Goal: Task Accomplishment & Management: Manage account settings

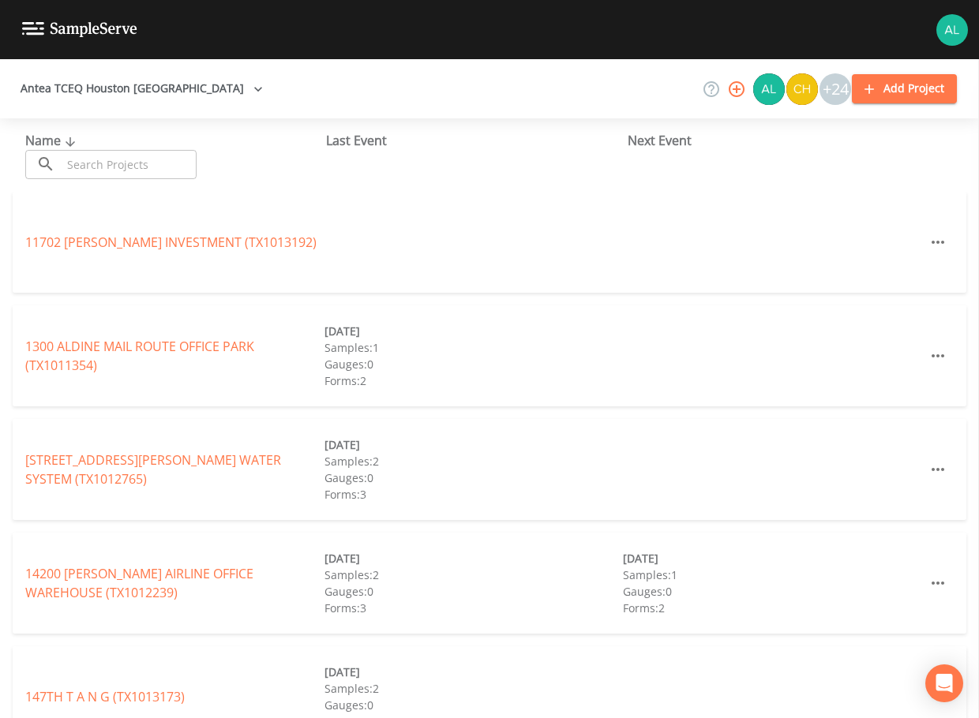
click at [133, 163] on input "text" at bounding box center [129, 164] width 135 height 29
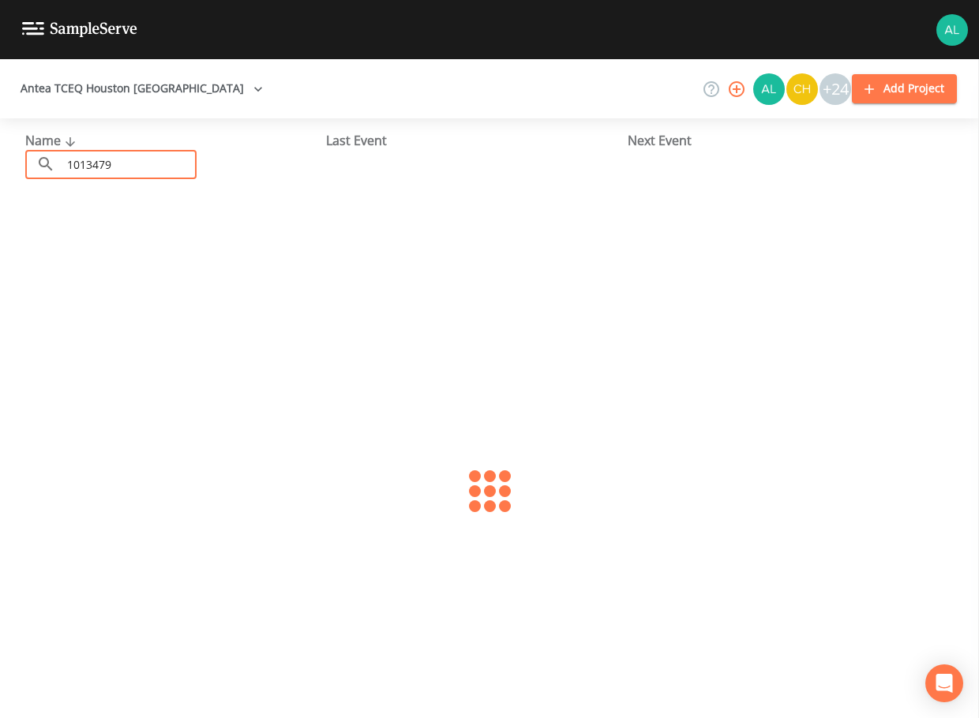
type input "1013479"
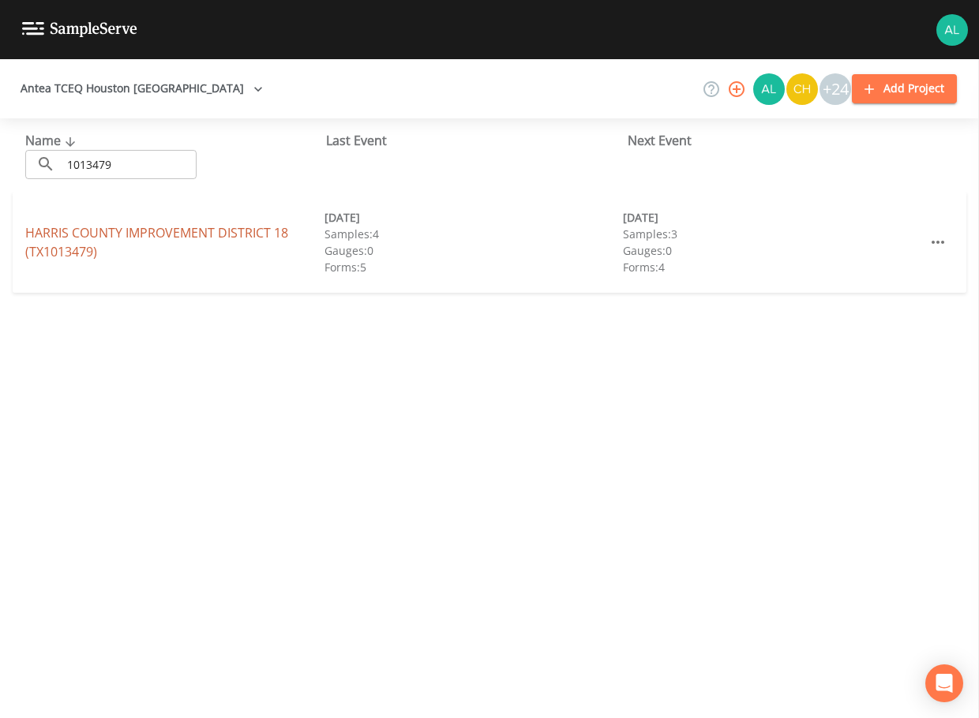
click at [110, 234] on link "[GEOGRAPHIC_DATA] 18 (TX1013479)" at bounding box center [156, 242] width 263 height 36
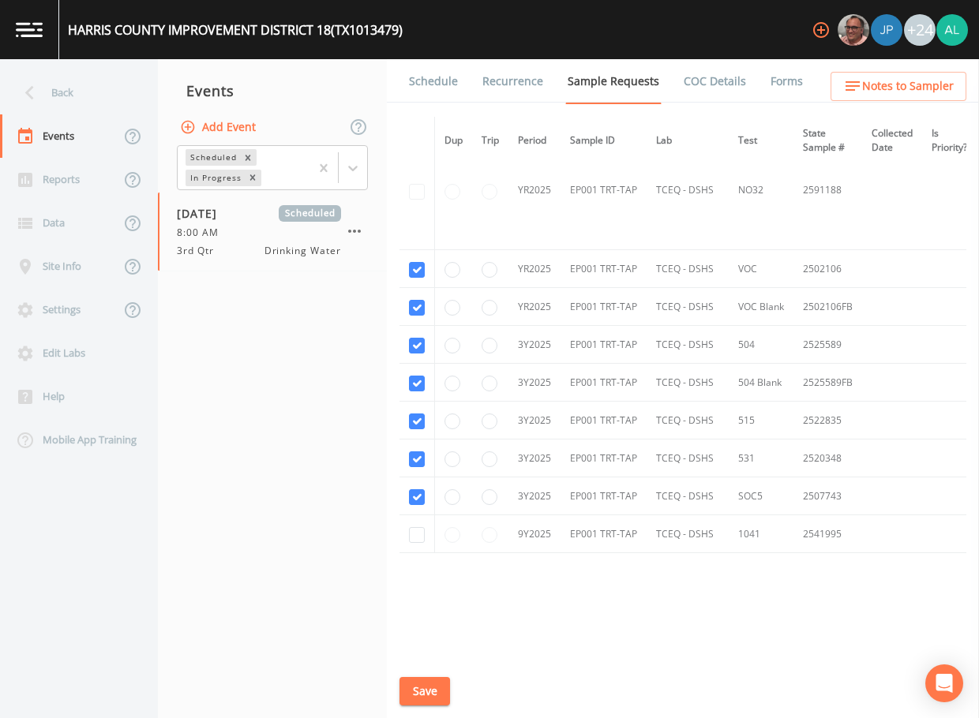
scroll to position [903, 0]
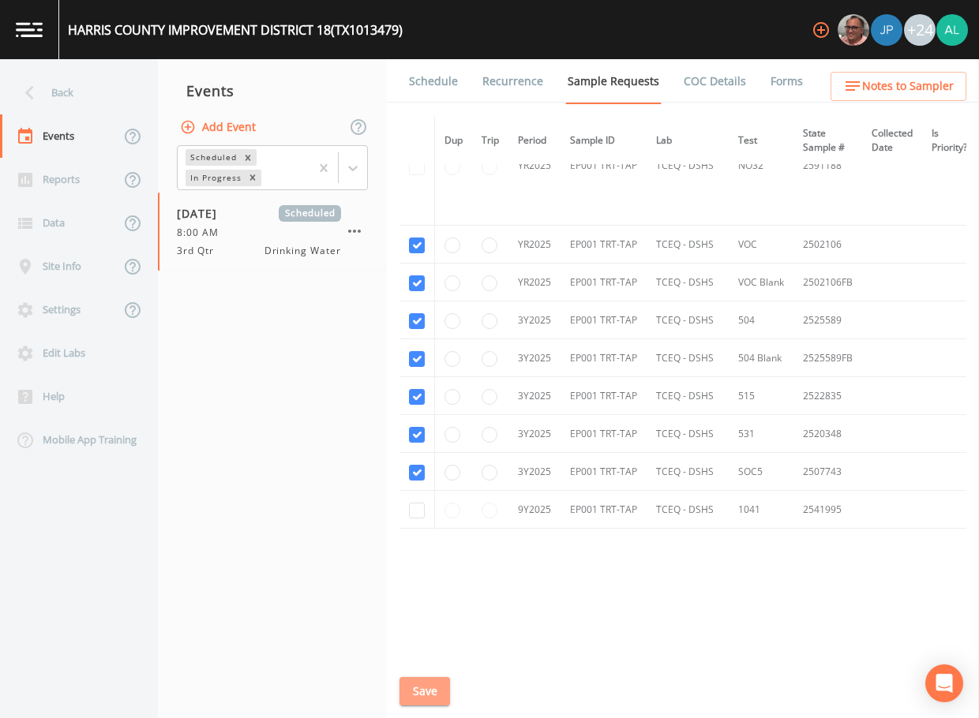
click at [441, 696] on button "Save" at bounding box center [424, 691] width 51 height 29
click at [421, 69] on link "Schedule" at bounding box center [434, 81] width 54 height 44
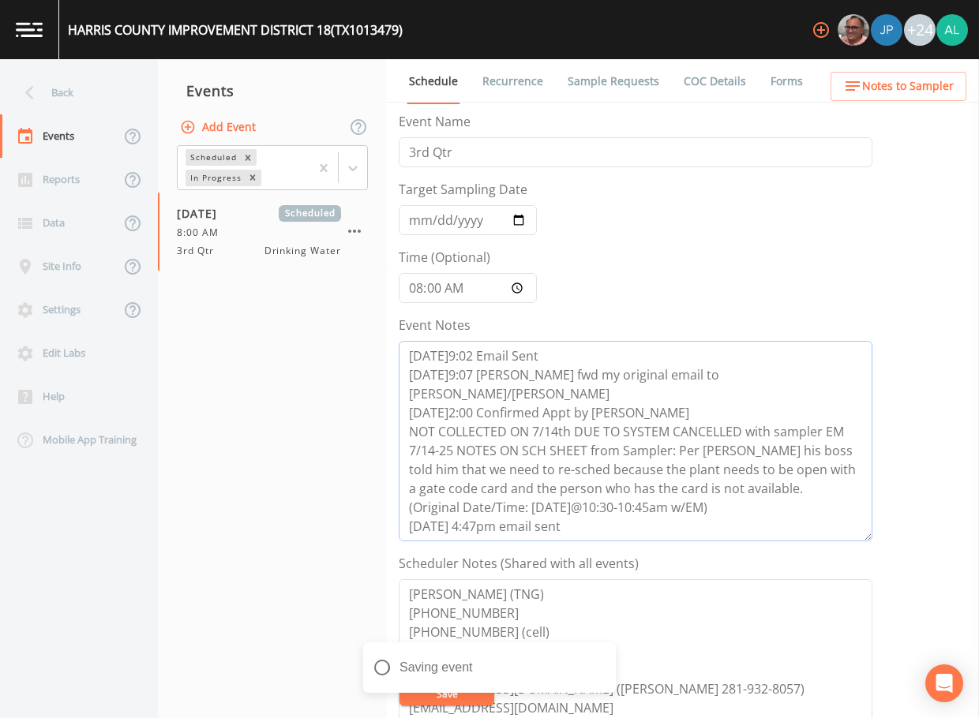
click at [567, 519] on textarea "[DATE]9:02 Email Sent [DATE]9:07 [PERSON_NAME] fwd my original email to [PERSON…" at bounding box center [636, 441] width 474 height 201
drag, startPoint x: 646, startPoint y: 533, endPoint x: 396, endPoint y: 515, distance: 250.9
click at [396, 515] on div "Schedule Recurrence Sample Requests COC Details Forms Event Name 3rd Qtr Target…" at bounding box center [683, 388] width 592 height 659
type textarea "[DATE]9:02 Email Sent [DATE]9:07 [PERSON_NAME] fwd my original email to [PERSON…"
click at [460, 702] on button "Save" at bounding box center [446, 694] width 95 height 24
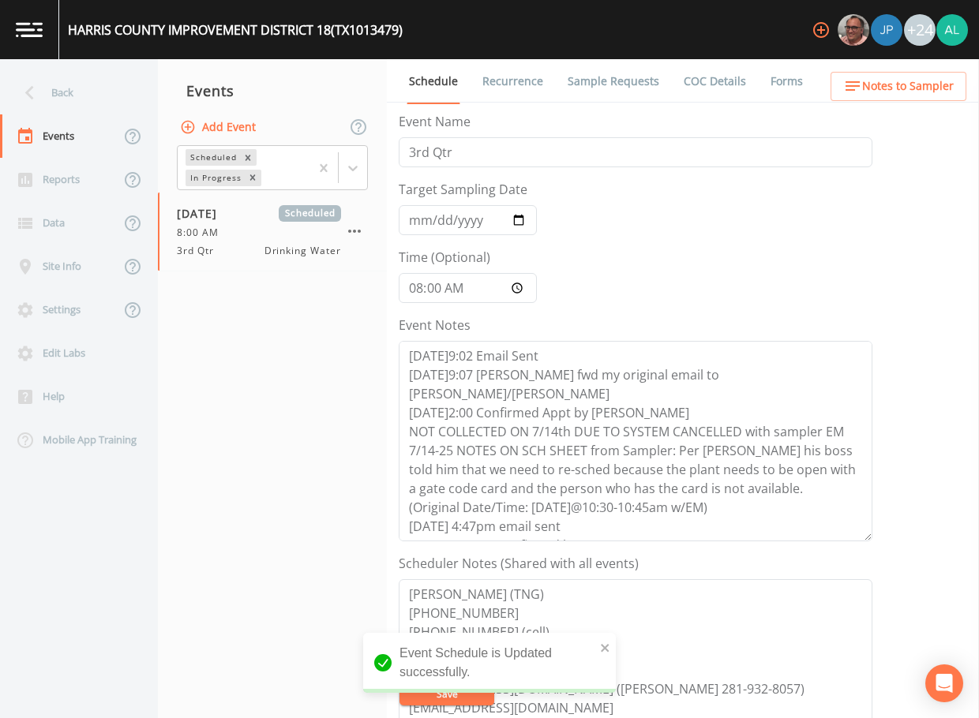
scroll to position [316, 0]
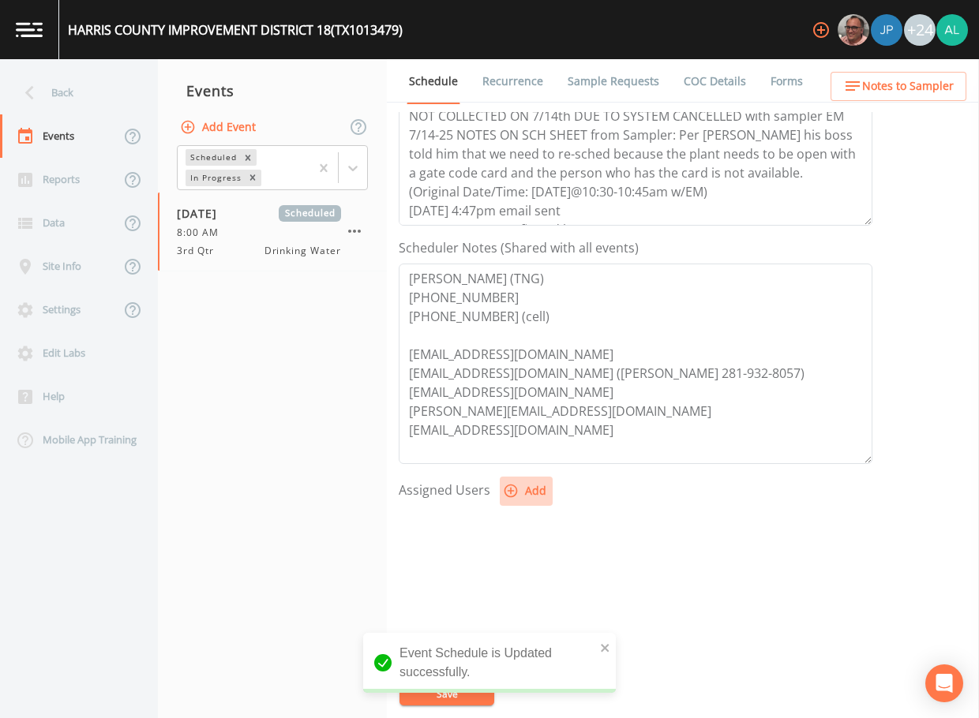
click at [508, 487] on icon "button" at bounding box center [511, 491] width 16 height 16
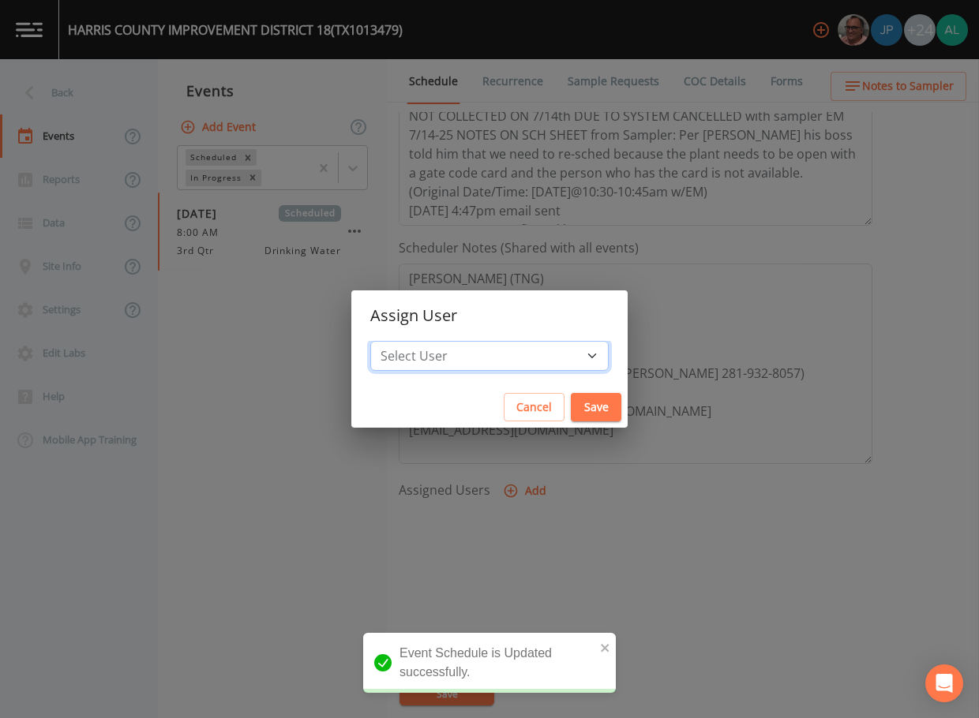
click at [501, 363] on select "Select User [PERSON_NAME] [PERSON_NAME] [PERSON_NAME] [PERSON_NAME] [PERSON_NAM…" at bounding box center [489, 356] width 238 height 30
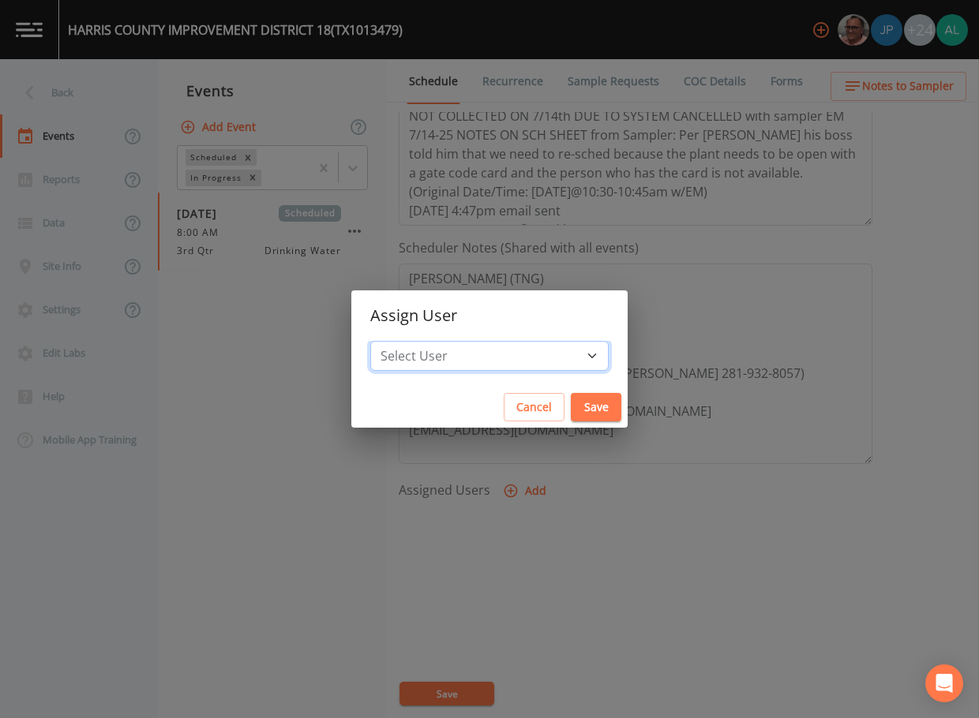
select select "914a0f29-56c2-4065-8e52-23905ef40f2e"
click at [406, 341] on select "Select User [PERSON_NAME] [PERSON_NAME] [PERSON_NAME] [PERSON_NAME] [PERSON_NAM…" at bounding box center [489, 356] width 238 height 30
click at [571, 407] on button "Save" at bounding box center [596, 407] width 51 height 29
select select
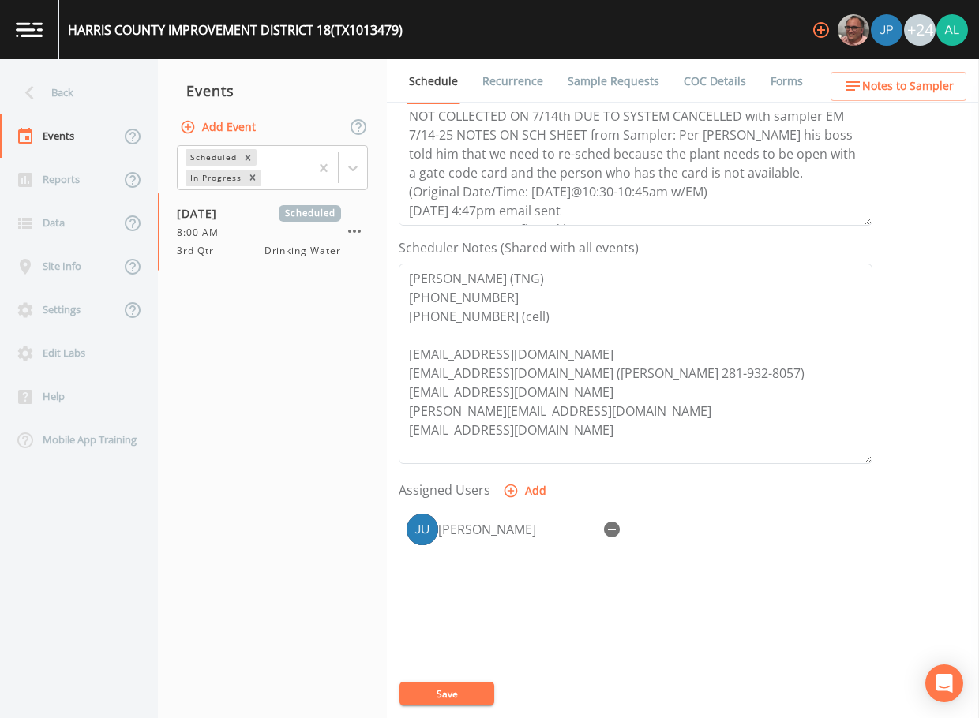
click at [438, 702] on button "Save" at bounding box center [446, 694] width 95 height 24
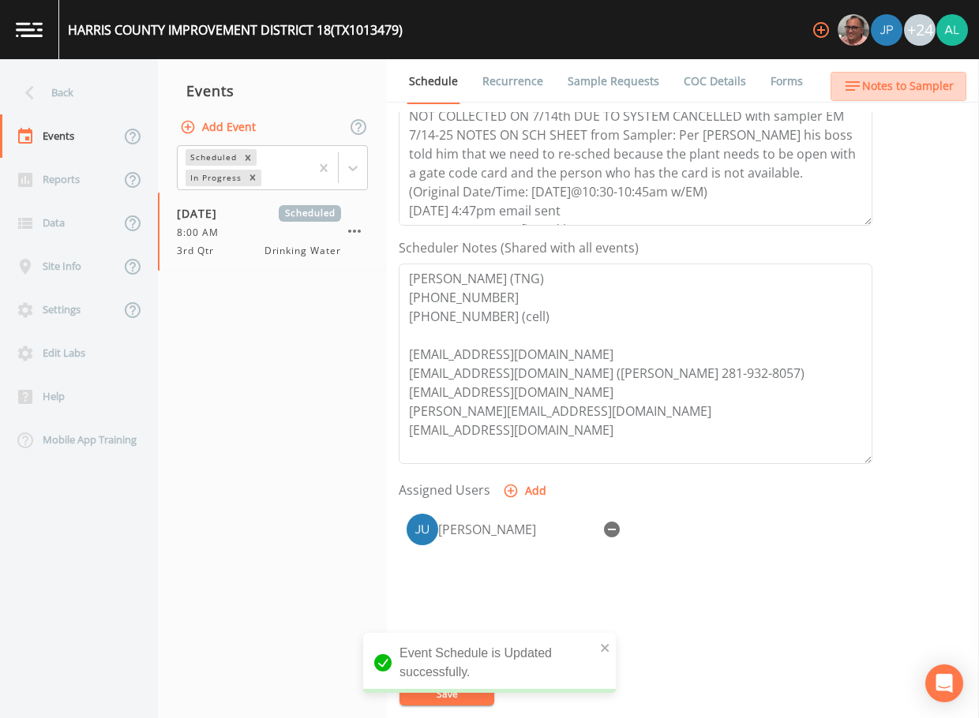
click at [924, 88] on span "Notes to Sampler" at bounding box center [908, 87] width 92 height 20
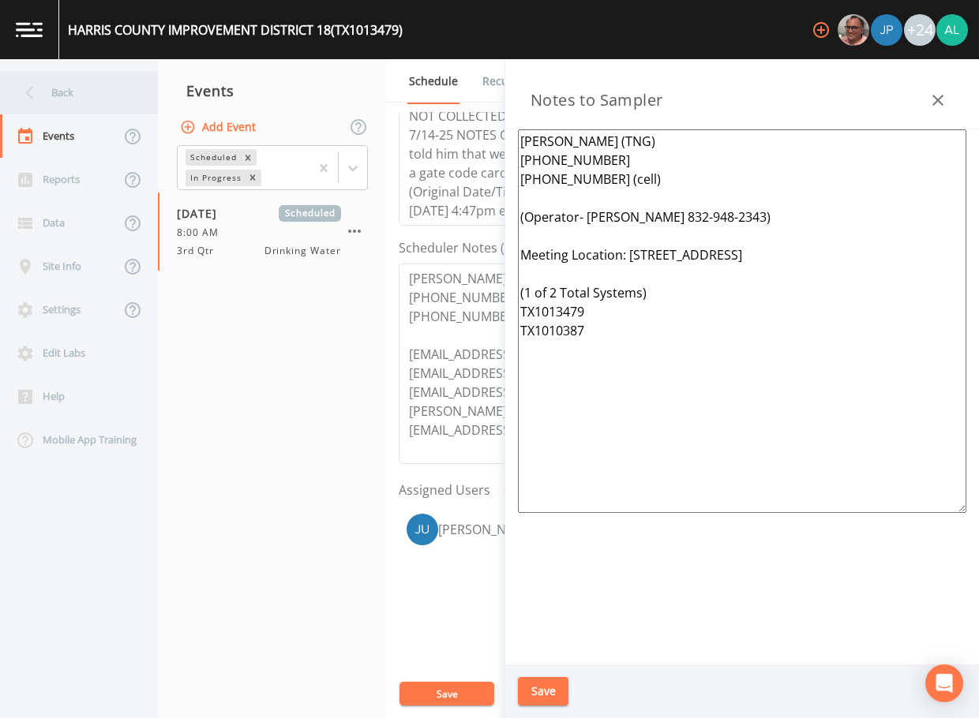
click at [22, 82] on icon at bounding box center [30, 93] width 28 height 28
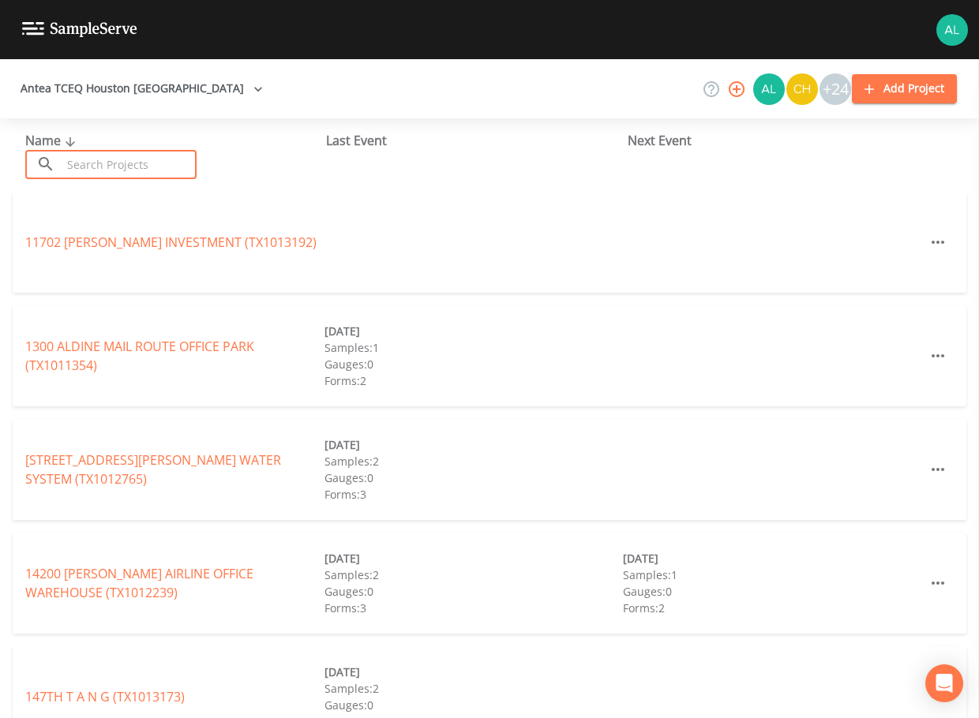
click at [89, 178] on input "text" at bounding box center [129, 164] width 135 height 29
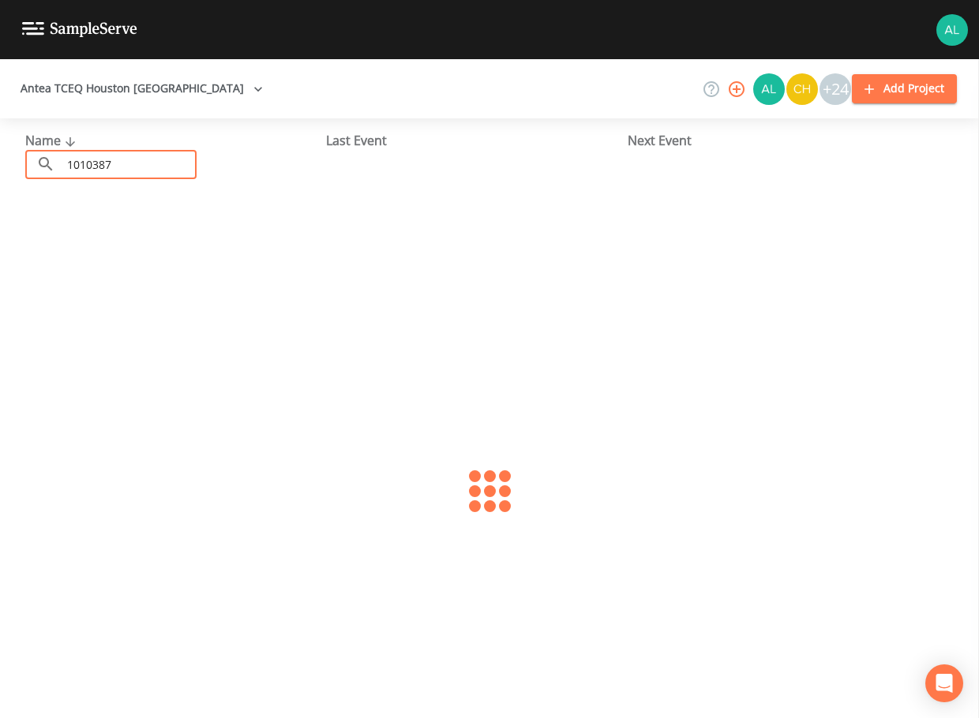
type input "1010387"
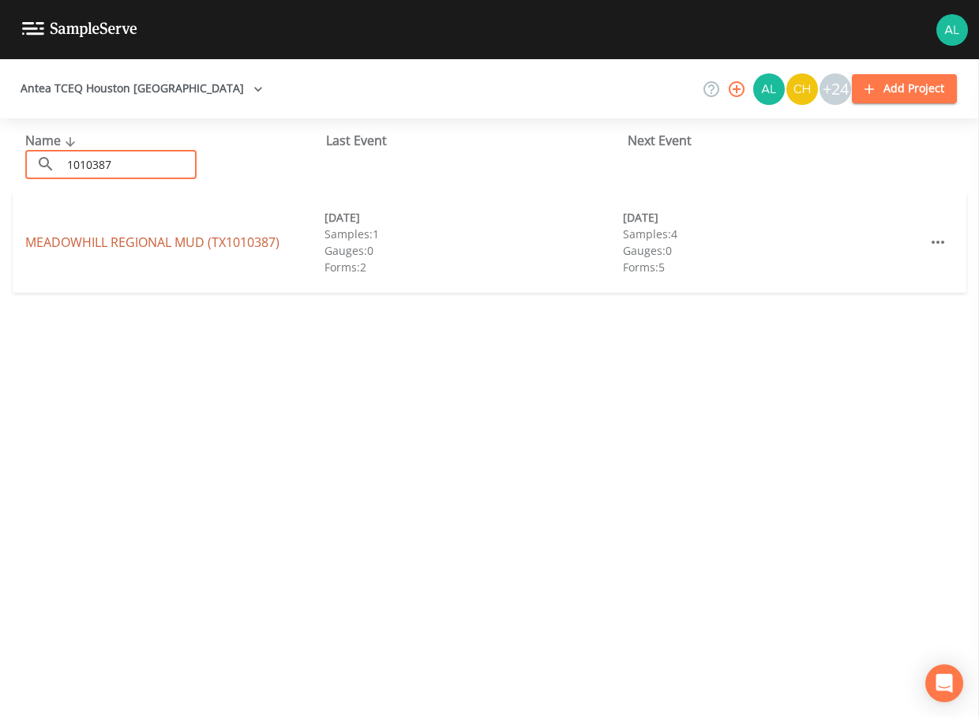
click at [109, 246] on link "[GEOGRAPHIC_DATA] (TX1010387)" at bounding box center [152, 242] width 254 height 17
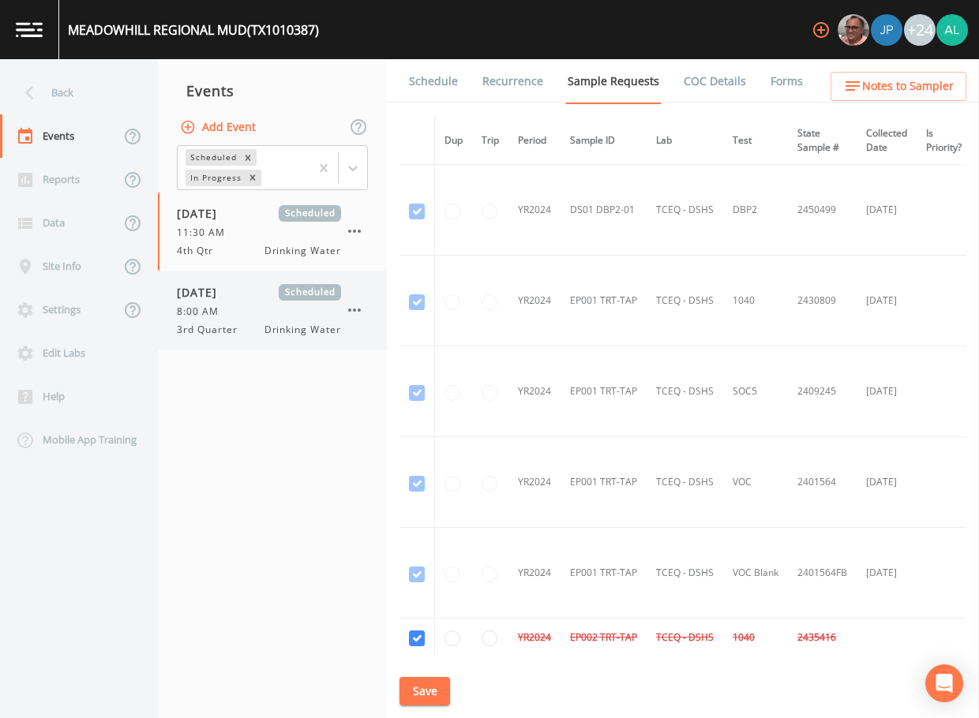
click at [264, 323] on span "Drinking Water" at bounding box center [302, 330] width 77 height 14
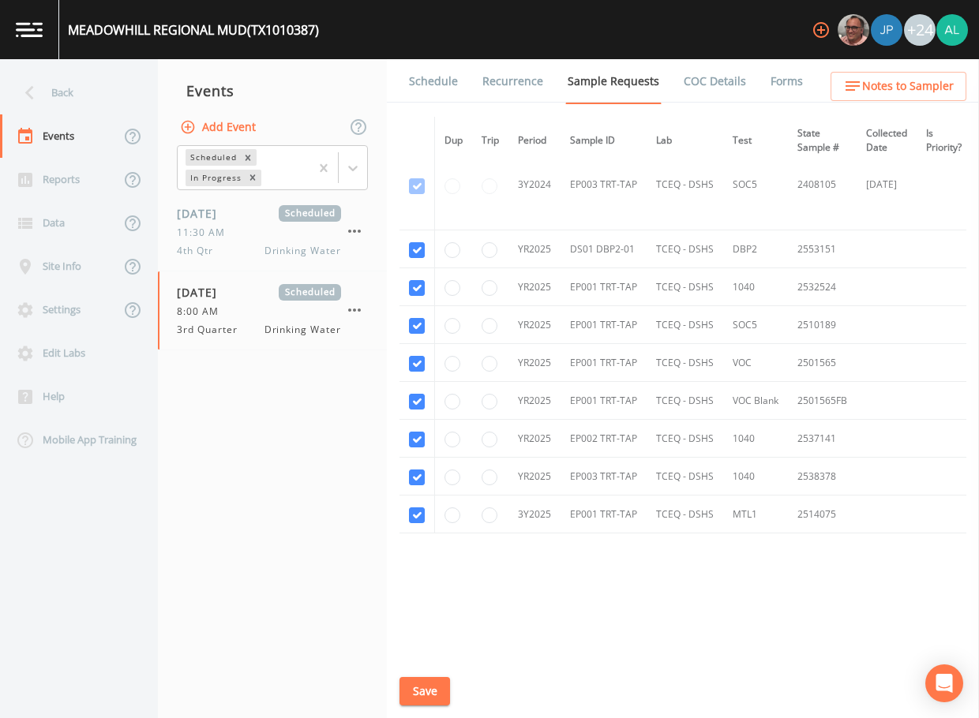
scroll to position [579, 0]
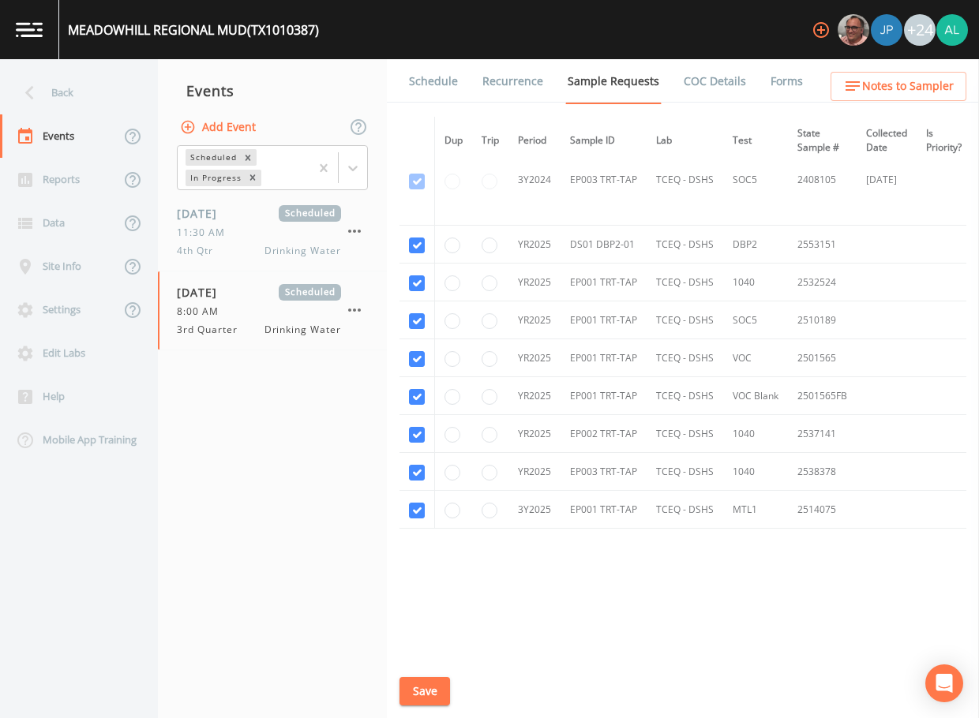
click at [420, 76] on link "Schedule" at bounding box center [434, 81] width 54 height 44
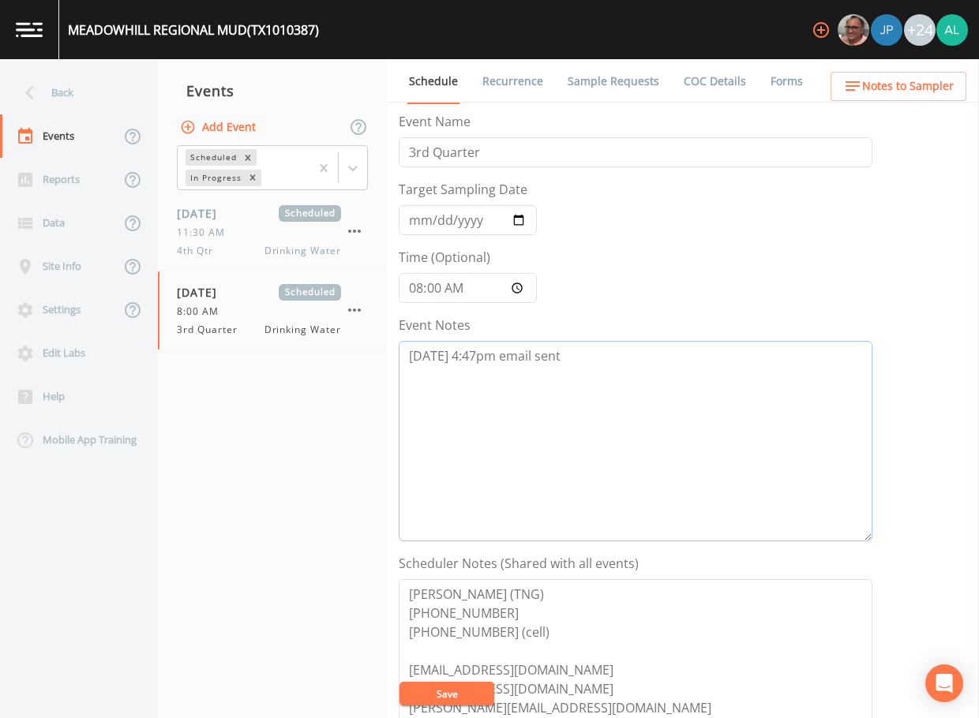
drag, startPoint x: 583, startPoint y: 366, endPoint x: 573, endPoint y: 363, distance: 10.5
click at [573, 363] on textarea "[DATE] 4:47pm email sent" at bounding box center [636, 441] width 474 height 201
drag, startPoint x: 573, startPoint y: 363, endPoint x: 169, endPoint y: 347, distance: 404.5
click at [169, 347] on div "Back Events Reports Data Site Info Settings Edit Labs Help Mobile App Training …" at bounding box center [489, 388] width 979 height 659
paste textarea "[DATE] 7:26am confirmed by [PERSON_NAME]"
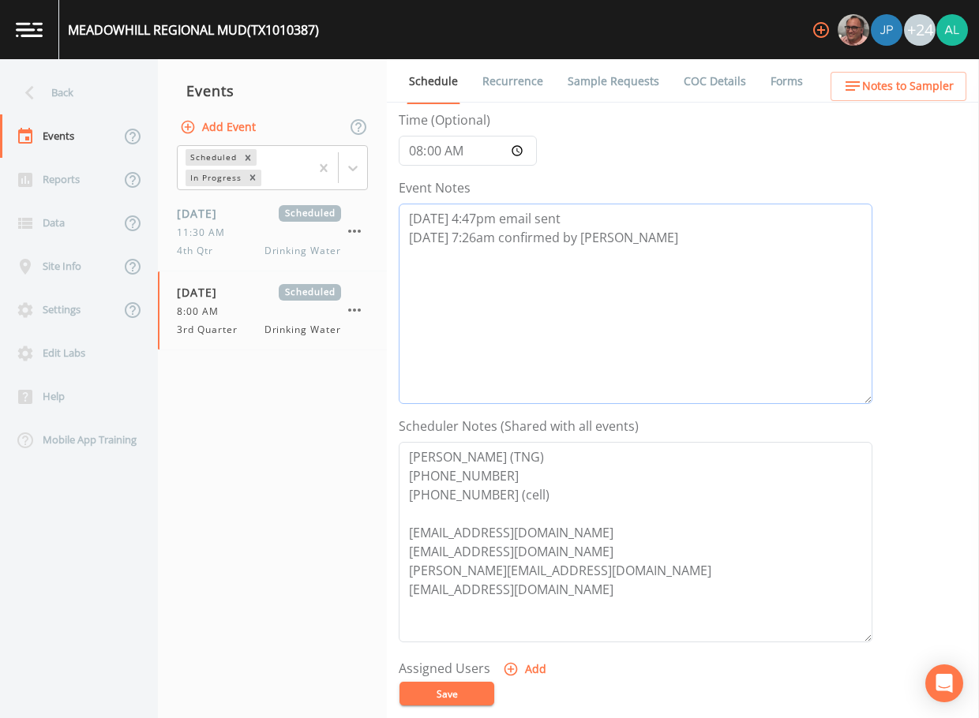
scroll to position [316, 0]
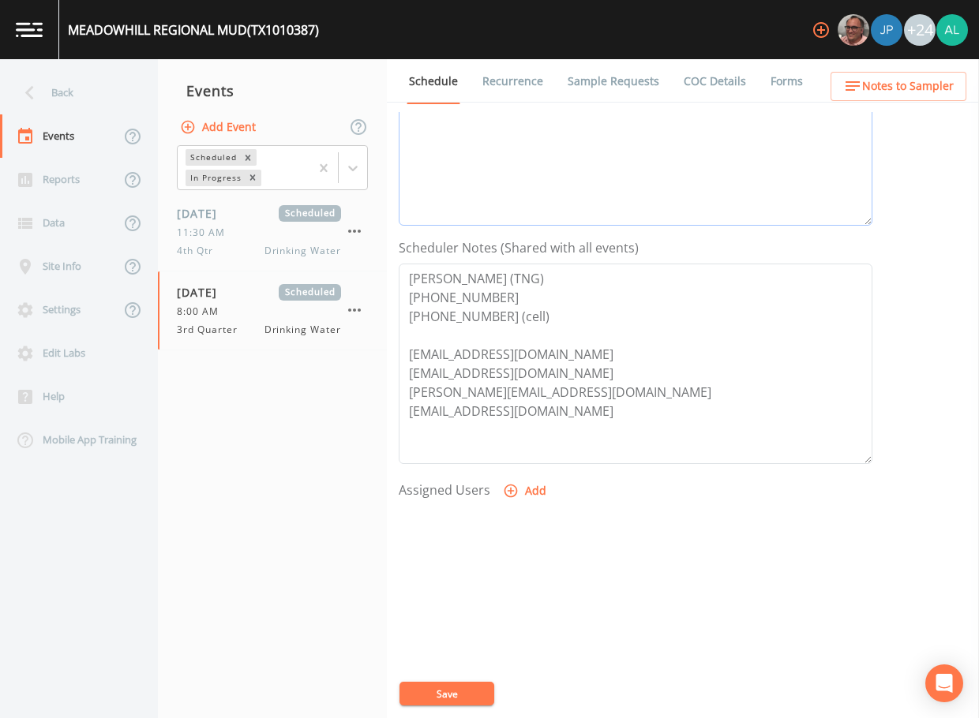
type textarea "[DATE] 4:47pm email sent [DATE] 7:26am confirmed by [PERSON_NAME]"
click at [534, 491] on button "Add" at bounding box center [526, 491] width 53 height 29
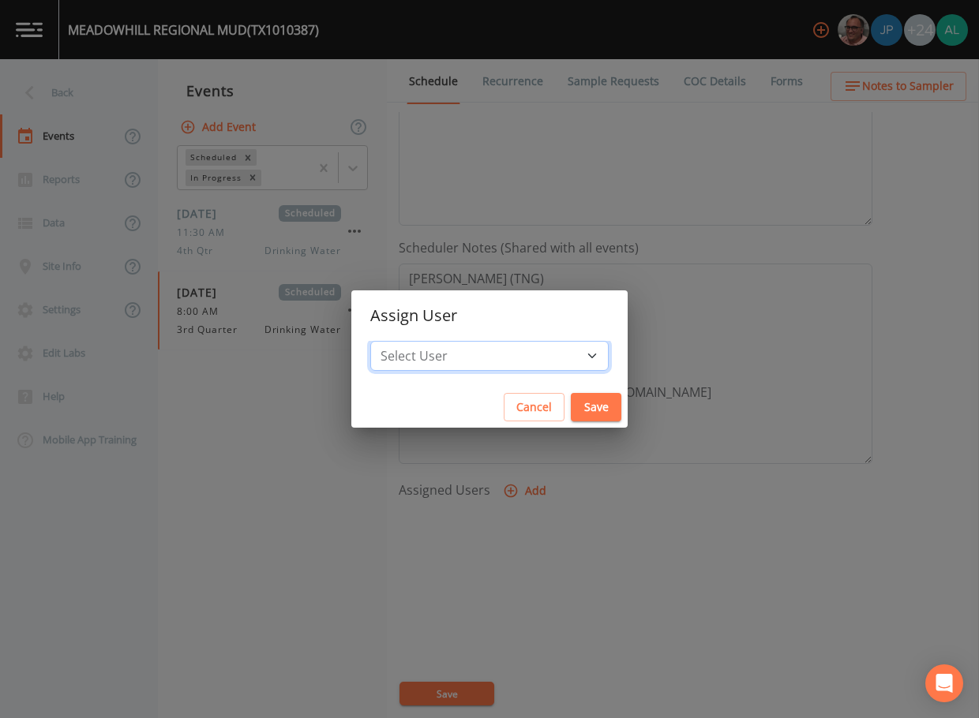
click at [506, 345] on select "Select User [PERSON_NAME] [PERSON_NAME] [PERSON_NAME] [PERSON_NAME] [PERSON_NAM…" at bounding box center [489, 356] width 238 height 30
select select "914a0f29-56c2-4065-8e52-23905ef40f2e"
click at [406, 341] on select "Select User [PERSON_NAME] [PERSON_NAME] [PERSON_NAME] [PERSON_NAME] [PERSON_NAM…" at bounding box center [489, 356] width 238 height 30
click at [587, 413] on div "Cancel Save" at bounding box center [489, 408] width 276 height 42
click at [579, 411] on button "Save" at bounding box center [596, 407] width 51 height 29
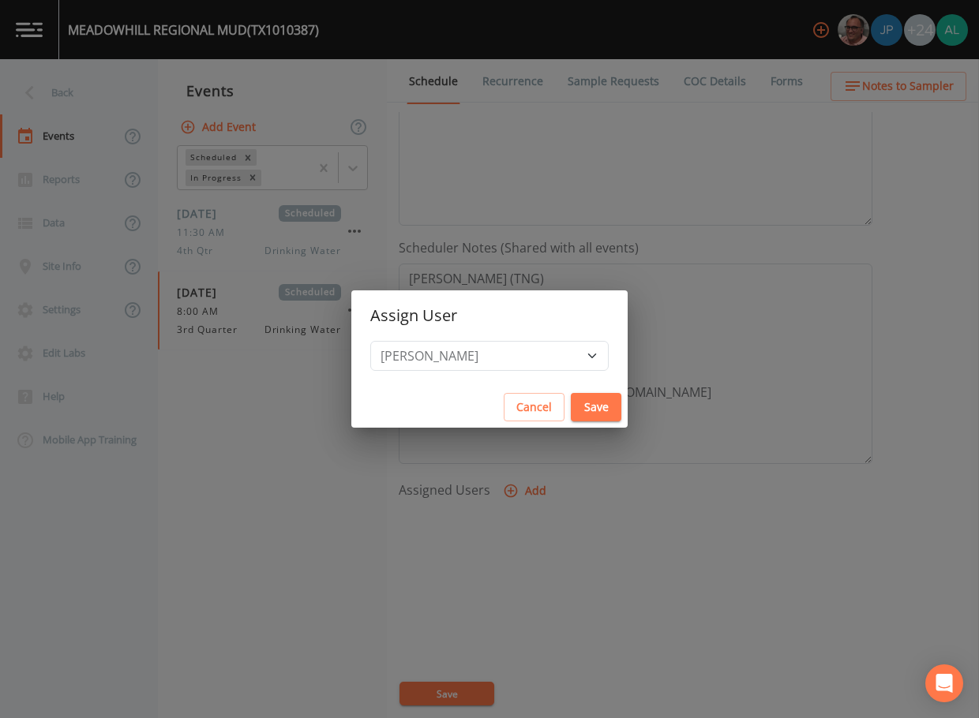
select select
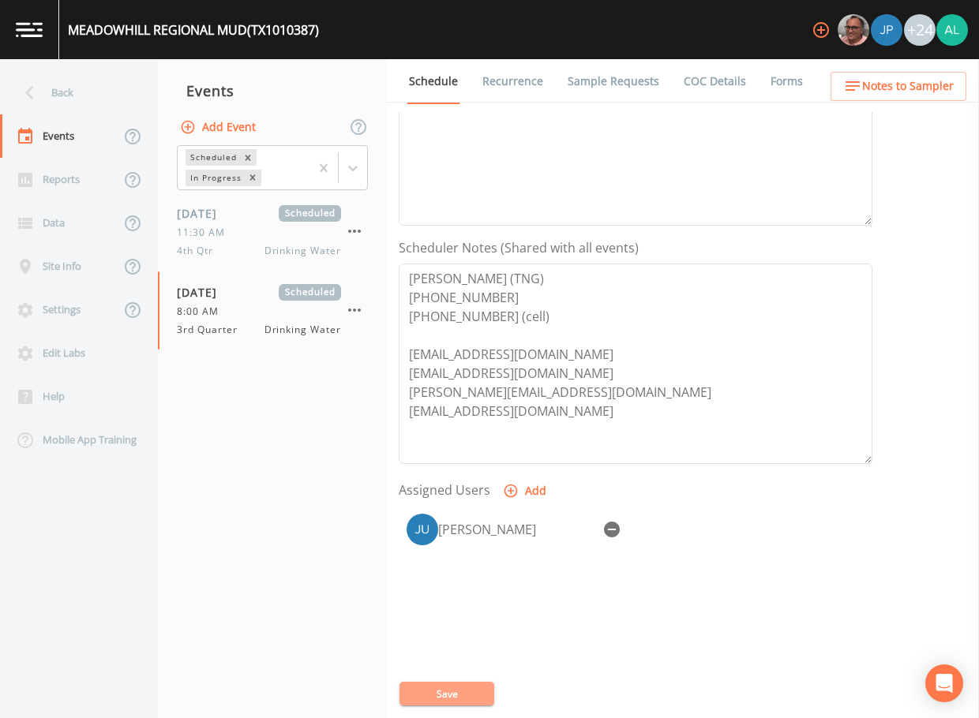
click at [486, 682] on button "Save" at bounding box center [446, 694] width 95 height 24
click at [913, 101] on ul "Schedule Recurrence Sample Requests COC Details Forms" at bounding box center [683, 80] width 592 height 43
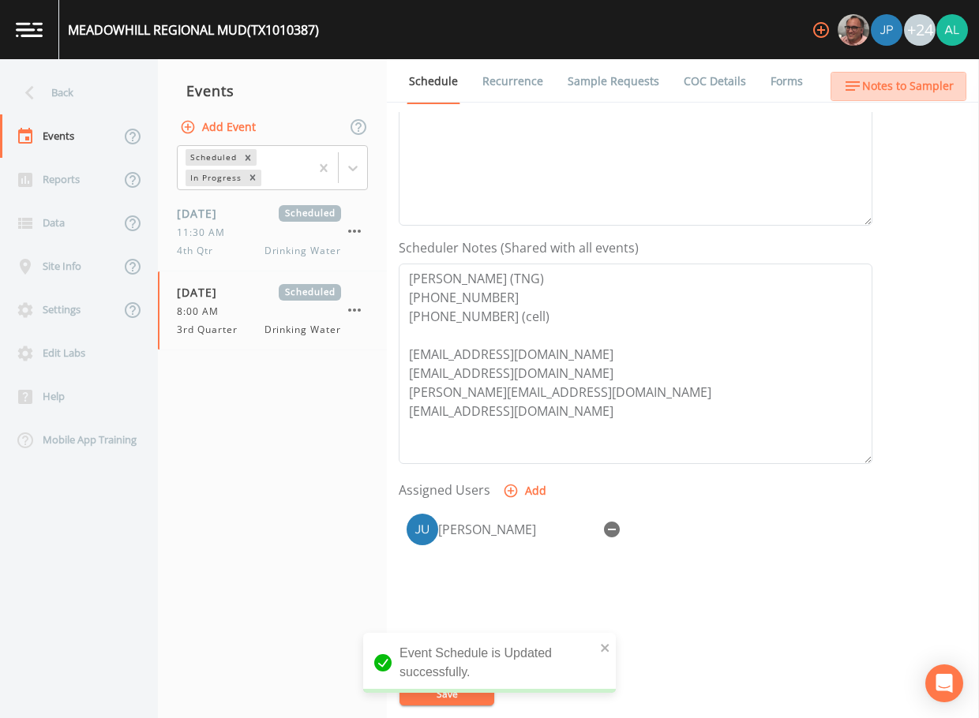
click at [918, 81] on span "Notes to Sampler" at bounding box center [908, 87] width 92 height 20
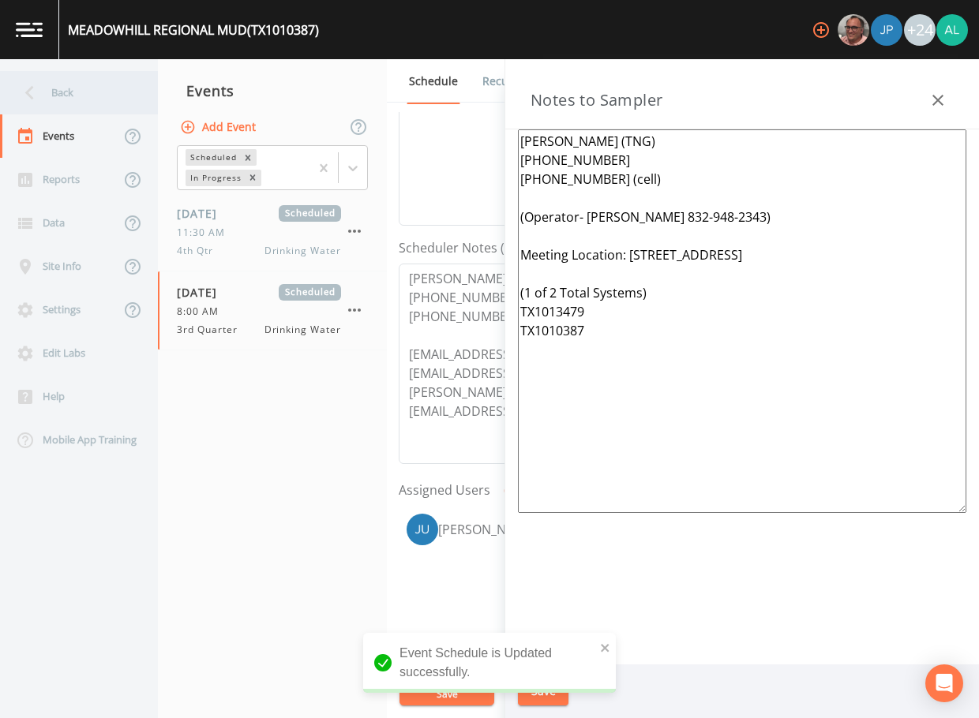
click at [74, 100] on div "Back" at bounding box center [71, 92] width 142 height 43
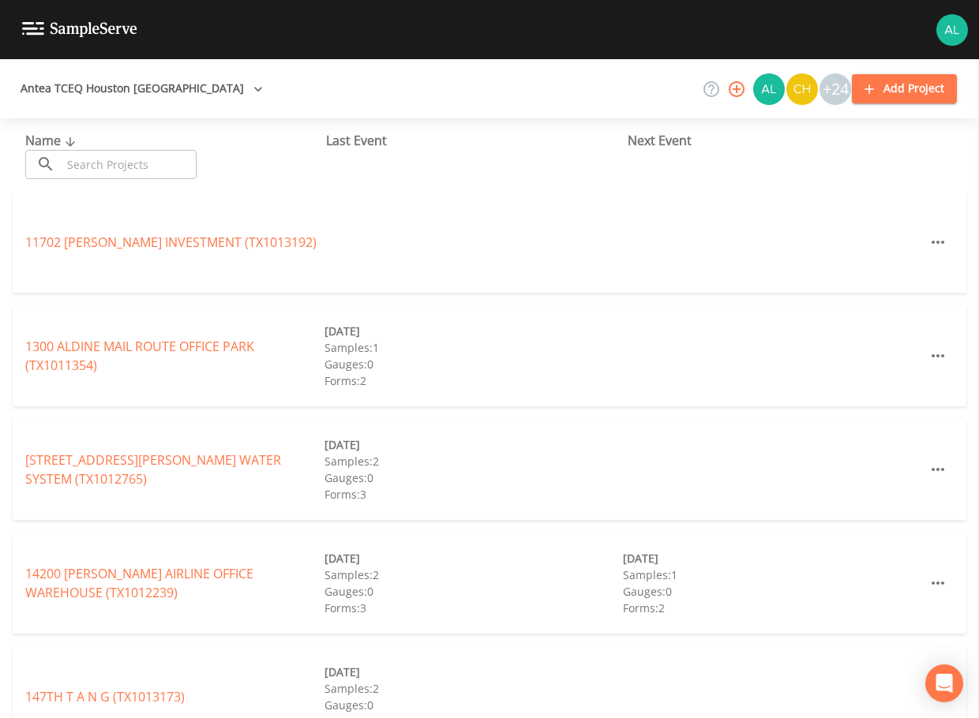
click at [151, 167] on input "text" at bounding box center [129, 164] width 135 height 29
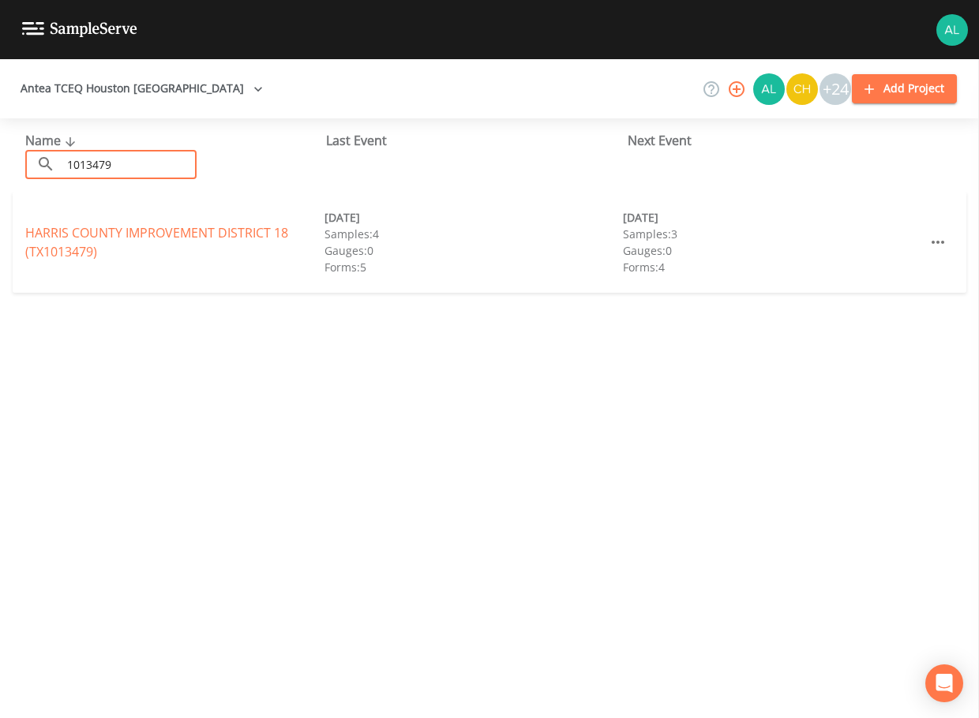
type input "1013479"
click at [68, 231] on link "[GEOGRAPHIC_DATA] 18 (TX1013479)" at bounding box center [156, 242] width 263 height 36
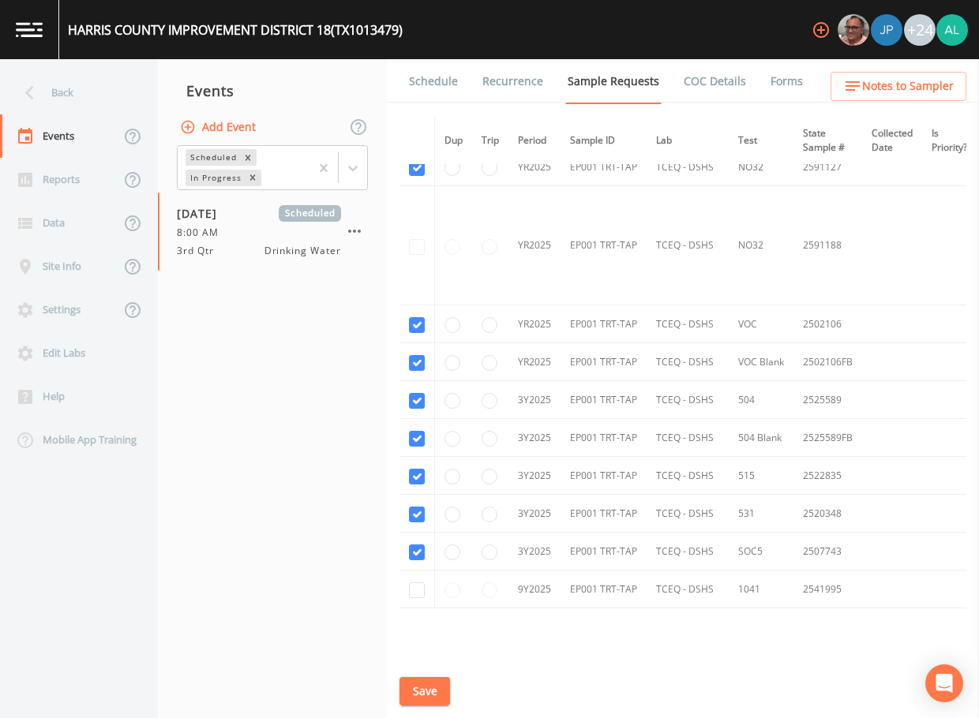
scroll to position [903, 0]
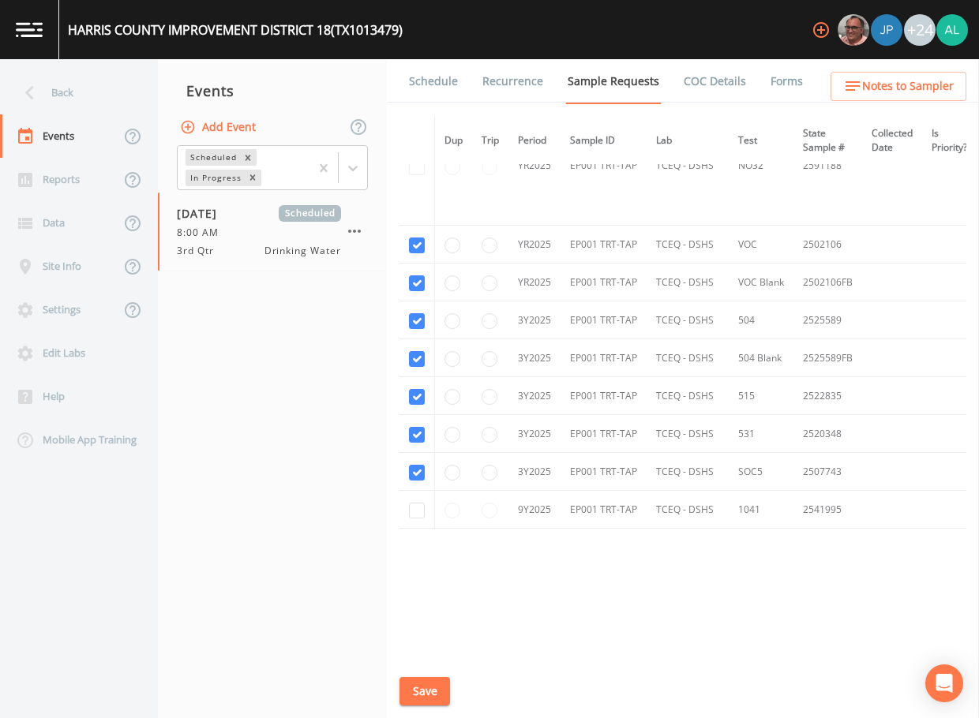
click at [447, 92] on link "Schedule" at bounding box center [434, 81] width 54 height 44
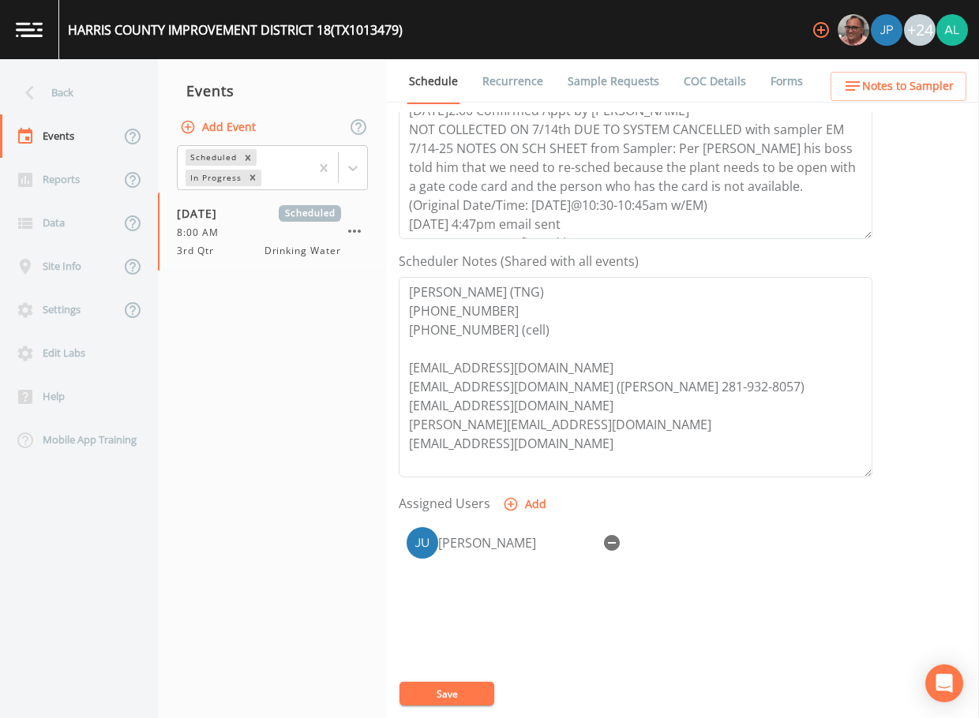
scroll to position [316, 0]
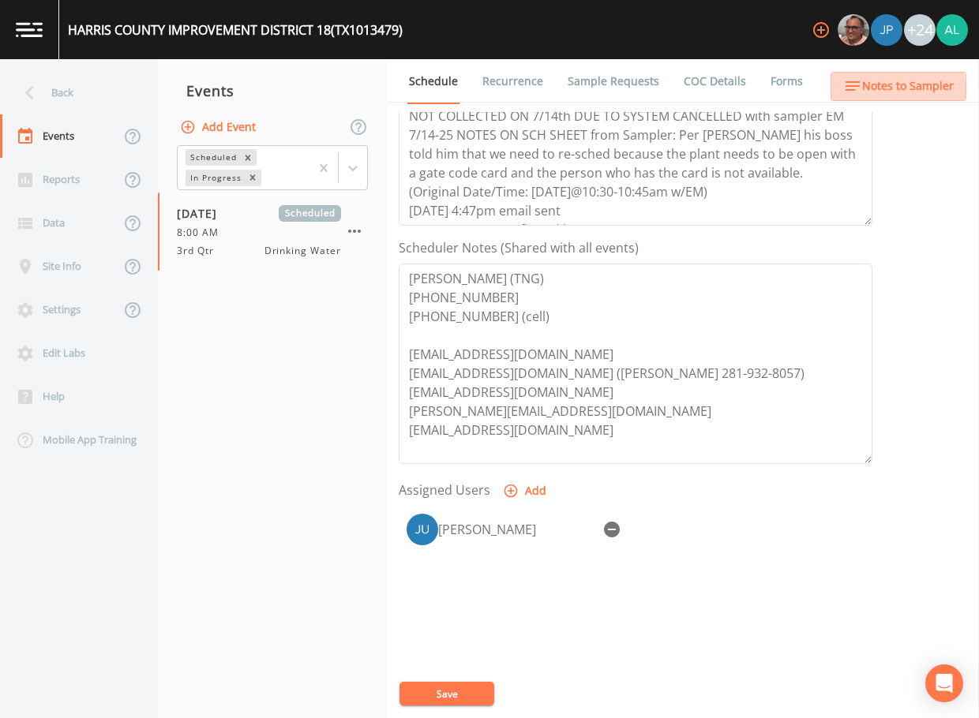
click at [848, 96] on icon "button" at bounding box center [852, 86] width 19 height 19
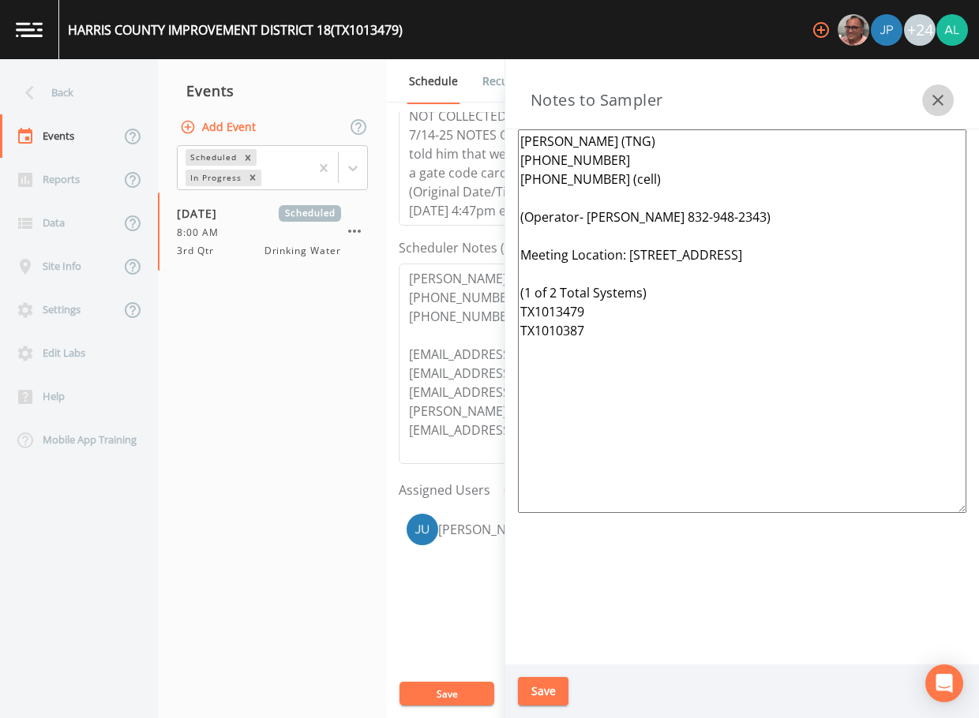
click at [946, 99] on icon "button" at bounding box center [937, 100] width 19 height 19
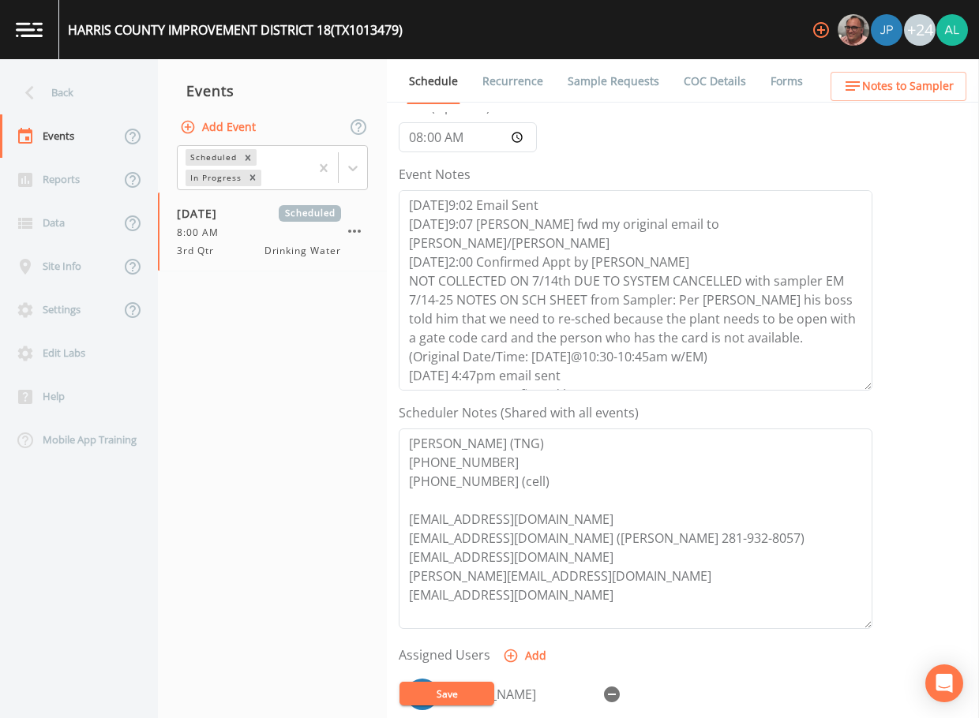
scroll to position [79, 0]
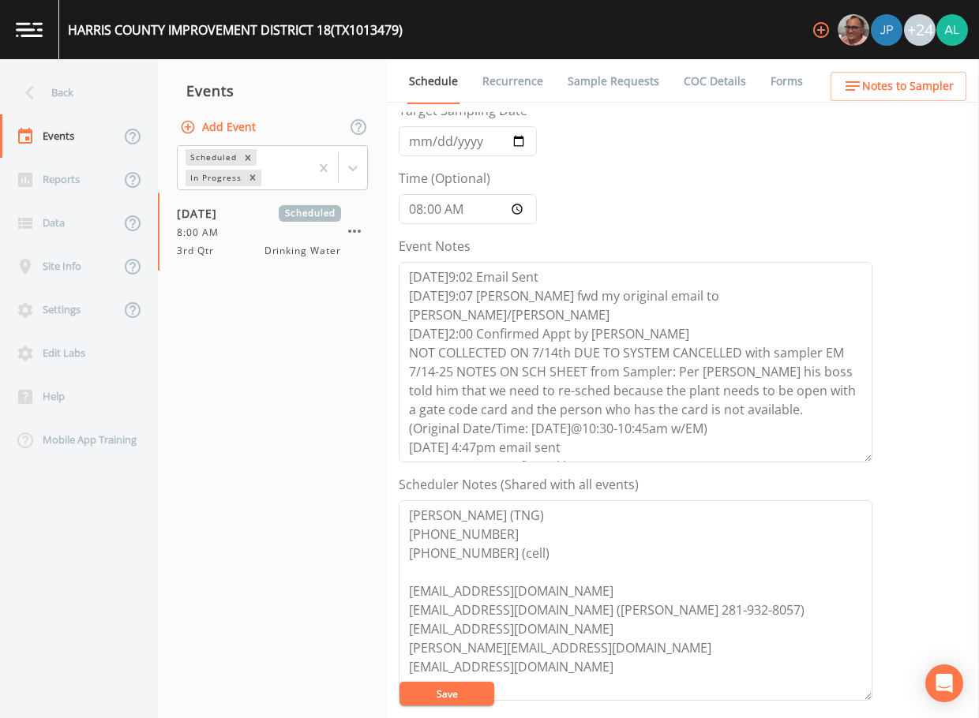
click at [472, 699] on button "Save" at bounding box center [446, 694] width 95 height 24
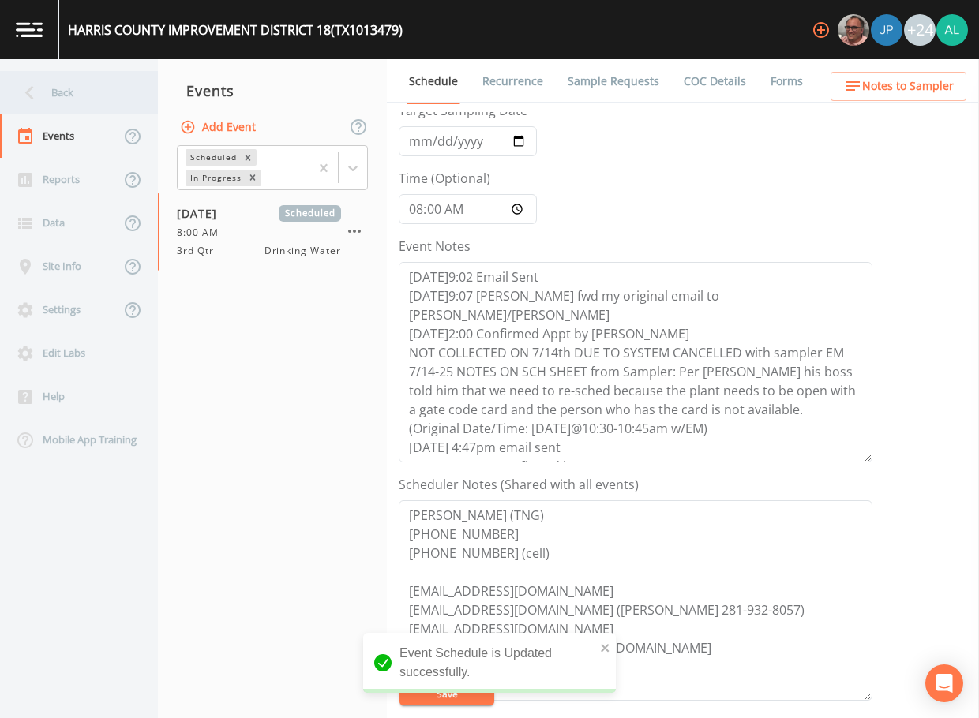
click at [56, 93] on div "Back" at bounding box center [71, 92] width 142 height 43
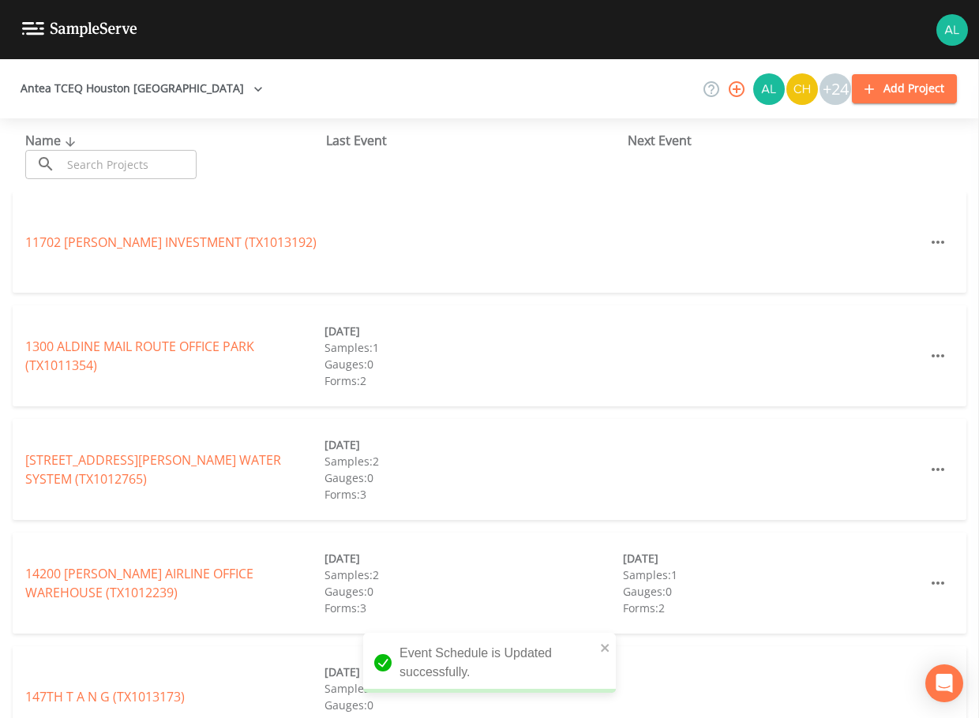
click at [74, 164] on input "text" at bounding box center [129, 164] width 135 height 29
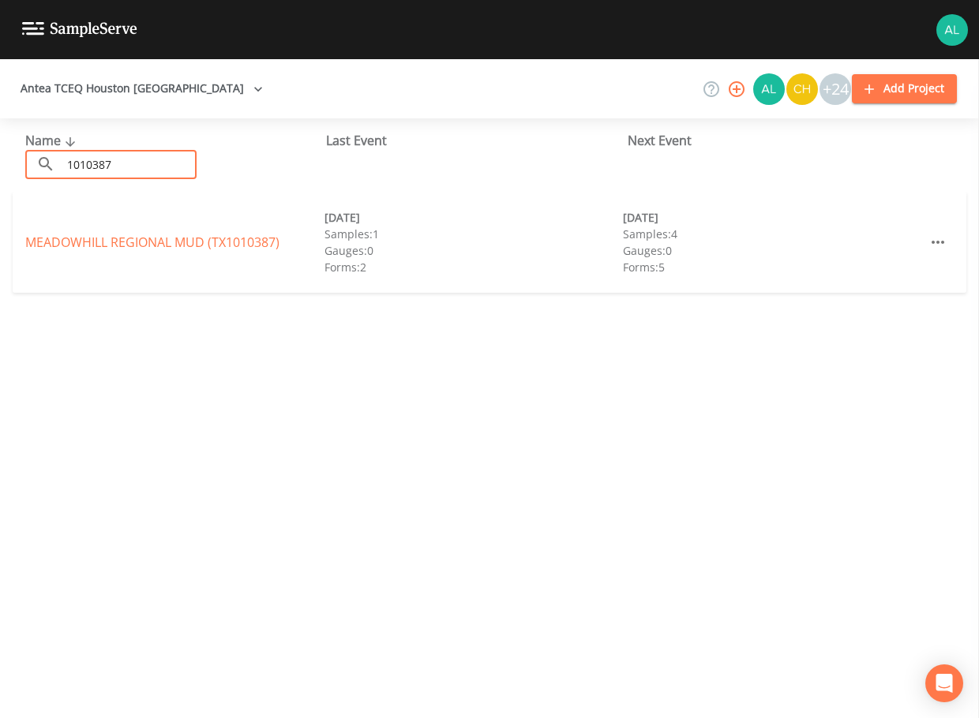
type input "1010387"
click at [57, 238] on link "[GEOGRAPHIC_DATA] (TX1010387)" at bounding box center [152, 242] width 254 height 17
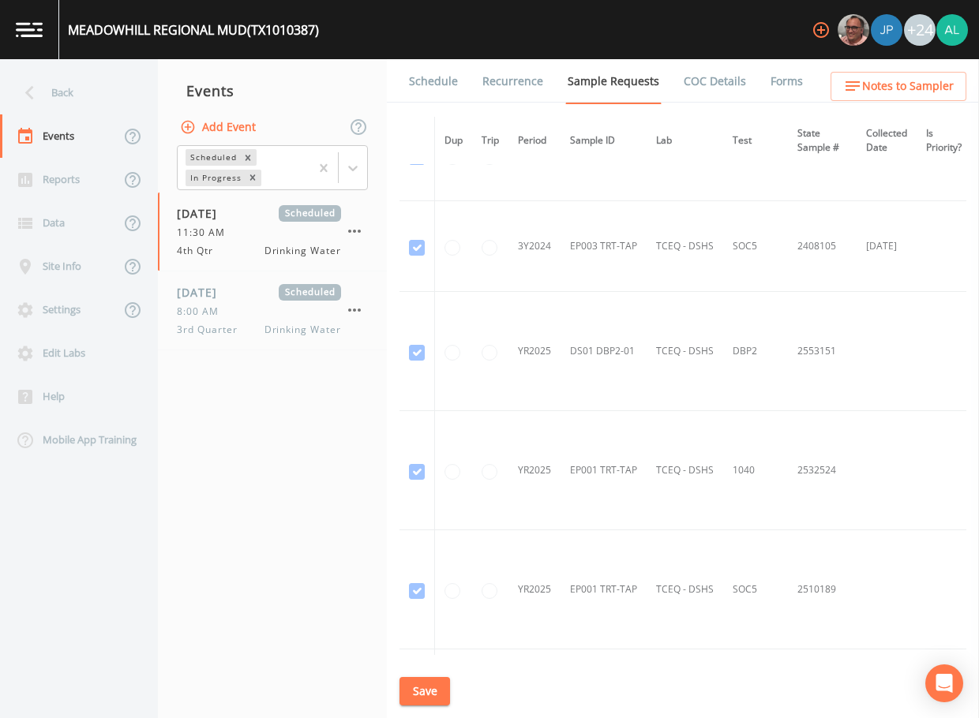
scroll to position [478, 0]
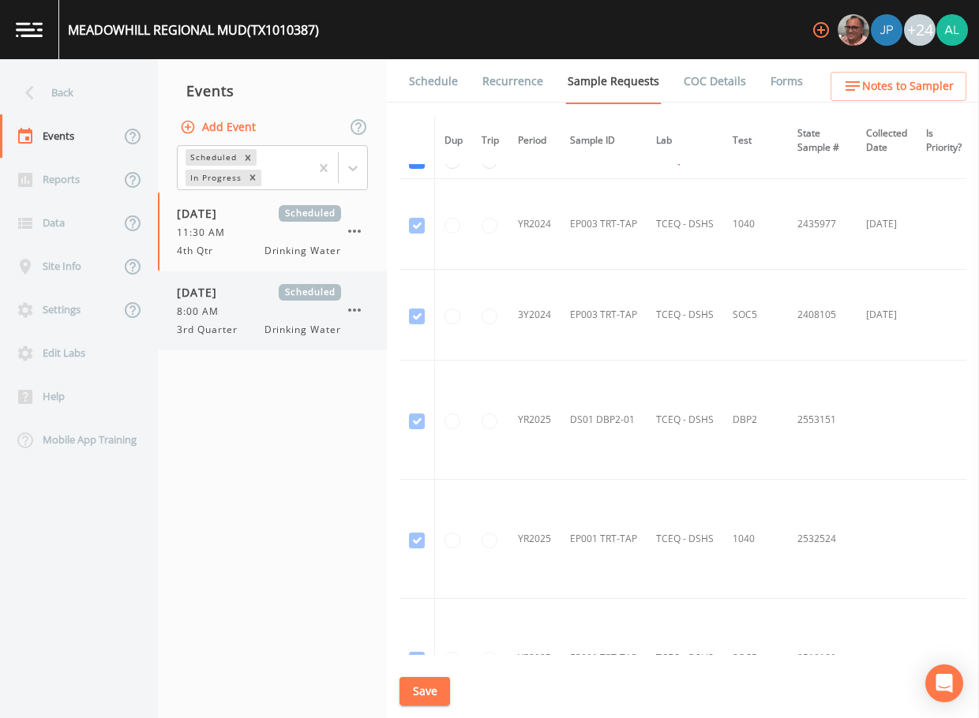
click at [206, 310] on span "8:00 AM" at bounding box center [202, 312] width 51 height 14
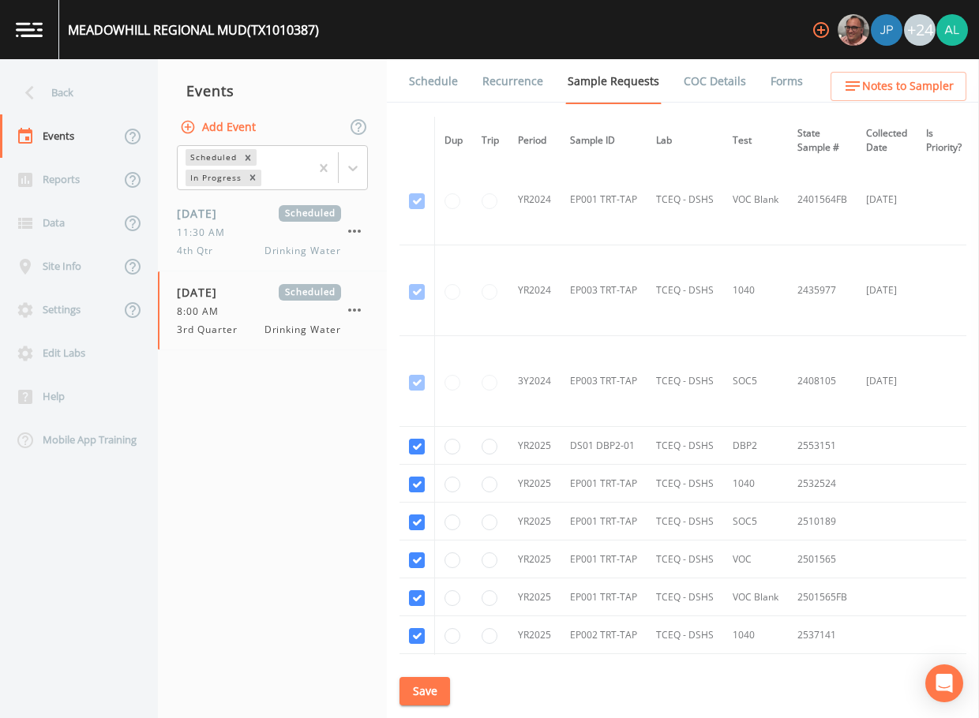
scroll to position [579, 0]
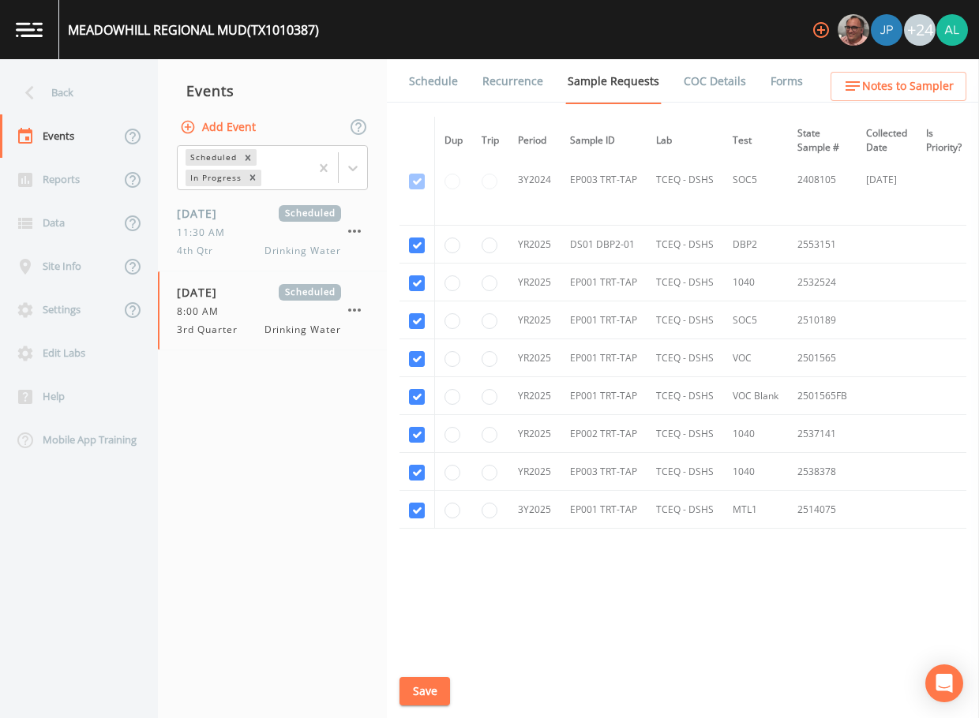
click at [414, 688] on button "Save" at bounding box center [424, 691] width 51 height 29
click at [436, 99] on link "Schedule" at bounding box center [434, 81] width 54 height 44
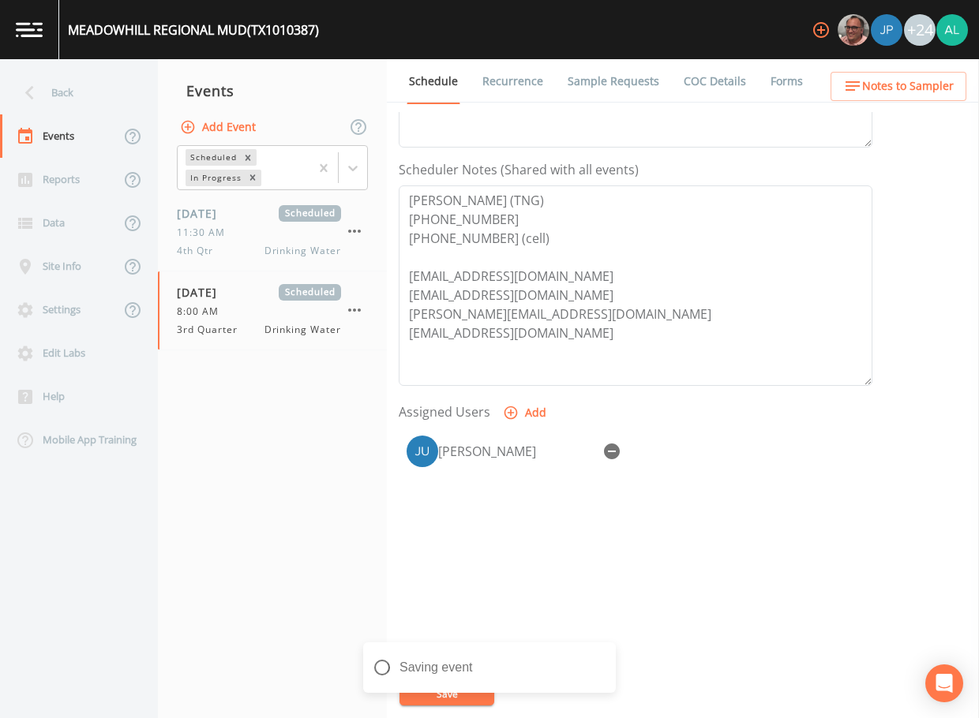
scroll to position [396, 0]
click at [921, 97] on button "Notes to Sampler" at bounding box center [899, 86] width 136 height 29
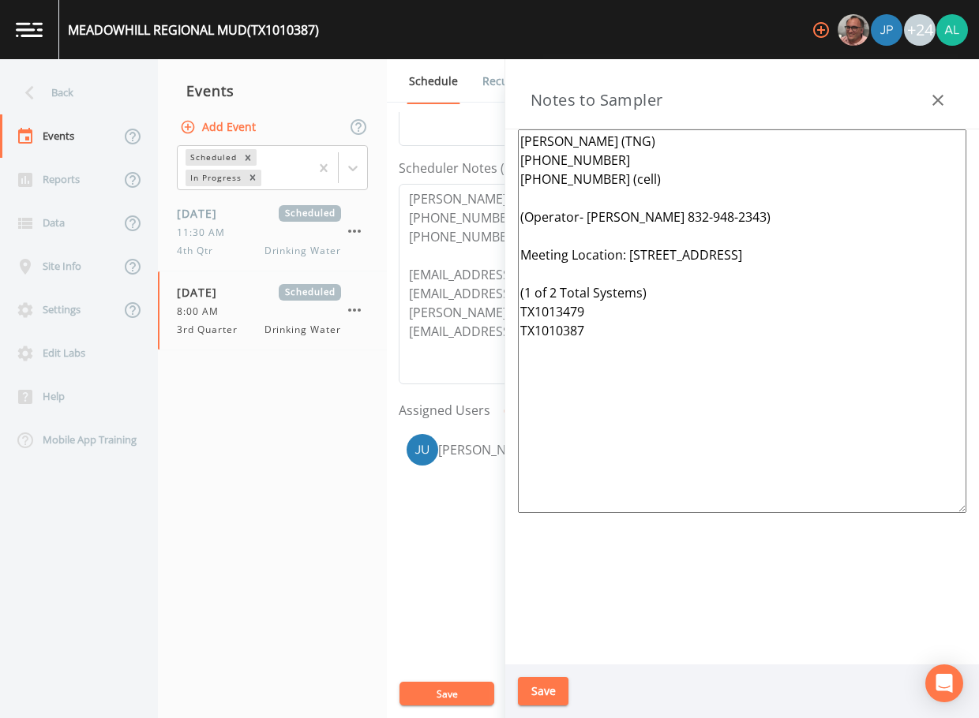
click at [557, 694] on button "Save" at bounding box center [543, 691] width 51 height 29
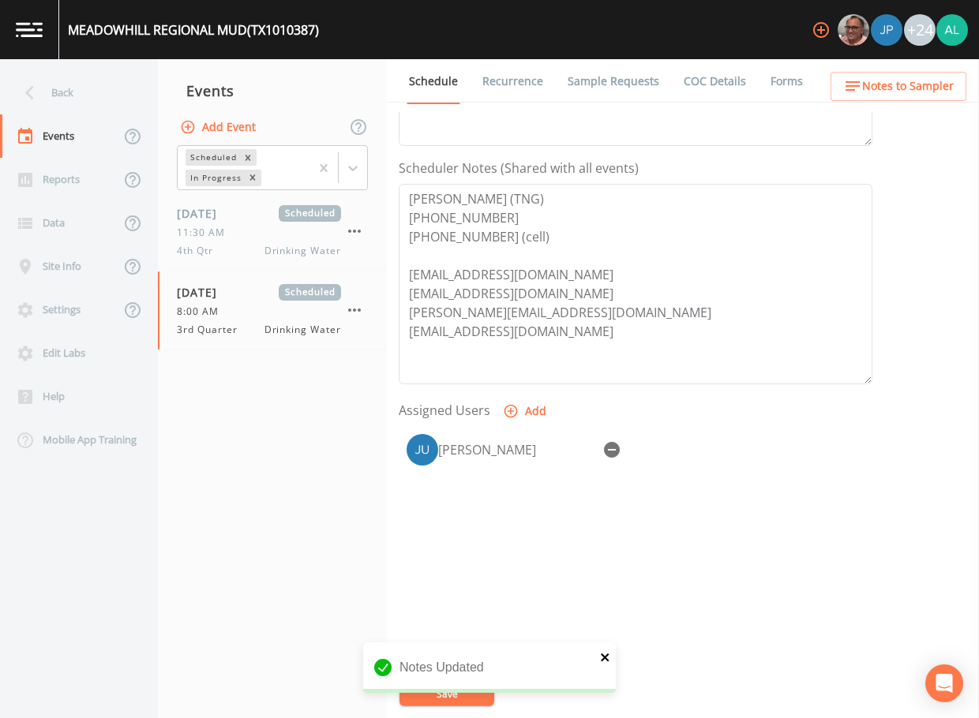
click at [602, 653] on icon "close" at bounding box center [605, 657] width 11 height 13
click at [451, 691] on button "Save" at bounding box center [446, 694] width 95 height 24
click at [96, 77] on div "Back" at bounding box center [71, 92] width 142 height 43
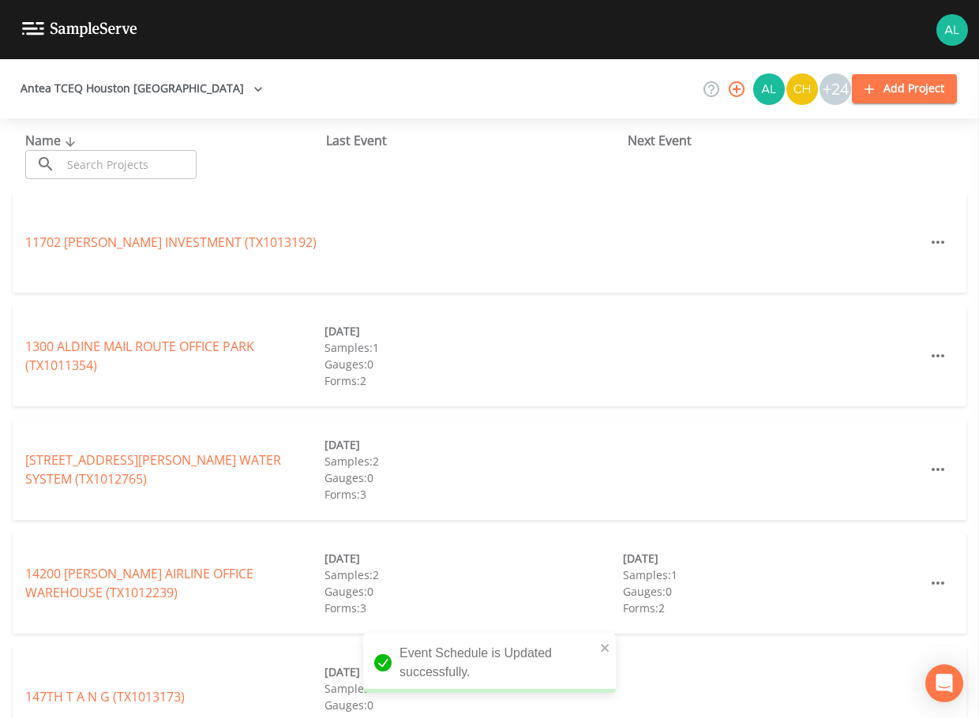
click at [94, 153] on input "text" at bounding box center [129, 164] width 135 height 29
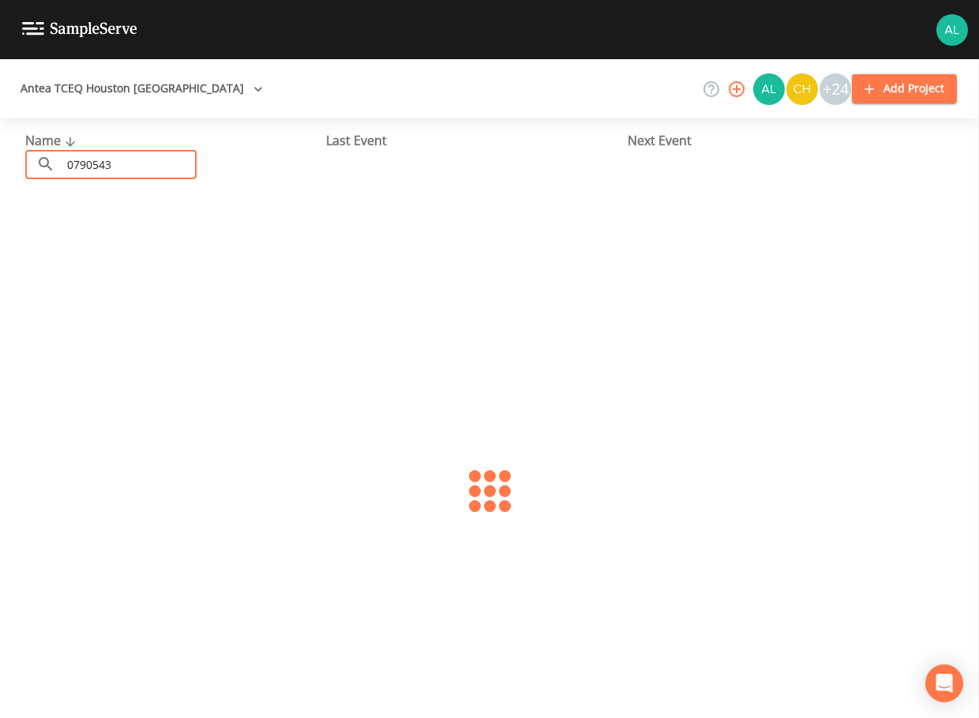
type input "0790543"
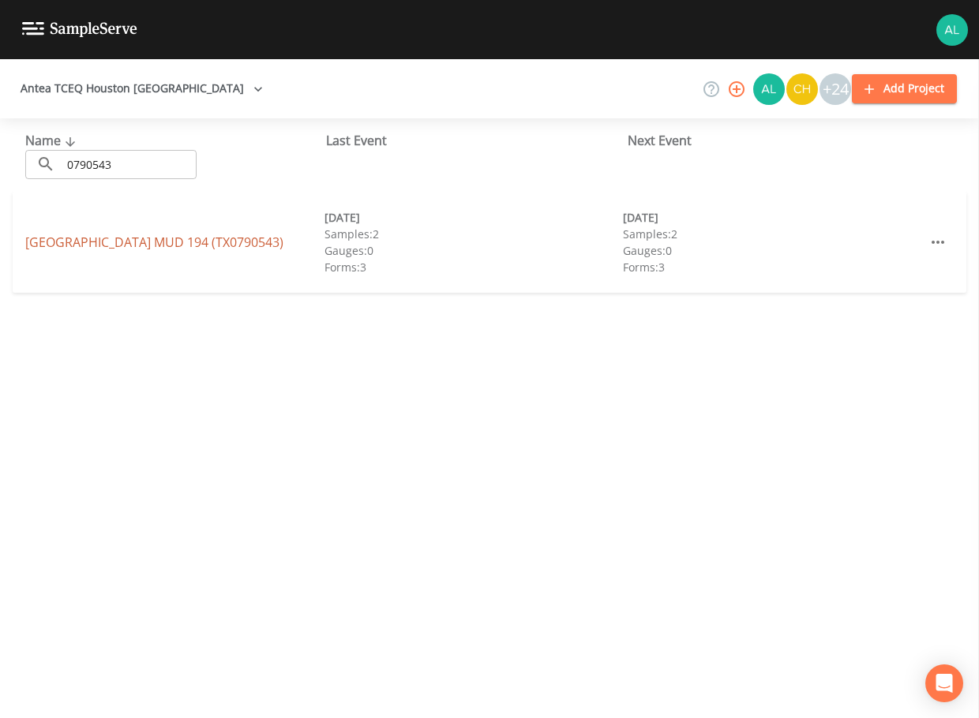
click at [142, 238] on link "[GEOGRAPHIC_DATA] 194 (TX0790543)" at bounding box center [154, 242] width 258 height 17
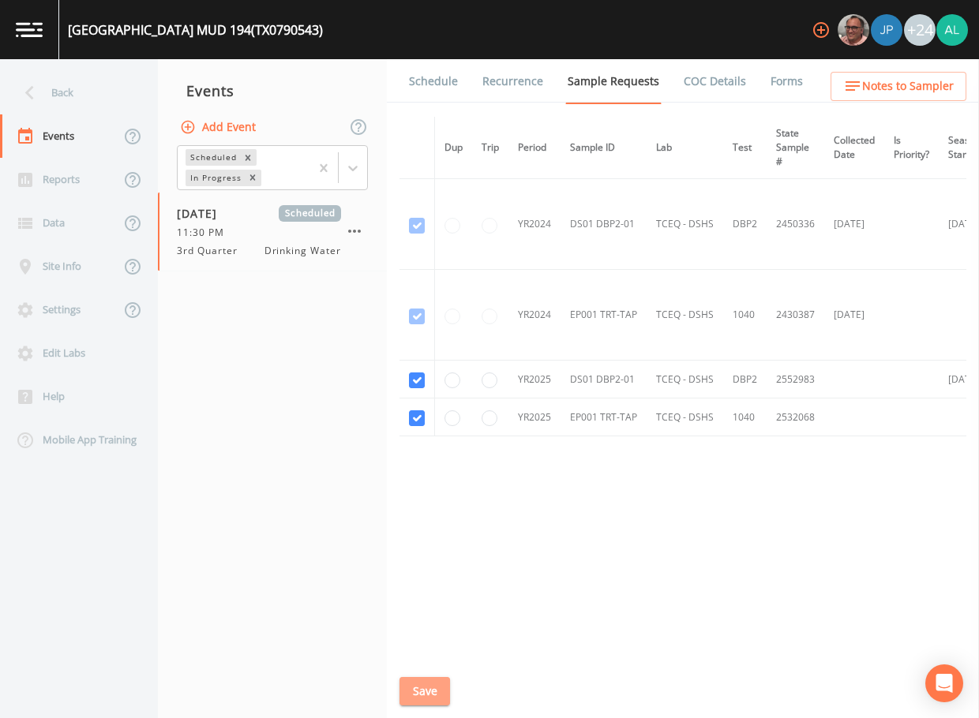
click at [426, 693] on button "Save" at bounding box center [424, 691] width 51 height 29
click at [450, 79] on link "Schedule" at bounding box center [434, 81] width 54 height 44
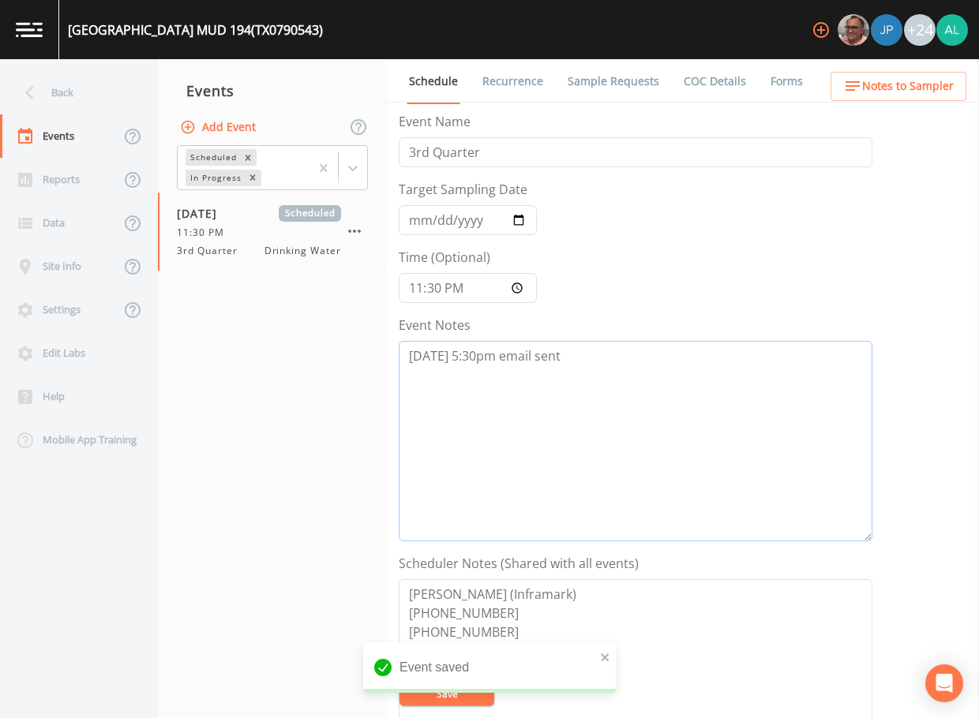
click at [577, 349] on textarea "[DATE] 5:30pm email sent" at bounding box center [636, 441] width 474 height 201
type textarea "[DATE] 5:30pm email sent [DATE] 8:44am confirmed by [PERSON_NAME]"
click at [628, 84] on link "Sample Requests" at bounding box center [613, 81] width 96 height 44
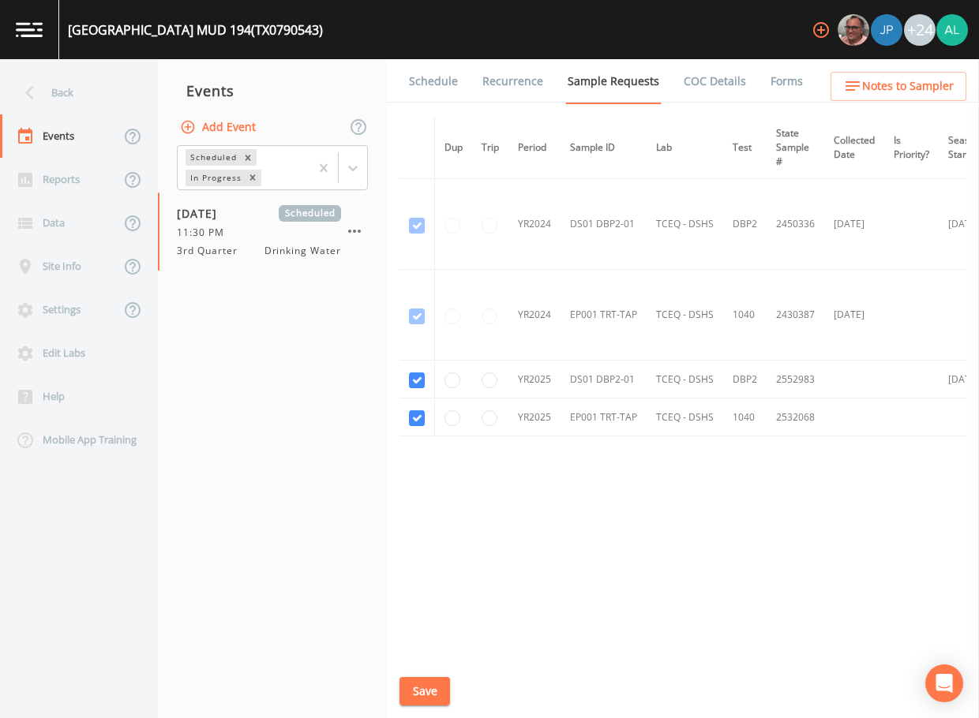
click at [415, 692] on button "Save" at bounding box center [424, 691] width 51 height 29
click at [439, 699] on button "Save" at bounding box center [424, 691] width 51 height 29
click at [446, 68] on link "Schedule" at bounding box center [434, 81] width 54 height 44
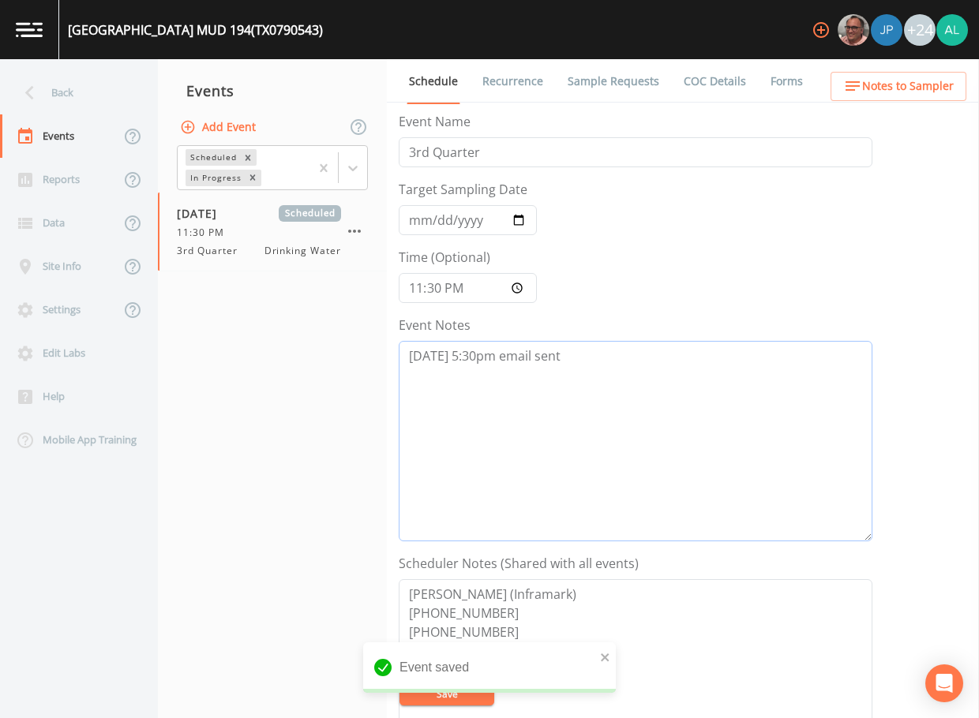
click at [568, 380] on textarea "[DATE] 5:30pm email sent" at bounding box center [636, 441] width 474 height 201
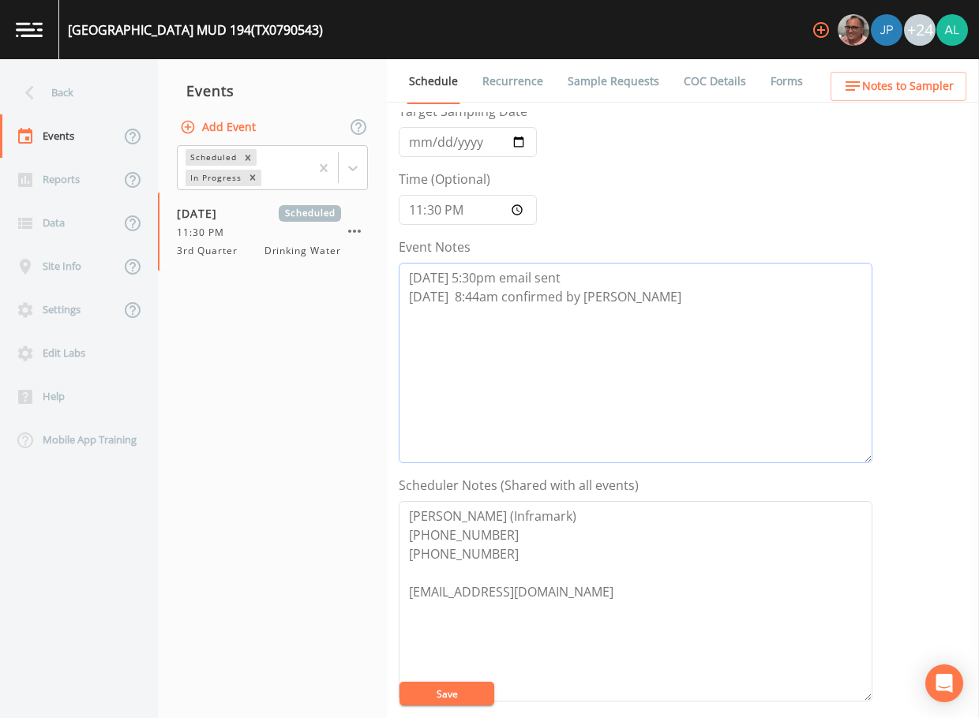
scroll to position [237, 0]
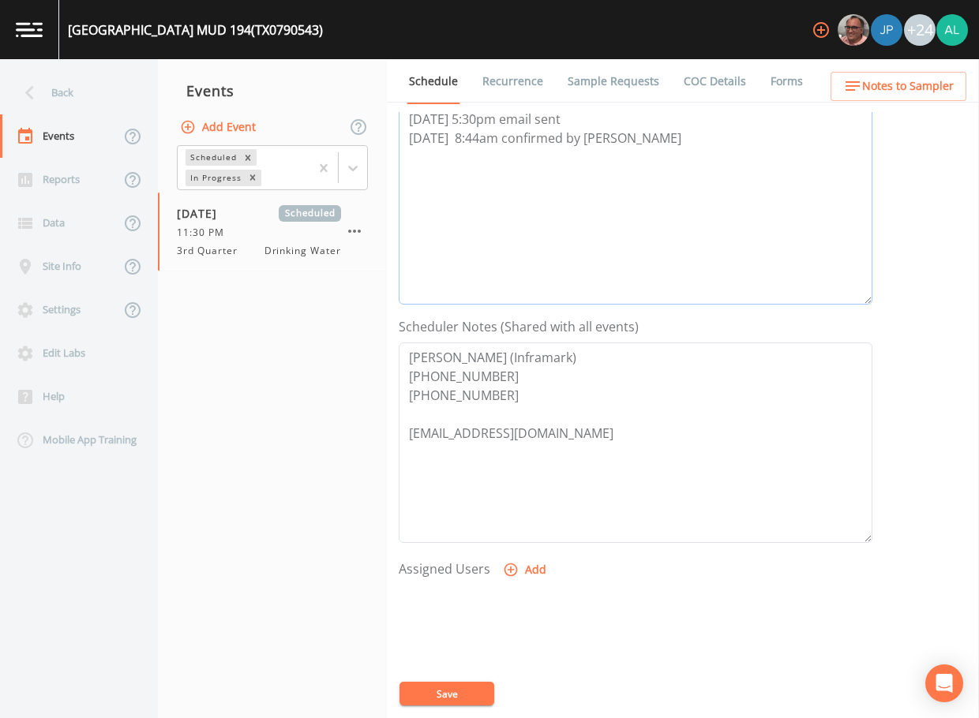
type textarea "[DATE] 5:30pm email sent [DATE] 8:44am confirmed by [PERSON_NAME]"
click at [527, 562] on button "Add" at bounding box center [526, 570] width 53 height 29
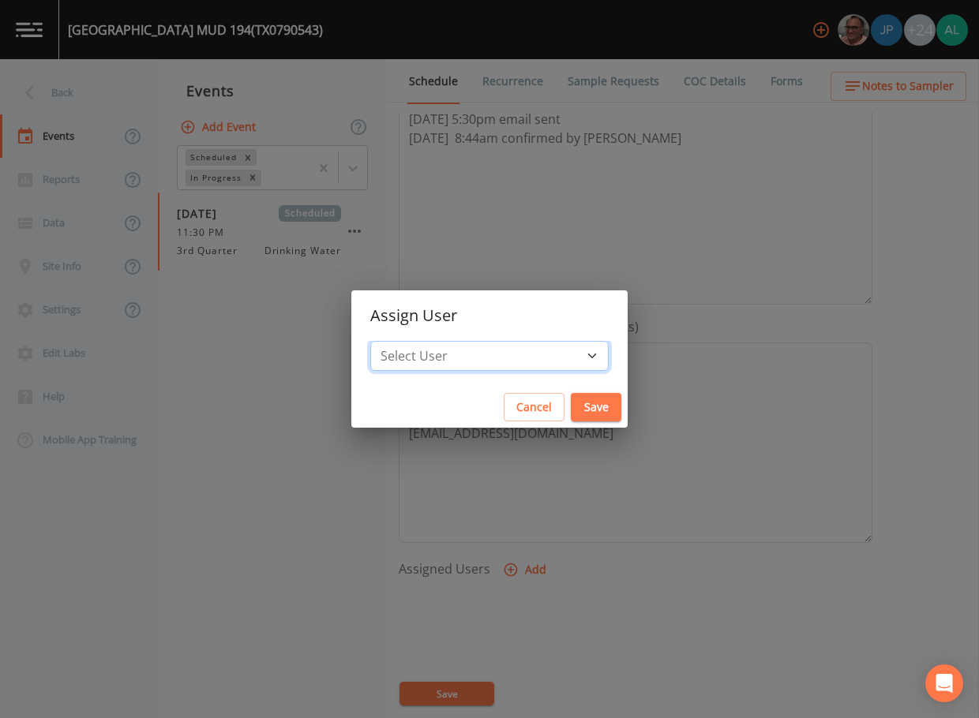
click at [486, 346] on select "Select User [PERSON_NAME] [PERSON_NAME] [PERSON_NAME] [PERSON_NAME] [PERSON_NAM…" at bounding box center [489, 356] width 238 height 30
select select "af93318b-11dc-4776-bee1-f4056f560a61"
click at [406, 341] on select "Select User [PERSON_NAME] [PERSON_NAME] [PERSON_NAME] [PERSON_NAME] [PERSON_NAM…" at bounding box center [489, 356] width 238 height 30
click at [571, 393] on button "Save" at bounding box center [596, 407] width 51 height 29
select select
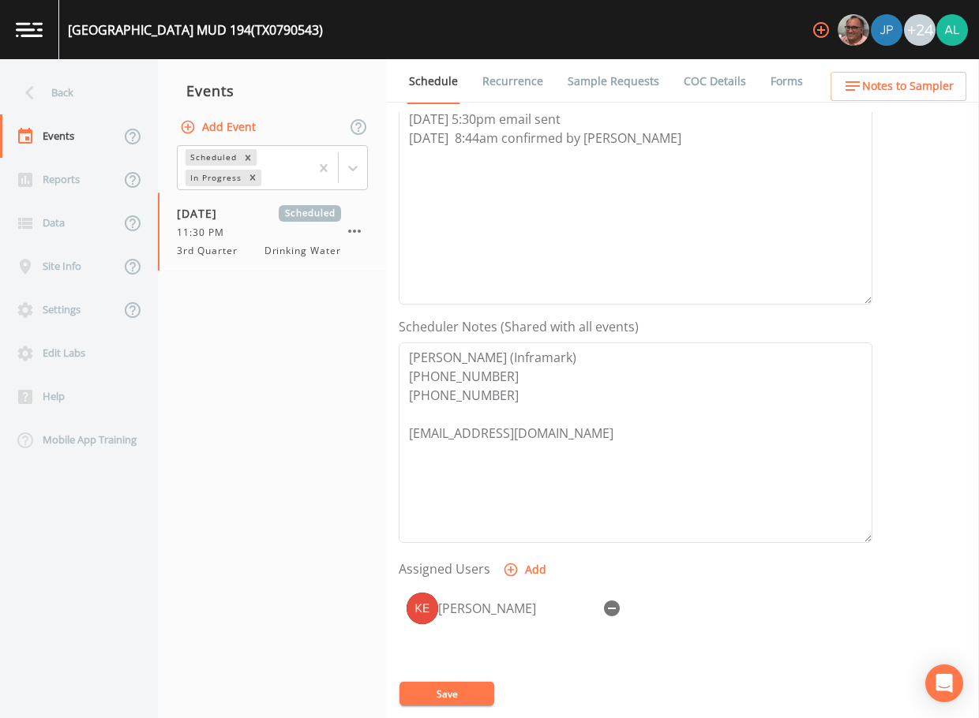
click at [454, 699] on button "Save" at bounding box center [446, 694] width 95 height 24
click at [891, 77] on span "Notes to Sampler" at bounding box center [908, 87] width 92 height 20
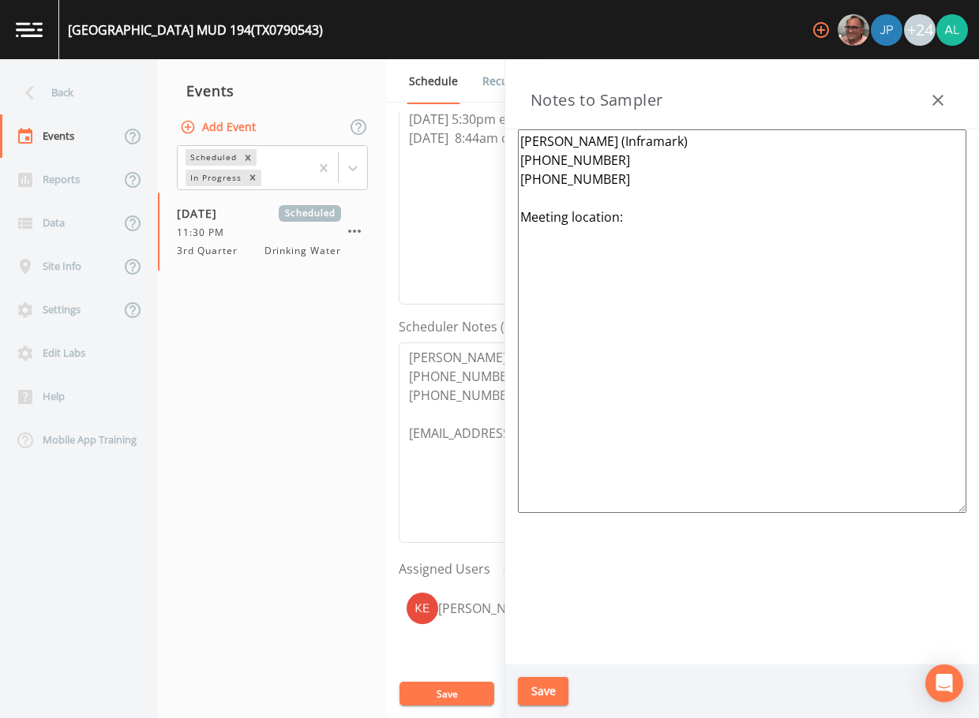
drag, startPoint x: 625, startPoint y: 189, endPoint x: 455, endPoint y: 123, distance: 182.7
click at [455, 123] on div "Back Events Reports Data Site Info Settings Edit Labs Help Mobile App Training …" at bounding box center [489, 388] width 979 height 659
click at [655, 197] on textarea "[PERSON_NAME] [PHONE_NUMBER] Meeting location:" at bounding box center [742, 321] width 448 height 384
drag, startPoint x: 684, startPoint y: 156, endPoint x: 386, endPoint y: 121, distance: 299.7
click at [386, 121] on div "Back Events Reports Data Site Info Settings Edit Labs Help Mobile App Training …" at bounding box center [489, 388] width 979 height 659
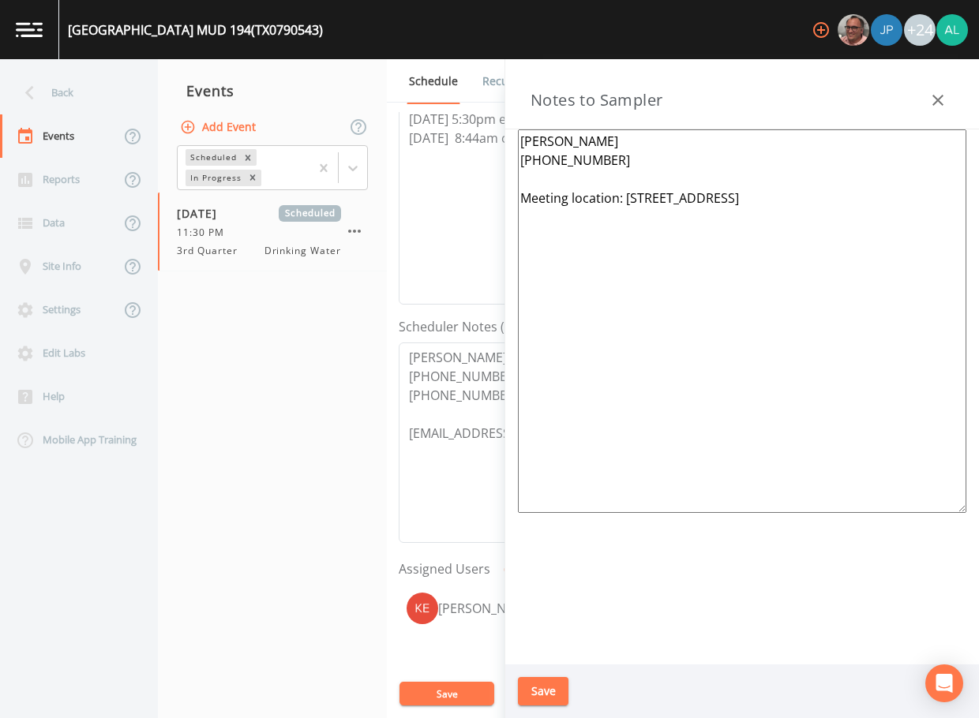
type textarea "[PERSON_NAME] [PHONE_NUMBER] Meeting location: [STREET_ADDRESS]"
drag, startPoint x: 448, startPoint y: 144, endPoint x: 734, endPoint y: 259, distance: 308.6
click at [734, 259] on textarea "[PERSON_NAME] [PHONE_NUMBER] Meeting location: [STREET_ADDRESS]" at bounding box center [742, 321] width 448 height 384
drag, startPoint x: 610, startPoint y: 156, endPoint x: 513, endPoint y: 140, distance: 98.5
click at [513, 140] on div "[PERSON_NAME] [PHONE_NUMBER] Meeting location: [STREET_ADDRESS]" at bounding box center [742, 396] width 474 height 535
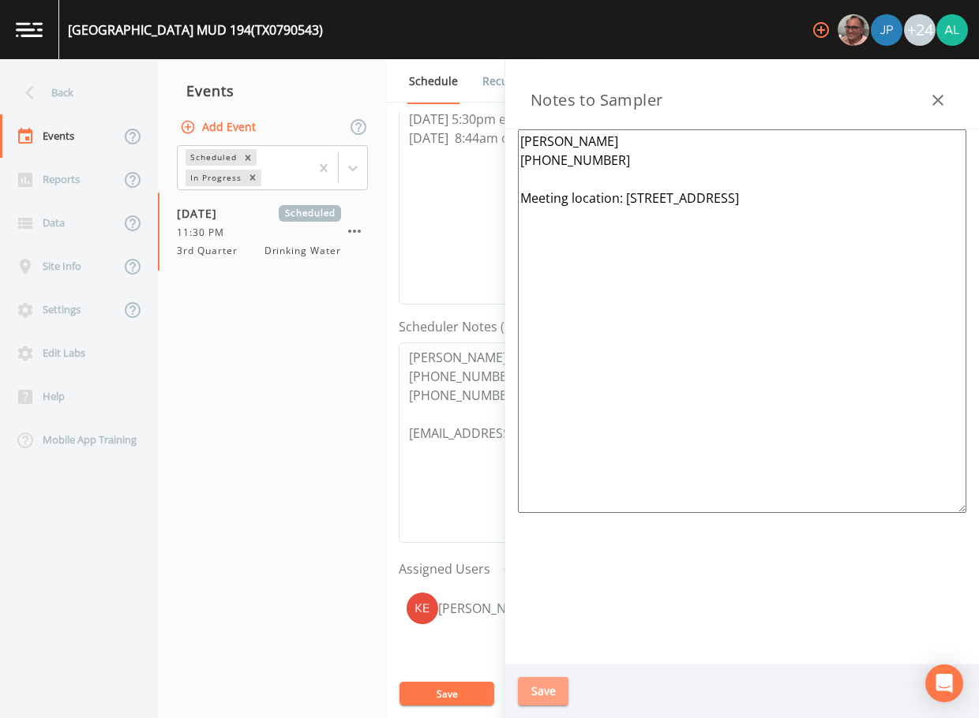
click at [553, 679] on button "Save" at bounding box center [543, 691] width 51 height 29
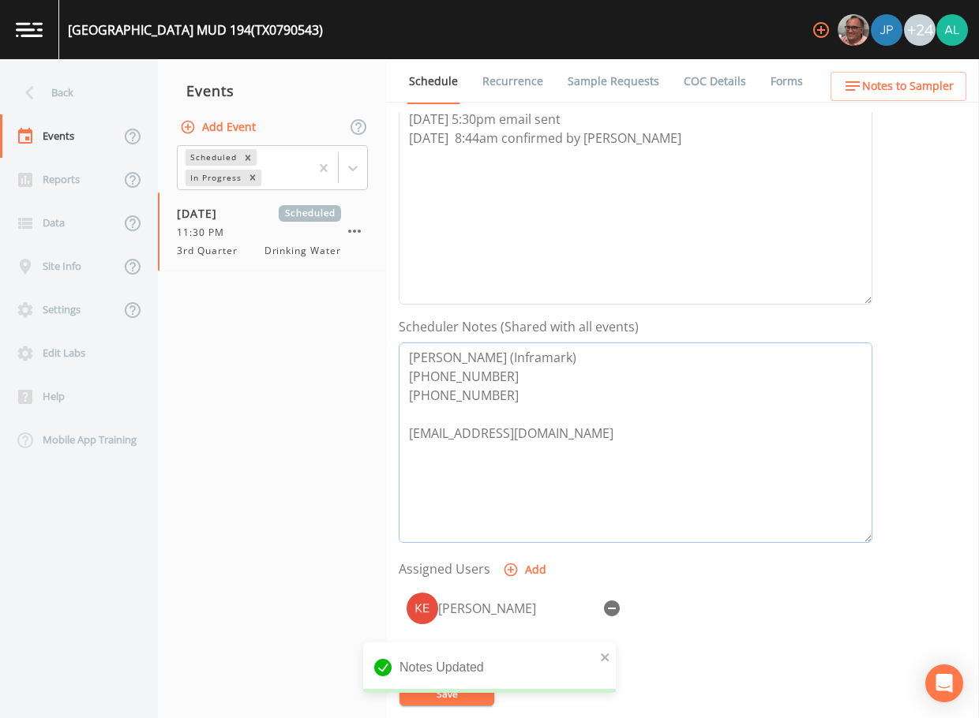
drag, startPoint x: 522, startPoint y: 406, endPoint x: 317, endPoint y: 312, distance: 225.0
click at [317, 312] on div "Back Events Reports Data Site Info Settings Edit Labs Help Mobile App Training …" at bounding box center [489, 388] width 979 height 659
paste textarea "[PERSON_NAME] [PHONE_NUMBER]"
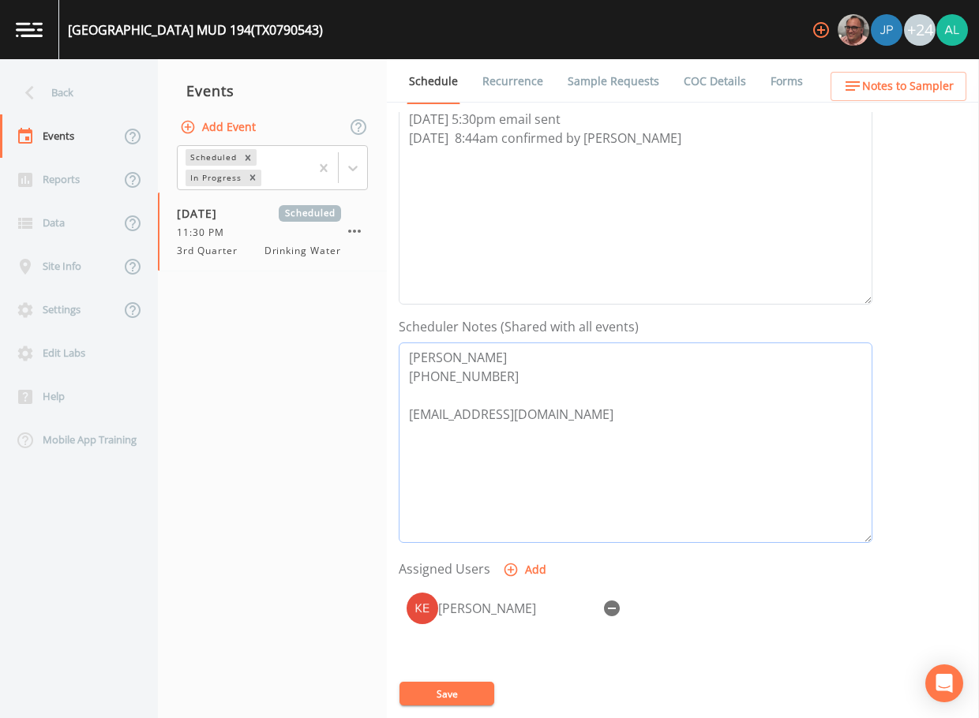
type textarea "[PERSON_NAME] [PHONE_NUMBER] [EMAIL_ADDRESS][DOMAIN_NAME]"
click at [423, 696] on button "Save" at bounding box center [446, 694] width 95 height 24
click at [90, 107] on div "Back" at bounding box center [71, 92] width 142 height 43
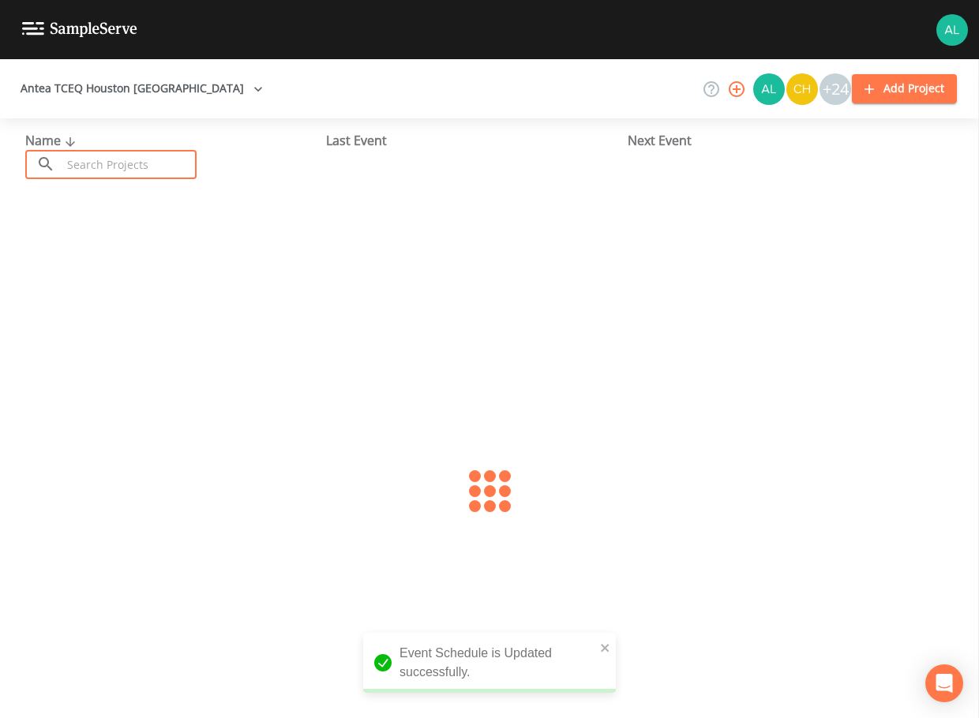
click at [138, 162] on input "text" at bounding box center [129, 164] width 135 height 29
type input "0790543"
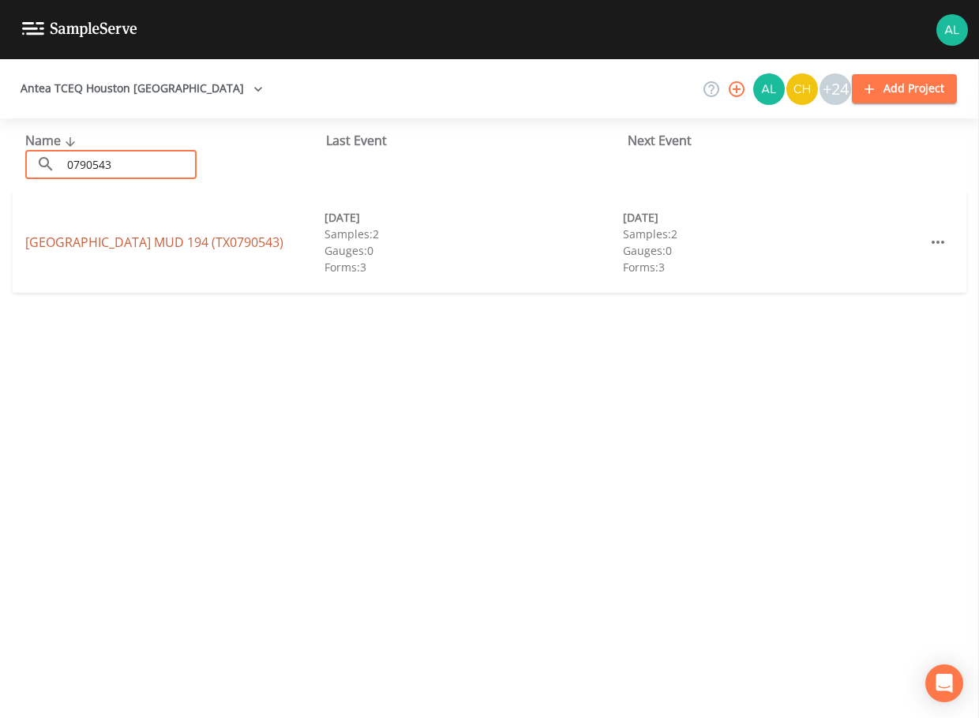
click at [74, 237] on link "[GEOGRAPHIC_DATA] 194 (TX0790543)" at bounding box center [154, 242] width 258 height 17
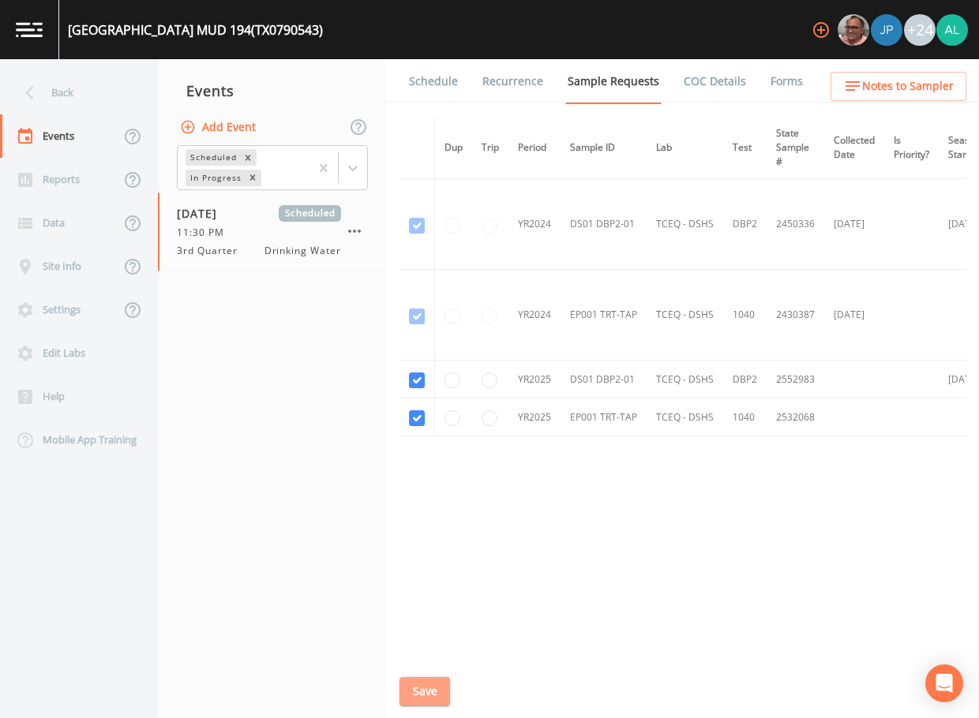
click at [439, 694] on button "Save" at bounding box center [424, 691] width 51 height 29
click at [411, 69] on link "Schedule" at bounding box center [434, 81] width 54 height 44
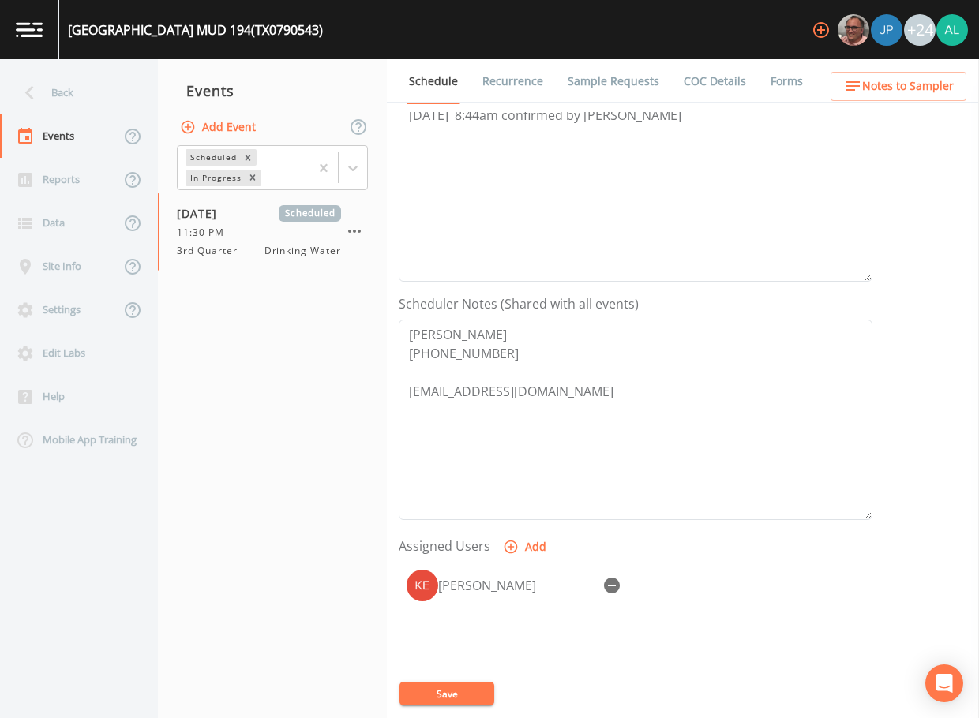
scroll to position [316, 0]
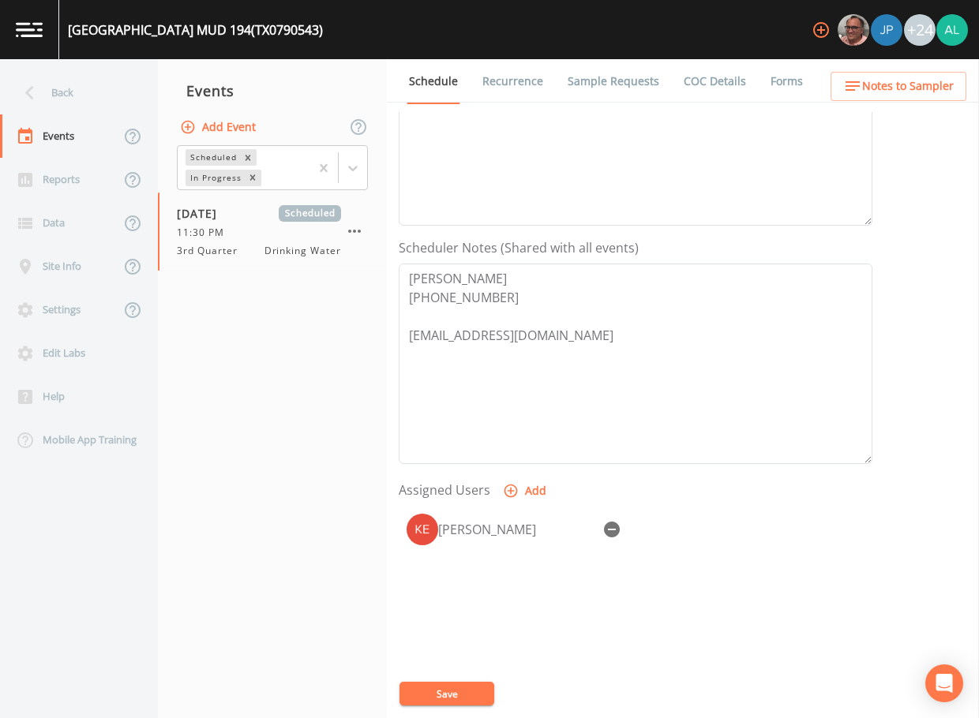
click at [917, 90] on span "Notes to Sampler" at bounding box center [908, 87] width 92 height 20
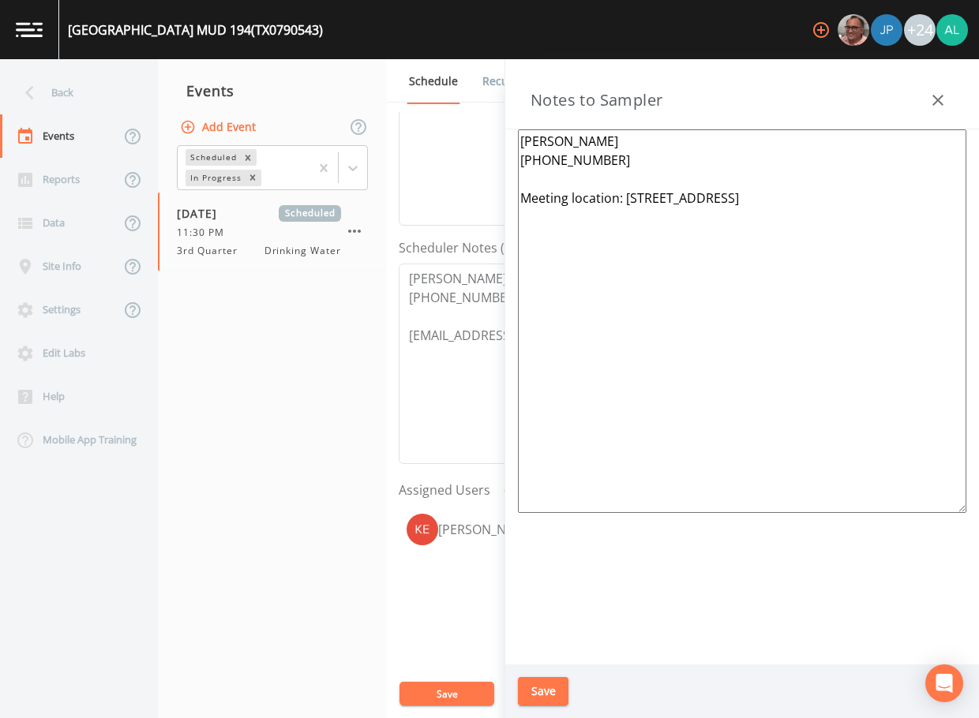
click at [933, 95] on icon "button" at bounding box center [937, 100] width 19 height 19
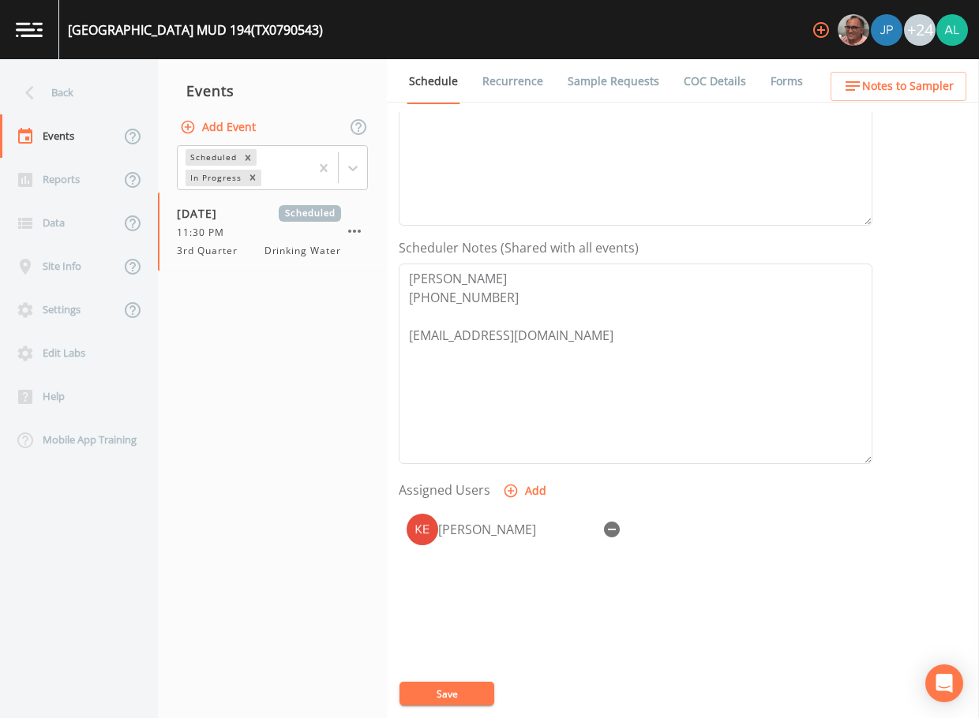
scroll to position [0, 0]
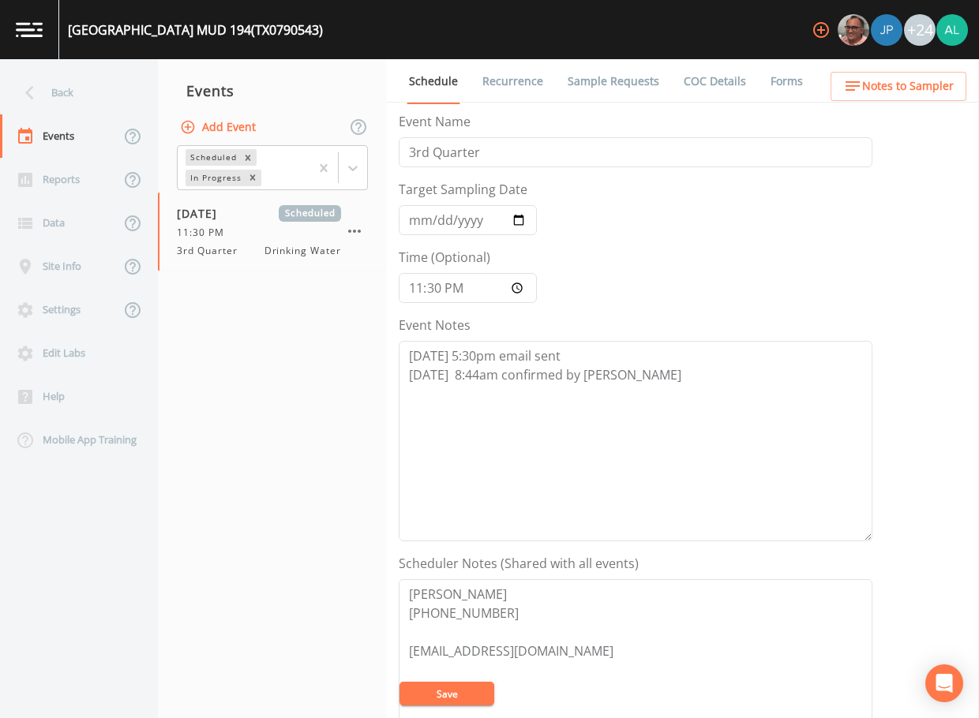
click at [432, 696] on button "Save" at bounding box center [446, 694] width 95 height 24
click at [35, 88] on icon at bounding box center [30, 93] width 28 height 28
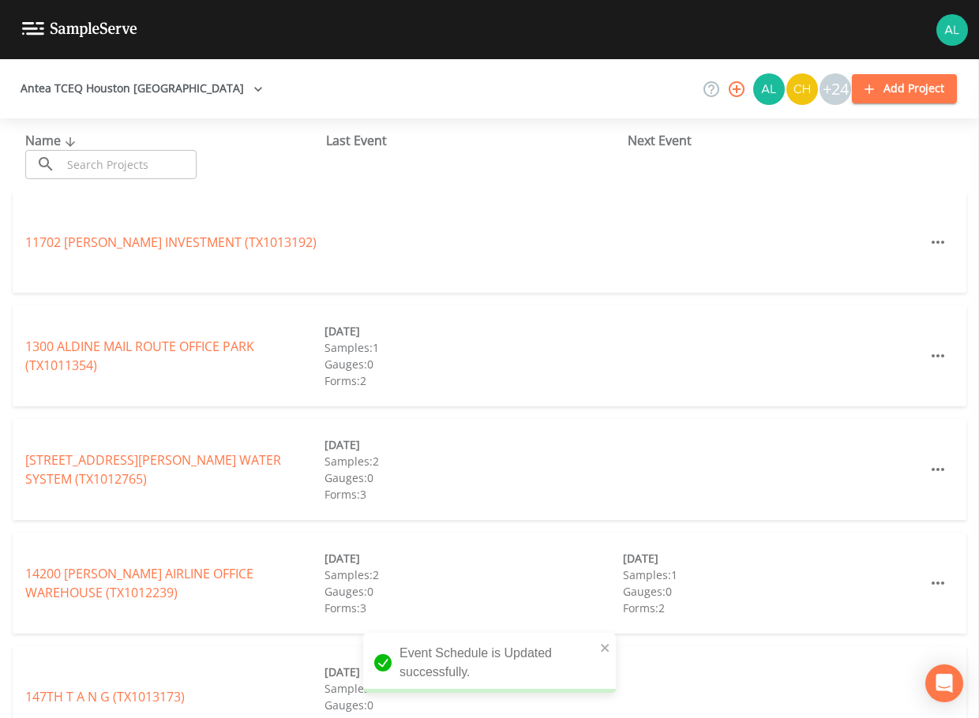
click at [110, 171] on input "text" at bounding box center [129, 164] width 135 height 29
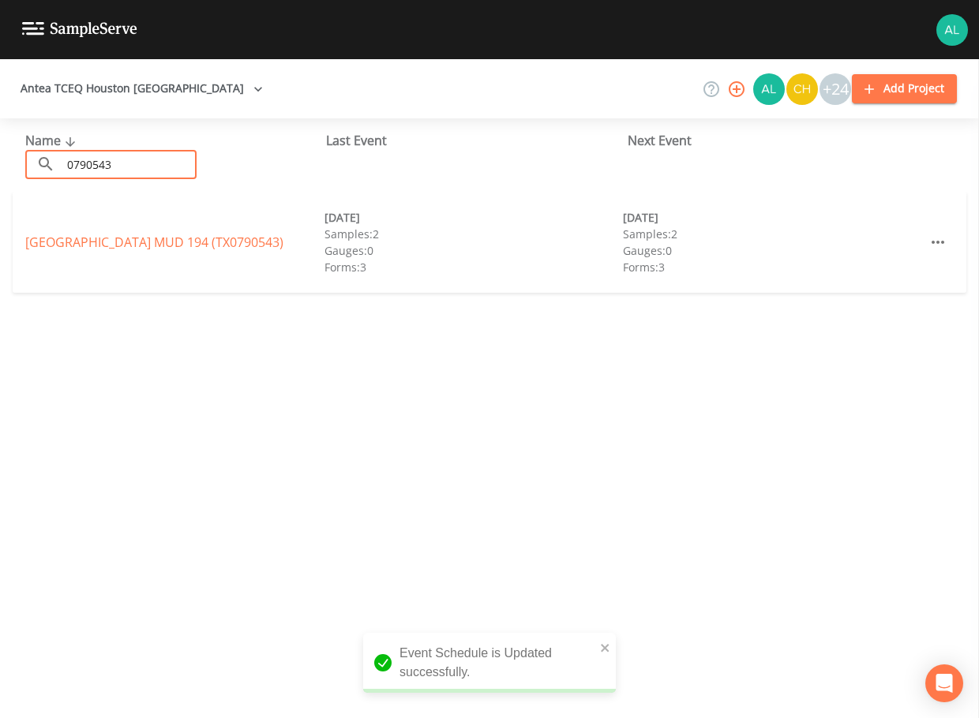
type input "0790543"
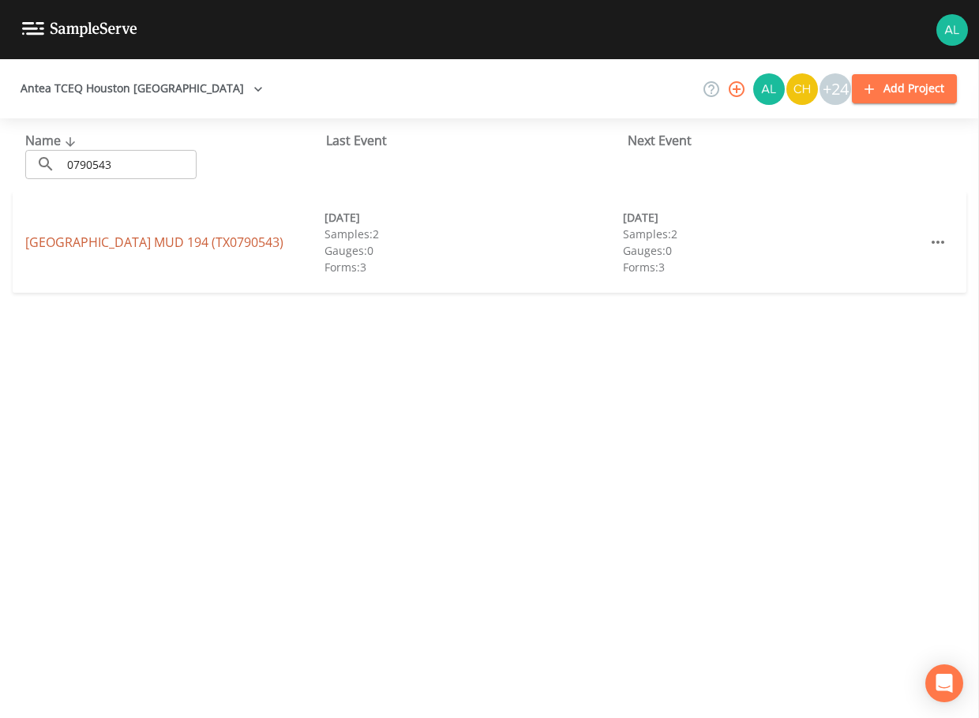
click at [78, 248] on link "[GEOGRAPHIC_DATA] 194 (TX0790543)" at bounding box center [154, 242] width 258 height 17
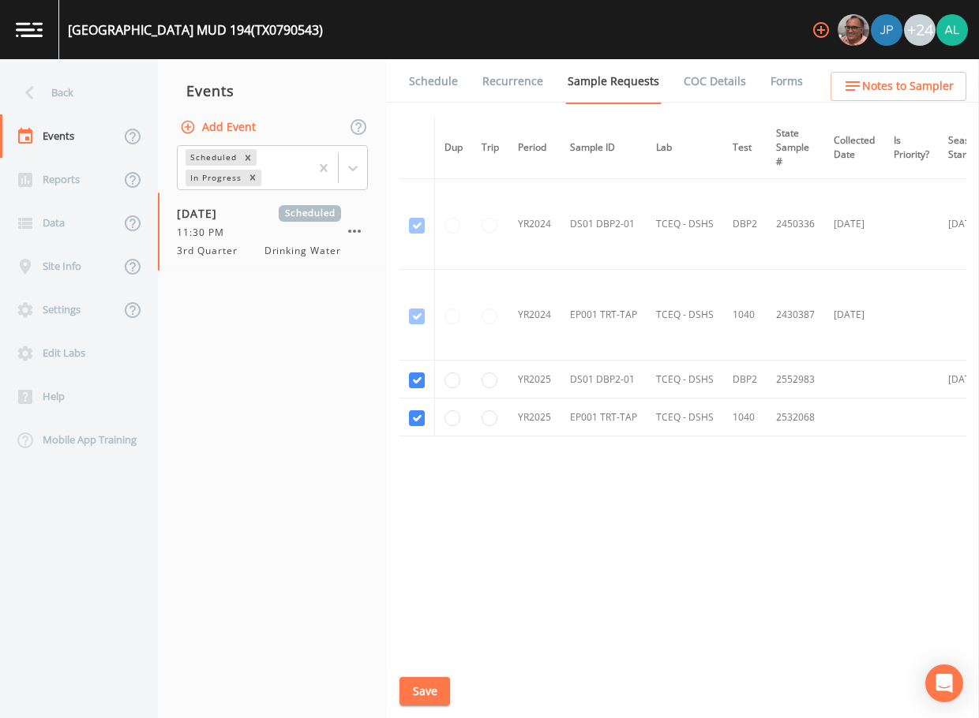
click at [448, 88] on link "Schedule" at bounding box center [434, 81] width 54 height 44
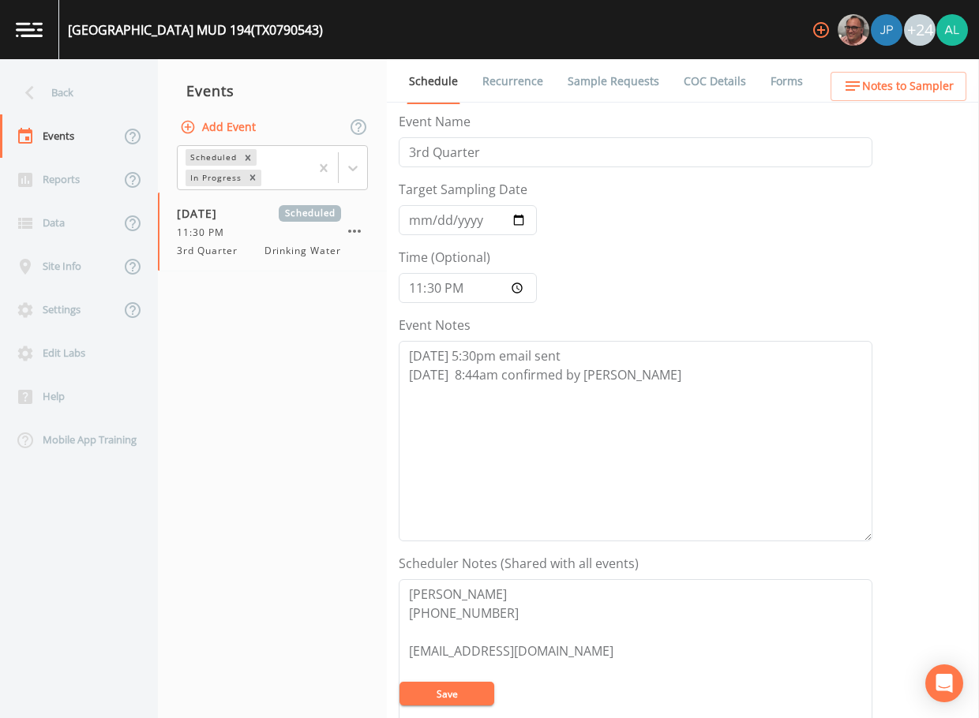
scroll to position [237, 0]
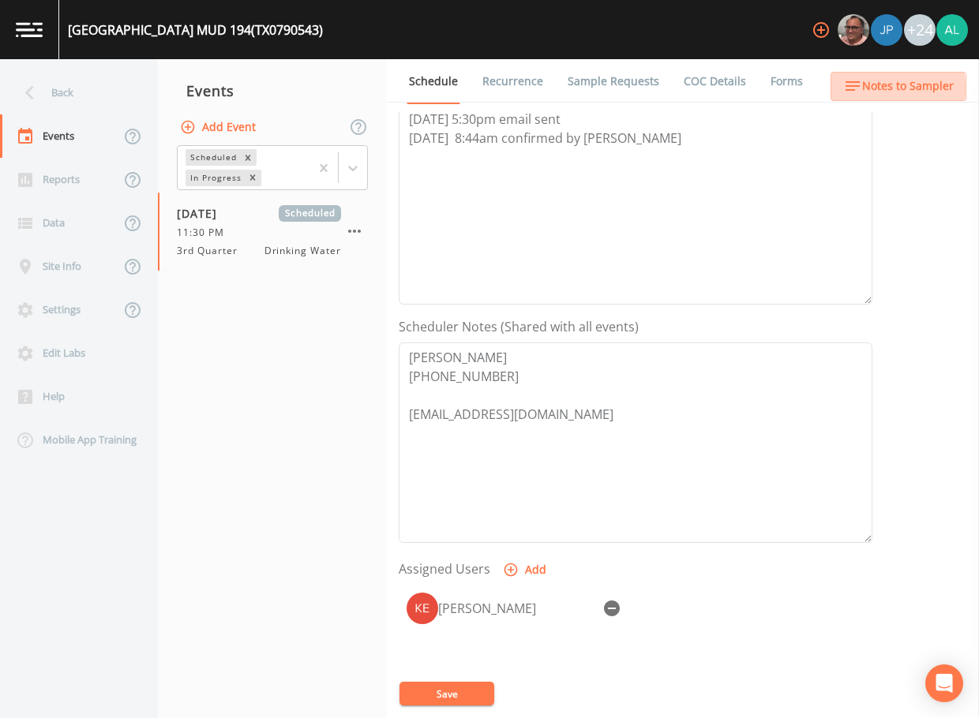
click at [864, 87] on span "Notes to Sampler" at bounding box center [908, 87] width 92 height 20
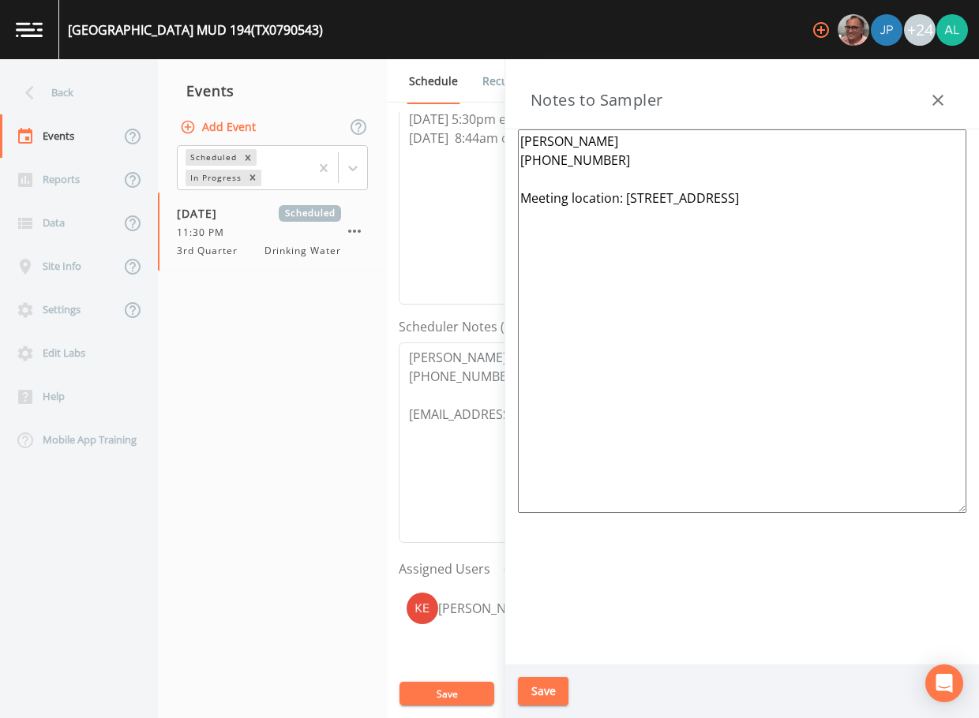
click at [544, 702] on button "Save" at bounding box center [543, 691] width 51 height 29
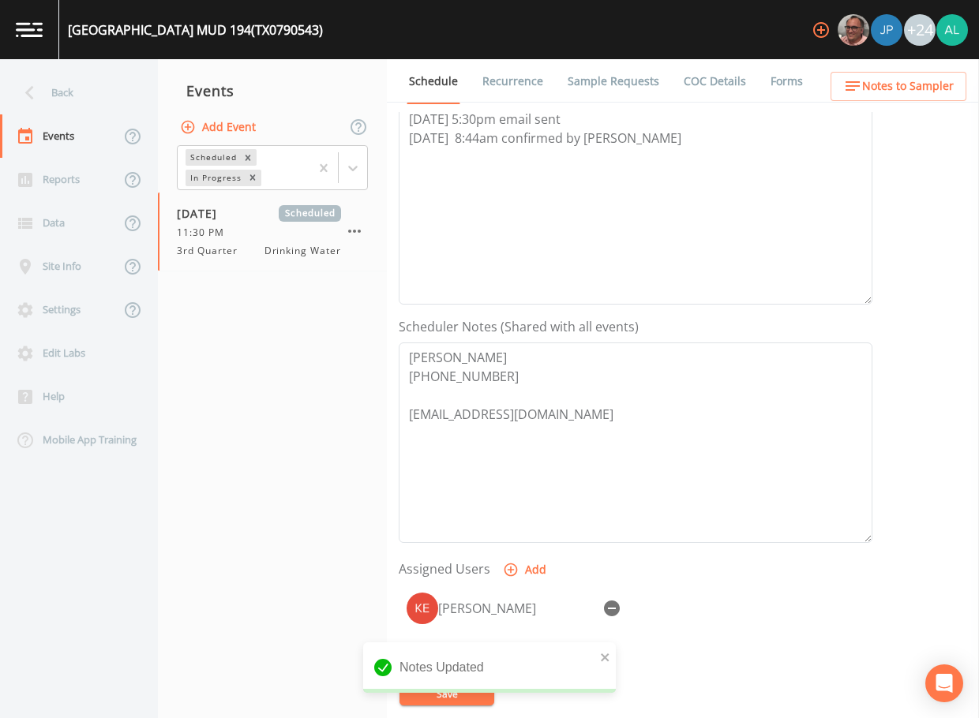
click at [520, 700] on div "Notes Updated" at bounding box center [489, 674] width 253 height 63
click at [603, 655] on icon "close" at bounding box center [605, 657] width 11 height 13
click at [467, 699] on div "Notes Updated" at bounding box center [489, 674] width 253 height 63
click at [466, 696] on button "Save" at bounding box center [446, 694] width 95 height 24
click at [443, 691] on button "Save" at bounding box center [446, 694] width 95 height 24
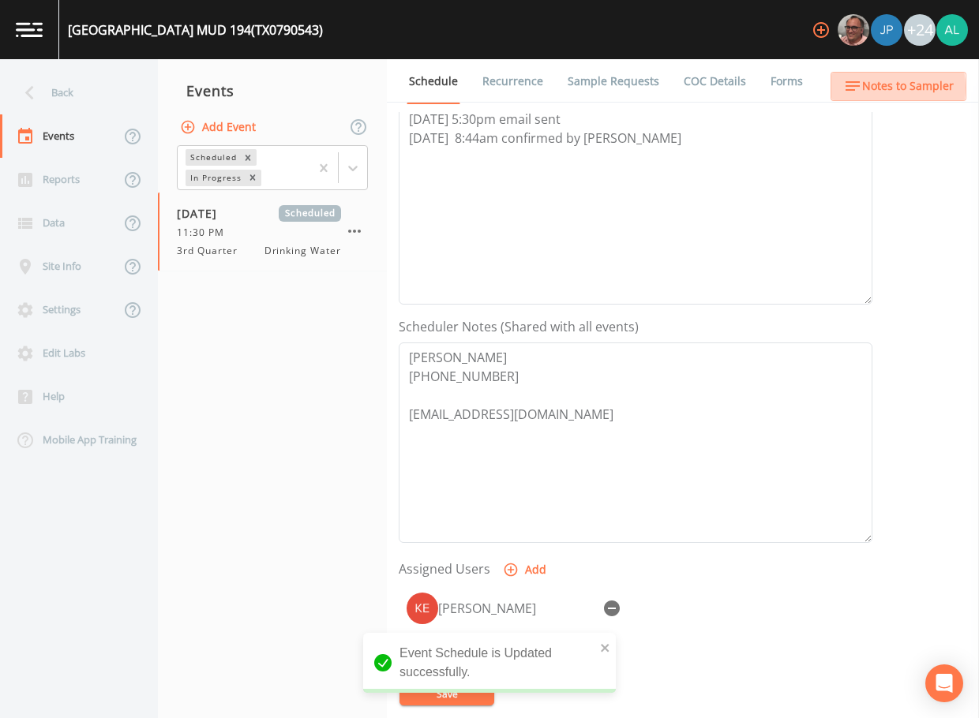
click at [870, 88] on span "Notes to Sampler" at bounding box center [908, 87] width 92 height 20
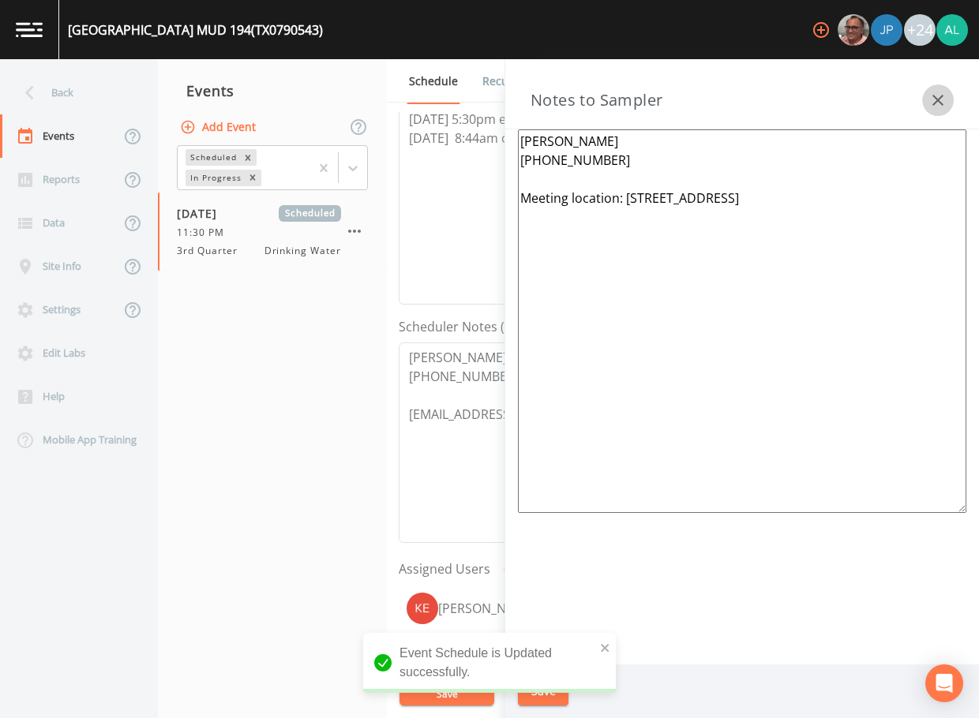
click at [933, 104] on icon "button" at bounding box center [937, 100] width 11 height 11
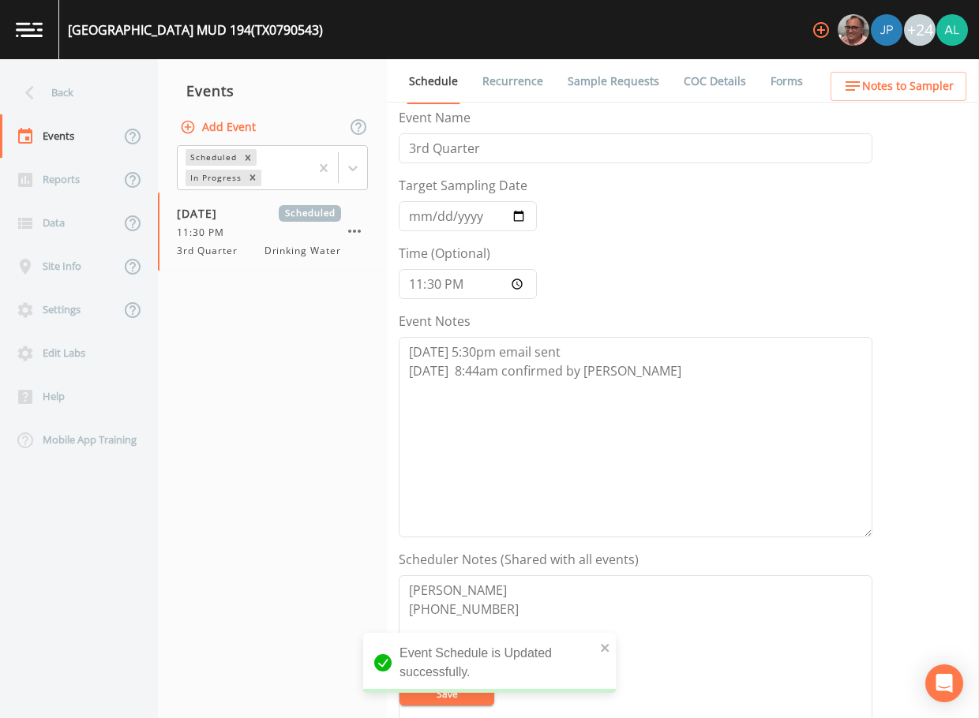
scroll to position [0, 0]
click at [84, 89] on div "Back" at bounding box center [71, 92] width 142 height 43
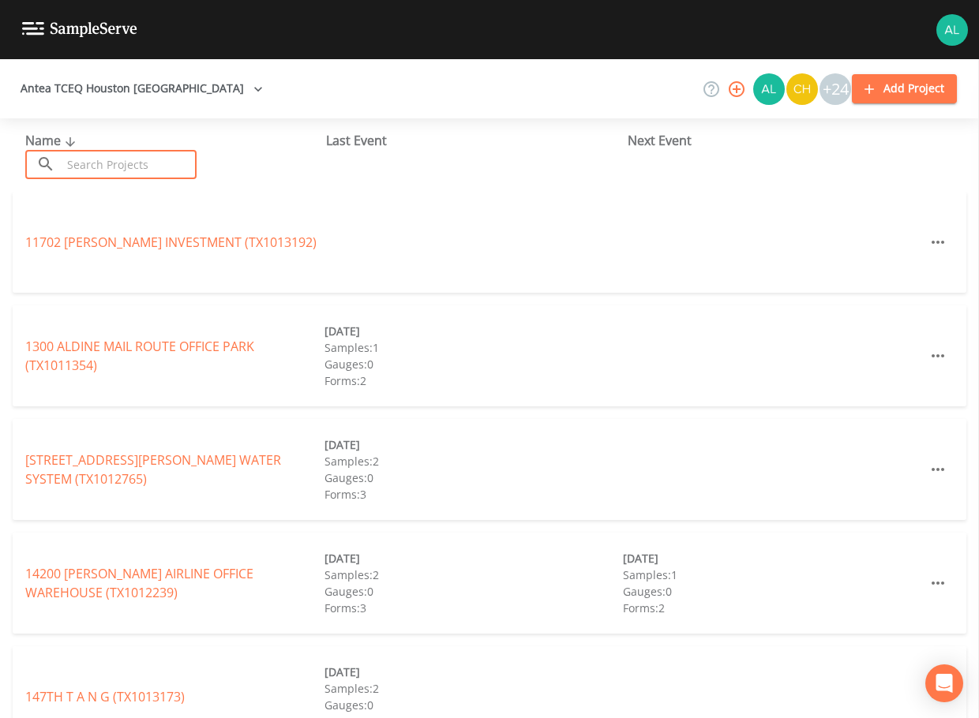
click at [140, 159] on input "text" at bounding box center [129, 164] width 135 height 29
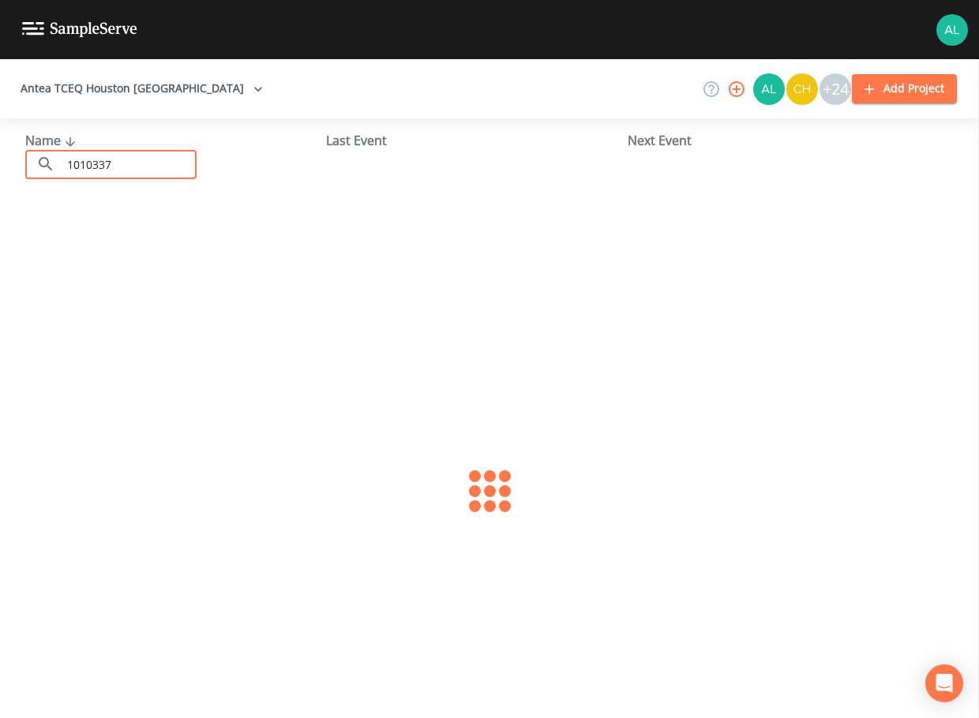
type input "1010337"
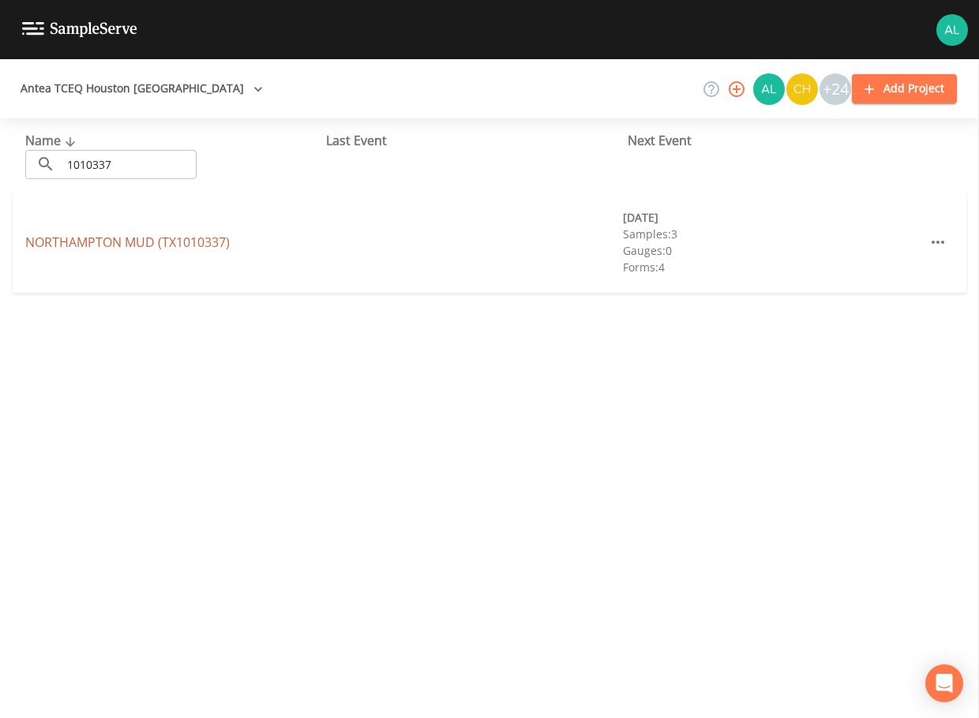
click at [188, 240] on link "[GEOGRAPHIC_DATA] (TX1010337)" at bounding box center [127, 242] width 204 height 17
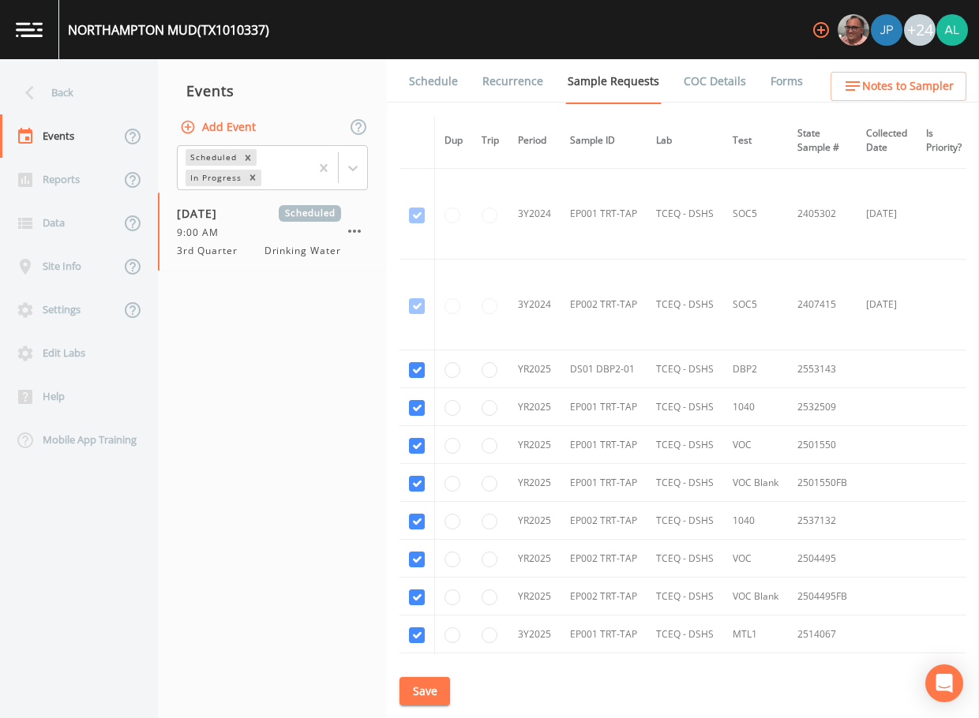
scroll to position [798, 0]
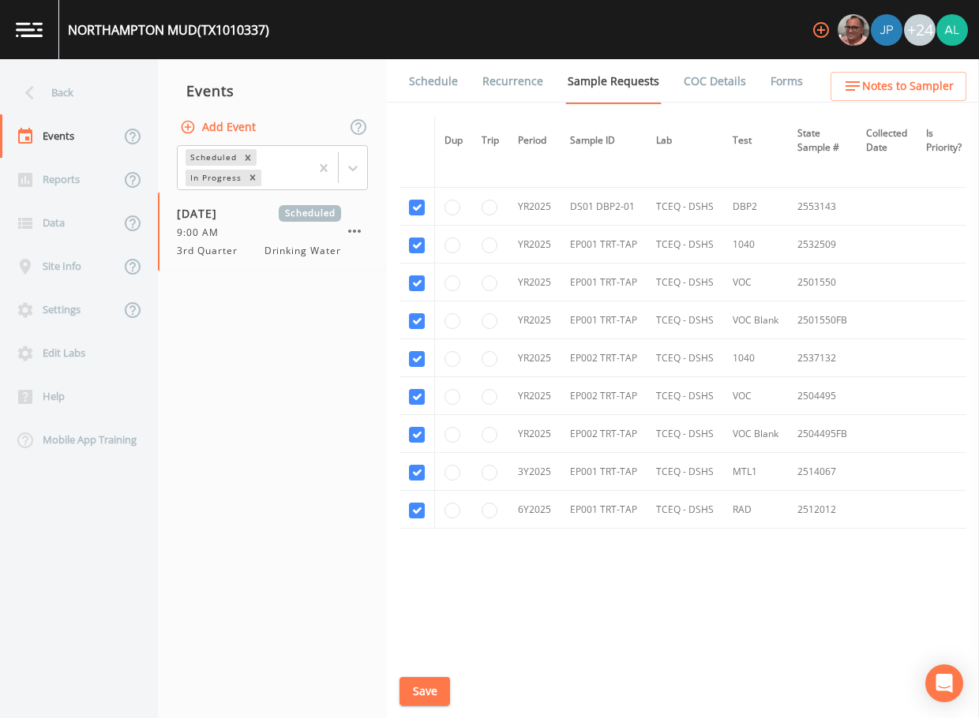
click at [444, 67] on link "Schedule" at bounding box center [434, 81] width 54 height 44
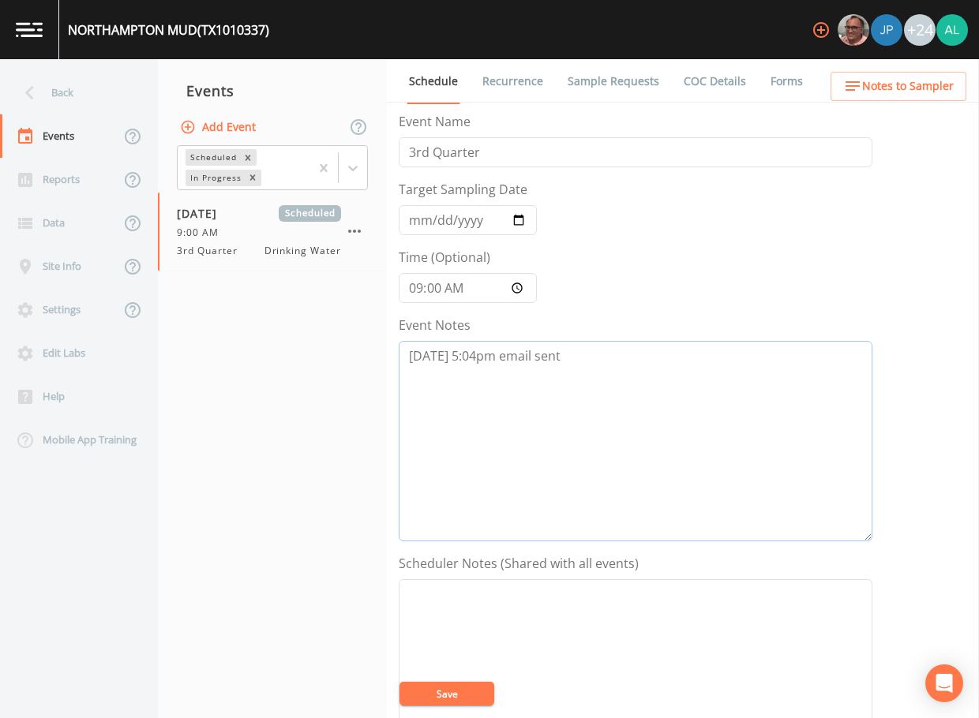
click at [610, 374] on textarea "[DATE] 5:04pm email sent" at bounding box center [636, 441] width 474 height 201
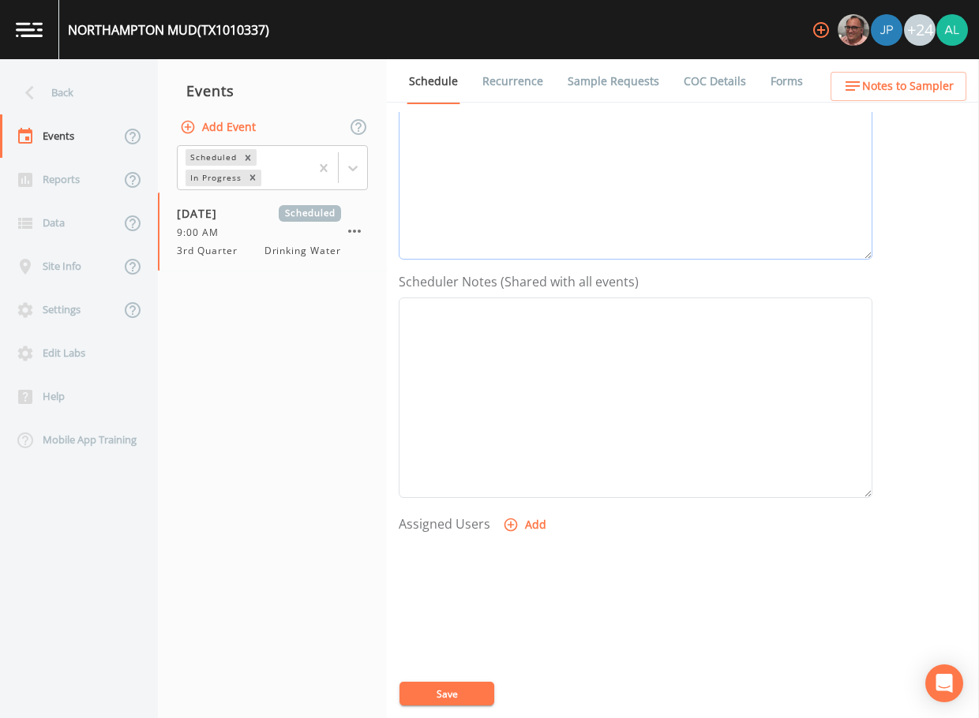
scroll to position [316, 0]
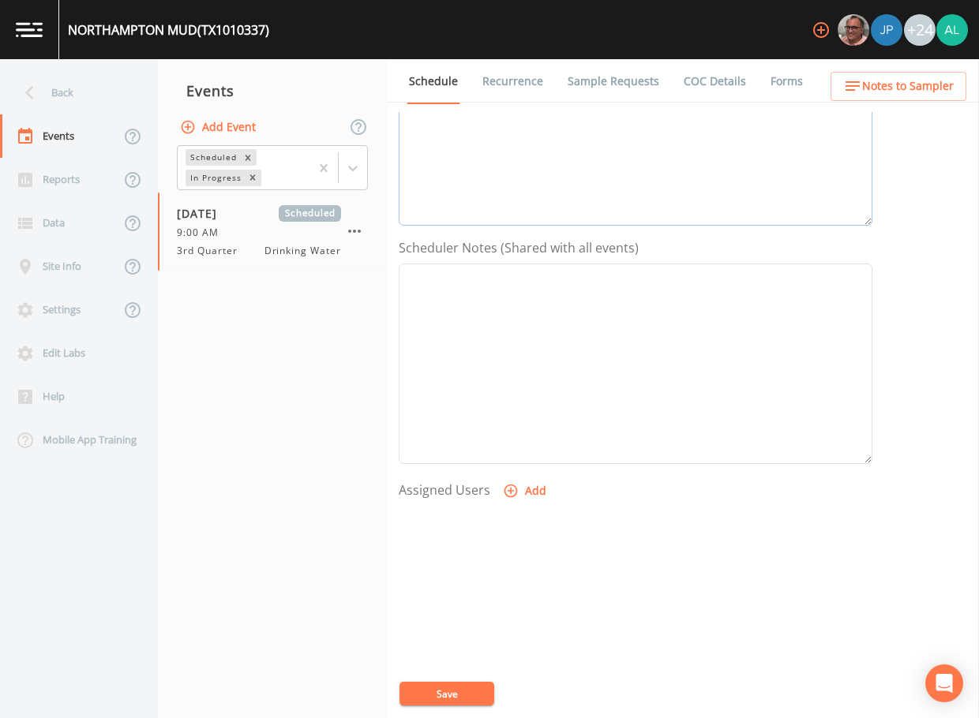
type textarea "[DATE] 5:04pm email sent [DATE] 5:28pm confirmed by [PERSON_NAME]"
click at [880, 95] on span "Notes to Sampler" at bounding box center [908, 87] width 92 height 20
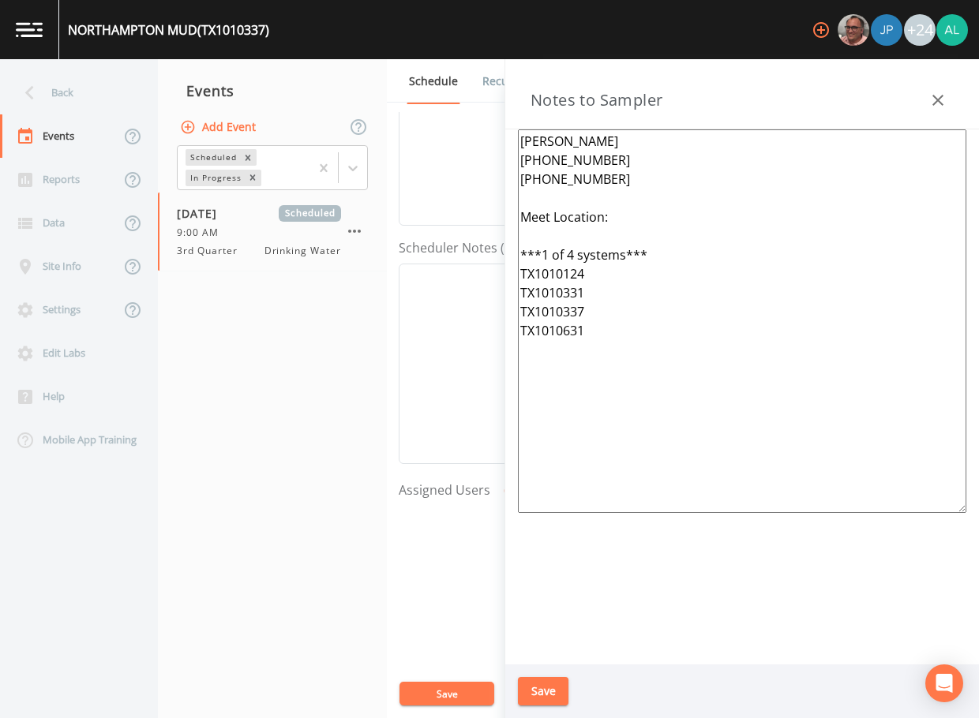
drag, startPoint x: 592, startPoint y: 316, endPoint x: 515, endPoint y: 313, distance: 77.4
click at [515, 313] on div "[PERSON_NAME] [PHONE_NUMBER] [PHONE_NUMBER] Meet Location: ***1 of 4 systems***…" at bounding box center [742, 396] width 474 height 535
drag, startPoint x: 593, startPoint y: 337, endPoint x: 520, endPoint y: 341, distance: 73.5
click at [520, 341] on textarea "[PERSON_NAME] [PHONE_NUMBER] [PHONE_NUMBER] Meet Location: ***1 of 4 systems***…" at bounding box center [742, 321] width 448 height 384
type textarea "[PERSON_NAME] [PHONE_NUMBER] [PHONE_NUMBER] Meet Location: ***1 of 4 systems***…"
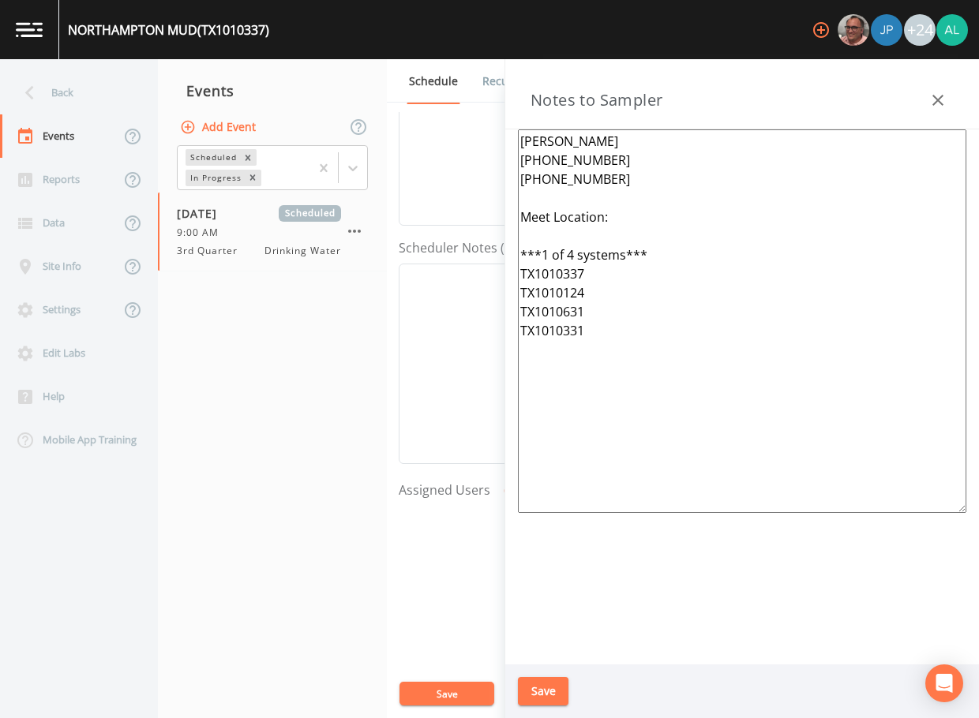
click at [541, 688] on button "Save" at bounding box center [543, 691] width 51 height 29
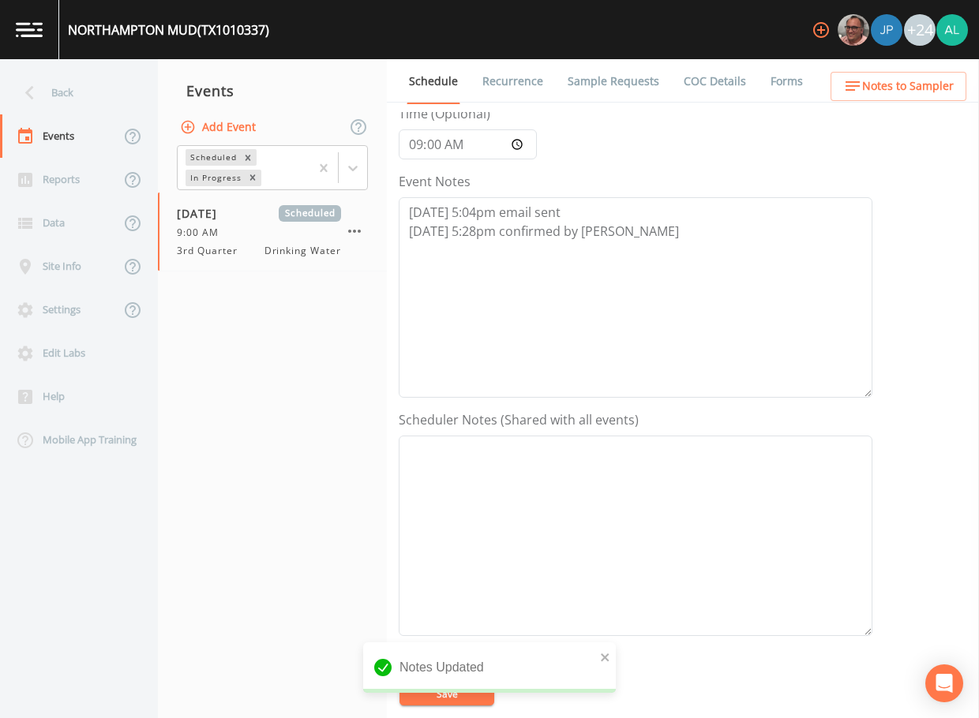
scroll to position [0, 0]
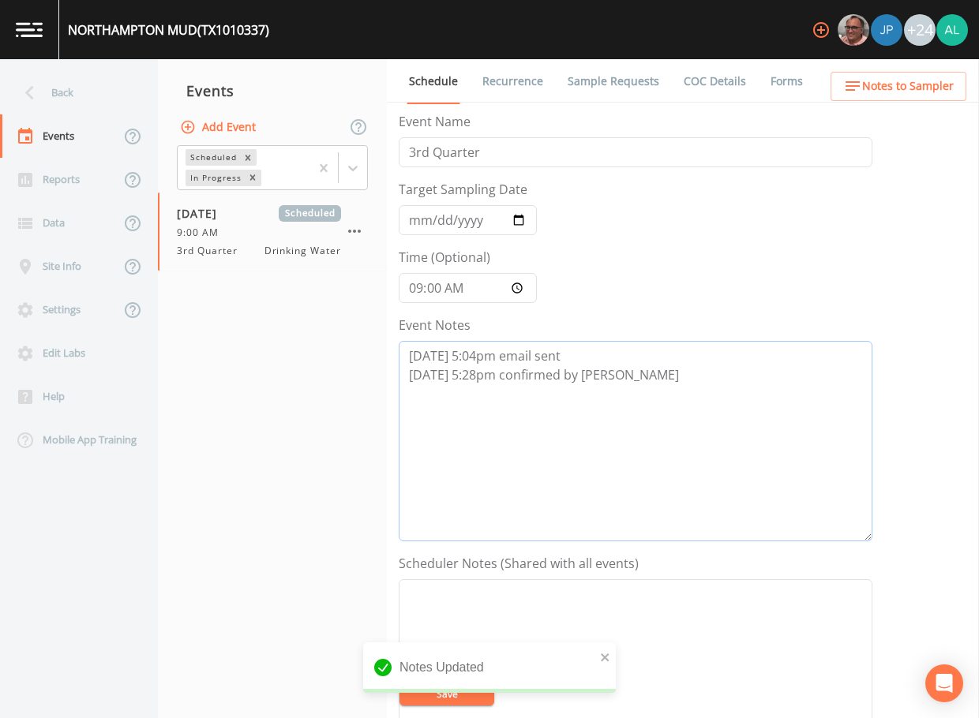
drag, startPoint x: 624, startPoint y: 379, endPoint x: 266, endPoint y: 340, distance: 359.7
click at [266, 340] on div "Back Events Reports Data Site Info Settings Edit Labs Help Mobile App Training …" at bounding box center [489, 388] width 979 height 659
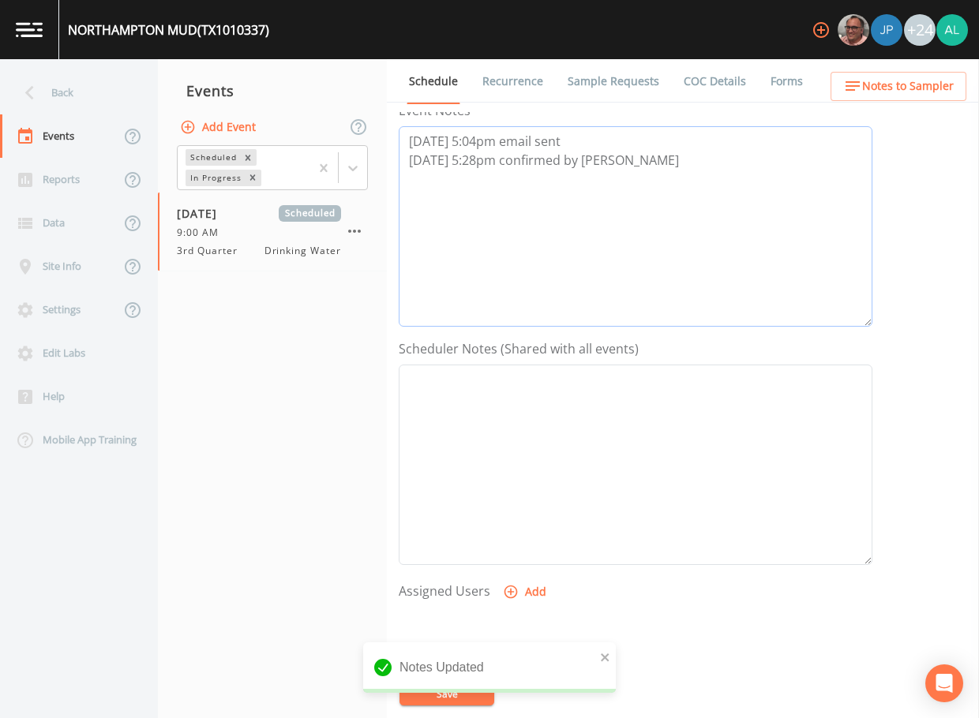
scroll to position [237, 0]
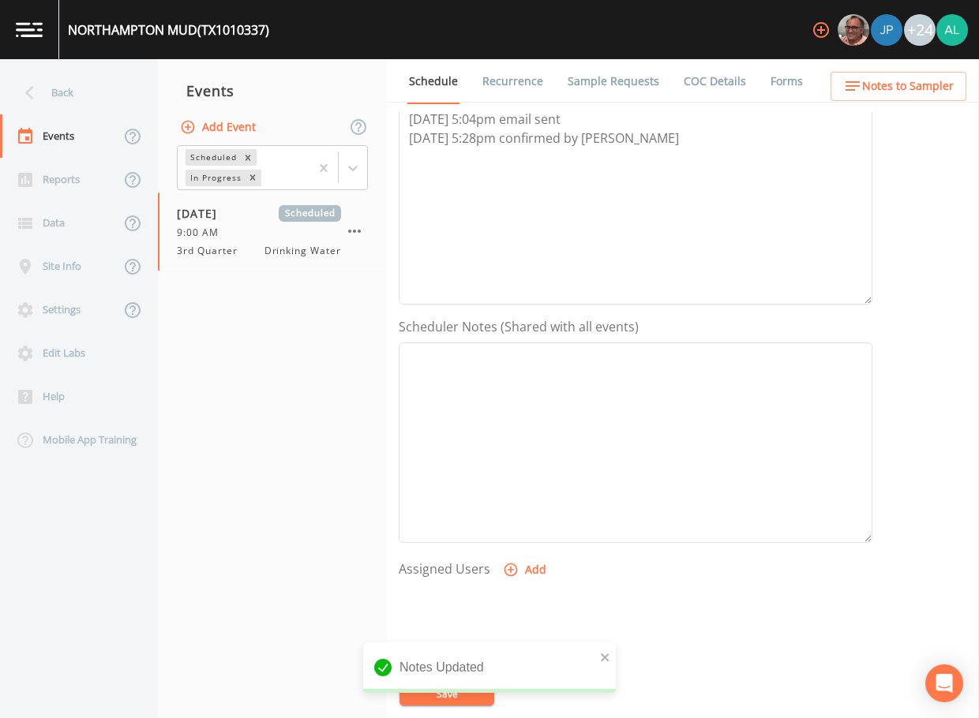
click at [514, 572] on icon "button" at bounding box center [511, 570] width 13 height 13
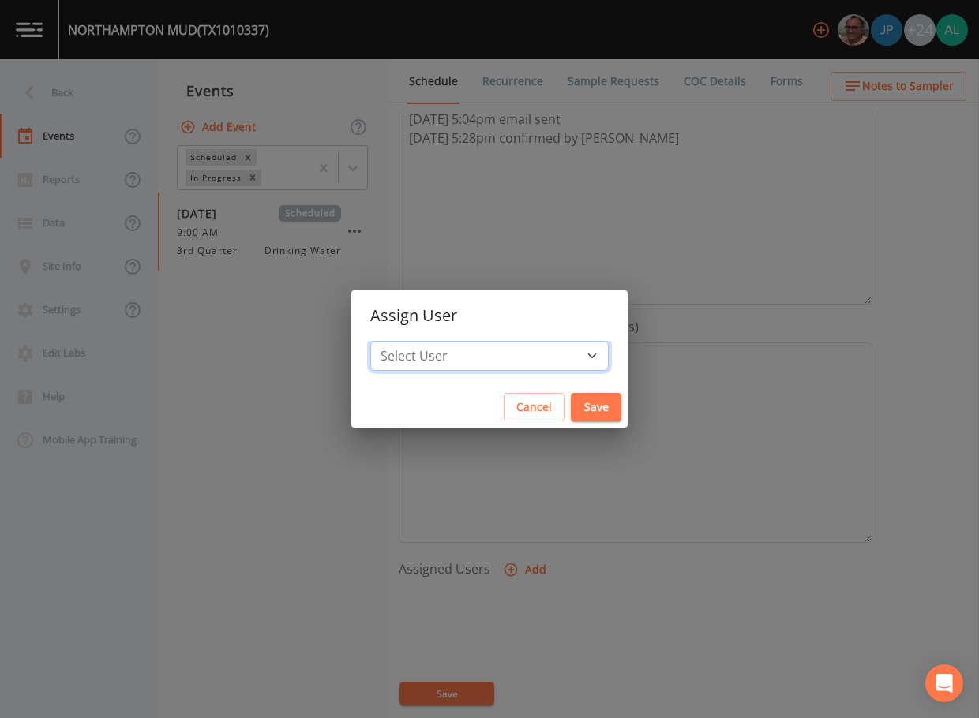
click at [493, 367] on select "Select User [PERSON_NAME] [PERSON_NAME] [PERSON_NAME] [PERSON_NAME] [PERSON_NAM…" at bounding box center [489, 356] width 238 height 30
click at [406, 341] on select "Select User [PERSON_NAME] [PERSON_NAME] [PERSON_NAME] [PERSON_NAME] [PERSON_NAM…" at bounding box center [489, 356] width 238 height 30
click at [501, 350] on select "Select User [PERSON_NAME] [PERSON_NAME] [PERSON_NAME] [PERSON_NAME] [PERSON_NAM…" at bounding box center [489, 356] width 238 height 30
select select "914a0f29-56c2-4065-8e52-23905ef40f2e"
click at [406, 341] on select "Select User [PERSON_NAME] [PERSON_NAME] [PERSON_NAME] [PERSON_NAME] [PERSON_NAM…" at bounding box center [489, 356] width 238 height 30
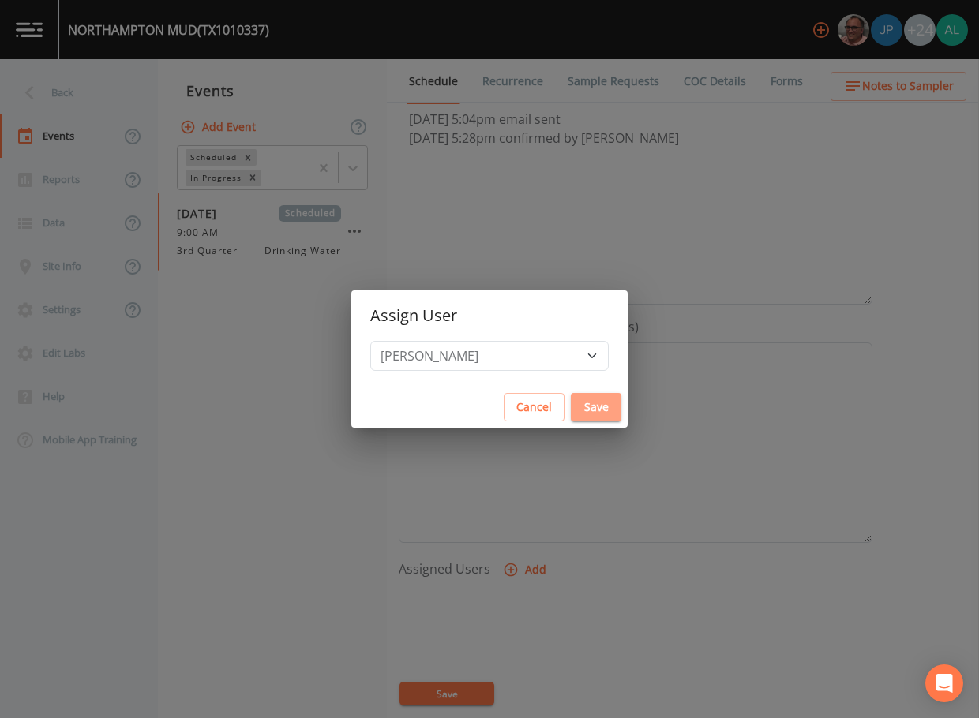
click at [571, 411] on button "Save" at bounding box center [596, 407] width 51 height 29
select select
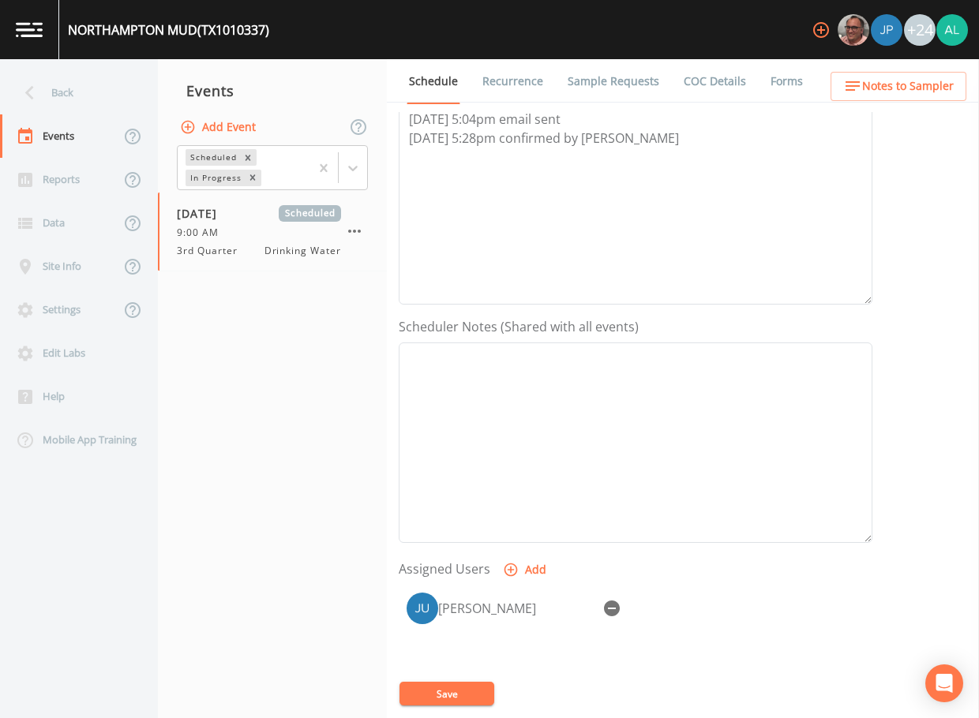
click at [453, 681] on div "[PERSON_NAME]" at bounding box center [636, 668] width 474 height 166
click at [454, 697] on button "Save" at bounding box center [446, 694] width 95 height 24
click at [64, 97] on div "Back" at bounding box center [71, 92] width 142 height 43
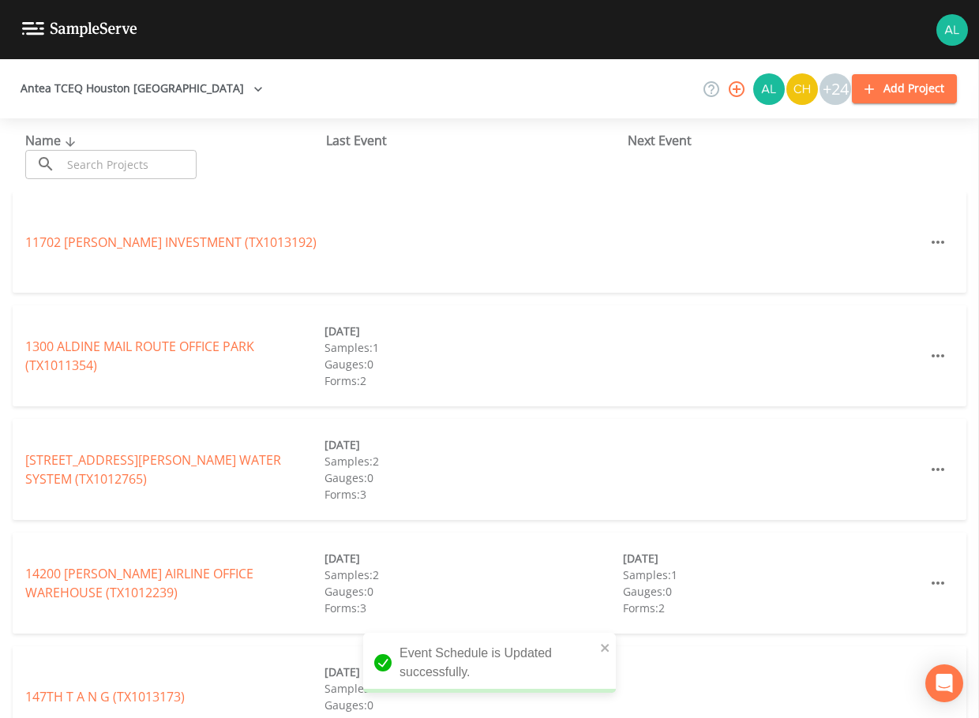
click at [118, 160] on input "text" at bounding box center [129, 164] width 135 height 29
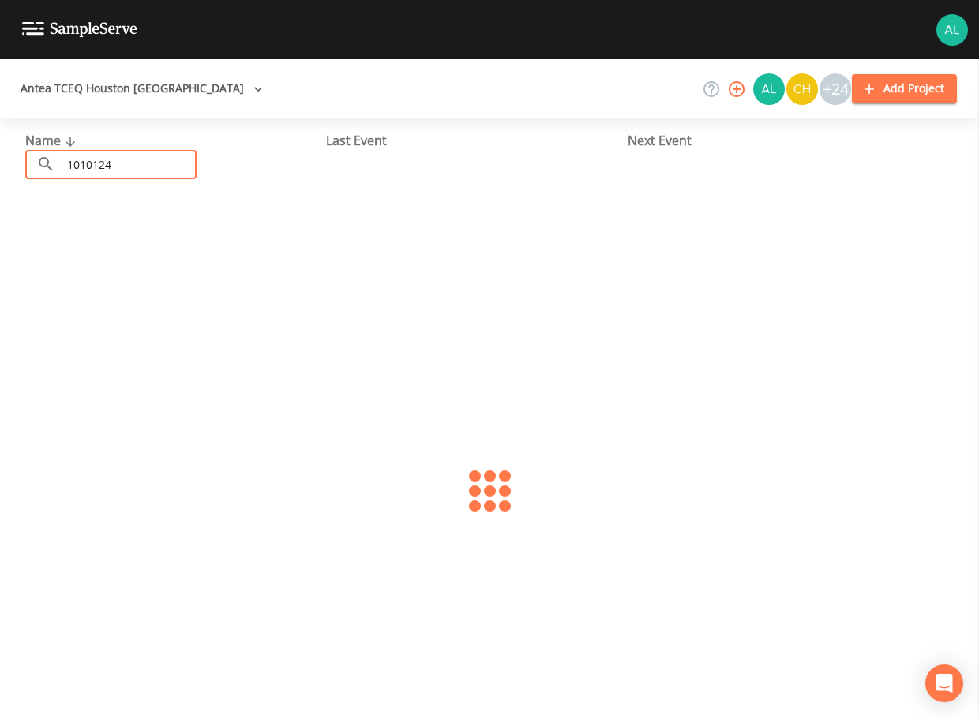
type input "1010124"
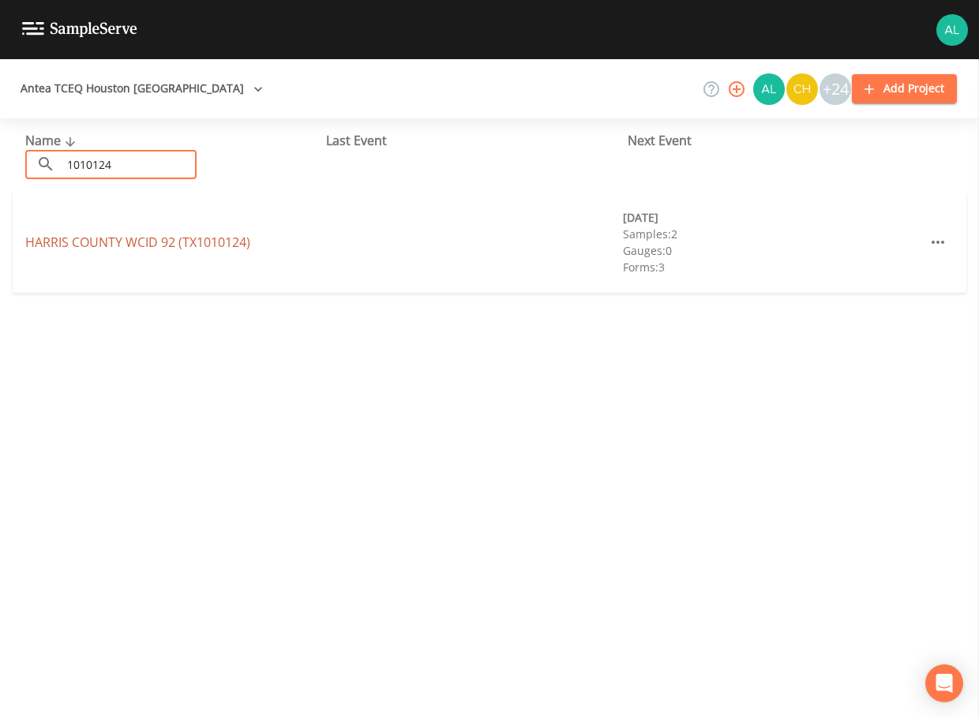
click at [136, 238] on link "HARRIS COUNTY WCID 92 (TX1010124)" at bounding box center [137, 242] width 225 height 17
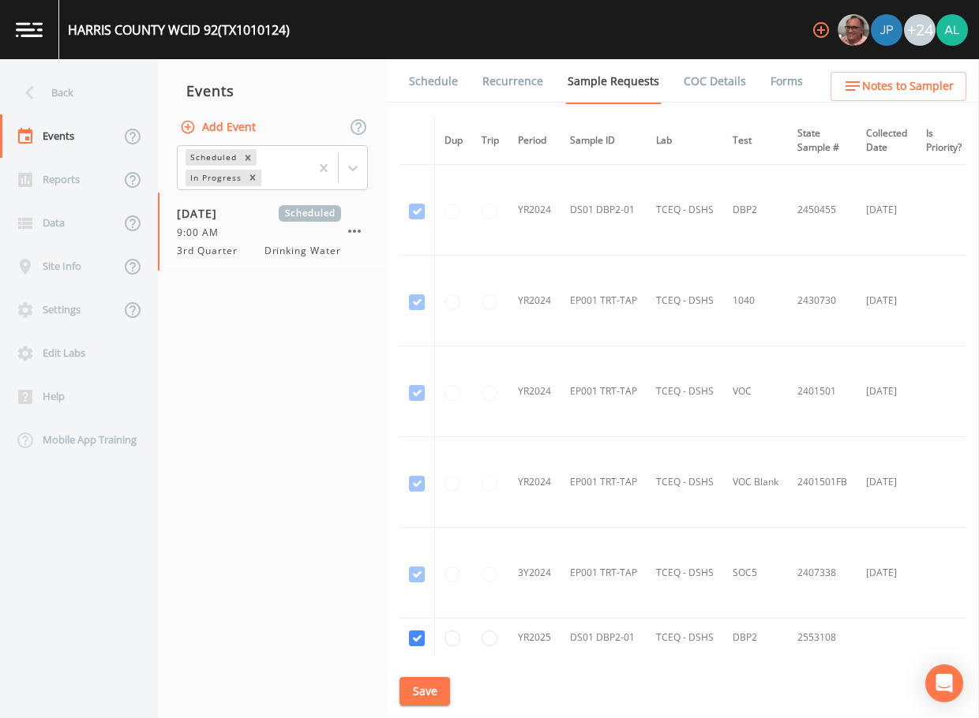
click at [429, 91] on link "Schedule" at bounding box center [434, 81] width 54 height 44
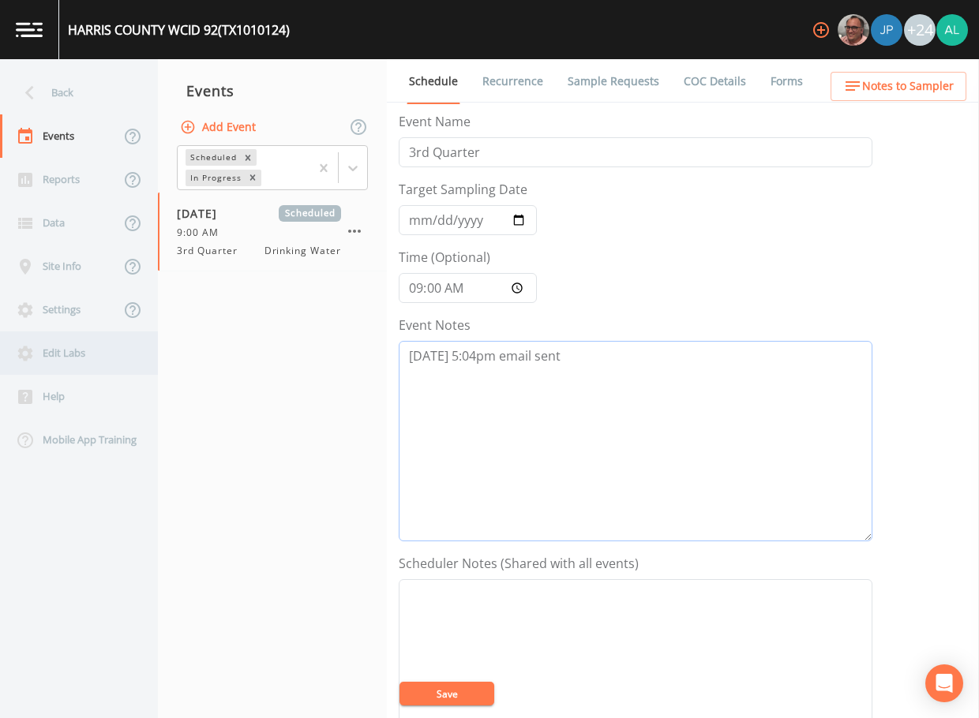
drag, startPoint x: 612, startPoint y: 373, endPoint x: 71, endPoint y: 355, distance: 541.1
click at [71, 355] on div "Back Events Reports Data Site Info Settings Edit Labs Help Mobile App Training …" at bounding box center [489, 388] width 979 height 659
paste textarea "[DATE] 5:28pm confirmed by [PERSON_NAME]"
type textarea "[DATE] 5:04pm email sent [DATE] 5:28pm confirmed by [PERSON_NAME]"
click at [433, 692] on button "Save" at bounding box center [446, 694] width 95 height 24
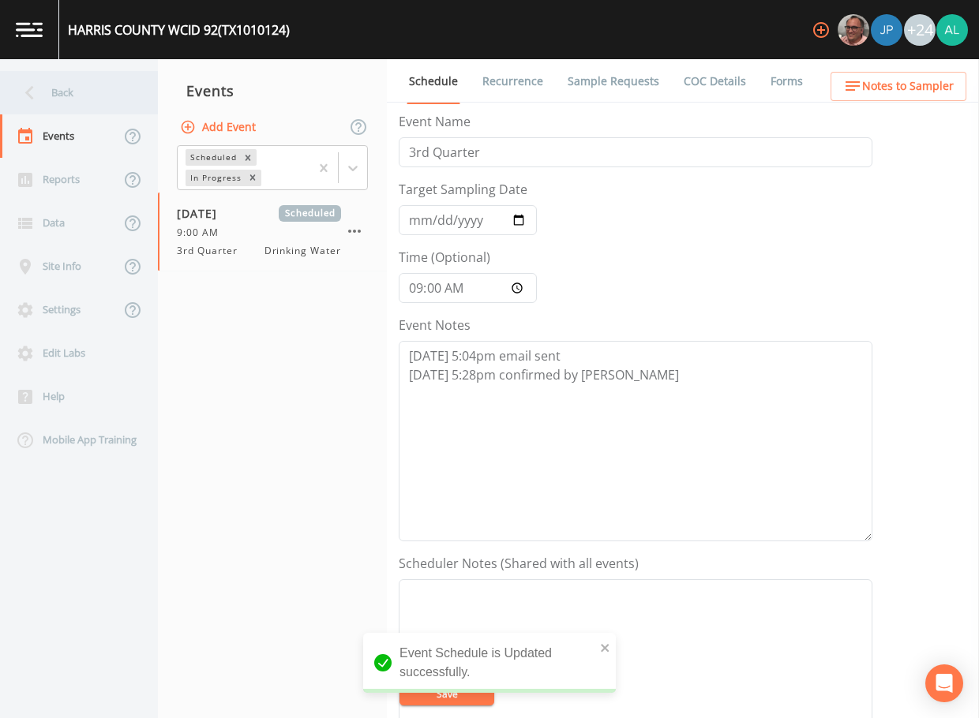
click at [91, 92] on div "Back" at bounding box center [71, 92] width 142 height 43
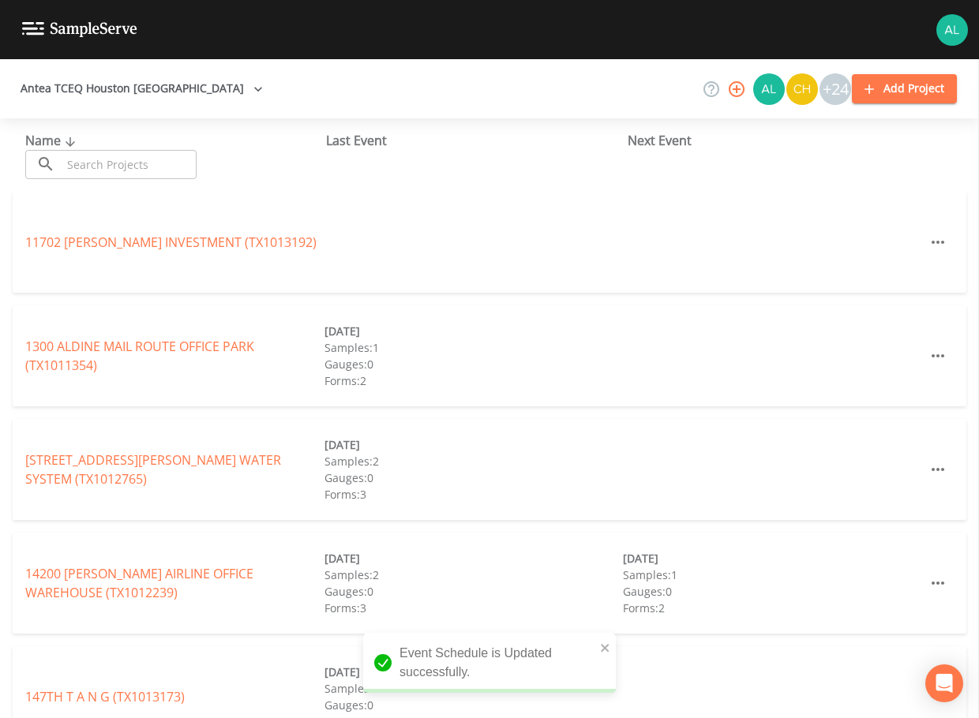
click at [111, 154] on input "text" at bounding box center [129, 164] width 135 height 29
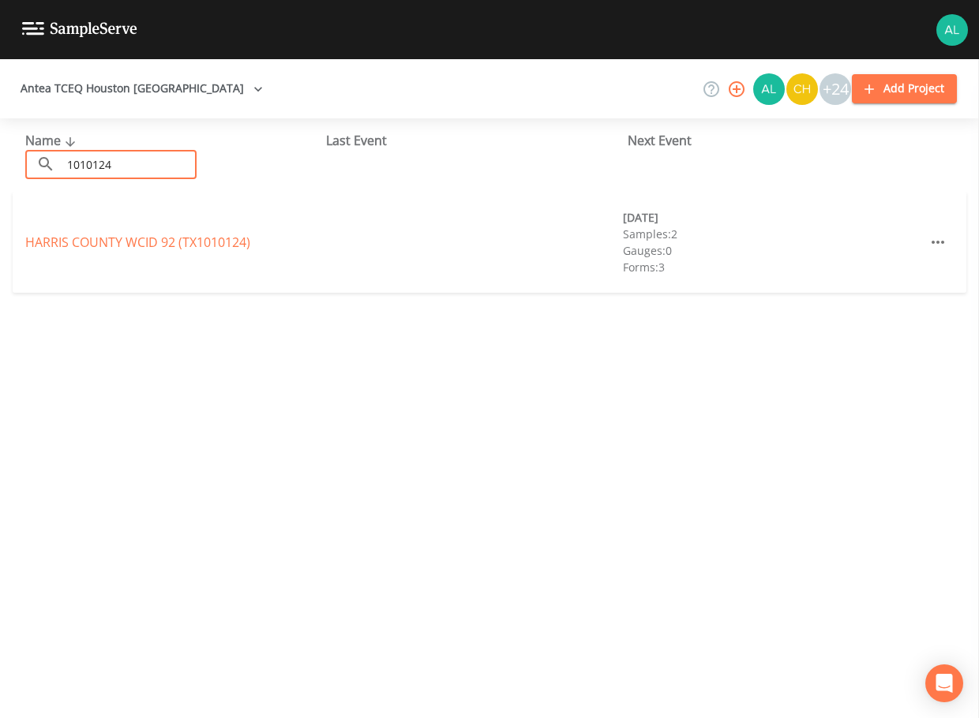
type input "1010124"
click at [30, 256] on div "HARRIS COUNTY WCID 92 (TX1010124) [DATE] Samples: 2 Gauges: 0 Forms: 3" at bounding box center [490, 242] width 954 height 101
click at [45, 252] on div "HARRIS COUNTY WCID 92 (TX1010124) [DATE] Samples: 2 Gauges: 0 Forms: 3" at bounding box center [490, 242] width 954 height 101
click at [114, 241] on link "HARRIS COUNTY WCID 92 (TX1010124)" at bounding box center [137, 242] width 225 height 17
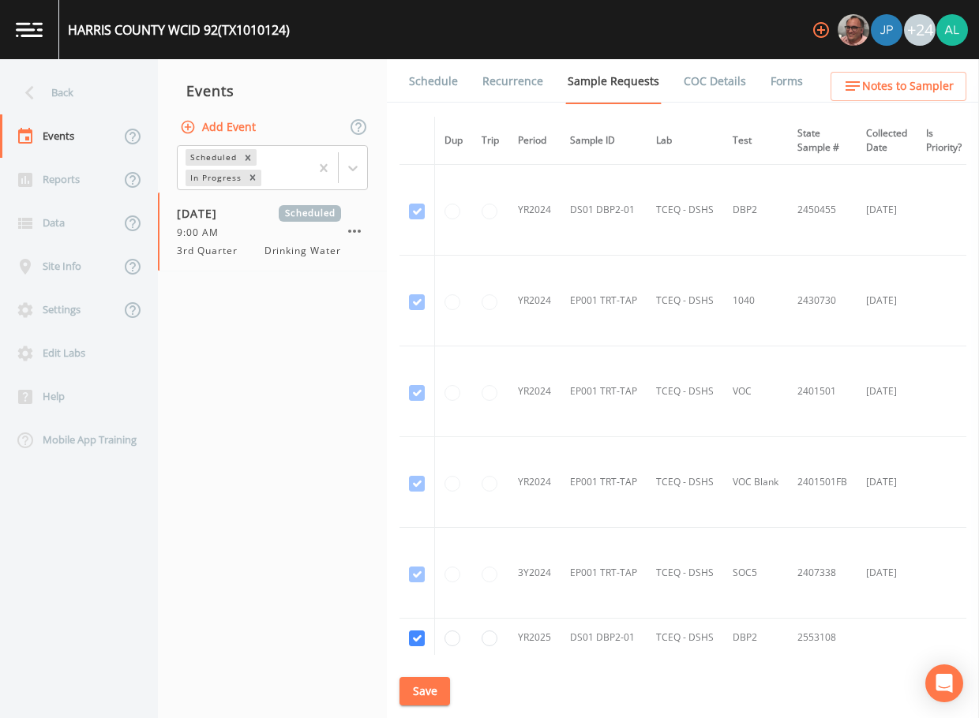
click at [441, 92] on link "Schedule" at bounding box center [434, 81] width 54 height 44
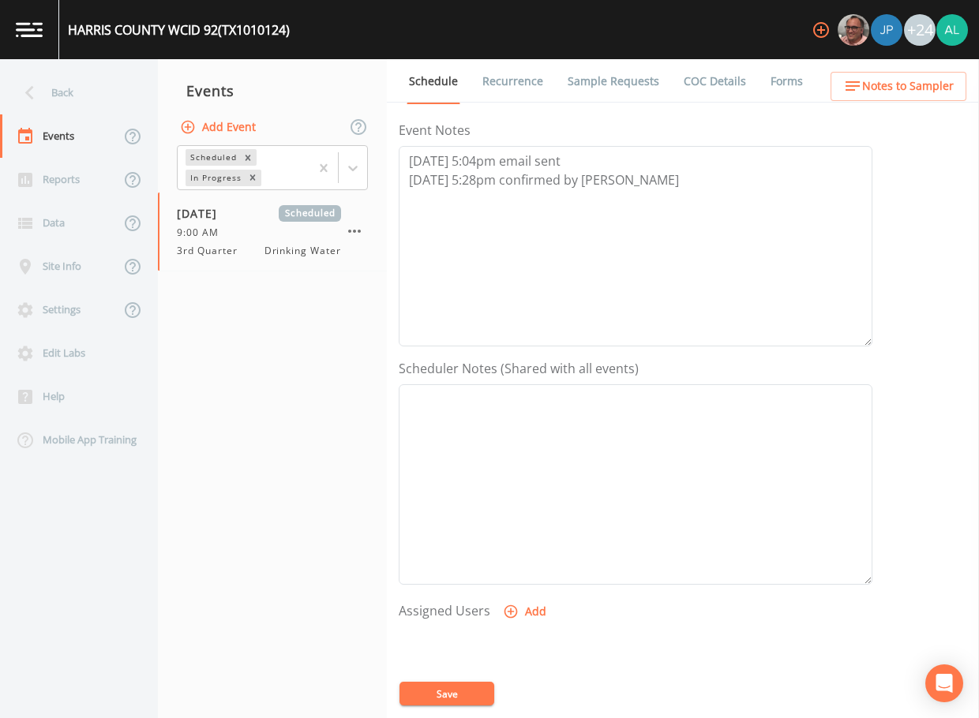
scroll to position [395, 0]
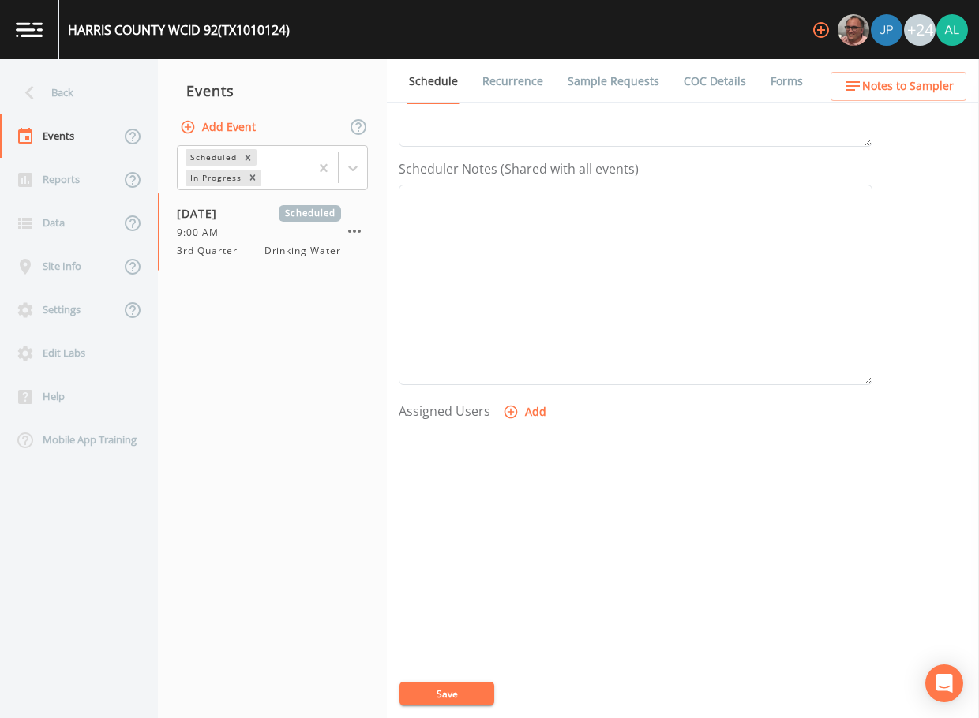
click at [516, 409] on icon "button" at bounding box center [511, 412] width 16 height 16
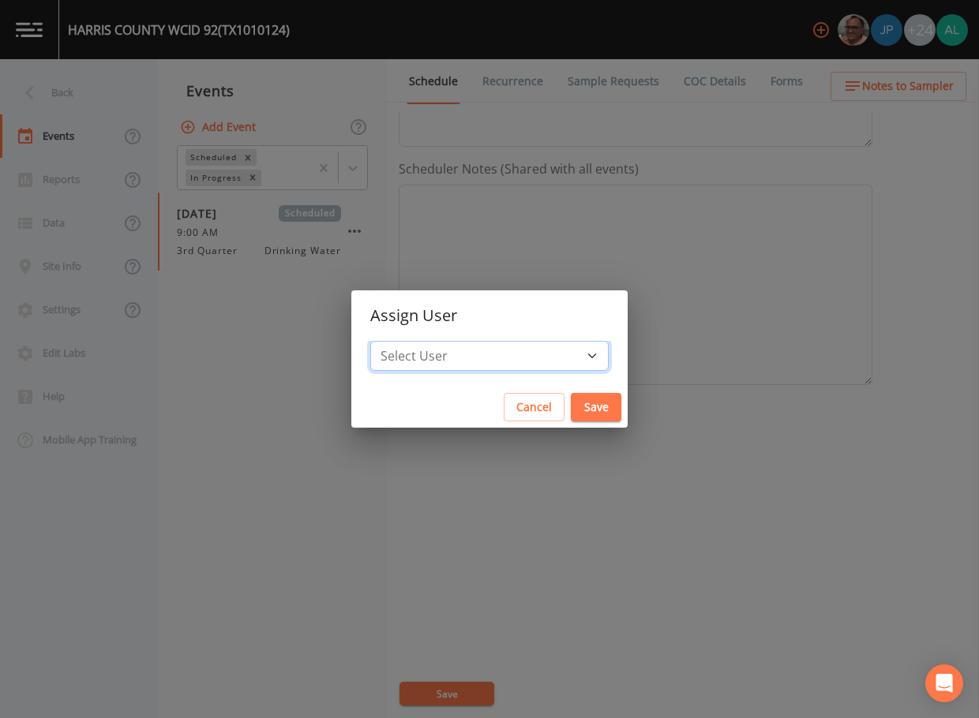
click at [505, 357] on select "Select User [PERSON_NAME] [PERSON_NAME] [PERSON_NAME] [PERSON_NAME] [PERSON_NAM…" at bounding box center [489, 356] width 238 height 30
select select "914a0f29-56c2-4065-8e52-23905ef40f2e"
click at [406, 341] on select "Select User [PERSON_NAME] [PERSON_NAME] [PERSON_NAME] [PERSON_NAME] [PERSON_NAM…" at bounding box center [489, 356] width 238 height 30
click at [571, 406] on button "Save" at bounding box center [596, 407] width 51 height 29
select select
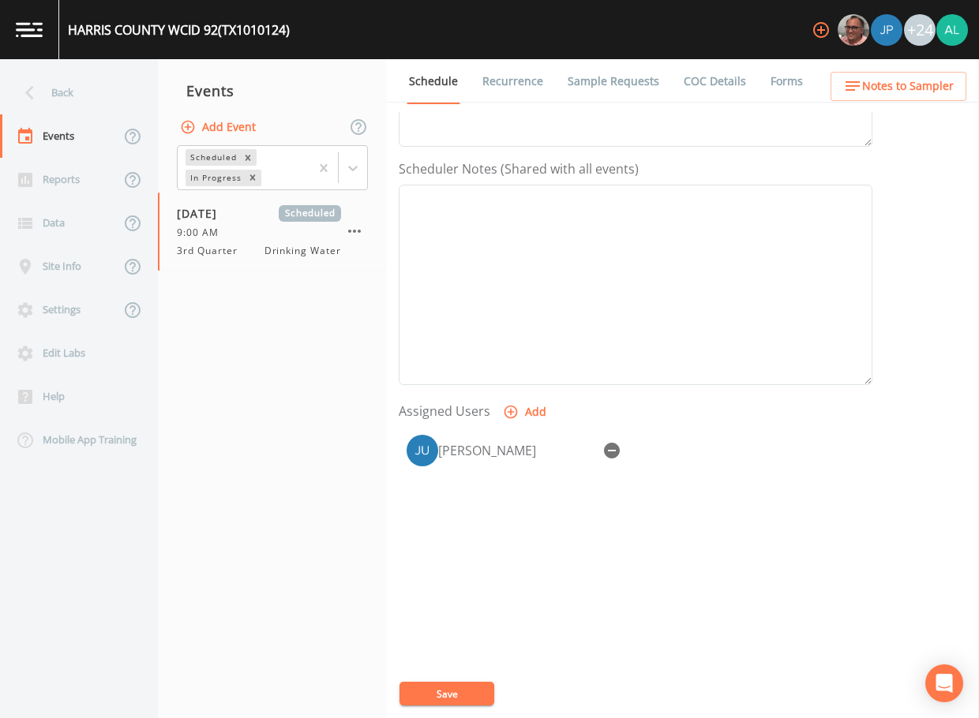
click at [439, 698] on button "Save" at bounding box center [446, 694] width 95 height 24
click at [81, 98] on div "Back" at bounding box center [71, 92] width 142 height 43
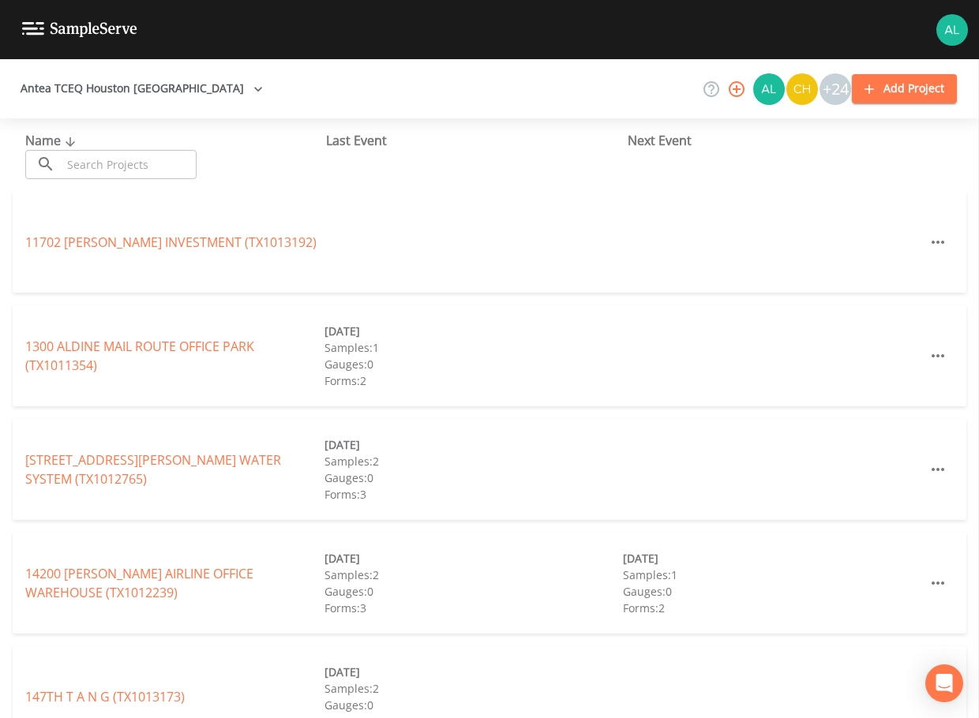
click at [105, 158] on input "text" at bounding box center [129, 164] width 135 height 29
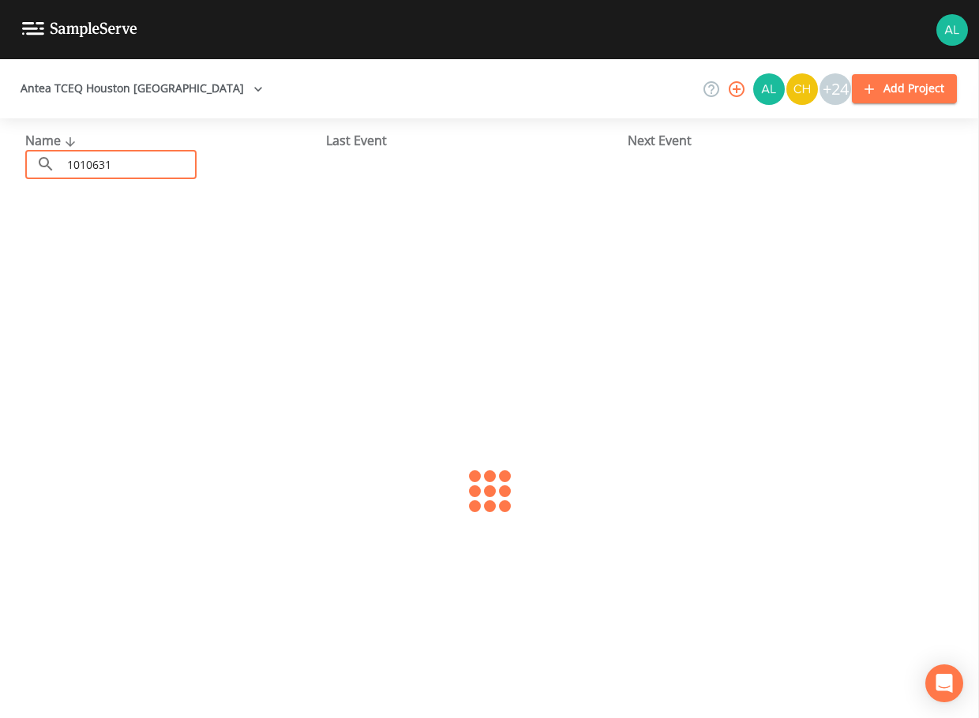
type input "1010631"
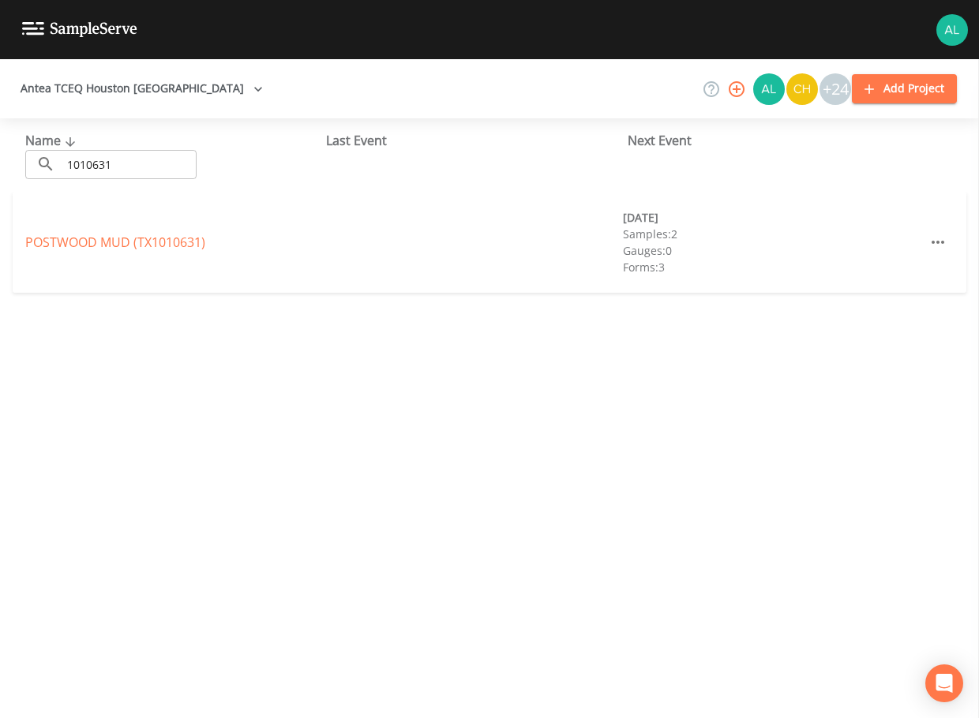
click at [80, 233] on div "POSTWOOD MUD (TX1010631)" at bounding box center [174, 242] width 299 height 19
click at [103, 246] on link "POSTWOOD MUD (TX1010631)" at bounding box center [115, 242] width 180 height 17
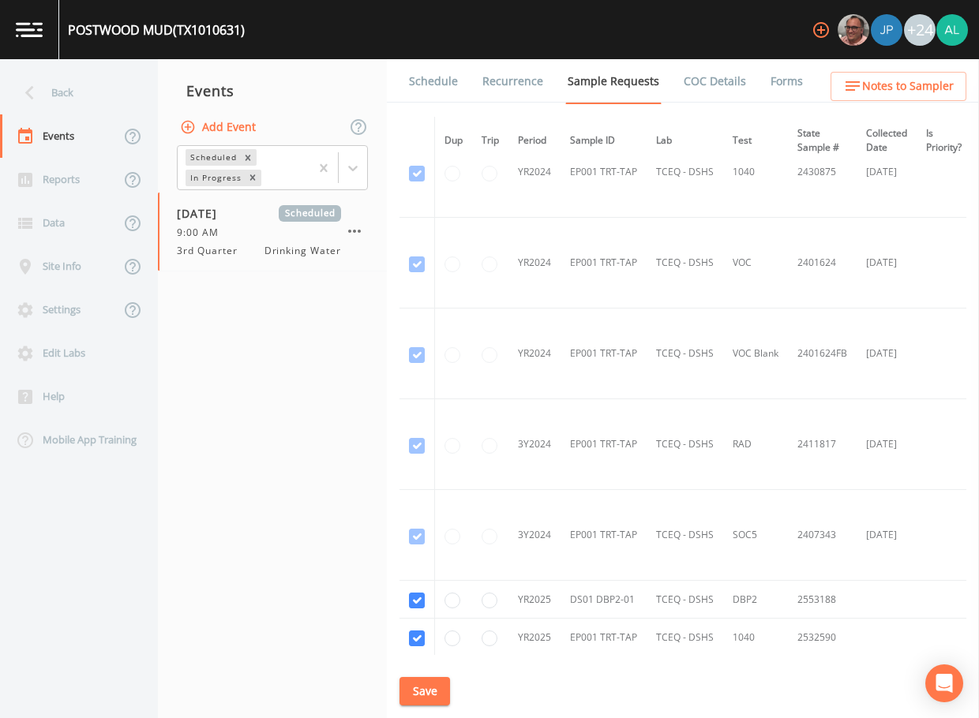
scroll to position [374, 0]
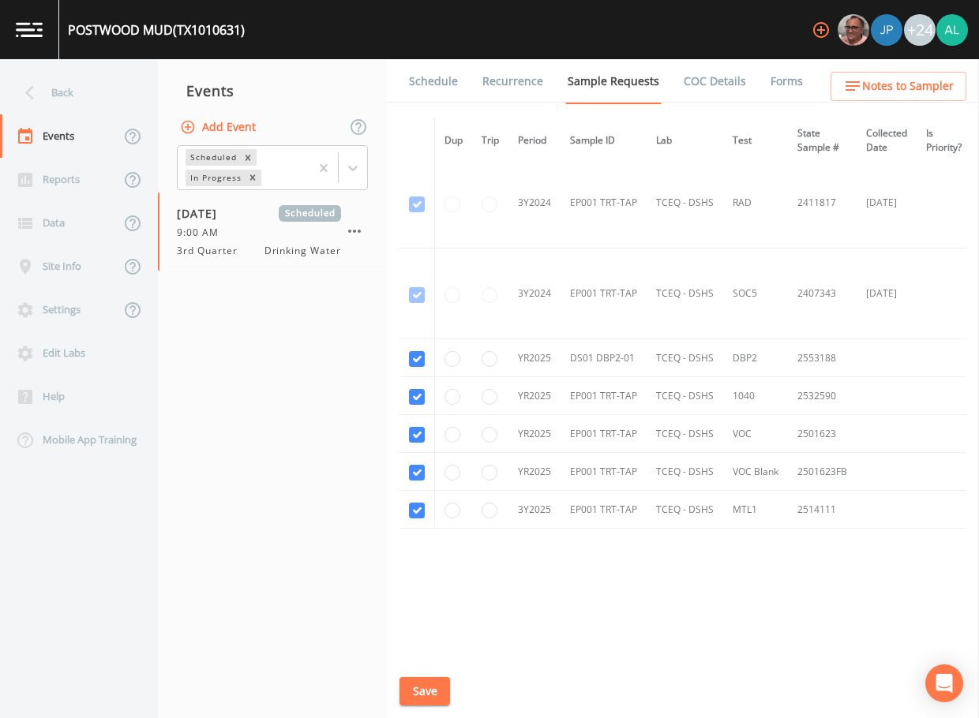
click at [442, 69] on link "Schedule" at bounding box center [434, 81] width 54 height 44
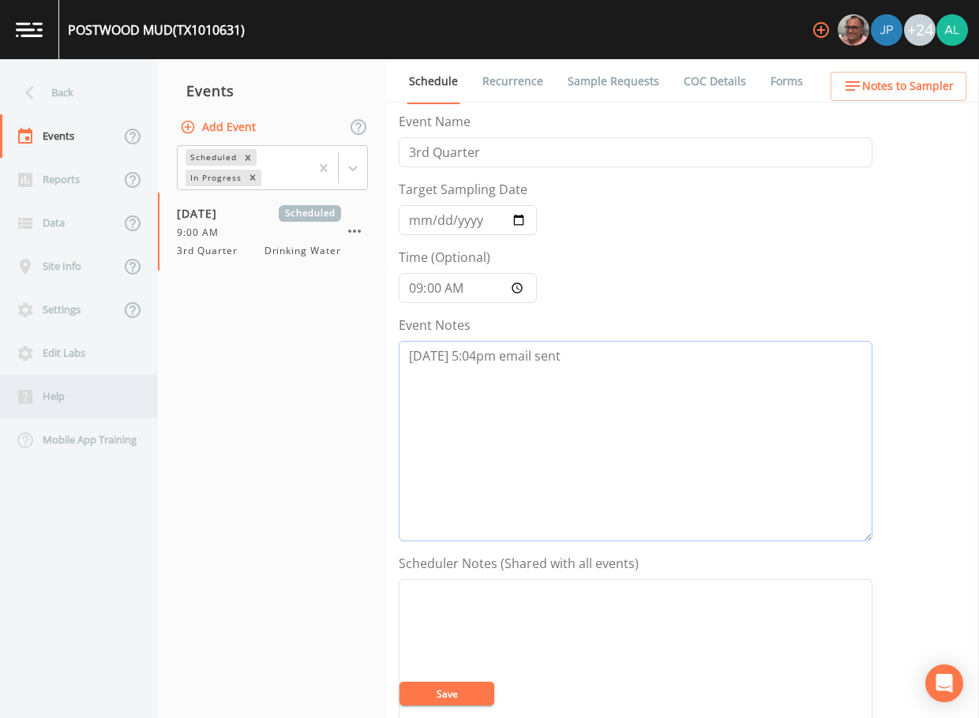
drag, startPoint x: 614, startPoint y: 369, endPoint x: 51, endPoint y: 378, distance: 563.8
click at [51, 378] on div "Back Events Reports Data Site Info Settings Edit Labs Help Mobile App Training …" at bounding box center [489, 388] width 979 height 659
paste textarea "[DATE] 5:28pm confirmed by [PERSON_NAME]"
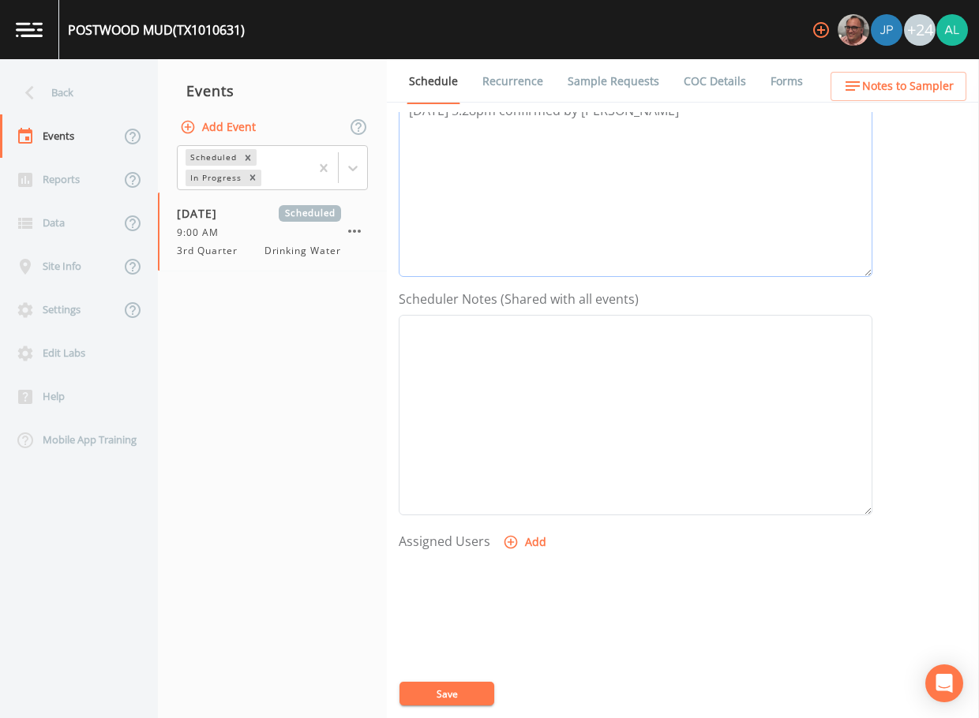
scroll to position [237, 0]
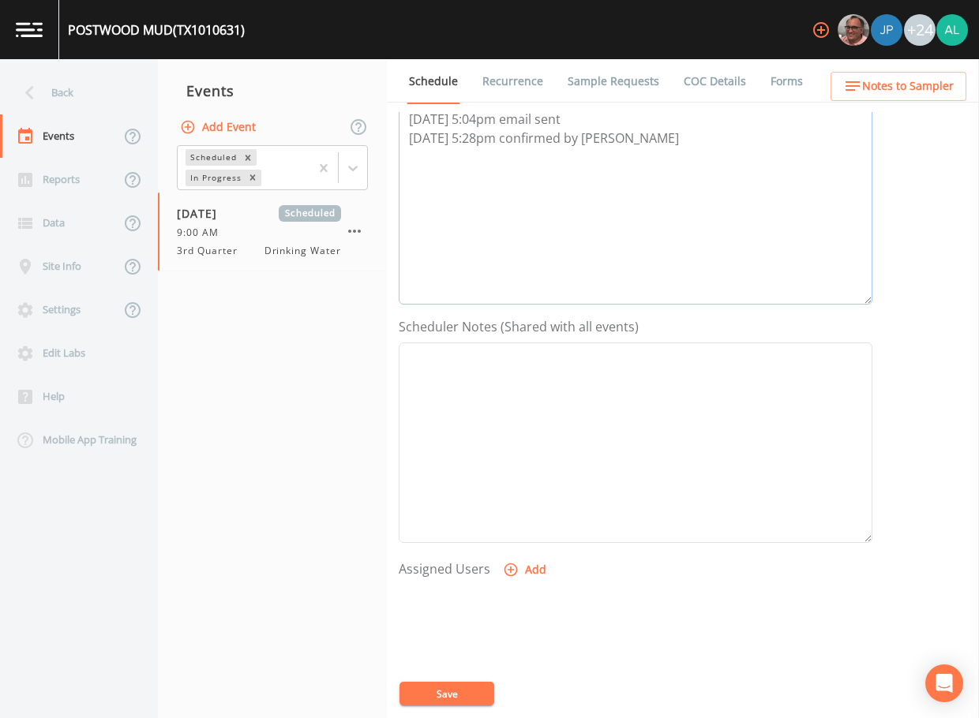
type textarea "[DATE] 5:04pm email sent [DATE] 5:28pm confirmed by [PERSON_NAME]"
click at [540, 576] on button "Add" at bounding box center [526, 570] width 53 height 29
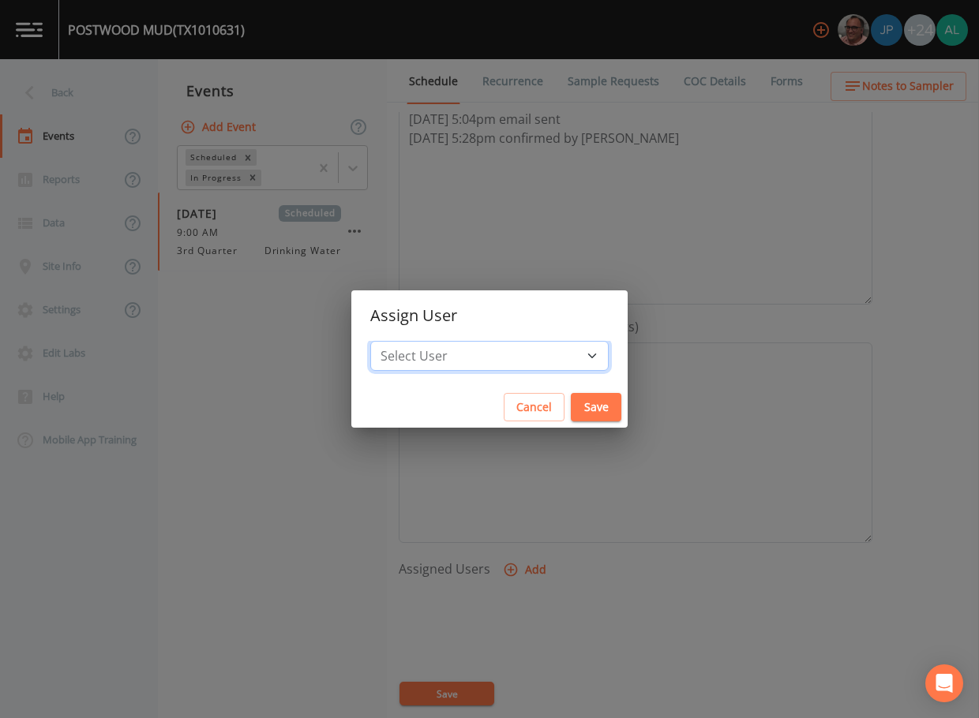
click at [471, 343] on select "Select User [PERSON_NAME] [PERSON_NAME] [PERSON_NAME] [PERSON_NAME] [PERSON_NAM…" at bounding box center [489, 356] width 238 height 30
select select "914a0f29-56c2-4065-8e52-23905ef40f2e"
click at [406, 341] on select "Select User [PERSON_NAME] [PERSON_NAME] [PERSON_NAME] [PERSON_NAME] [PERSON_NAM…" at bounding box center [489, 356] width 238 height 30
click at [571, 396] on button "Save" at bounding box center [596, 407] width 51 height 29
select select
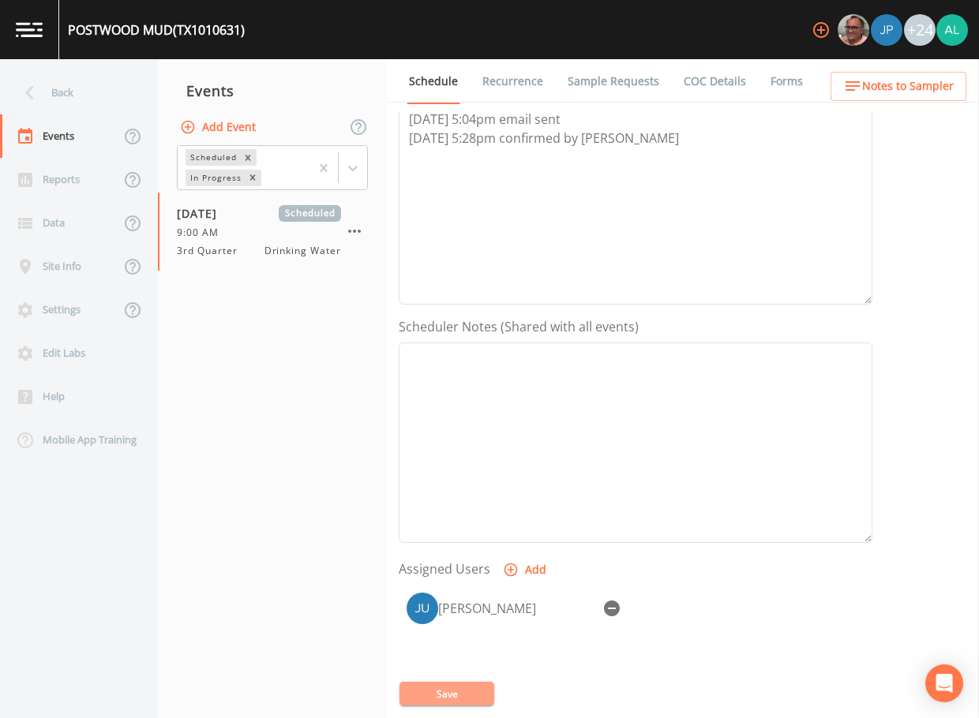
click at [429, 696] on button "Save" at bounding box center [446, 694] width 95 height 24
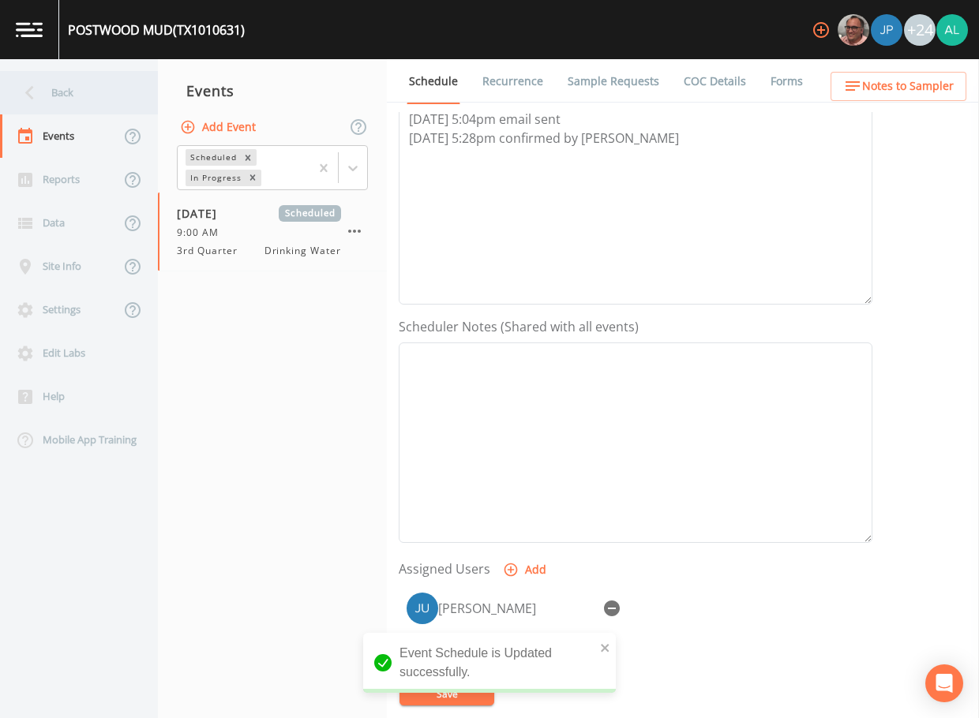
click at [74, 87] on div "Back" at bounding box center [71, 92] width 142 height 43
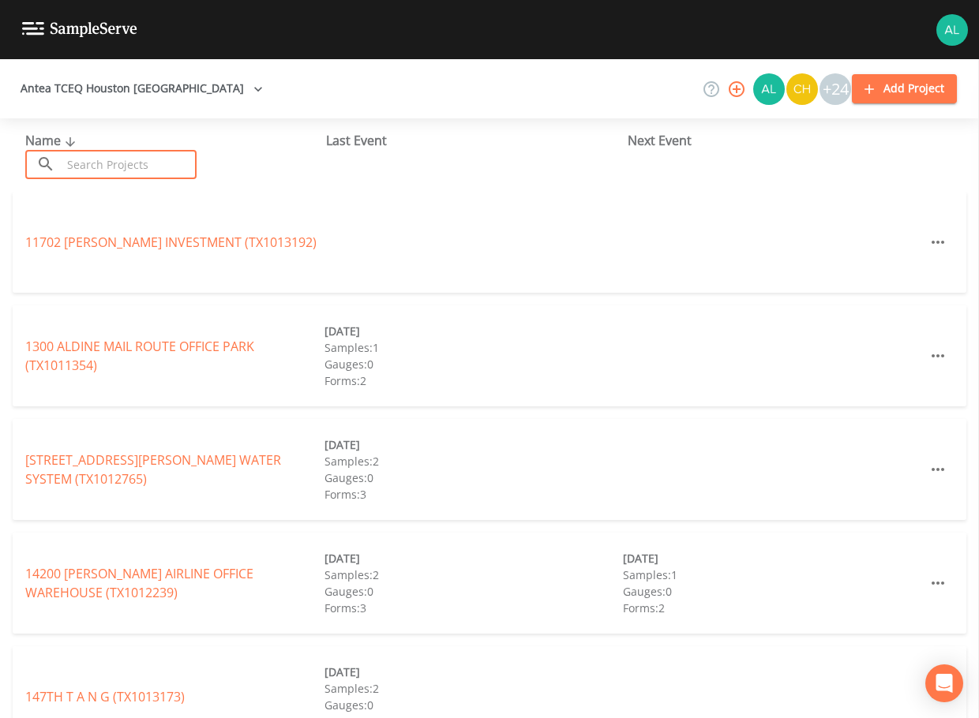
click at [96, 158] on input "text" at bounding box center [129, 164] width 135 height 29
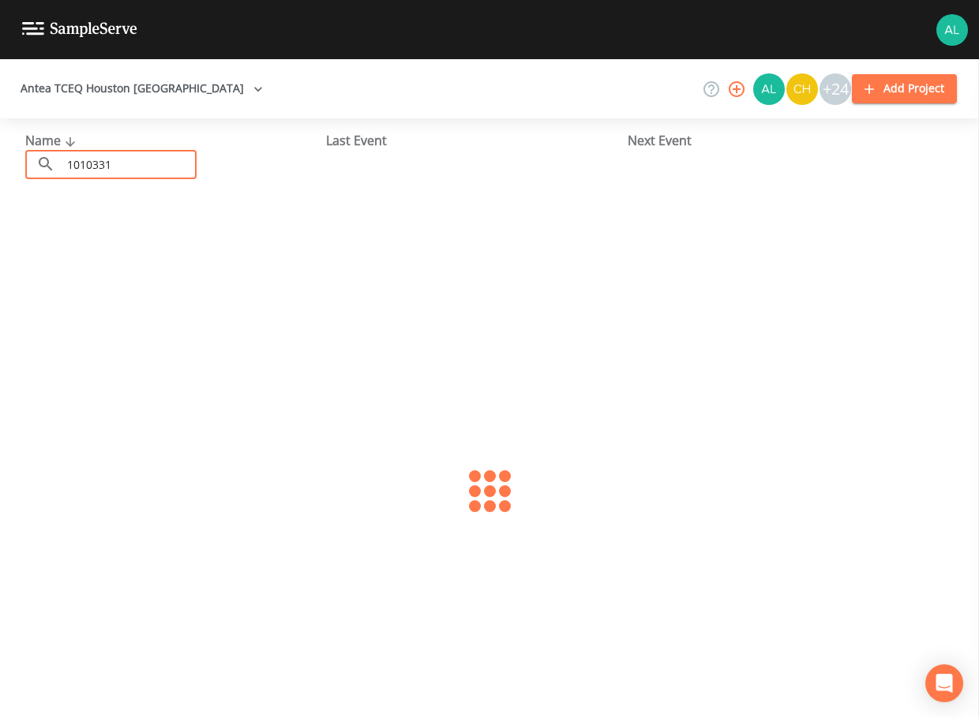
type input "1010331"
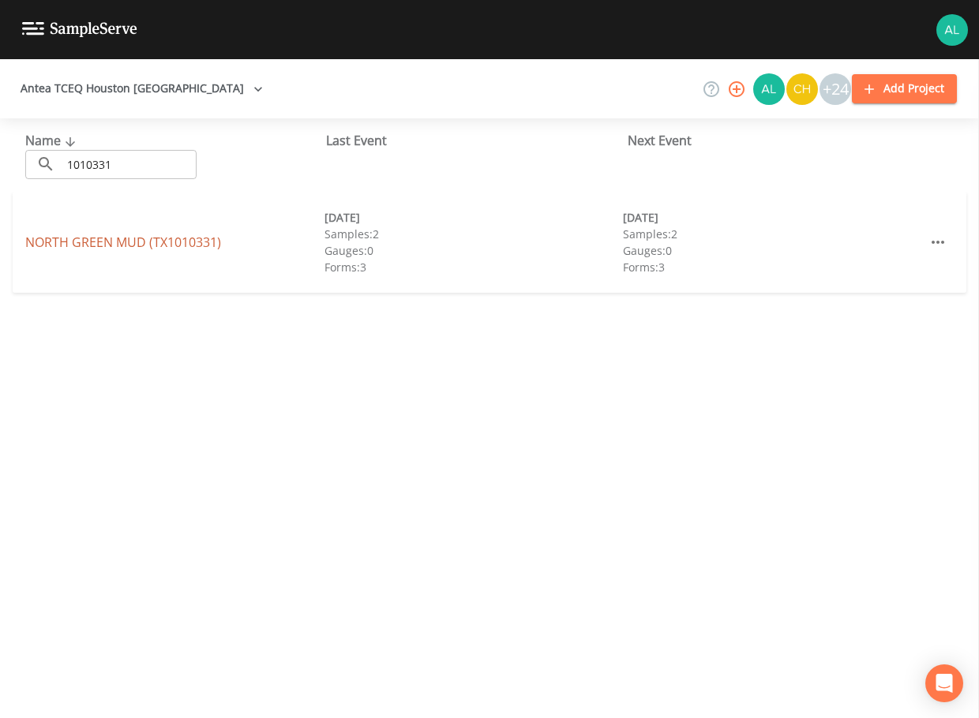
click at [176, 234] on link "[GEOGRAPHIC_DATA] (TX1010331)" at bounding box center [123, 242] width 196 height 17
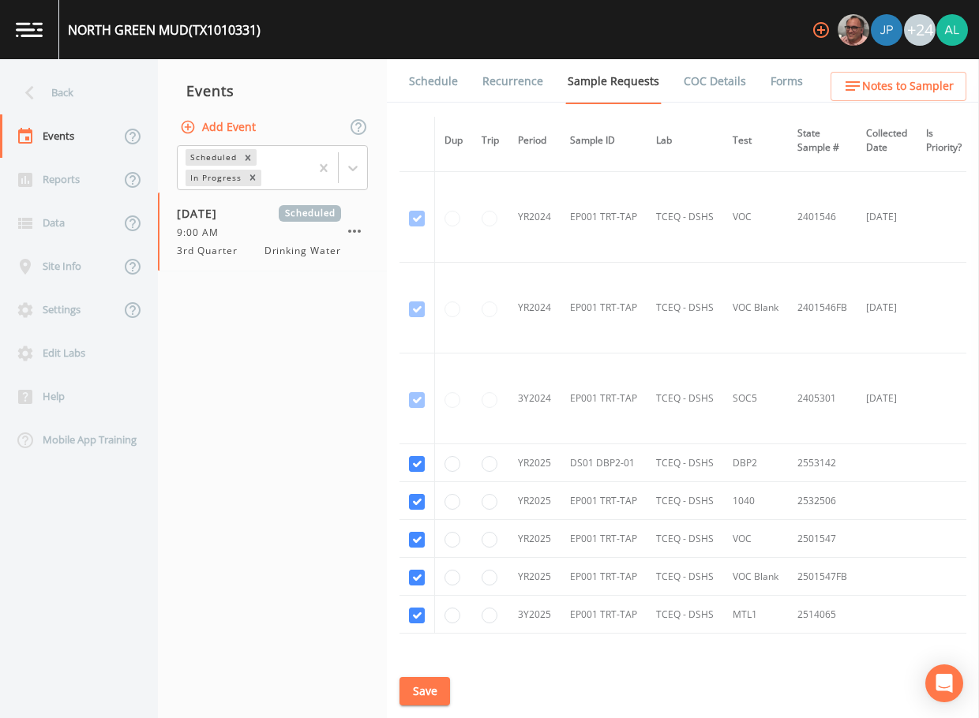
scroll to position [283, 0]
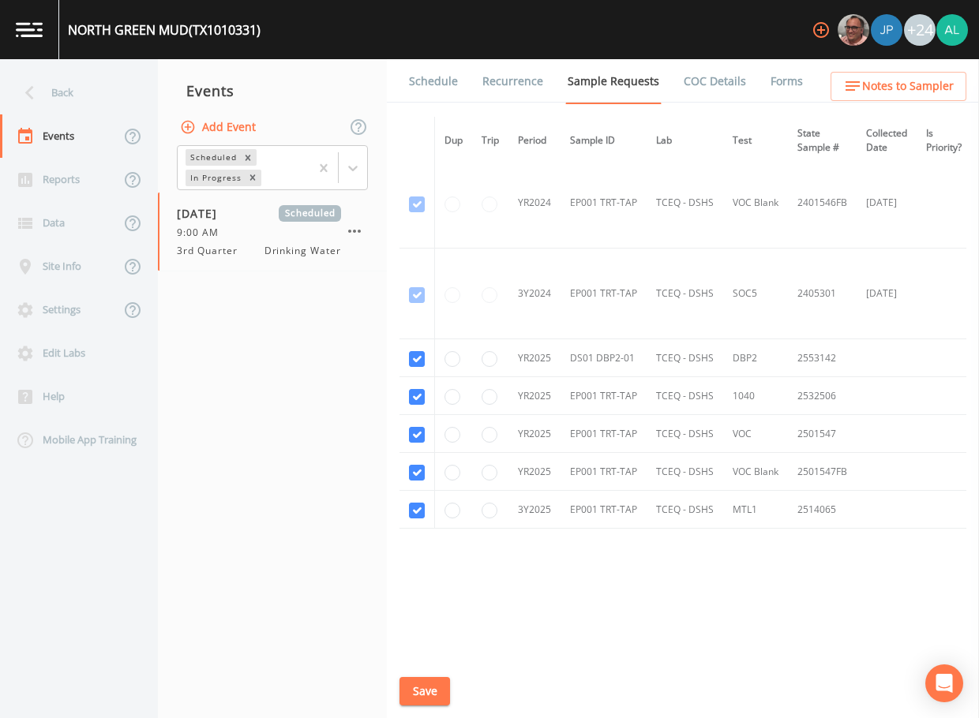
click at [422, 81] on link "Schedule" at bounding box center [434, 81] width 54 height 44
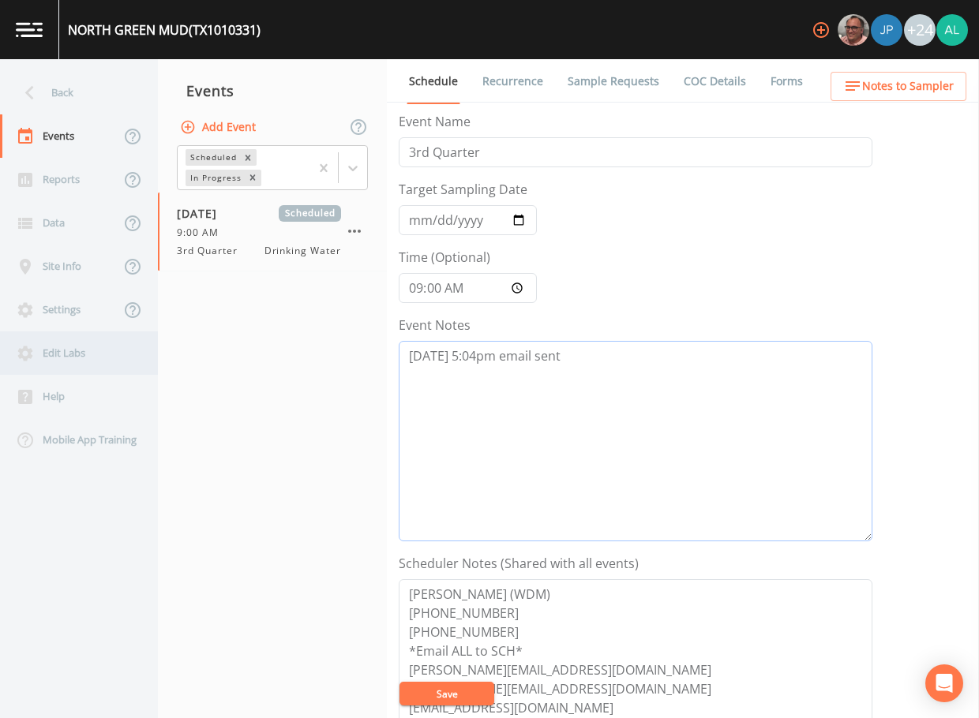
drag, startPoint x: 605, startPoint y: 366, endPoint x: 130, endPoint y: 355, distance: 474.6
click at [130, 355] on div "Back Events Reports Data Site Info Settings Edit Labs Help Mobile App Training …" at bounding box center [489, 388] width 979 height 659
paste textarea "[DATE] 5:28pm confirmed by [PERSON_NAME]"
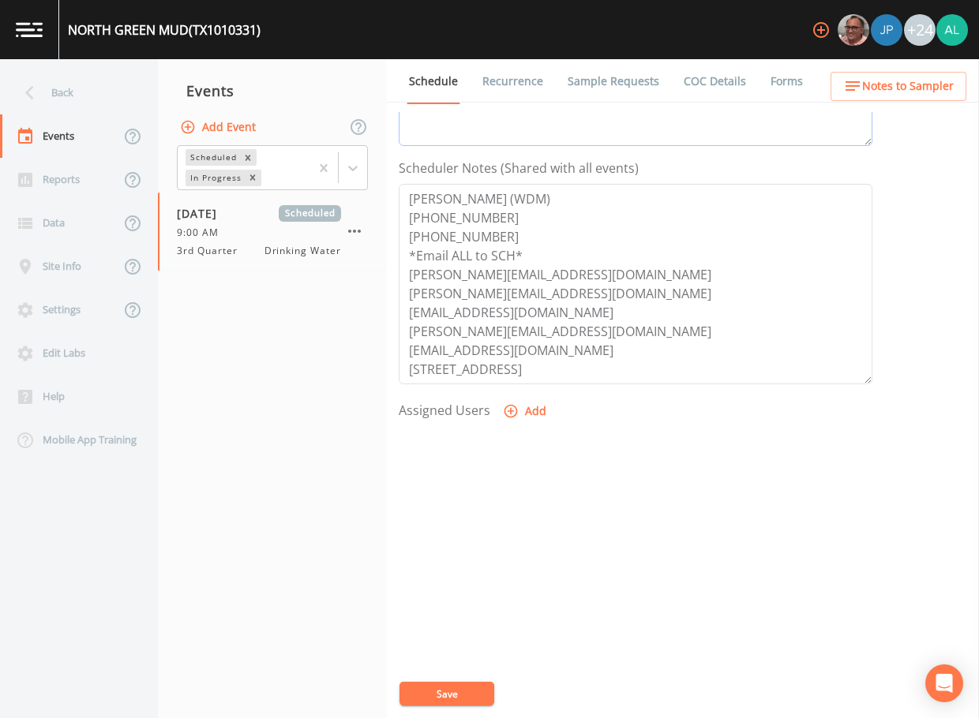
type textarea "[DATE] 5:04pm email sent [DATE] 5:28pm confirmed by [PERSON_NAME]"
click at [512, 411] on icon "button" at bounding box center [511, 411] width 16 height 16
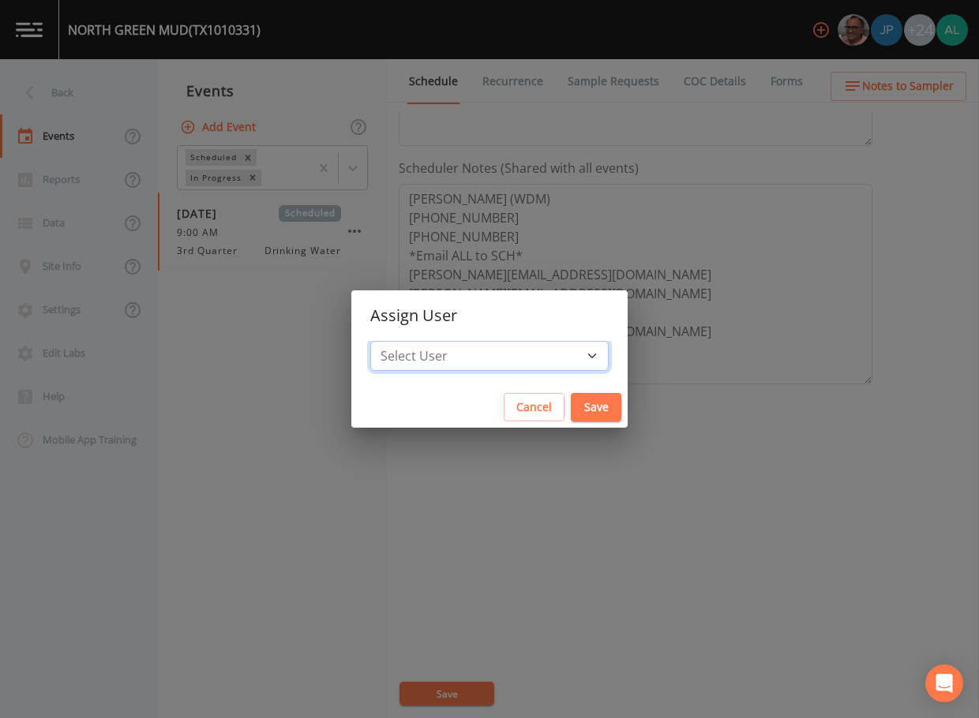
click at [473, 366] on select "Select User [PERSON_NAME] [PERSON_NAME] [PERSON_NAME] [PERSON_NAME] [PERSON_NAM…" at bounding box center [489, 356] width 238 height 30
select select "914a0f29-56c2-4065-8e52-23905ef40f2e"
click at [406, 341] on select "Select User [PERSON_NAME] [PERSON_NAME] [PERSON_NAME] [PERSON_NAME] [PERSON_NAM…" at bounding box center [489, 356] width 238 height 30
click at [571, 404] on button "Save" at bounding box center [596, 407] width 51 height 29
select select
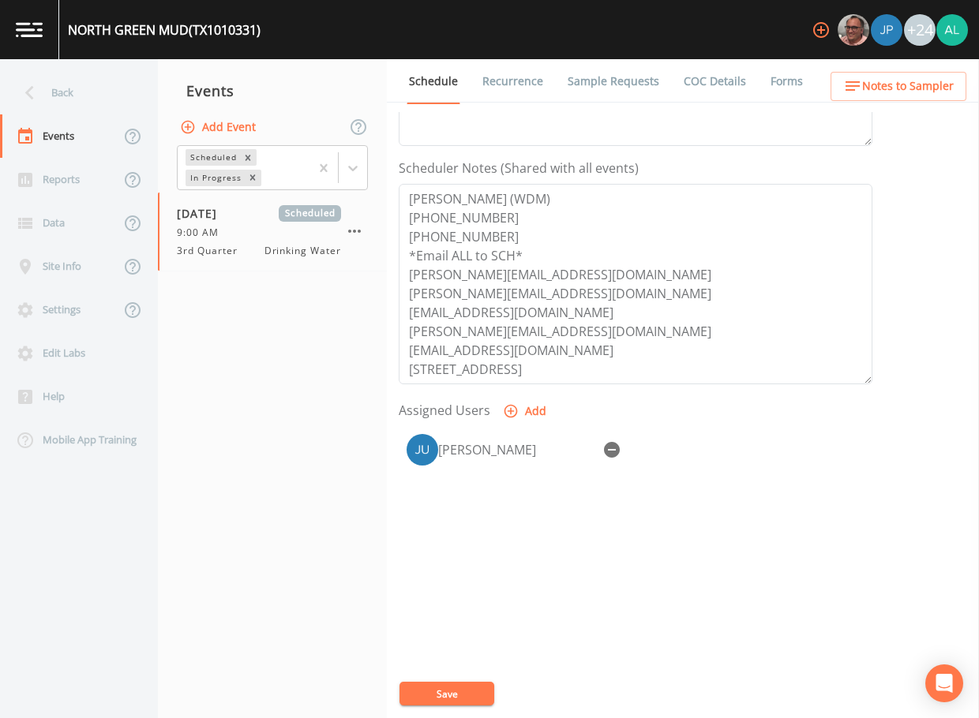
click at [452, 679] on div "Event Name 3rd Quarter Target Sampling Date [DATE] Time (Optional) 09:00:00 Eve…" at bounding box center [689, 415] width 580 height 606
click at [452, 684] on button "Save" at bounding box center [446, 694] width 95 height 24
click at [54, 92] on div "Back" at bounding box center [71, 92] width 142 height 43
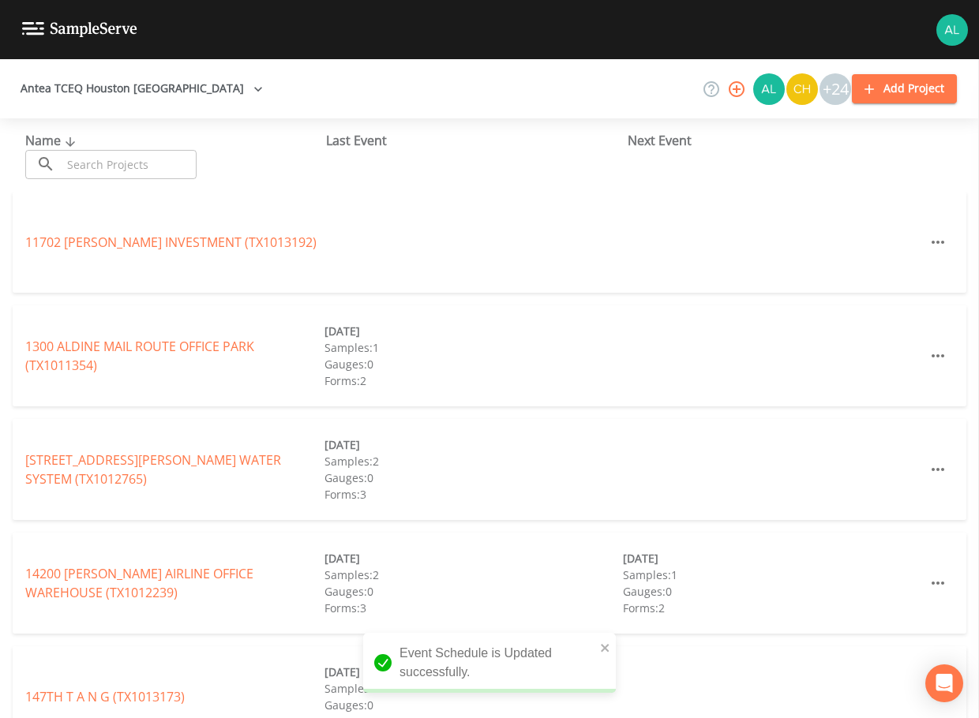
click at [133, 163] on input "text" at bounding box center [129, 164] width 135 height 29
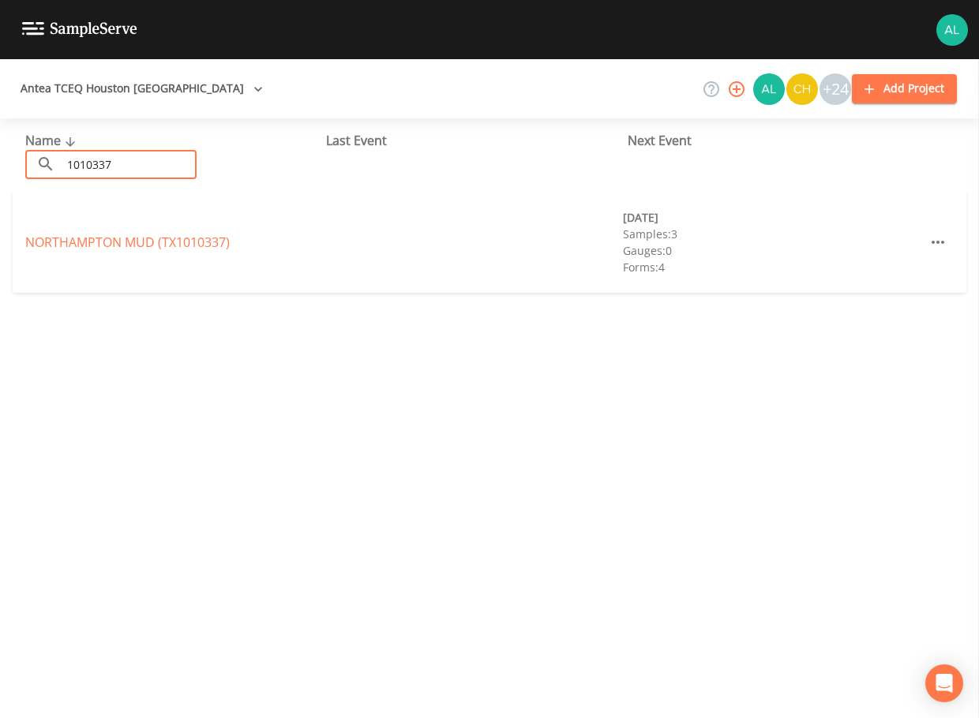
type input "1010337"
click at [59, 238] on link "[GEOGRAPHIC_DATA] (TX1010337)" at bounding box center [127, 242] width 204 height 17
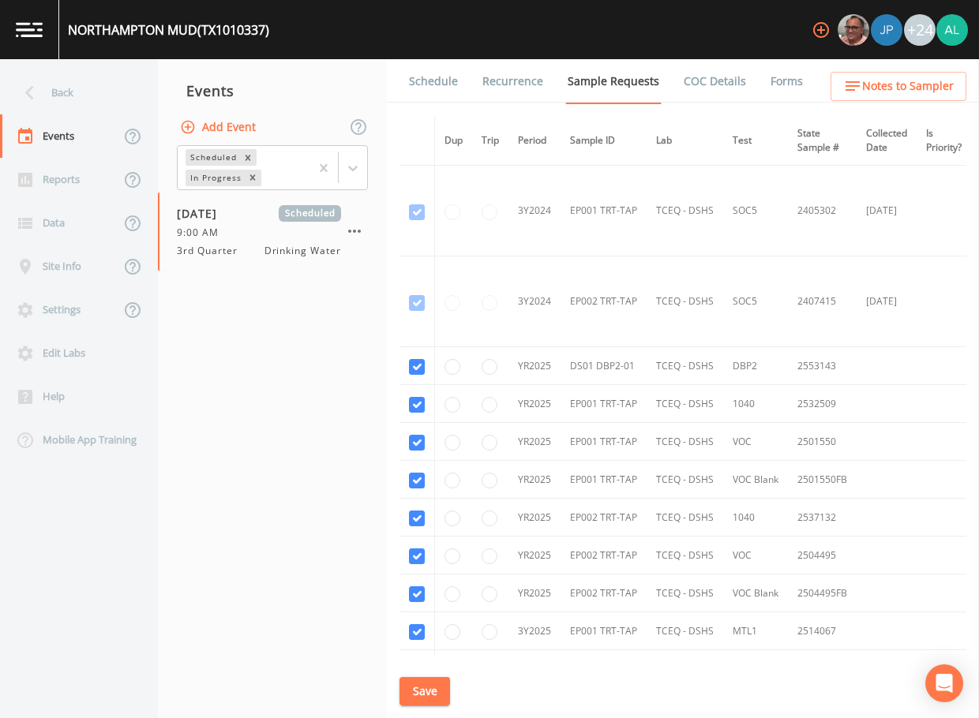
scroll to position [798, 0]
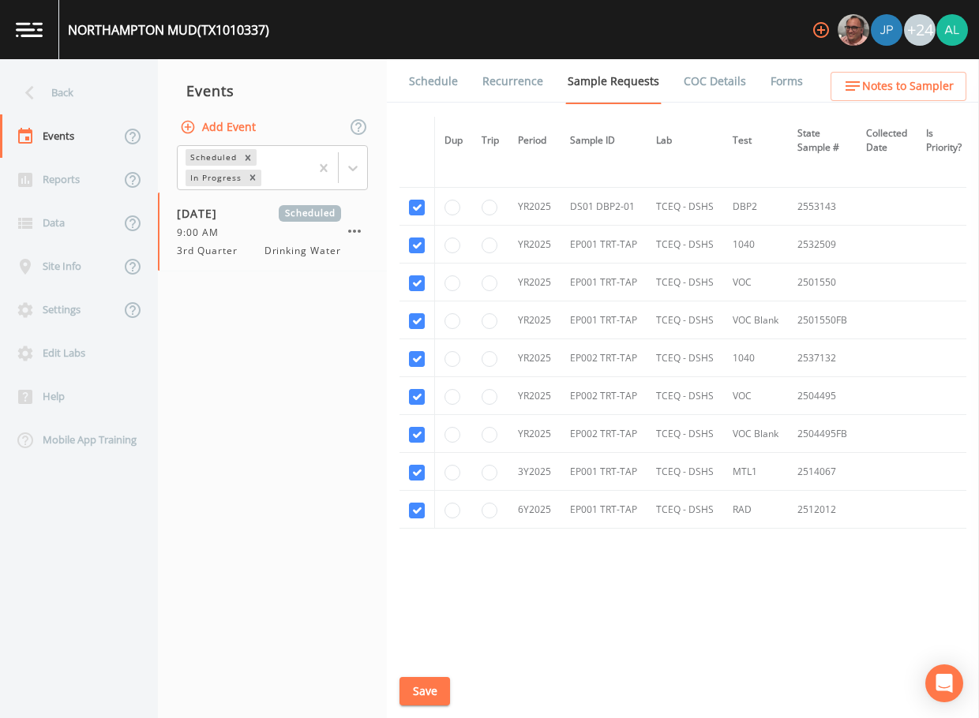
click at [437, 87] on link "Schedule" at bounding box center [434, 81] width 54 height 44
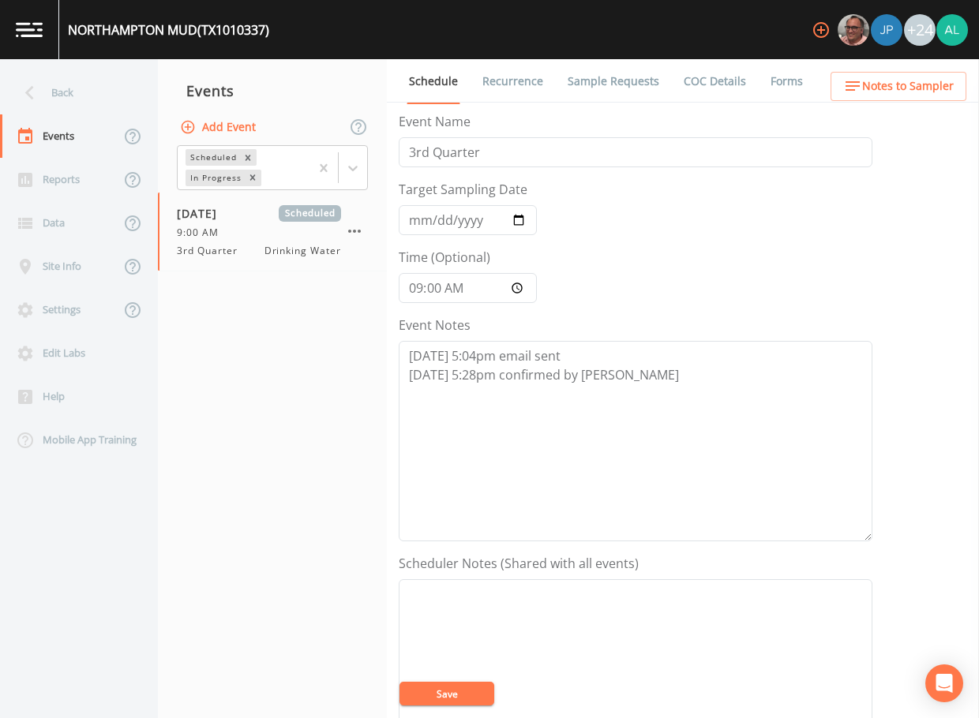
scroll to position [237, 0]
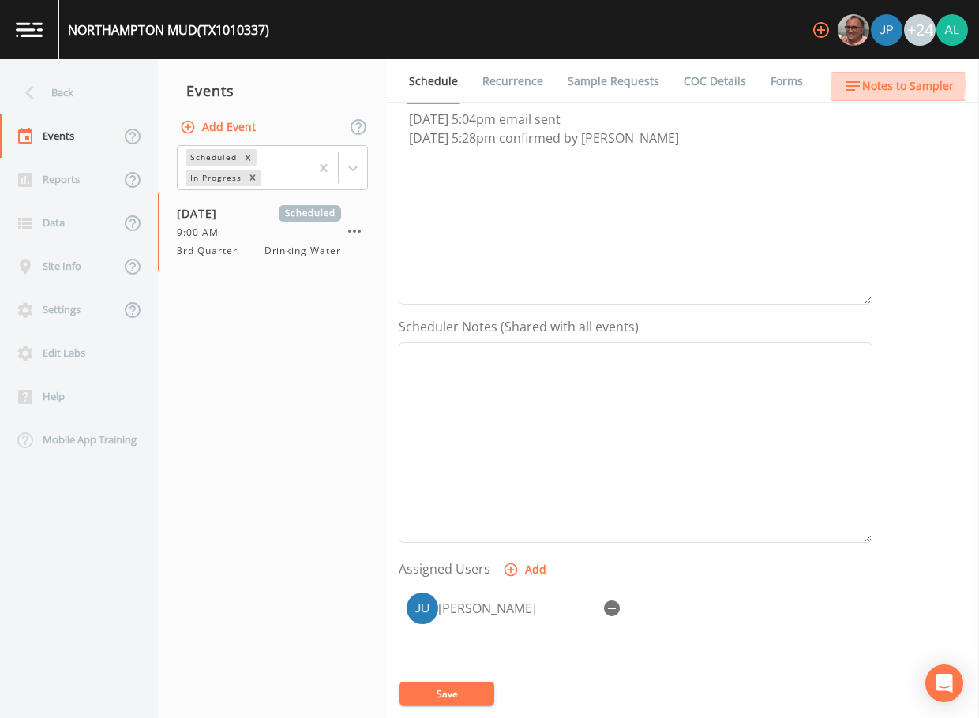
click at [880, 84] on span "Notes to Sampler" at bounding box center [908, 87] width 92 height 20
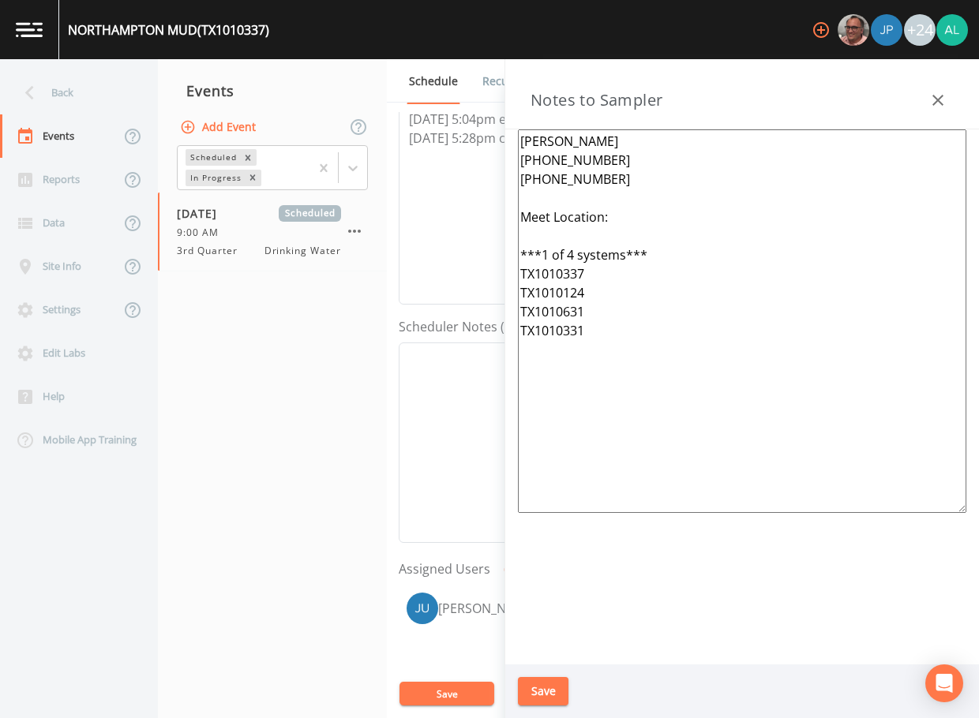
click at [638, 208] on textarea "[PERSON_NAME] [PHONE_NUMBER] [PHONE_NUMBER] Meet Location: ***1 of 4 systems***…" at bounding box center [742, 321] width 448 height 384
drag, startPoint x: 598, startPoint y: 354, endPoint x: 493, endPoint y: 141, distance: 238.0
click at [493, 141] on div "Back Events Reports Data Site Info Settings Edit Labs Help Mobile App Training …" at bounding box center [489, 388] width 979 height 659
type textarea "[PERSON_NAME] [PHONE_NUMBER] [PHONE_NUMBER] Meet Location: [STREET_ADDRESS] Spr…"
click at [553, 690] on button "Save" at bounding box center [543, 691] width 51 height 29
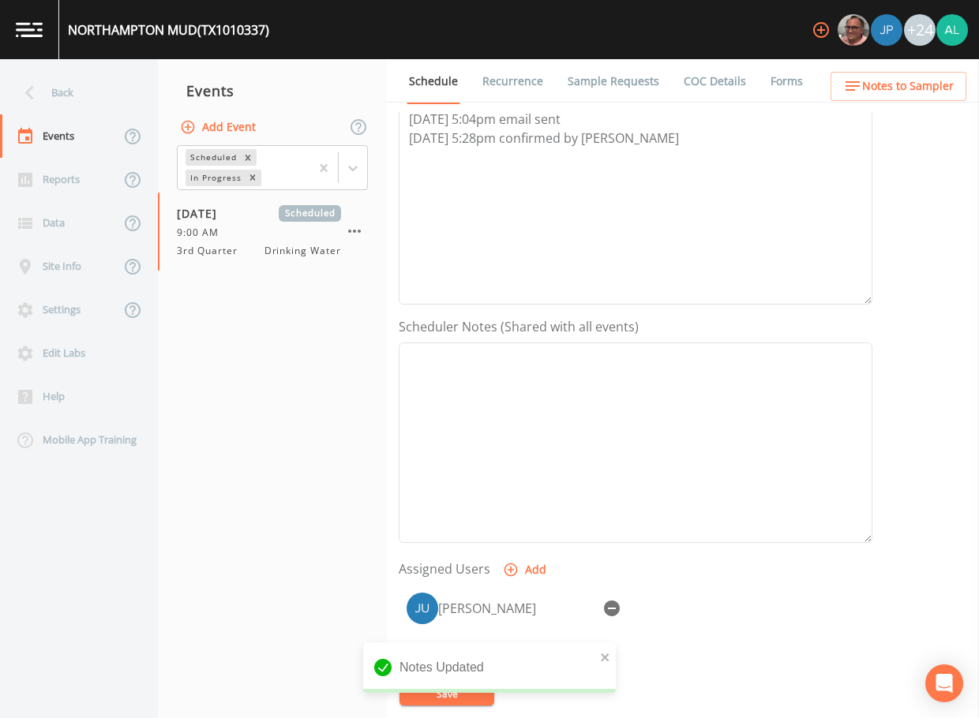
click at [460, 696] on div "Notes Updated" at bounding box center [489, 674] width 253 height 63
click at [606, 655] on icon "close" at bounding box center [605, 657] width 11 height 13
click at [448, 703] on button "Save" at bounding box center [446, 694] width 95 height 24
click at [84, 84] on div "Back" at bounding box center [71, 92] width 142 height 43
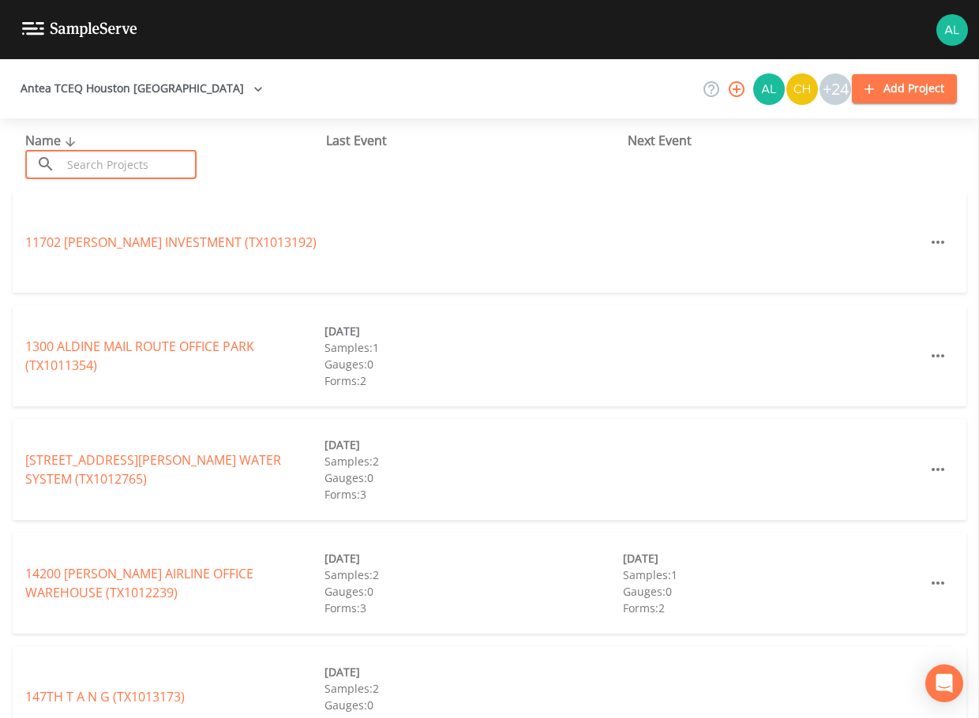
click at [112, 170] on input "text" at bounding box center [129, 164] width 135 height 29
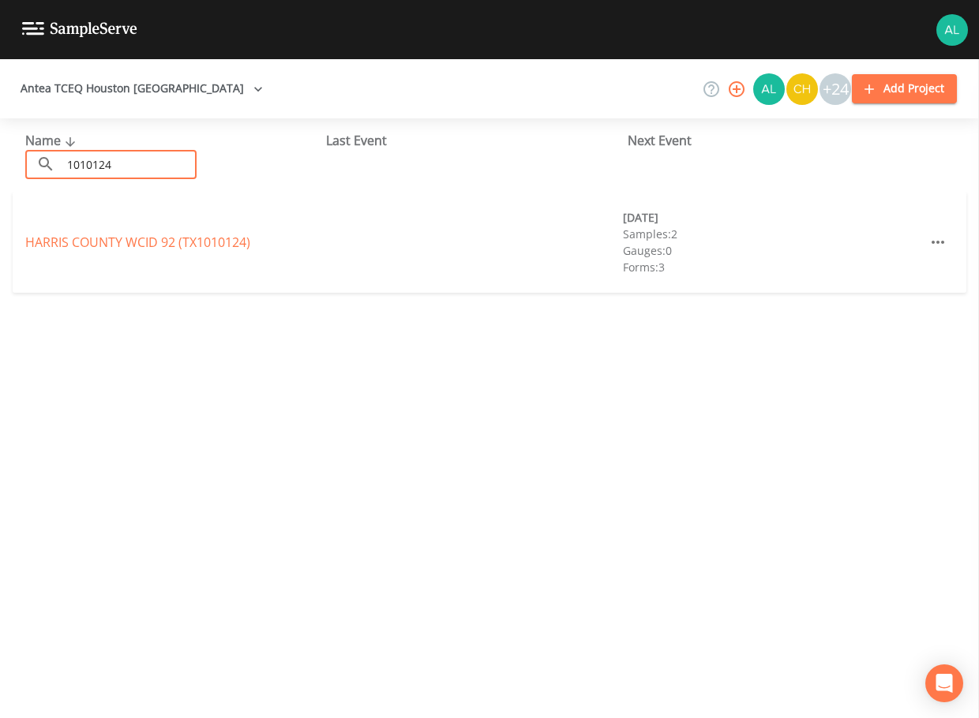
type input "1010124"
click at [53, 231] on div "HARRIS COUNTY WCID 92 (TX1010124) [DATE] Samples: 2 Gauges: 0 Forms: 3" at bounding box center [490, 242] width 954 height 101
click at [178, 249] on link "HARRIS COUNTY WCID 92 (TX1010124)" at bounding box center [137, 242] width 225 height 17
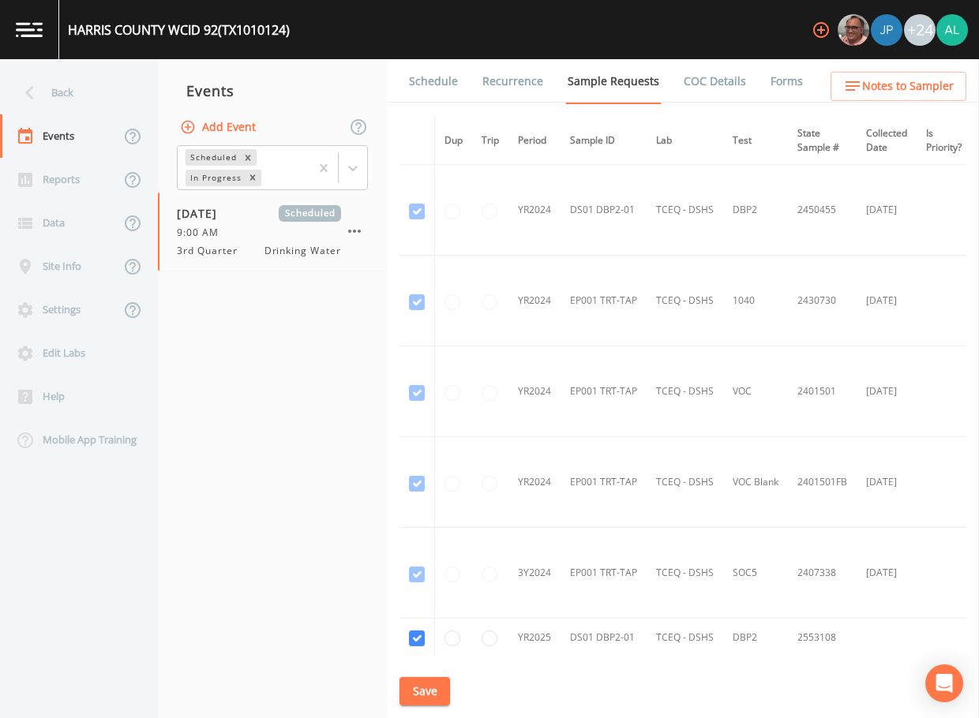
click at [904, 107] on div "Schedule Recurrence Sample Requests COC Details Forms Dup Trip Period Sample ID…" at bounding box center [683, 388] width 592 height 659
click at [904, 89] on span "Notes to Sampler" at bounding box center [908, 87] width 92 height 20
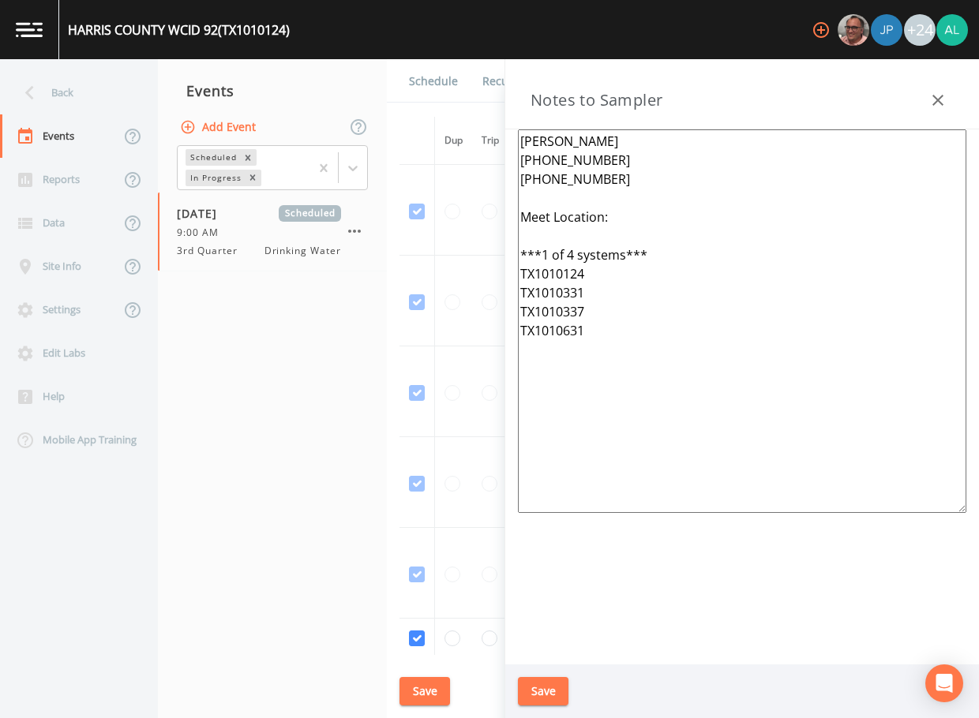
drag, startPoint x: 669, startPoint y: 363, endPoint x: 473, endPoint y: 100, distance: 327.8
click at [473, 100] on div "Back Events Reports Data Site Info Settings Edit Labs Help Mobile App Training …" at bounding box center [489, 388] width 979 height 659
paste textarea "[STREET_ADDRESS] Spring, Tx 77389 ***1 of 4 systems*** TX1010337 TX1010124 TX10…"
type textarea "[PERSON_NAME] [PHONE_NUMBER] [PHONE_NUMBER] Meet Location: [STREET_ADDRESS] Spr…"
click at [555, 702] on button "Save" at bounding box center [543, 691] width 51 height 29
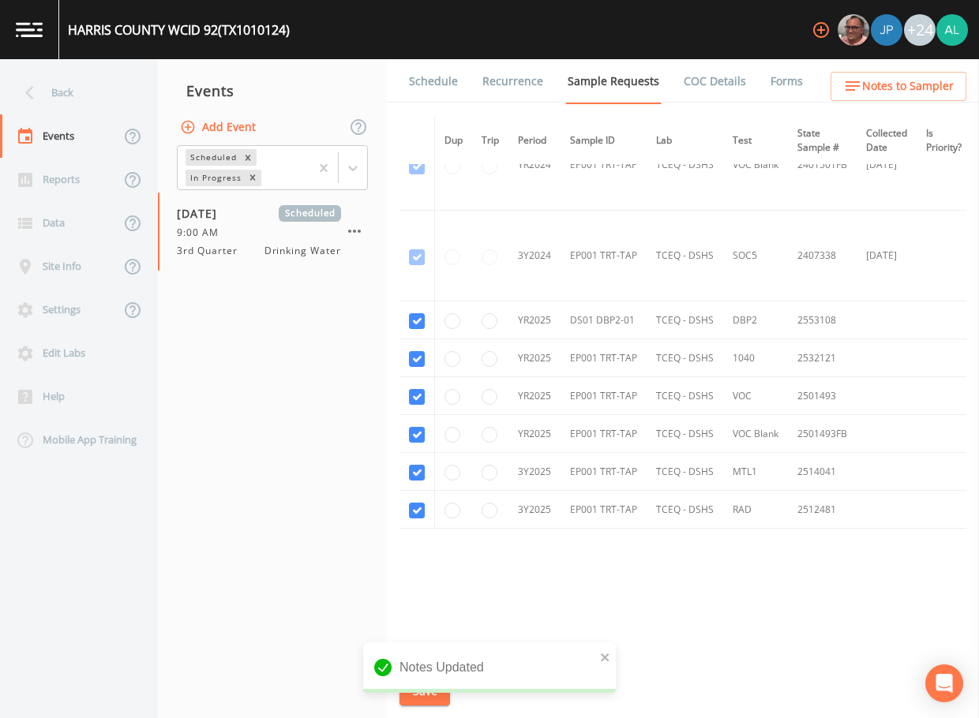
scroll to position [321, 0]
click at [437, 84] on link "Schedule" at bounding box center [434, 81] width 54 height 44
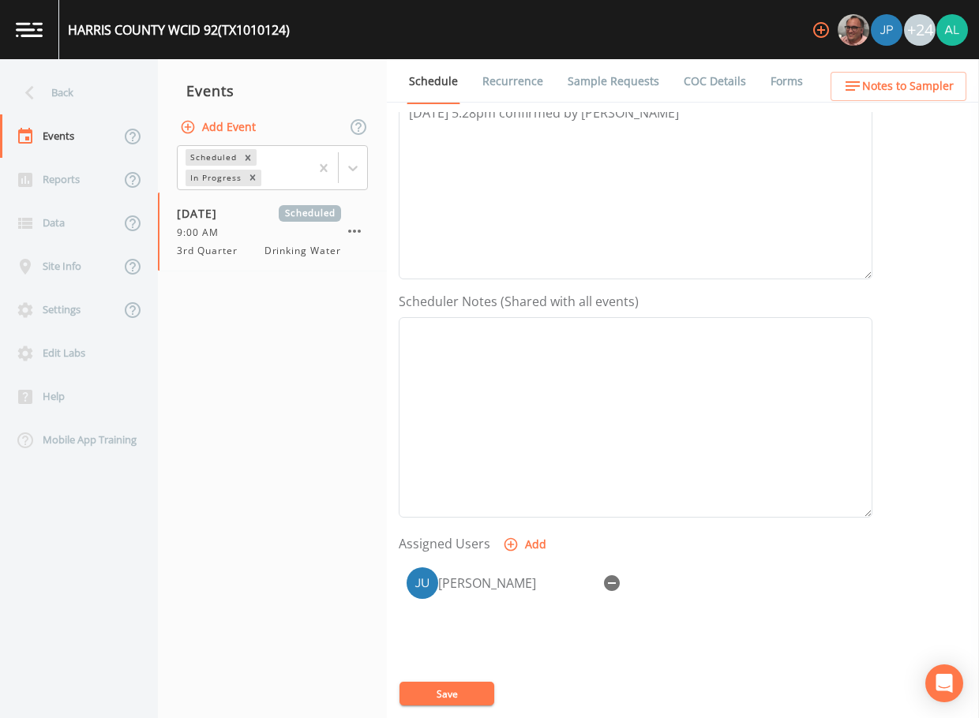
scroll to position [316, 0]
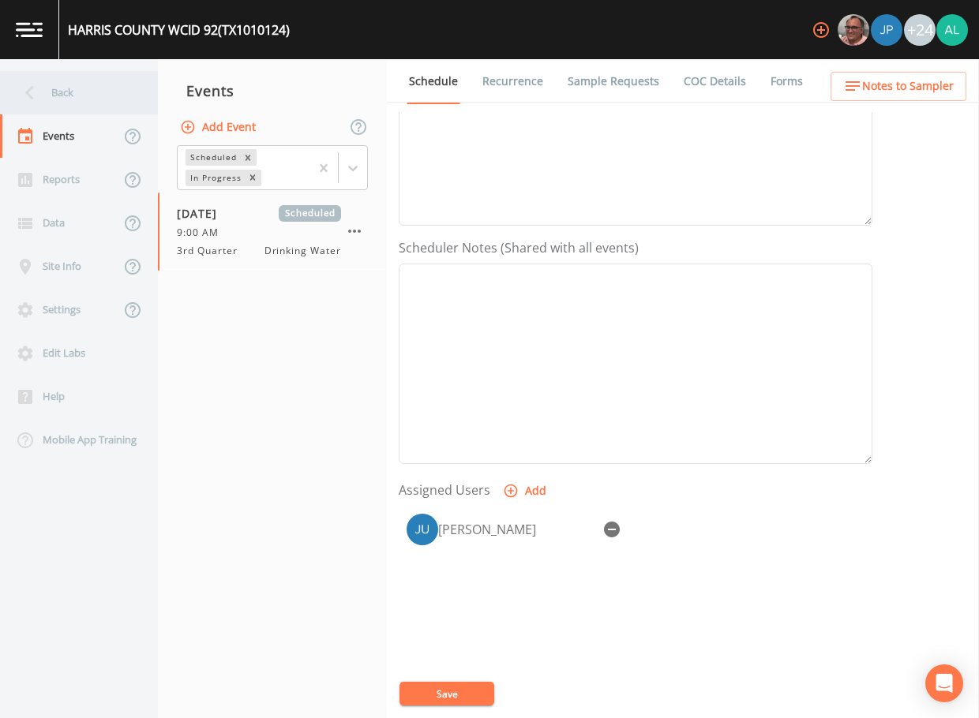
click at [90, 91] on div "Back" at bounding box center [71, 92] width 142 height 43
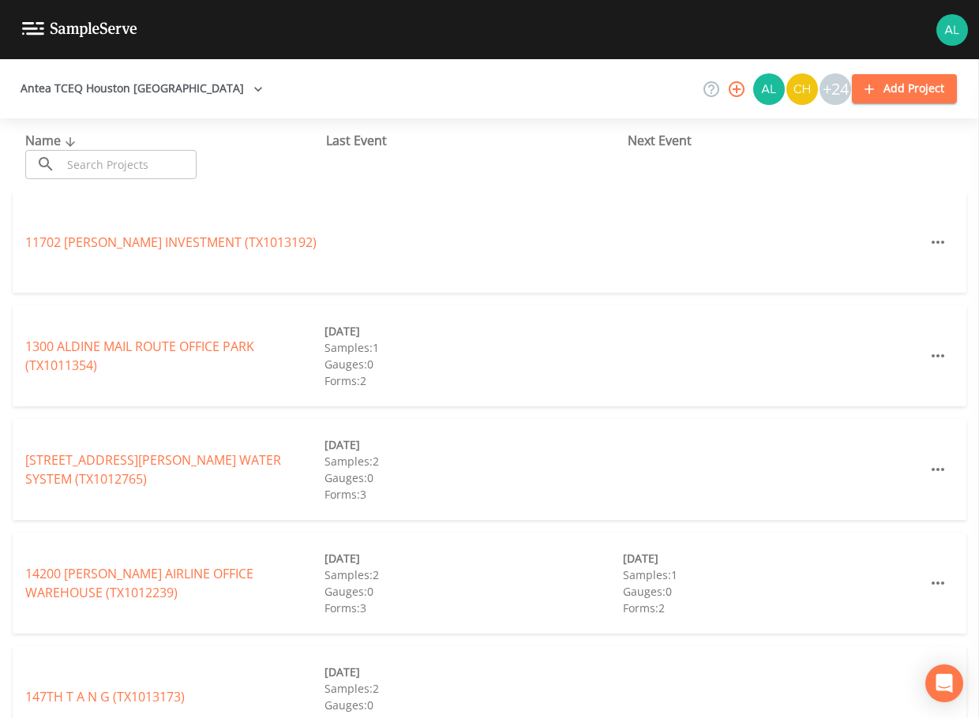
click at [103, 155] on input "text" at bounding box center [129, 164] width 135 height 29
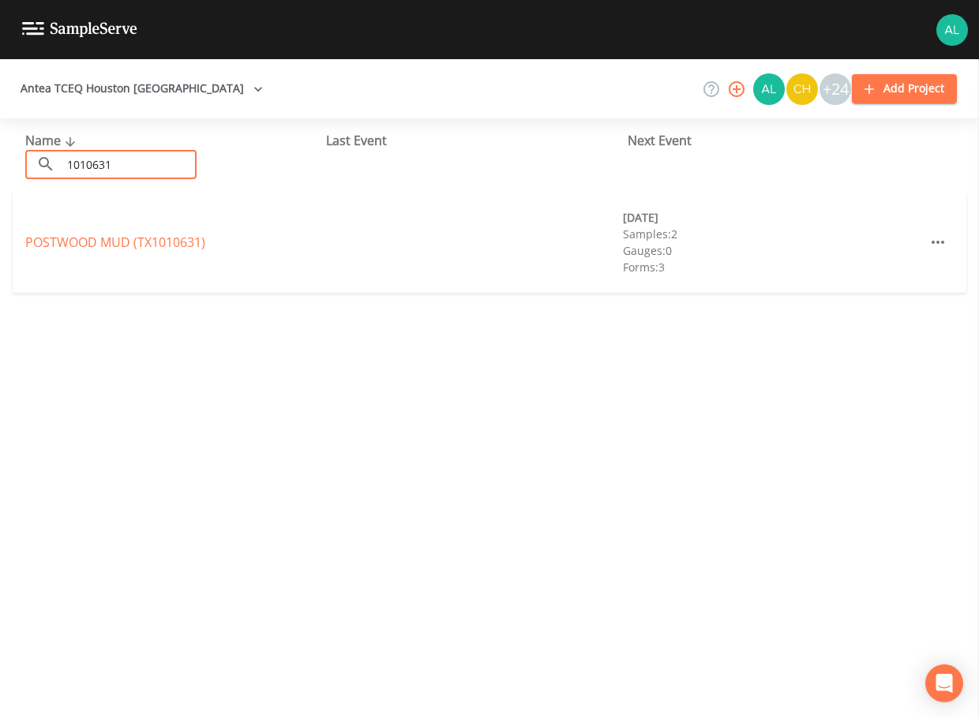
type input "1010631"
click at [60, 240] on link "POSTWOOD MUD (TX1010631)" at bounding box center [115, 242] width 180 height 17
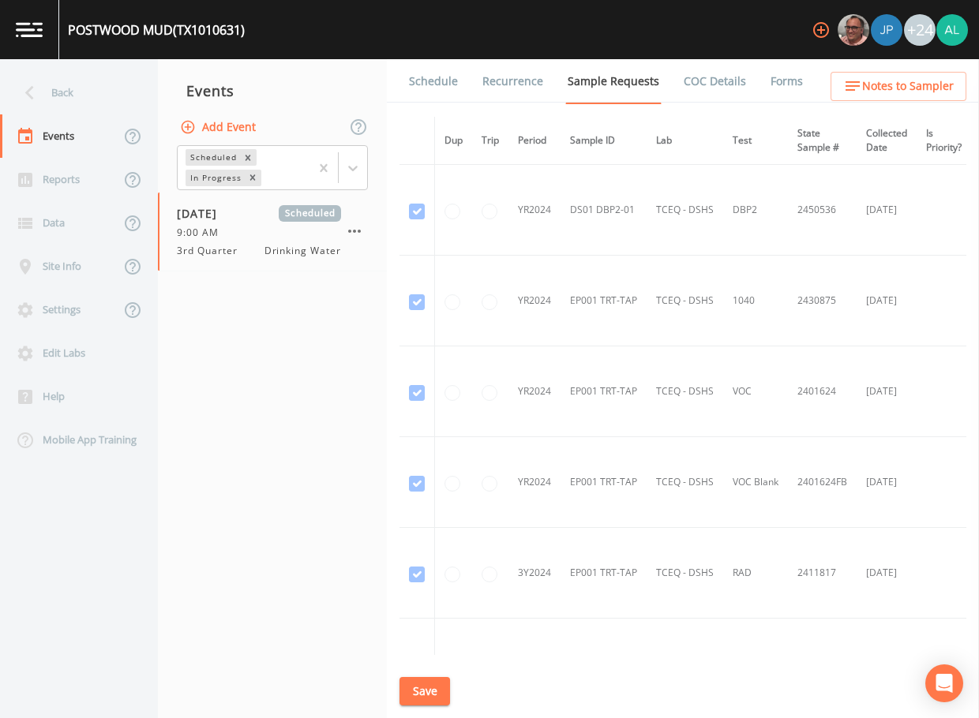
scroll to position [374, 0]
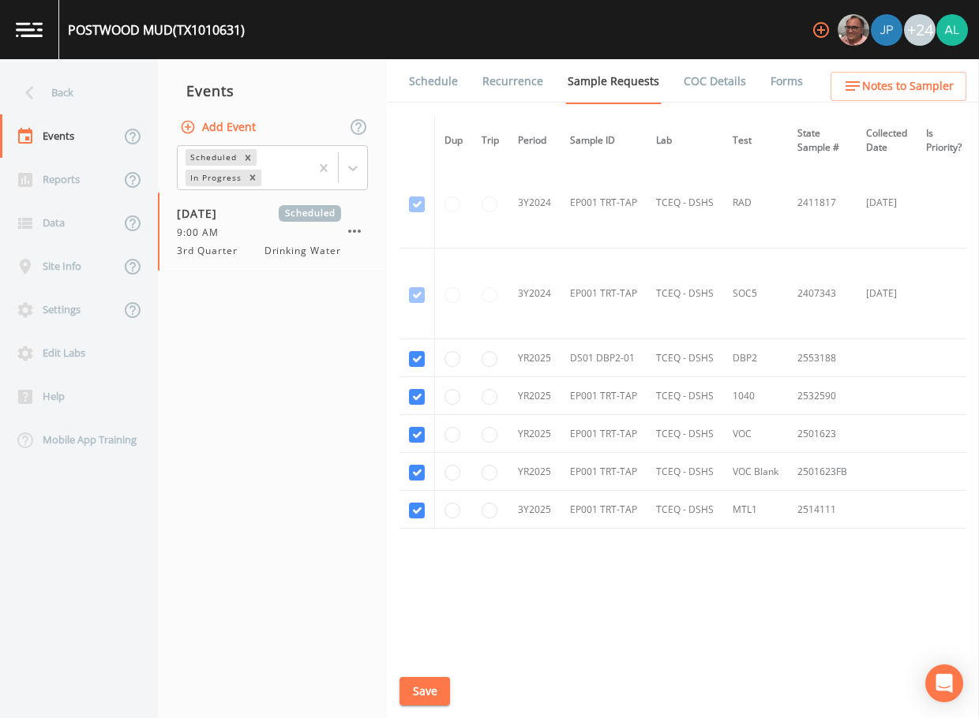
click at [407, 73] on link "Schedule" at bounding box center [434, 81] width 54 height 44
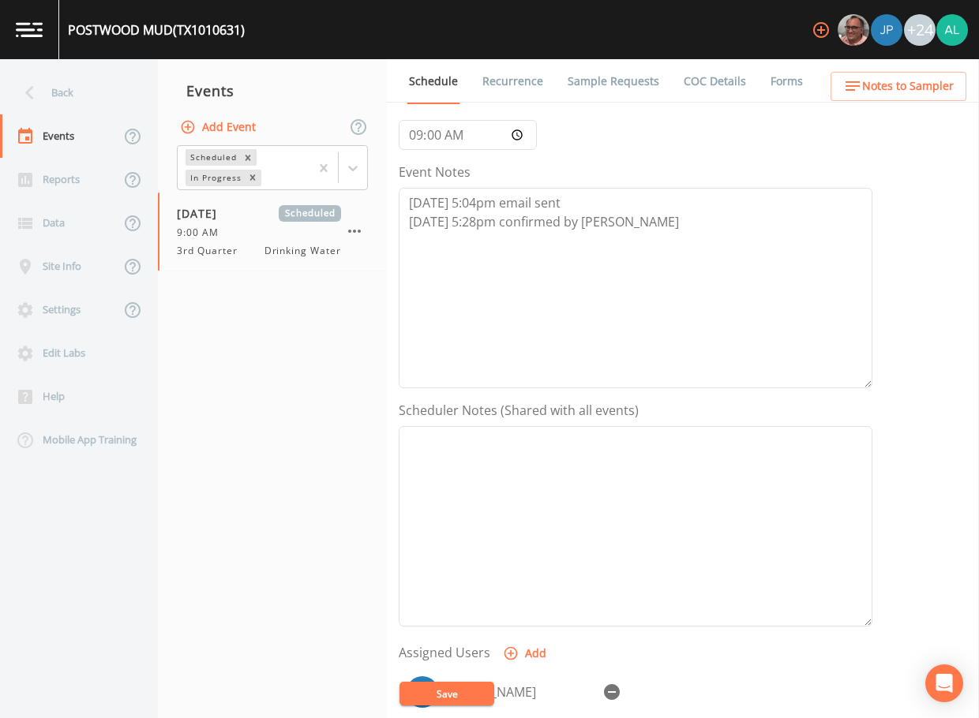
scroll to position [316, 0]
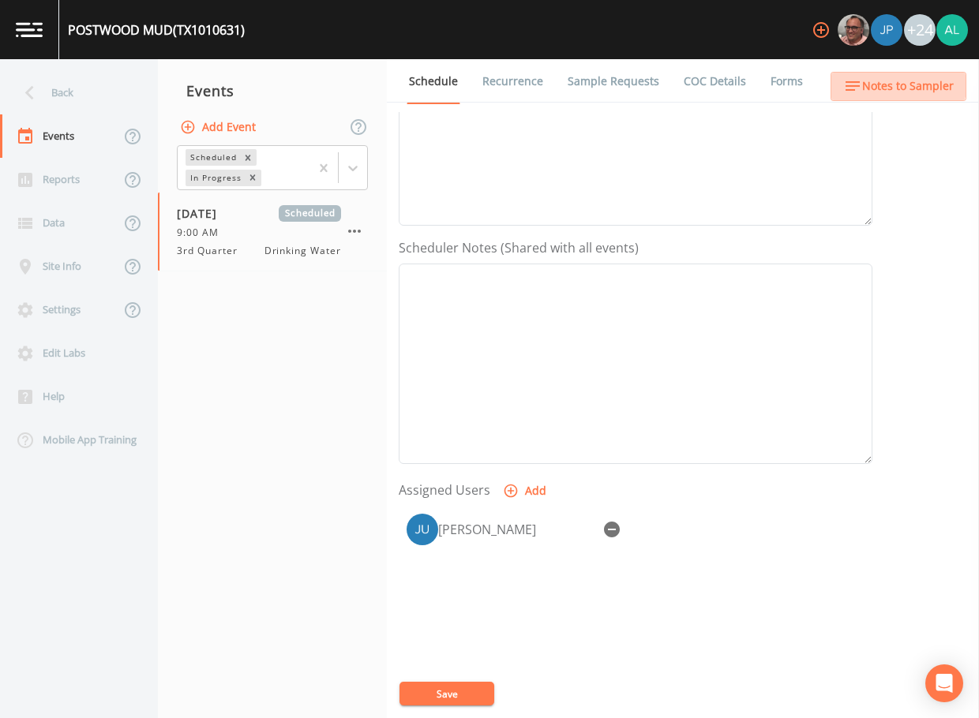
click at [886, 77] on span "Notes to Sampler" at bounding box center [908, 87] width 92 height 20
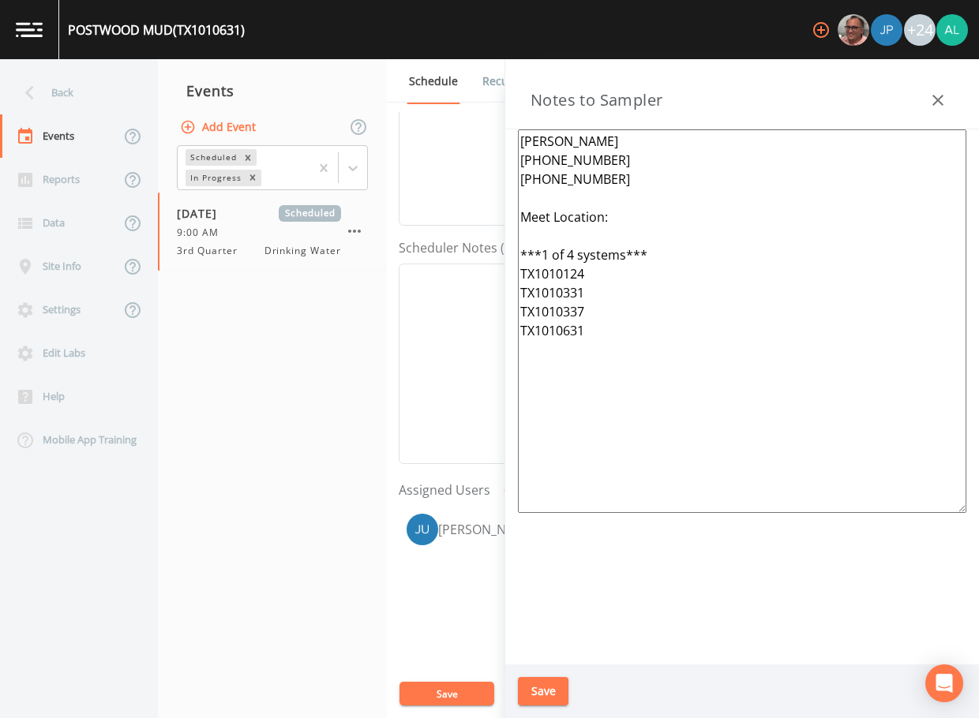
drag, startPoint x: 626, startPoint y: 366, endPoint x: 484, endPoint y: 120, distance: 284.4
click at [484, 120] on div "Back Events Reports Data Site Info Settings Edit Labs Help Mobile App Training …" at bounding box center [489, 388] width 979 height 659
paste textarea "[STREET_ADDRESS] Spring, Tx 77389 ***1 of 4 systems*** TX1010337 TX1010124 TX10…"
type textarea "[PERSON_NAME] [PHONE_NUMBER] [PHONE_NUMBER] Meet Location: [STREET_ADDRESS] Spr…"
click at [549, 693] on button "Save" at bounding box center [543, 691] width 51 height 29
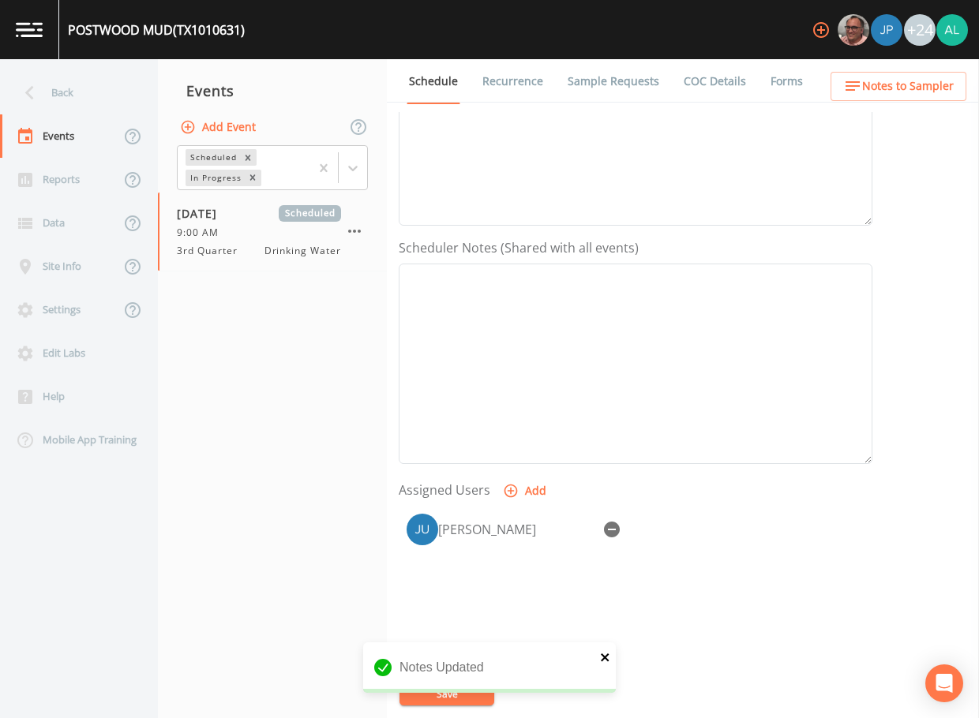
click at [609, 658] on icon "close" at bounding box center [605, 657] width 11 height 13
click at [457, 698] on button "Save" at bounding box center [446, 694] width 95 height 24
click at [457, 698] on div "Updating Event Schedule" at bounding box center [489, 674] width 253 height 63
click at [81, 81] on div "Back" at bounding box center [71, 92] width 142 height 43
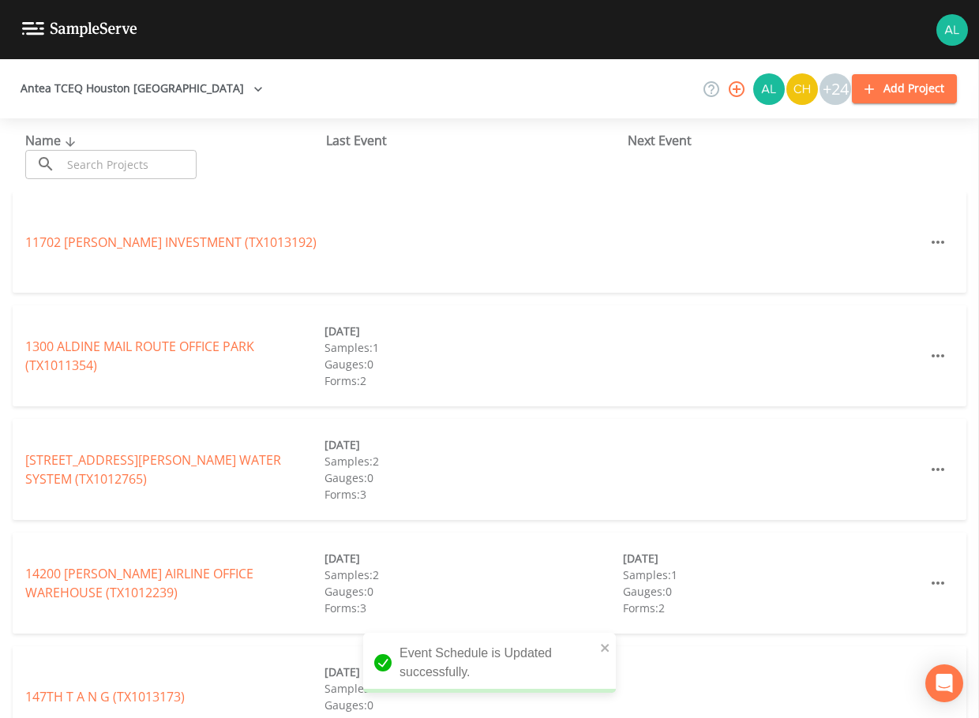
click at [141, 179] on div "Name ​ ​ Last Event Next Event" at bounding box center [489, 154] width 979 height 73
click at [137, 156] on input "text" at bounding box center [129, 164] width 135 height 29
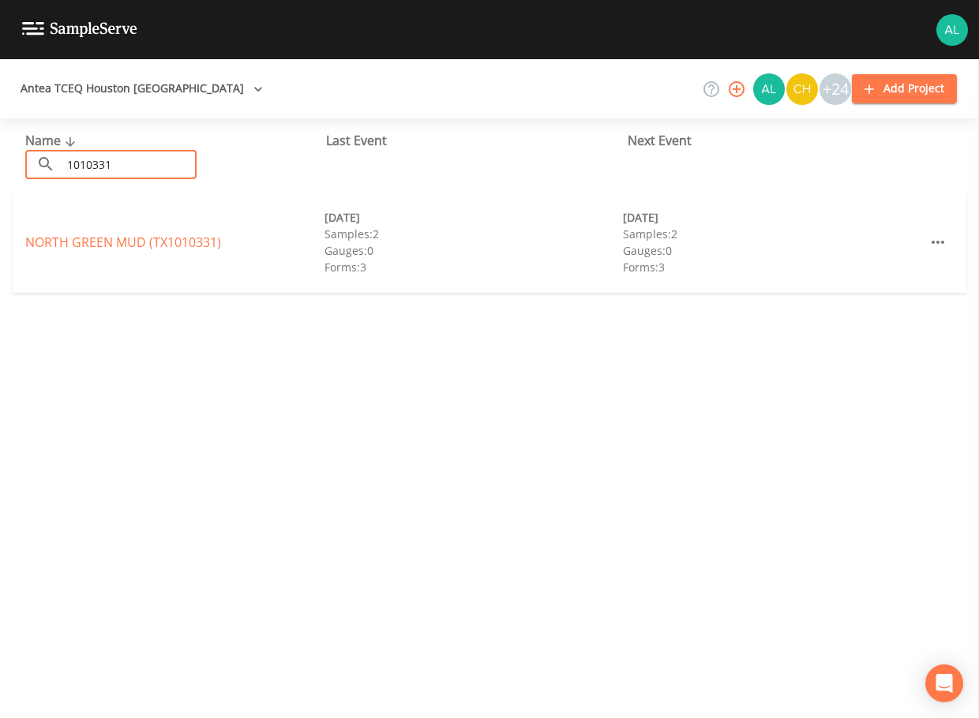
type input "1010331"
click at [27, 238] on link "[GEOGRAPHIC_DATA] (TX1010331)" at bounding box center [123, 242] width 196 height 17
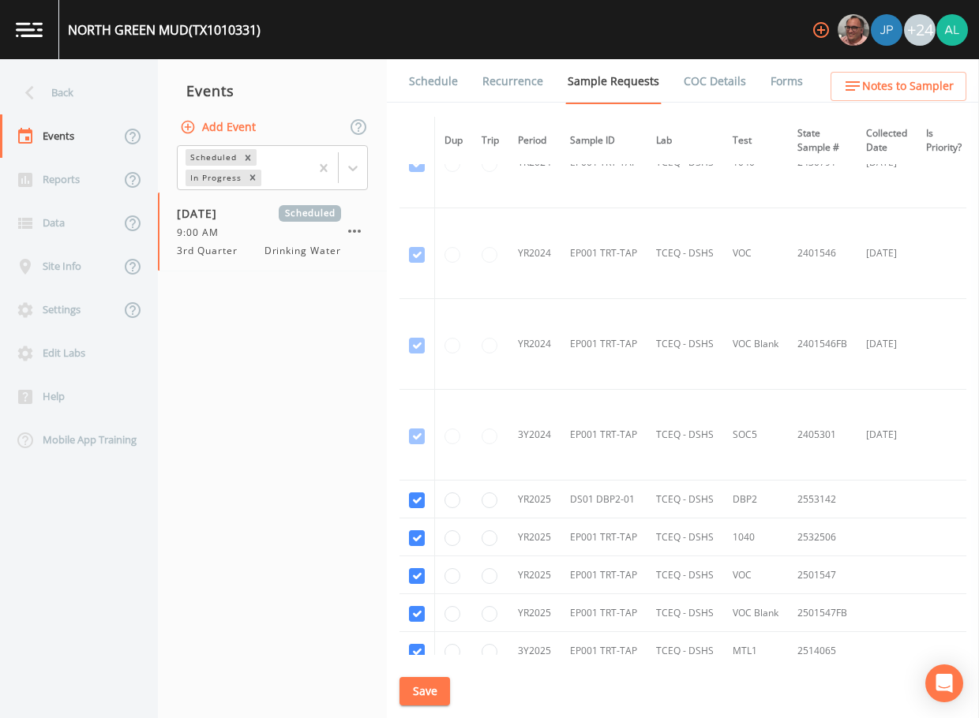
scroll to position [283, 0]
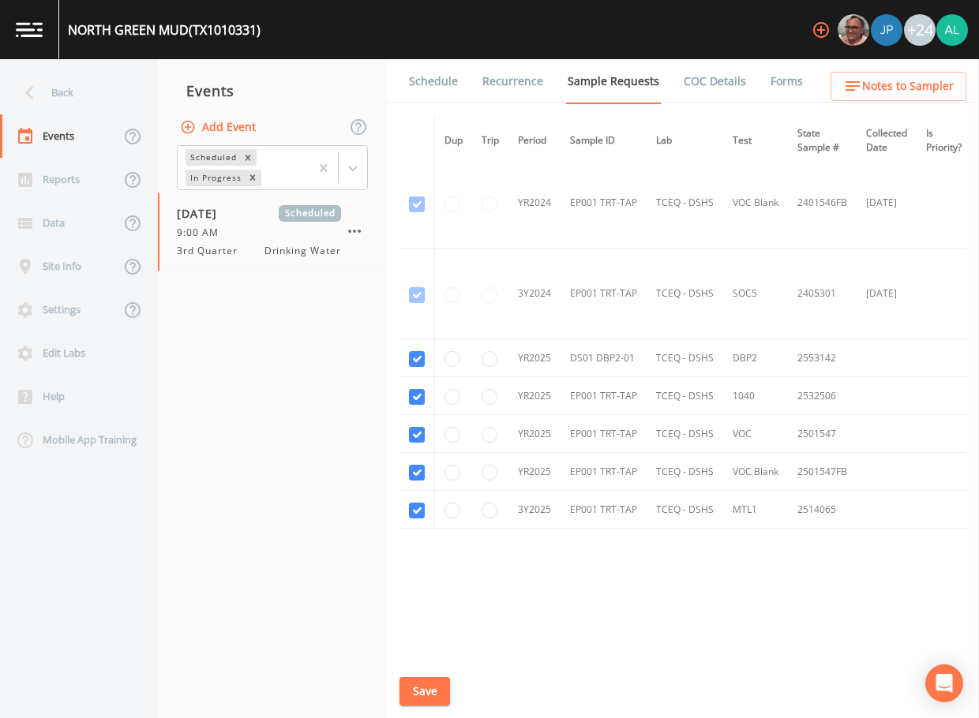
click at [427, 693] on button "Save" at bounding box center [424, 691] width 51 height 29
click at [432, 89] on link "Schedule" at bounding box center [434, 81] width 54 height 44
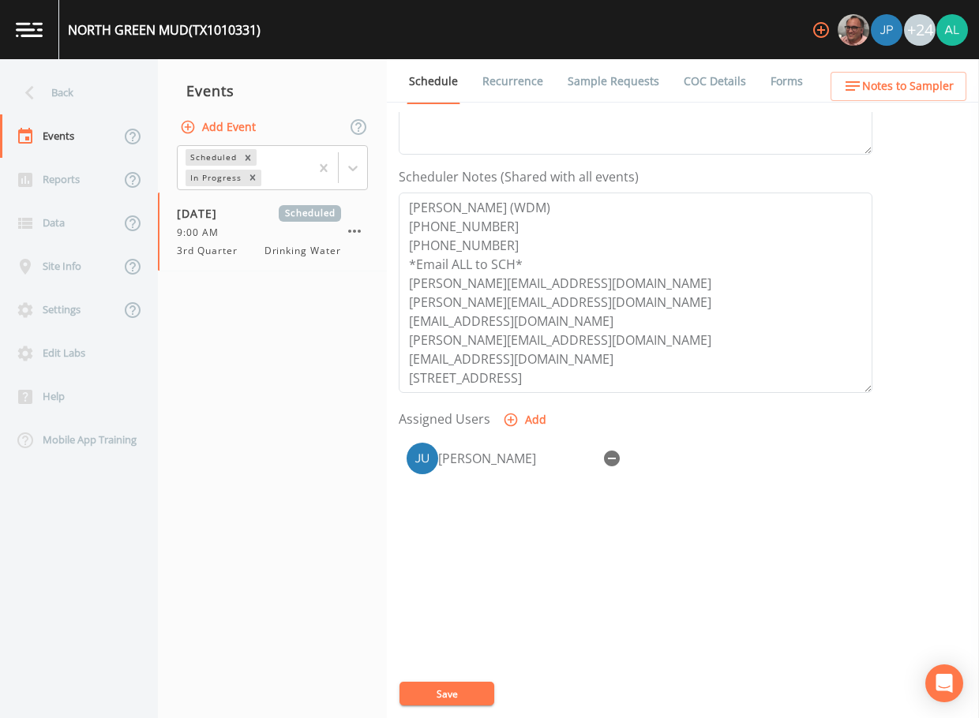
scroll to position [396, 0]
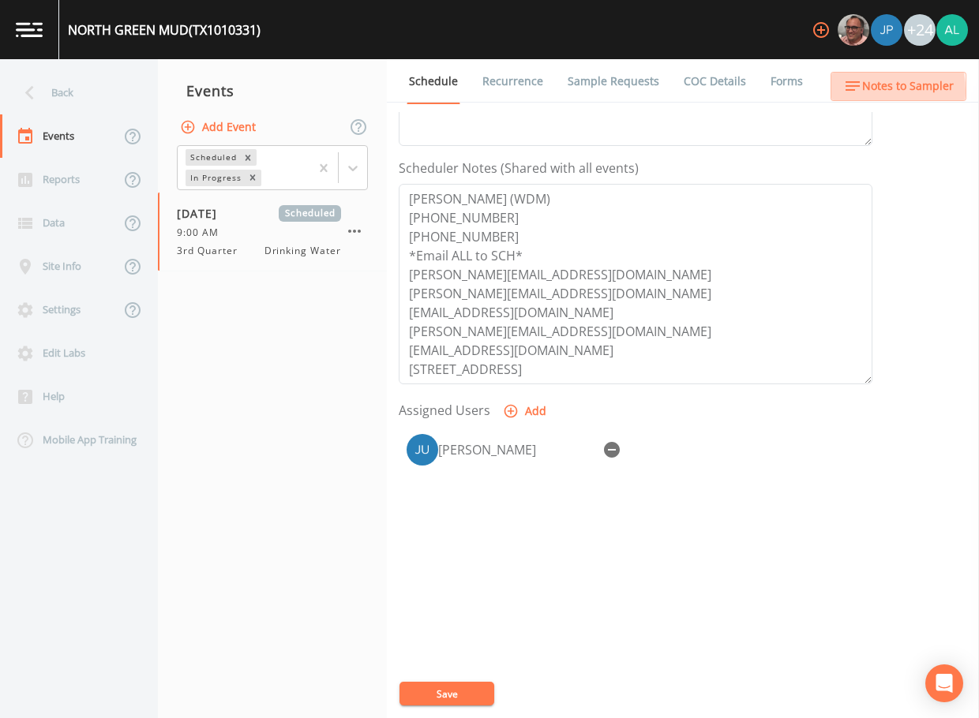
click at [849, 91] on icon "button" at bounding box center [853, 85] width 14 height 9
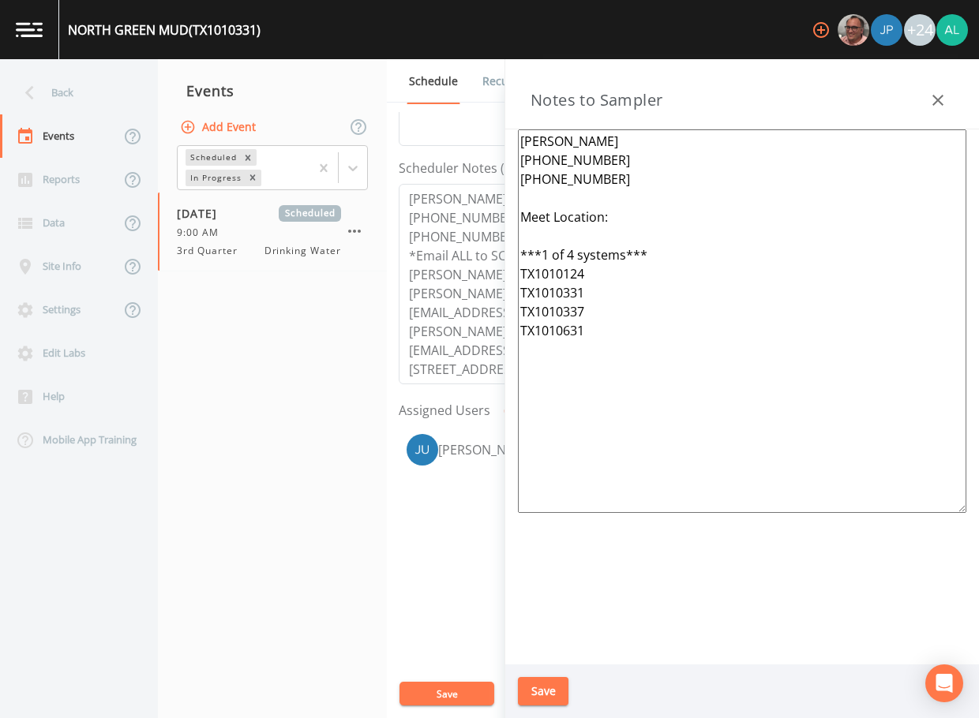
drag, startPoint x: 596, startPoint y: 338, endPoint x: 479, endPoint y: 103, distance: 262.7
click at [479, 103] on div "Back Events Reports Data Site Info Settings Edit Labs Help Mobile App Training …" at bounding box center [489, 388] width 979 height 659
paste textarea "[STREET_ADDRESS] Spring, Tx 77389 ***1 of 4 systems*** TX1010337 TX1010124 TX10…"
type textarea "[PERSON_NAME] [PHONE_NUMBER] [PHONE_NUMBER] Meet Location: [STREET_ADDRESS] Spr…"
click at [565, 688] on button "Save" at bounding box center [543, 691] width 51 height 29
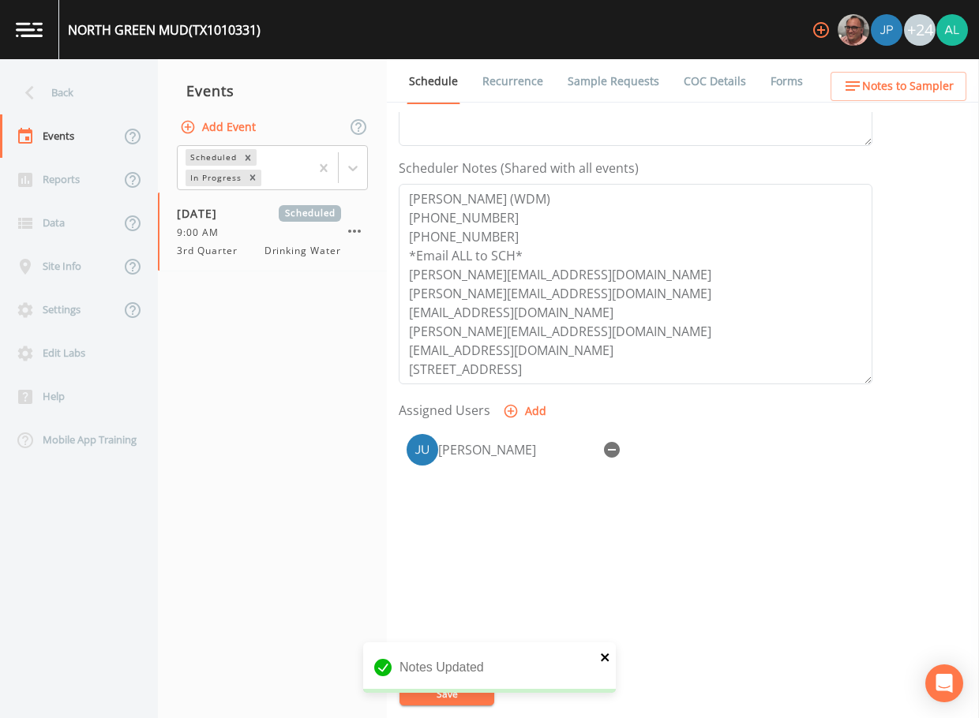
click at [602, 658] on icon "close" at bounding box center [605, 657] width 11 height 13
click at [456, 680] on div "Event Name 3rd Quarter Target Sampling Date [DATE] Time (Optional) 09:00:00 Eve…" at bounding box center [689, 415] width 580 height 606
drag, startPoint x: 63, startPoint y: 52, endPoint x: 72, endPoint y: 77, distance: 26.7
click at [63, 53] on div "[GEOGRAPHIC_DATA] (TX1010331)" at bounding box center [159, 29] width 201 height 59
click at [72, 77] on div "Back" at bounding box center [71, 92] width 142 height 43
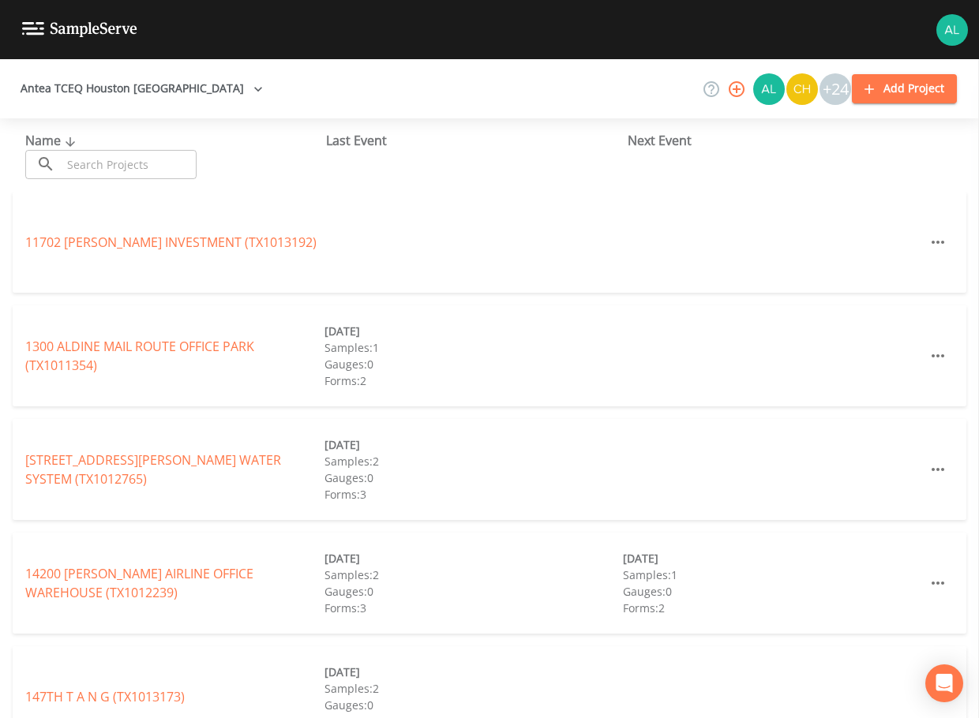
click at [103, 161] on input "text" at bounding box center [129, 164] width 135 height 29
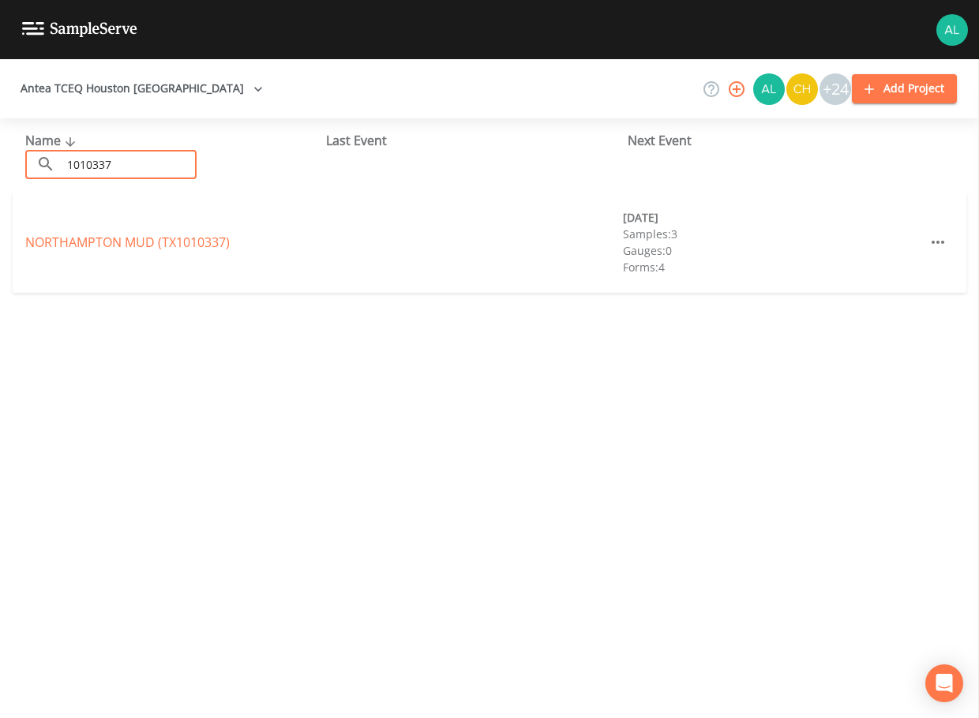
type input "1010337"
click at [81, 235] on link "[GEOGRAPHIC_DATA] (TX1010337)" at bounding box center [127, 242] width 204 height 17
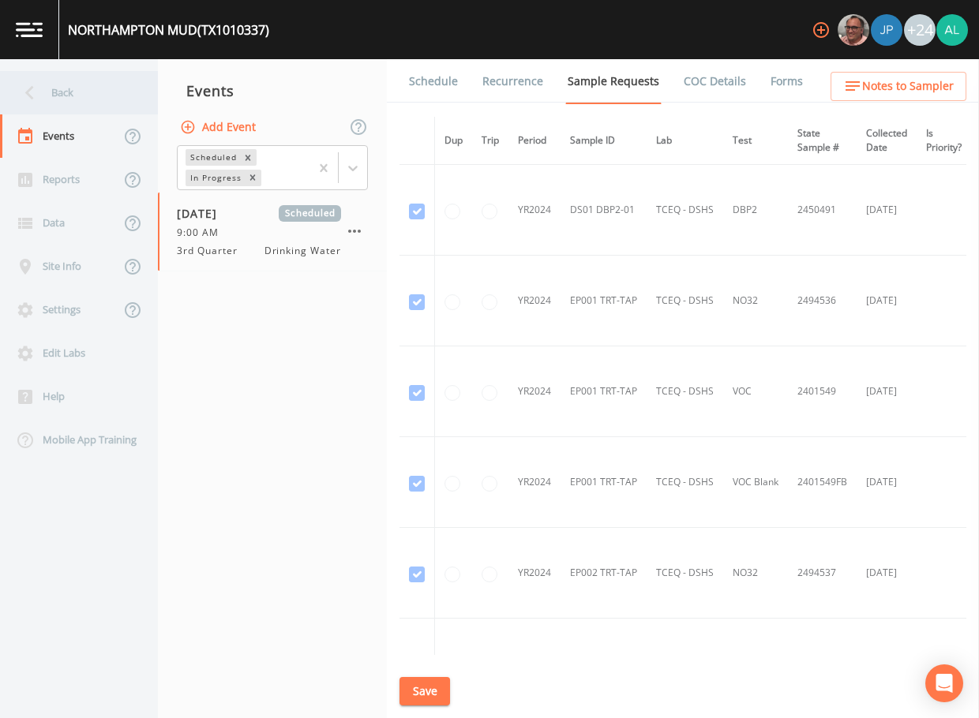
click at [56, 88] on div "Back" at bounding box center [71, 92] width 142 height 43
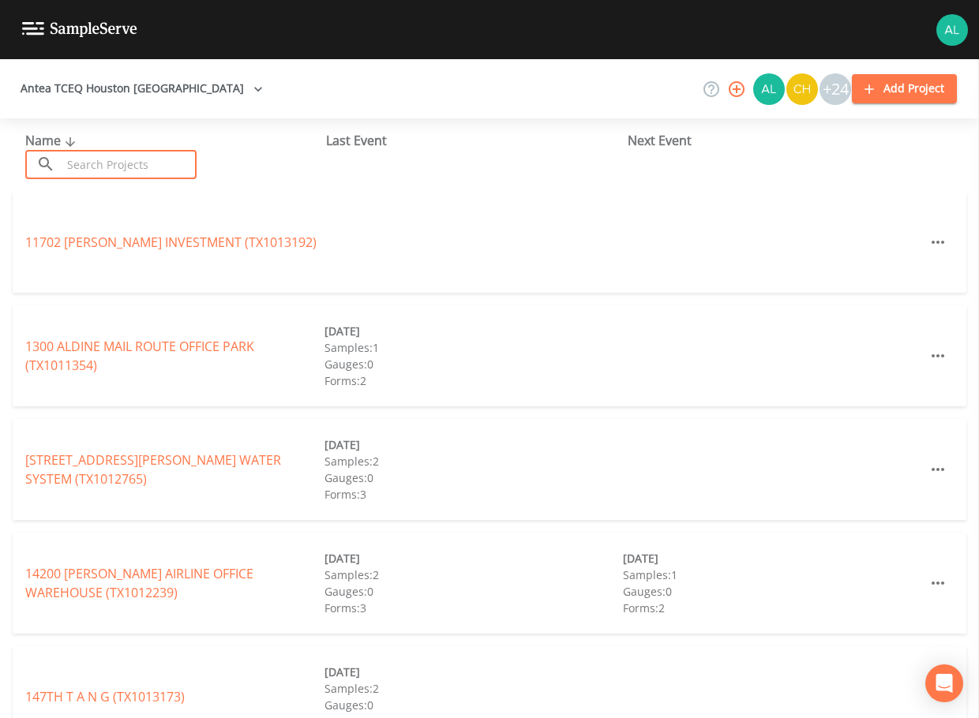
click at [121, 174] on input "text" at bounding box center [129, 164] width 135 height 29
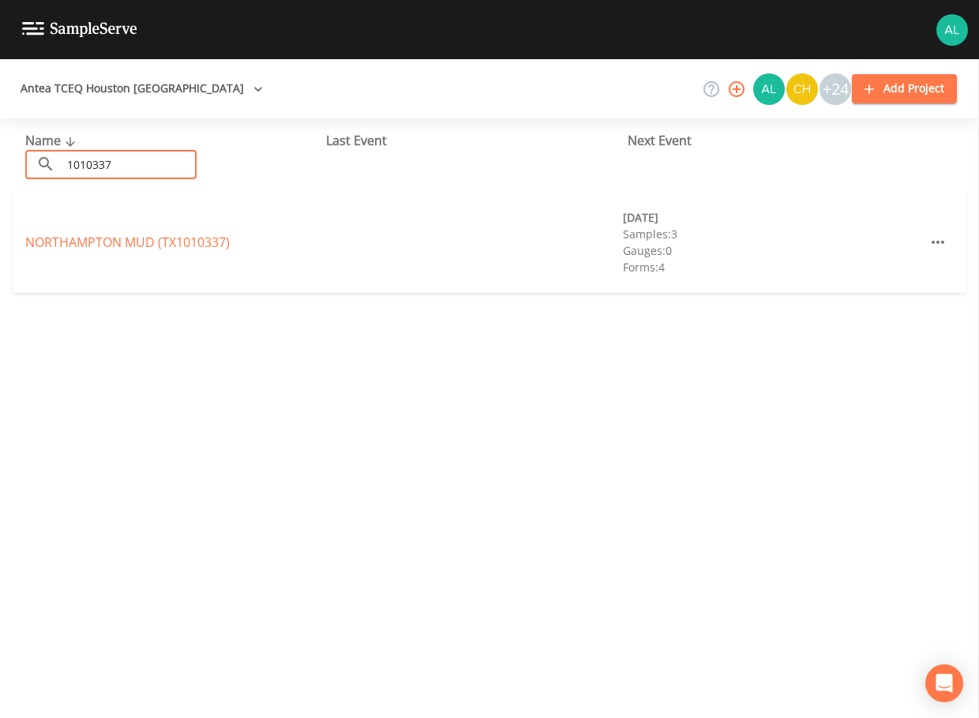
type input "1010337"
click at [77, 239] on link "[GEOGRAPHIC_DATA] (TX1010337)" at bounding box center [127, 242] width 204 height 17
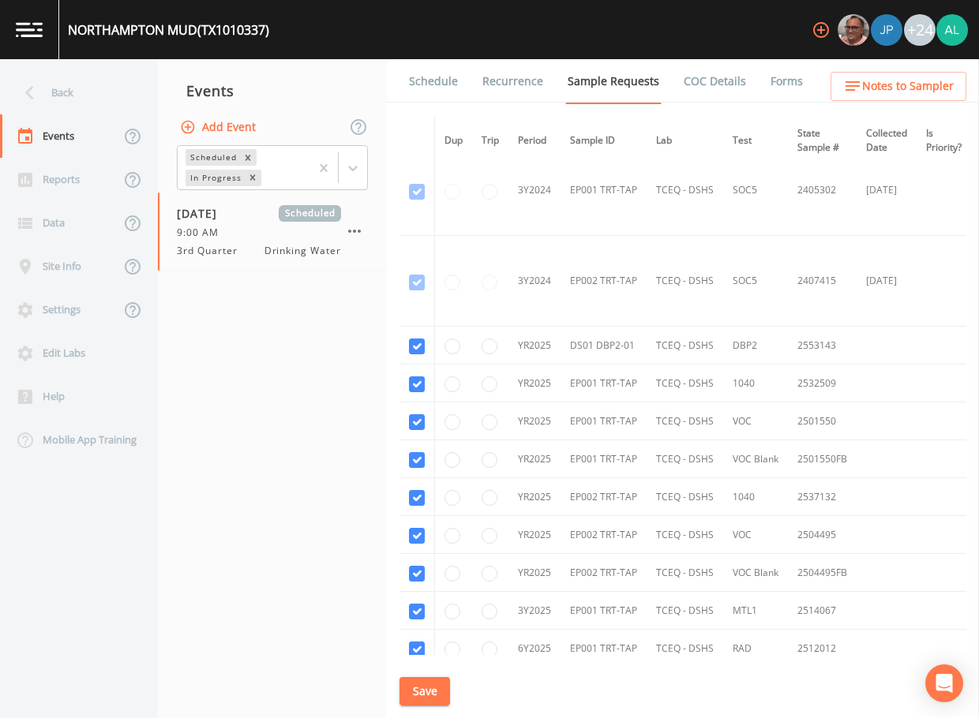
scroll to position [798, 0]
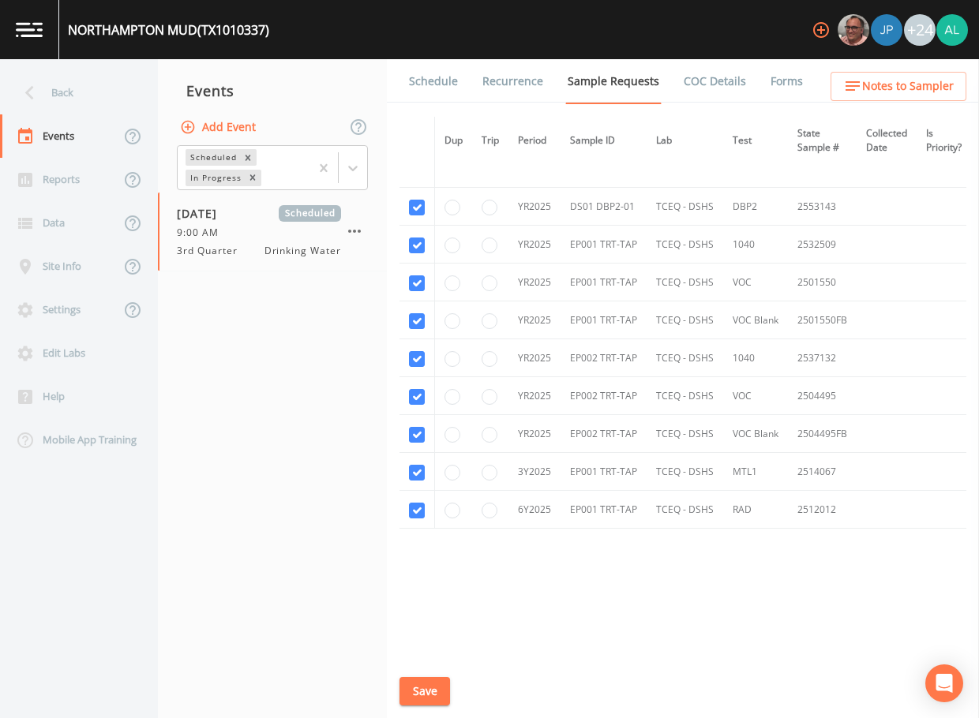
click at [437, 80] on link "Schedule" at bounding box center [434, 81] width 54 height 44
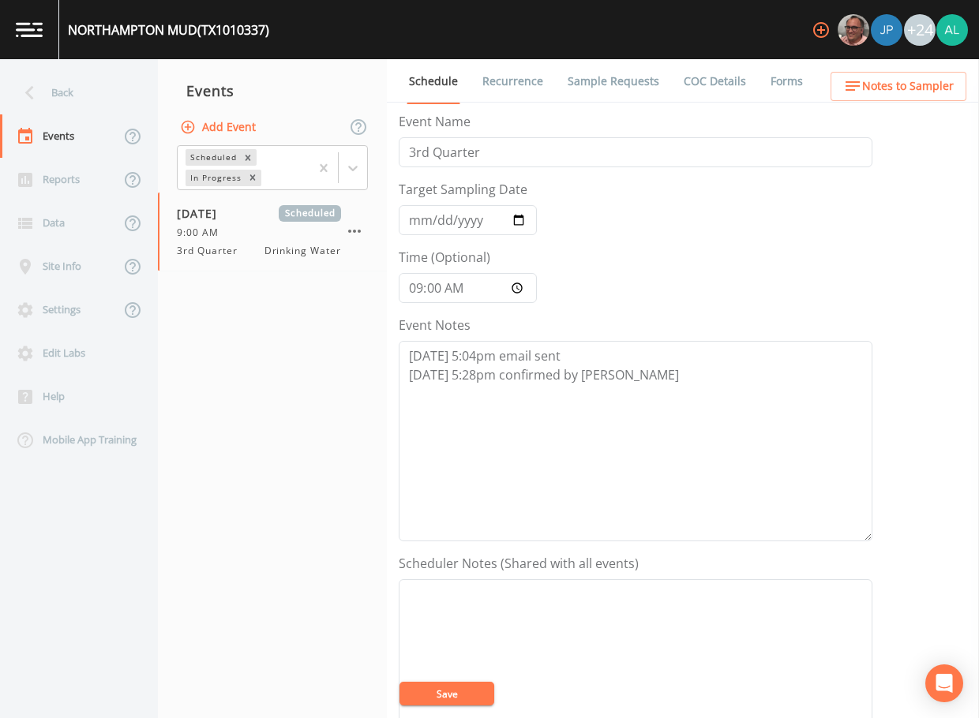
scroll to position [395, 0]
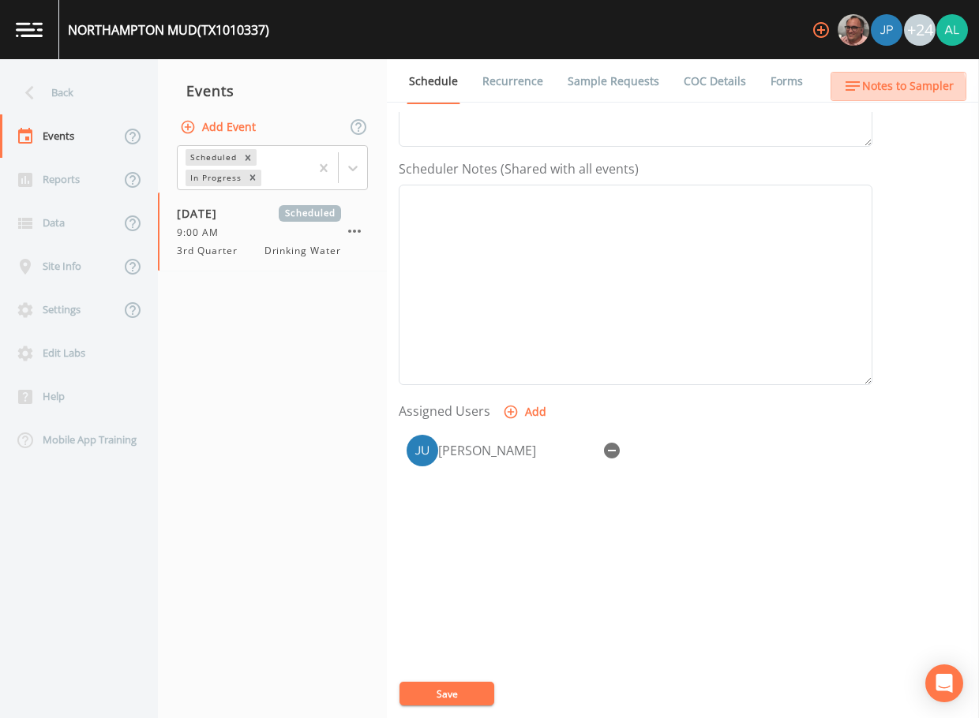
click at [895, 91] on span "Notes to Sampler" at bounding box center [908, 87] width 92 height 20
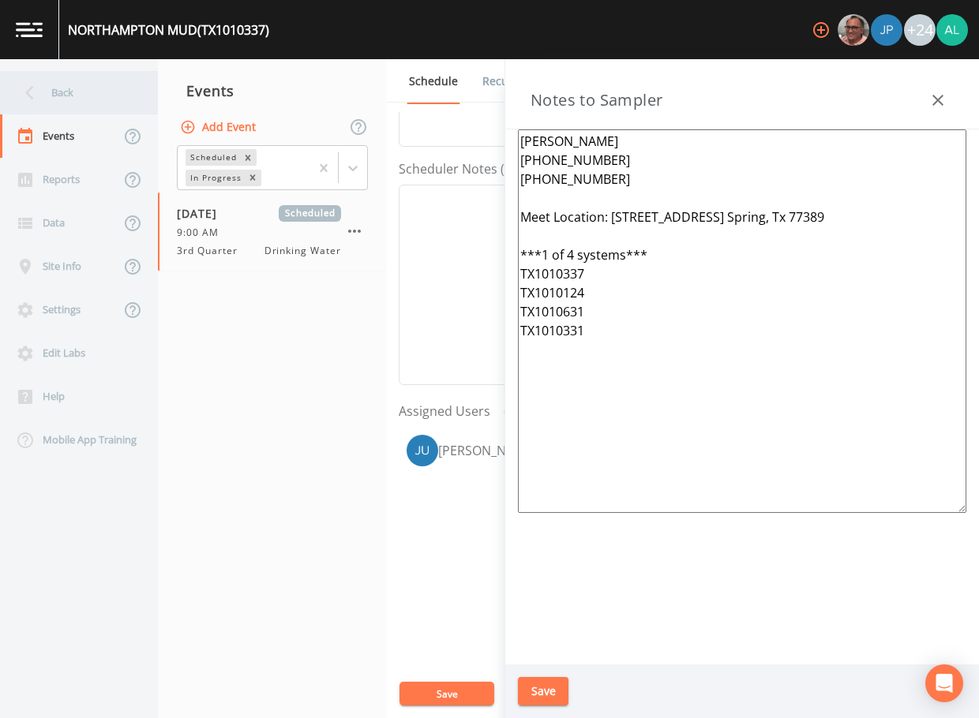
click at [66, 96] on div "Back" at bounding box center [71, 92] width 142 height 43
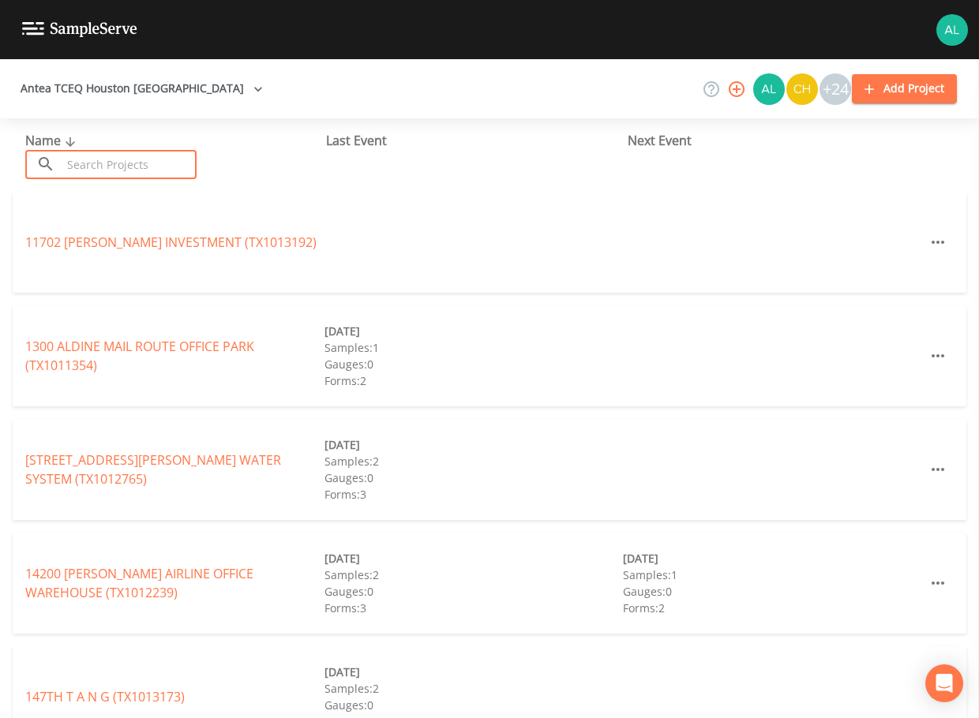
click at [93, 161] on input "text" at bounding box center [129, 164] width 135 height 29
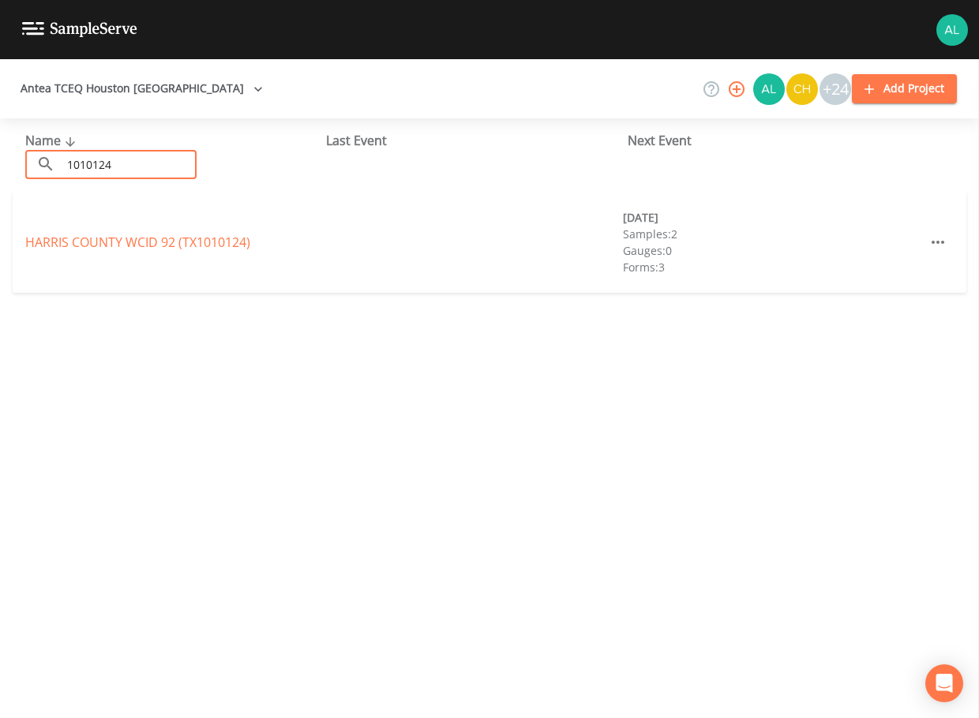
type input "1010124"
click at [35, 246] on link "HARRIS COUNTY WCID 92 (TX1010124)" at bounding box center [137, 242] width 225 height 17
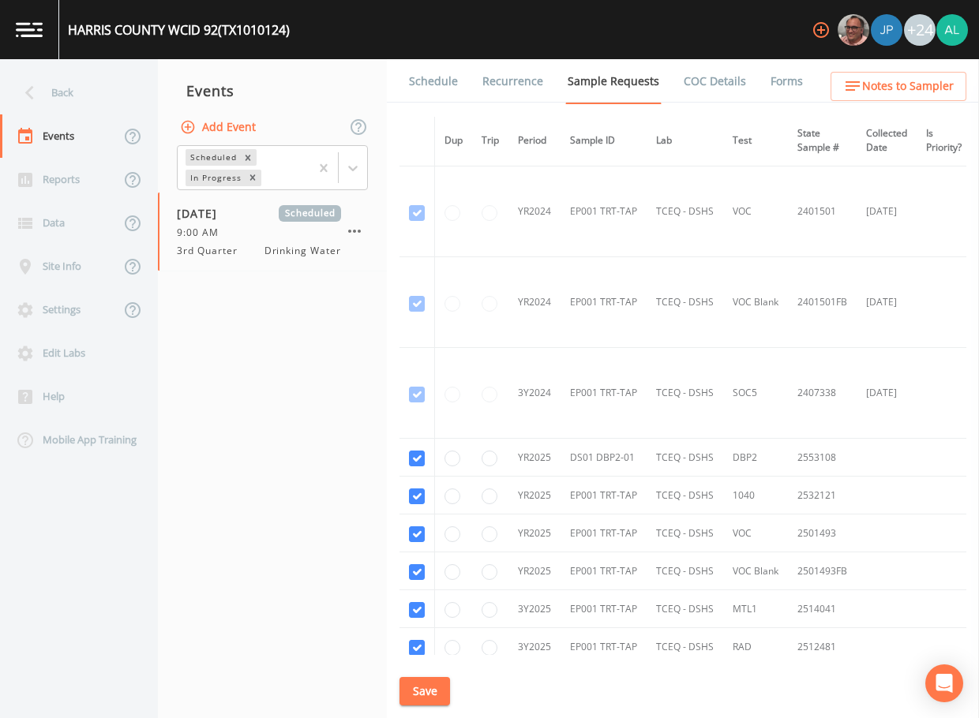
scroll to position [321, 0]
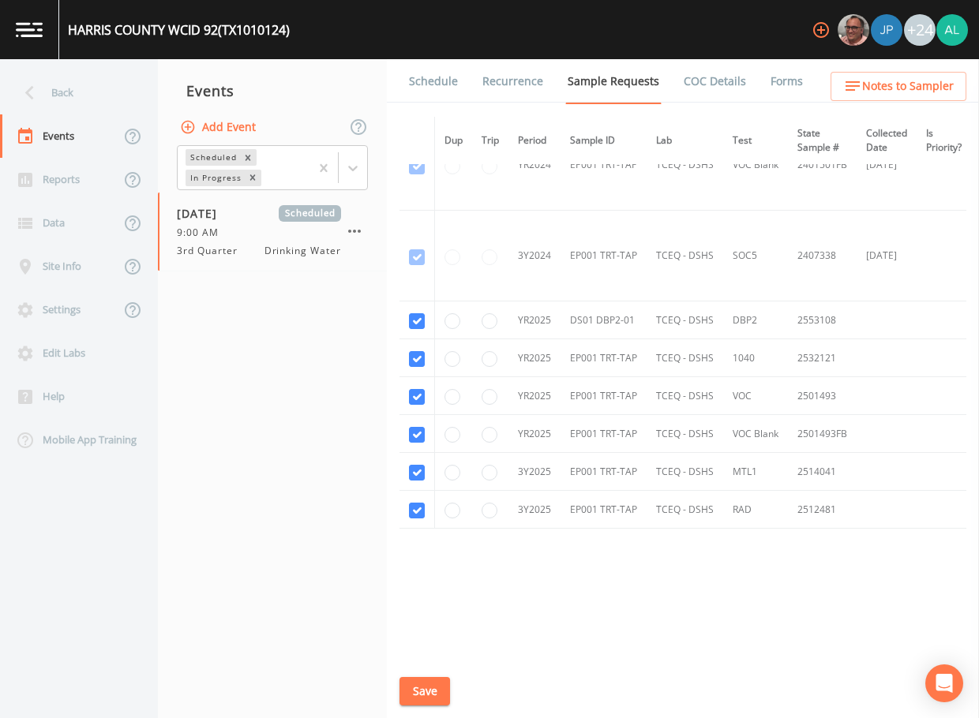
click at [454, 112] on div "Schedule Recurrence Sample Requests COC Details Forms Dup Trip Period Sample ID…" at bounding box center [683, 388] width 592 height 659
click at [442, 81] on link "Schedule" at bounding box center [434, 81] width 54 height 44
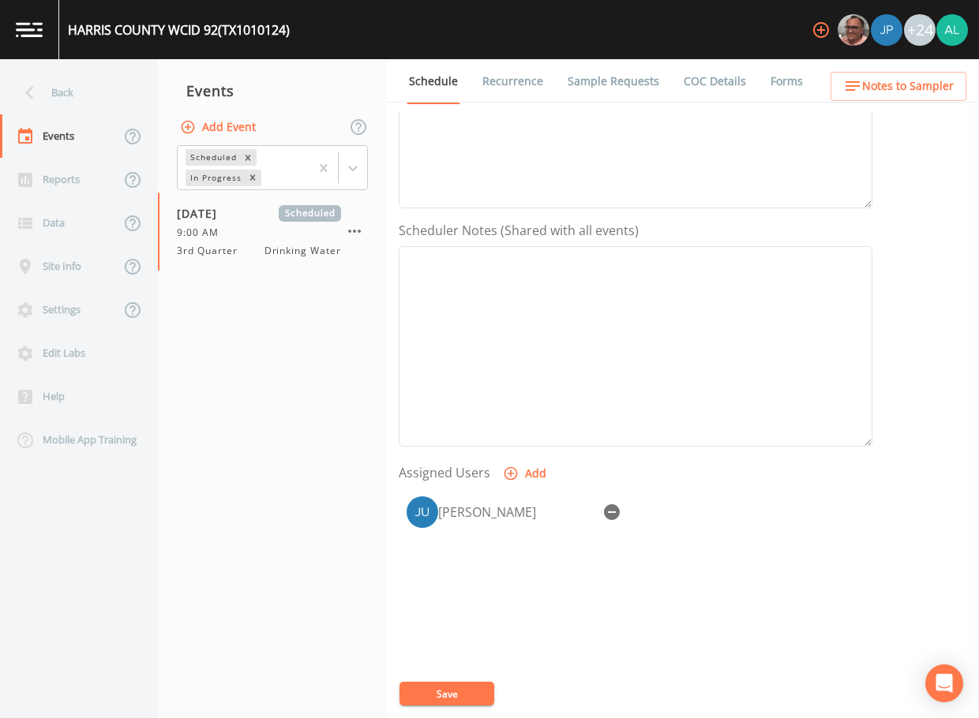
scroll to position [395, 0]
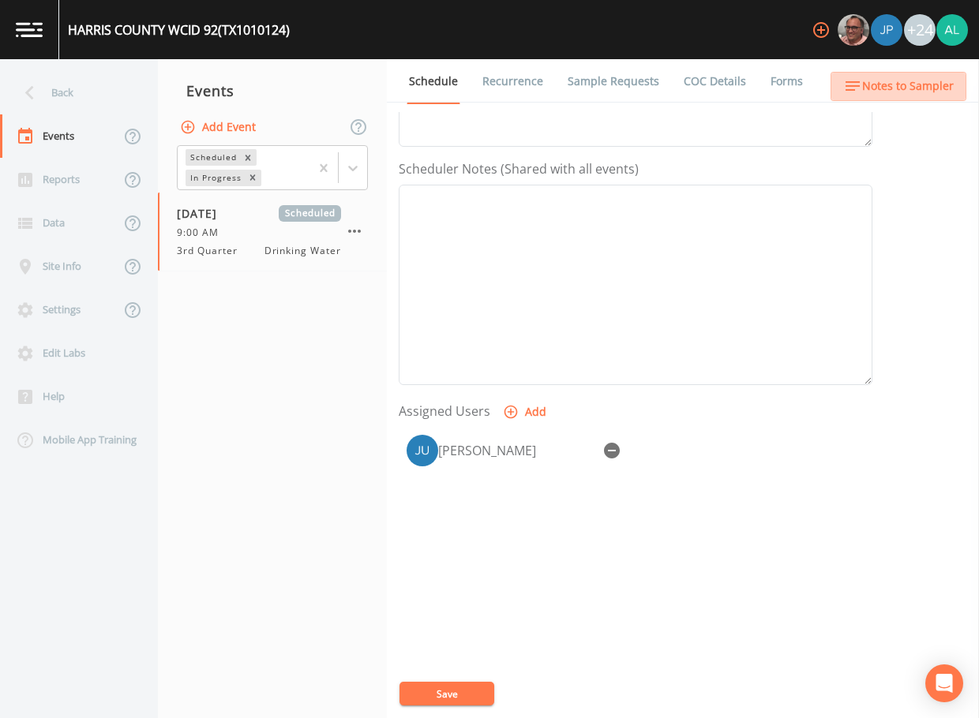
click at [901, 95] on span "Notes to Sampler" at bounding box center [908, 87] width 92 height 20
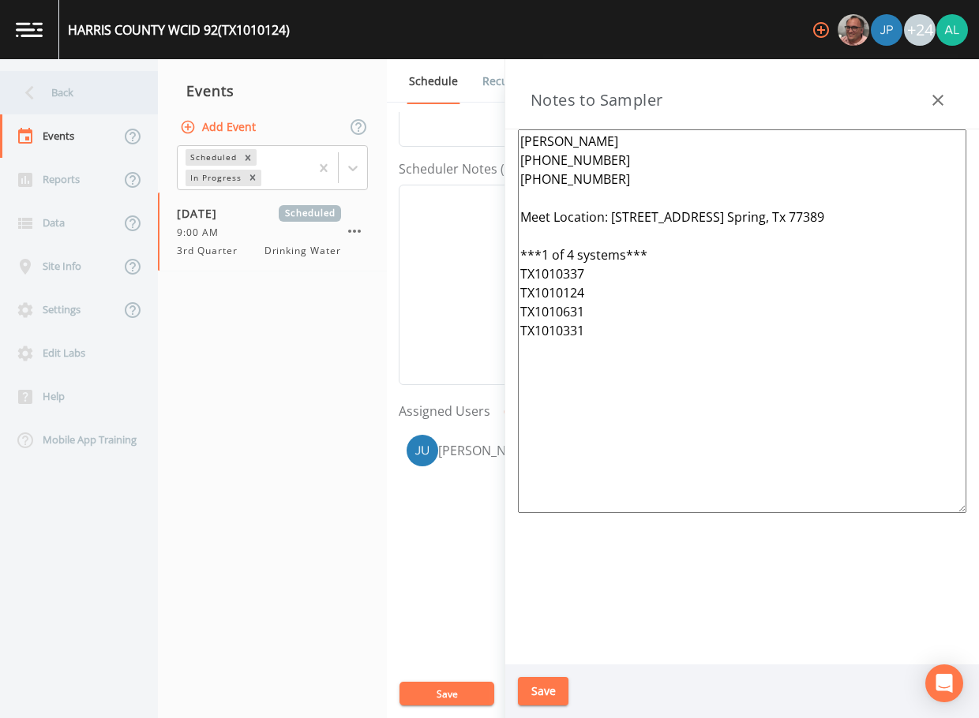
click at [77, 88] on div "Back" at bounding box center [71, 92] width 142 height 43
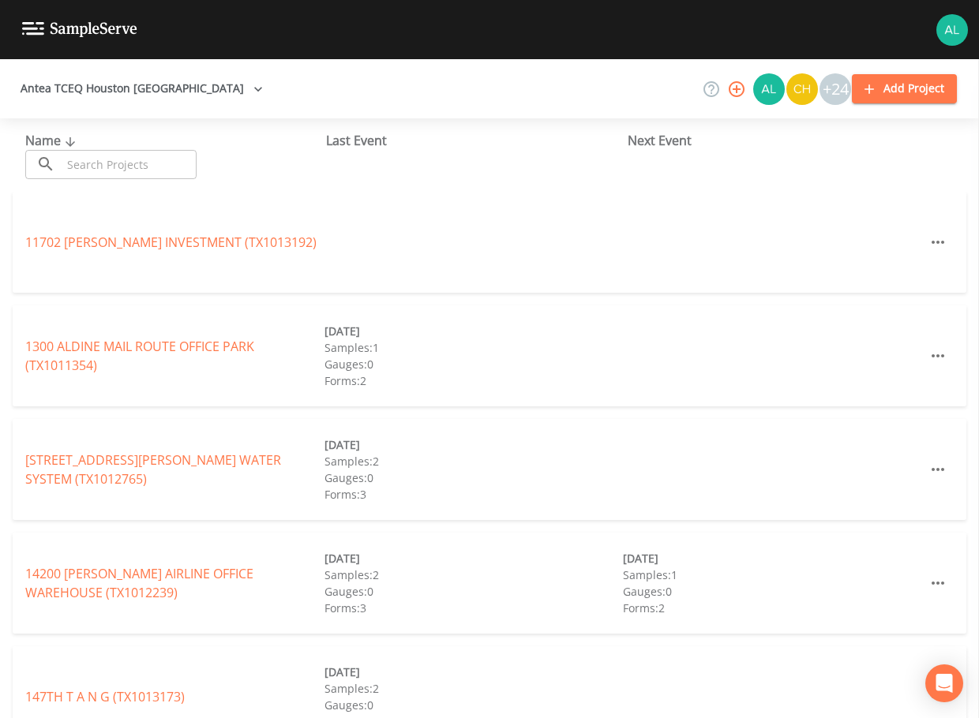
click at [111, 171] on input "text" at bounding box center [129, 164] width 135 height 29
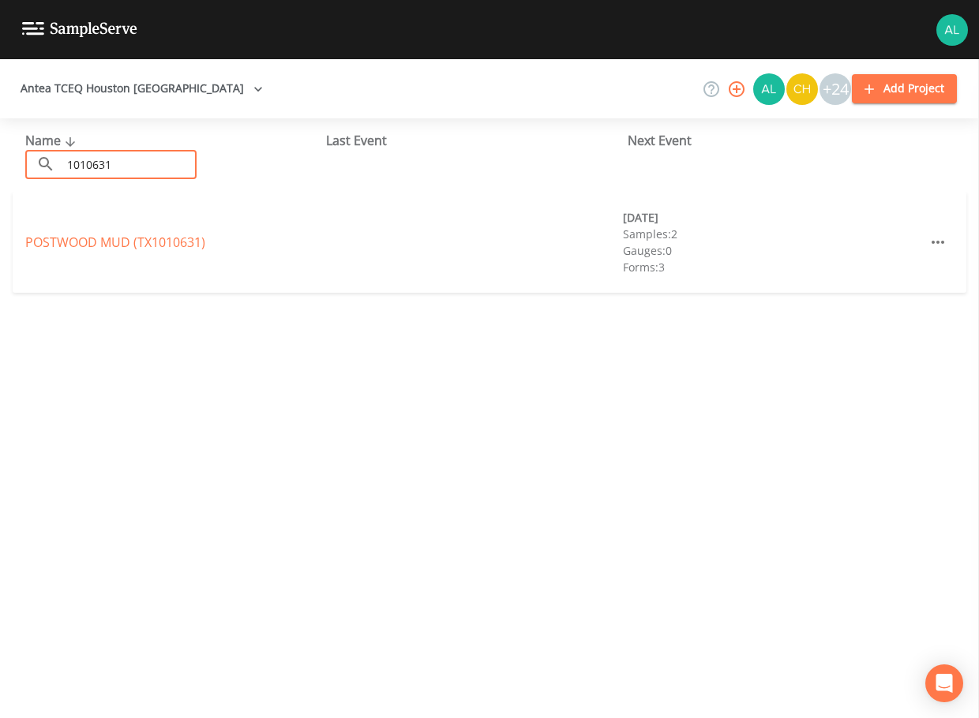
type input "1010631"
click at [60, 250] on div "POSTWOOD MUD (TX1010631) [DATE] Samples: 2 Gauges: 0 Forms: 3" at bounding box center [490, 242] width 954 height 101
click at [60, 243] on link "POSTWOOD MUD (TX1010631)" at bounding box center [115, 242] width 180 height 17
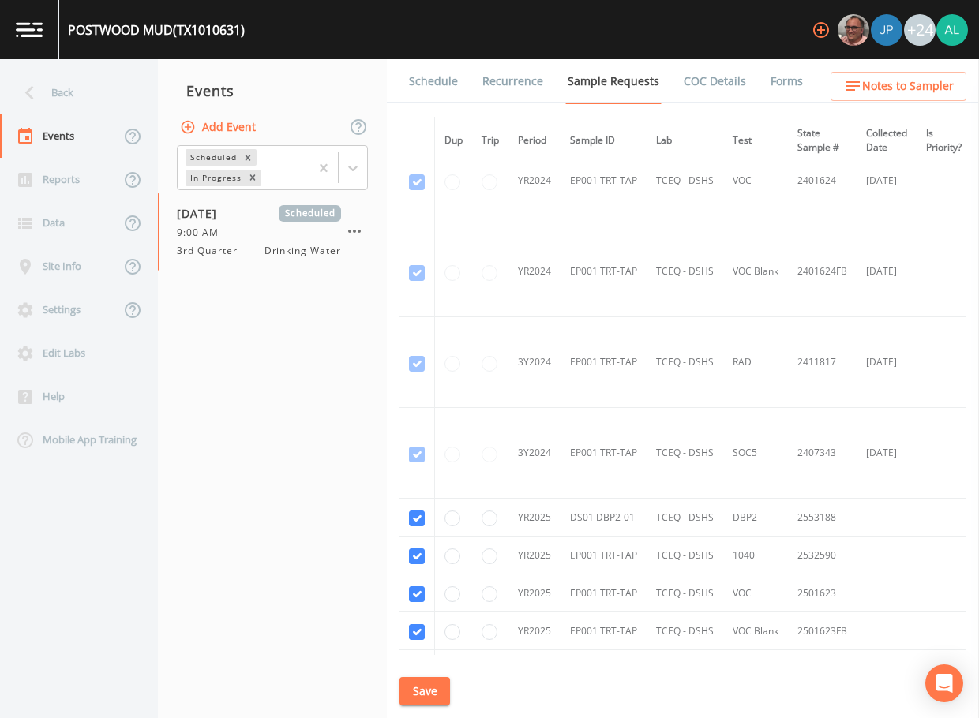
scroll to position [374, 0]
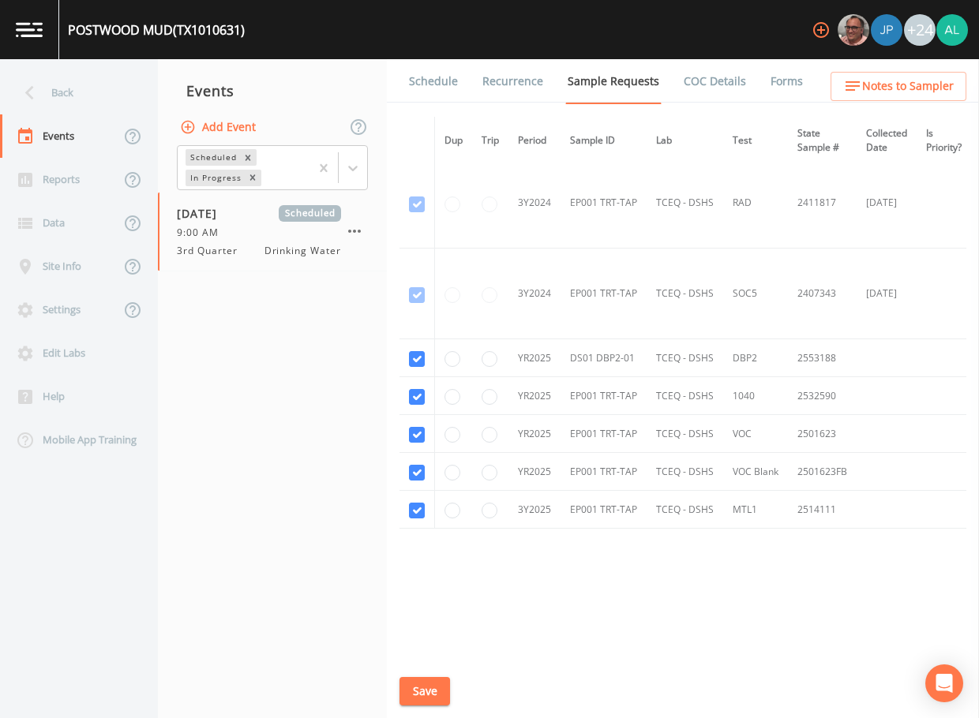
click at [452, 84] on link "Schedule" at bounding box center [434, 81] width 54 height 44
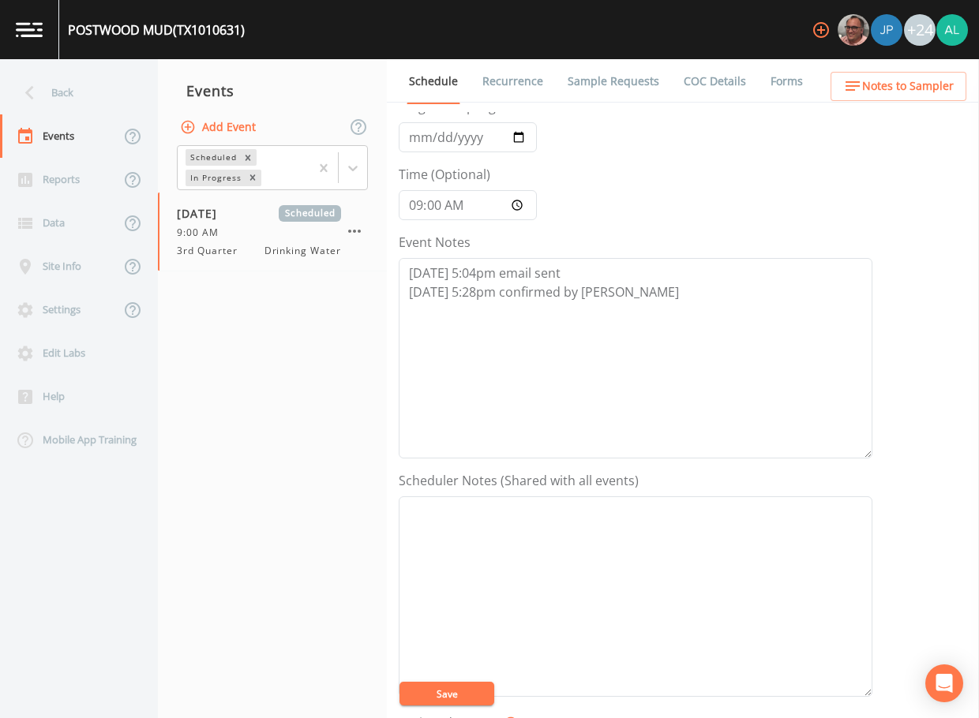
scroll to position [237, 0]
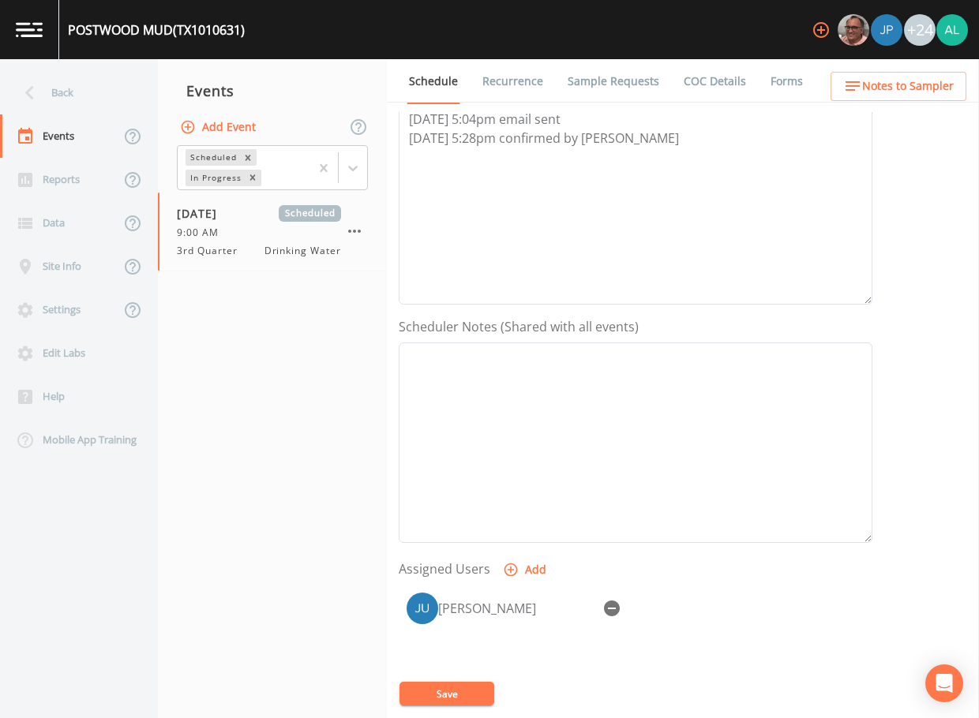
click at [872, 102] on ul "Schedule Recurrence Sample Requests COC Details Forms" at bounding box center [683, 80] width 592 height 43
click at [867, 88] on span "Notes to Sampler" at bounding box center [908, 87] width 92 height 20
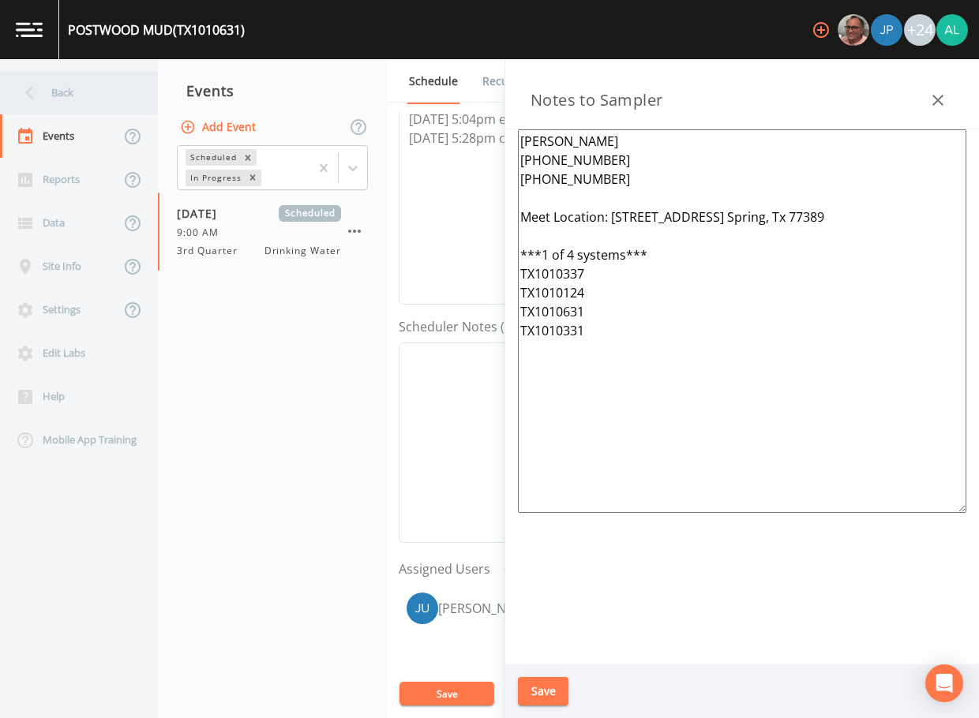
click at [79, 94] on div "Back" at bounding box center [71, 92] width 142 height 43
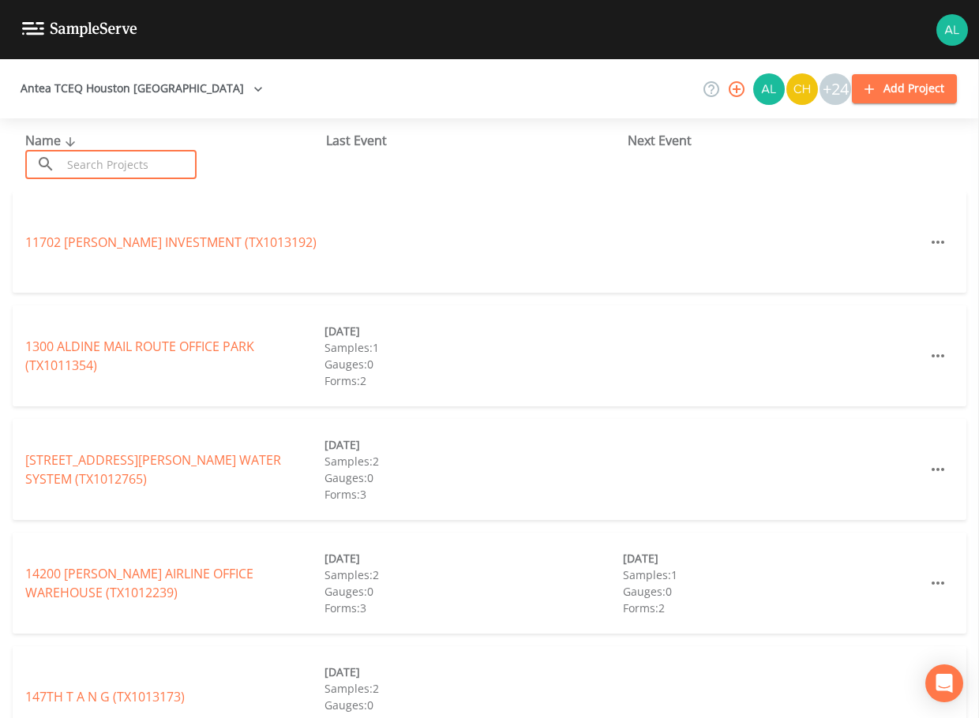
click at [96, 167] on input "text" at bounding box center [129, 164] width 135 height 29
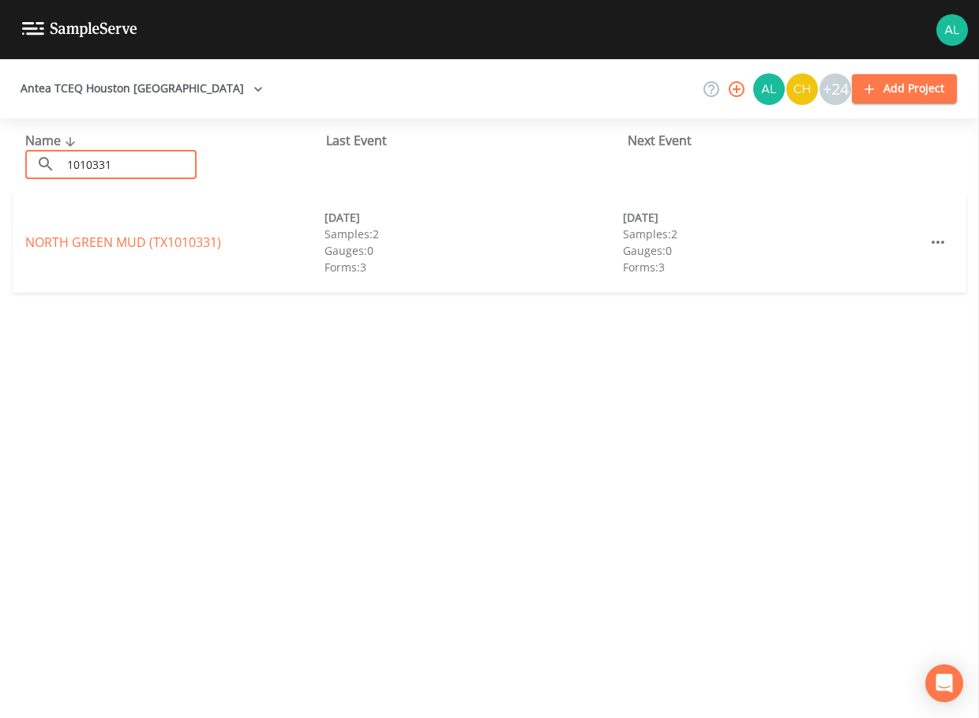
type input "1010331"
click at [37, 238] on link "[GEOGRAPHIC_DATA] (TX1010331)" at bounding box center [123, 242] width 196 height 17
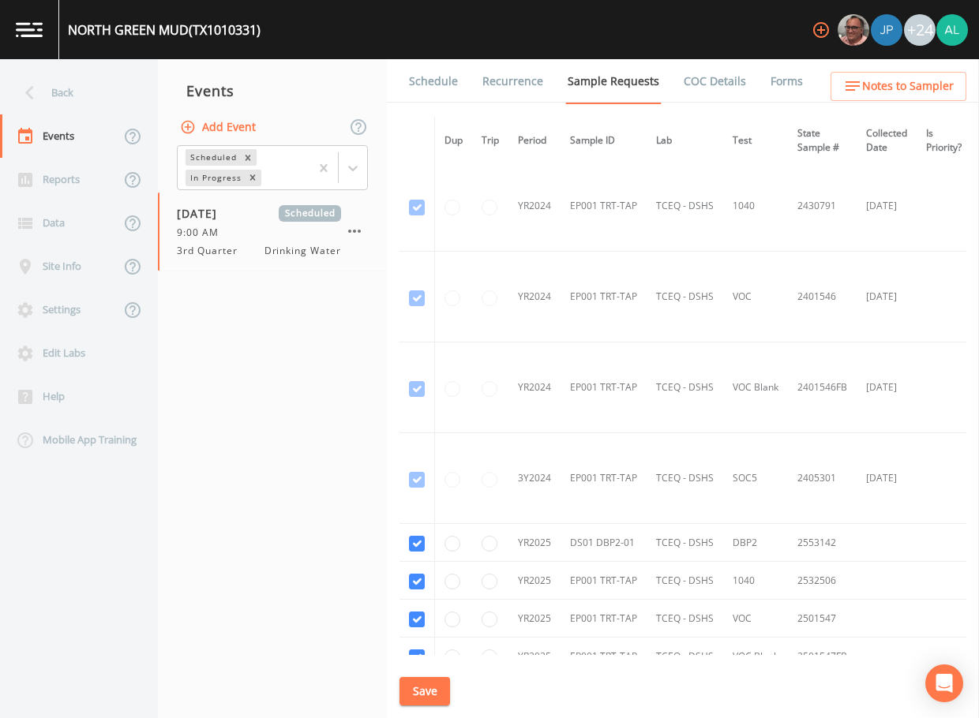
scroll to position [283, 0]
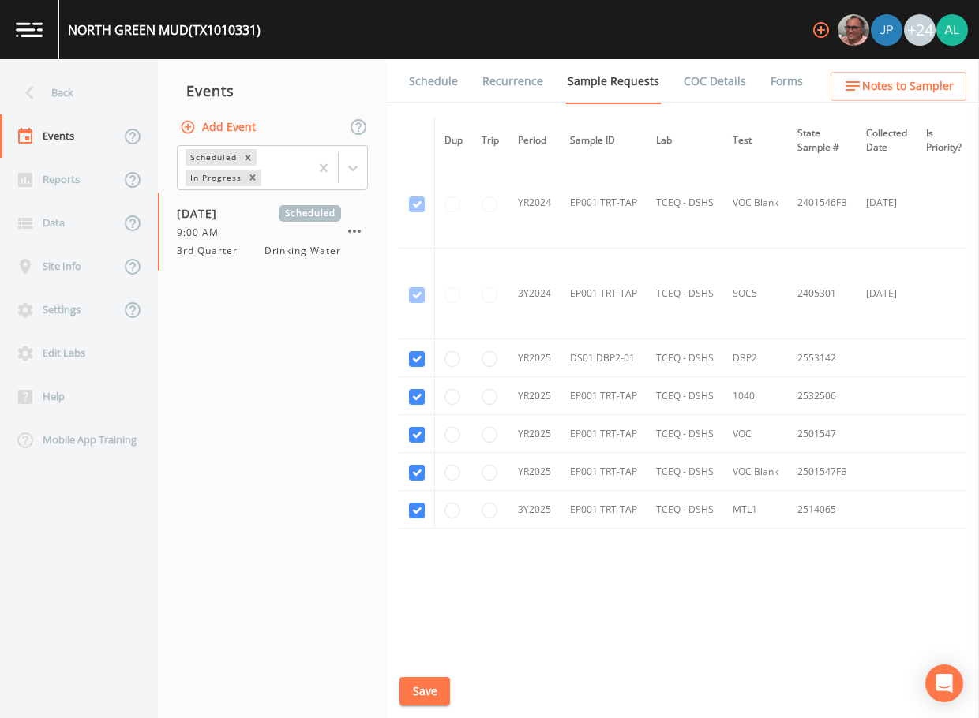
click at [443, 75] on link "Schedule" at bounding box center [434, 81] width 54 height 44
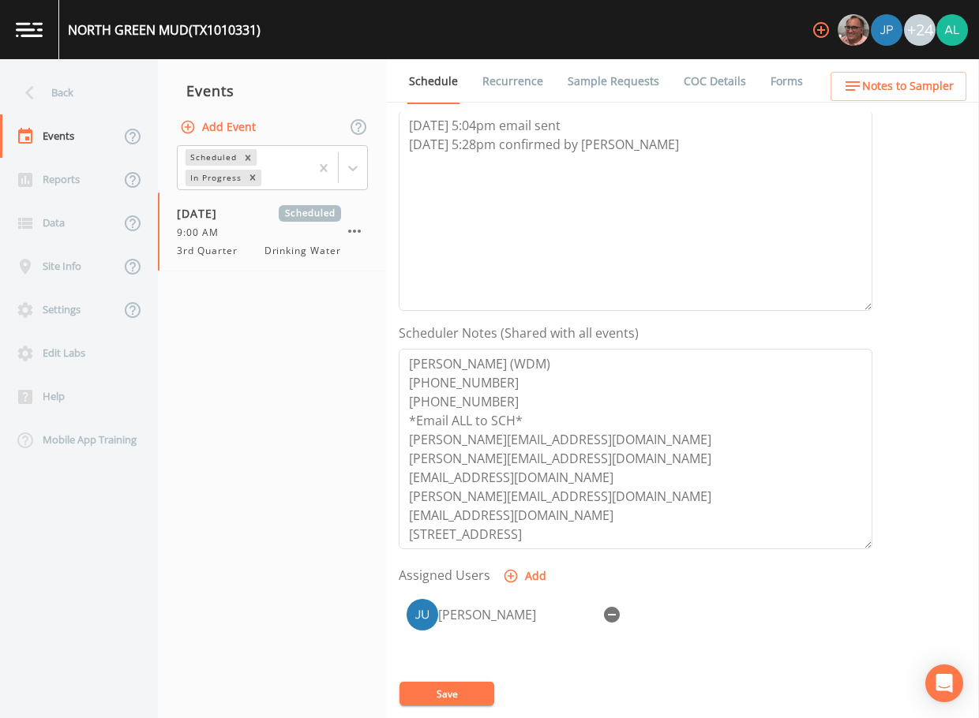
scroll to position [237, 0]
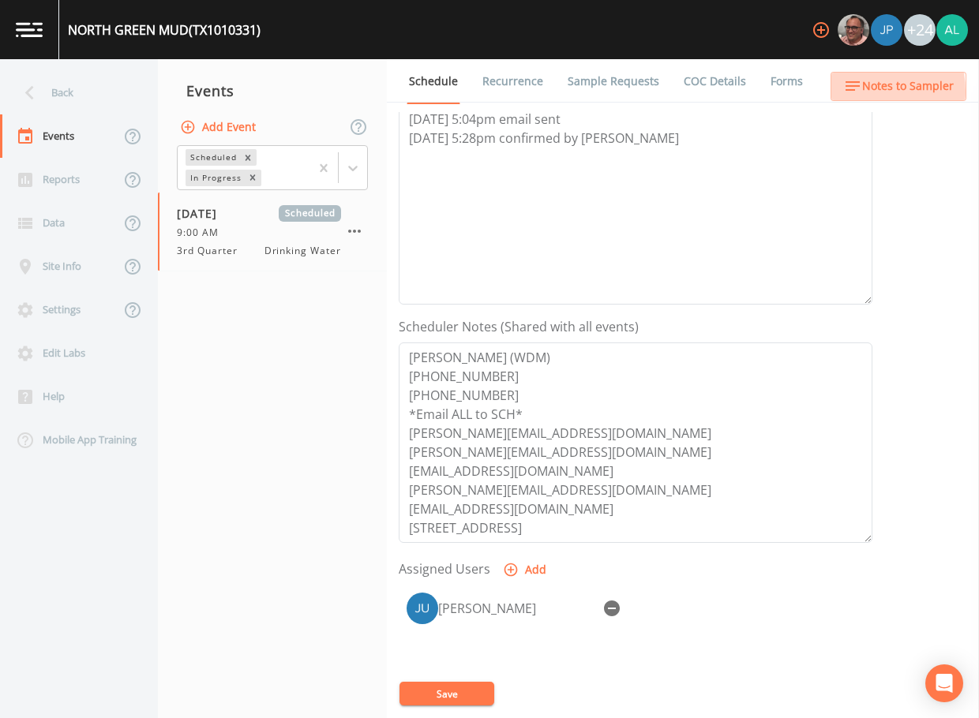
click at [853, 91] on icon "button" at bounding box center [852, 86] width 19 height 19
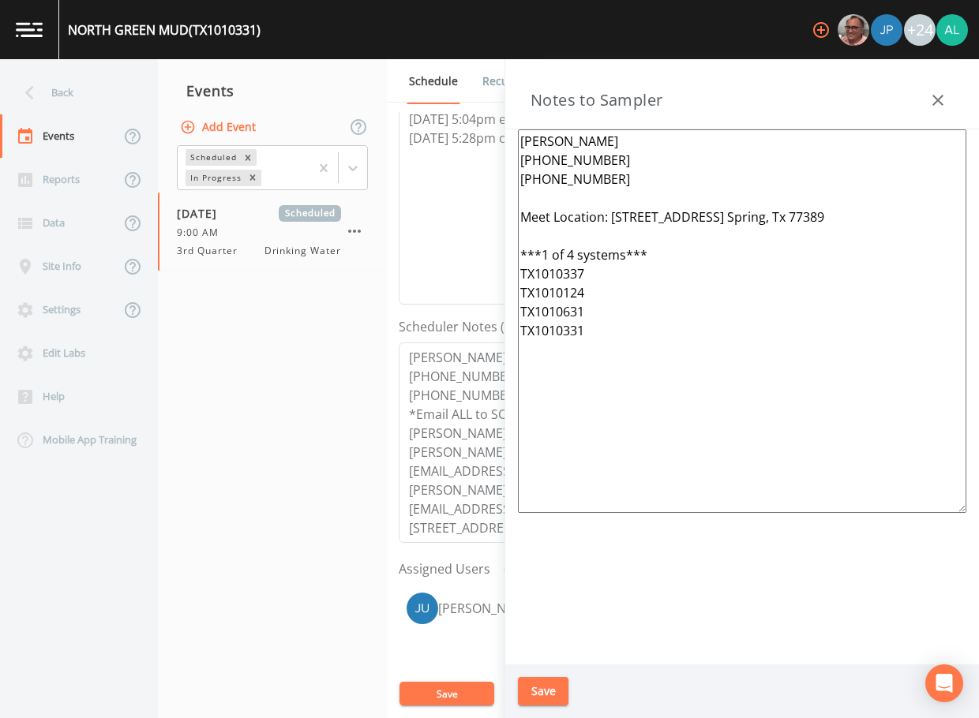
click at [551, 680] on button "Save" at bounding box center [543, 691] width 51 height 29
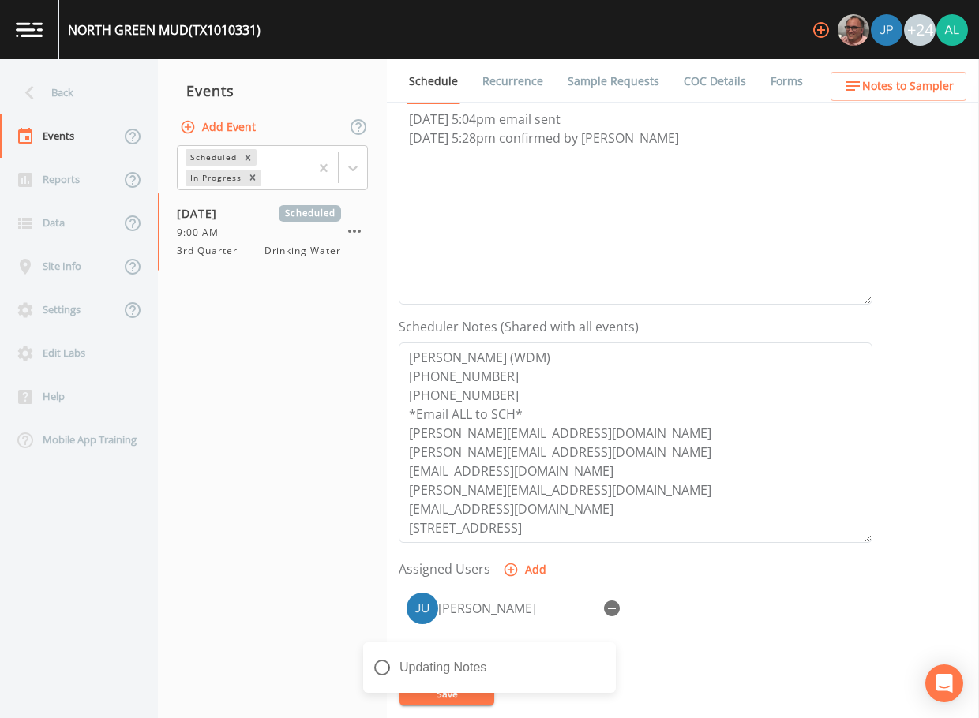
click at [474, 686] on div "Updating Notes" at bounding box center [489, 674] width 253 height 63
click at [78, 104] on div "Back" at bounding box center [71, 92] width 142 height 43
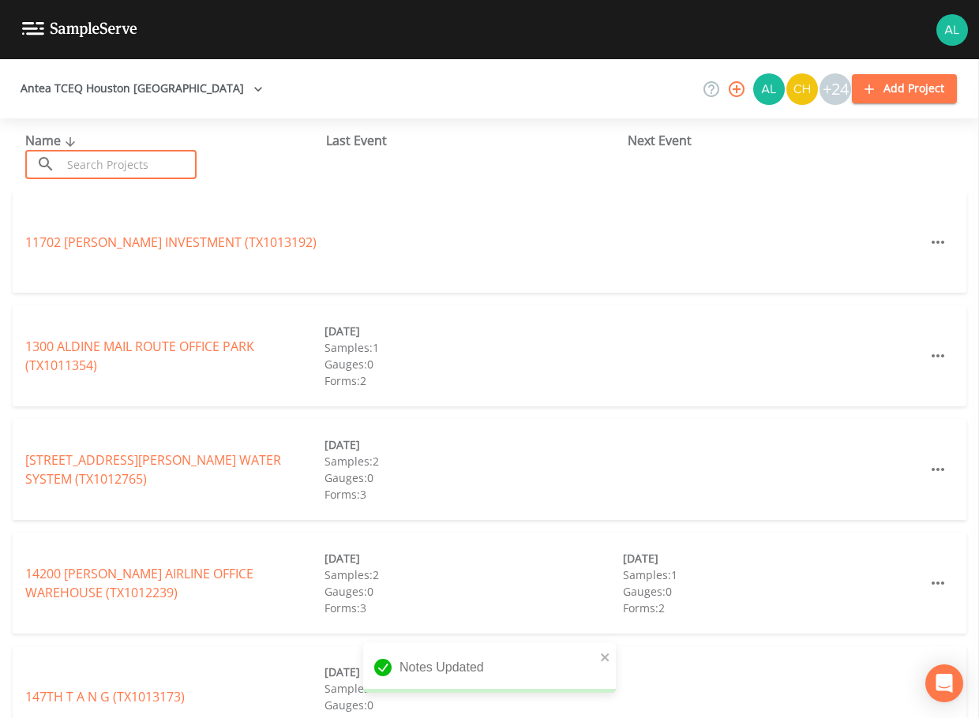
click at [92, 156] on input "text" at bounding box center [129, 164] width 135 height 29
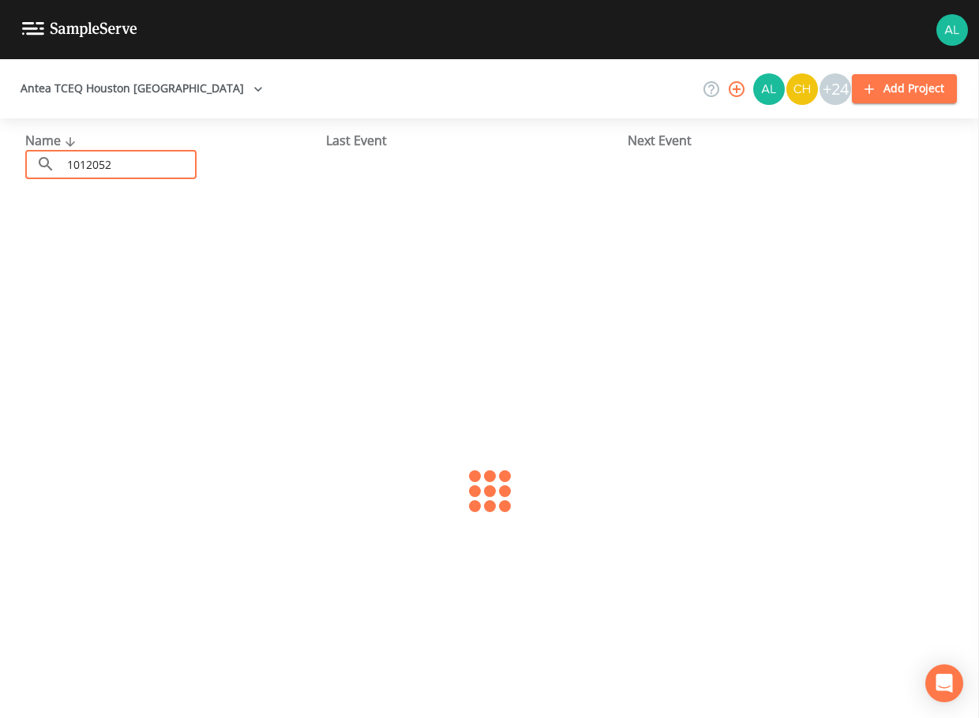
type input "1012052"
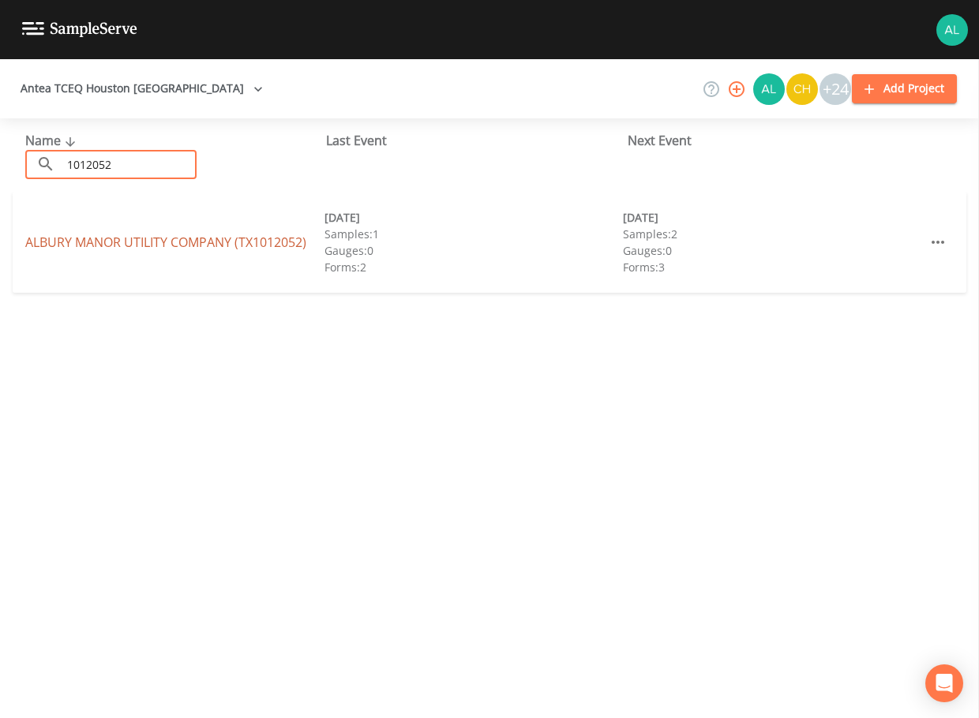
click at [123, 242] on link "ALBURY MANOR UTILITY COMPANY (TX1012052)" at bounding box center [165, 242] width 281 height 17
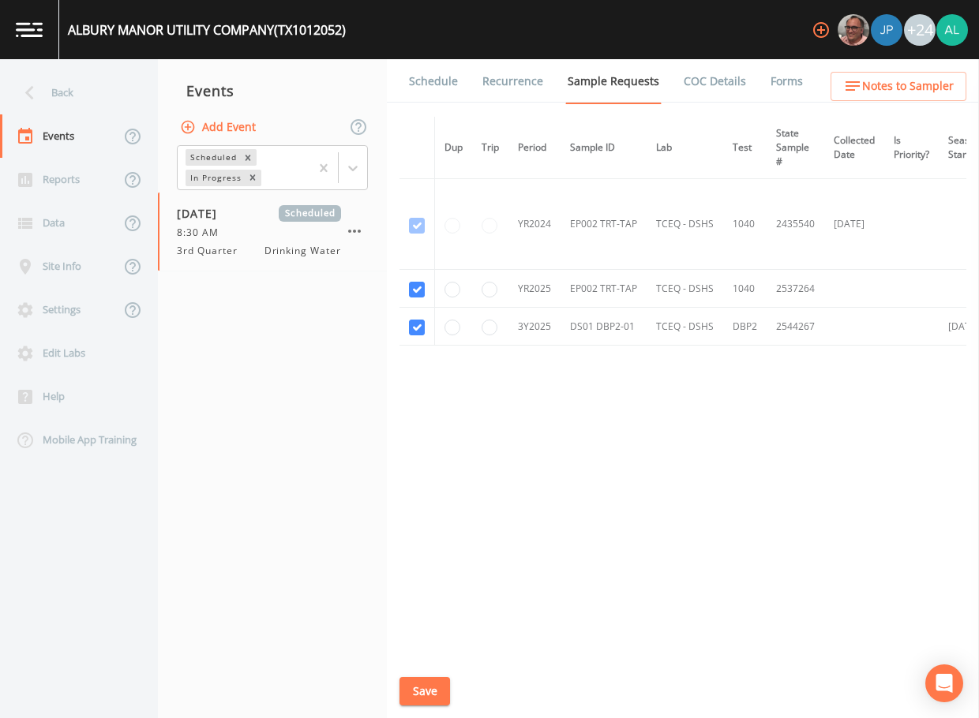
click at [413, 88] on link "Schedule" at bounding box center [434, 81] width 54 height 44
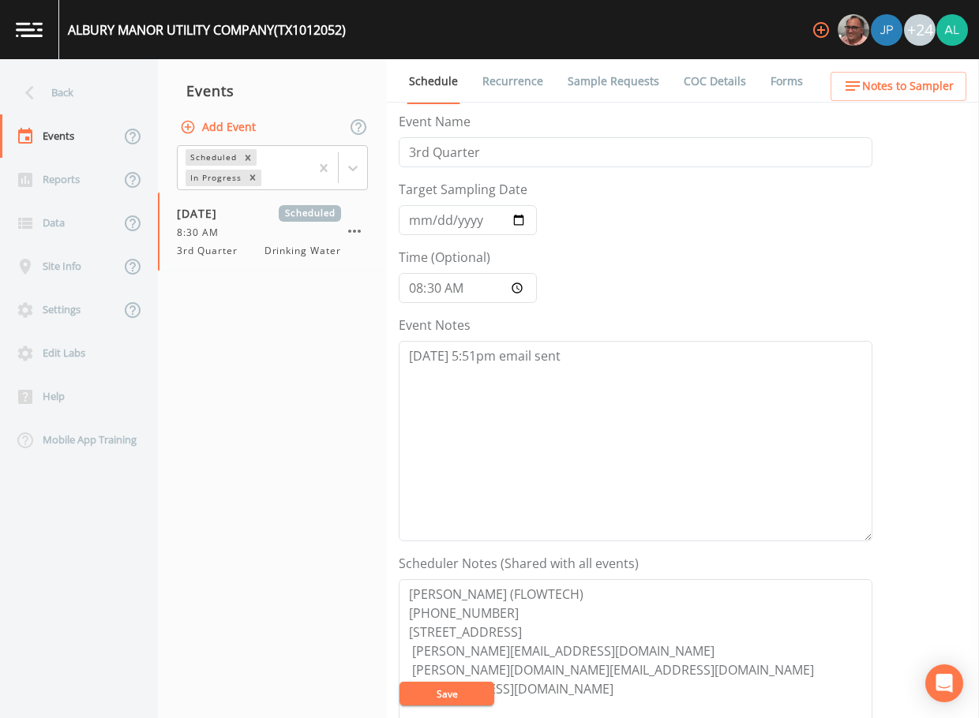
scroll to position [158, 0]
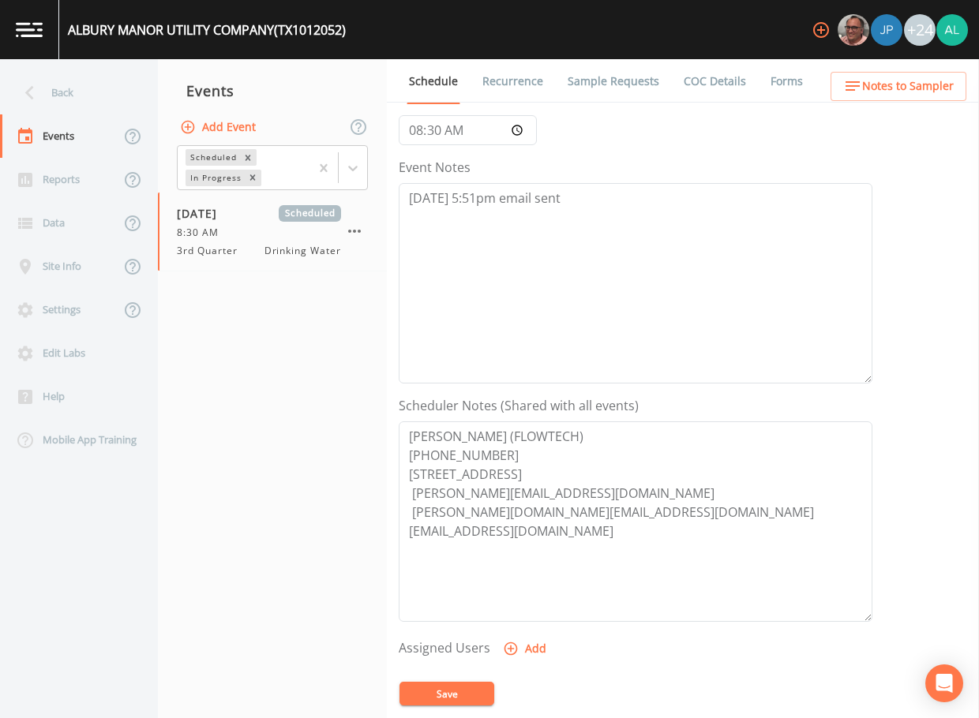
click at [921, 85] on span "Notes to Sampler" at bounding box center [908, 87] width 92 height 20
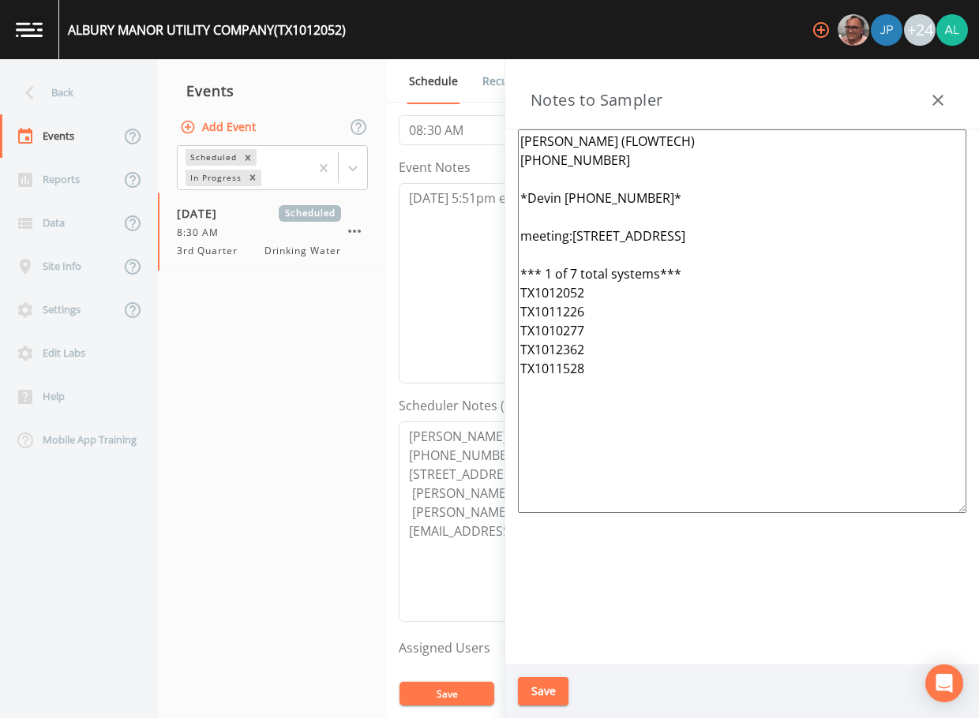
click at [577, 273] on textarea "[PERSON_NAME] (FLOWTECH) [PHONE_NUMBER] *Devin [PHONE_NUMBER]* meeting:[STREET_…" at bounding box center [742, 321] width 448 height 384
drag, startPoint x: 662, startPoint y: 194, endPoint x: 505, endPoint y: 193, distance: 157.1
click at [505, 193] on aside "Notes to Sampler [PERSON_NAME] (FLOWTECH) [PHONE_NUMBER] *Devin [PHONE_NUMBER]*…" at bounding box center [742, 388] width 475 height 659
drag, startPoint x: 814, startPoint y: 238, endPoint x: 524, endPoint y: 236, distance: 289.8
click at [524, 236] on textarea "[PERSON_NAME] (FLOWTECH) [PHONE_NUMBER] meeting:[STREET_ADDRESS] *** 1 of 4 tot…" at bounding box center [742, 321] width 448 height 384
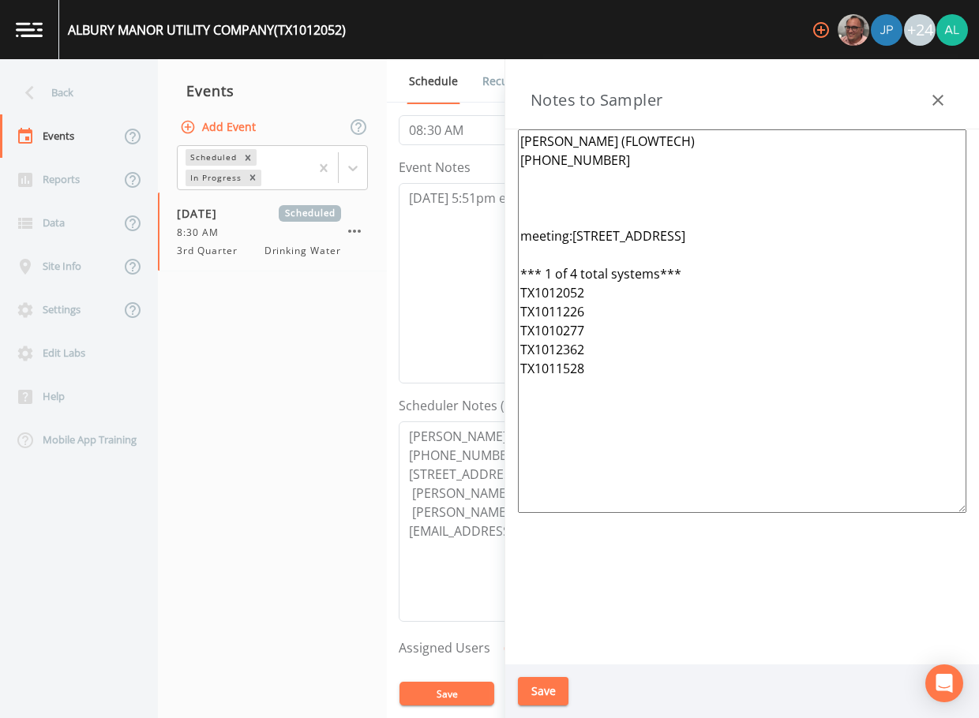
click at [533, 262] on textarea "[PERSON_NAME] (FLOWTECH) [PHONE_NUMBER] meeting:[STREET_ADDRESS] *** 1 of 4 tot…" at bounding box center [742, 321] width 448 height 384
drag, startPoint x: 535, startPoint y: 254, endPoint x: 511, endPoint y: 191, distance: 67.5
click at [511, 191] on div "[PERSON_NAME] (FLOWTECH) [PHONE_NUMBER] meeting:[STREET_ADDRESS] *** 1 of 4 tot…" at bounding box center [742, 396] width 474 height 535
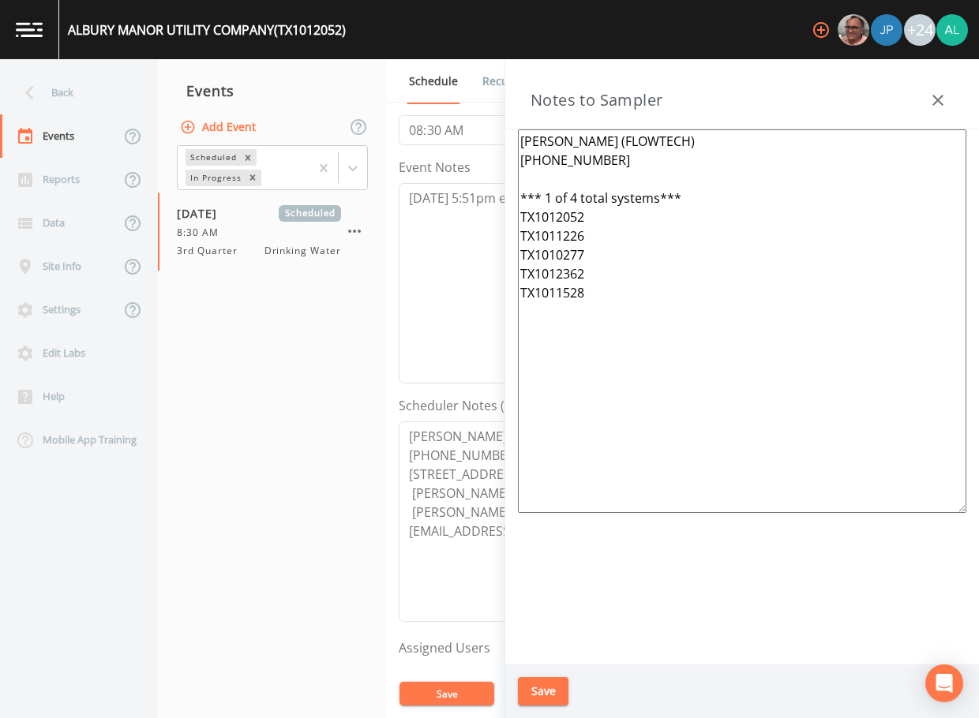
drag, startPoint x: 589, startPoint y: 303, endPoint x: 510, endPoint y: 299, distance: 79.1
click at [510, 299] on div "[PERSON_NAME] (FLOWTECH) [PHONE_NUMBER] *** 1 of 4 total systems*** TX1012052 T…" at bounding box center [742, 396] width 474 height 535
click at [510, 291] on div "[PERSON_NAME] (FLOWTECH) [PHONE_NUMBER] *** 1 of 4 total systems*** TX1012052 T…" at bounding box center [742, 396] width 474 height 535
drag, startPoint x: 610, startPoint y: 296, endPoint x: 512, endPoint y: 296, distance: 97.9
click at [512, 296] on div "[PERSON_NAME] (FLOWTECH) [PHONE_NUMBER] *** 1 of 4 total systems*** TX1012052 T…" at bounding box center [742, 396] width 474 height 535
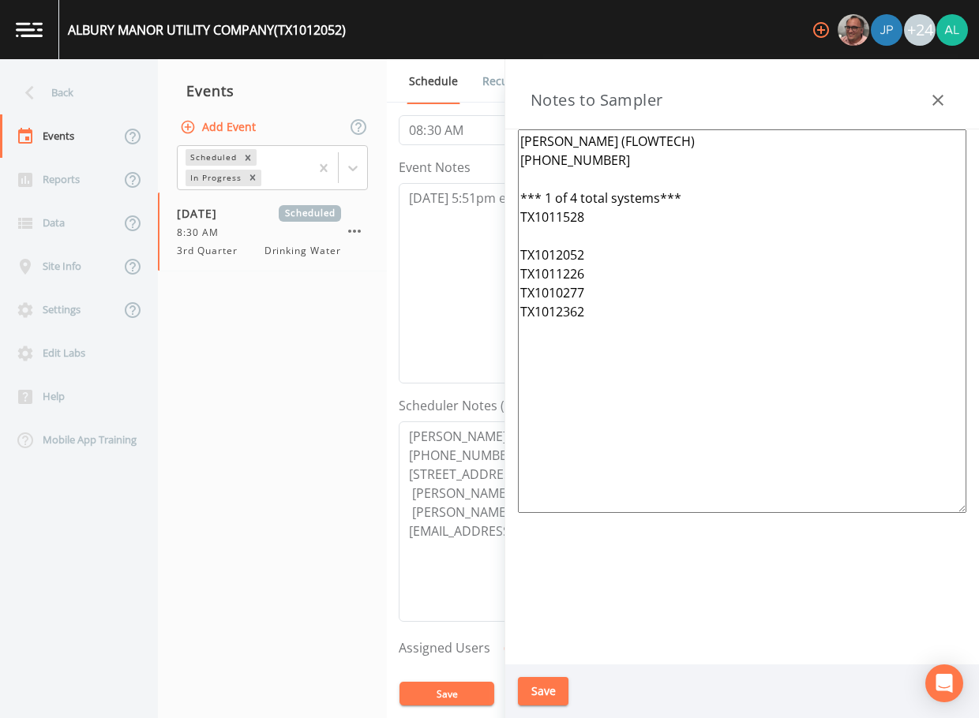
drag, startPoint x: 626, startPoint y: 296, endPoint x: 493, endPoint y: 294, distance: 132.6
click at [493, 294] on div "Back Events Reports Data Site Info Settings Edit Labs Help Mobile App Training …" at bounding box center [489, 388] width 979 height 659
drag, startPoint x: 590, startPoint y: 273, endPoint x: 535, endPoint y: 276, distance: 54.5
click at [490, 276] on div "Back Events Reports Data Site Info Settings Edit Labs Help Mobile App Training …" at bounding box center [489, 388] width 979 height 659
drag, startPoint x: 588, startPoint y: 276, endPoint x: 381, endPoint y: 276, distance: 206.9
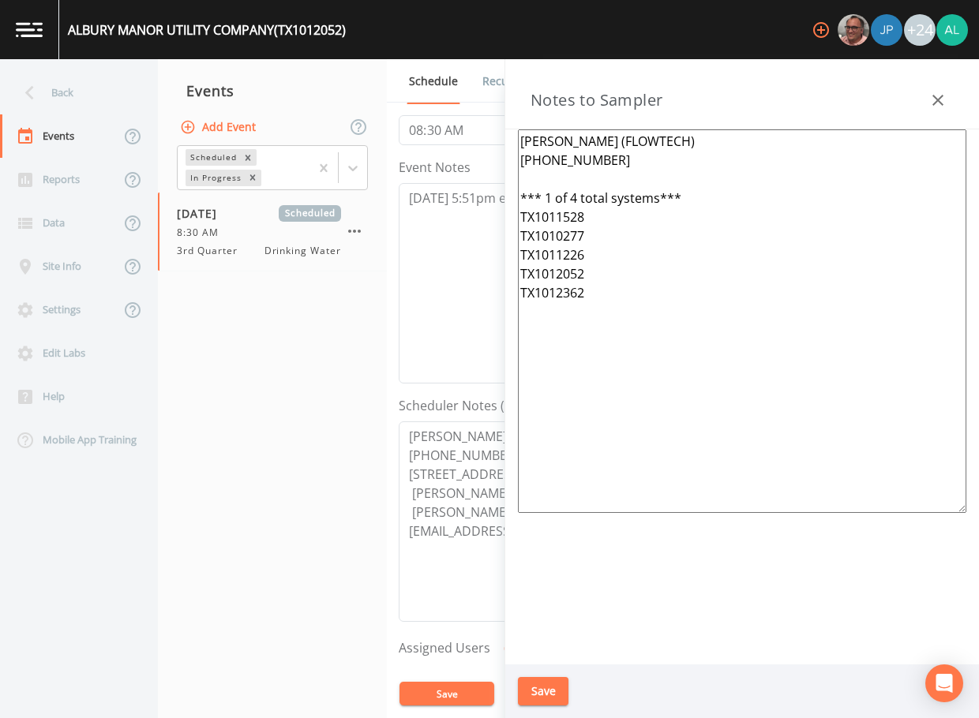
click at [381, 276] on div "Back Events Reports Data Site Info Settings Edit Labs Help Mobile App Training …" at bounding box center [489, 388] width 979 height 659
click at [524, 212] on textarea "[PERSON_NAME] (FLOWTECH) [PHONE_NUMBER] *** 1 of 4 total systems*** TX1011528 T…" at bounding box center [742, 321] width 448 height 384
click at [715, 206] on textarea "[PERSON_NAME] (FLOWTECH) [PHONE_NUMBER] *** 1 of 4 total systems*** a) TX101152…" at bounding box center [742, 321] width 448 height 384
click at [710, 191] on textarea "[PERSON_NAME] (FLOWTECH) [PHONE_NUMBER] *** 1 of 4 total systems*** Operator: M…" at bounding box center [742, 321] width 448 height 384
drag, startPoint x: 633, startPoint y: 234, endPoint x: 505, endPoint y: 213, distance: 129.5
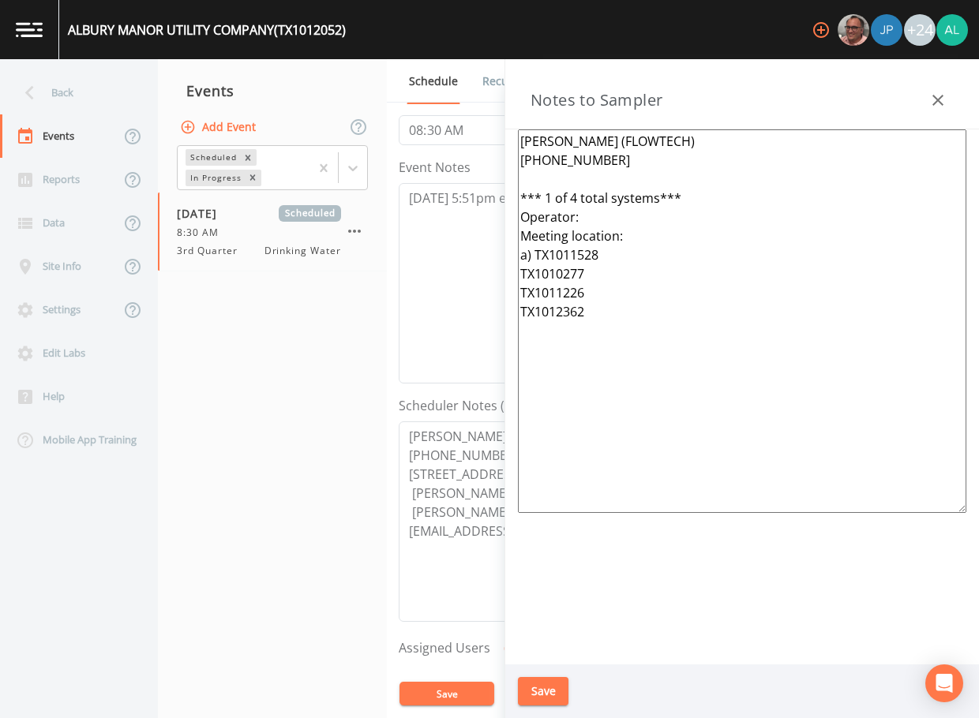
click at [505, 213] on div "[PERSON_NAME] (FLOWTECH) [PHONE_NUMBER] *** 1 of 4 total systems*** Operator: M…" at bounding box center [742, 396] width 474 height 535
click at [610, 254] on textarea "[PERSON_NAME] (FLOWTECH) [PHONE_NUMBER] *** 1 of 4 total systems*** Operator: M…" at bounding box center [742, 321] width 448 height 384
paste textarea "Operator: Meeting location:"
click at [522, 330] on textarea "[PERSON_NAME] (FLOWTECH) [PHONE_NUMBER] *** 1 of 4 total systems*** Operator: M…" at bounding box center [742, 321] width 448 height 384
paste textarea "Operator: Meeting location:"
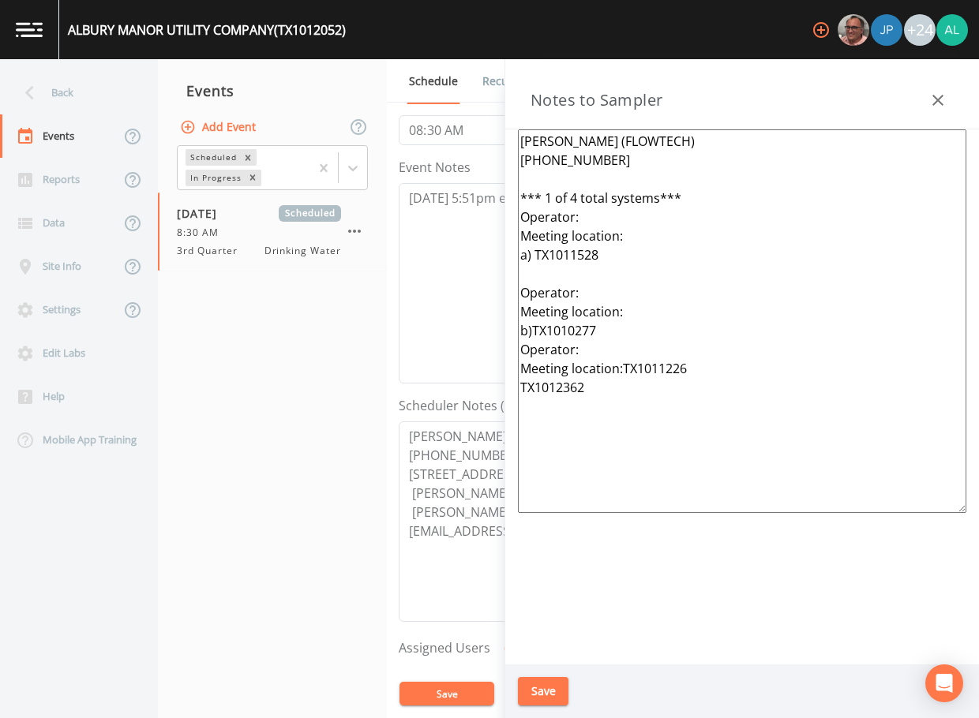
click at [606, 324] on textarea "[PERSON_NAME] (FLOWTECH) [PHONE_NUMBER] *** 1 of 4 total systems*** Operator: M…" at bounding box center [742, 321] width 448 height 384
click at [696, 385] on textarea "[PERSON_NAME] (FLOWTECH) [PHONE_NUMBER] *** 1 of 4 total systems*** Operator: M…" at bounding box center [742, 321] width 448 height 384
click at [624, 385] on textarea "[PERSON_NAME] (FLOWTECH) [PHONE_NUMBER] *** 1 of 4 total systems*** Operator: M…" at bounding box center [742, 321] width 448 height 384
drag, startPoint x: 658, startPoint y: 379, endPoint x: 471, endPoint y: 379, distance: 187.1
click at [471, 379] on div "Back Events Reports Data Site Info Settings Edit Labs Help Mobile App Training …" at bounding box center [489, 388] width 979 height 659
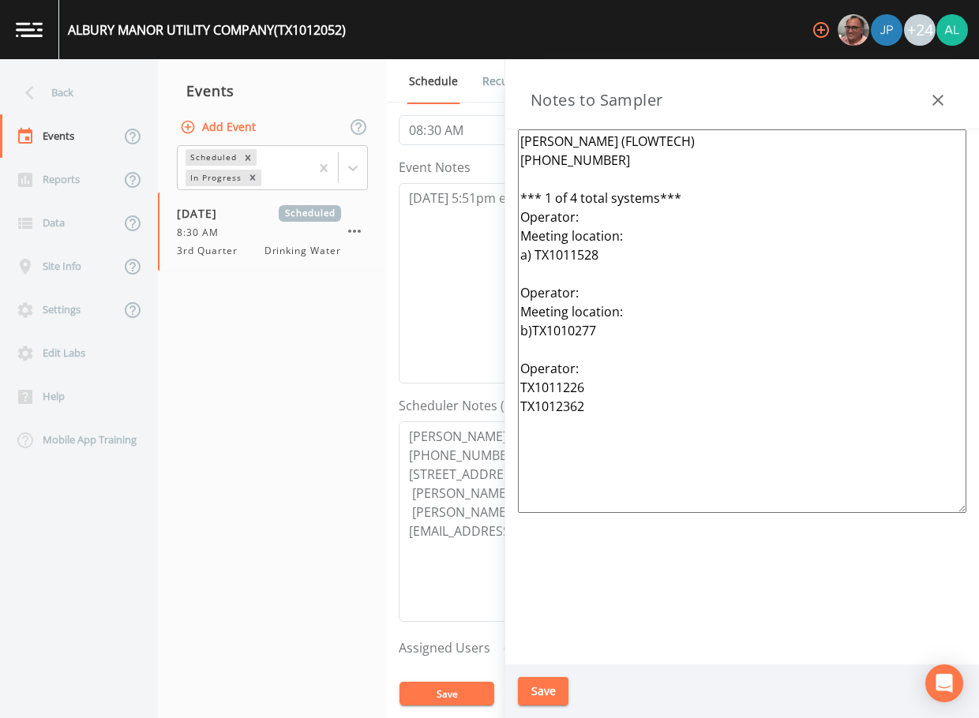
click at [523, 381] on textarea "[PERSON_NAME] (FLOWTECH) [PHONE_NUMBER] *** 1 of 4 total systems*** Operator: M…" at bounding box center [742, 321] width 448 height 384
drag, startPoint x: 520, startPoint y: 401, endPoint x: 602, endPoint y: 402, distance: 81.3
click at [523, 401] on textarea "[PERSON_NAME] (FLOWTECH) [PHONE_NUMBER] *** 1 of 4 total systems*** Operator: M…" at bounding box center [742, 321] width 448 height 384
drag, startPoint x: 533, startPoint y: 383, endPoint x: 591, endPoint y: 384, distance: 57.7
click at [533, 384] on textarea "[PERSON_NAME] (FLOWTECH) [PHONE_NUMBER] *** 1 of 4 total systems*** Operator: M…" at bounding box center [742, 321] width 448 height 384
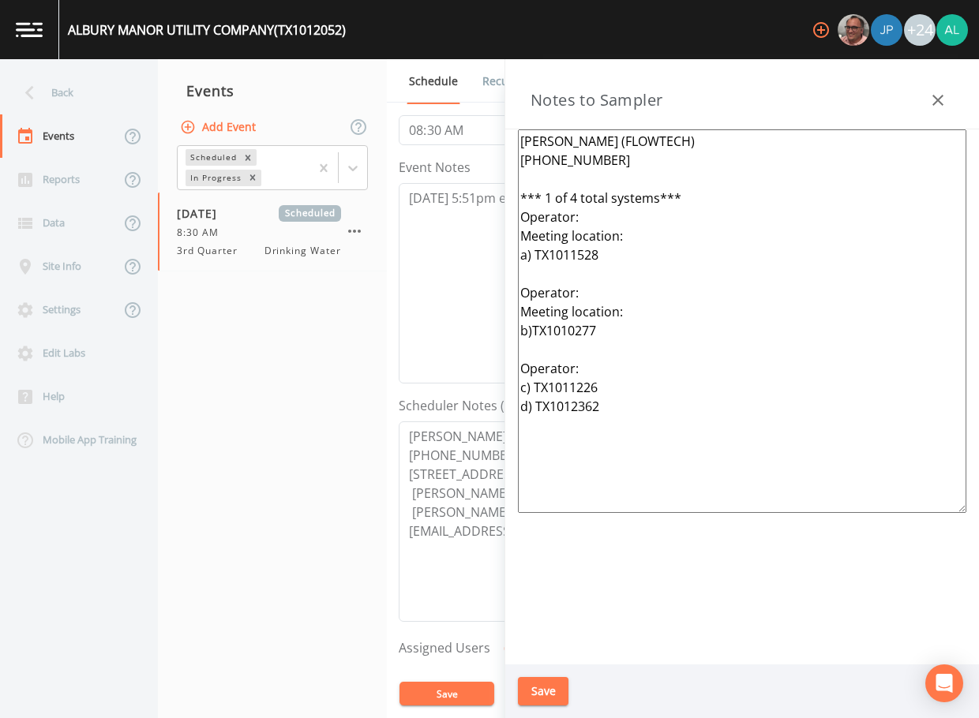
click at [531, 329] on textarea "[PERSON_NAME] (FLOWTECH) [PHONE_NUMBER] *** 1 of 4 total systems*** Operator: M…" at bounding box center [742, 321] width 448 height 384
drag, startPoint x: 638, startPoint y: 306, endPoint x: 514, endPoint y: 312, distance: 124.1
click at [514, 312] on div "[PERSON_NAME] (FLOWTECH) [PHONE_NUMBER] *** 1 of 4 total systems*** Operator: M…" at bounding box center [742, 396] width 474 height 535
click at [620, 163] on textarea "[PERSON_NAME] (FLOWTECH) [PHONE_NUMBER] Meeting location: *** 1 of 4 total syst…" at bounding box center [742, 321] width 448 height 384
click at [633, 192] on textarea "[PERSON_NAME] (FLOWTECH) [PHONE_NUMBER] Meeting location: *** 1 of 4 total syst…" at bounding box center [742, 321] width 448 height 384
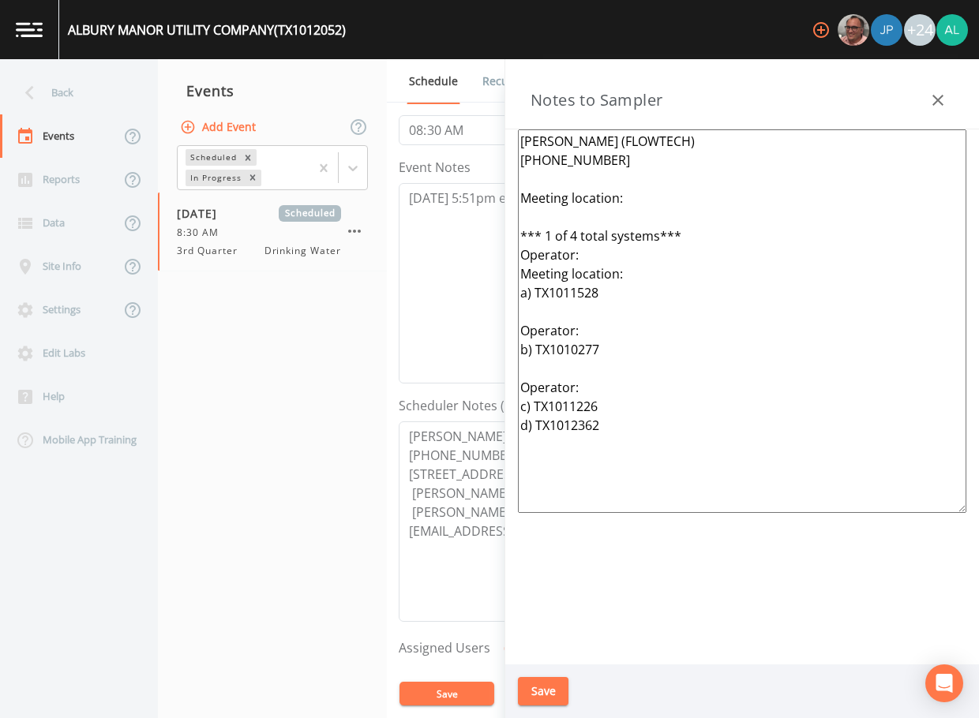
drag, startPoint x: 591, startPoint y: 276, endPoint x: 522, endPoint y: 276, distance: 69.5
click at [522, 276] on textarea "[PERSON_NAME] (FLOWTECH) [PHONE_NUMBER] Meeting location: *** 1 of 4 total syst…" at bounding box center [742, 321] width 448 height 384
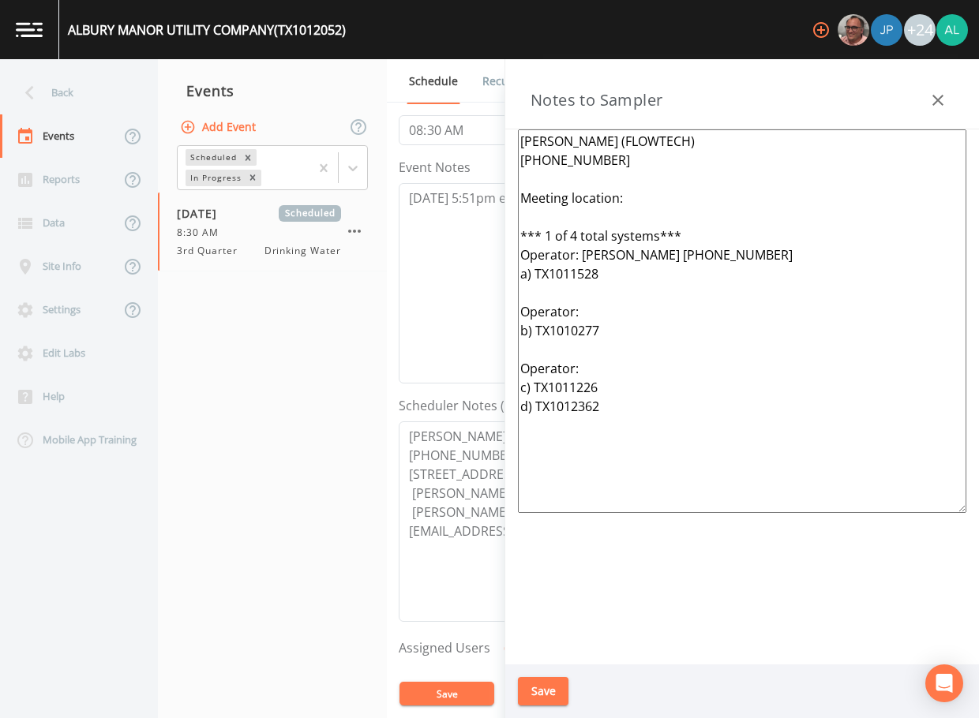
click at [594, 313] on textarea "[PERSON_NAME] (FLOWTECH) [PHONE_NUMBER] Meeting location: *** 1 of 4 total syst…" at bounding box center [742, 321] width 448 height 384
click at [605, 362] on textarea "[PERSON_NAME] (FLOWTECH) [PHONE_NUMBER] Meeting location: *** 1 of 4 total syst…" at bounding box center [742, 321] width 448 height 384
drag, startPoint x: 612, startPoint y: 400, endPoint x: 482, endPoint y: 144, distance: 286.7
click at [482, 144] on div "Back Events Reports Data Site Info Settings Edit Labs Help Mobile App Training …" at bounding box center [489, 388] width 979 height 659
click at [637, 191] on textarea "[PERSON_NAME] (FLOWTECH) [PHONE_NUMBER] Meeting location: *** 1 of 4 total syst…" at bounding box center [742, 321] width 448 height 384
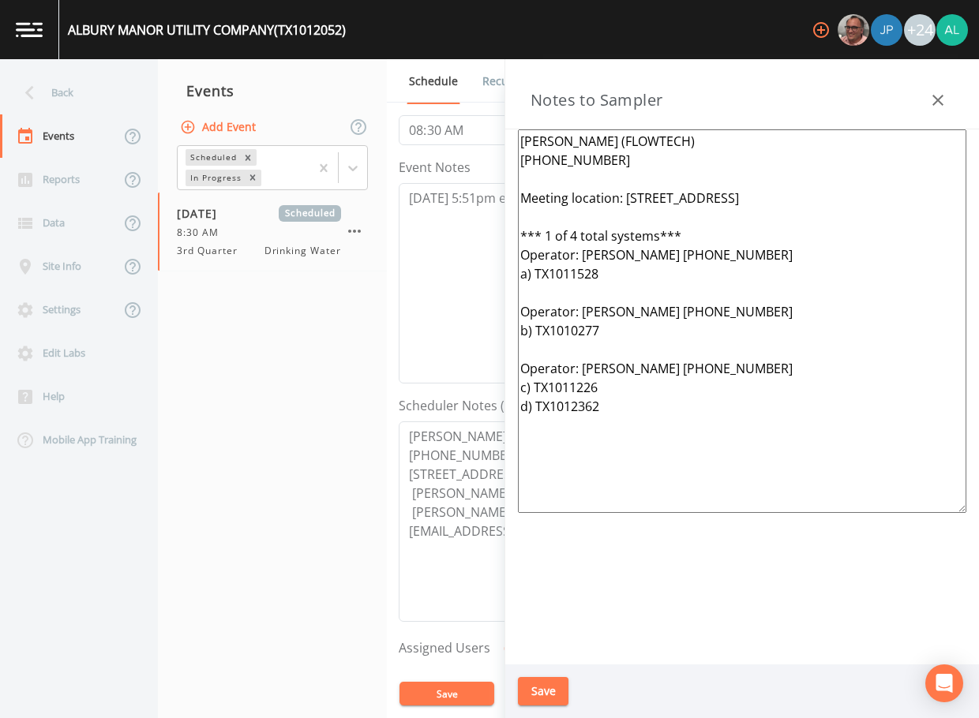
drag, startPoint x: 710, startPoint y: 452, endPoint x: 492, endPoint y: 120, distance: 397.4
click at [492, 120] on div "Back Events Reports Data Site Info Settings Edit Labs Help Mobile App Training …" at bounding box center [489, 388] width 979 height 659
drag, startPoint x: 583, startPoint y: 207, endPoint x: 684, endPoint y: 140, distance: 121.3
click at [684, 140] on textarea "[PERSON_NAME] (FLOWTECH) [PHONE_NUMBER] Meeting location: [STREET_ADDRESS] *** …" at bounding box center [742, 321] width 448 height 384
drag, startPoint x: 611, startPoint y: 163, endPoint x: 502, endPoint y: 141, distance: 111.3
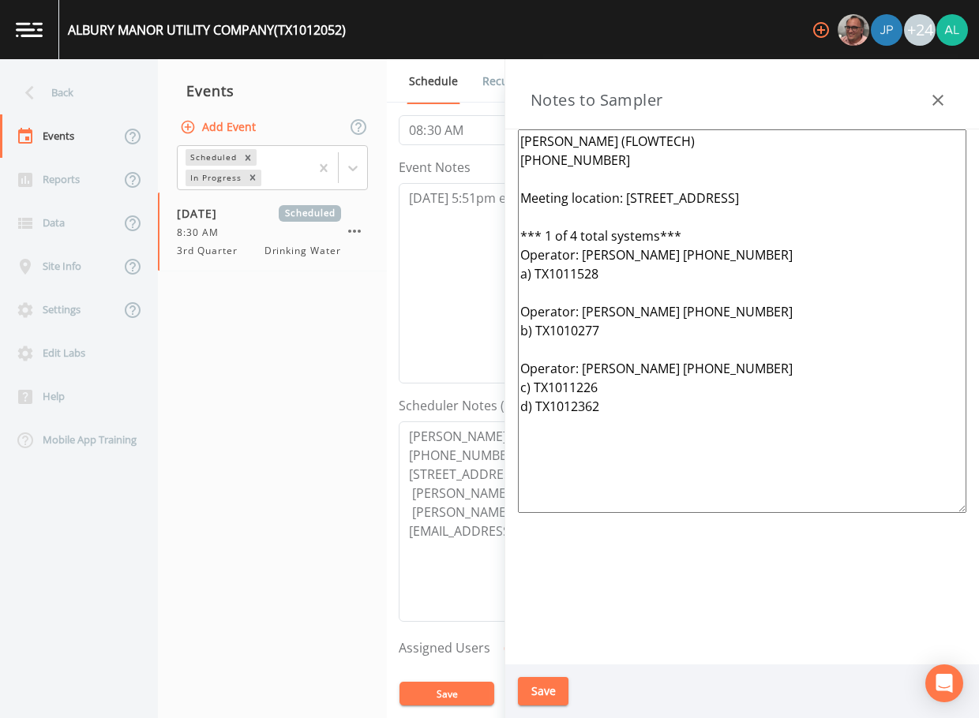
click at [502, 141] on div "Back Events Reports Data Site Info Settings Edit Labs Help Mobile App Training …" at bounding box center [489, 388] width 979 height 659
drag, startPoint x: 658, startPoint y: 434, endPoint x: 526, endPoint y: 200, distance: 269.4
click at [526, 200] on textarea "[PERSON_NAME] (FLOWTECH) [PHONE_NUMBER] Meeting location: [STREET_ADDRESS] *** …" at bounding box center [742, 321] width 448 height 384
type textarea "[PERSON_NAME] (FLOWTECH) [PHONE_NUMBER] Meeting location: [STREET_ADDRESS] *** …"
click at [930, 109] on icon "button" at bounding box center [937, 100] width 19 height 19
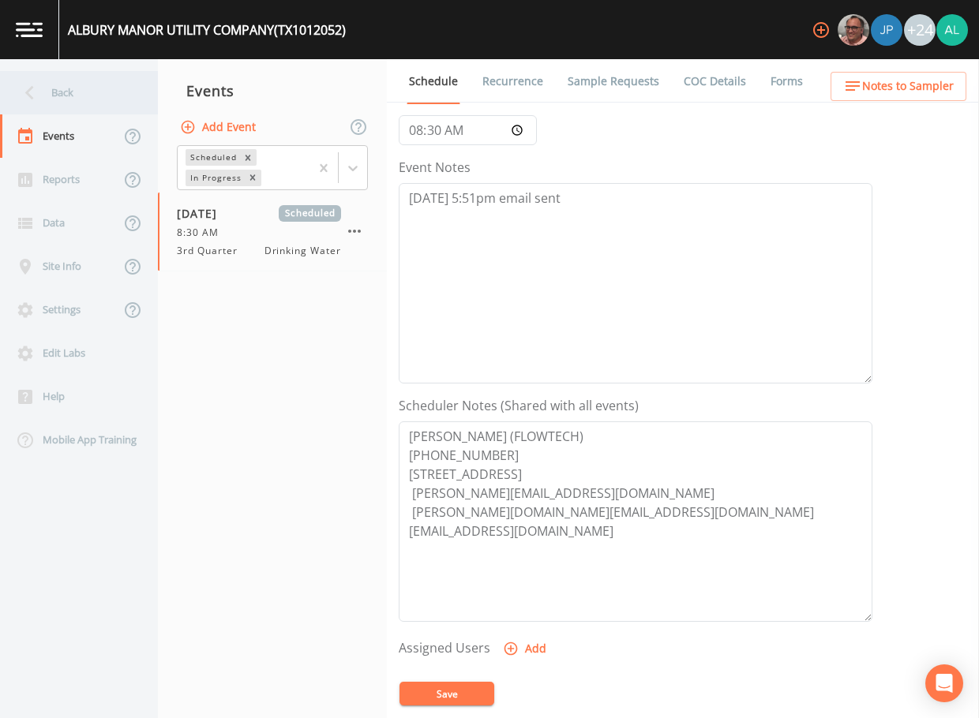
click at [88, 88] on div "Back" at bounding box center [71, 92] width 142 height 43
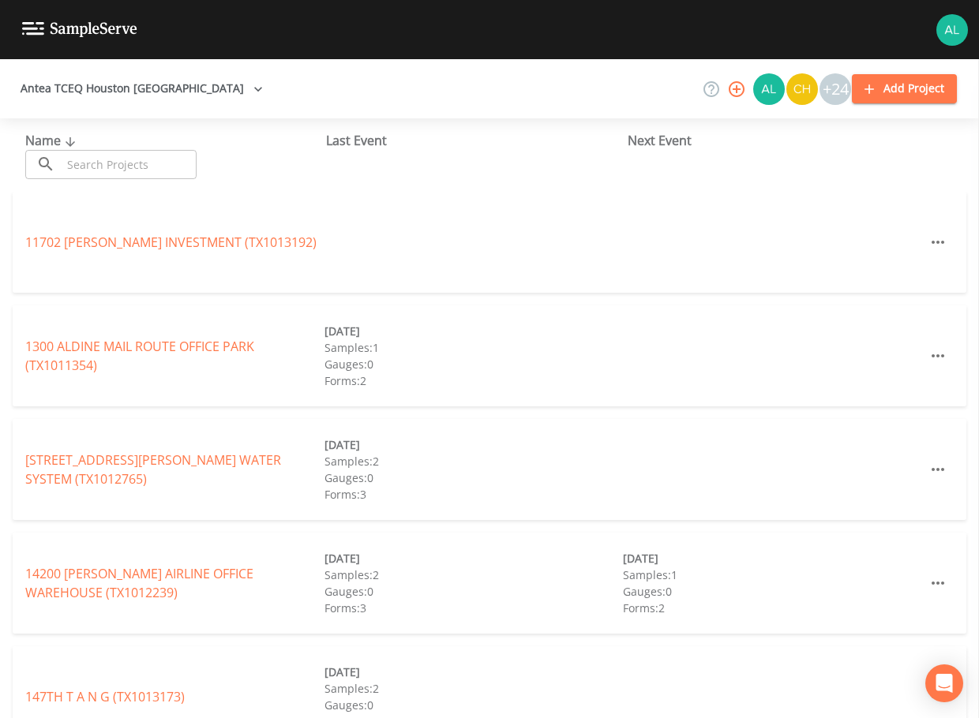
click at [111, 167] on input "text" at bounding box center [129, 164] width 135 height 29
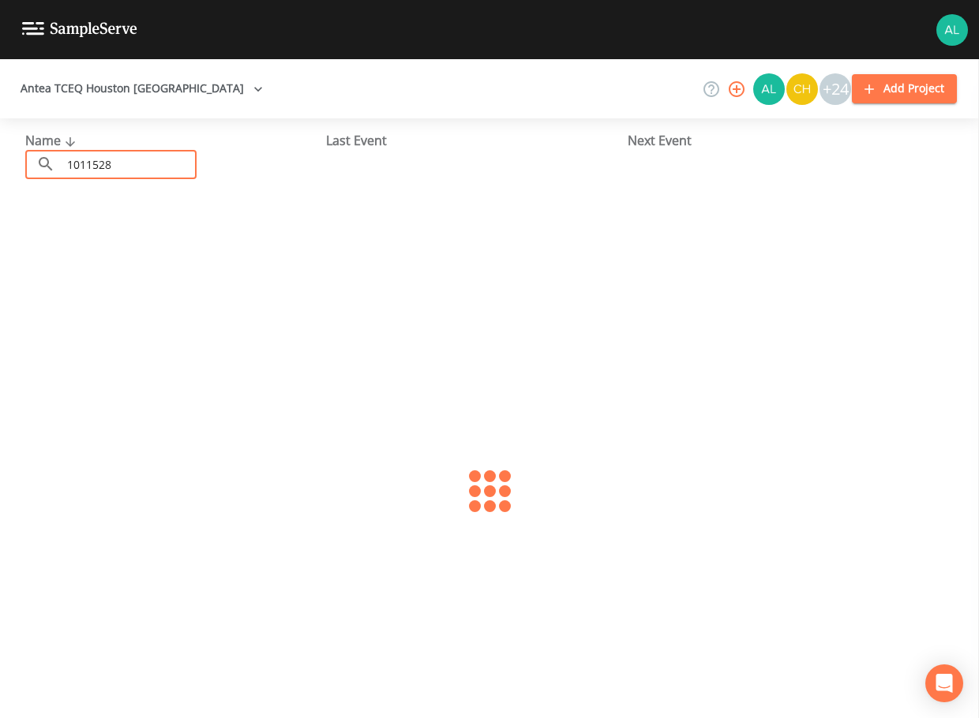
type input "1011528"
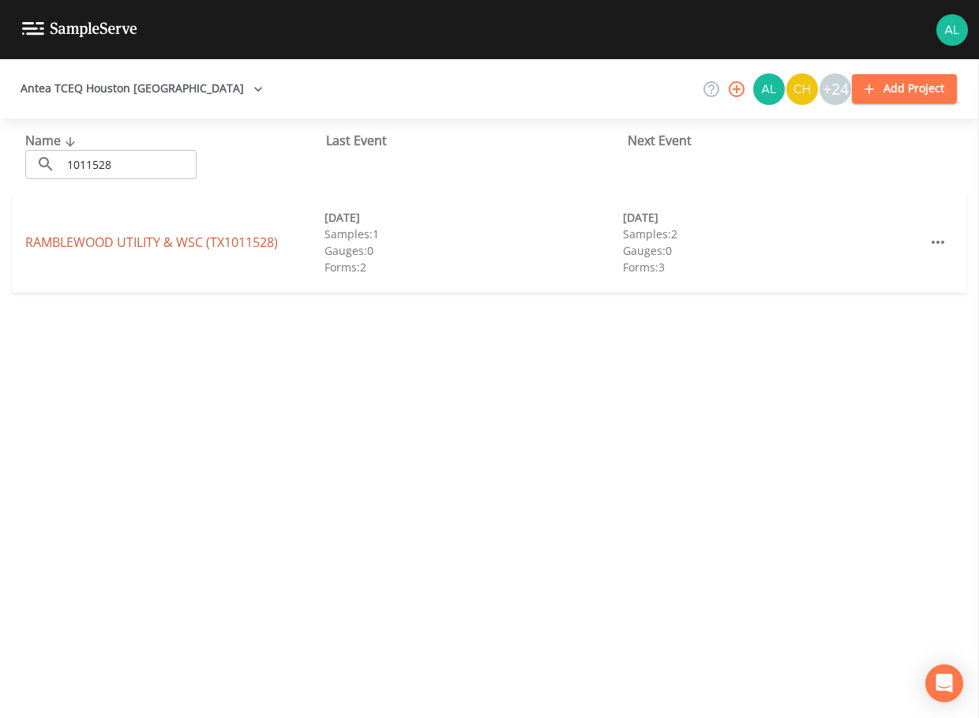
click at [154, 250] on link "RAMBLEWOOD UTILITY & WSC (TX1011528)" at bounding box center [151, 242] width 253 height 17
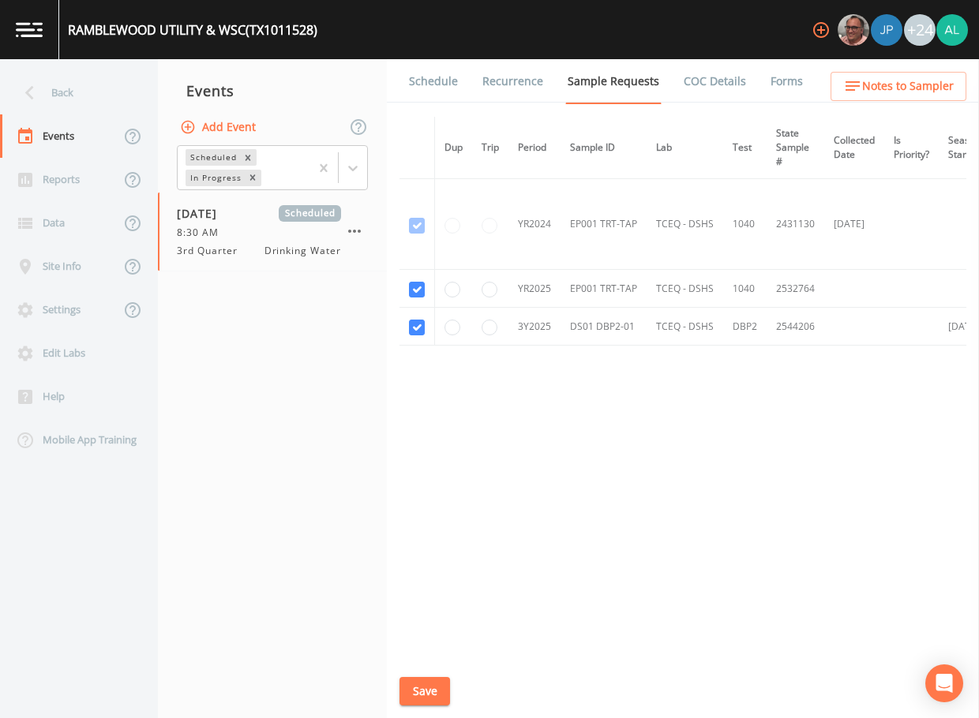
click at [429, 98] on link "Schedule" at bounding box center [434, 81] width 54 height 44
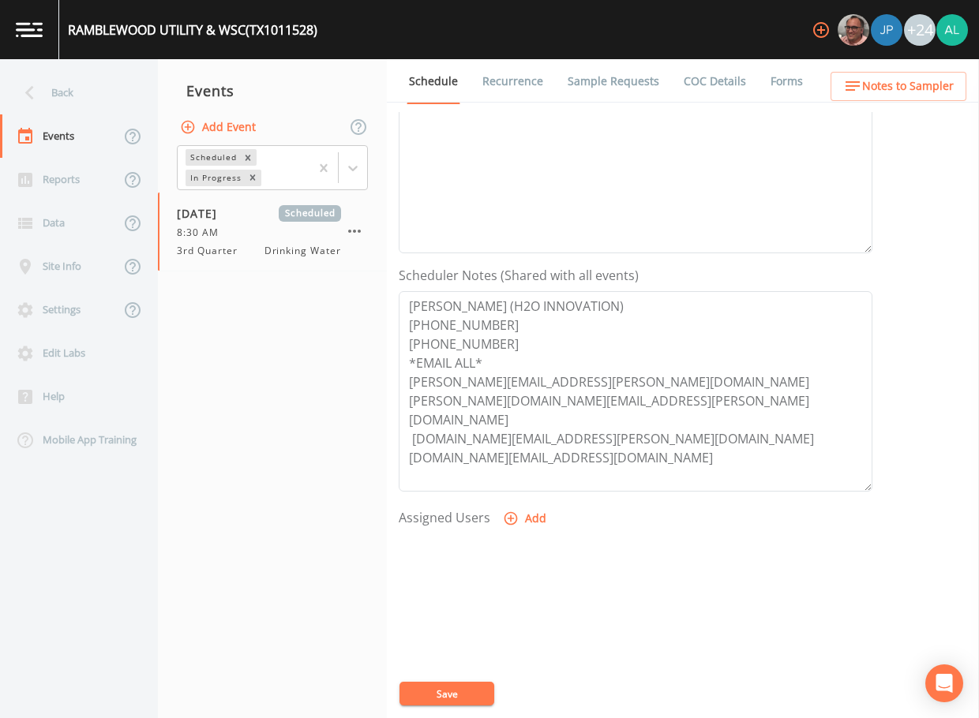
scroll to position [316, 0]
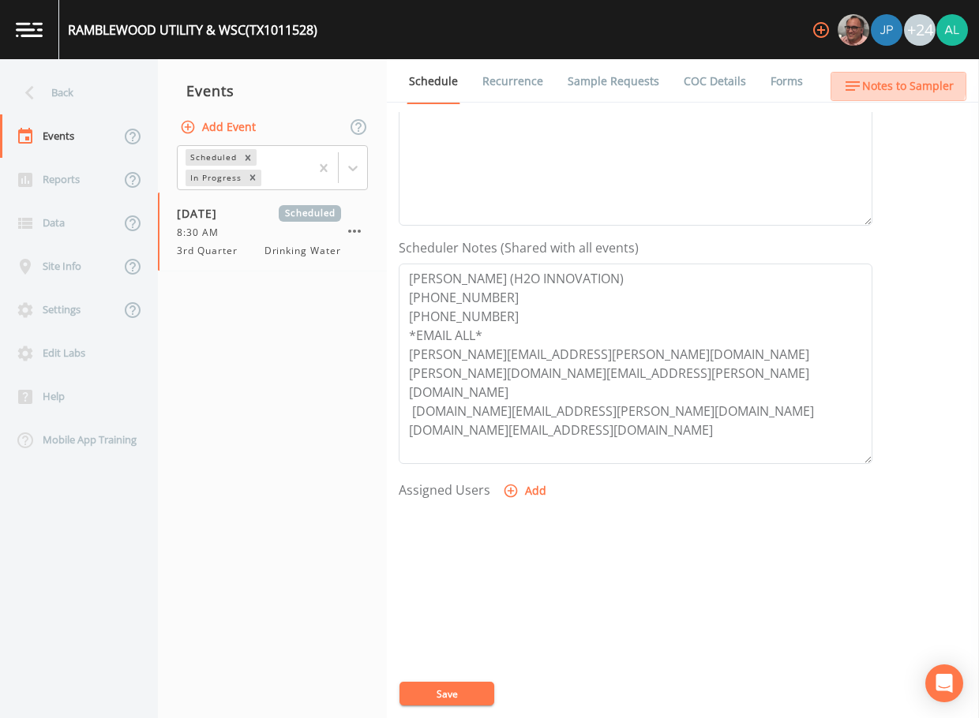
click at [895, 79] on span "Notes to Sampler" at bounding box center [908, 87] width 92 height 20
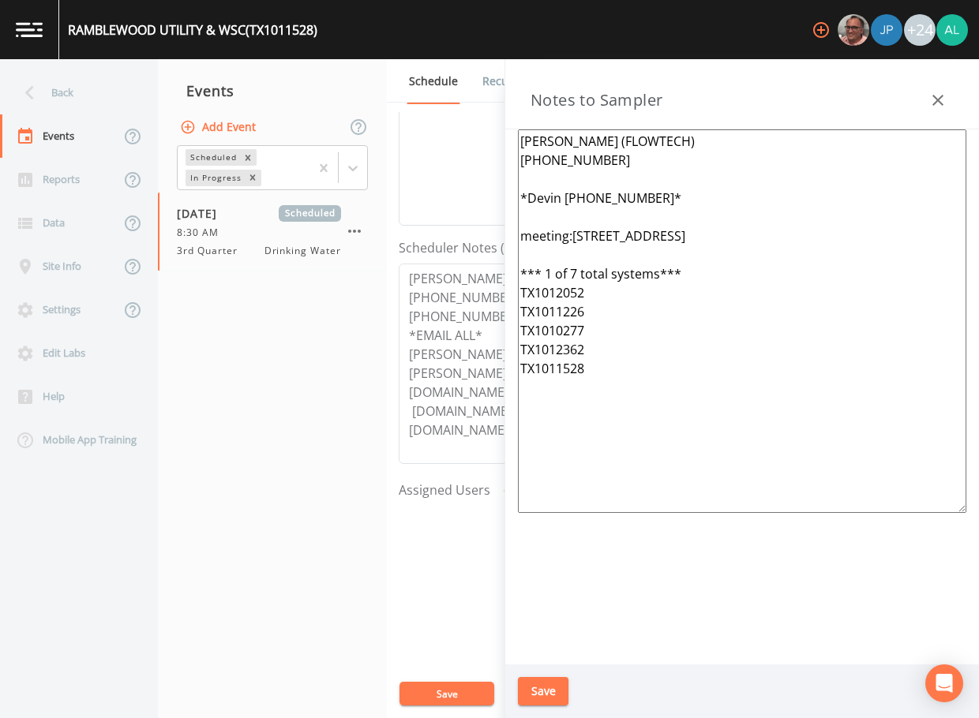
drag, startPoint x: 626, startPoint y: 392, endPoint x: 523, endPoint y: 185, distance: 231.3
click at [523, 185] on textarea "[PERSON_NAME] (FLOWTECH) [PHONE_NUMBER] *Devin [PHONE_NUMBER]* meeting:[STREET_…" at bounding box center [742, 321] width 448 height 384
paste textarea "Meeting location: [STREET_ADDRESS] *** 1 of 4 total systems*** Operator: [PERSO…"
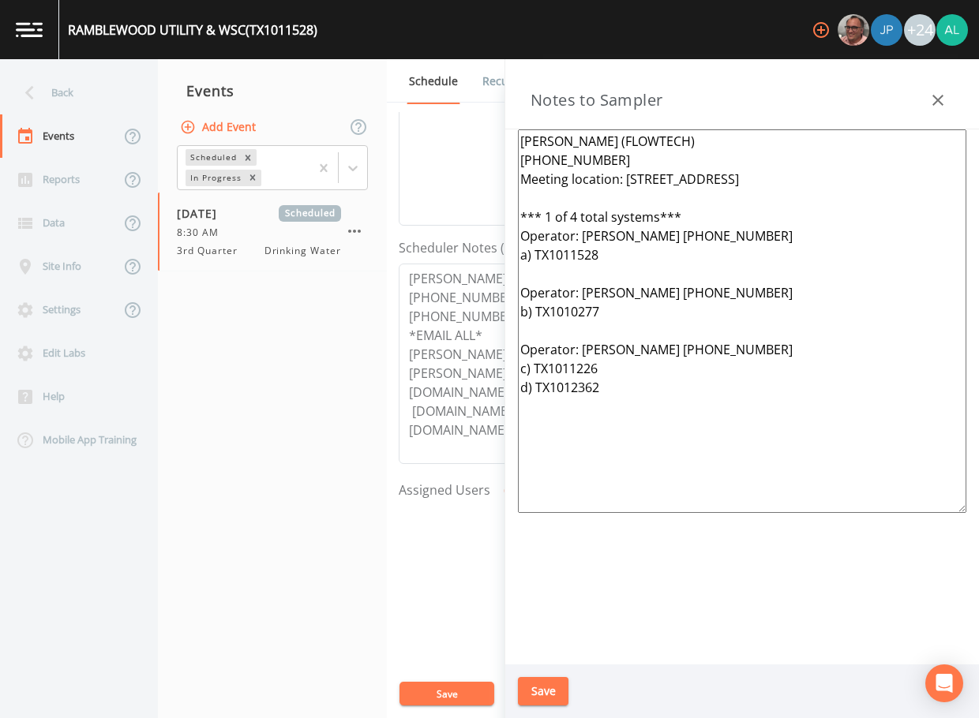
click at [621, 160] on textarea "[PERSON_NAME] (FLOWTECH) [PHONE_NUMBER] Meeting location: [STREET_ADDRESS] *** …" at bounding box center [742, 321] width 448 height 384
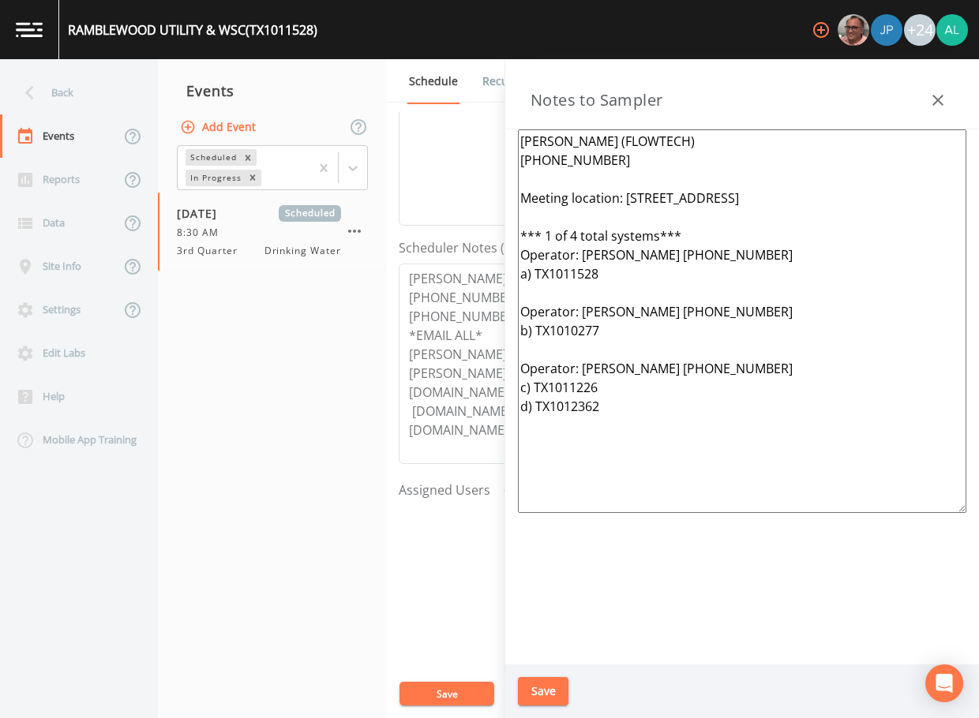
type textarea "[PERSON_NAME] (FLOWTECH) [PHONE_NUMBER] Meeting location: [STREET_ADDRESS] *** …"
drag, startPoint x: 536, startPoint y: 668, endPoint x: 538, endPoint y: 677, distance: 9.0
click at [538, 671] on div "Save" at bounding box center [742, 692] width 474 height 54
click at [538, 677] on button "Save" at bounding box center [543, 691] width 51 height 29
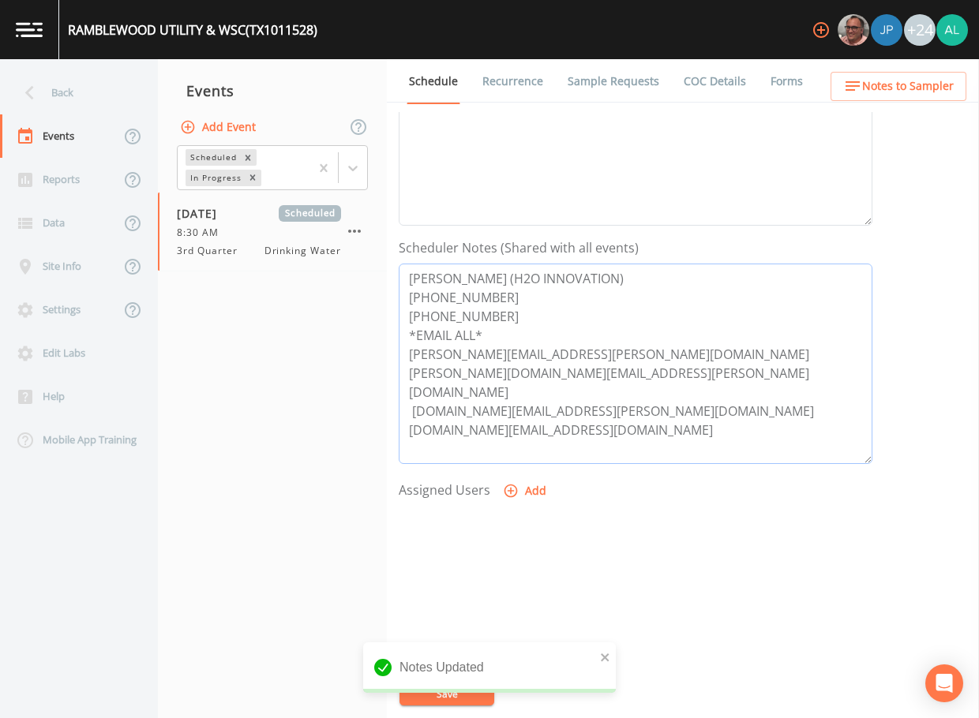
drag, startPoint x: 411, startPoint y: 277, endPoint x: 501, endPoint y: 307, distance: 94.9
click at [501, 307] on textarea "[PERSON_NAME] (H2O INNOVATION) [PHONE_NUMBER] [PHONE_NUMBER] *EMAIL ALL* [PERSO…" at bounding box center [636, 364] width 474 height 201
click at [908, 77] on span "Notes to Sampler" at bounding box center [908, 87] width 92 height 20
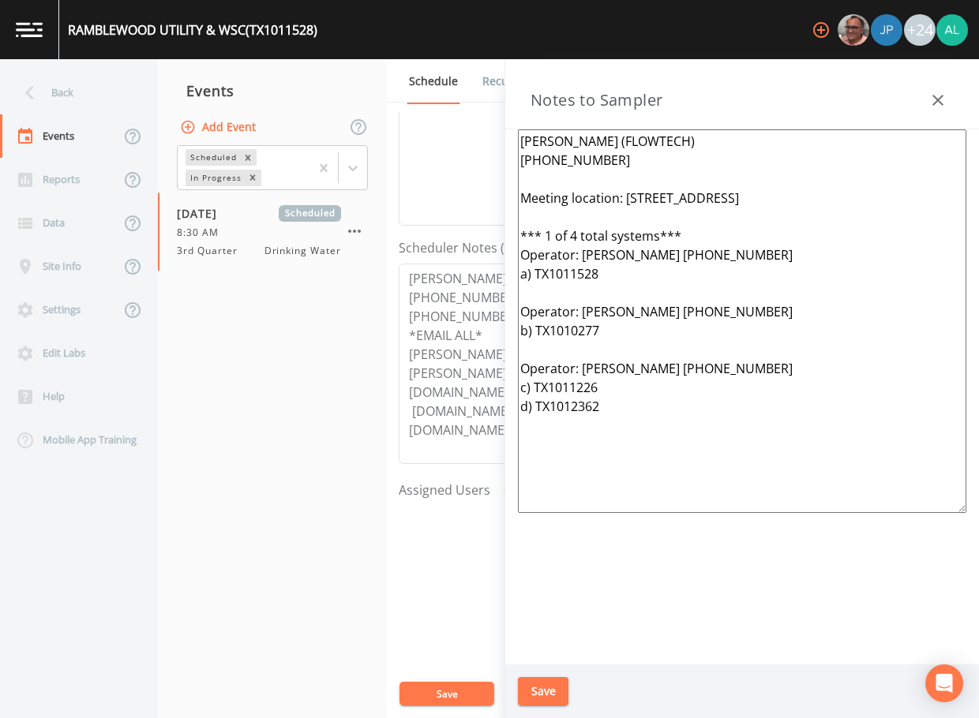
drag, startPoint x: 602, startPoint y: 163, endPoint x: 422, endPoint y: 127, distance: 182.9
click at [422, 127] on div "Back Events Reports Data Site Info Settings Edit Labs Help Mobile App Training …" at bounding box center [489, 388] width 979 height 659
paste textarea "[PERSON_NAME] (H2O INNOVATION) [PHONE_NUMBER] [PHONE_NUMBER]"
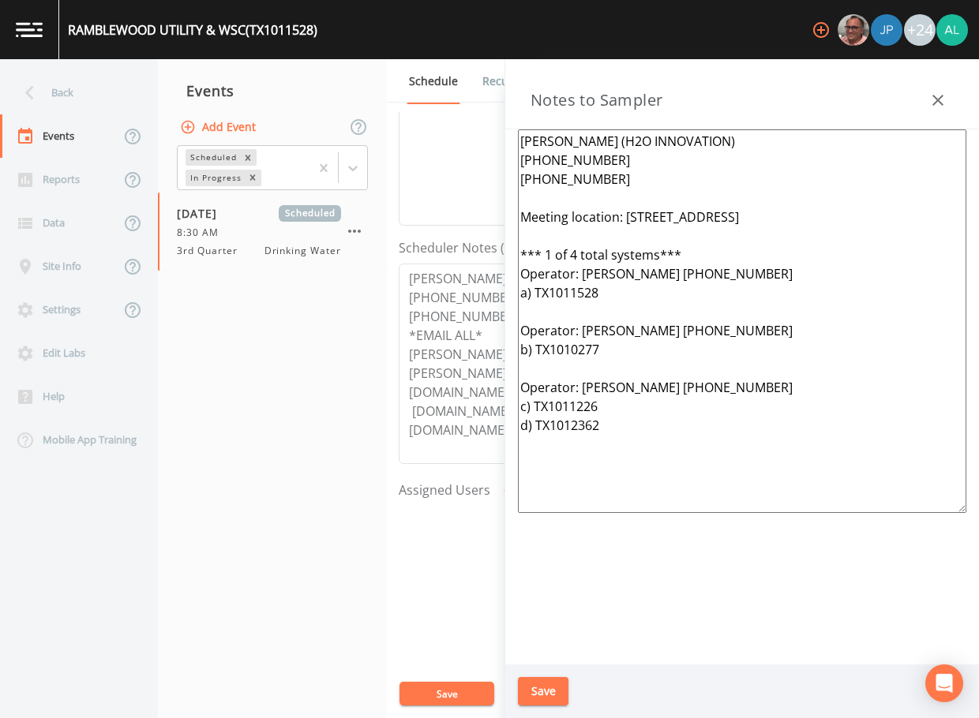
type textarea "[PERSON_NAME] (H2O INNOVATION) [PHONE_NUMBER] [PHONE_NUMBER] Meeting location: …"
click at [550, 688] on button "Save" at bounding box center [543, 691] width 51 height 29
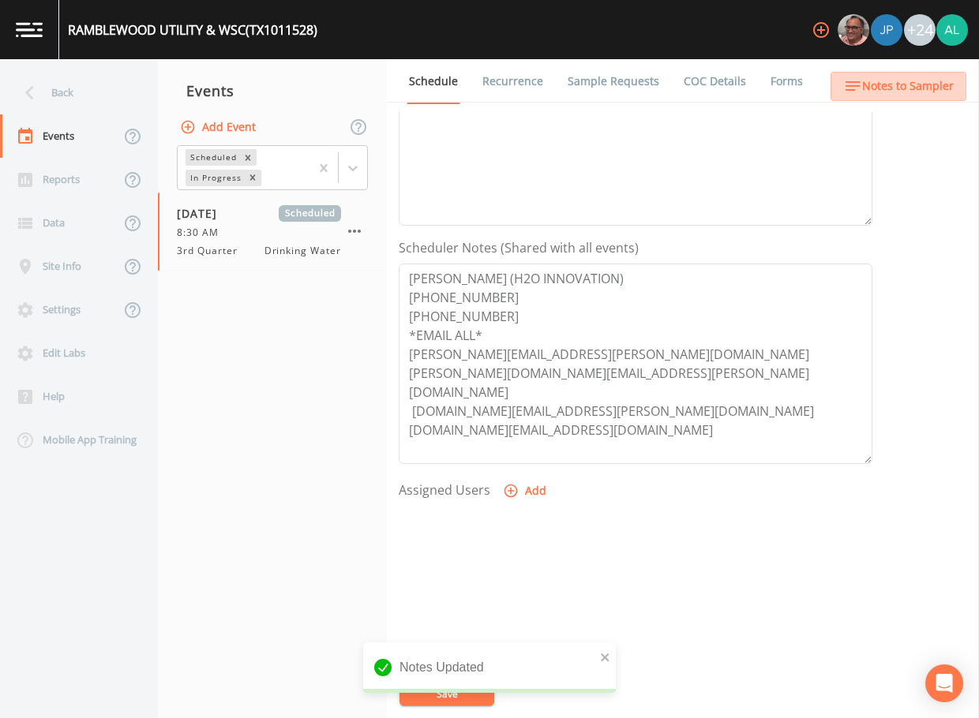
click at [902, 97] on button "Notes to Sampler" at bounding box center [899, 86] width 136 height 29
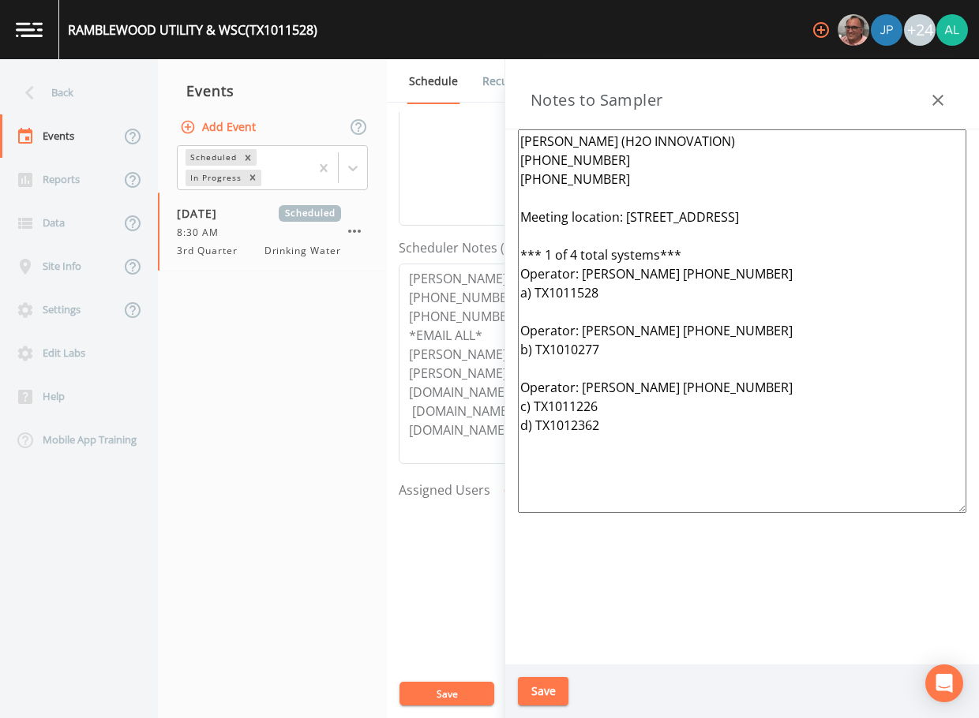
drag, startPoint x: 652, startPoint y: 437, endPoint x: 478, endPoint y: 97, distance: 382.4
click at [478, 97] on div "Back Events Reports Data Site Info Settings Edit Labs Help Mobile App Training …" at bounding box center [489, 388] width 979 height 659
click at [551, 681] on button "Save" at bounding box center [543, 691] width 51 height 29
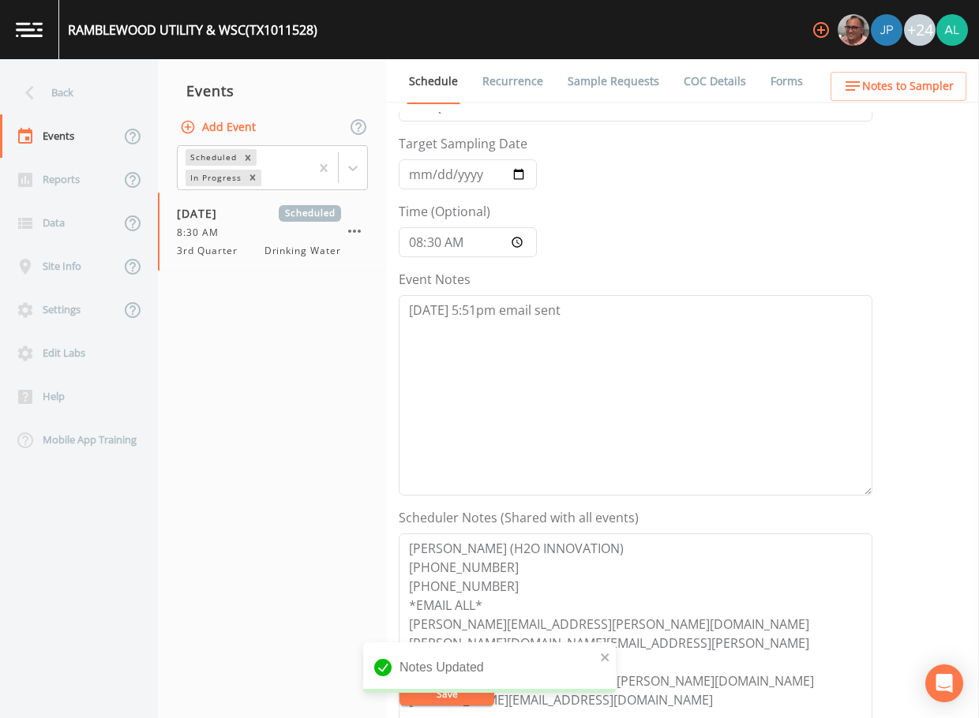
scroll to position [0, 0]
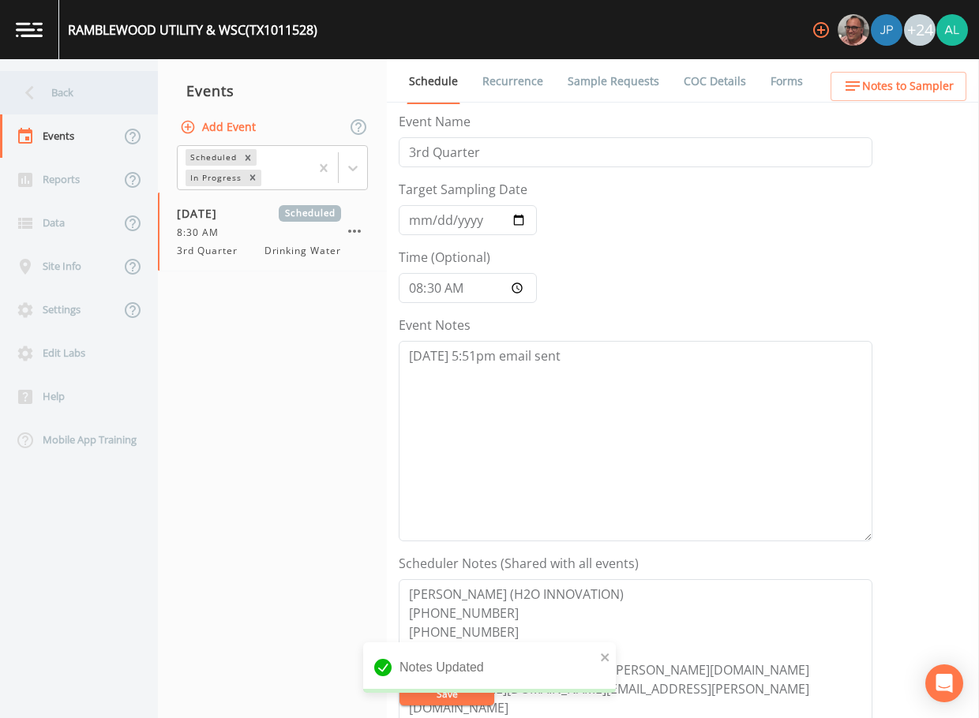
click at [86, 87] on div "Back" at bounding box center [71, 92] width 142 height 43
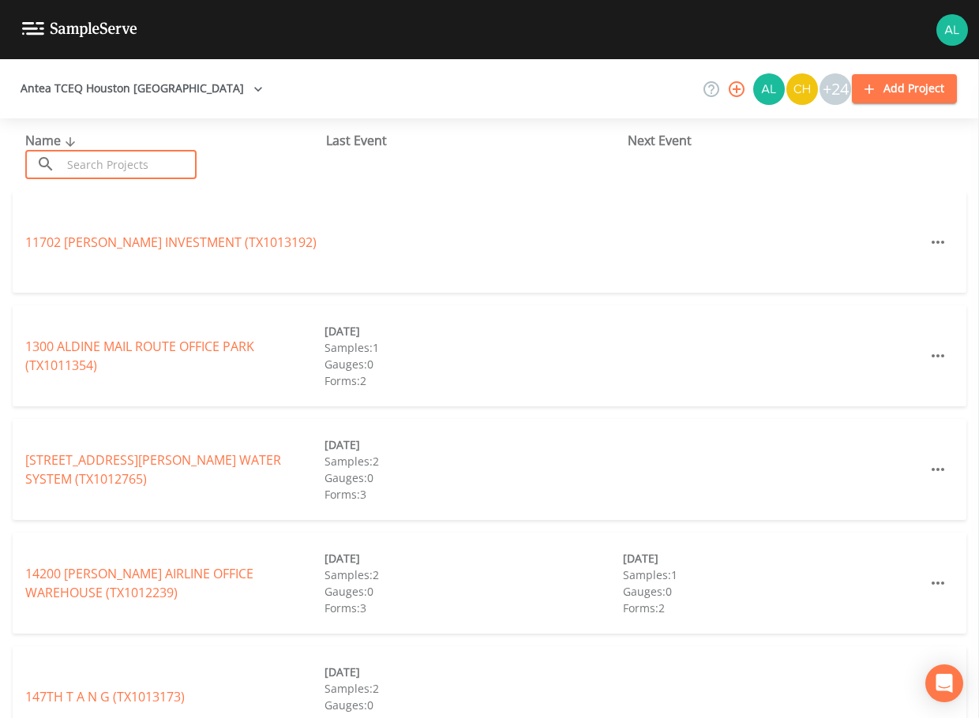
click at [140, 169] on input "text" at bounding box center [129, 164] width 135 height 29
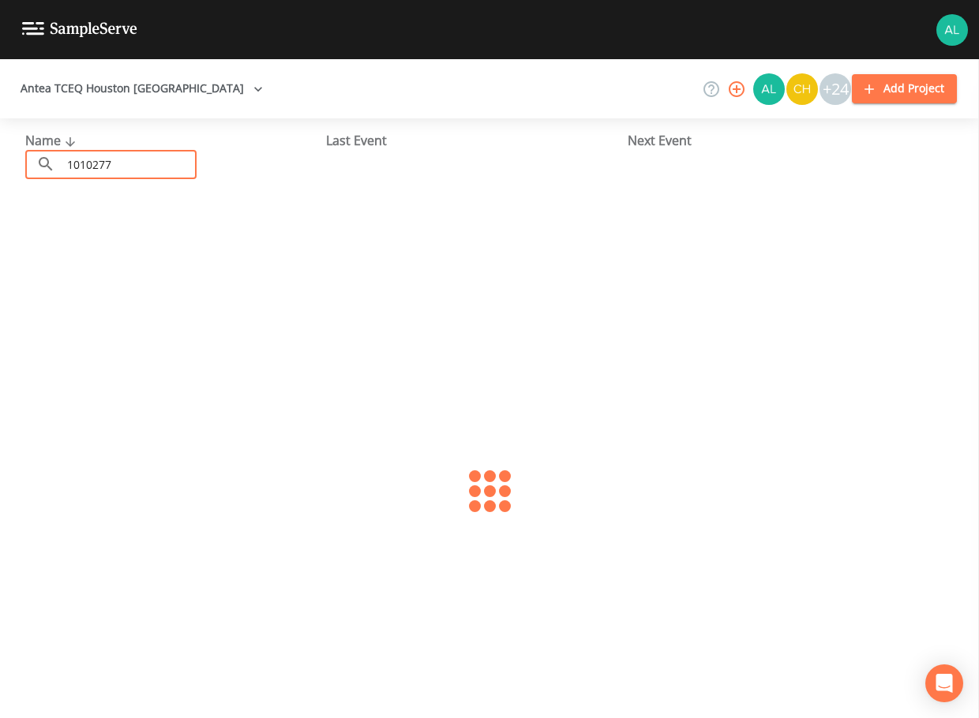
type input "1010277"
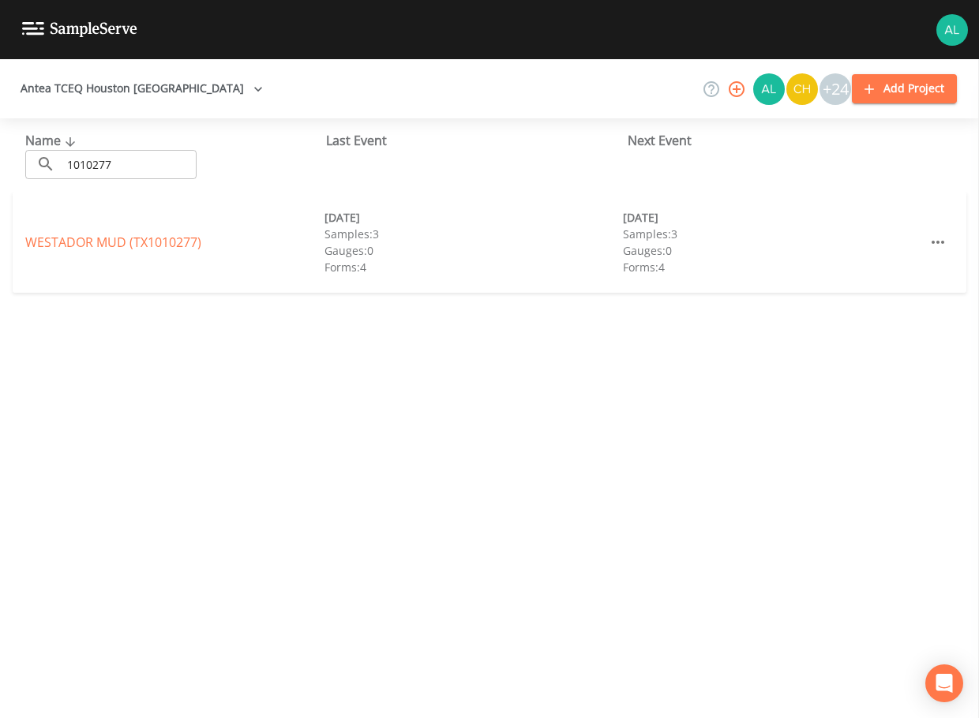
click at [165, 232] on div "WESTADOR MUD (TX1010277) [DATE] Samples: 3 Gauges: 0 Forms: 4 [DATE] Samples: 3…" at bounding box center [490, 242] width 954 height 101
click at [163, 240] on link "WESTADOR MUD (TX1010277)" at bounding box center [113, 242] width 176 height 17
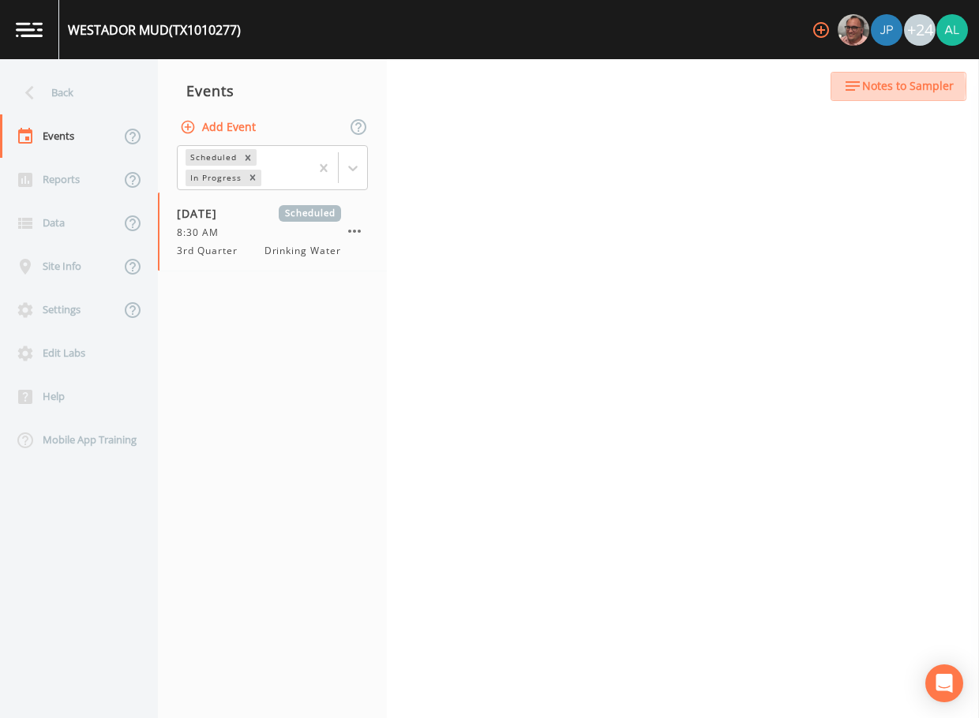
click at [888, 87] on span "Notes to Sampler" at bounding box center [908, 87] width 92 height 20
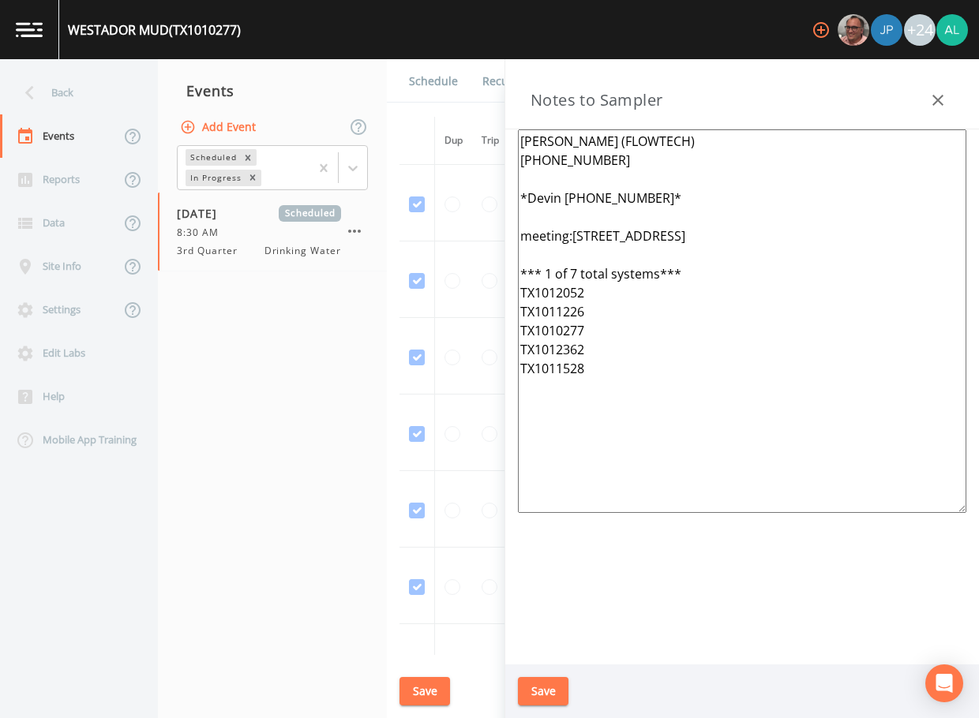
drag, startPoint x: 602, startPoint y: 392, endPoint x: 455, endPoint y: 99, distance: 328.0
click at [455, 99] on div "Back Events Reports Data Site Info Settings Edit Labs Help Mobile App Training …" at bounding box center [489, 388] width 979 height 659
paste textarea "[PERSON_NAME] (H2O INNOVATION) [PHONE_NUMBER] [PHONE_NUMBER] Meeting location: …"
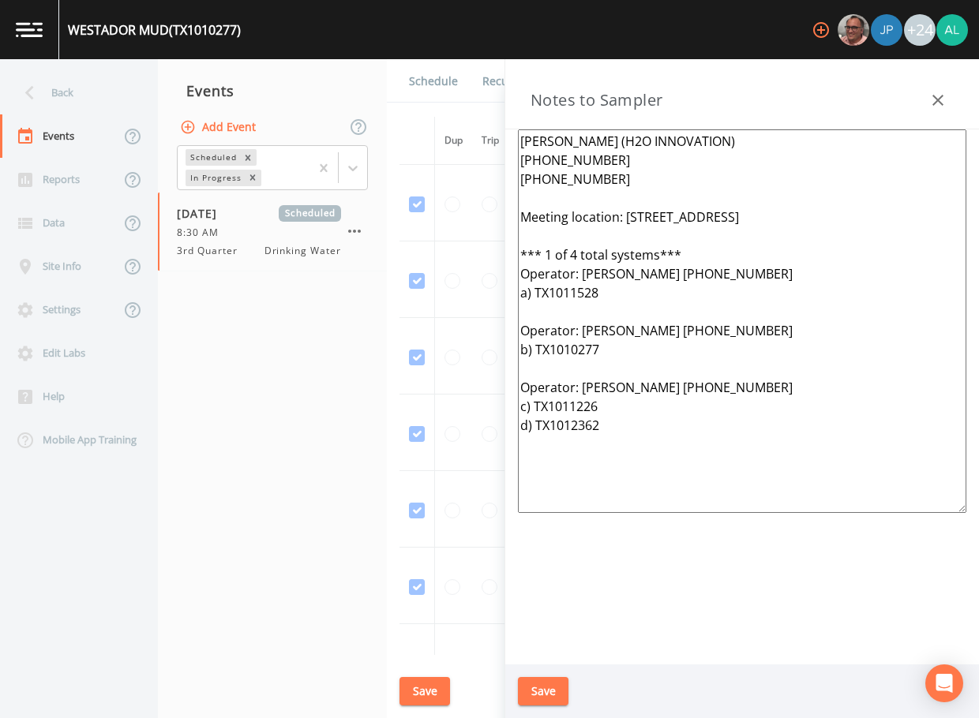
type textarea "[PERSON_NAME] (H2O INNOVATION) [PHONE_NUMBER] [PHONE_NUMBER] Meeting location: …"
click at [550, 681] on button "Save" at bounding box center [543, 691] width 51 height 29
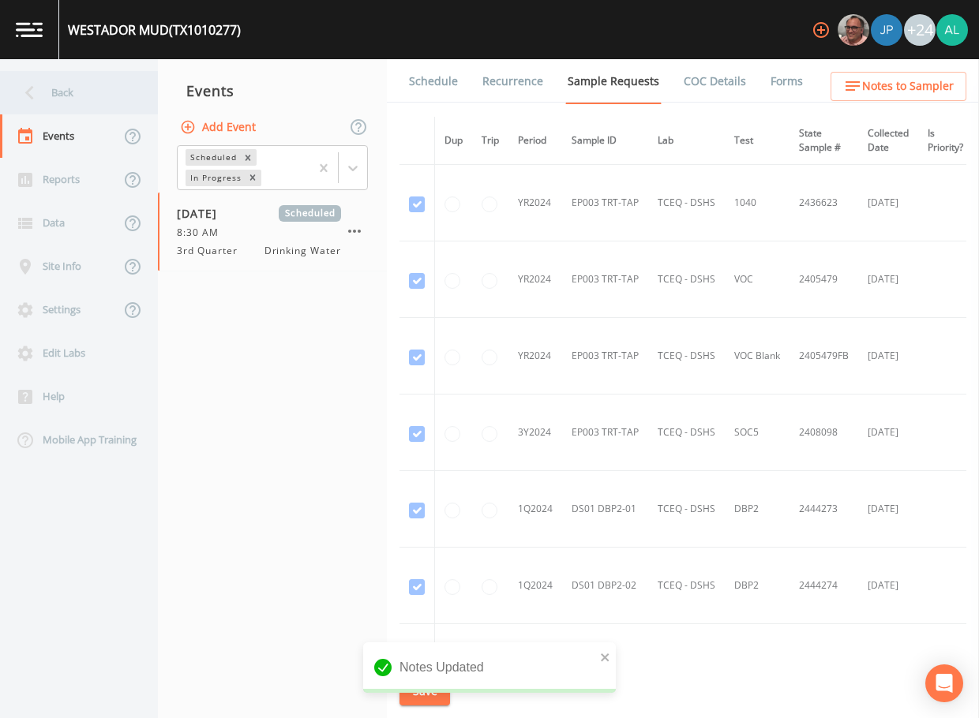
click at [114, 103] on div "Back" at bounding box center [71, 92] width 142 height 43
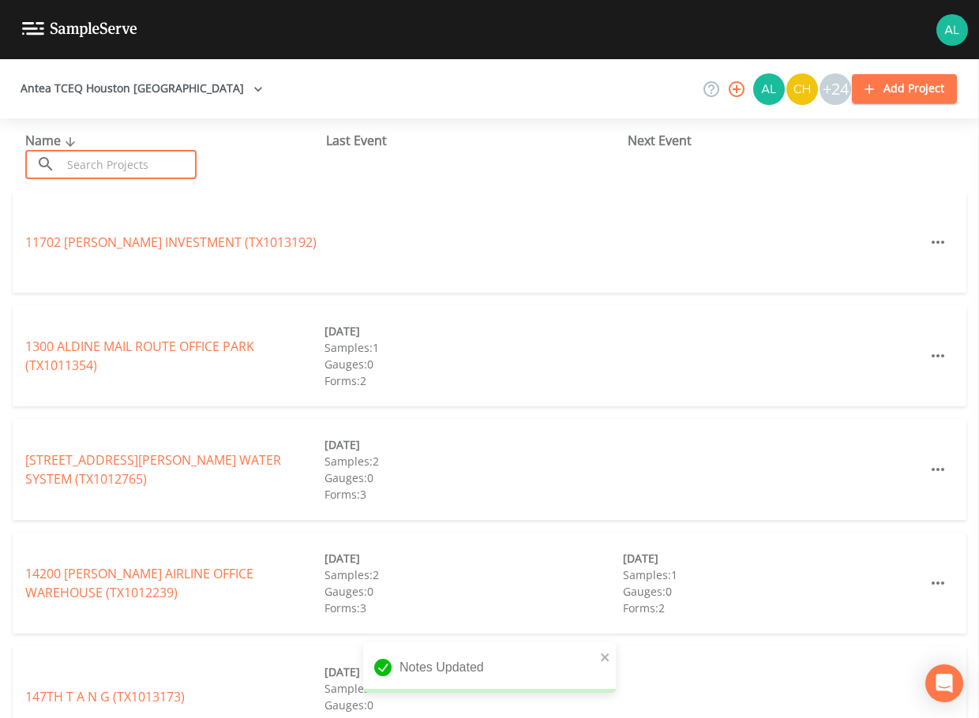
click at [115, 172] on input "text" at bounding box center [129, 164] width 135 height 29
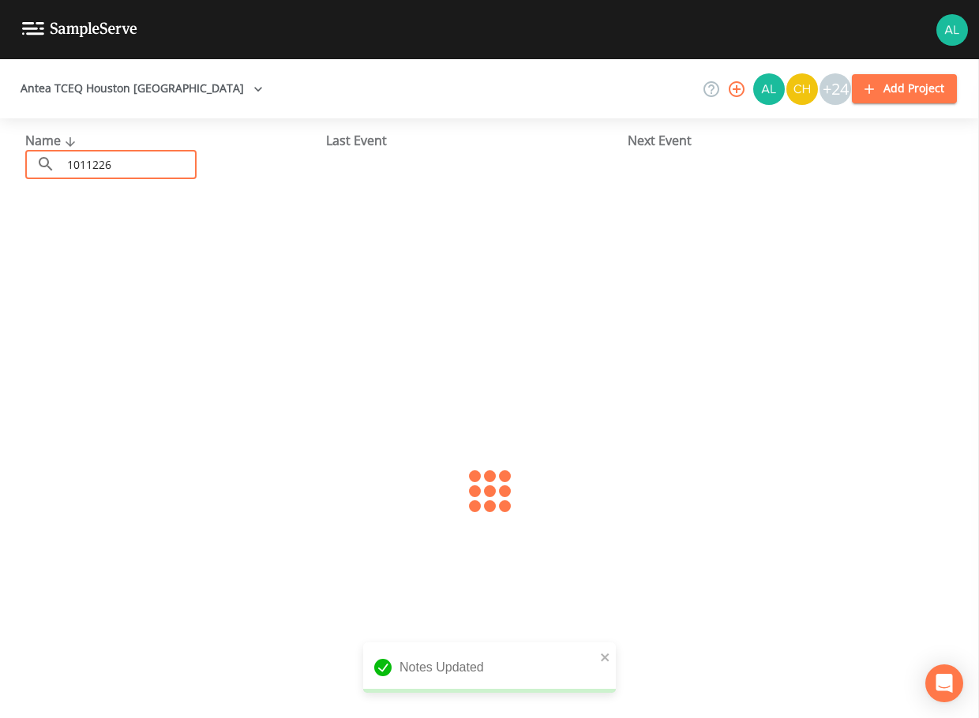
type input "1011226"
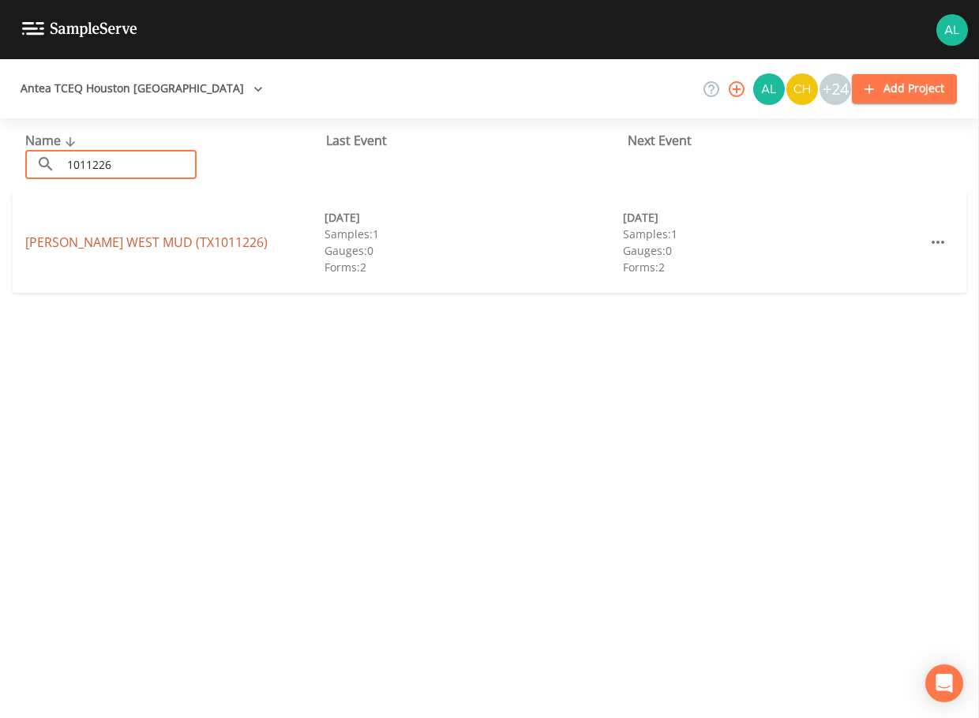
click at [93, 249] on link "[PERSON_NAME][GEOGRAPHIC_DATA] (TX1011226)" at bounding box center [146, 242] width 242 height 17
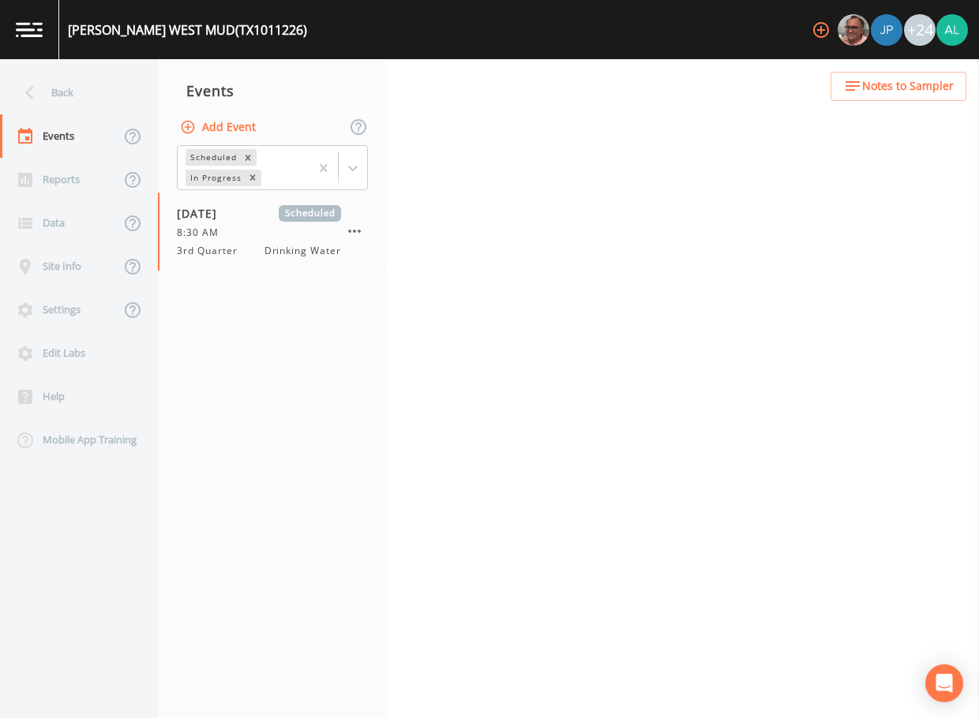
click at [866, 82] on span "Notes to Sampler" at bounding box center [908, 87] width 92 height 20
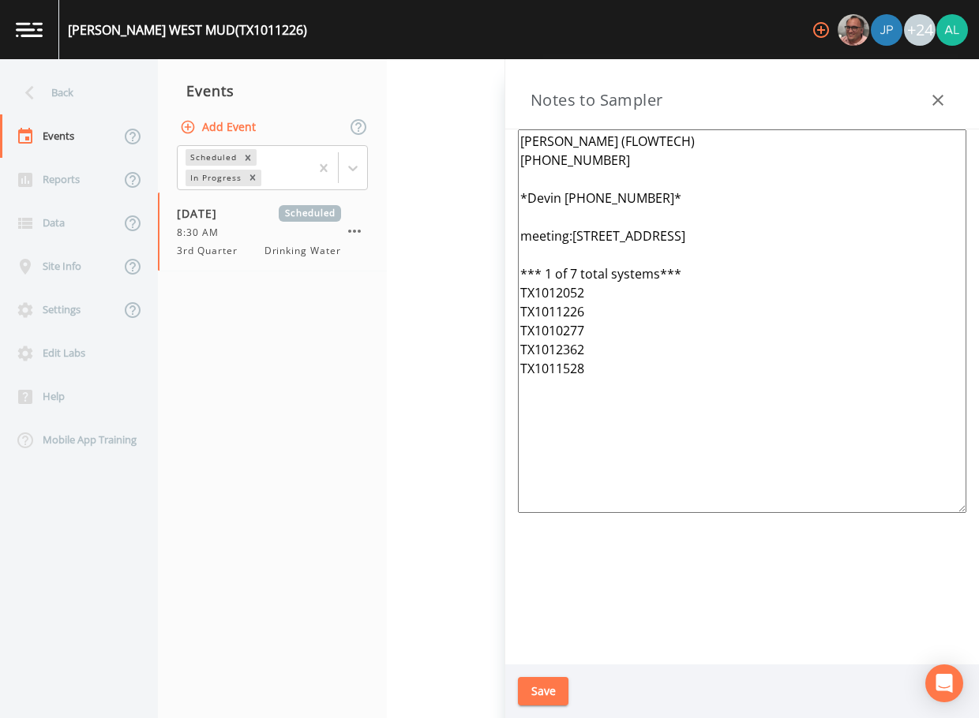
drag, startPoint x: 640, startPoint y: 380, endPoint x: 531, endPoint y: 124, distance: 277.7
click at [531, 124] on div "Notes to Sampler [PERSON_NAME] (FLOWTECH) [PHONE_NUMBER] *Devin [PHONE_NUMBER]*…" at bounding box center [742, 388] width 474 height 659
type textarea "H"
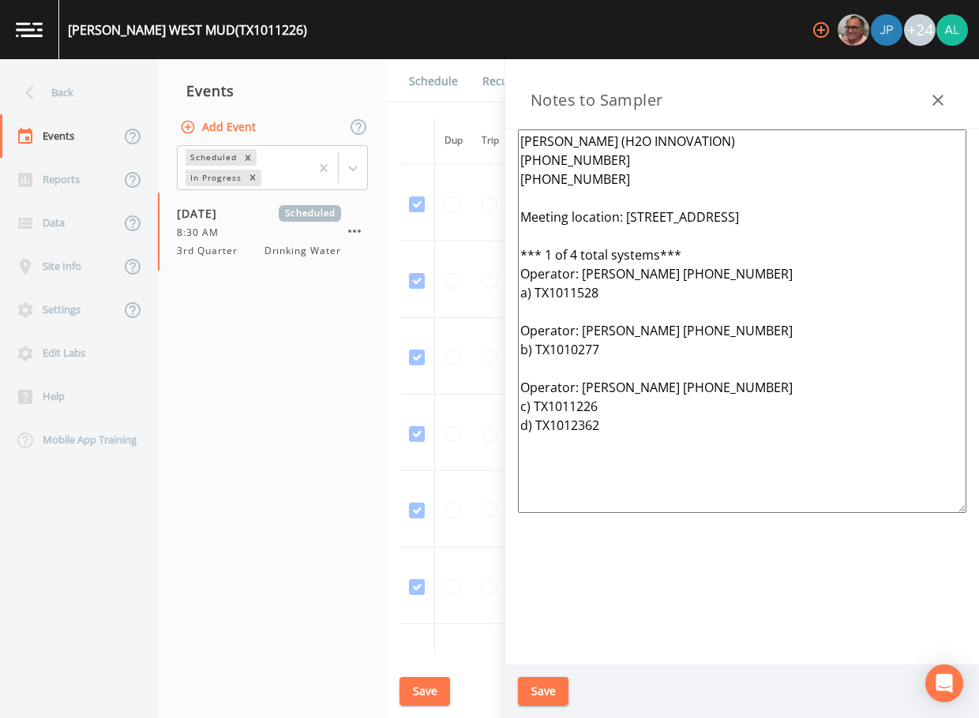
type textarea "[PERSON_NAME] (H2O INNOVATION) [PHONE_NUMBER] [PHONE_NUMBER] Meeting location: …"
click at [559, 683] on button "Save" at bounding box center [543, 691] width 51 height 29
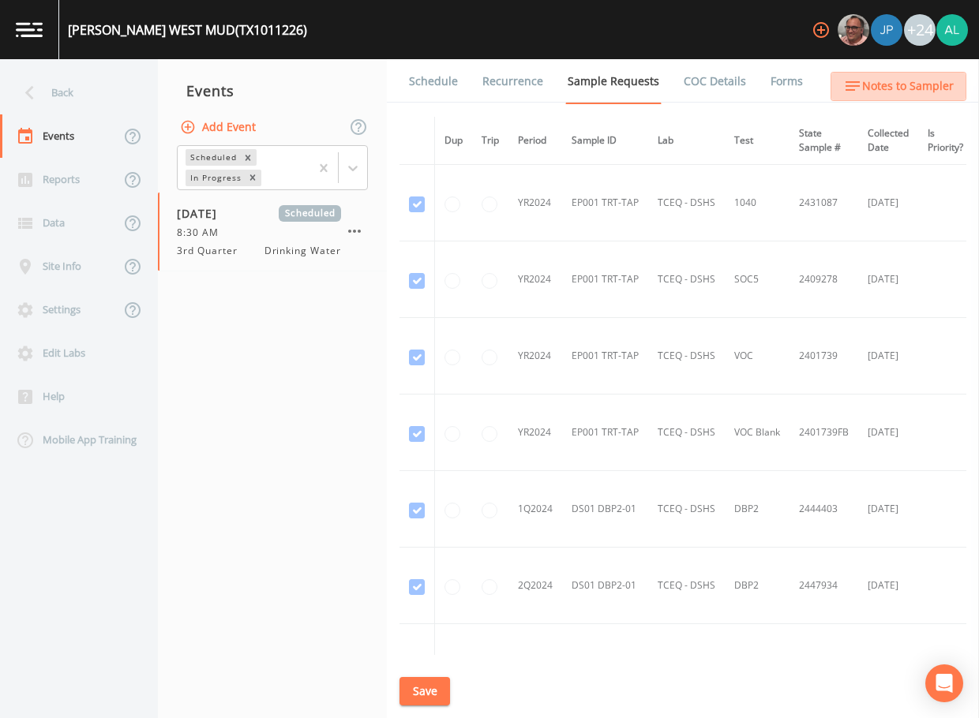
click at [925, 90] on span "Notes to Sampler" at bounding box center [908, 87] width 92 height 20
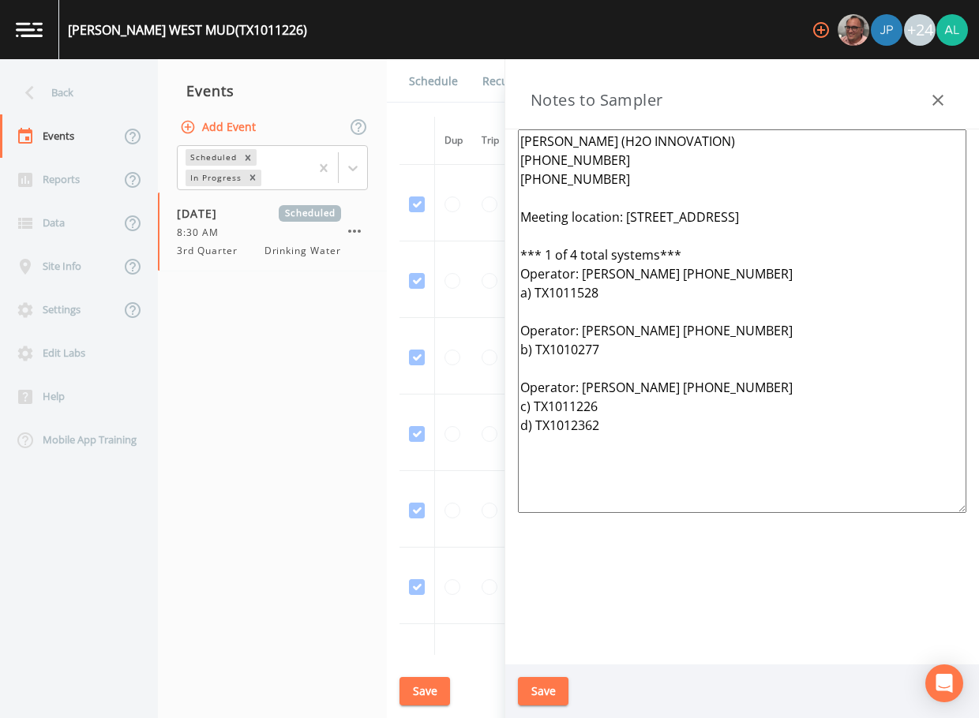
click at [69, 92] on div "Back" at bounding box center [71, 92] width 142 height 43
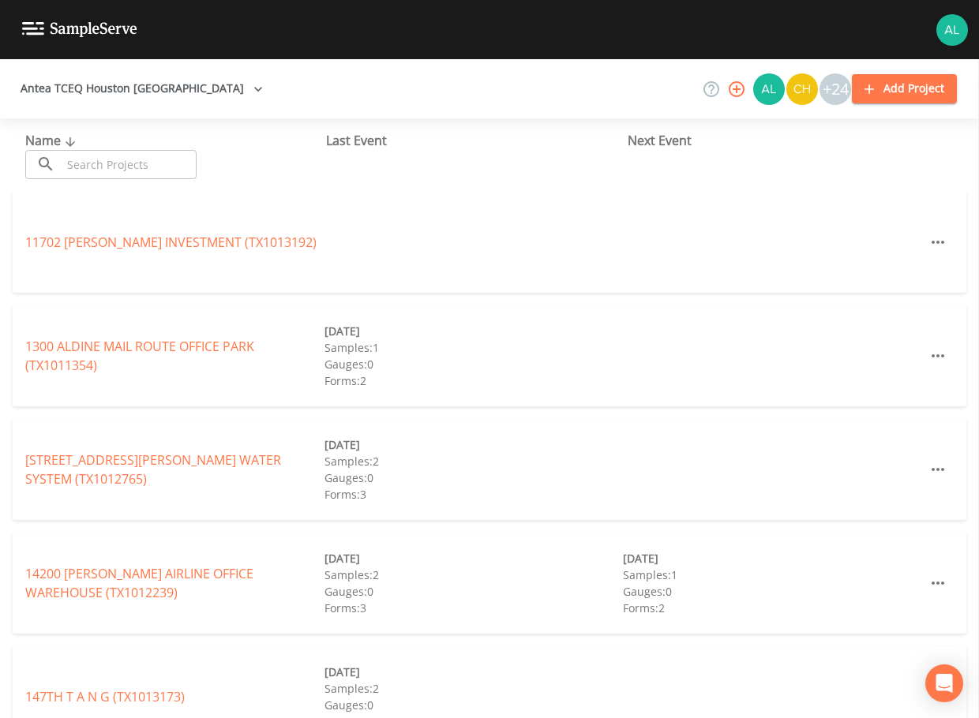
click at [91, 160] on input "text" at bounding box center [129, 164] width 135 height 29
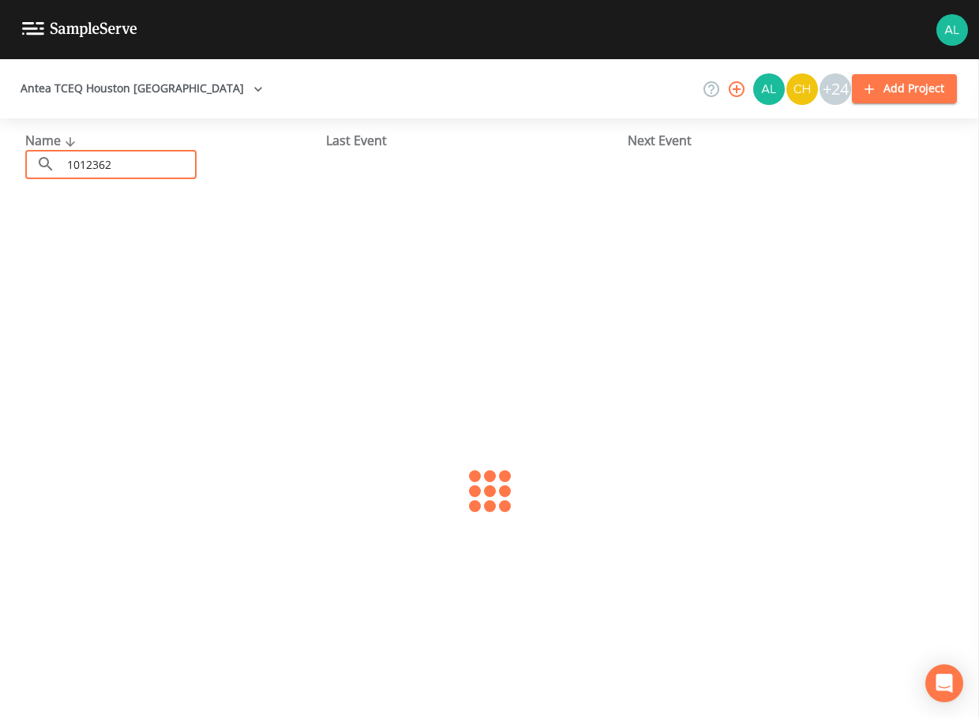
type input "1012362"
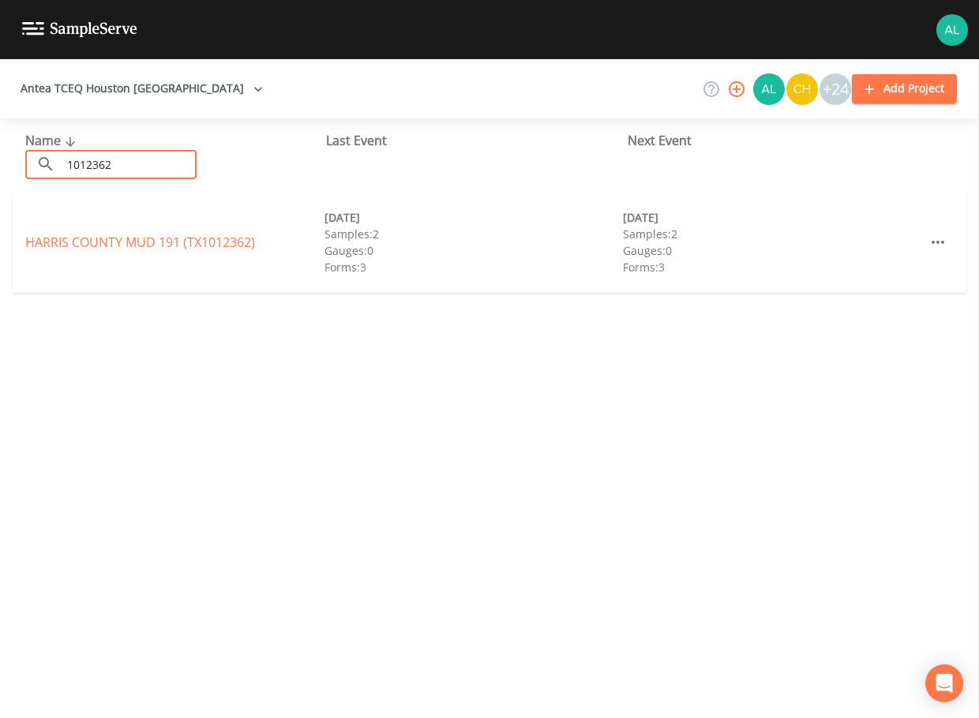
click at [164, 233] on div "HARRIS COUNTY MUD 191 (TX1012362)" at bounding box center [174, 242] width 299 height 19
click at [164, 242] on link "HARRIS COUNTY MUD 191 (TX1012362)" at bounding box center [140, 242] width 230 height 17
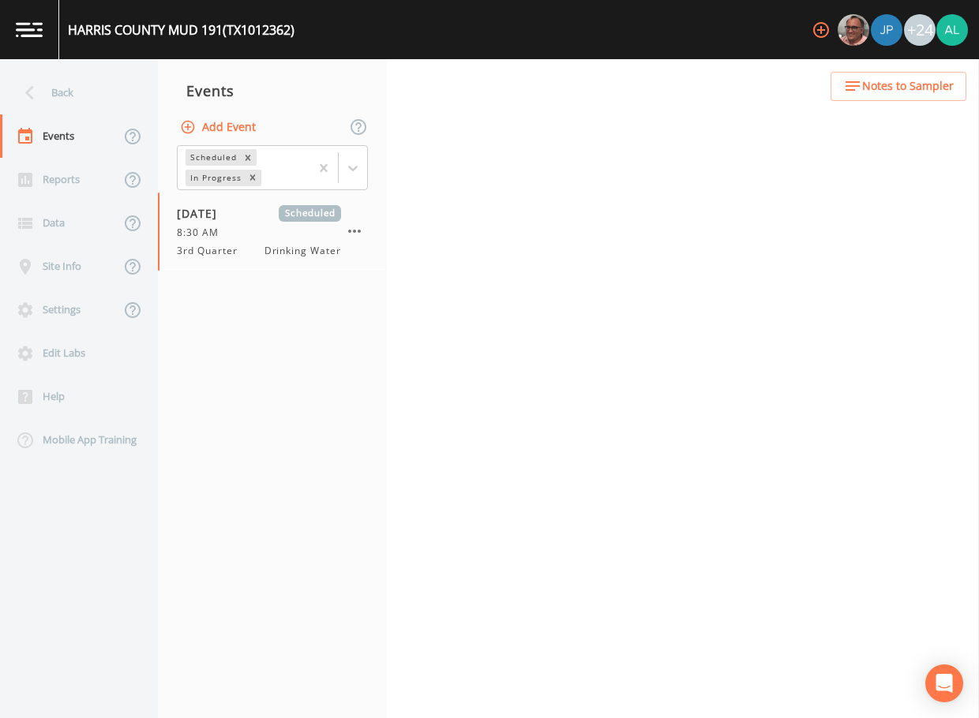
click at [902, 78] on span "Notes to Sampler" at bounding box center [908, 87] width 92 height 20
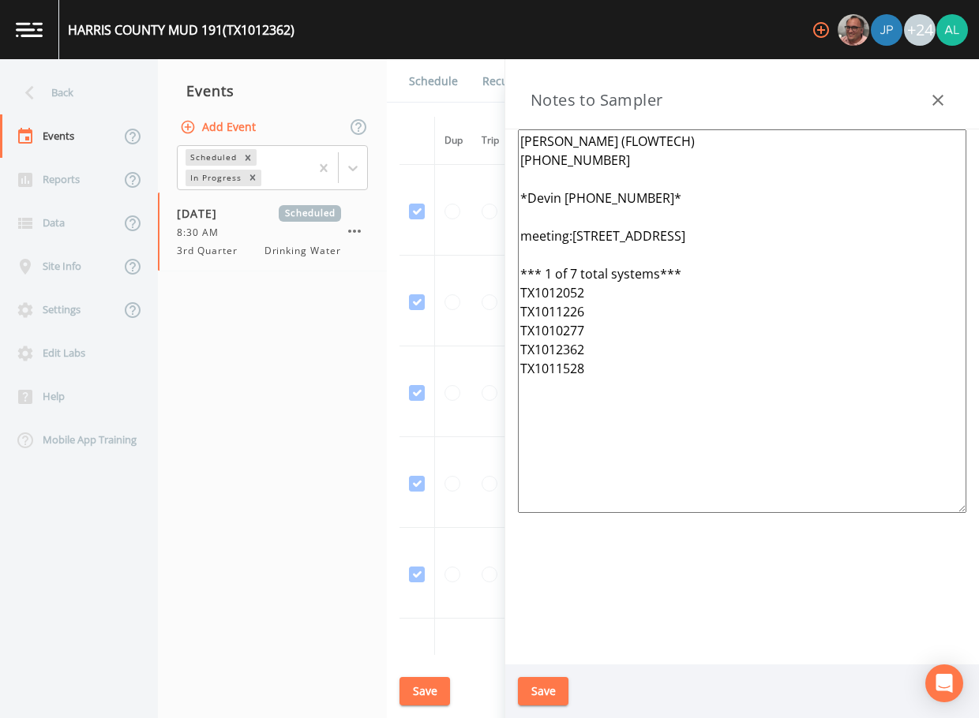
drag, startPoint x: 621, startPoint y: 381, endPoint x: 456, endPoint y: 66, distance: 356.3
click at [456, 66] on div "Back Events Reports Data Site Info Settings Edit Labs Help Mobile App Training …" at bounding box center [489, 388] width 979 height 659
paste textarea "[PERSON_NAME] (H2O INNOVATION) [PHONE_NUMBER] [PHONE_NUMBER] Meeting location: …"
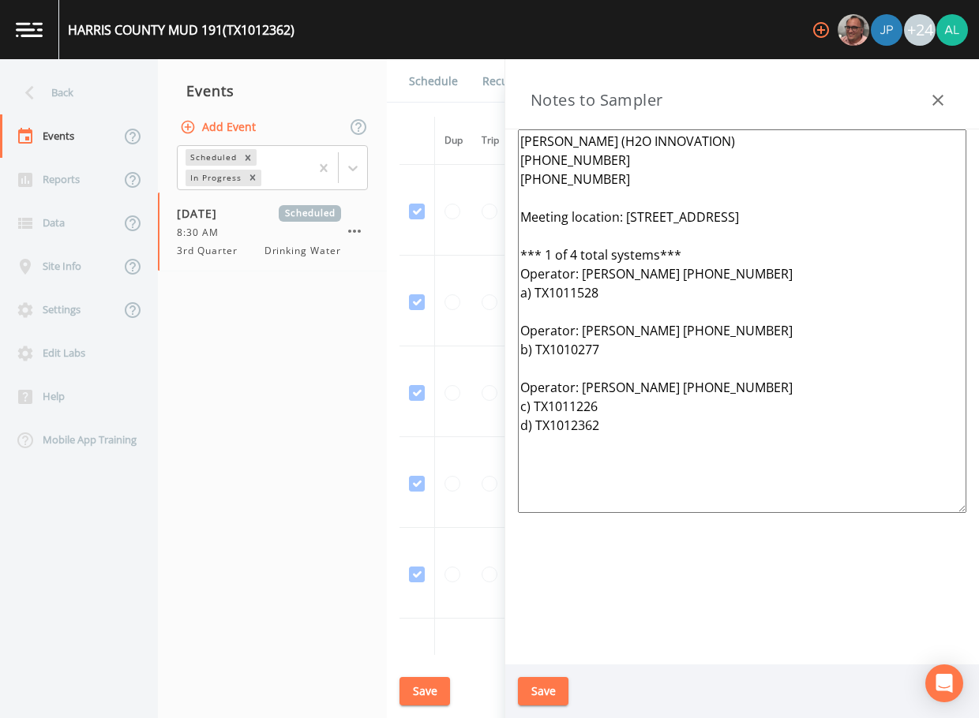
type textarea "[PERSON_NAME] (H2O INNOVATION) [PHONE_NUMBER] [PHONE_NUMBER] Meeting location: …"
click at [560, 685] on button "Save" at bounding box center [543, 691] width 51 height 29
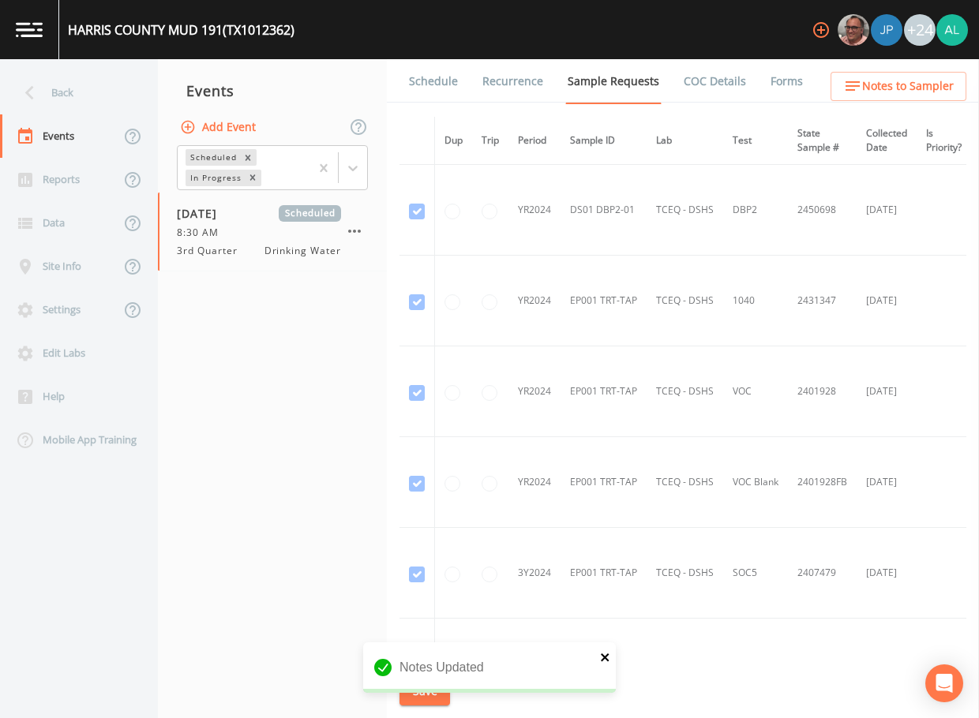
click at [604, 655] on icon "close" at bounding box center [605, 657] width 11 height 13
click at [404, 695] on button "Save" at bounding box center [424, 691] width 51 height 29
click at [59, 88] on div "Back" at bounding box center [71, 92] width 142 height 43
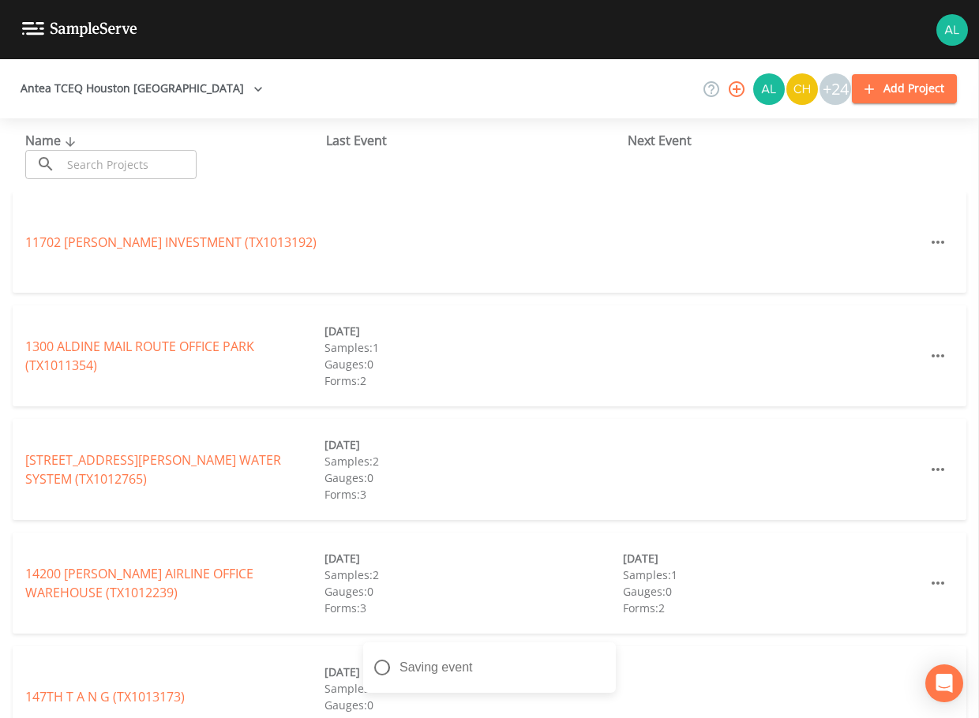
drag, startPoint x: 115, startPoint y: 189, endPoint x: 125, endPoint y: 165, distance: 26.2
click at [116, 189] on div "Name ​ ​ Last Event Next Event" at bounding box center [489, 154] width 979 height 73
click at [125, 165] on input "text" at bounding box center [129, 164] width 135 height 29
click at [167, 167] on input "text" at bounding box center [129, 164] width 135 height 29
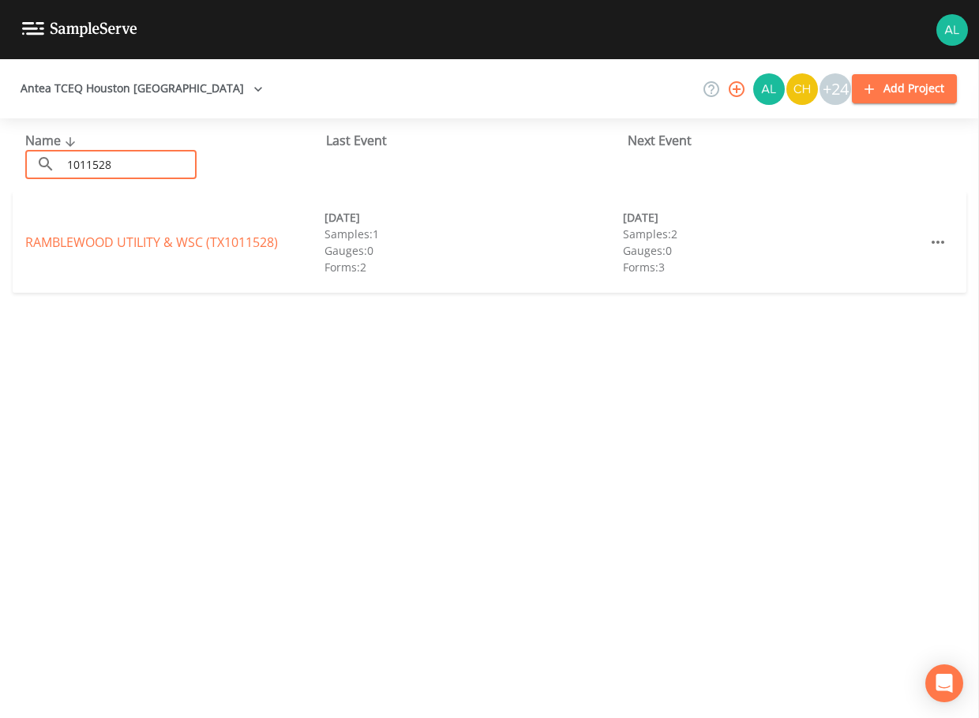
type input "1011528"
click at [57, 236] on link "RAMBLEWOOD UTILITY & WSC (TX1011528)" at bounding box center [151, 242] width 253 height 17
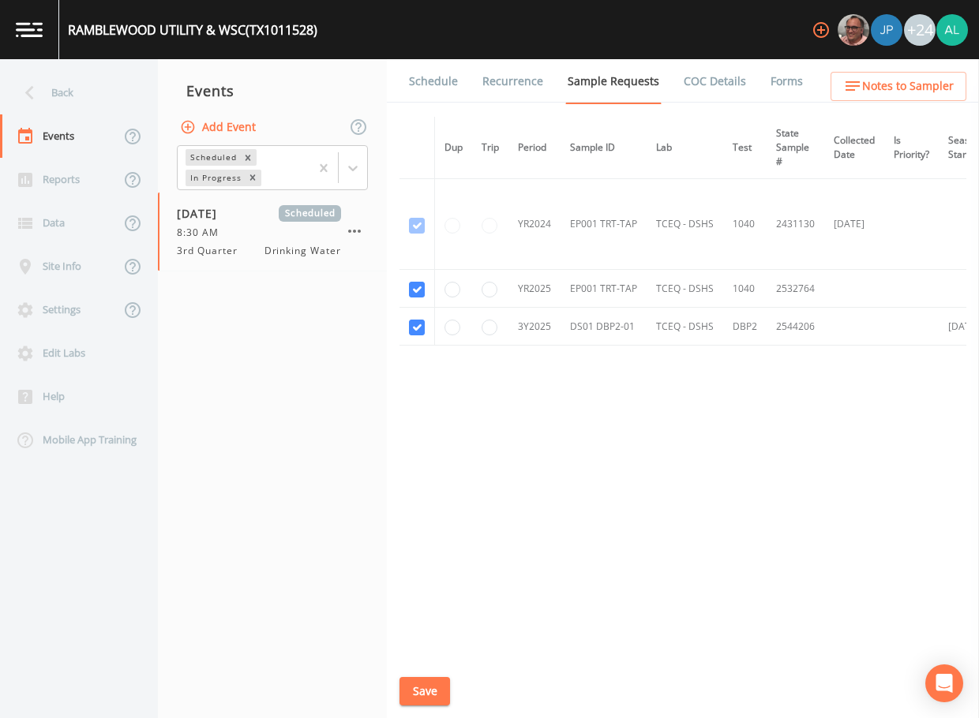
click at [413, 694] on button "Save" at bounding box center [424, 691] width 51 height 29
click at [430, 92] on link "Schedule" at bounding box center [434, 81] width 54 height 44
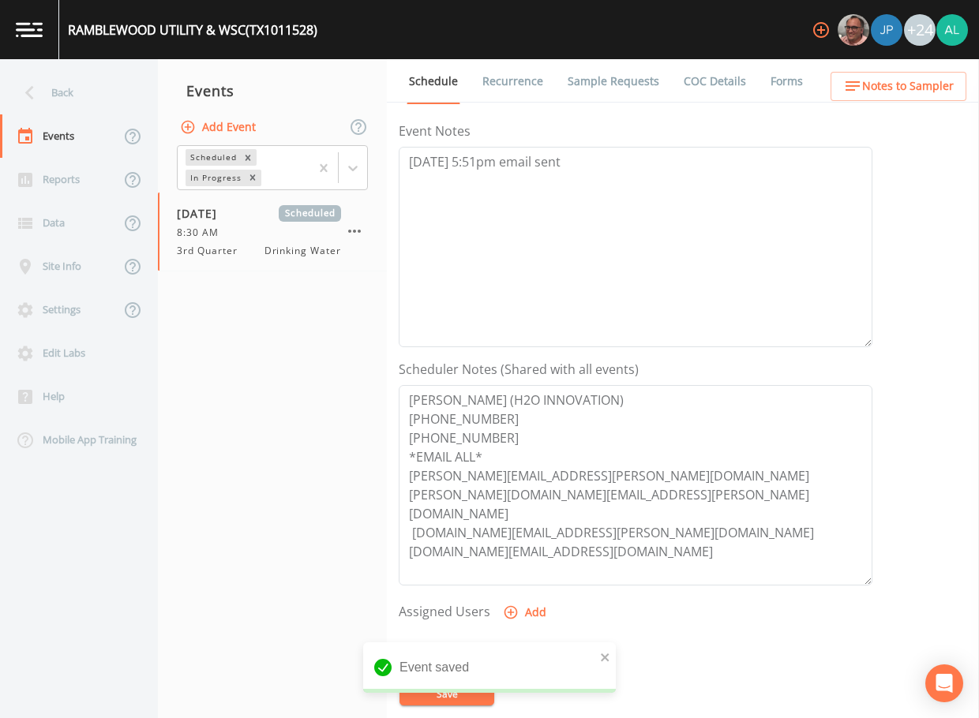
scroll to position [316, 0]
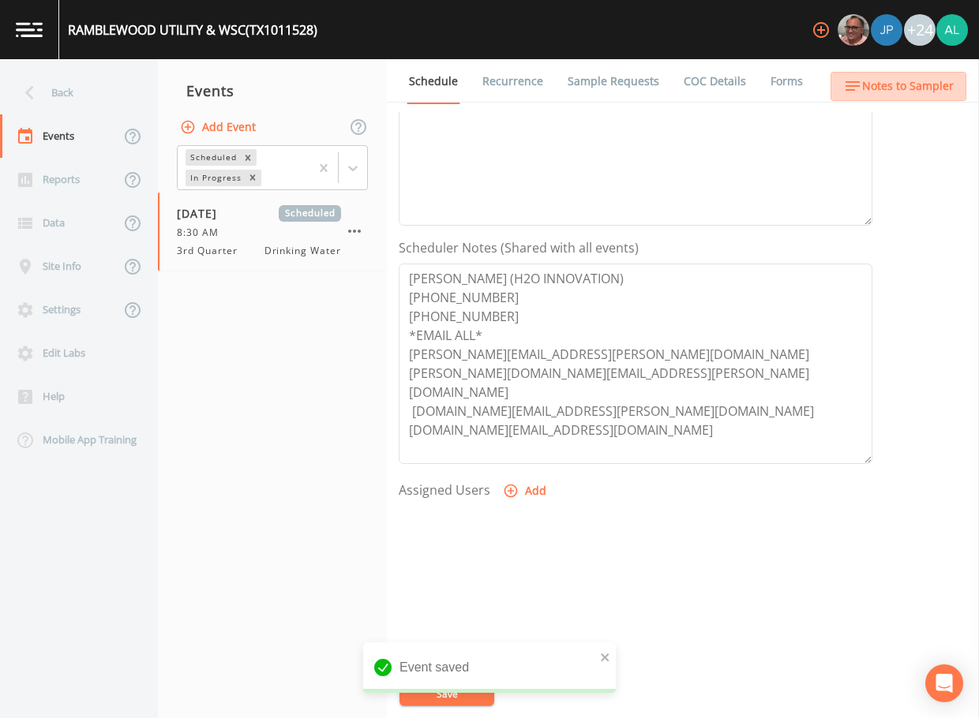
click at [932, 81] on span "Notes to Sampler" at bounding box center [908, 87] width 92 height 20
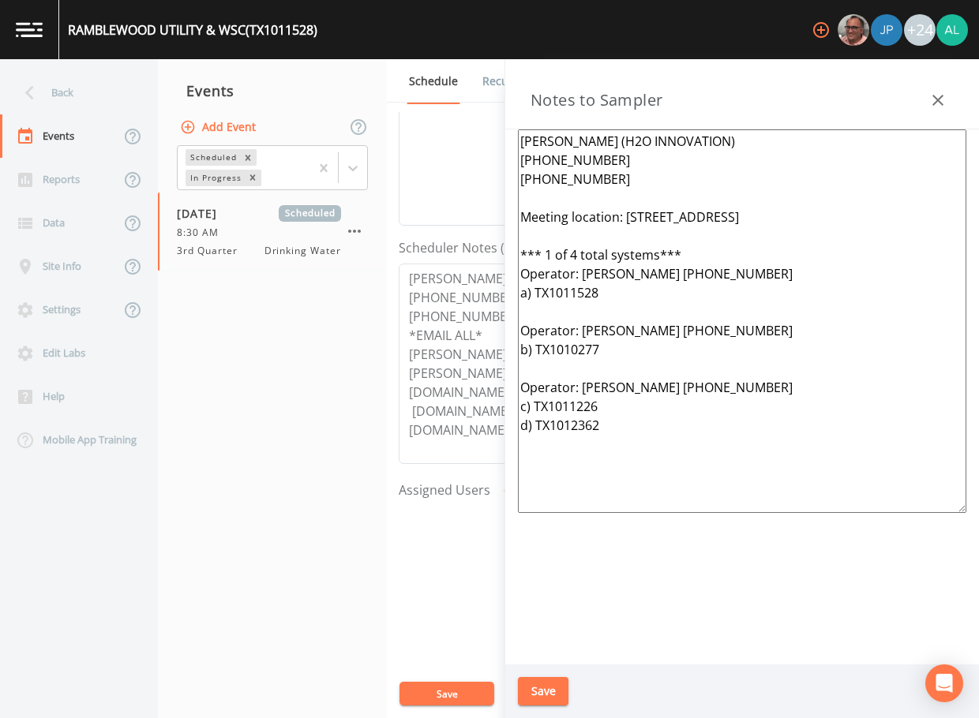
click at [930, 97] on icon "button" at bounding box center [937, 100] width 19 height 19
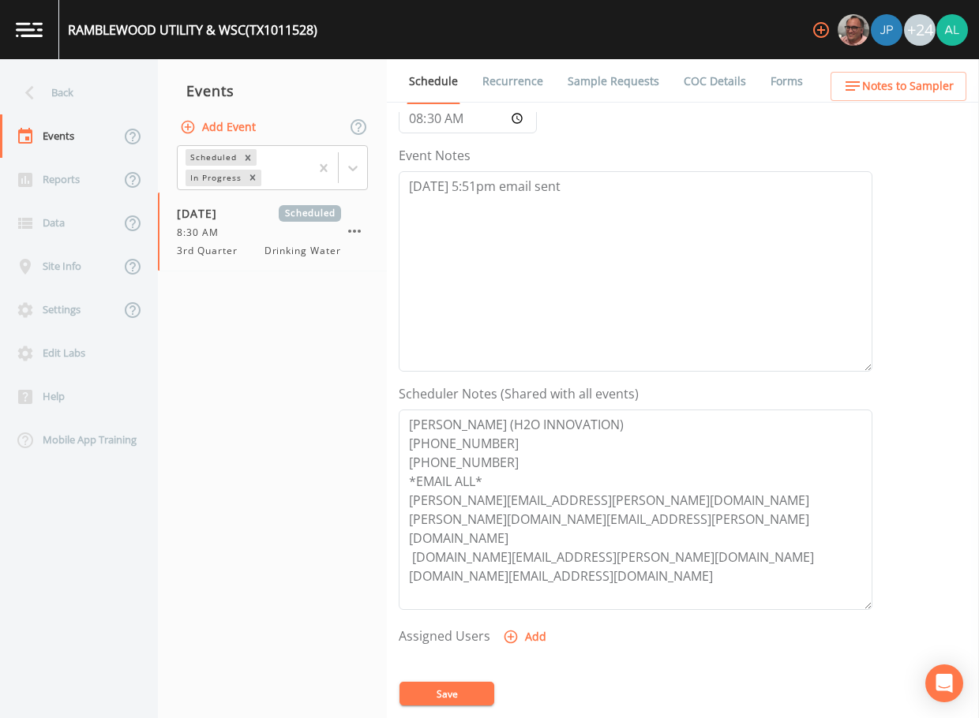
scroll to position [0, 0]
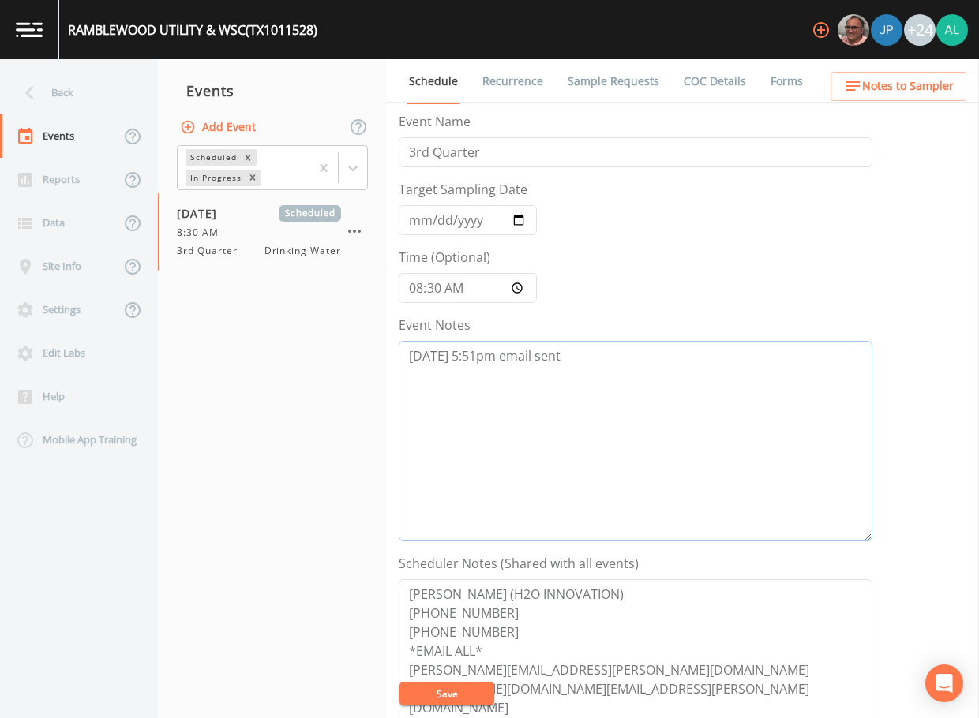
click at [579, 359] on textarea "[DATE] 5:51pm email sent" at bounding box center [636, 441] width 474 height 201
drag, startPoint x: 655, startPoint y: 372, endPoint x: 283, endPoint y: 342, distance: 373.1
click at [291, 349] on div "Back Events Reports Data Site Info Settings Edit Labs Help Mobile App Training …" at bounding box center [489, 388] width 979 height 659
type textarea "[DATE] 5:51pm email sent [DATE] 7:28pm confirmed by [PERSON_NAME]"
click at [466, 697] on button "Save" at bounding box center [446, 694] width 95 height 24
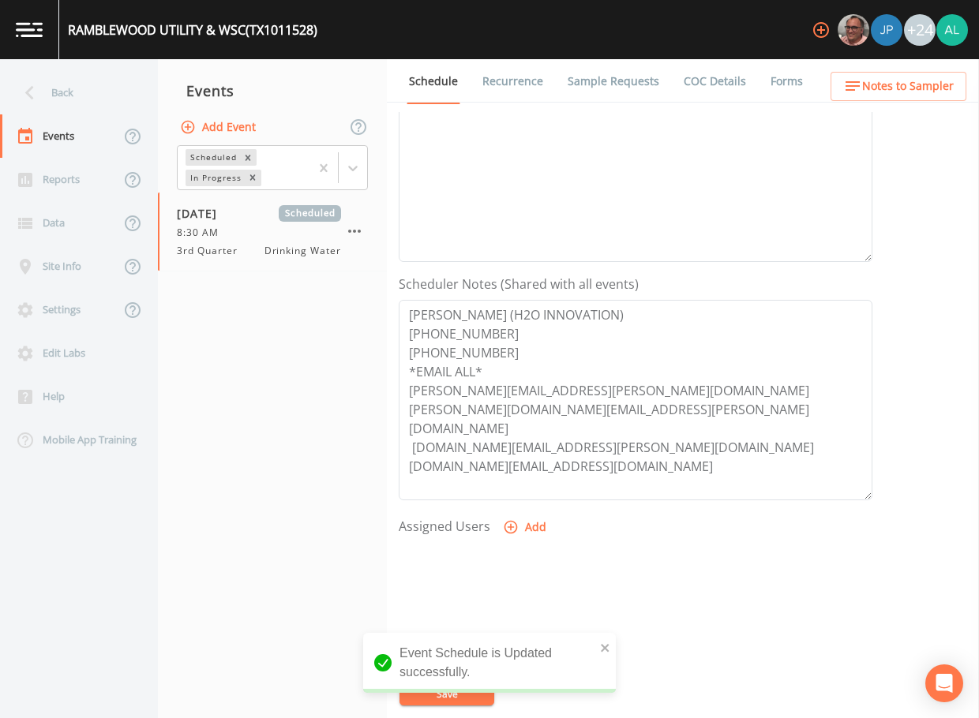
scroll to position [316, 0]
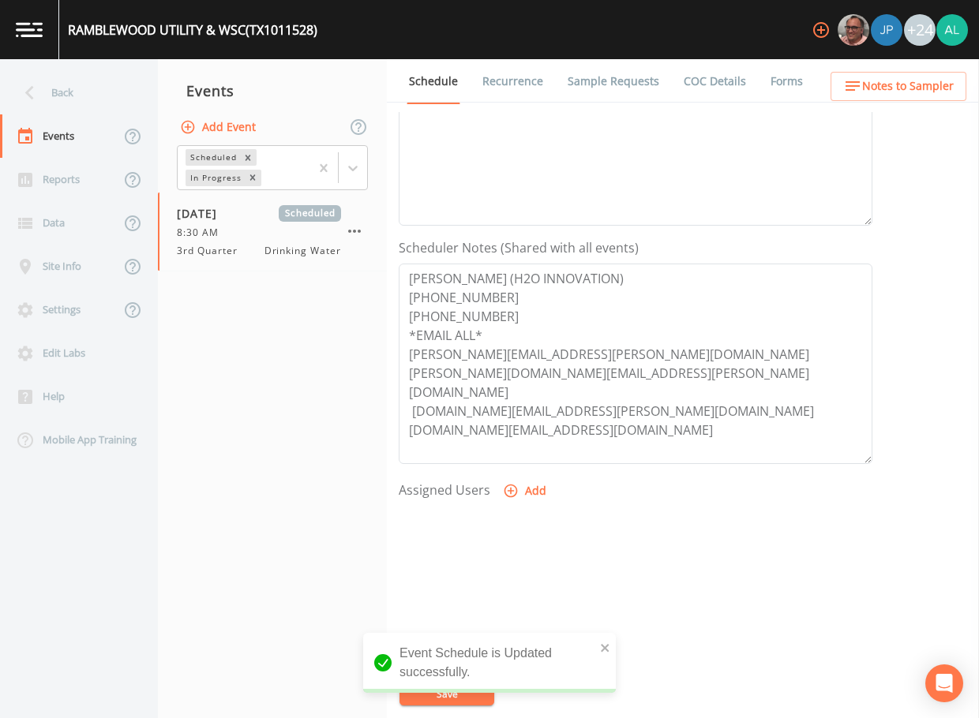
click at [530, 486] on button "Add" at bounding box center [526, 491] width 53 height 29
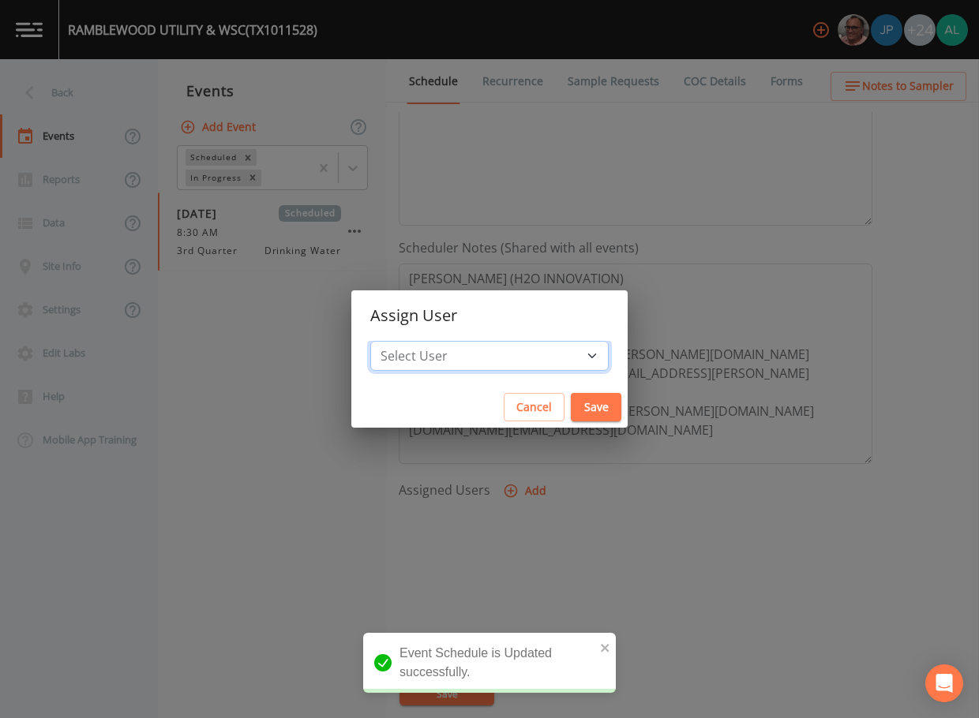
click at [479, 351] on select "Select User [PERSON_NAME] [PERSON_NAME] [PERSON_NAME] [PERSON_NAME] [PERSON_NAM…" at bounding box center [489, 356] width 238 height 30
select select "37eecc1f-c5fe-476e-b72b-30cfa15dcfe6"
click at [406, 341] on select "Select User [PERSON_NAME] [PERSON_NAME] [PERSON_NAME] [PERSON_NAME] [PERSON_NAM…" at bounding box center [489, 356] width 238 height 30
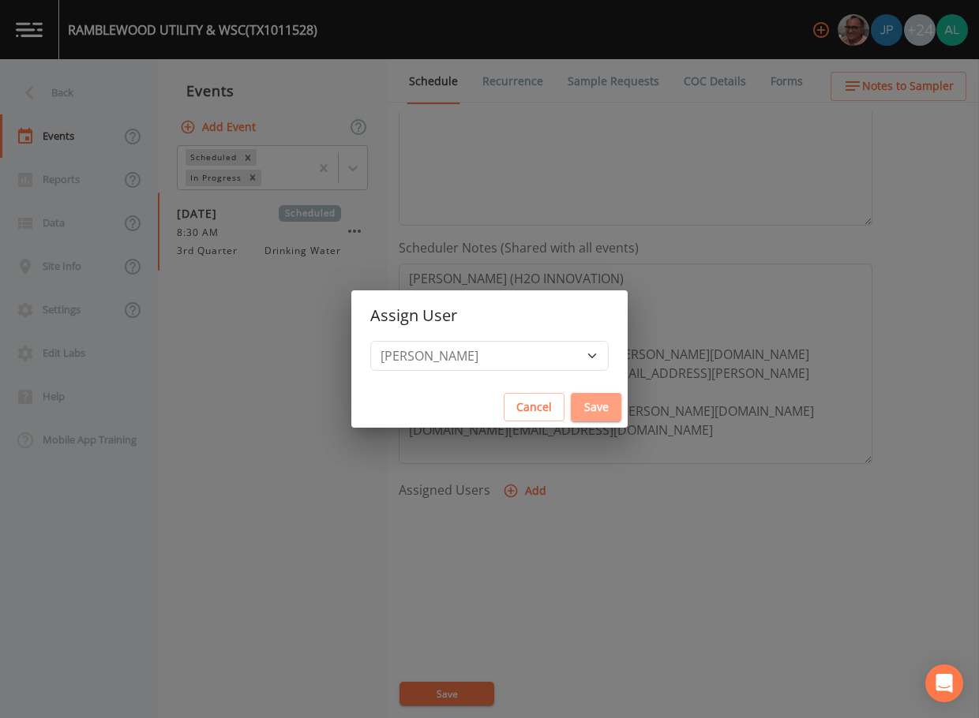
drag, startPoint x: 579, startPoint y: 406, endPoint x: 572, endPoint y: 393, distance: 14.5
click at [576, 404] on button "Save" at bounding box center [596, 407] width 51 height 29
select select
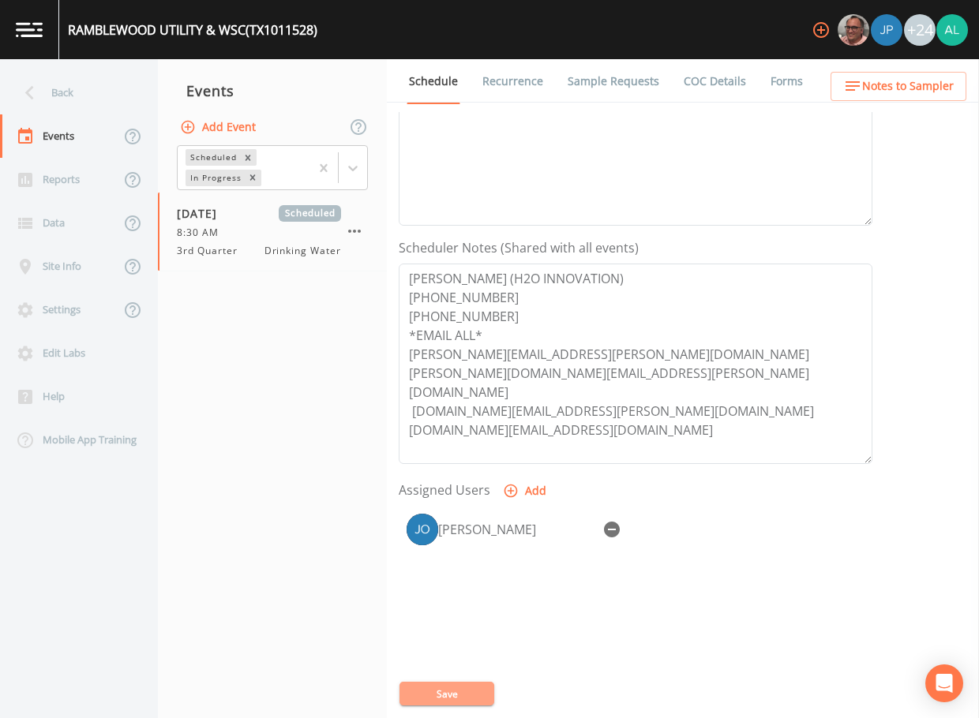
click at [450, 690] on button "Save" at bounding box center [446, 694] width 95 height 24
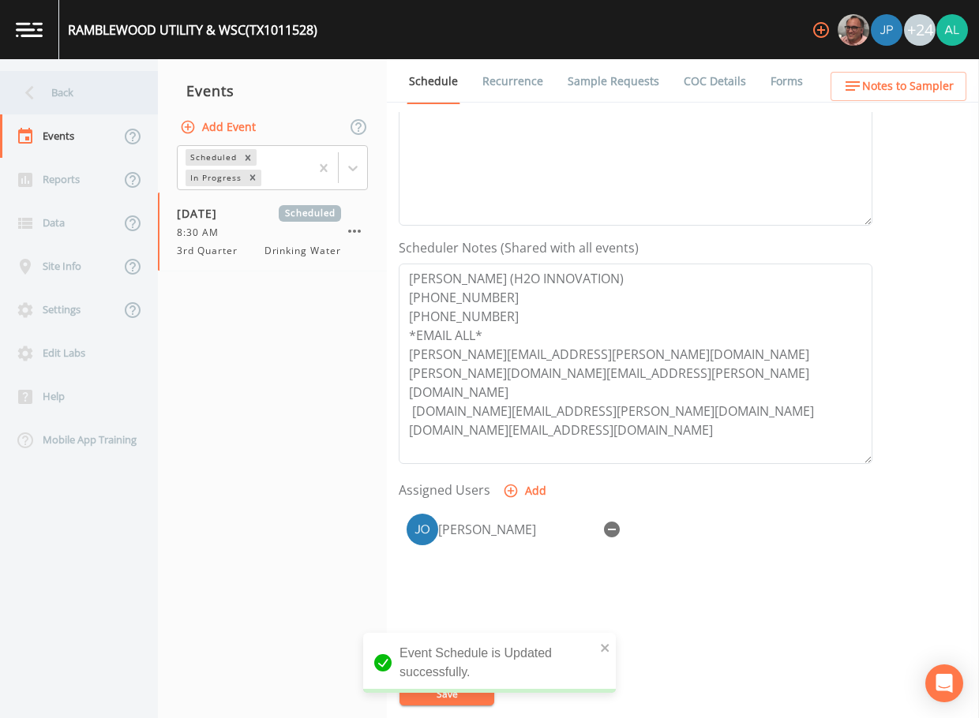
click at [66, 88] on div "Back" at bounding box center [71, 92] width 142 height 43
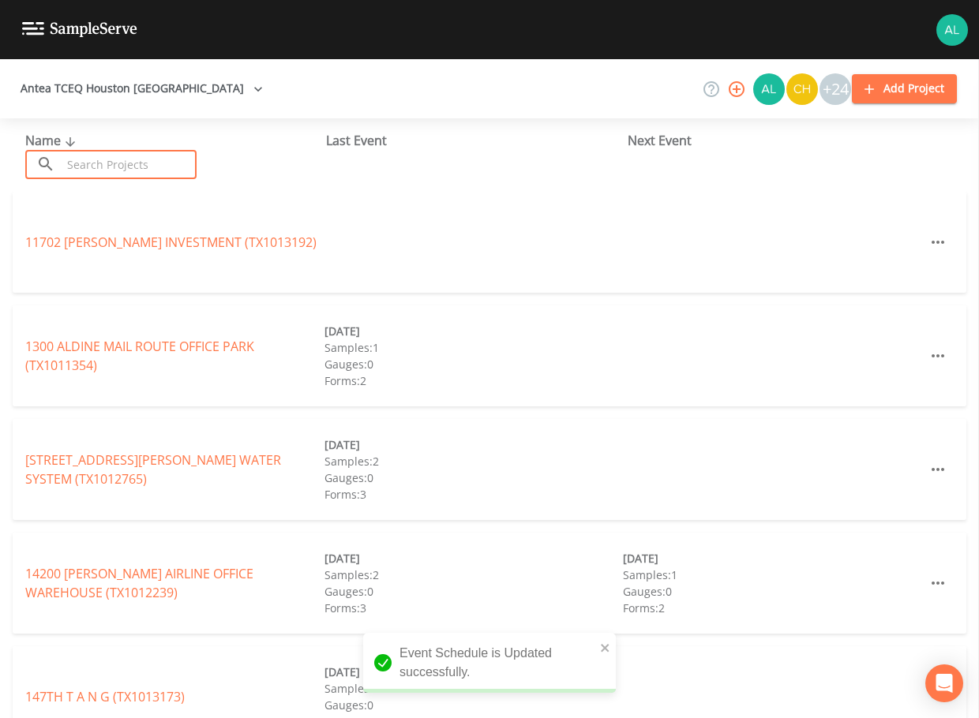
click at [129, 164] on input "text" at bounding box center [129, 164] width 135 height 29
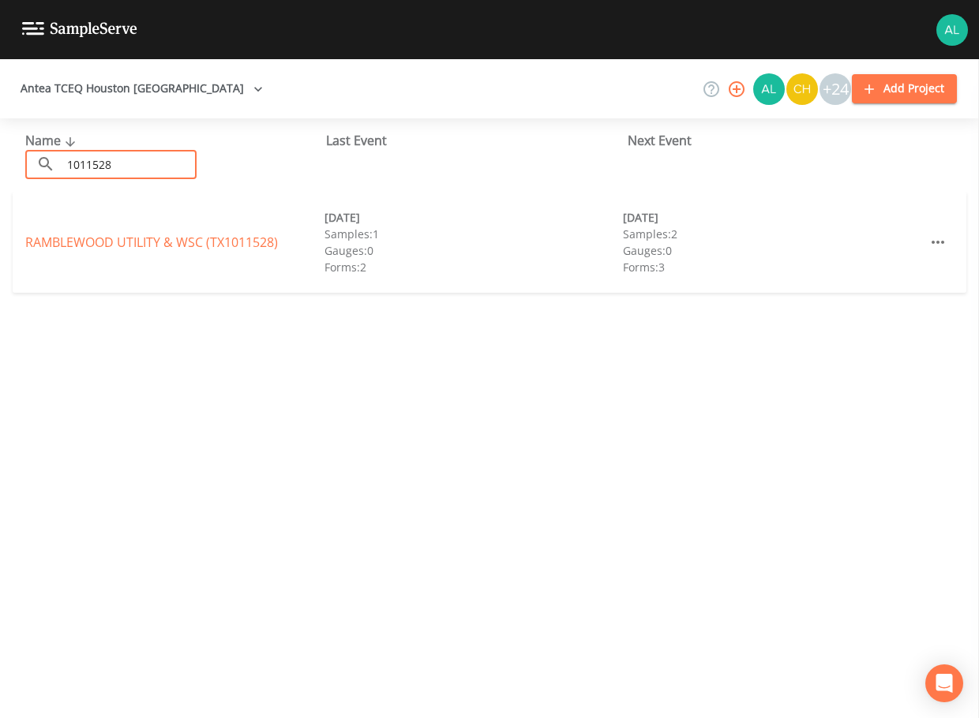
type input "1011528"
click at [47, 248] on link "RAMBLEWOOD UTILITY & WSC (TX1011528)" at bounding box center [151, 242] width 253 height 17
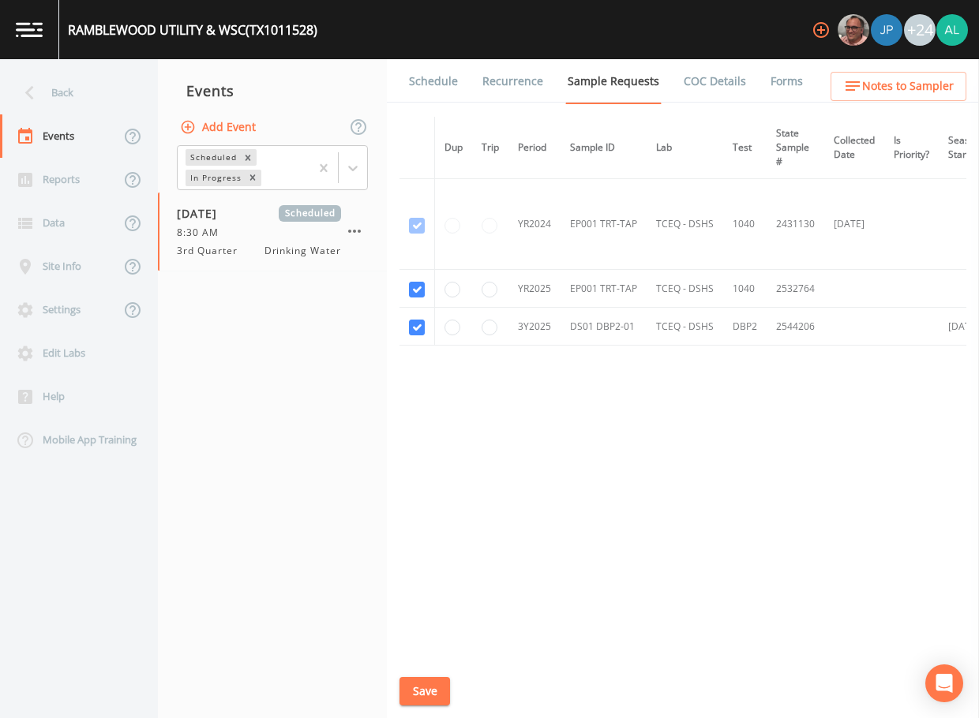
click at [423, 90] on link "Schedule" at bounding box center [434, 81] width 54 height 44
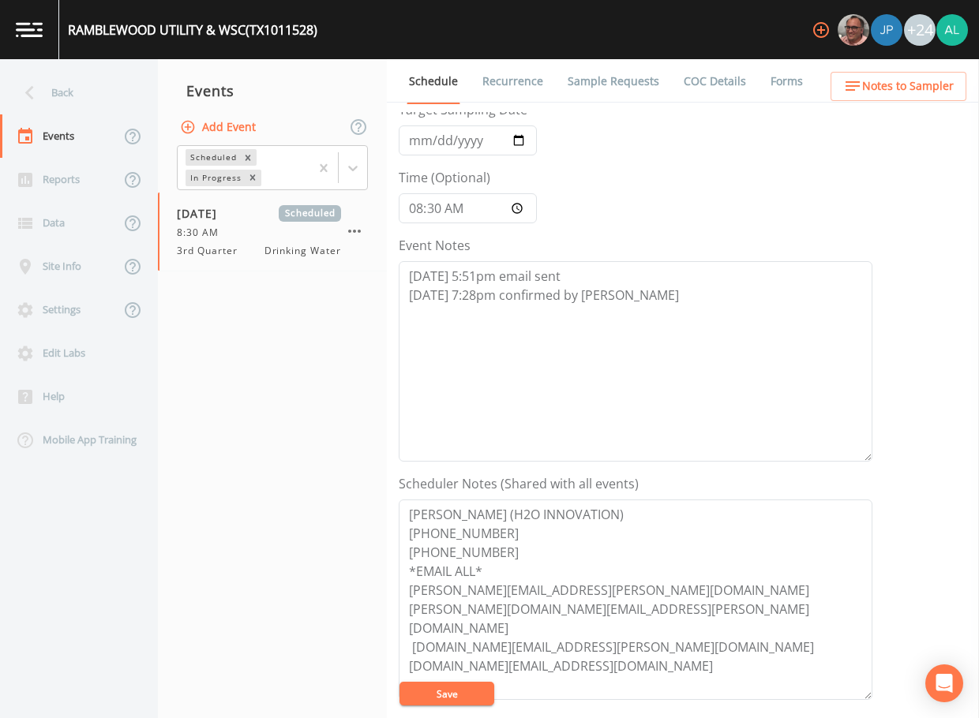
scroll to position [79, 0]
click at [871, 84] on span "Notes to Sampler" at bounding box center [908, 87] width 92 height 20
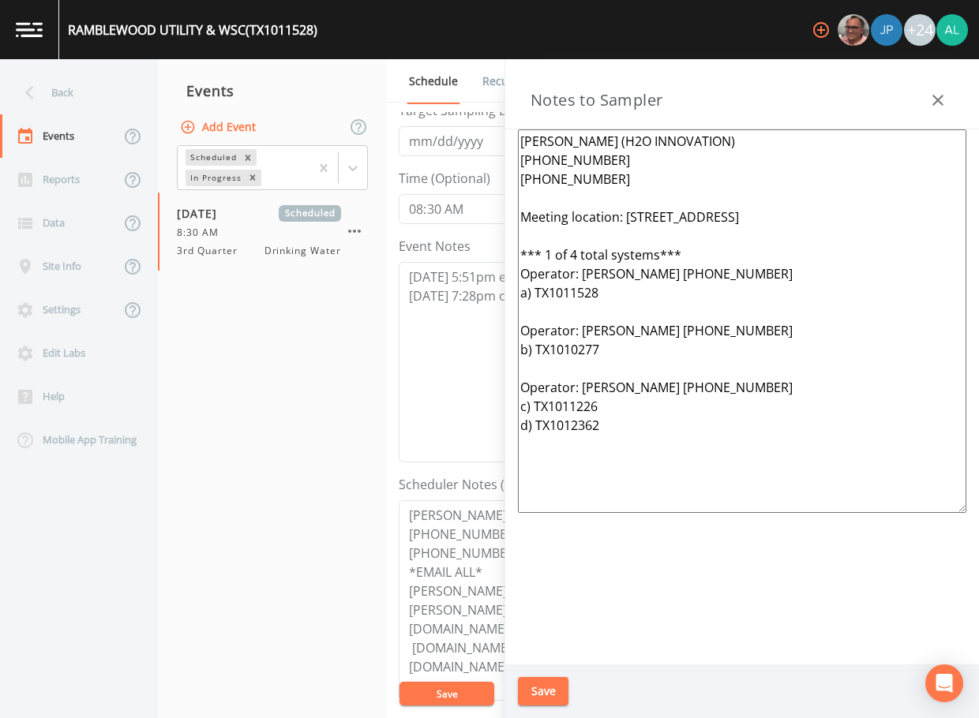
click at [556, 699] on button "Save" at bounding box center [543, 691] width 51 height 29
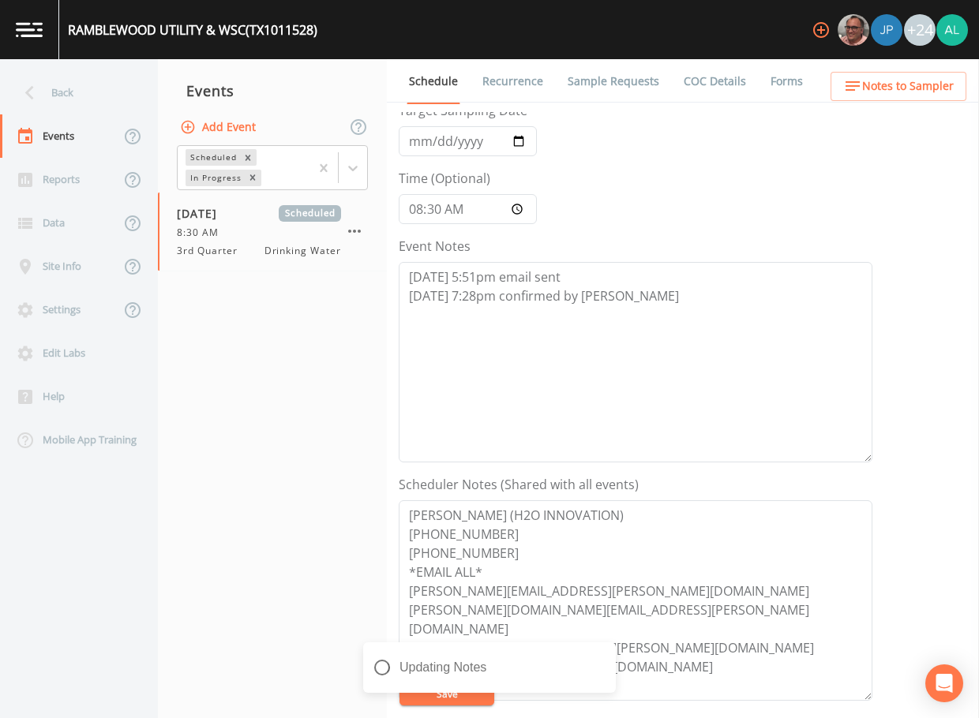
click at [491, 699] on div "Updating Notes" at bounding box center [489, 674] width 253 height 63
click at [81, 112] on div "Back" at bounding box center [71, 92] width 142 height 43
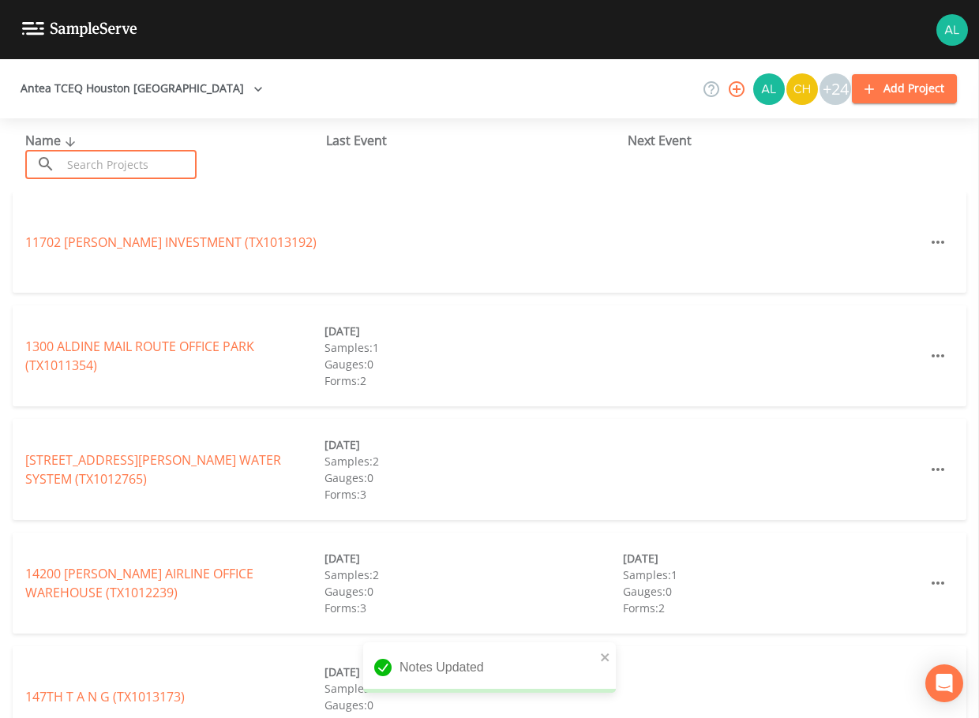
click at [99, 164] on input "text" at bounding box center [129, 164] width 135 height 29
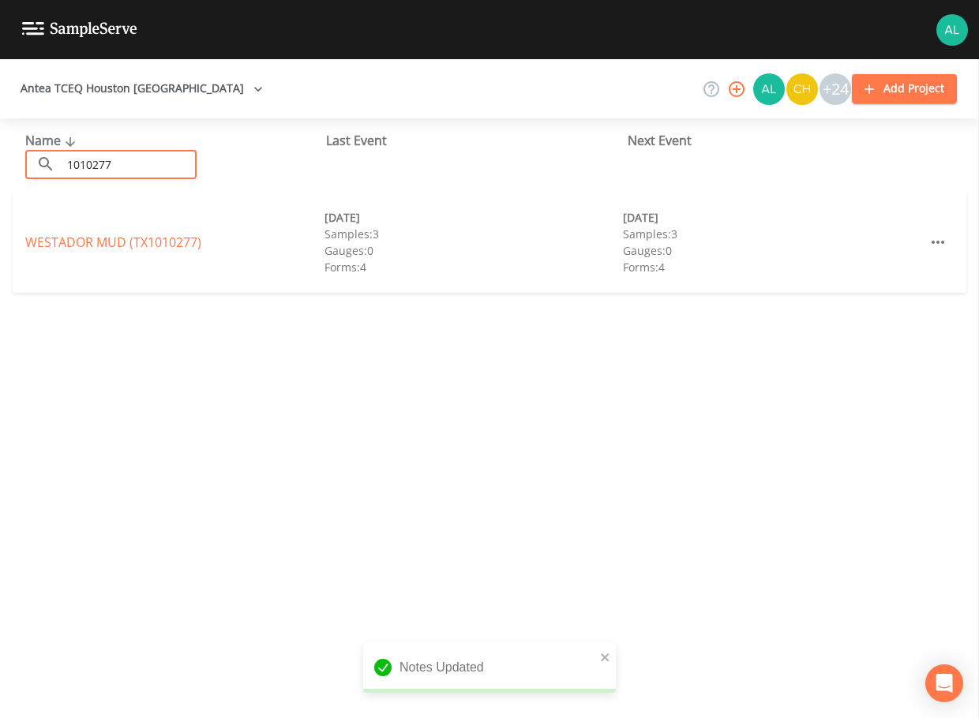
type input "1010277"
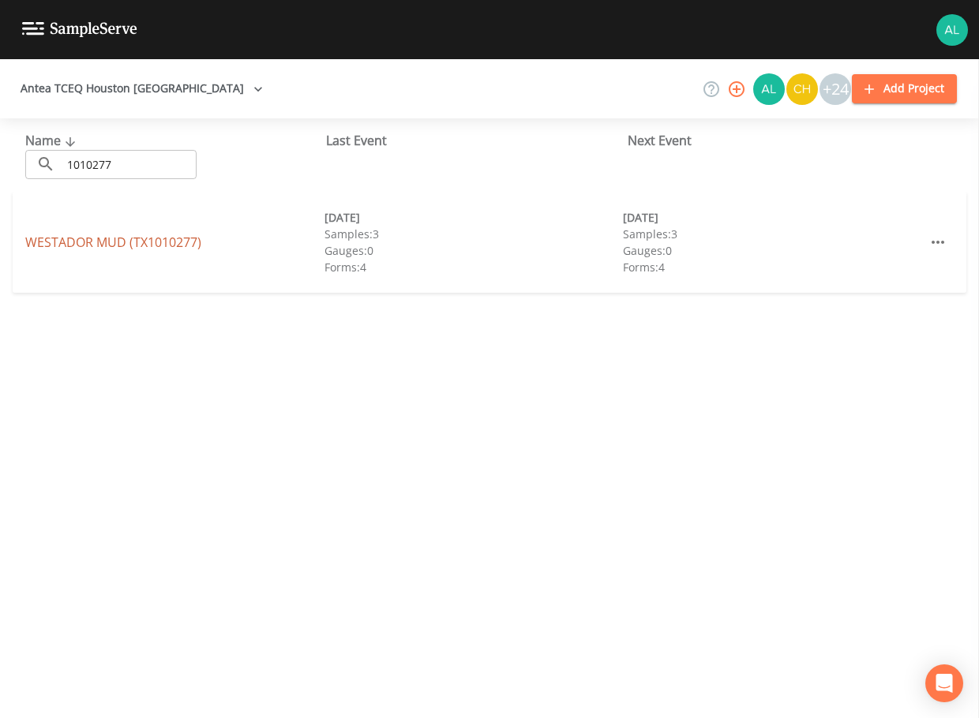
click at [58, 239] on link "WESTADOR MUD (TX1010277)" at bounding box center [113, 242] width 176 height 17
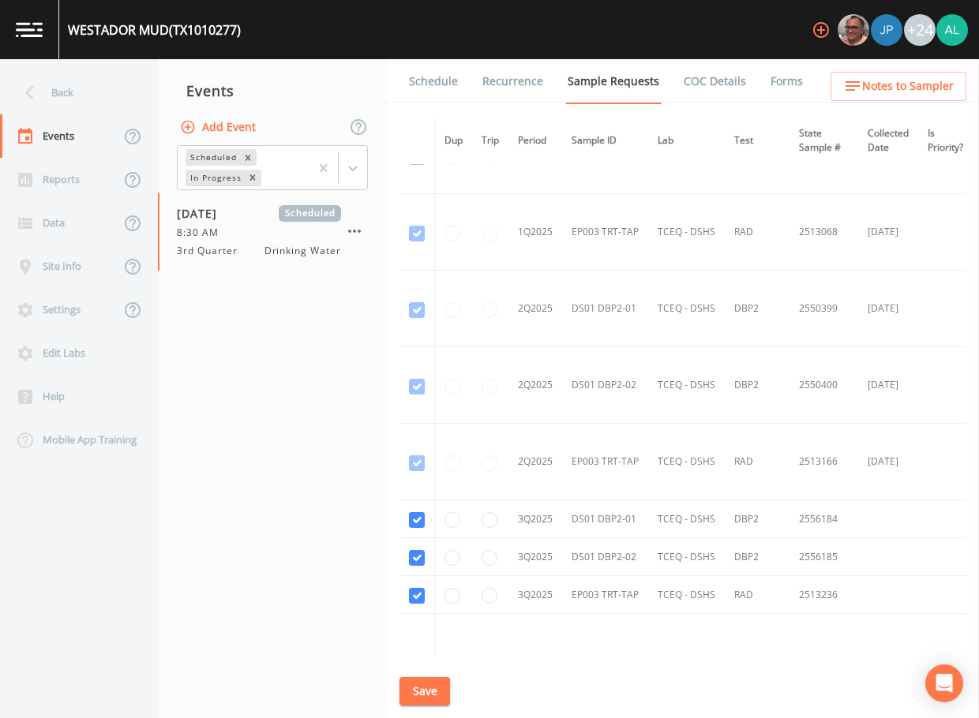
scroll to position [2026, 0]
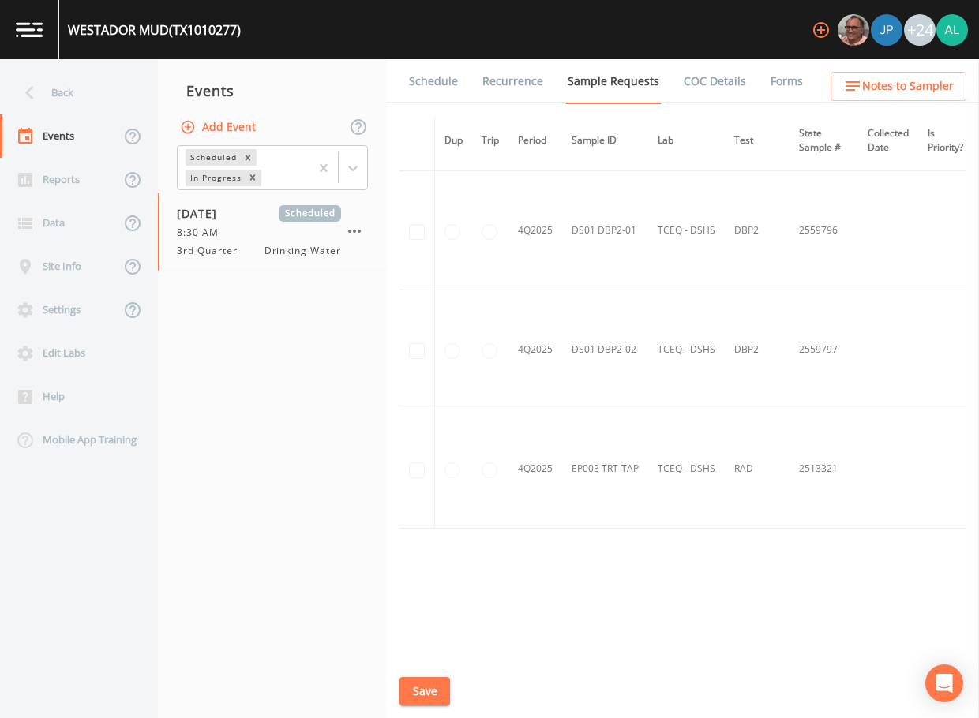
click at [449, 75] on link "Schedule" at bounding box center [434, 81] width 54 height 44
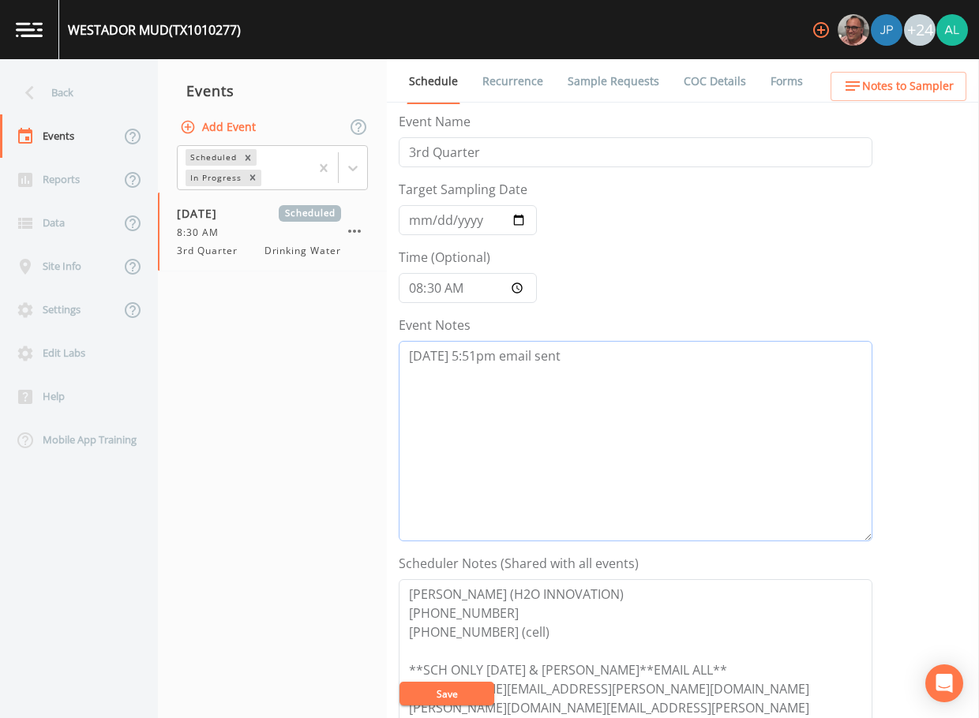
click at [651, 381] on textarea "[DATE] 5:51pm email sent" at bounding box center [636, 441] width 474 height 201
drag, startPoint x: 651, startPoint y: 381, endPoint x: 281, endPoint y: 381, distance: 370.3
click at [281, 381] on div "Back Events Reports Data Site Info Settings Edit Labs Help Mobile App Training …" at bounding box center [489, 388] width 979 height 659
paste textarea "[DATE] 7:28pm confirmed by [PERSON_NAME]"
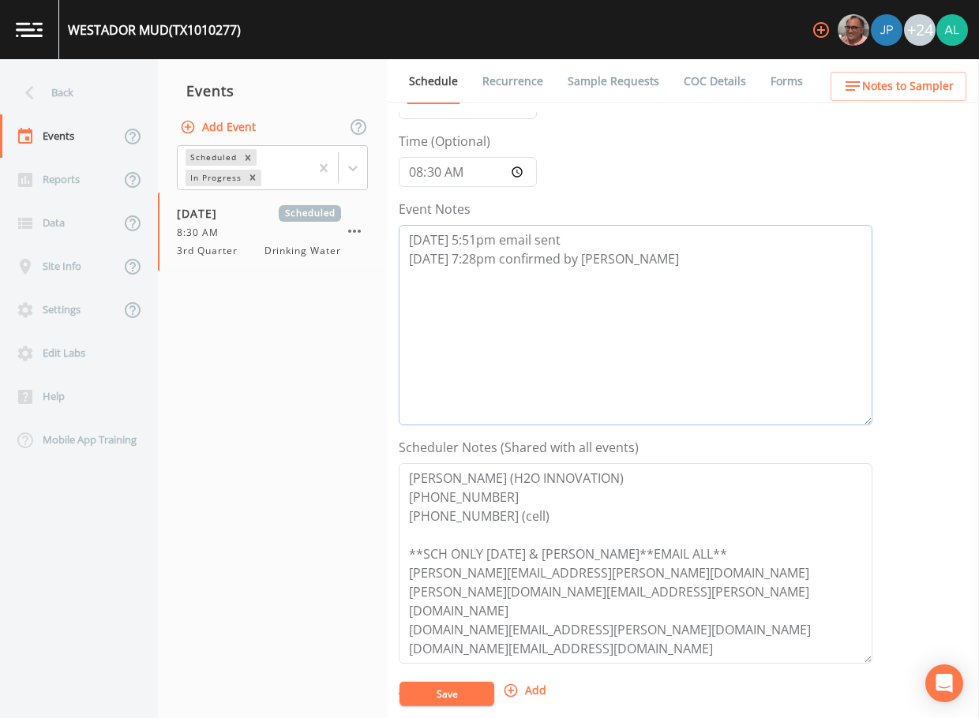
scroll to position [237, 0]
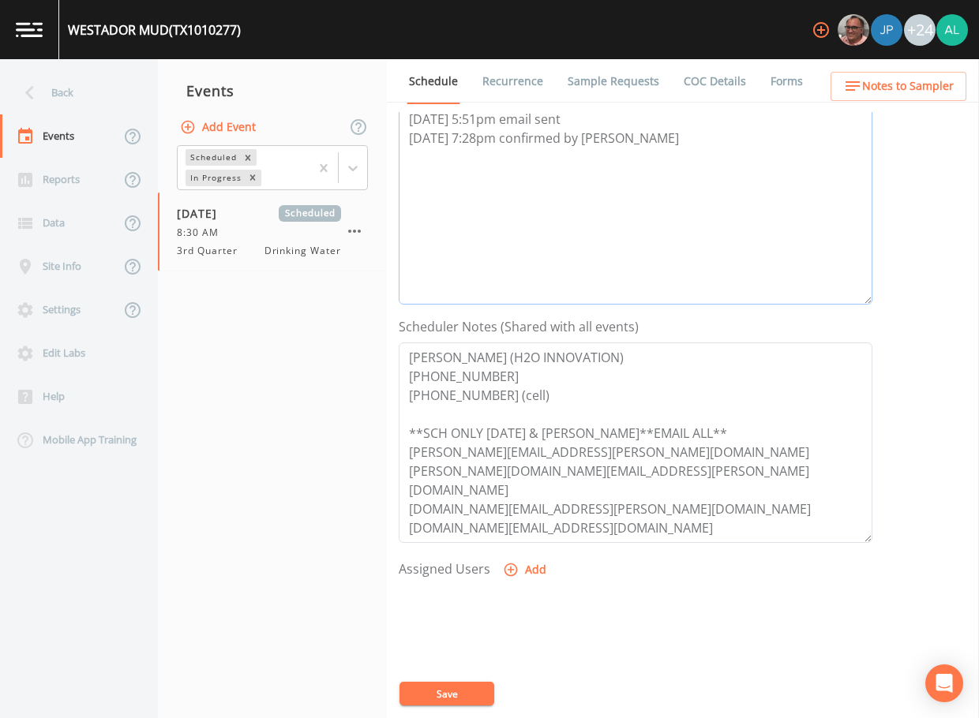
type textarea "[DATE] 5:51pm email sent [DATE] 7:28pm confirmed by [PERSON_NAME]"
click at [520, 566] on button "Add" at bounding box center [526, 570] width 53 height 29
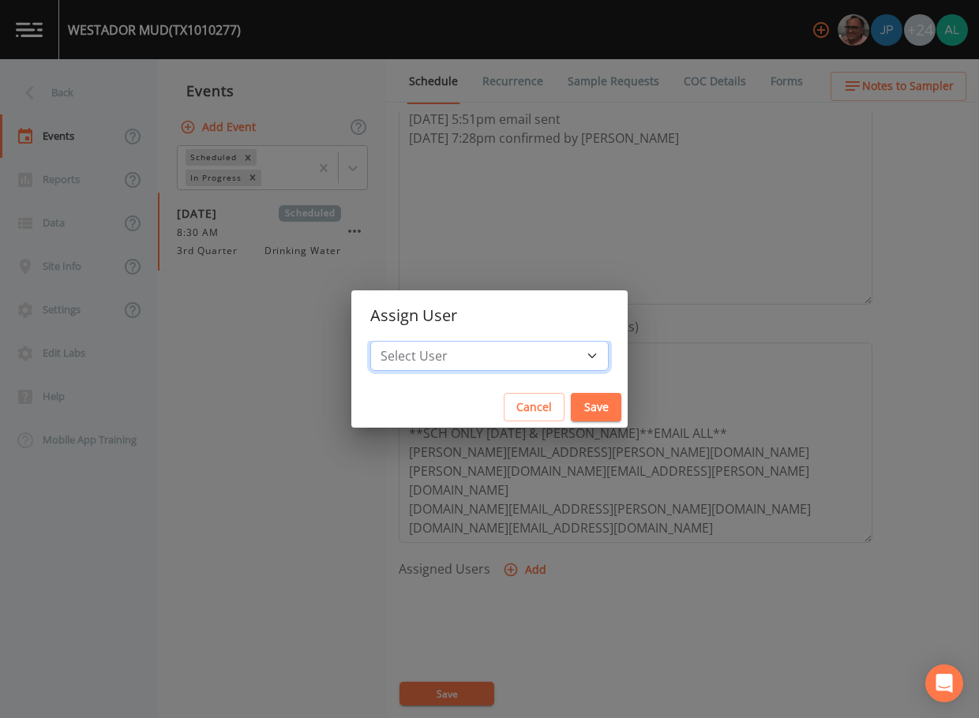
click at [487, 355] on select "Select User [PERSON_NAME] [PERSON_NAME] [PERSON_NAME] [PERSON_NAME] [PERSON_NAM…" at bounding box center [489, 356] width 238 height 30
select select "37eecc1f-c5fe-476e-b72b-30cfa15dcfe6"
click at [406, 341] on select "Select User [PERSON_NAME] [PERSON_NAME] [PERSON_NAME] [PERSON_NAME] [PERSON_NAM…" at bounding box center [489, 356] width 238 height 30
click at [583, 401] on button "Save" at bounding box center [596, 407] width 51 height 29
select select
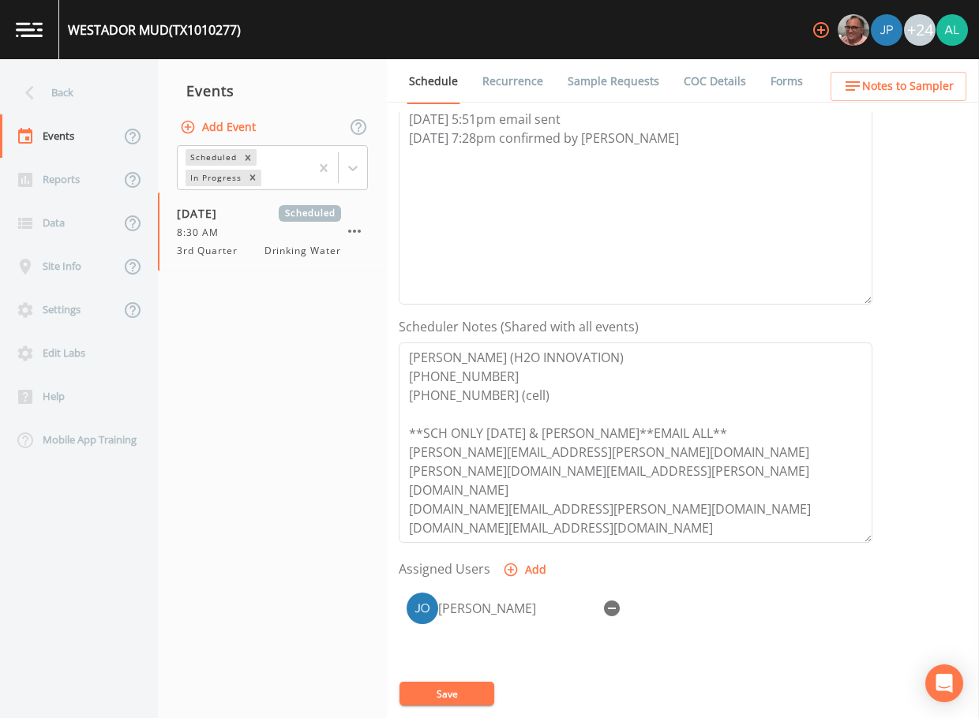
click at [461, 685] on button "Save" at bounding box center [446, 694] width 95 height 24
click at [913, 69] on ul "Schedule Recurrence Sample Requests COC Details Forms" at bounding box center [683, 80] width 592 height 43
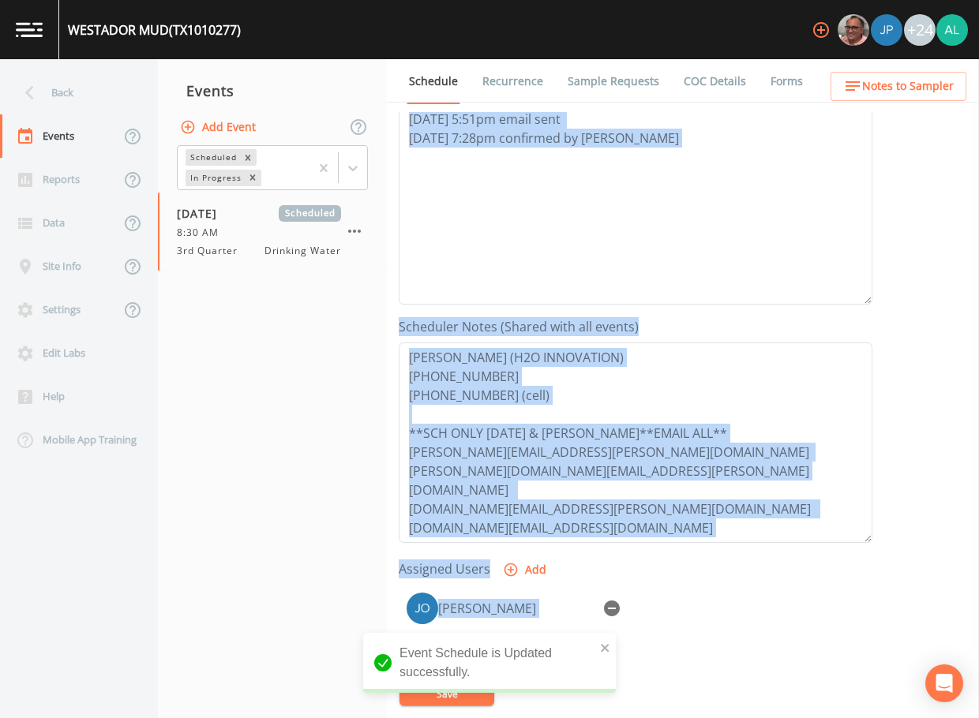
click at [910, 73] on div "Back Events Reports Data Site Info Settings Edit Labs Help Mobile App Training …" at bounding box center [489, 388] width 979 height 659
click at [906, 78] on span "Notes to Sampler" at bounding box center [908, 87] width 92 height 20
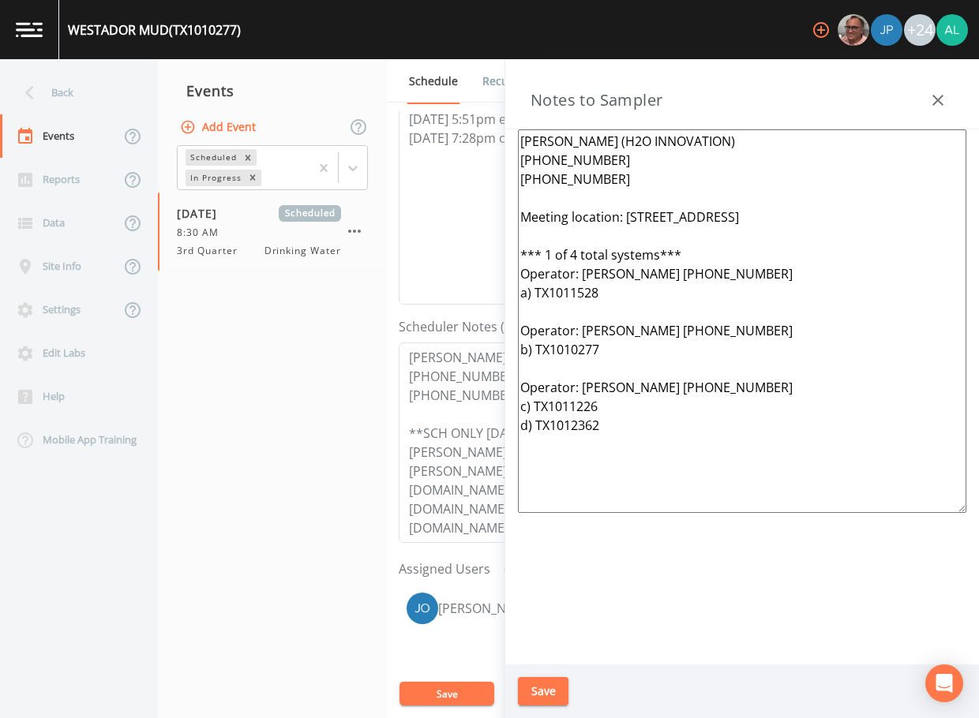
click at [215, 583] on nav "Events Add Event Scheduled In Progress [DATE] Scheduled 8:30 AM 3rd Quarter Dri…" at bounding box center [272, 388] width 229 height 659
click at [92, 82] on div "Back" at bounding box center [71, 92] width 142 height 43
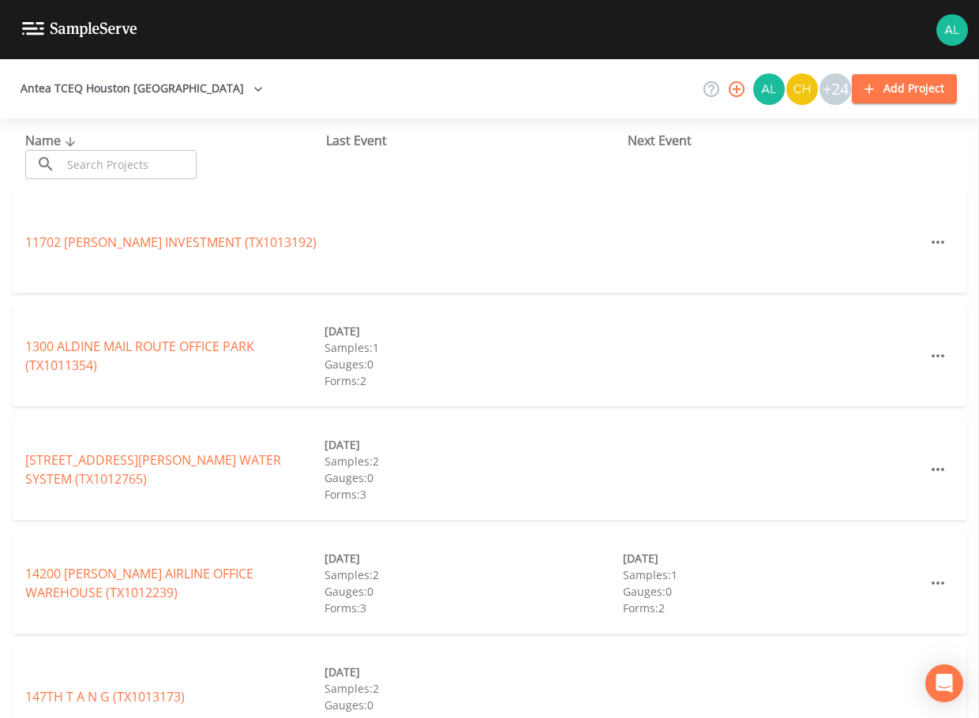
drag, startPoint x: 113, startPoint y: 172, endPoint x: 111, endPoint y: 164, distance: 8.2
click at [113, 172] on input "text" at bounding box center [129, 164] width 135 height 29
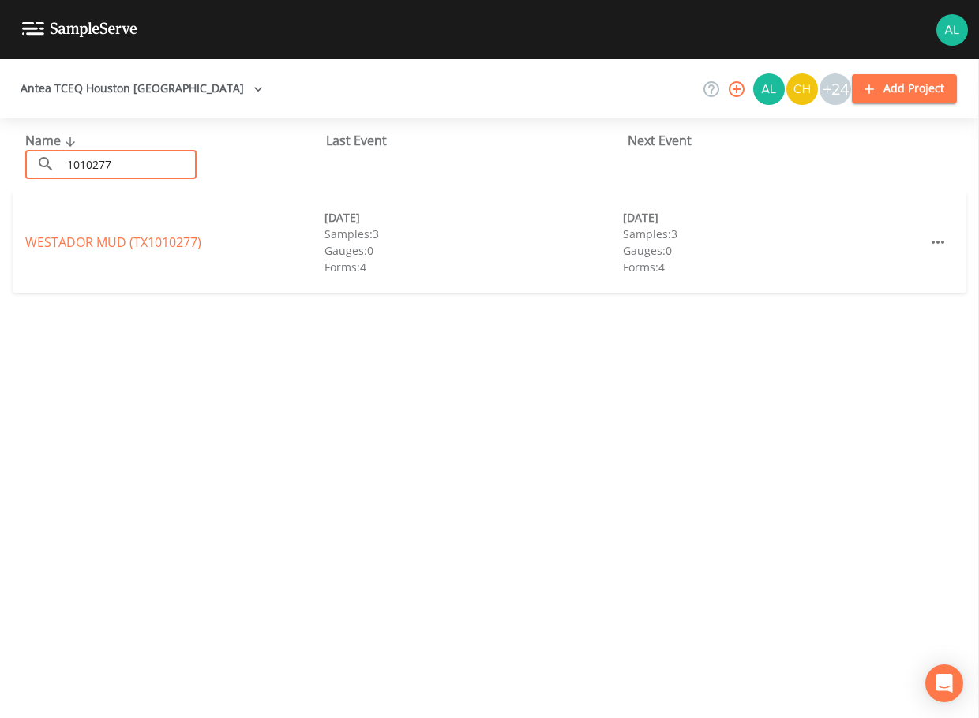
type input "1010277"
click at [67, 236] on link "WESTADOR MUD (TX1010277)" at bounding box center [113, 242] width 176 height 17
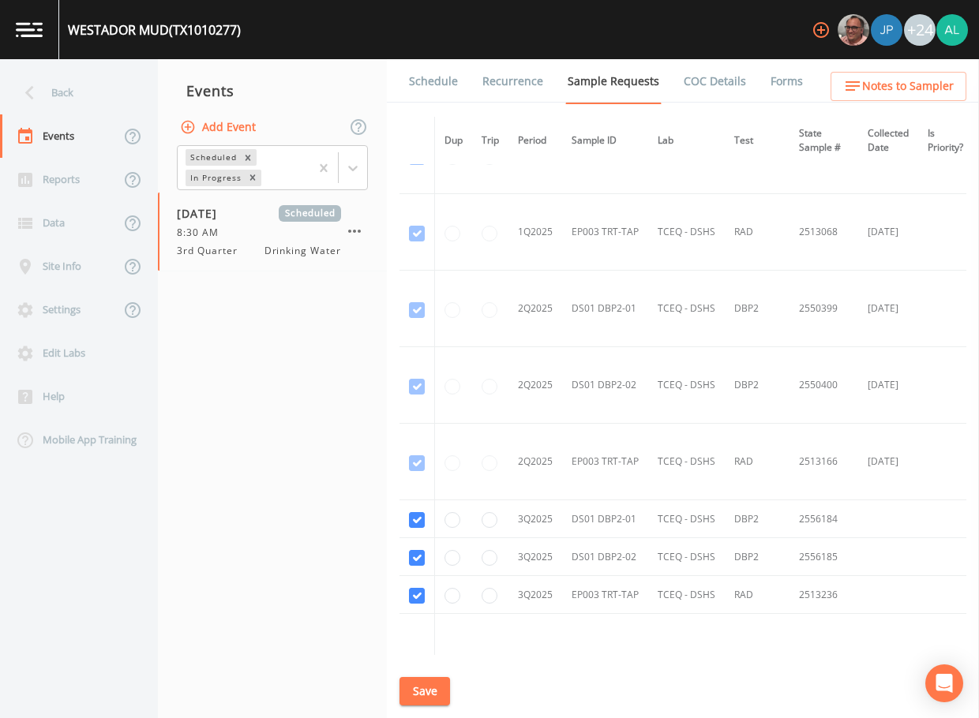
scroll to position [2026, 0]
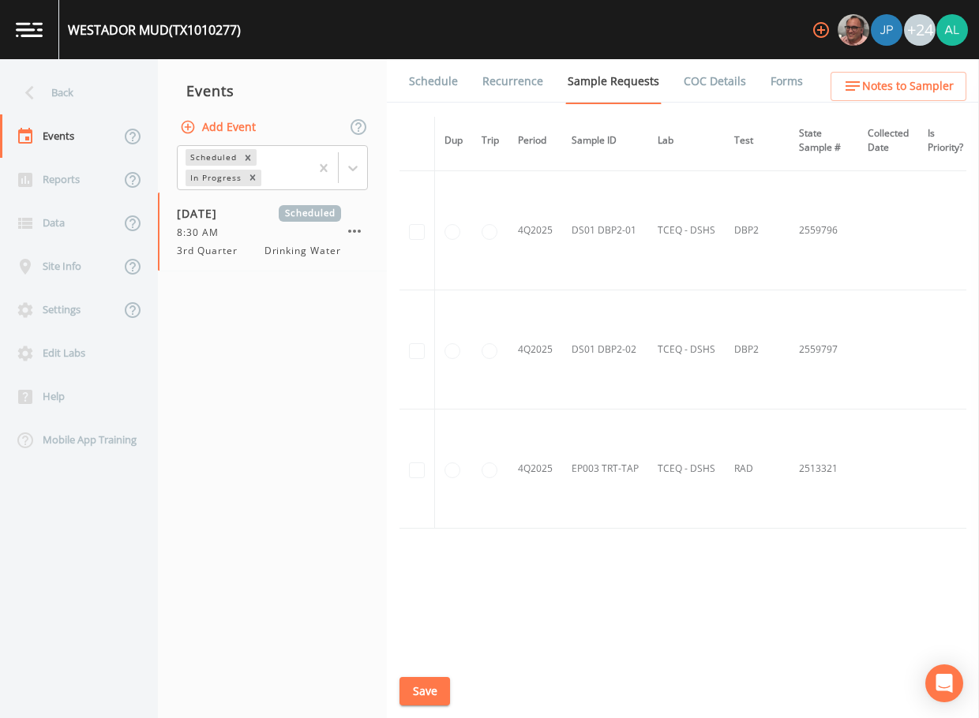
click at [440, 91] on link "Schedule" at bounding box center [434, 81] width 54 height 44
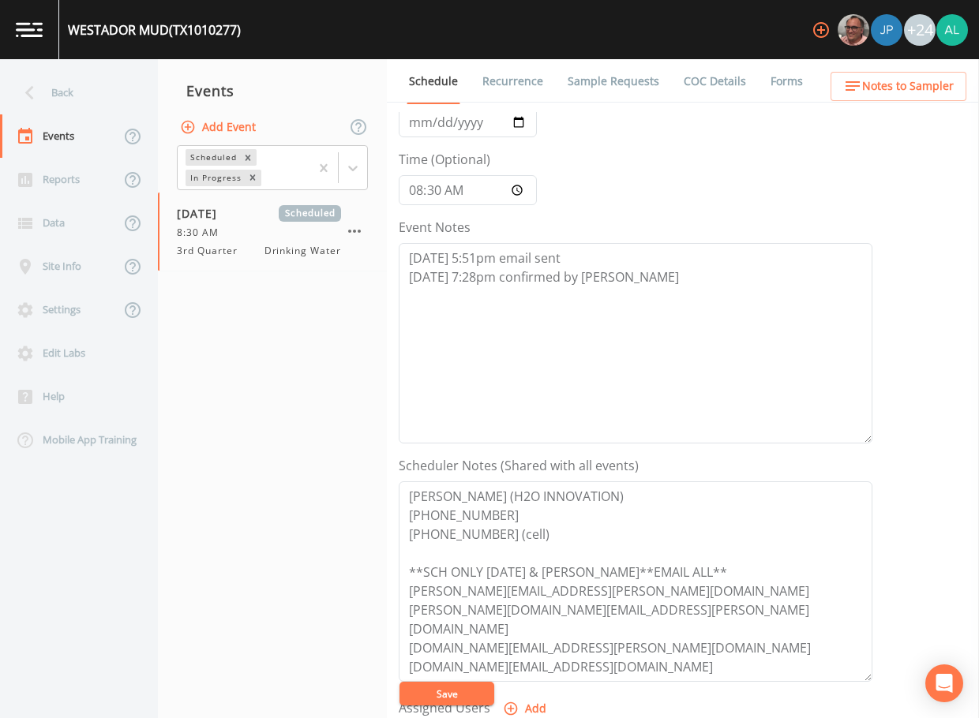
scroll to position [237, 0]
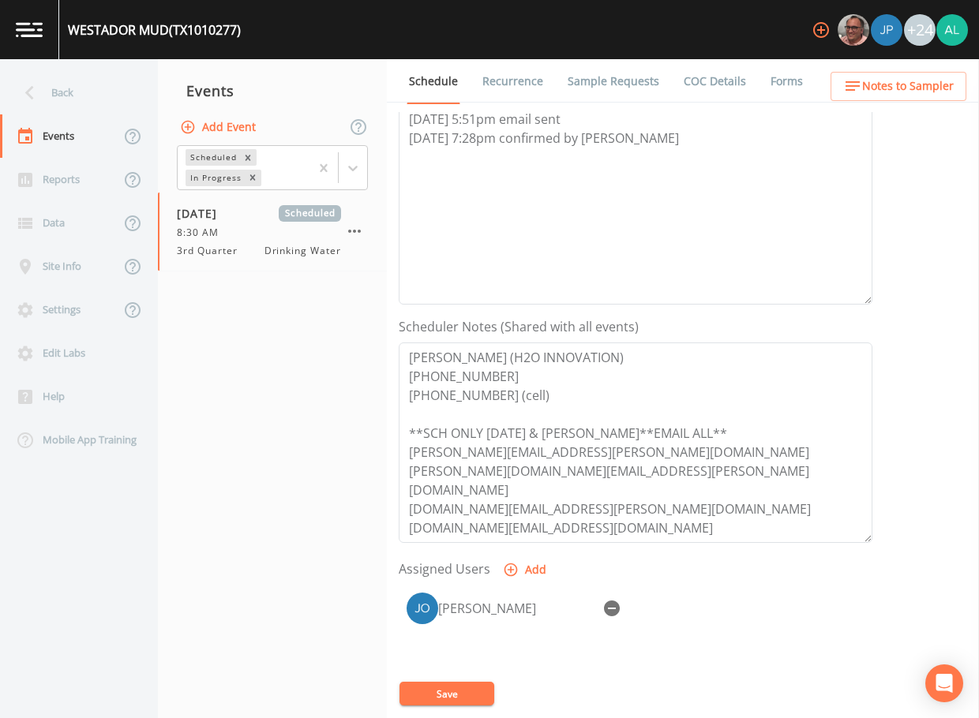
click at [924, 77] on span "Notes to Sampler" at bounding box center [908, 87] width 92 height 20
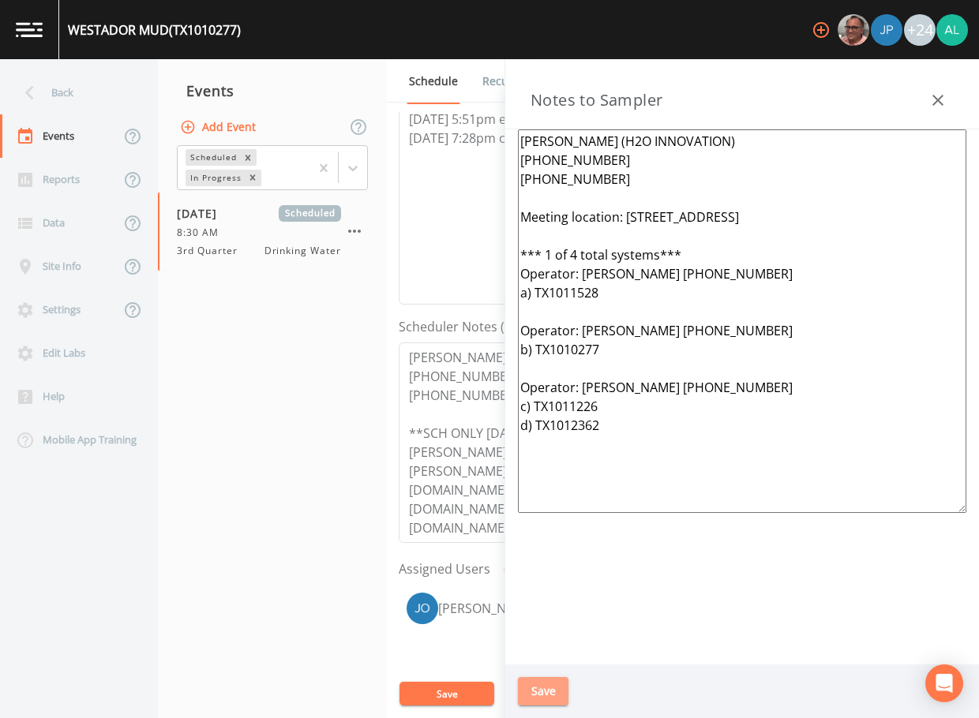
click at [540, 692] on button "Save" at bounding box center [543, 691] width 51 height 29
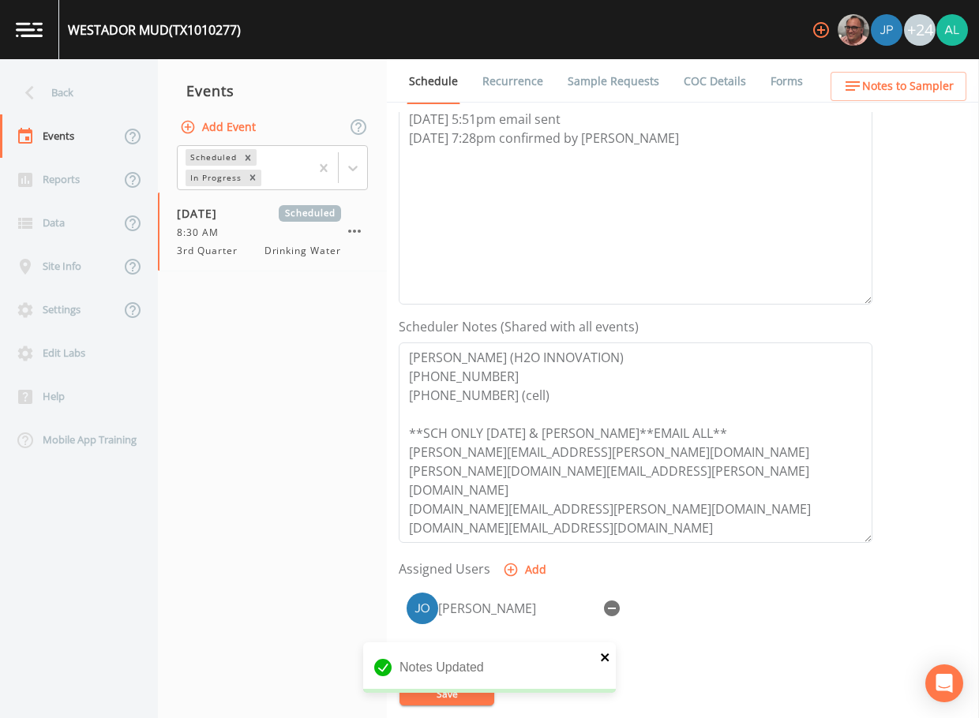
click at [600, 655] on icon "close" at bounding box center [605, 657] width 11 height 13
click at [441, 698] on button "Save" at bounding box center [446, 694] width 95 height 24
click at [81, 90] on div "Back" at bounding box center [71, 92] width 142 height 43
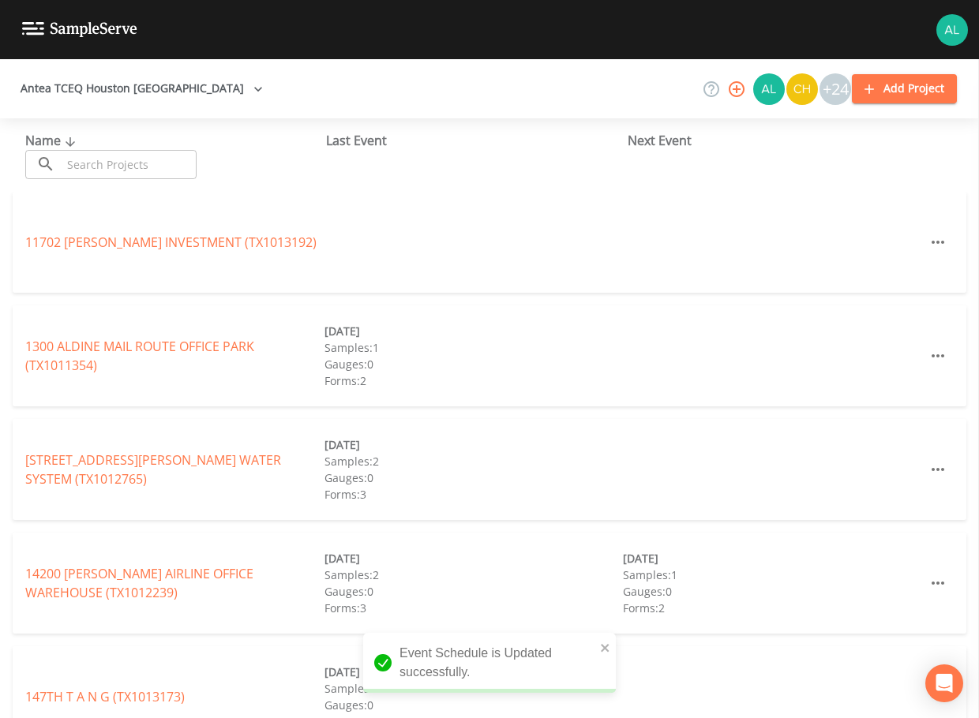
click at [91, 166] on input "text" at bounding box center [129, 164] width 135 height 29
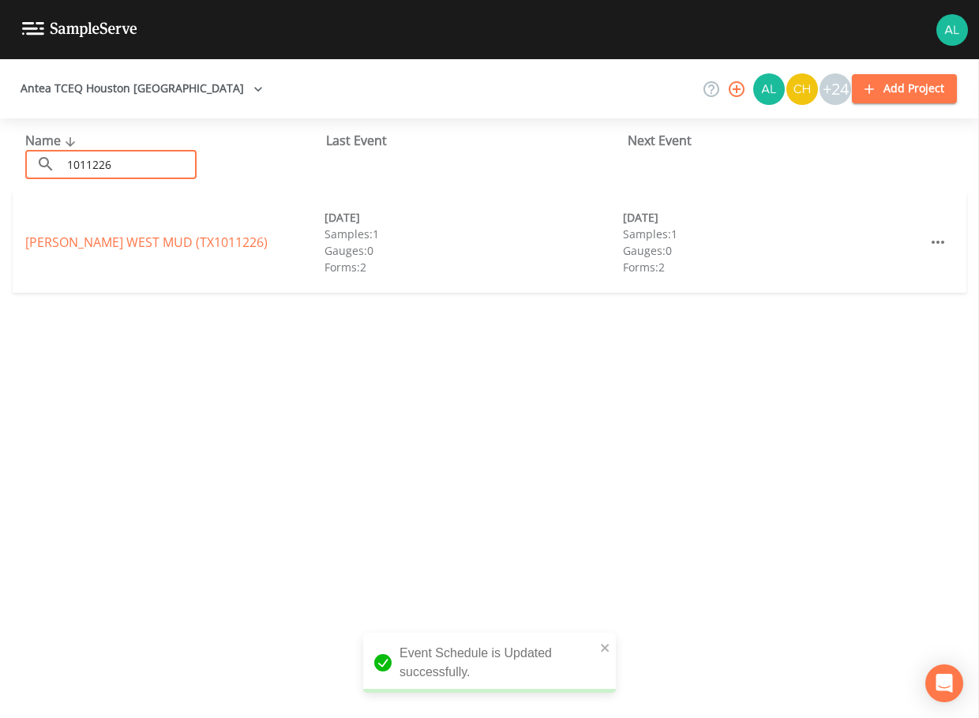
type input "1011226"
click at [58, 237] on link "[PERSON_NAME][GEOGRAPHIC_DATA] (TX1011226)" at bounding box center [146, 242] width 242 height 17
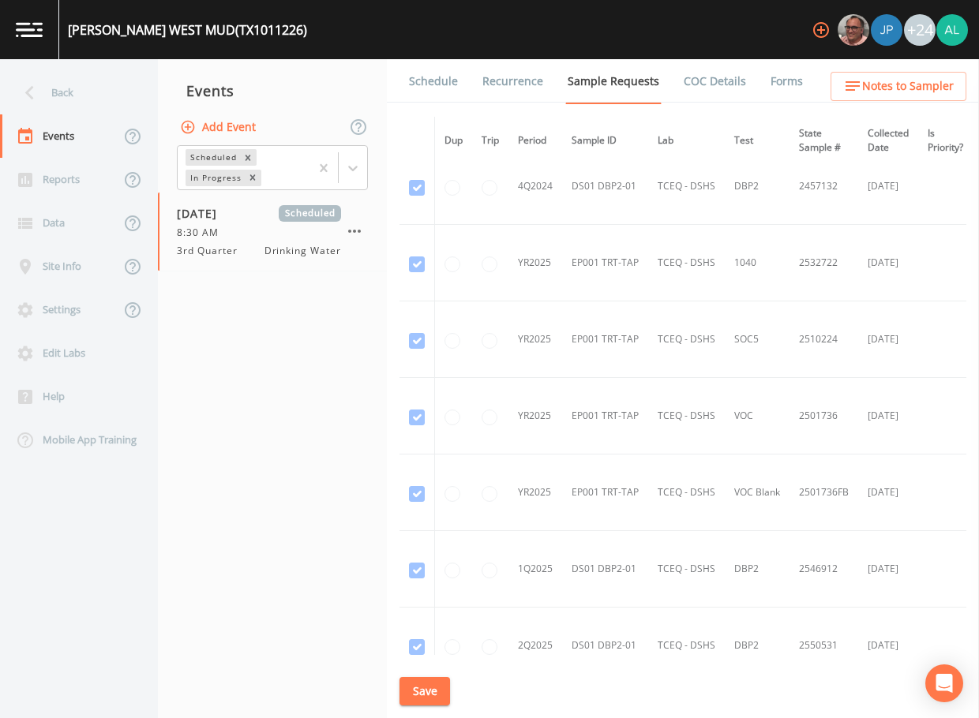
scroll to position [869, 0]
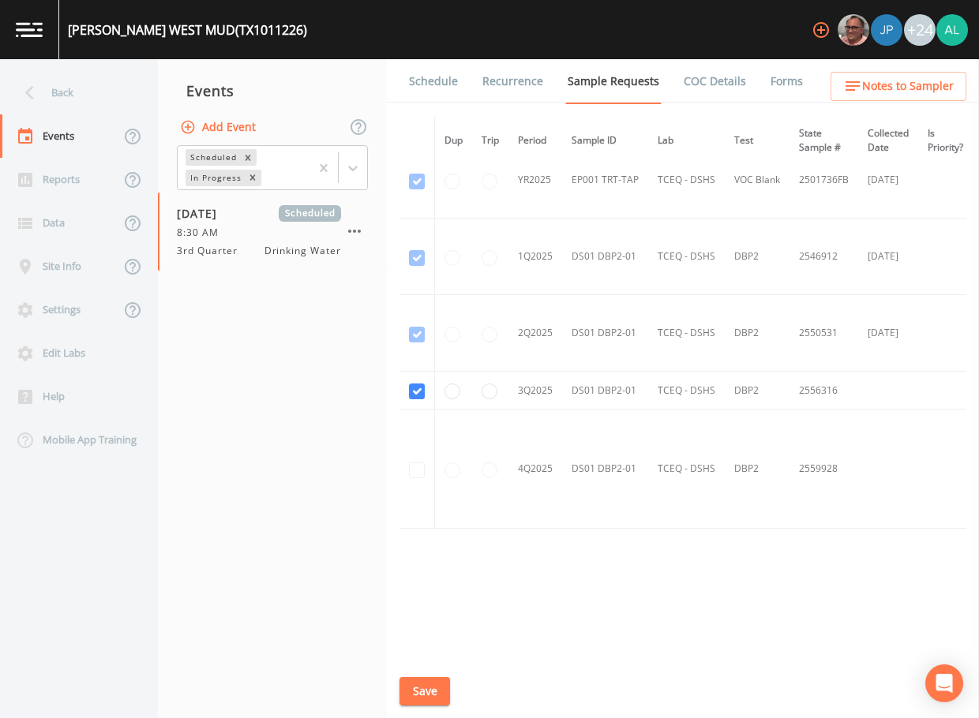
click at [430, 88] on link "Schedule" at bounding box center [434, 81] width 54 height 44
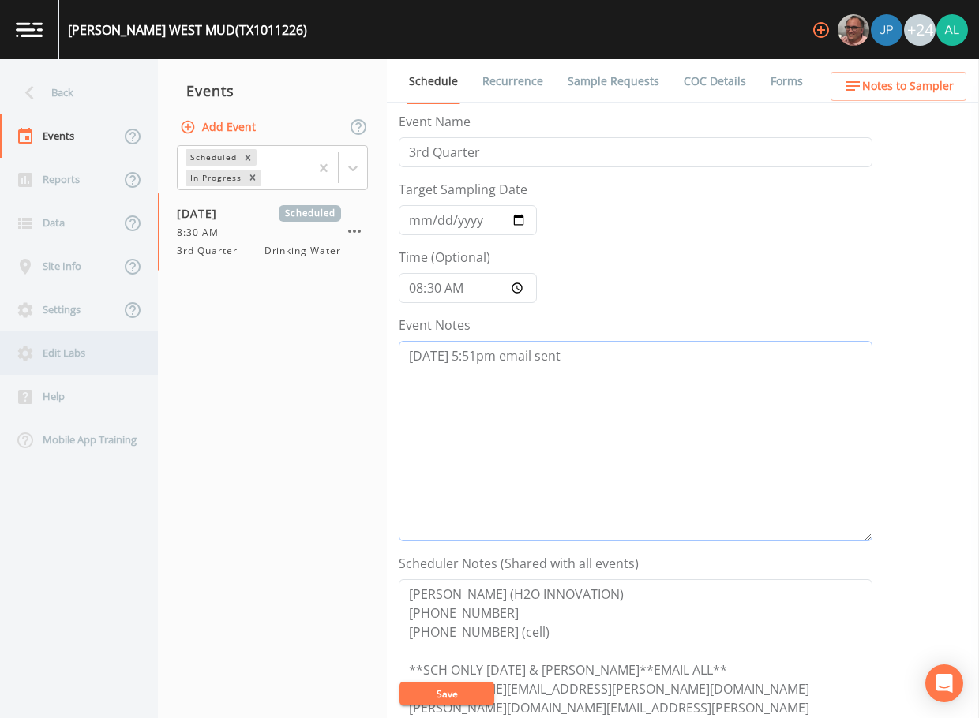
drag, startPoint x: 587, startPoint y: 364, endPoint x: 150, endPoint y: 362, distance: 436.6
click at [150, 362] on div "Back Events Reports Data Site Info Settings Edit Labs Help Mobile App Training …" at bounding box center [489, 388] width 979 height 659
paste textarea "[DATE] 7:28pm confirmed by [PERSON_NAME]"
type textarea "[DATE] 5:51pm email sent [DATE] 7:28pm confirmed by [PERSON_NAME]"
click at [473, 697] on button "Save" at bounding box center [446, 694] width 95 height 24
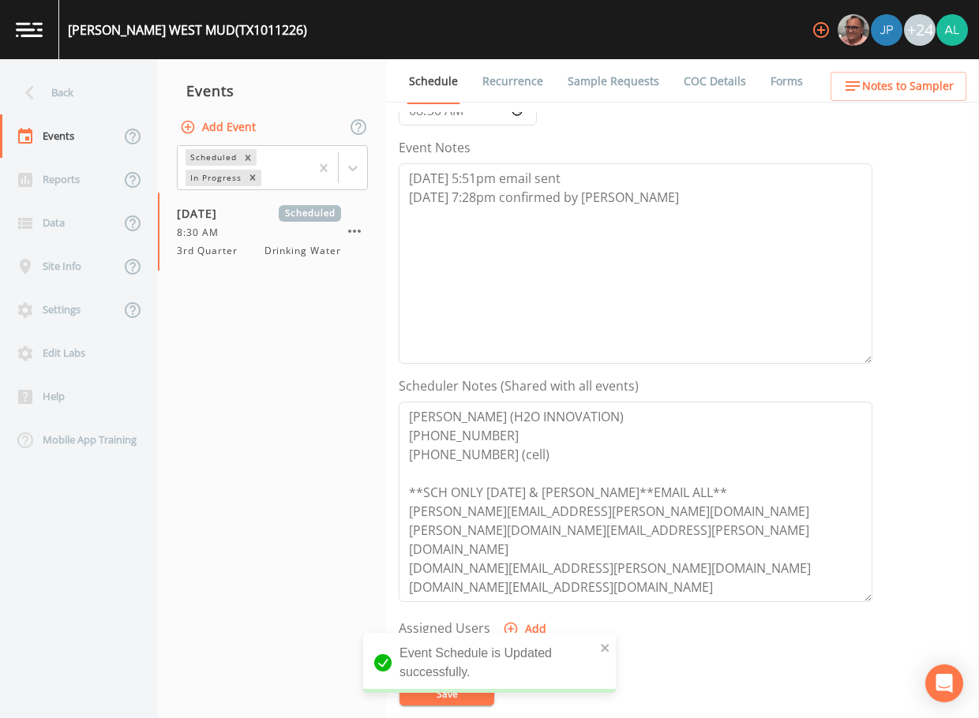
scroll to position [237, 0]
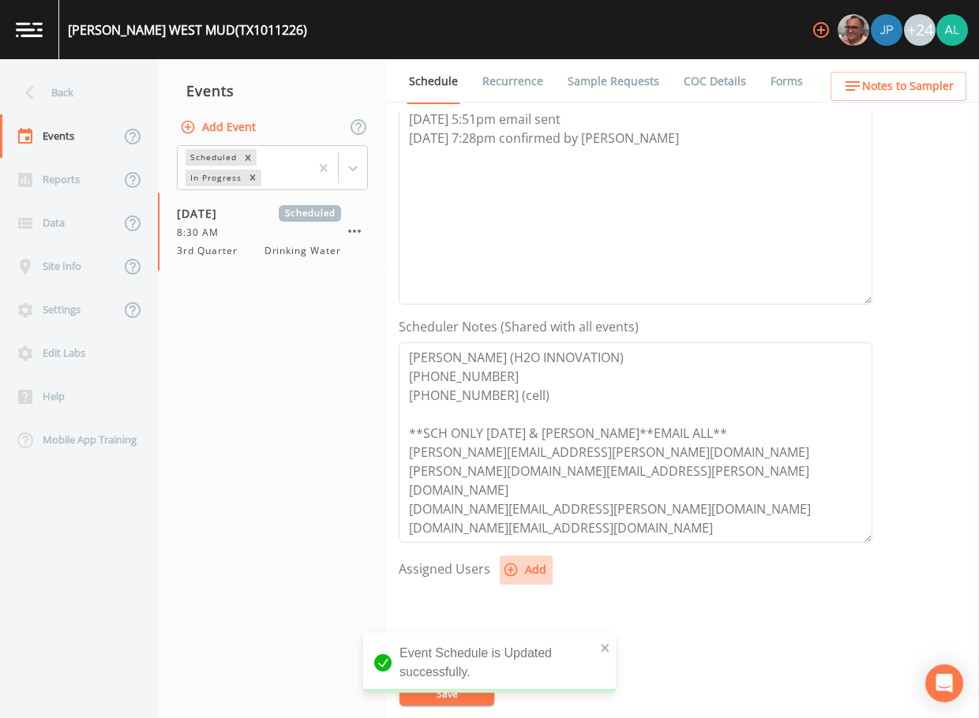
click at [527, 556] on button "Add" at bounding box center [526, 570] width 53 height 29
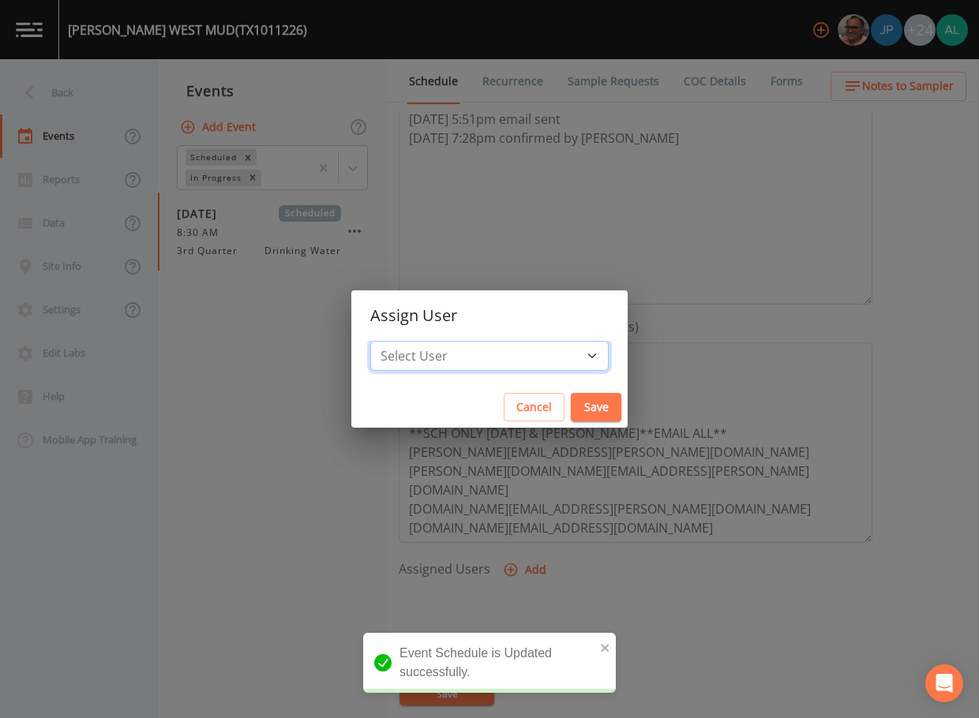
click at [494, 362] on select "Select User [PERSON_NAME] [PERSON_NAME] [PERSON_NAME] [PERSON_NAME] [PERSON_NAM…" at bounding box center [489, 356] width 238 height 30
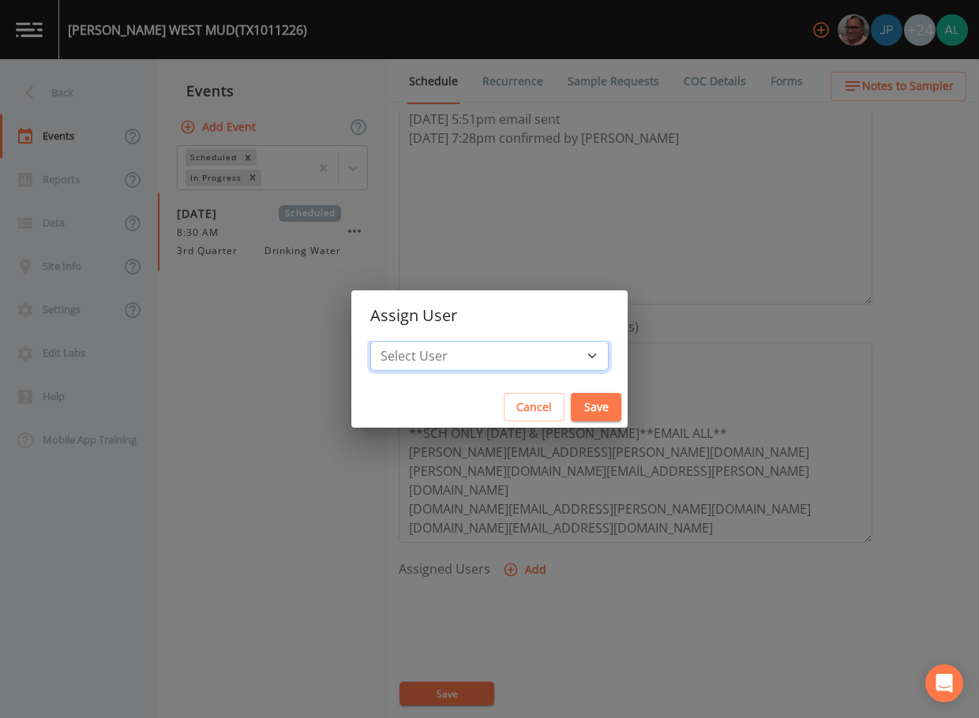
select select "37eecc1f-c5fe-476e-b72b-30cfa15dcfe6"
click at [406, 341] on select "Select User [PERSON_NAME] [PERSON_NAME] [PERSON_NAME] [PERSON_NAME] [PERSON_NAM…" at bounding box center [489, 356] width 238 height 30
click at [579, 414] on button "Save" at bounding box center [596, 407] width 51 height 29
select select
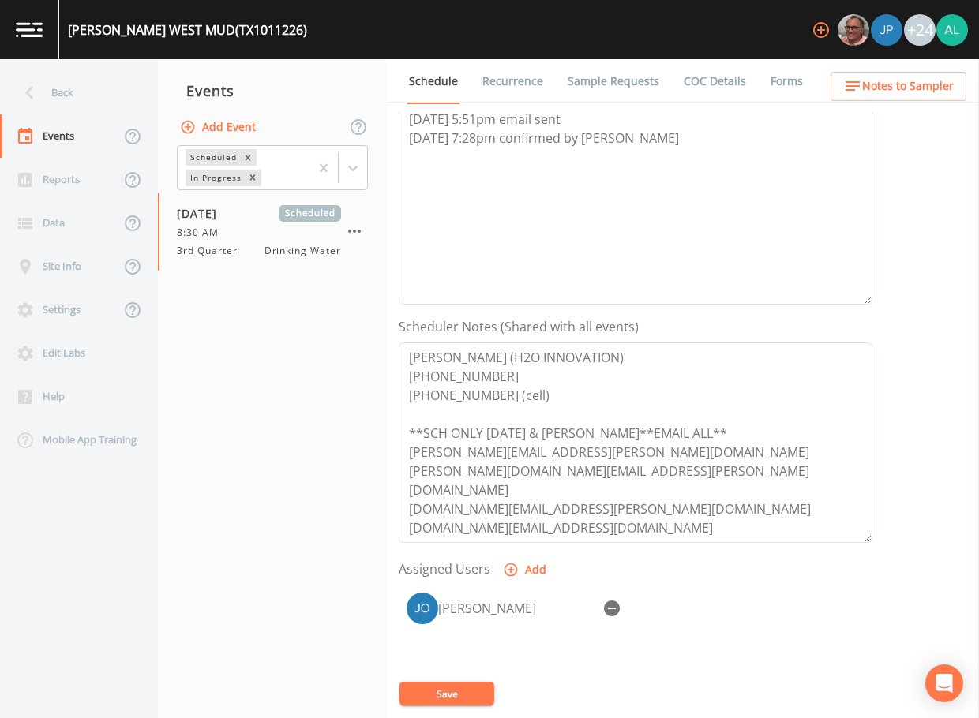
click at [456, 696] on button "Save" at bounding box center [446, 694] width 95 height 24
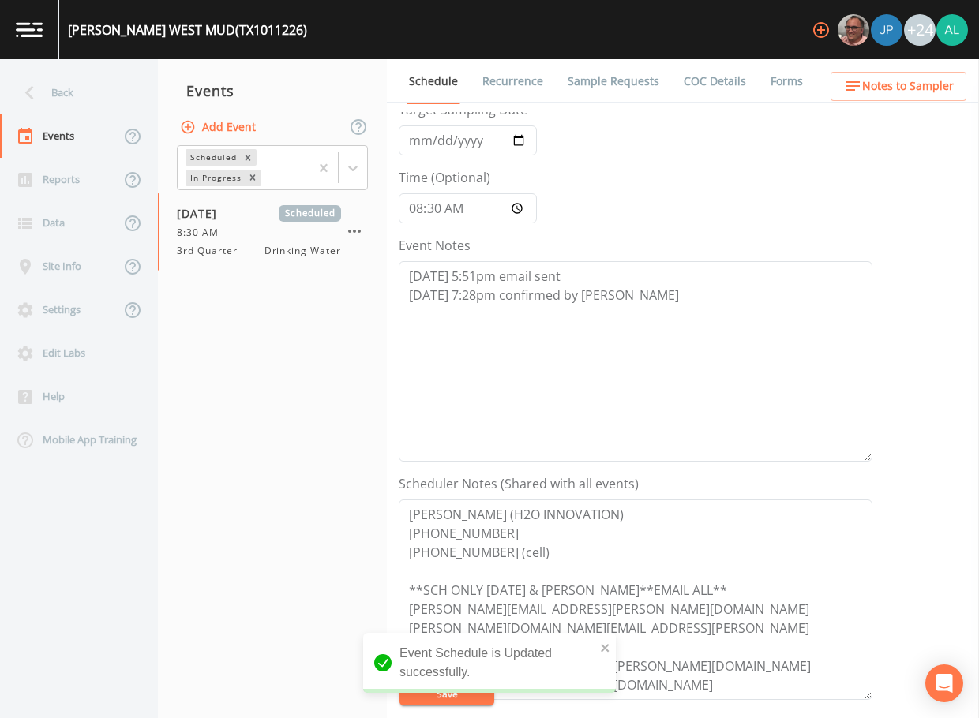
scroll to position [79, 0]
click at [897, 83] on span "Notes to Sampler" at bounding box center [908, 87] width 92 height 20
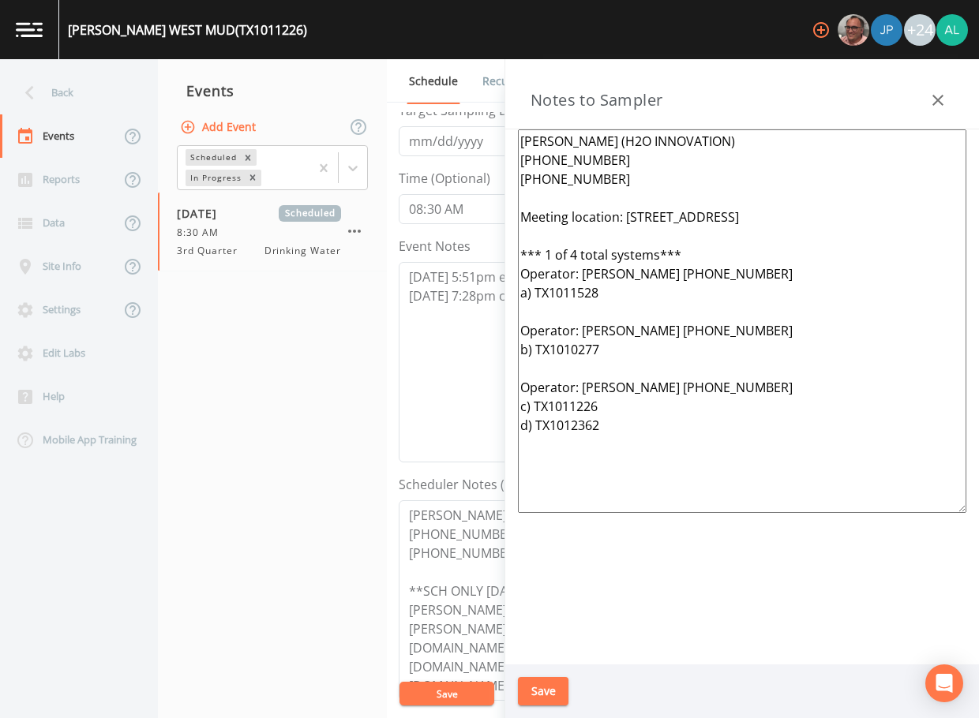
click at [508, 715] on div "Save" at bounding box center [742, 692] width 474 height 54
click at [558, 689] on button "Save" at bounding box center [543, 691] width 51 height 29
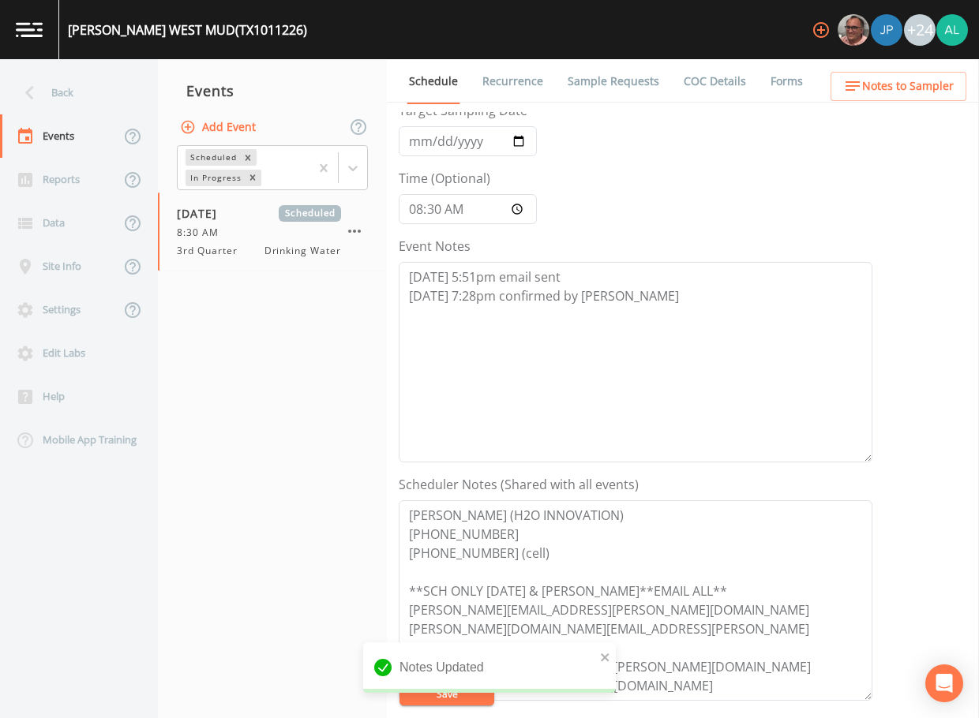
click at [454, 694] on div "Notes Updated" at bounding box center [489, 674] width 253 height 63
click at [88, 77] on div "Back" at bounding box center [71, 92] width 142 height 43
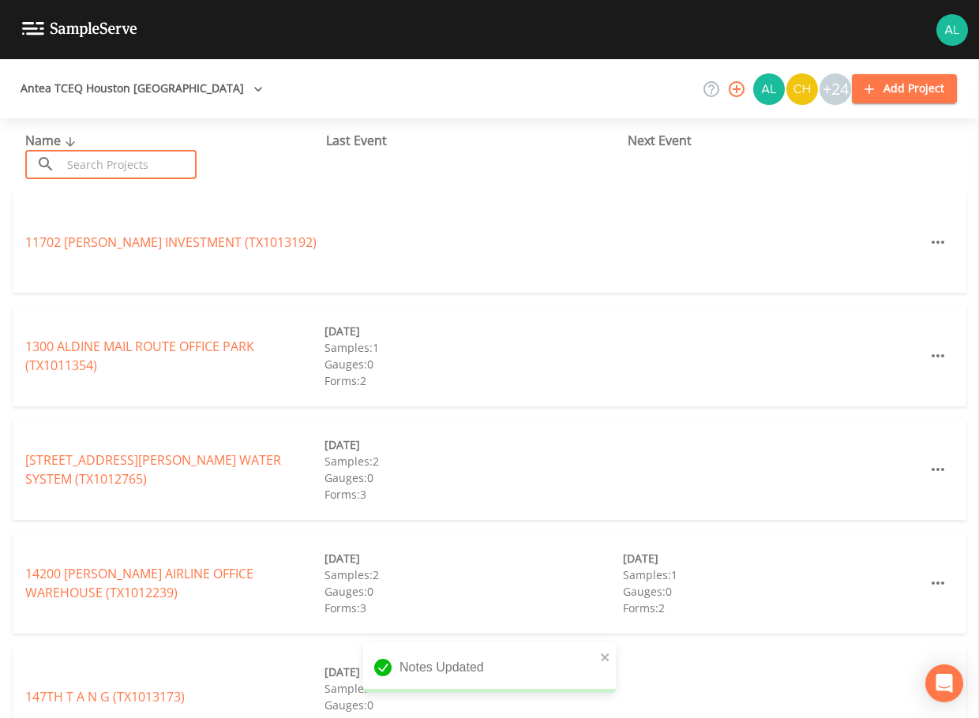
click at [129, 161] on input "text" at bounding box center [129, 164] width 135 height 29
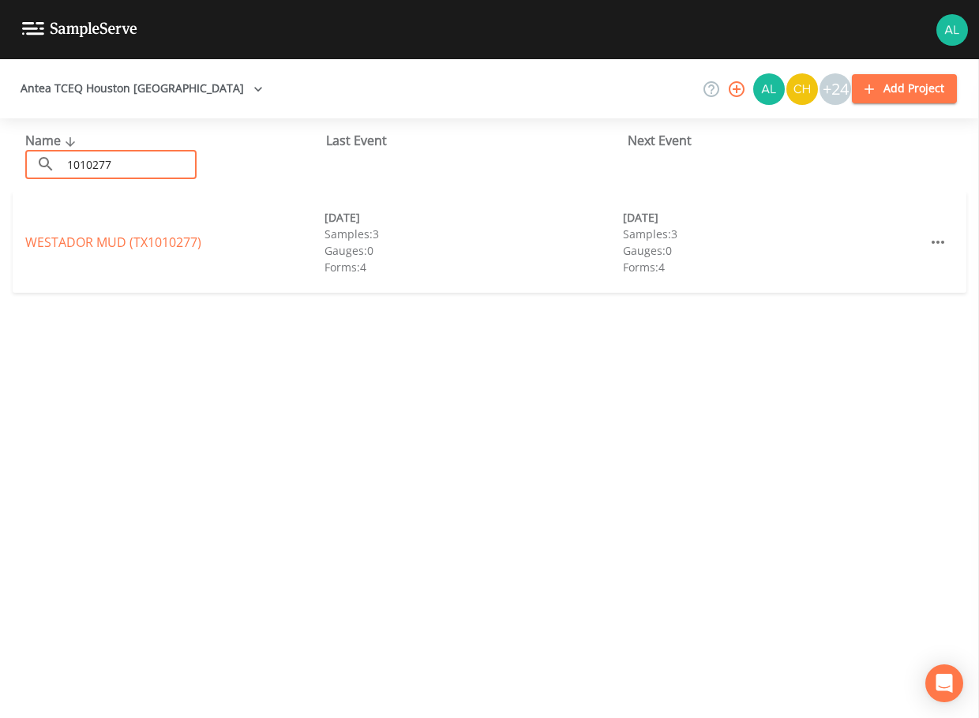
type input "1010277"
drag, startPoint x: 73, startPoint y: 251, endPoint x: 67, endPoint y: 242, distance: 10.3
click at [67, 242] on div "WESTADOR MUD (TX1010277)" at bounding box center [174, 242] width 299 height 19
drag, startPoint x: 67, startPoint y: 242, endPoint x: 66, endPoint y: 227, distance: 15.9
click at [66, 227] on div "WESTADOR MUD (TX1010277) [DATE] Samples: 3 Gauges: 0 Forms: 4 [DATE] Samples: 3…" at bounding box center [490, 242] width 954 height 101
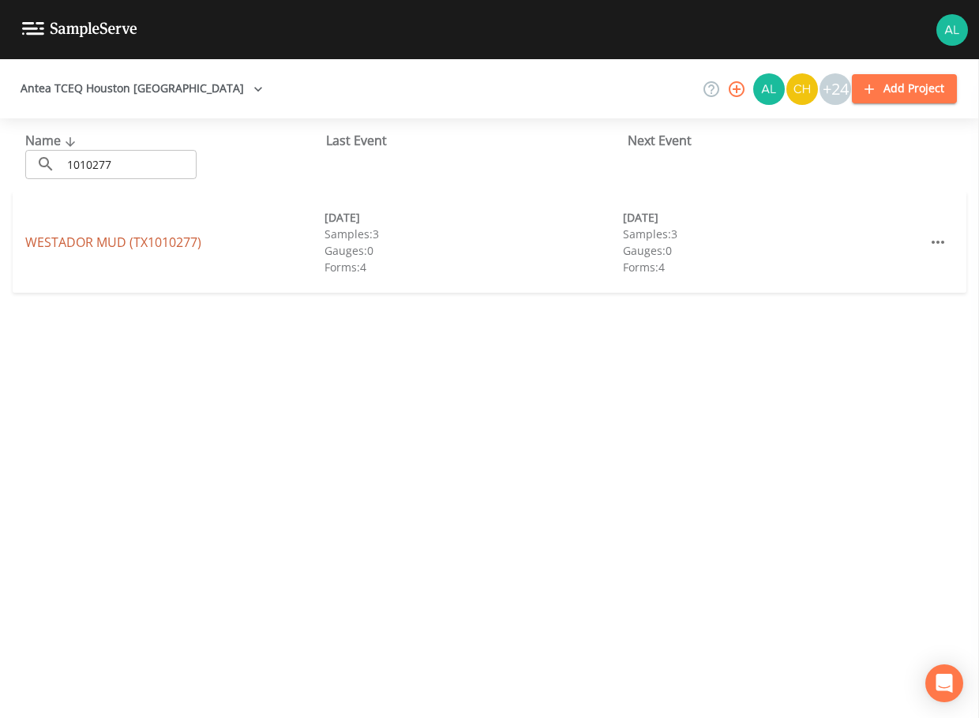
drag, startPoint x: 191, startPoint y: 231, endPoint x: 187, endPoint y: 238, distance: 8.1
click at [191, 232] on div "WESTADOR MUD (TX1010277) [DATE] Samples: 3 Gauges: 0 Forms: 4 [DATE] Samples: 3…" at bounding box center [490, 242] width 954 height 101
click at [187, 239] on link "WESTADOR MUD (TX1010277)" at bounding box center [113, 242] width 176 height 17
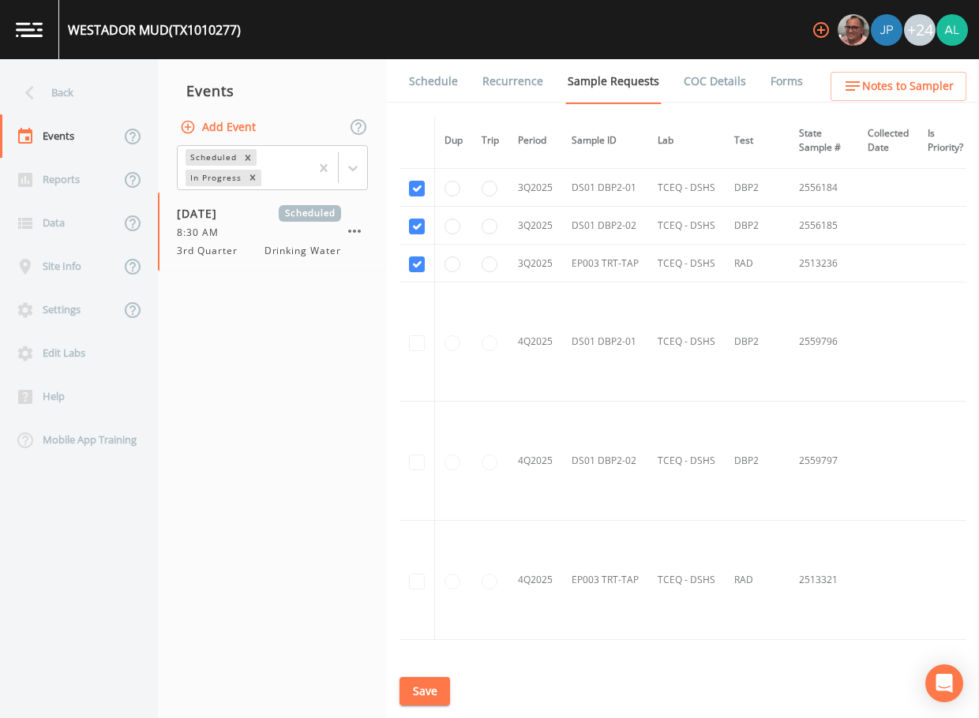
scroll to position [2026, 0]
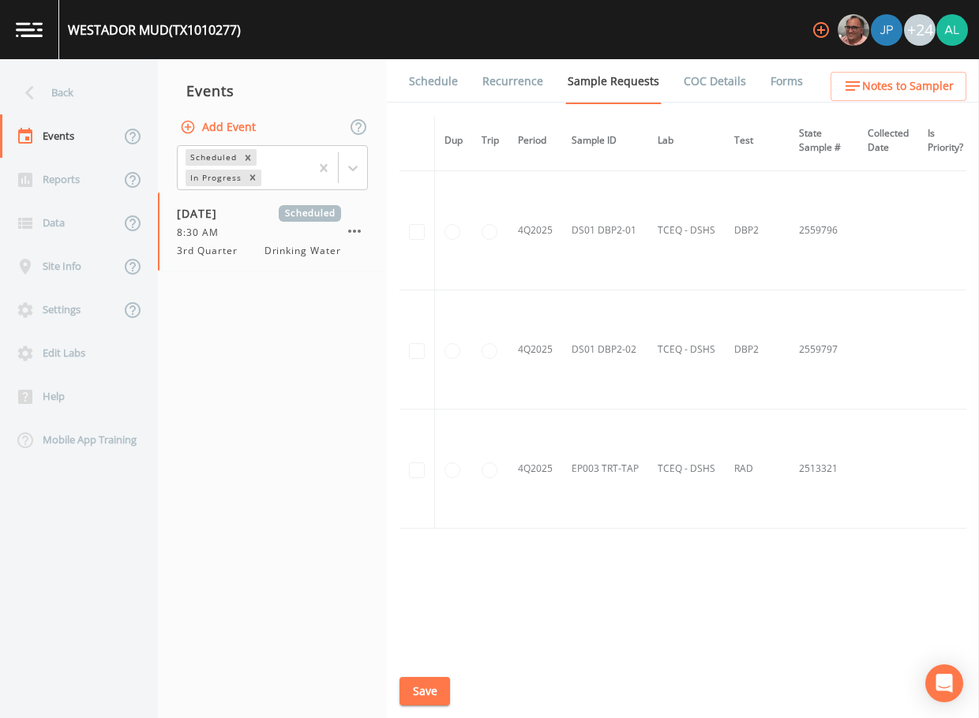
click at [429, 66] on link "Schedule" at bounding box center [434, 81] width 54 height 44
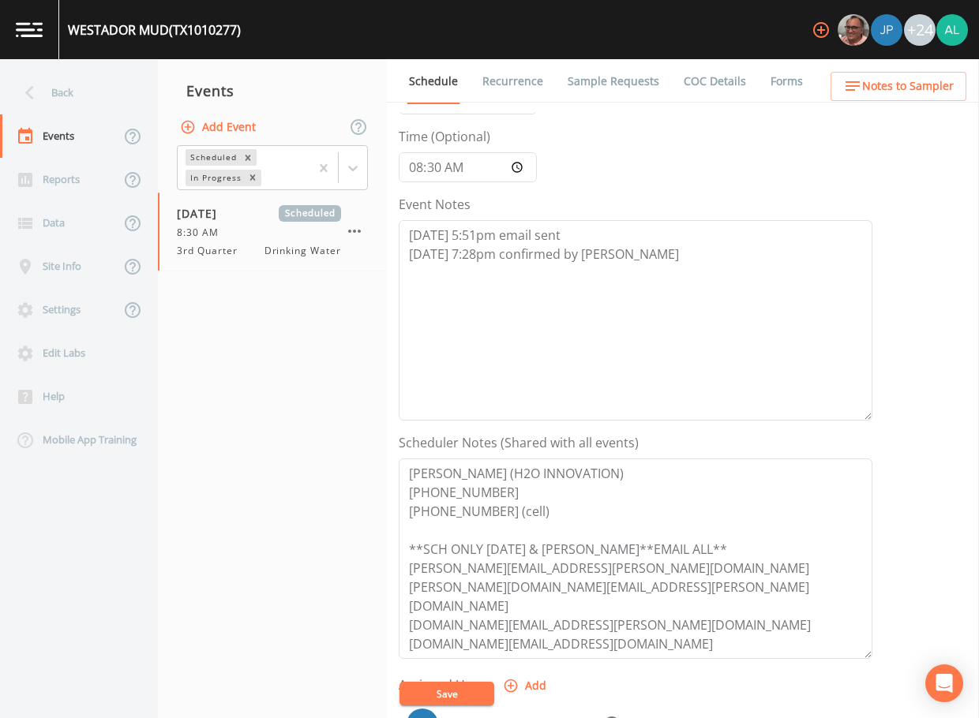
scroll to position [395, 0]
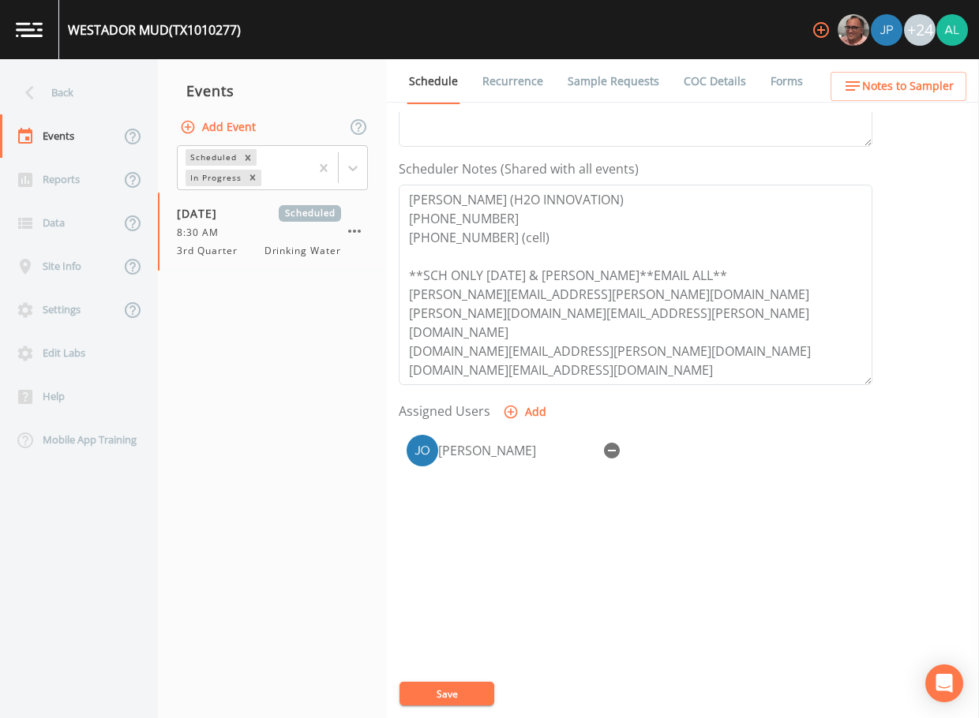
click at [903, 73] on button "Notes to Sampler" at bounding box center [899, 86] width 136 height 29
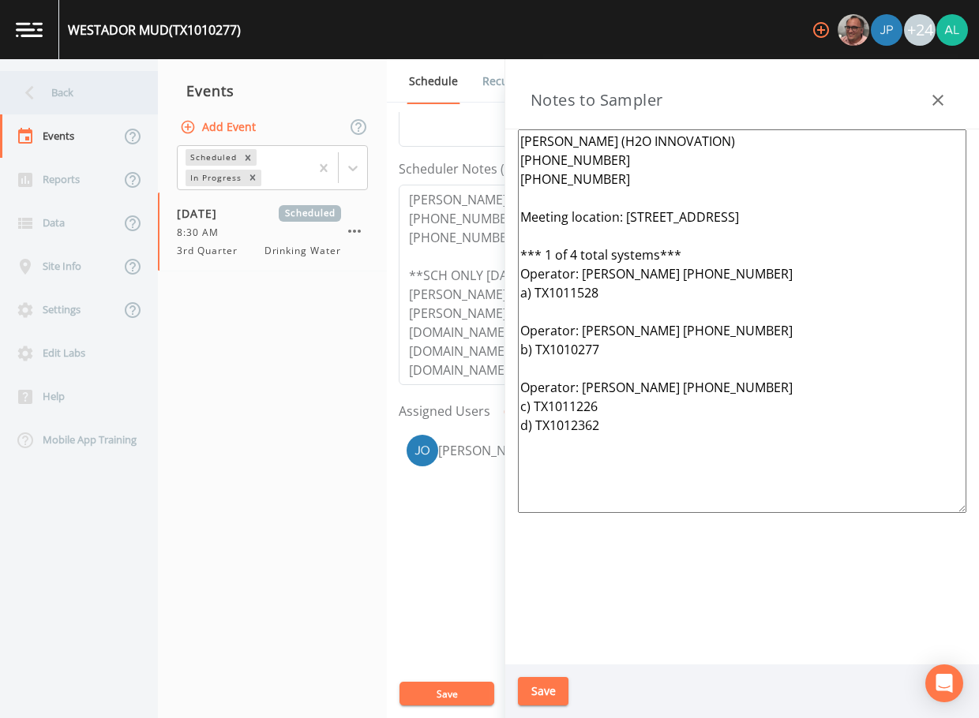
click at [63, 96] on div "Back" at bounding box center [71, 92] width 142 height 43
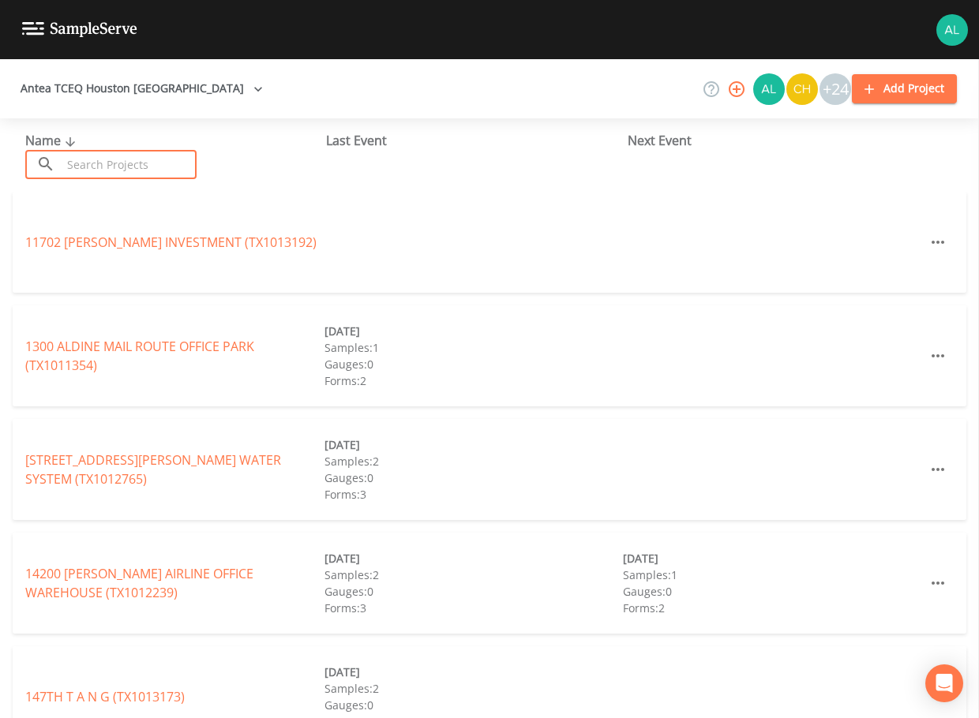
click at [66, 156] on input "text" at bounding box center [129, 164] width 135 height 29
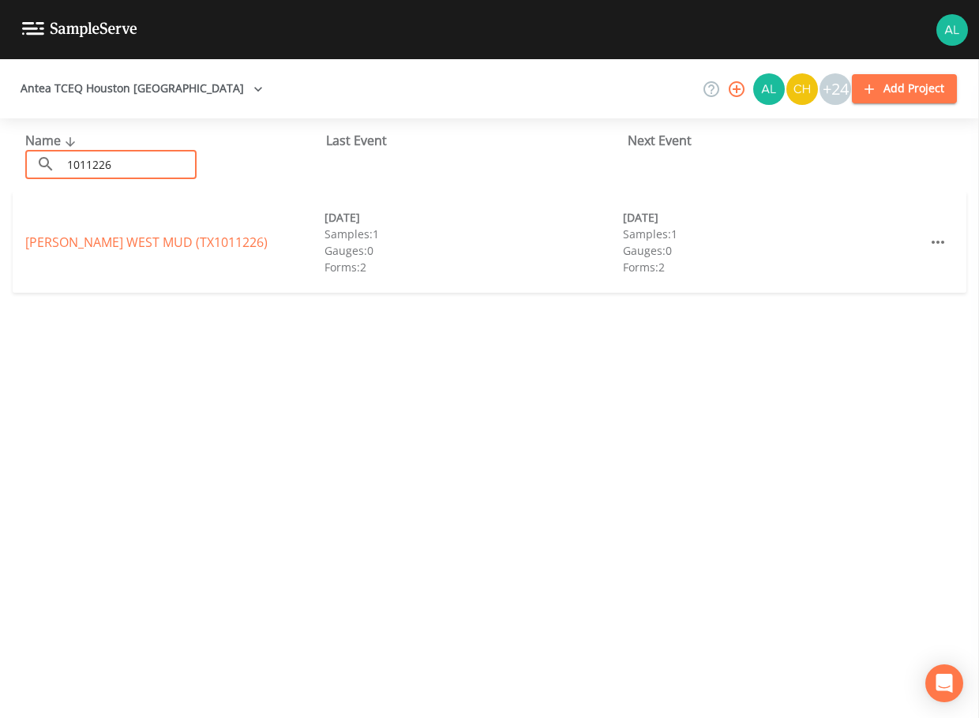
type input "1011226"
click at [43, 246] on link "[PERSON_NAME][GEOGRAPHIC_DATA] (TX1011226)" at bounding box center [146, 242] width 242 height 17
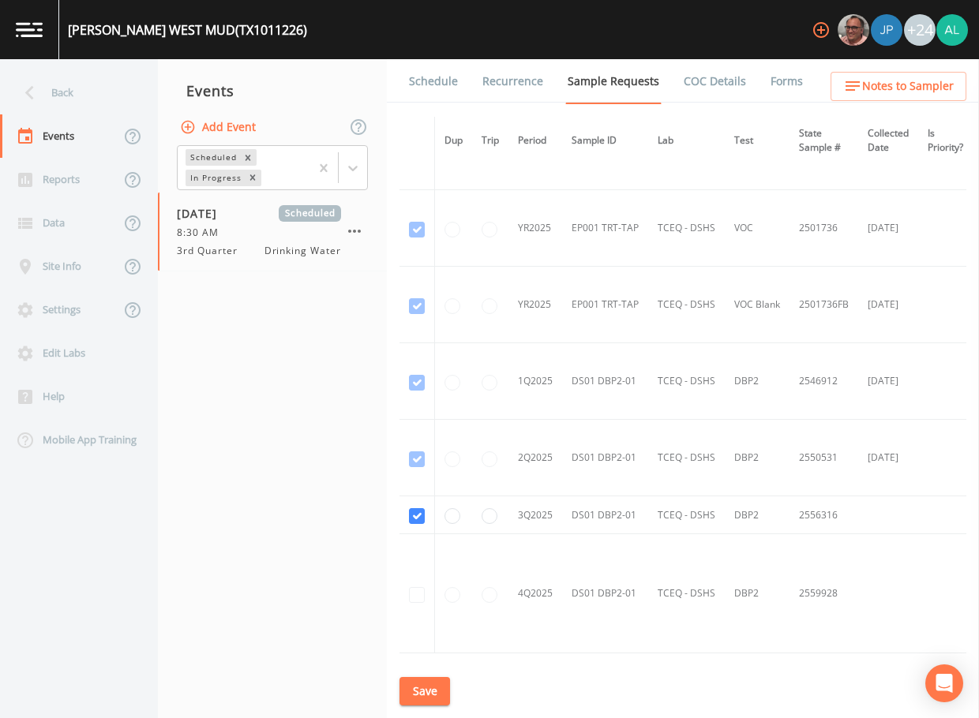
scroll to position [869, 0]
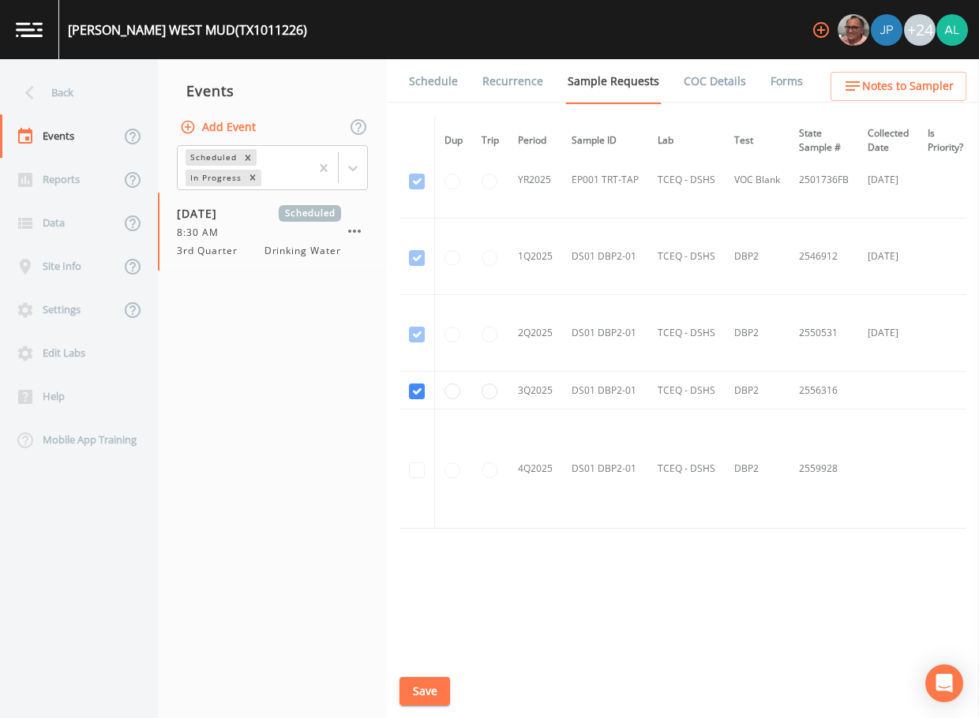
click at [449, 94] on link "Schedule" at bounding box center [434, 81] width 54 height 44
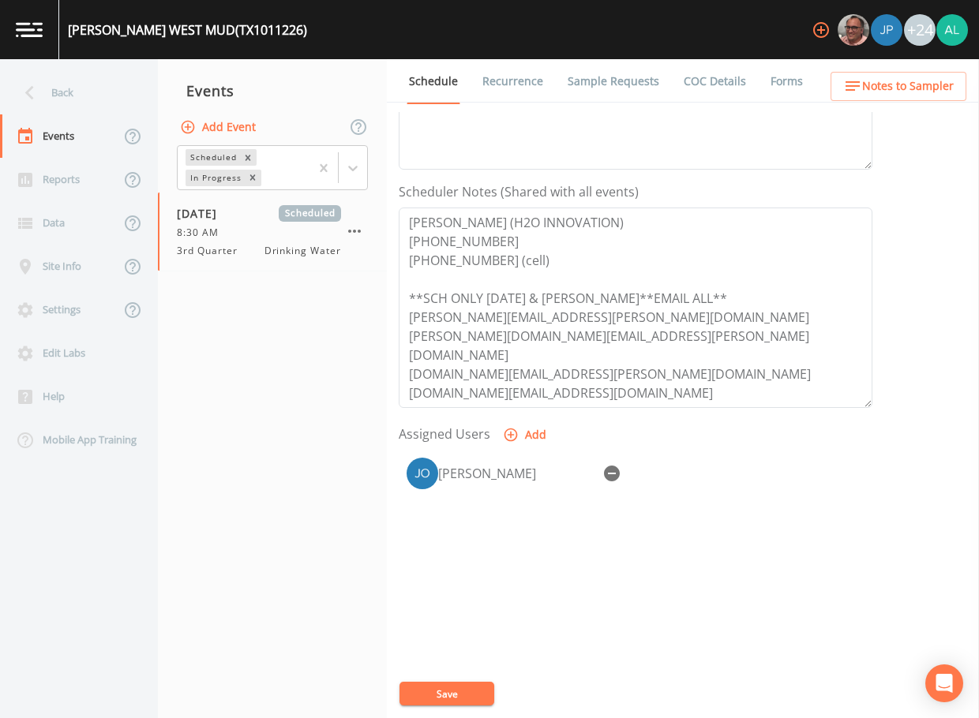
scroll to position [395, 0]
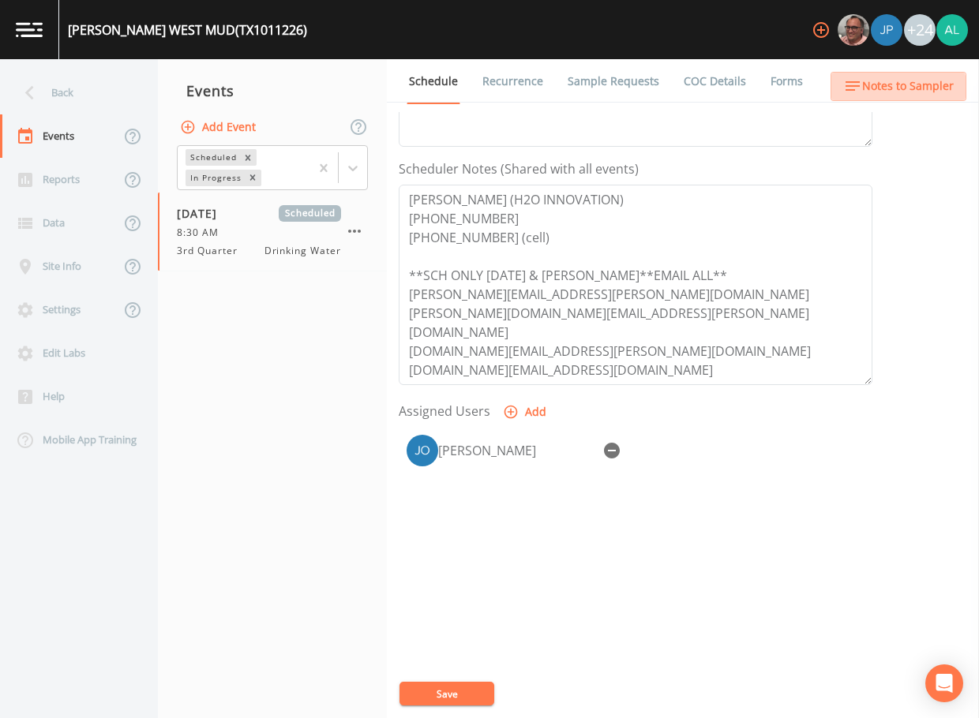
click at [883, 99] on button "Notes to Sampler" at bounding box center [899, 86] width 136 height 29
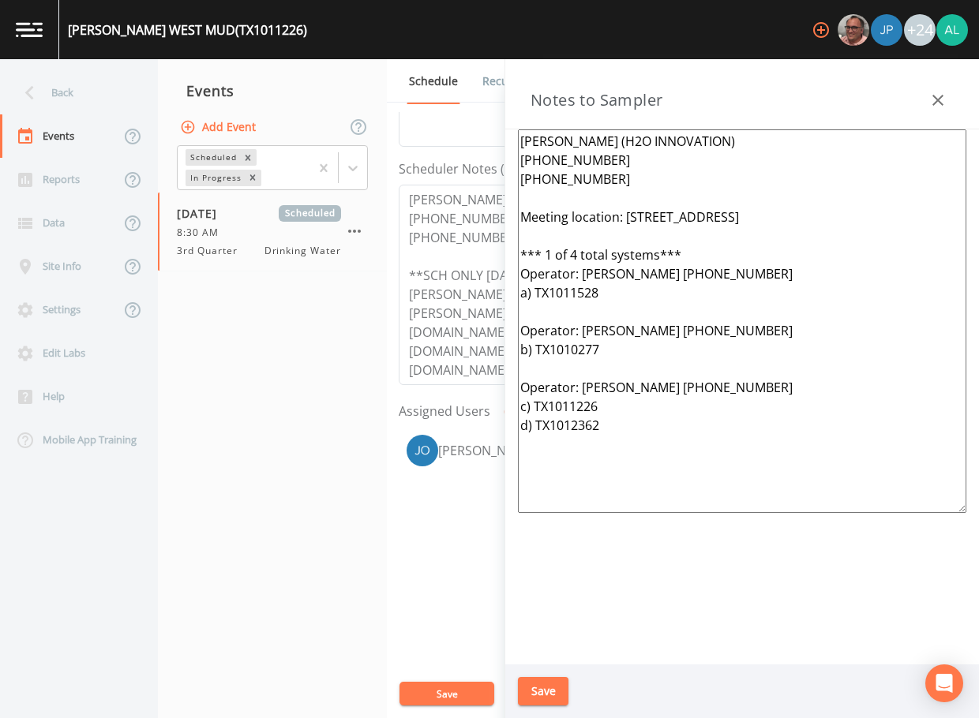
click at [553, 685] on button "Save" at bounding box center [543, 691] width 51 height 29
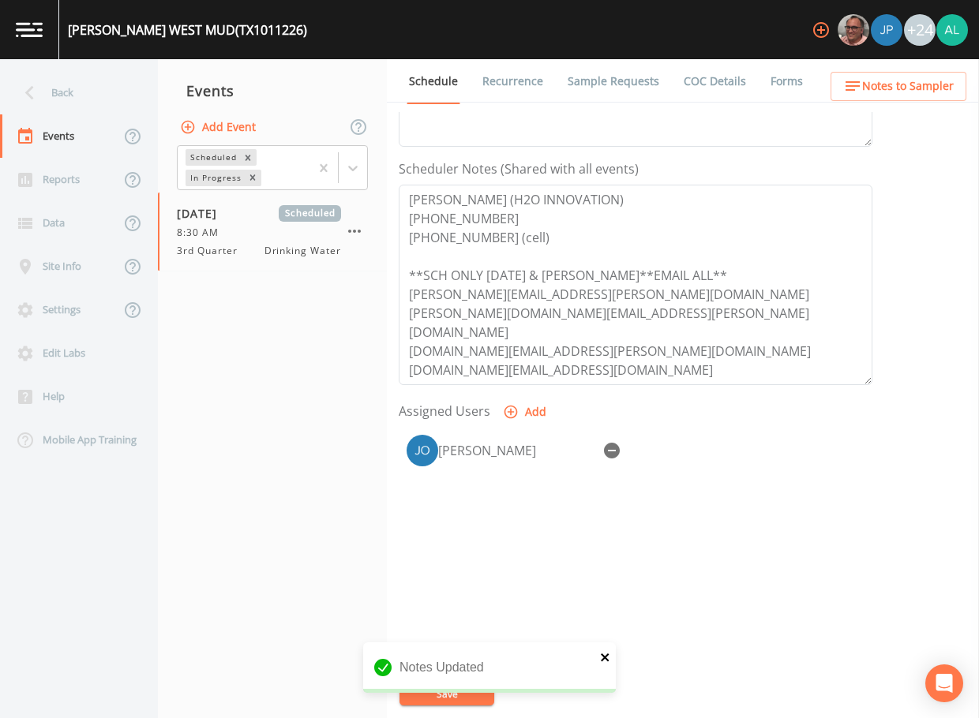
click at [605, 660] on icon "close" at bounding box center [605, 657] width 11 height 13
click at [467, 693] on div "[PERSON_NAME][GEOGRAPHIC_DATA] (TX1011226) +24 Back Events Reports Data Site In…" at bounding box center [489, 359] width 979 height 718
click at [467, 693] on button "Save" at bounding box center [446, 694] width 95 height 24
click at [88, 80] on div "Back" at bounding box center [71, 92] width 142 height 43
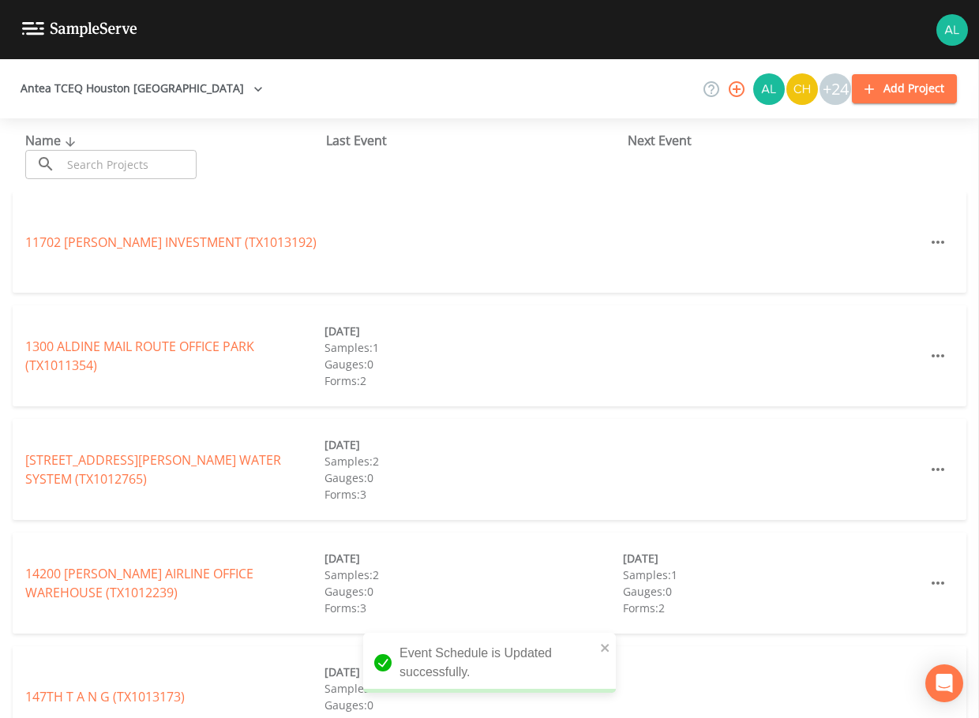
click at [126, 152] on input "text" at bounding box center [129, 164] width 135 height 29
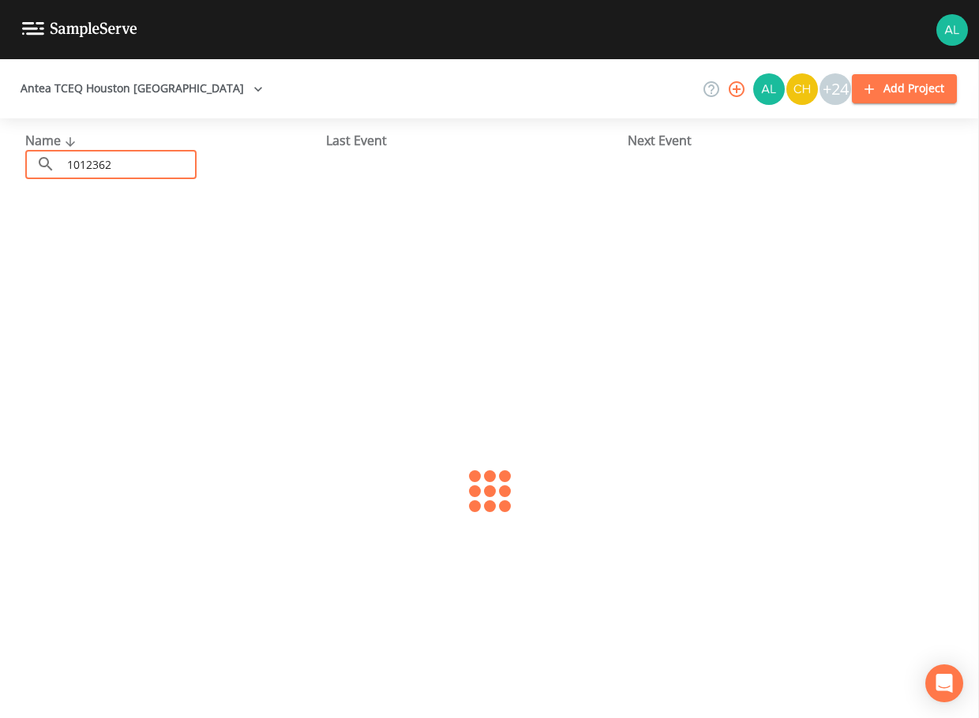
type input "1012362"
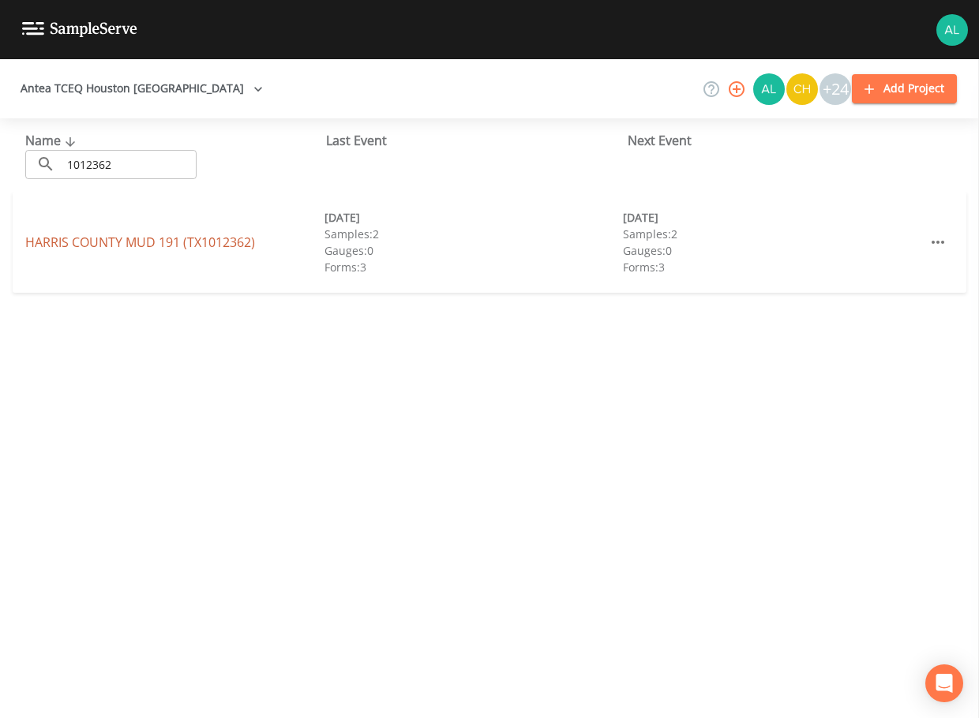
click at [54, 236] on link "HARRIS COUNTY MUD 191 (TX1012362)" at bounding box center [140, 242] width 230 height 17
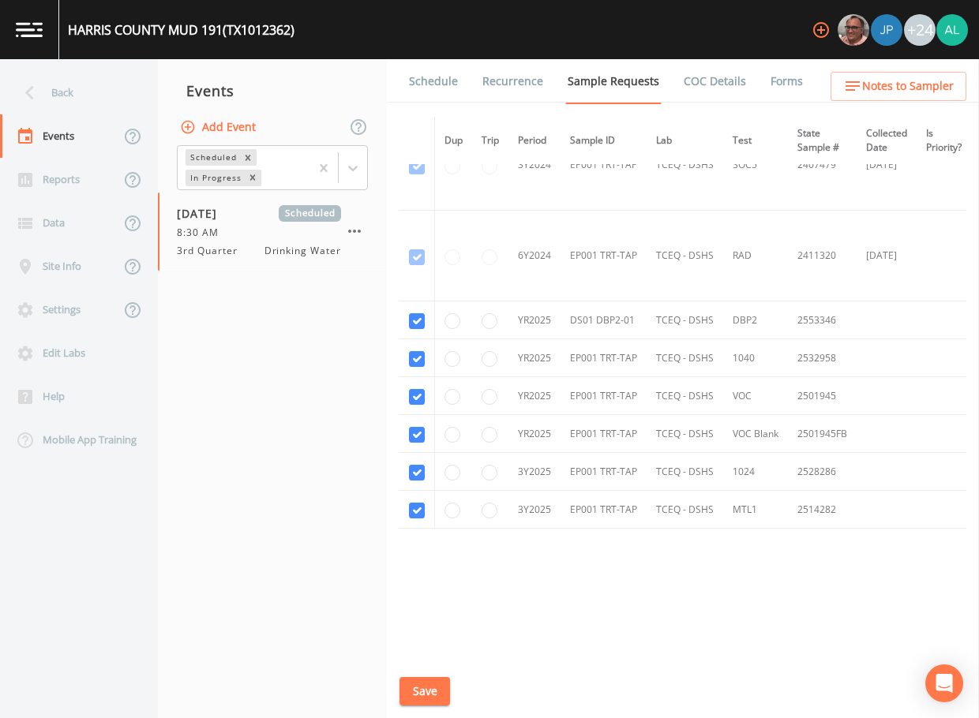
scroll to position [412, 0]
click at [424, 694] on button "Save" at bounding box center [424, 691] width 51 height 29
click at [432, 70] on link "Schedule" at bounding box center [434, 81] width 54 height 44
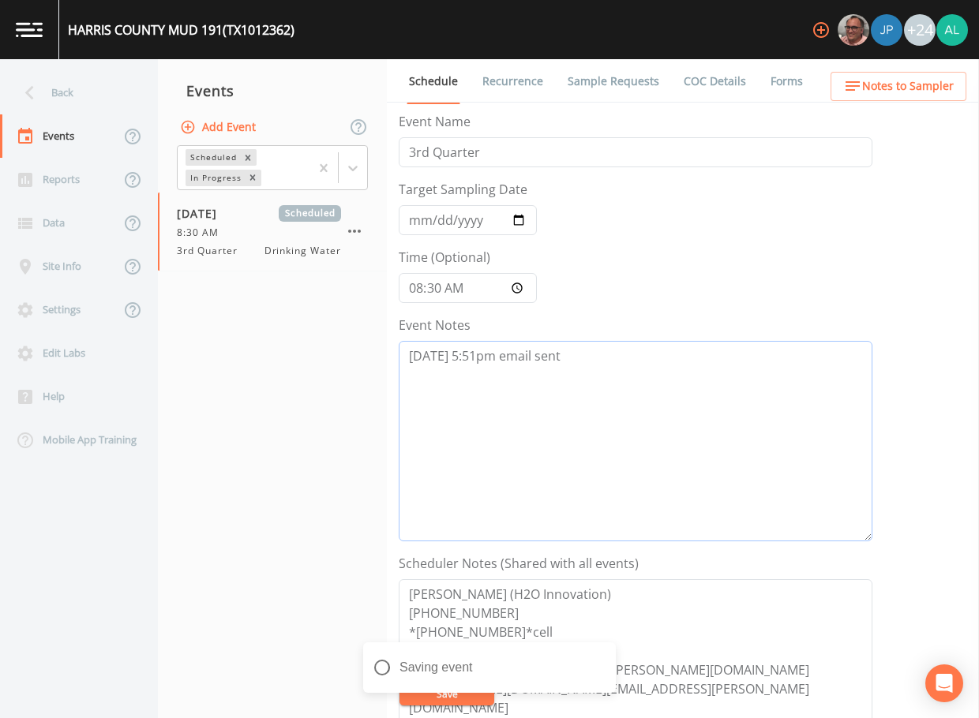
drag, startPoint x: 591, startPoint y: 367, endPoint x: 356, endPoint y: 365, distance: 235.3
click at [356, 365] on div "Back Events Reports Data Site Info Settings Edit Labs Help Mobile App Training …" at bounding box center [489, 388] width 979 height 659
paste textarea "[DATE] 7:28pm confirmed by [PERSON_NAME]"
type textarea "[DATE] 5:51pm email sent [DATE] 7:28pm confirmed by [PERSON_NAME]"
click at [606, 654] on icon "close" at bounding box center [605, 657] width 11 height 13
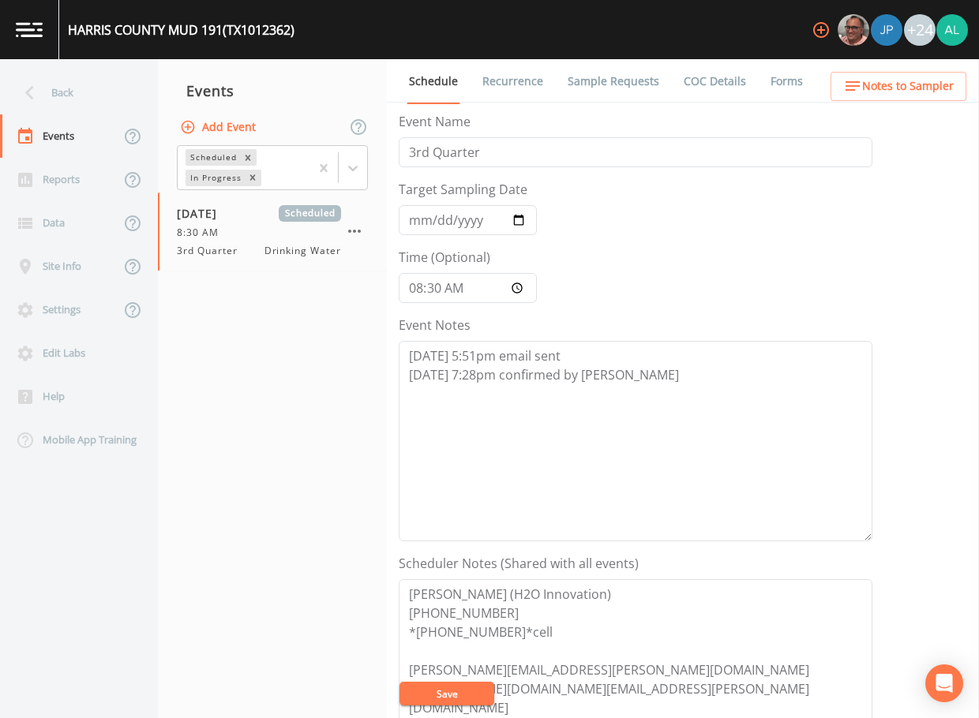
click at [446, 697] on button "Save" at bounding box center [446, 694] width 95 height 24
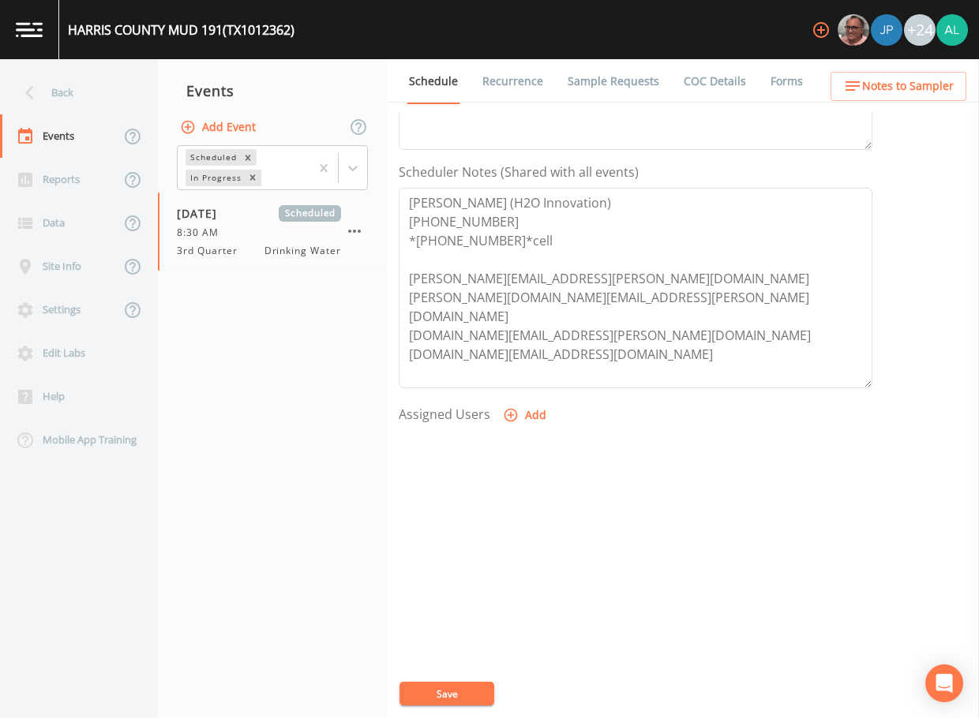
scroll to position [395, 0]
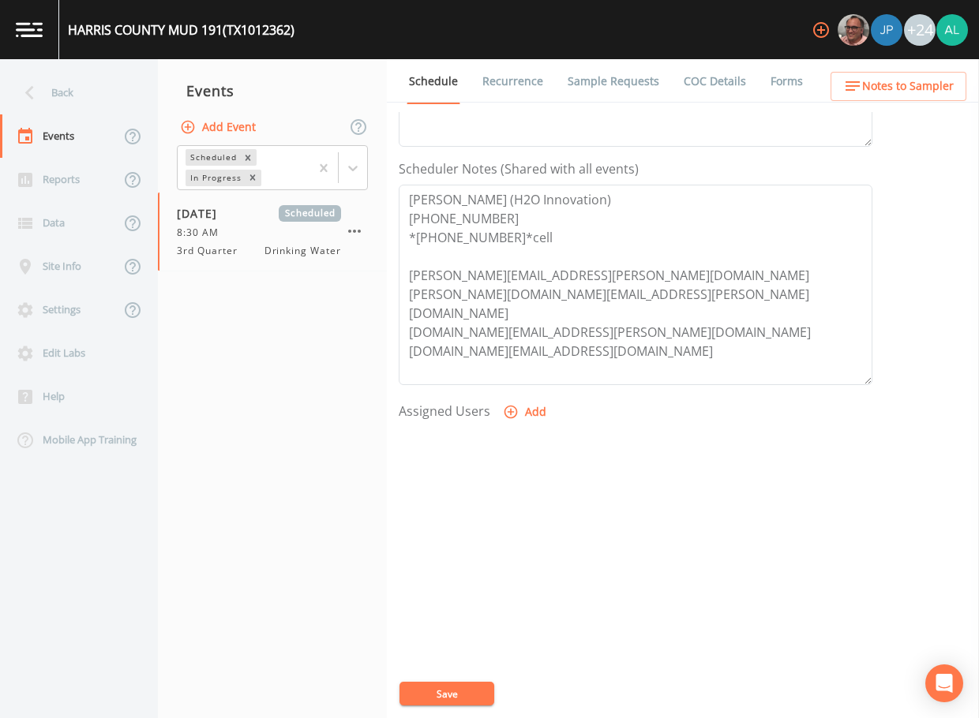
click at [505, 412] on icon "button" at bounding box center [511, 412] width 13 height 13
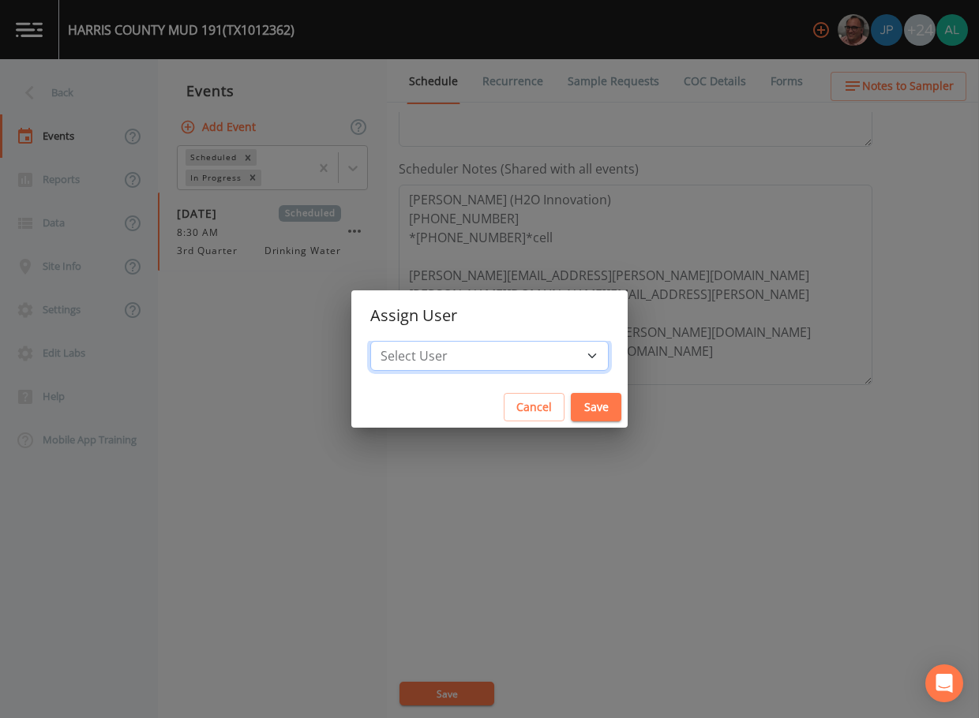
click at [497, 345] on select "Select User [PERSON_NAME] [PERSON_NAME] [PERSON_NAME] [PERSON_NAME] [PERSON_NAM…" at bounding box center [489, 356] width 238 height 30
select select "37eecc1f-c5fe-476e-b72b-30cfa15dcfe6"
click at [406, 341] on select "Select User [PERSON_NAME] [PERSON_NAME] [PERSON_NAME] [PERSON_NAME] [PERSON_NAM…" at bounding box center [489, 356] width 238 height 30
click at [571, 409] on button "Save" at bounding box center [596, 407] width 51 height 29
select select
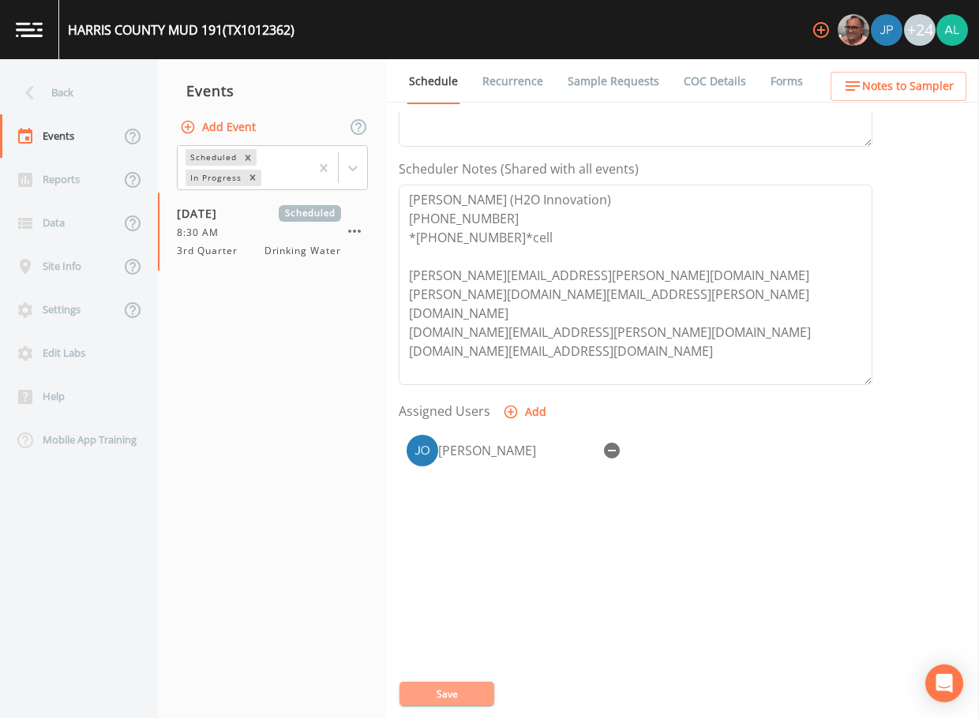
click at [416, 703] on button "Save" at bounding box center [446, 694] width 95 height 24
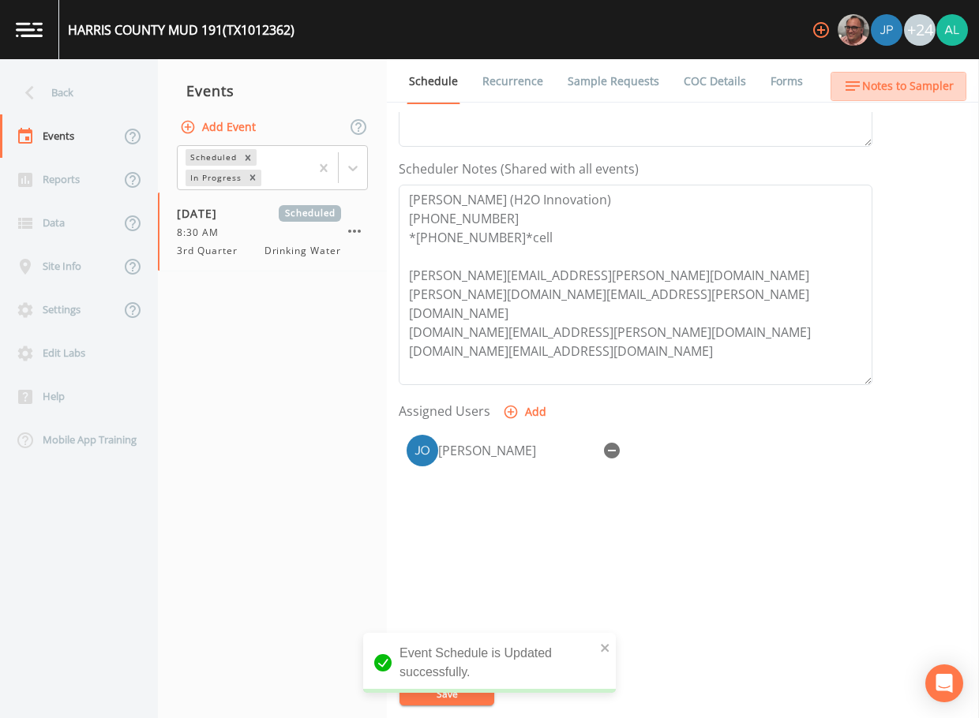
click at [907, 88] on span "Notes to Sampler" at bounding box center [908, 87] width 92 height 20
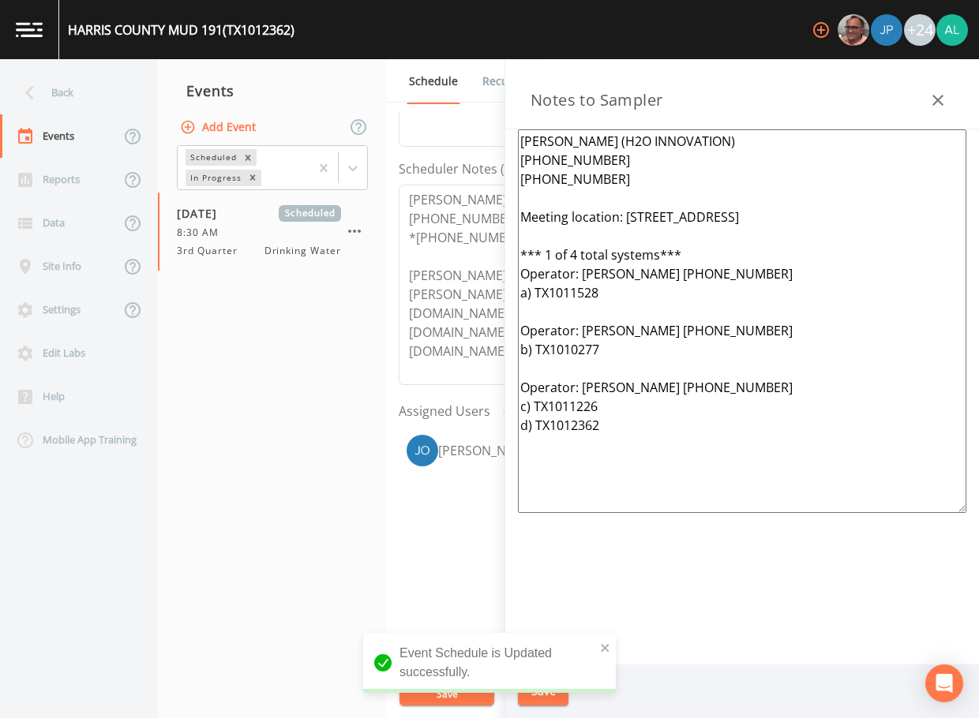
click at [66, 91] on div "Back" at bounding box center [71, 92] width 142 height 43
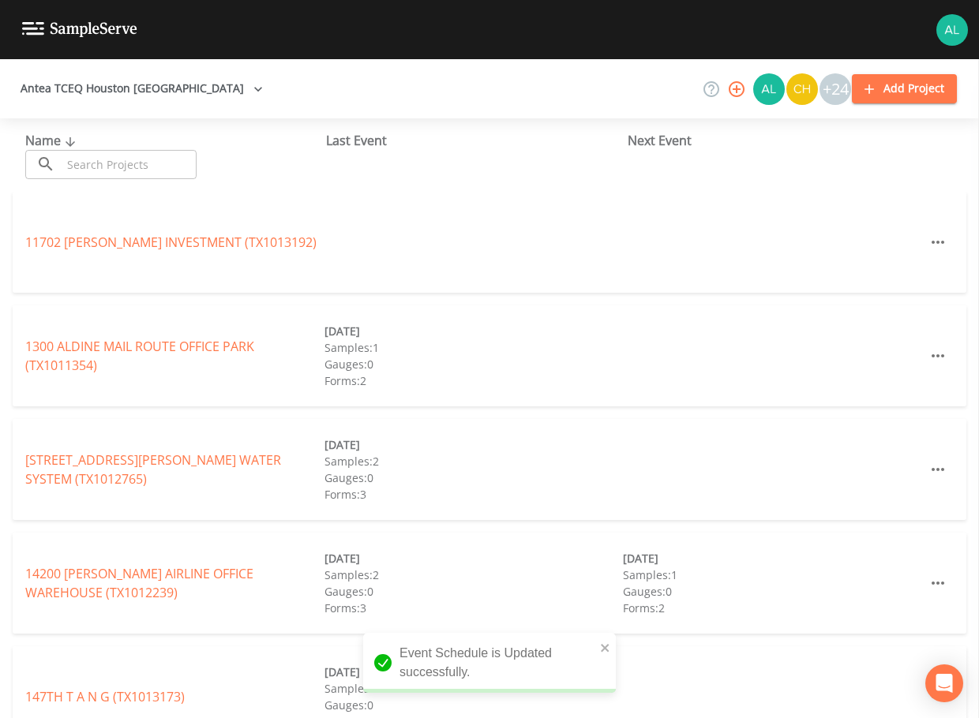
click at [112, 167] on input "text" at bounding box center [129, 164] width 135 height 29
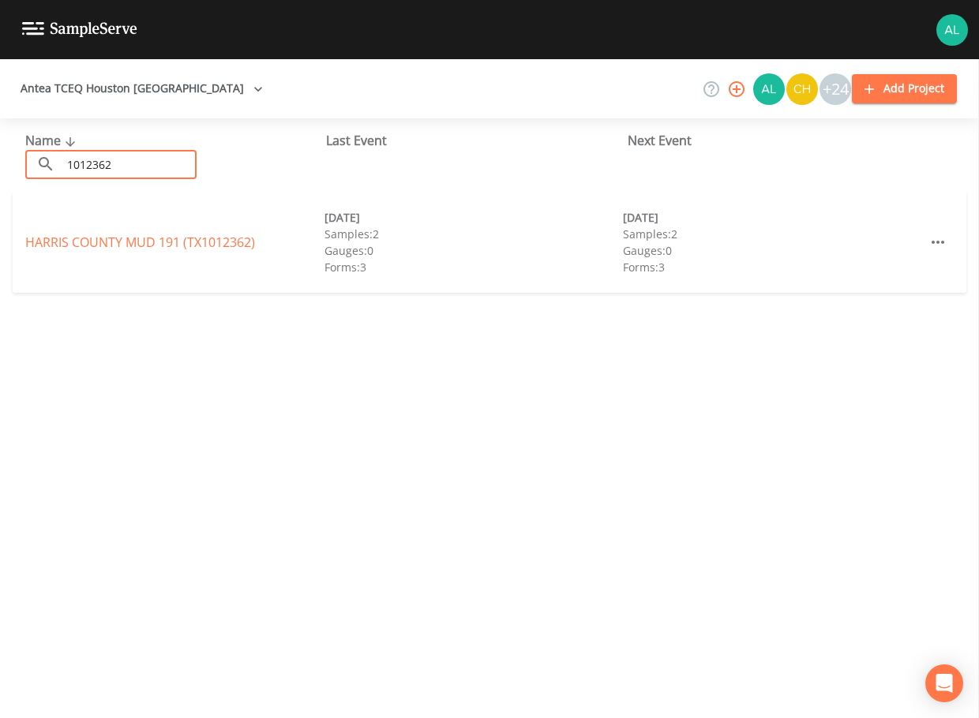
type input "1012362"
click at [33, 246] on link "HARRIS COUNTY MUD 191 (TX1012362)" at bounding box center [140, 242] width 230 height 17
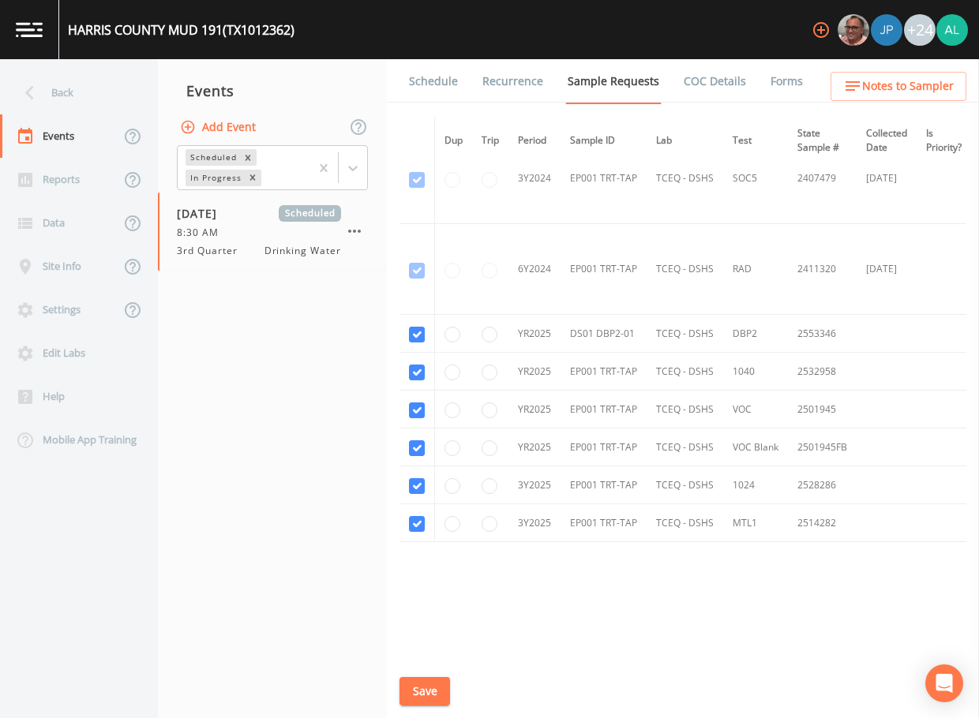
scroll to position [412, 0]
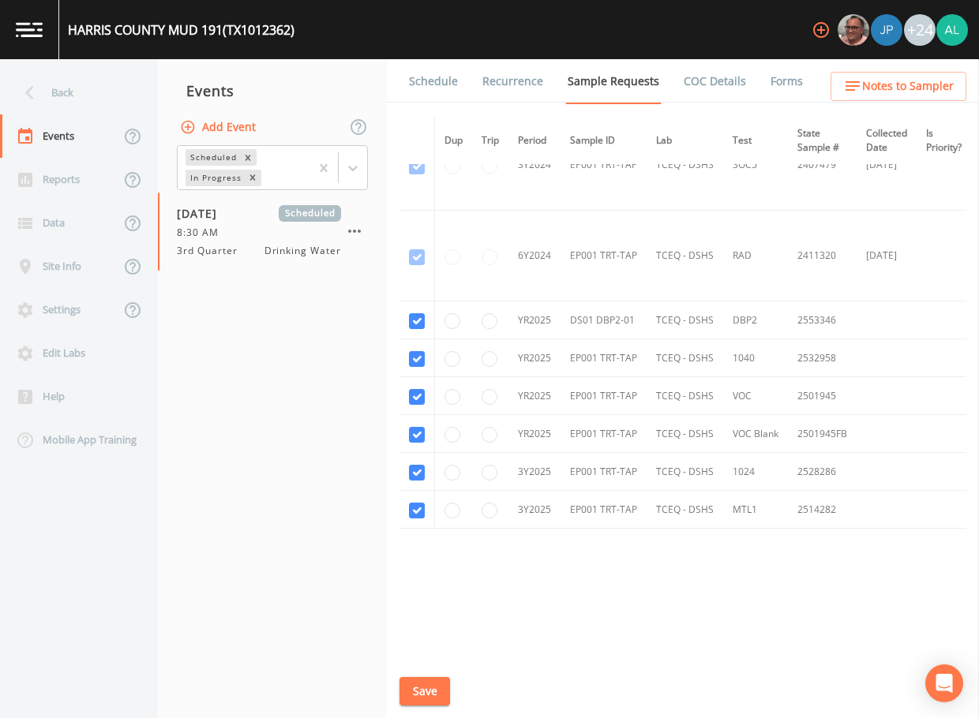
click at [429, 87] on link "Schedule" at bounding box center [434, 81] width 54 height 44
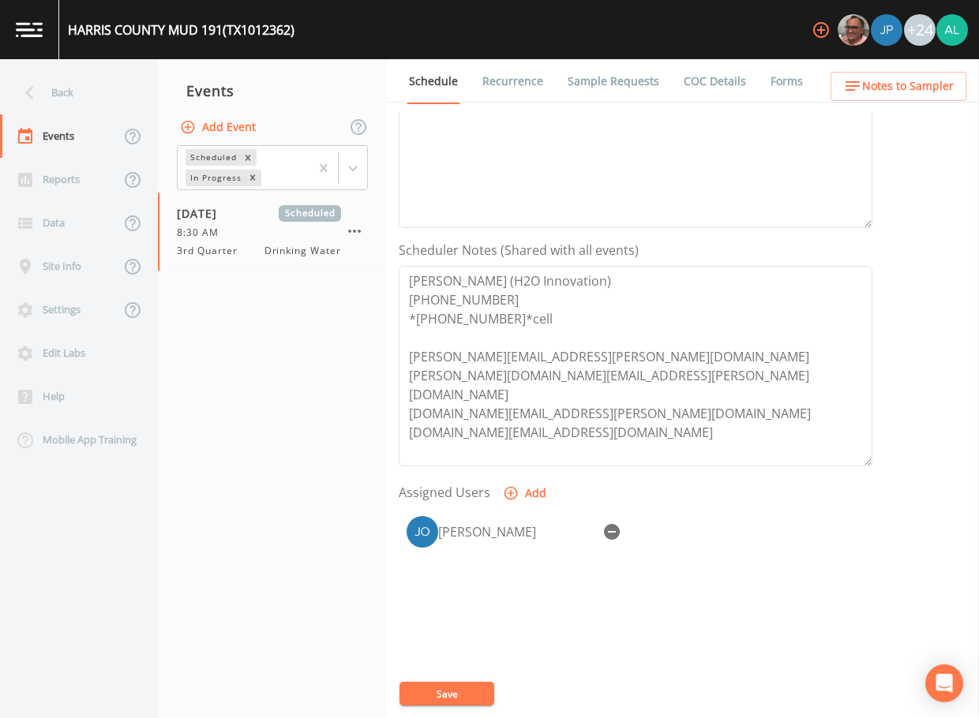
scroll to position [395, 0]
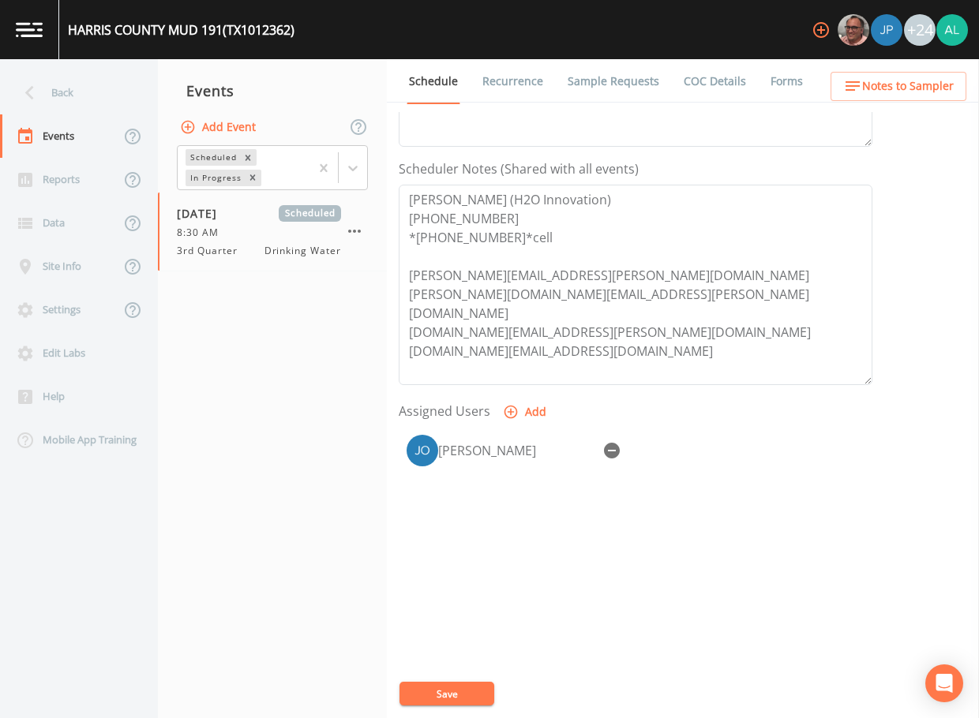
click at [898, 81] on span "Notes to Sampler" at bounding box center [908, 87] width 92 height 20
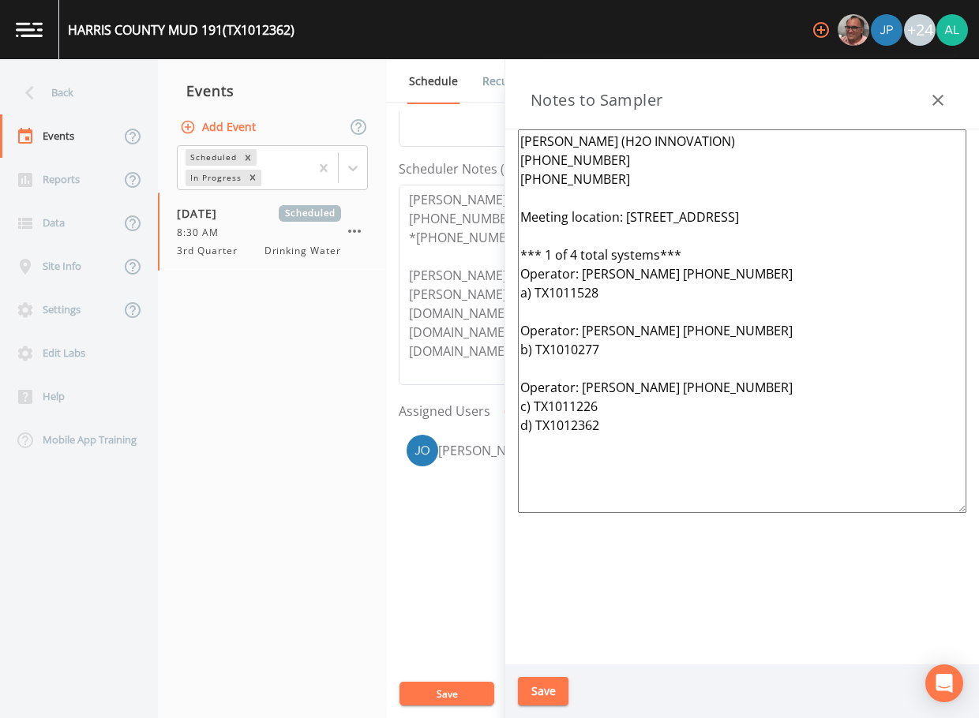
drag, startPoint x: 548, startPoint y: 711, endPoint x: 547, endPoint y: 700, distance: 11.1
click at [547, 709] on div "Save" at bounding box center [742, 692] width 474 height 54
click at [547, 700] on button "Save" at bounding box center [543, 691] width 51 height 29
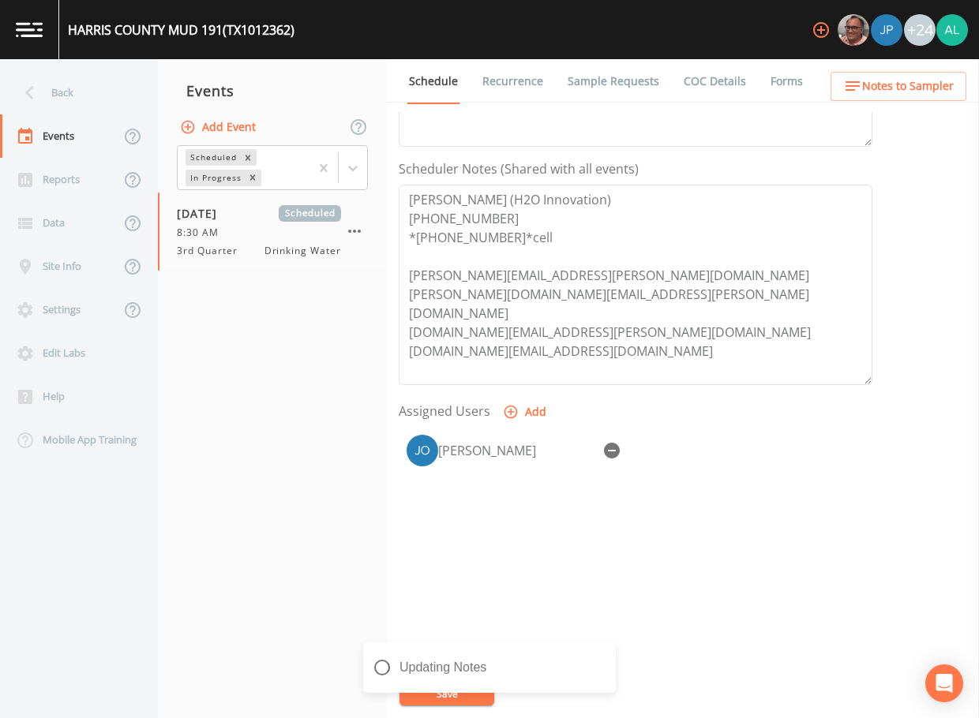
click at [439, 697] on div "Updating Notes" at bounding box center [489, 674] width 253 height 63
click at [254, 525] on nav "Events Add Event Scheduled In Progress [DATE] Scheduled 8:30 AM 3rd Quarter Dri…" at bounding box center [272, 388] width 229 height 659
click at [223, 533] on nav "Events Add Event Scheduled In Progress [DATE] Scheduled 8:30 AM 3rd Quarter Dri…" at bounding box center [272, 388] width 229 height 659
click at [602, 651] on icon "close" at bounding box center [605, 657] width 11 height 13
click at [486, 702] on button "Save" at bounding box center [446, 694] width 95 height 24
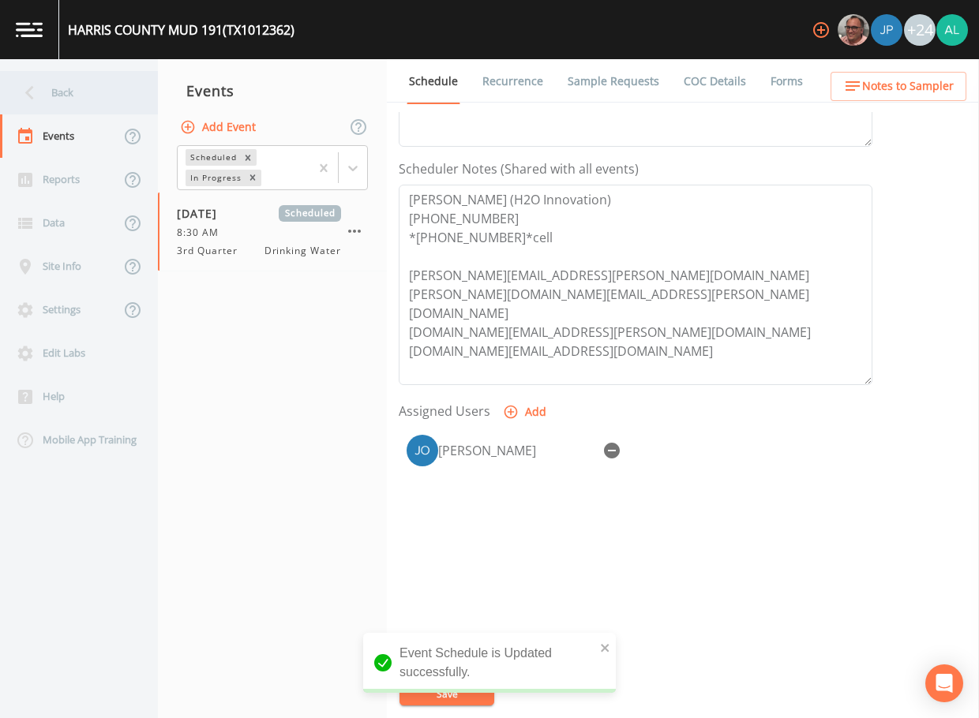
click at [77, 88] on div "Back" at bounding box center [71, 92] width 142 height 43
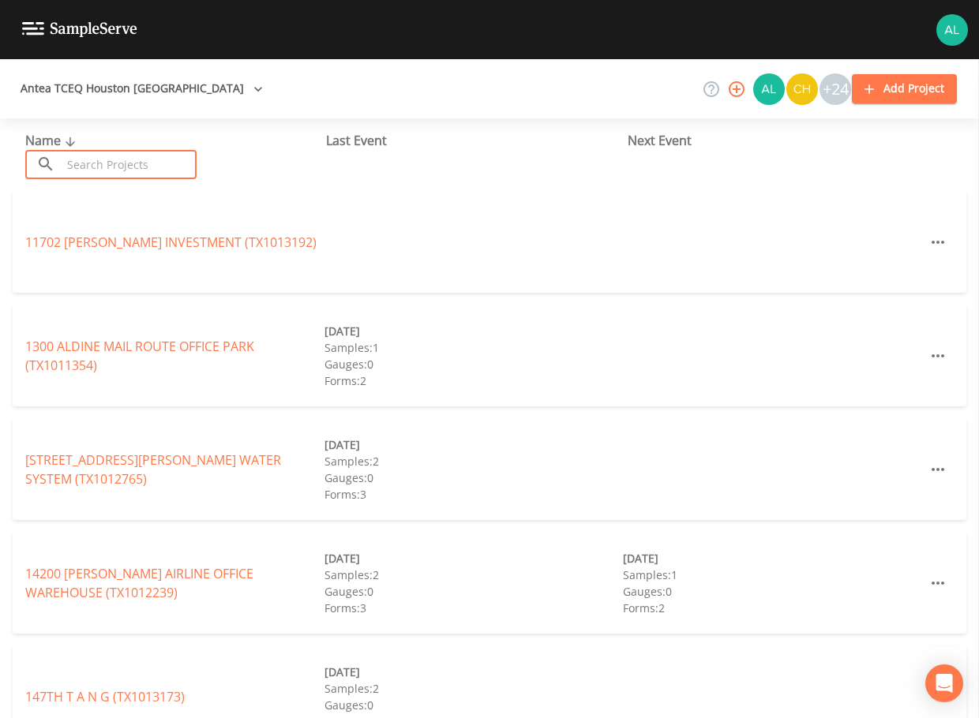
click at [139, 167] on input "text" at bounding box center [129, 164] width 135 height 29
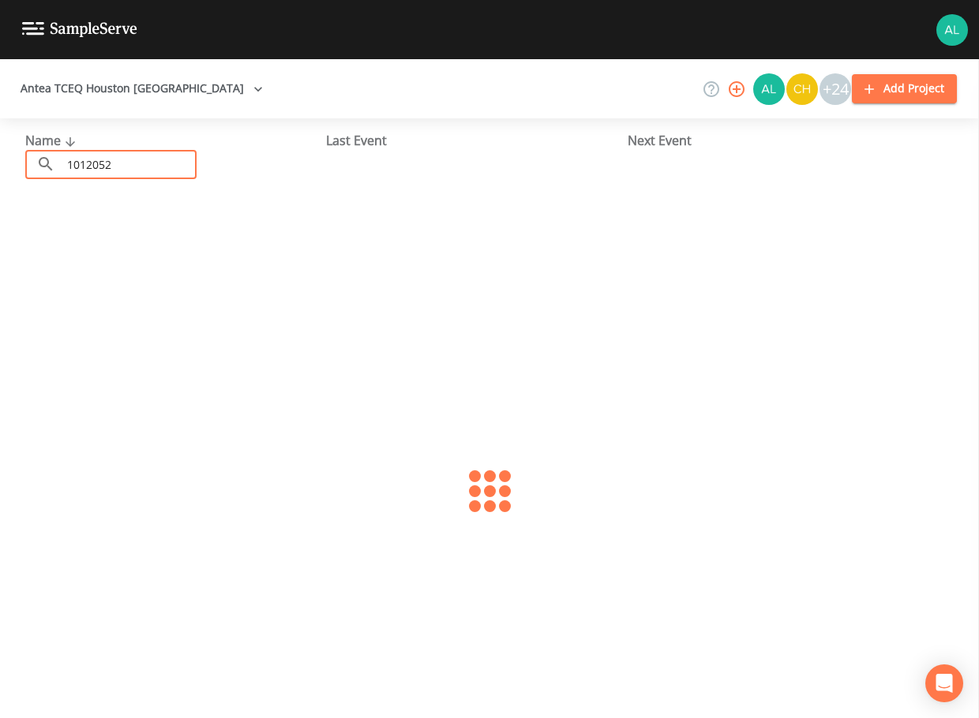
type input "1012052"
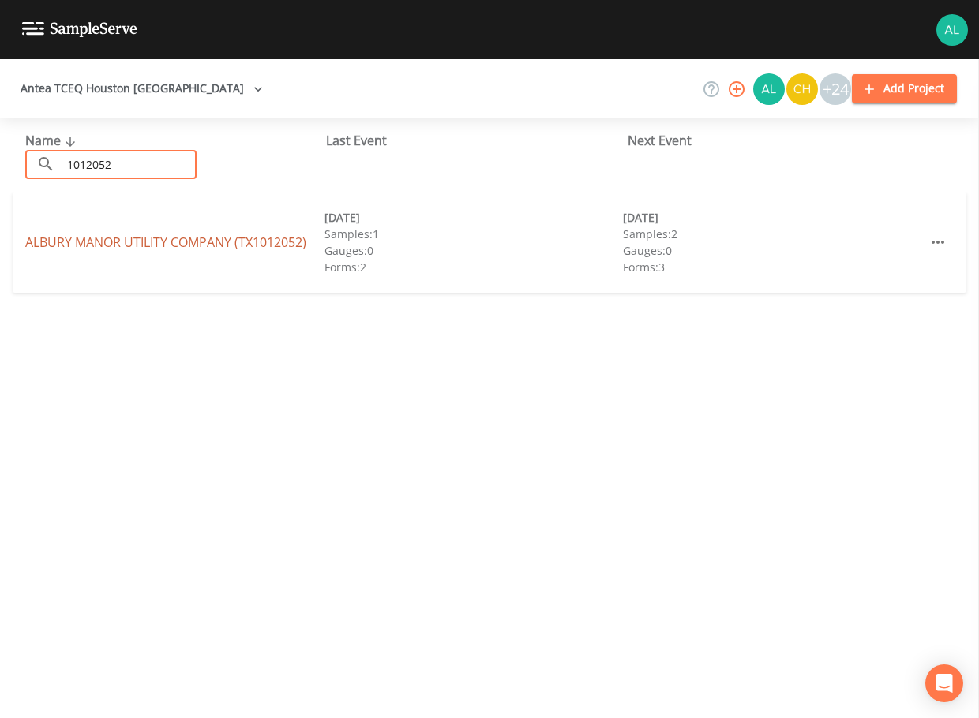
click at [62, 238] on link "ALBURY MANOR UTILITY COMPANY (TX1012052)" at bounding box center [165, 242] width 281 height 17
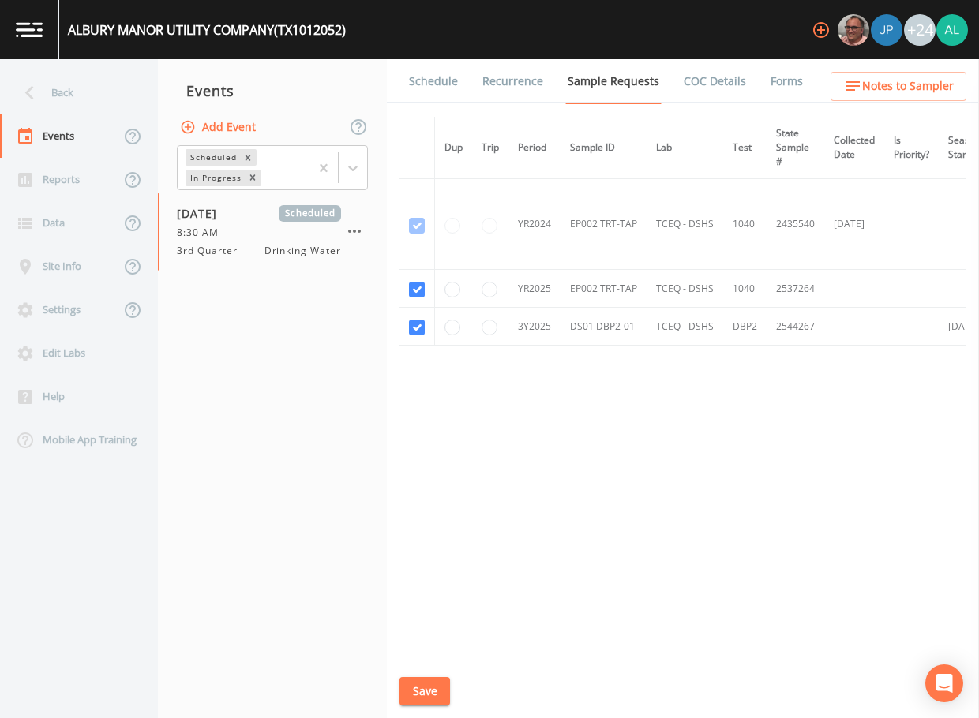
click at [420, 88] on link "Schedule" at bounding box center [434, 81] width 54 height 44
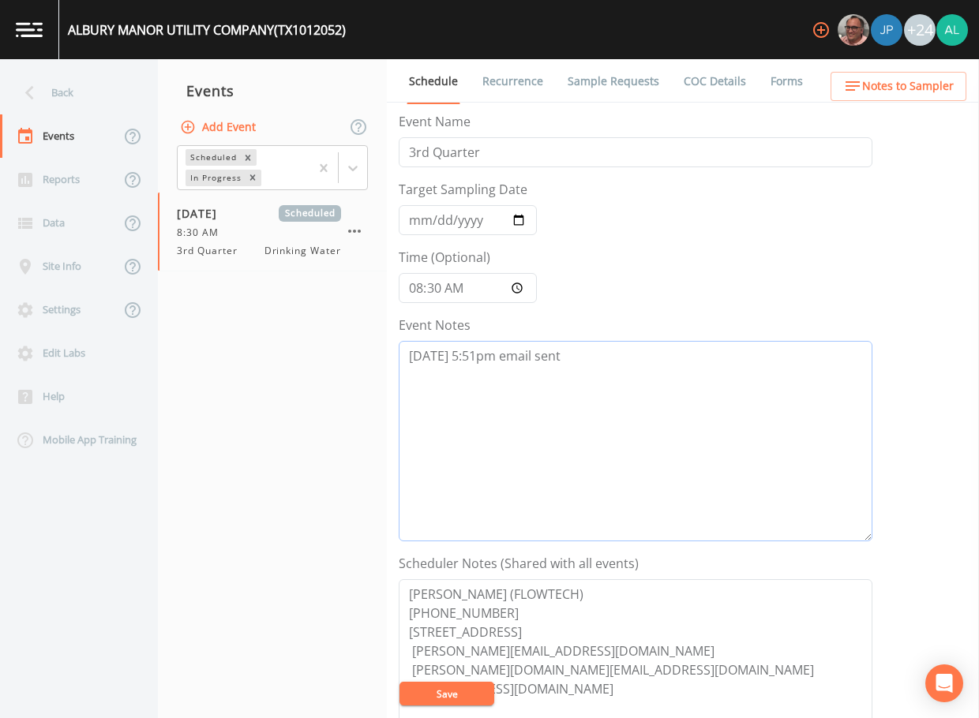
click at [582, 388] on textarea "[DATE] 5:51pm email sent" at bounding box center [636, 441] width 474 height 201
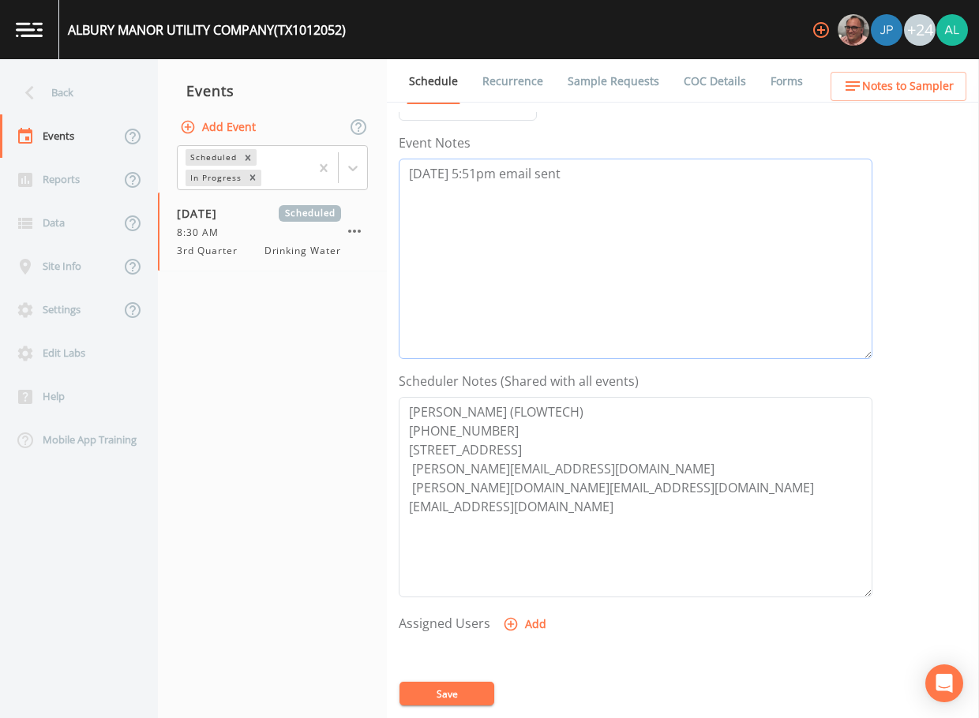
scroll to position [237, 0]
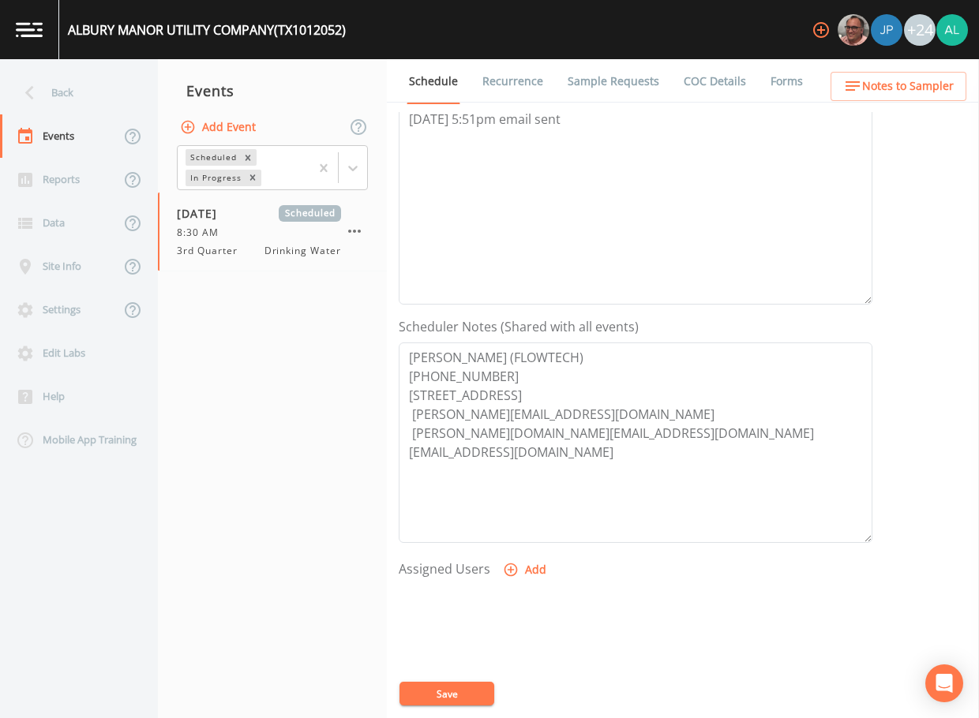
click at [454, 689] on button "Save" at bounding box center [446, 694] width 95 height 24
click at [69, 103] on div "Back" at bounding box center [71, 92] width 142 height 43
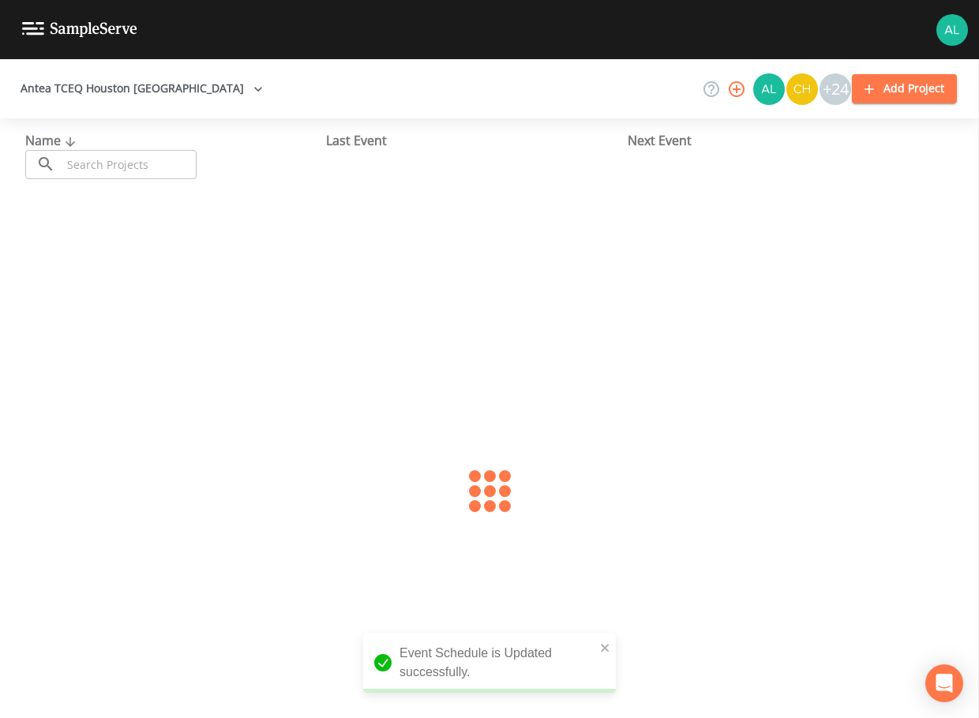
drag, startPoint x: 113, startPoint y: 182, endPoint x: 114, endPoint y: 173, distance: 9.6
click at [113, 181] on div "Name ​ ​ Last Event Next Event" at bounding box center [489, 154] width 979 height 73
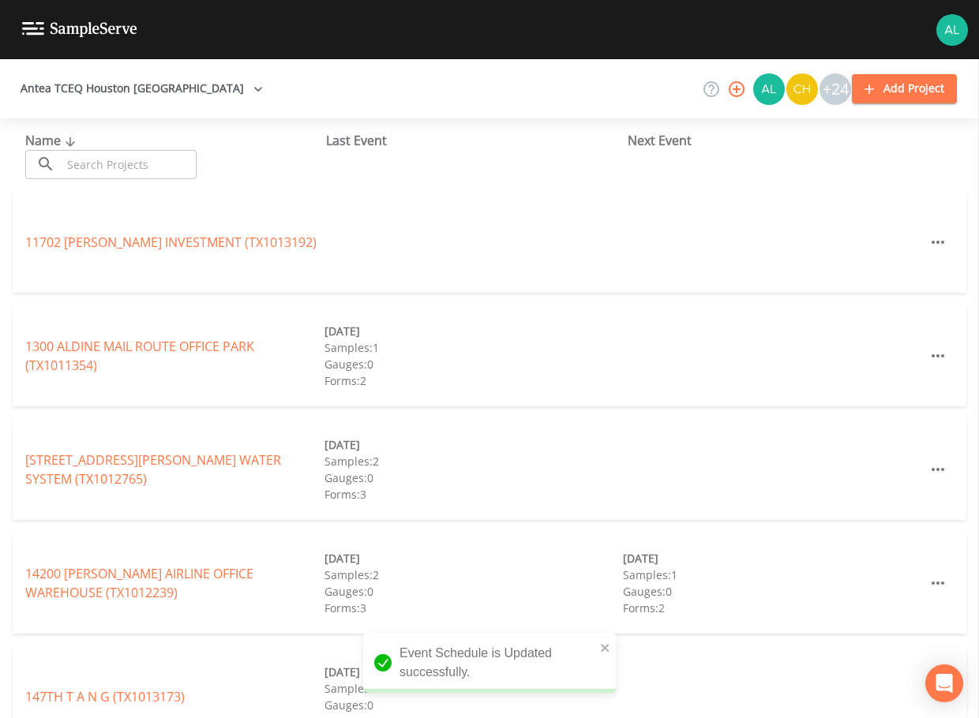
click at [114, 171] on input "text" at bounding box center [129, 164] width 135 height 29
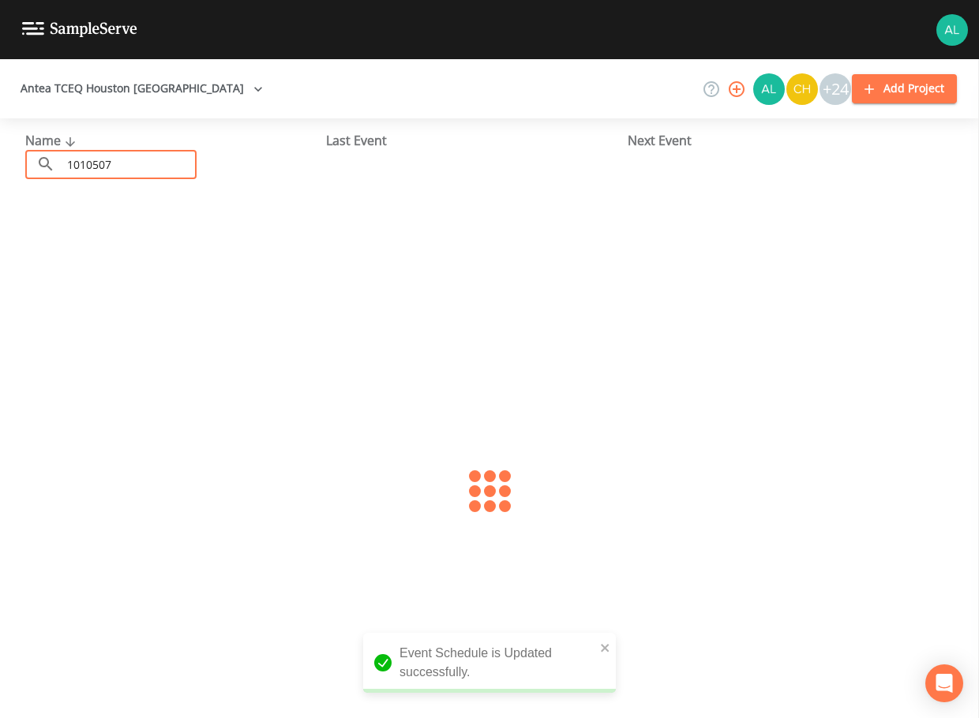
type input "1010507"
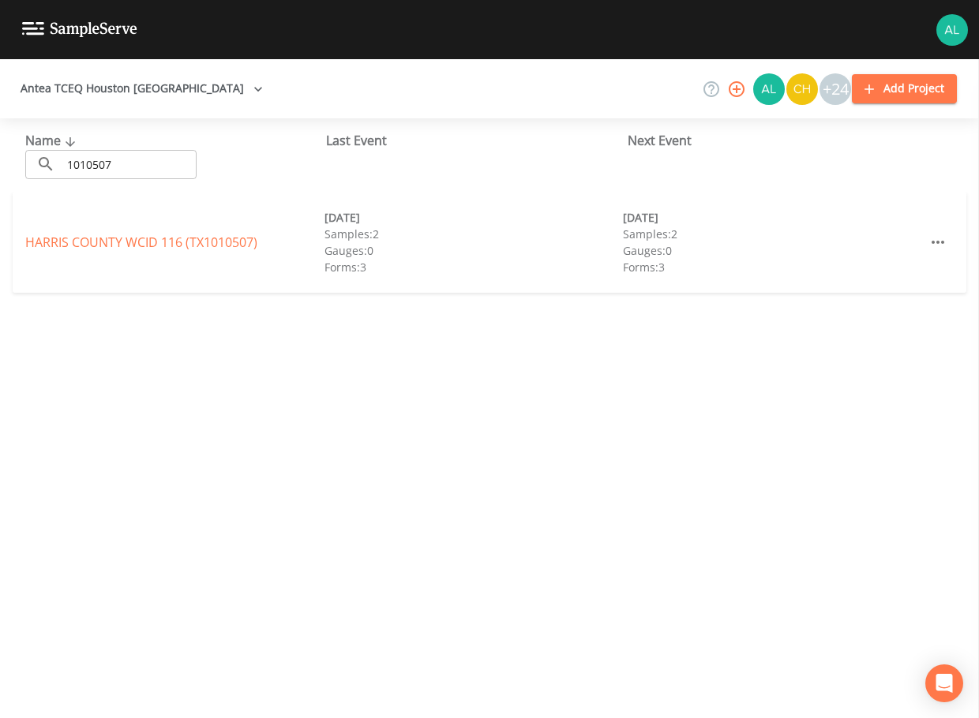
click at [92, 227] on div "HARRIS COUNTY WCID 116 (TX1010507) [DATE] Samples: 2 Gauges: 0 Forms: 3 [DATE] …" at bounding box center [490, 242] width 954 height 101
drag, startPoint x: 92, startPoint y: 227, endPoint x: 91, endPoint y: 236, distance: 9.6
click at [91, 236] on div "HARRIS COUNTY WCID 116 (TX1010507) [DATE] Samples: 2 Gauges: 0 Forms: 3 [DATE] …" at bounding box center [490, 242] width 954 height 101
click at [91, 236] on link "[GEOGRAPHIC_DATA] 116 (TX1010507)" at bounding box center [141, 242] width 232 height 17
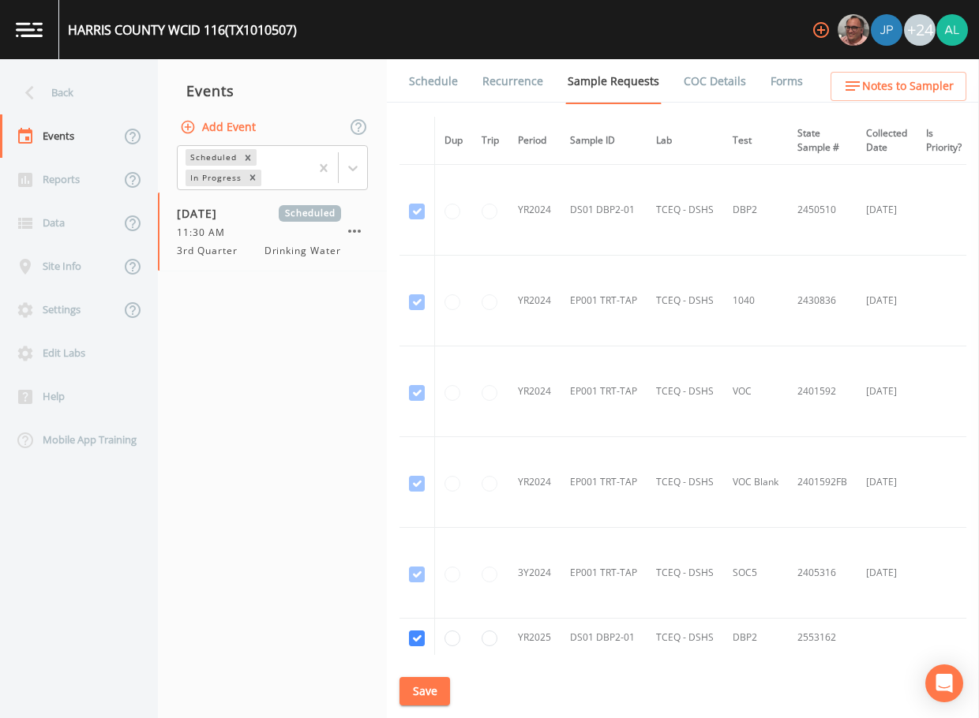
click at [400, 93] on li "Schedule" at bounding box center [423, 81] width 73 height 44
click at [423, 87] on link "Schedule" at bounding box center [434, 81] width 54 height 44
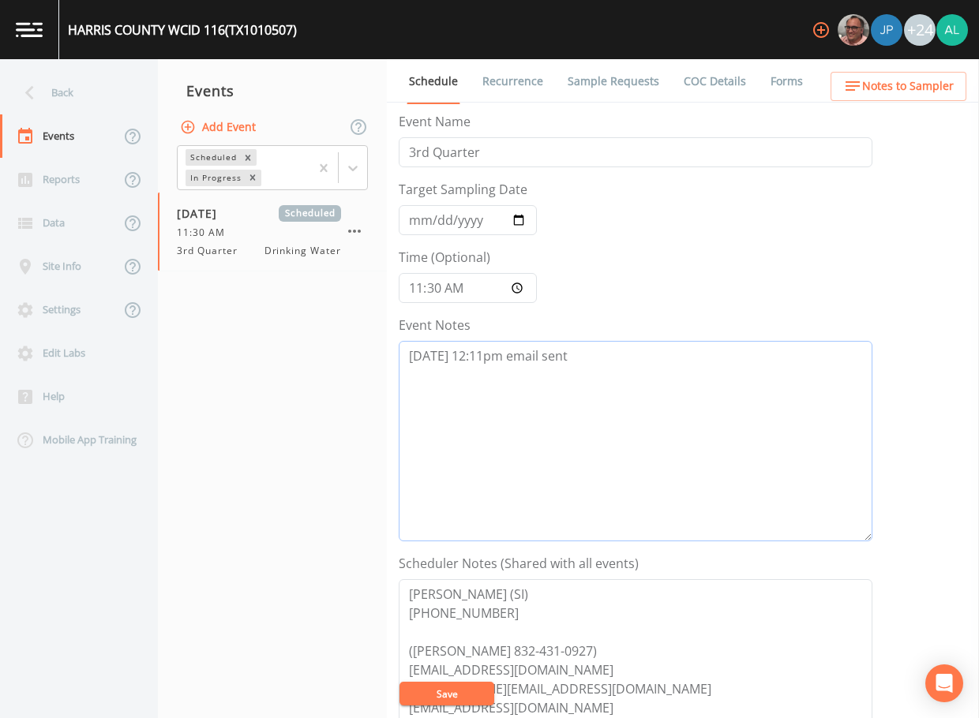
click at [626, 351] on textarea "[DATE] 12:11pm email sent" at bounding box center [636, 441] width 474 height 201
type textarea "[DATE] 12:11pm email sent [DATE] 11:06pm follow up email sent"
click at [430, 689] on button "Save" at bounding box center [446, 694] width 95 height 24
click at [77, 99] on div "Back" at bounding box center [71, 92] width 142 height 43
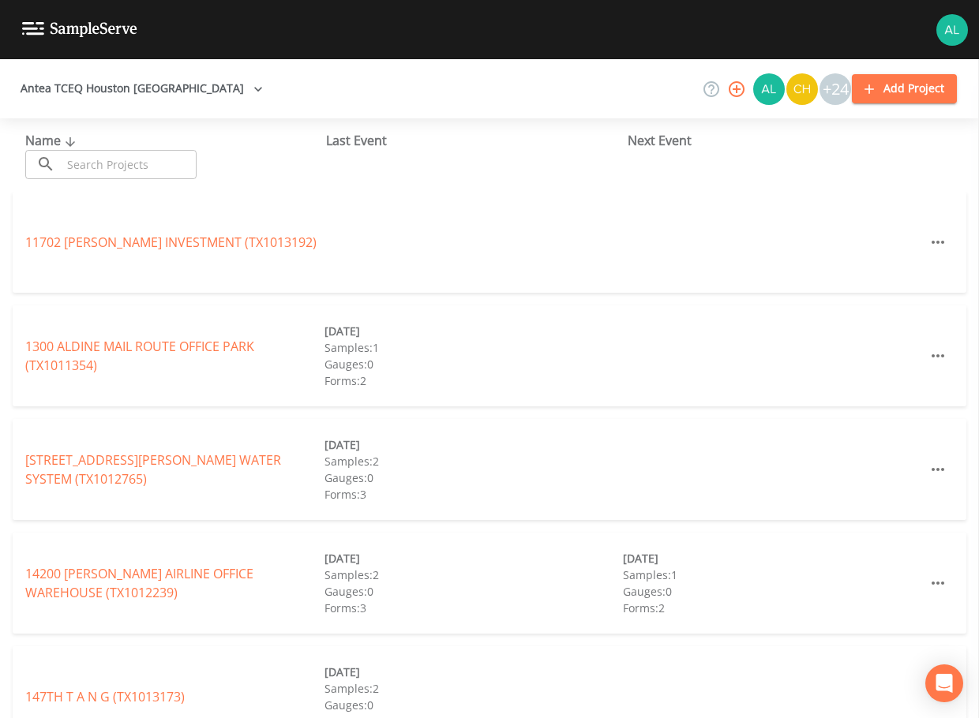
click at [121, 163] on input "text" at bounding box center [129, 164] width 135 height 29
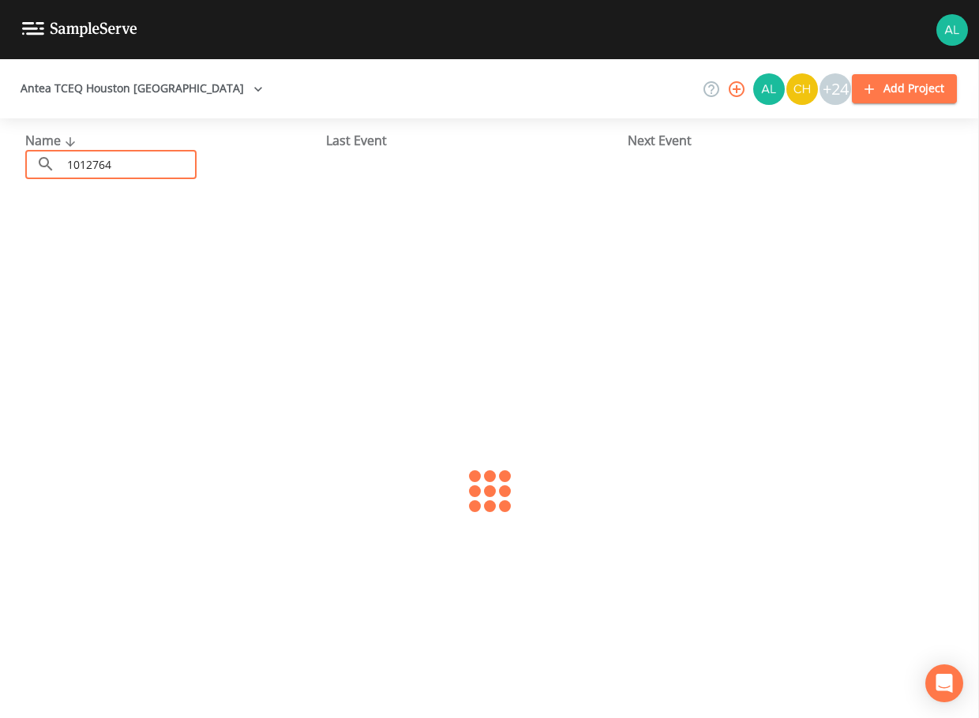
type input "1012764"
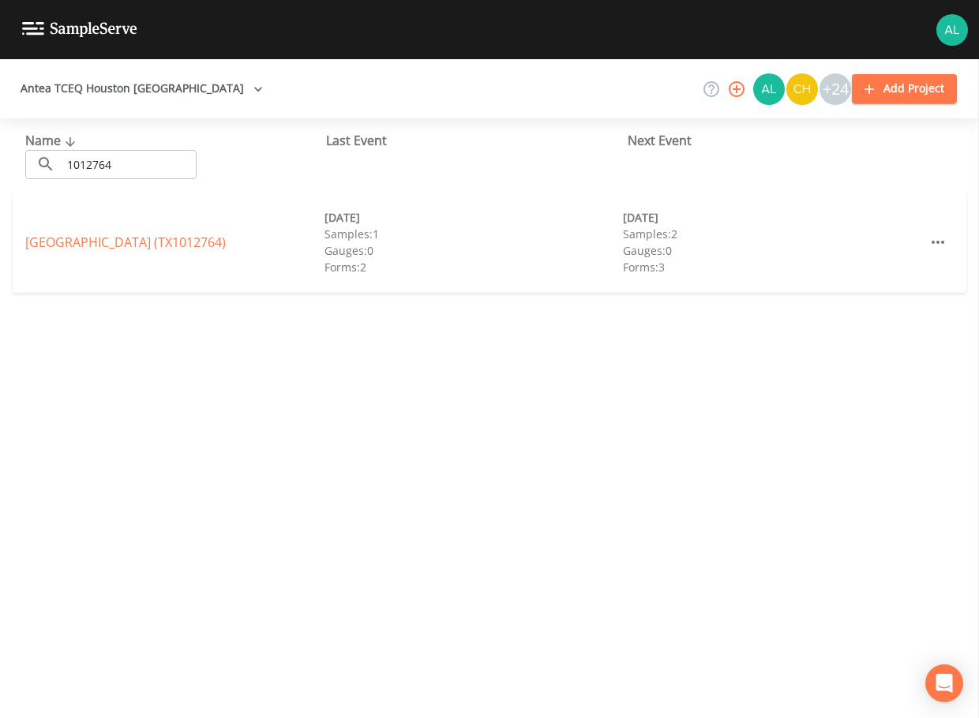
click at [54, 231] on div "[GEOGRAPHIC_DATA] (TX1012764) [DATE] Samples: 1 Gauges: 0 Forms: 2 [DATE] Sampl…" at bounding box center [490, 242] width 954 height 101
click at [54, 236] on link "[GEOGRAPHIC_DATA] (TX1012764)" at bounding box center [125, 242] width 201 height 17
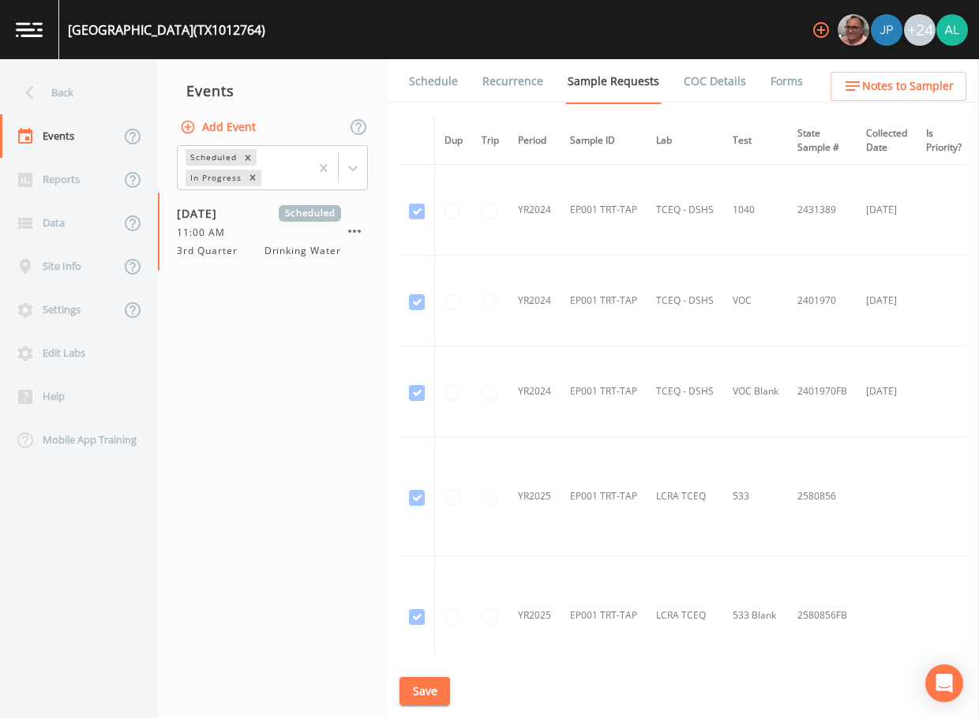
click at [441, 73] on link "Schedule" at bounding box center [434, 81] width 54 height 44
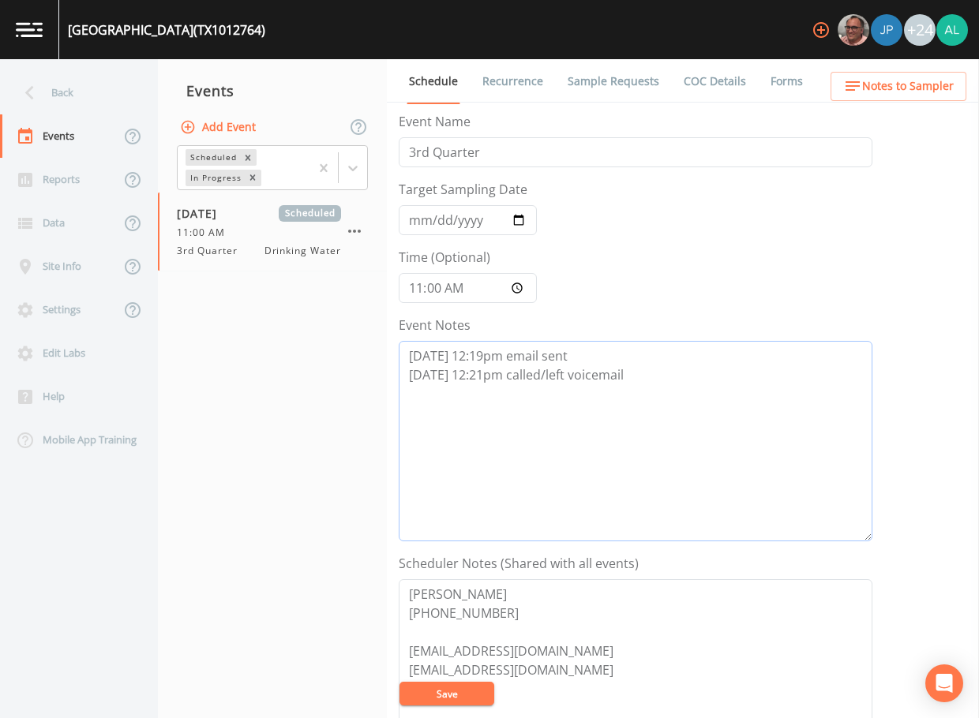
click at [653, 383] on textarea "[DATE] 12:19pm email sent [DATE] 12:21pm called/left voicemail" at bounding box center [636, 441] width 474 height 201
type textarea "[DATE] 12:19pm email sent [DATE] 12:21pm called/left voicemail [DATE] 11:07am f…"
click at [431, 700] on button "Save" at bounding box center [446, 694] width 95 height 24
drag, startPoint x: 357, startPoint y: 482, endPoint x: 400, endPoint y: 536, distance: 69.1
click at [357, 482] on nav "Events Add Event Scheduled In Progress [DATE] Scheduled 11:00 AM 3rd Quarter Dr…" at bounding box center [272, 388] width 229 height 659
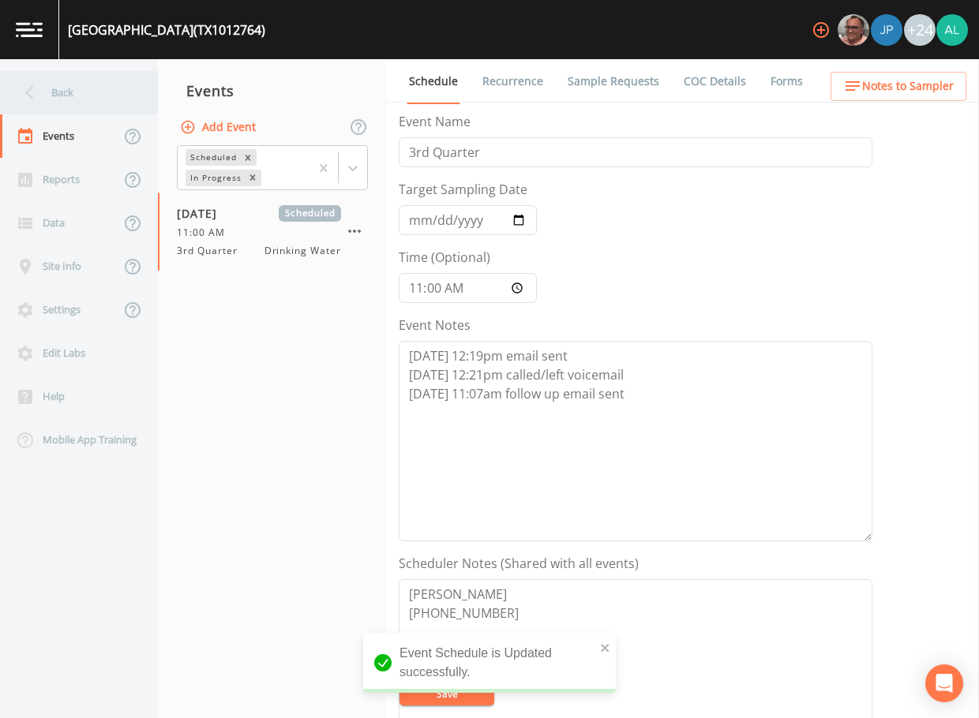
click at [62, 81] on div "Back" at bounding box center [71, 92] width 142 height 43
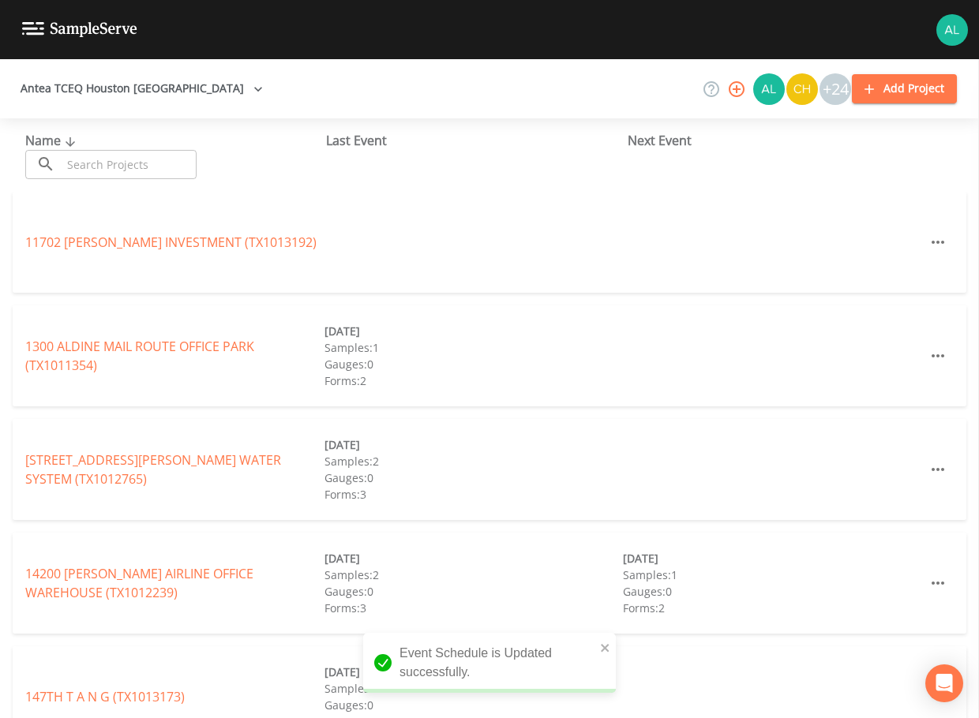
click at [96, 182] on div "Name ​ ​ Last Event Next Event" at bounding box center [489, 154] width 979 height 73
click at [105, 163] on input "text" at bounding box center [129, 164] width 135 height 29
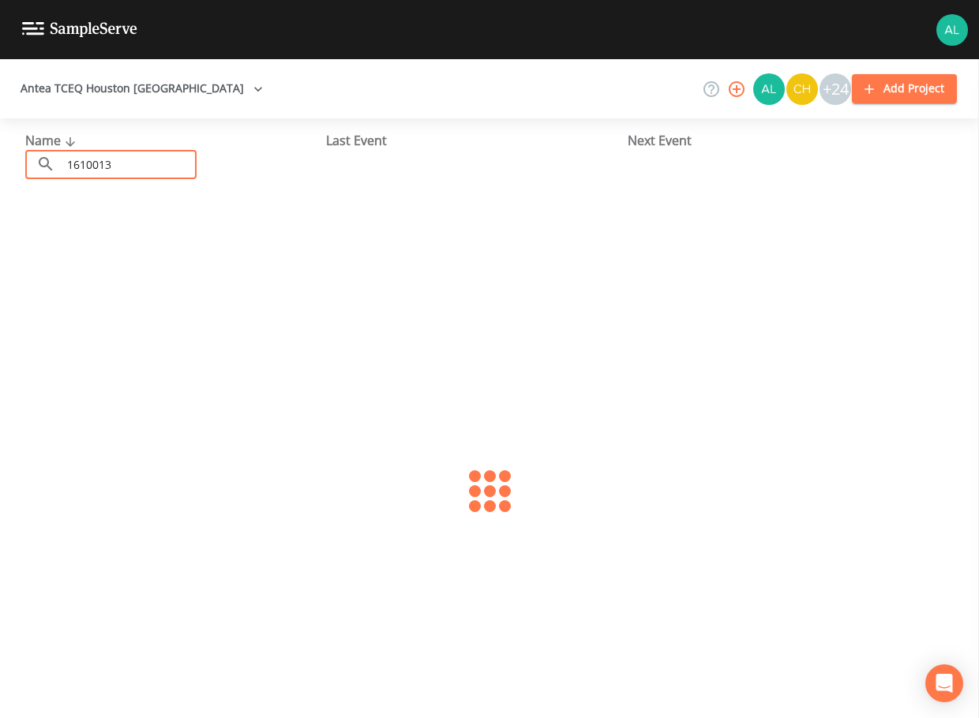
type input "1610013"
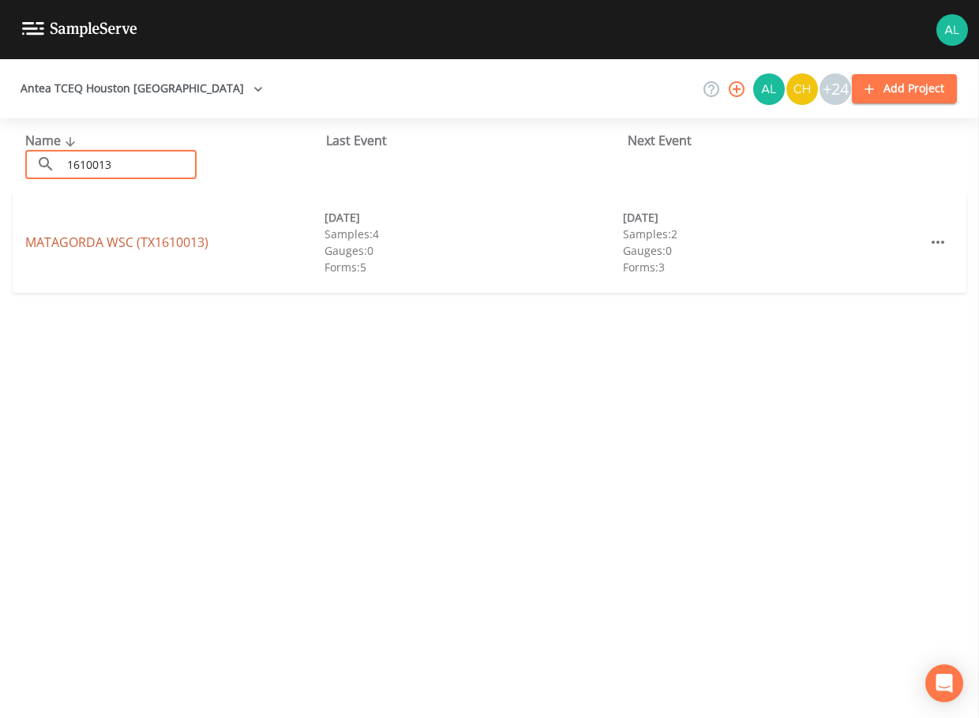
click at [154, 247] on link "MATAGORDA WSC (TX1610013)" at bounding box center [116, 242] width 183 height 17
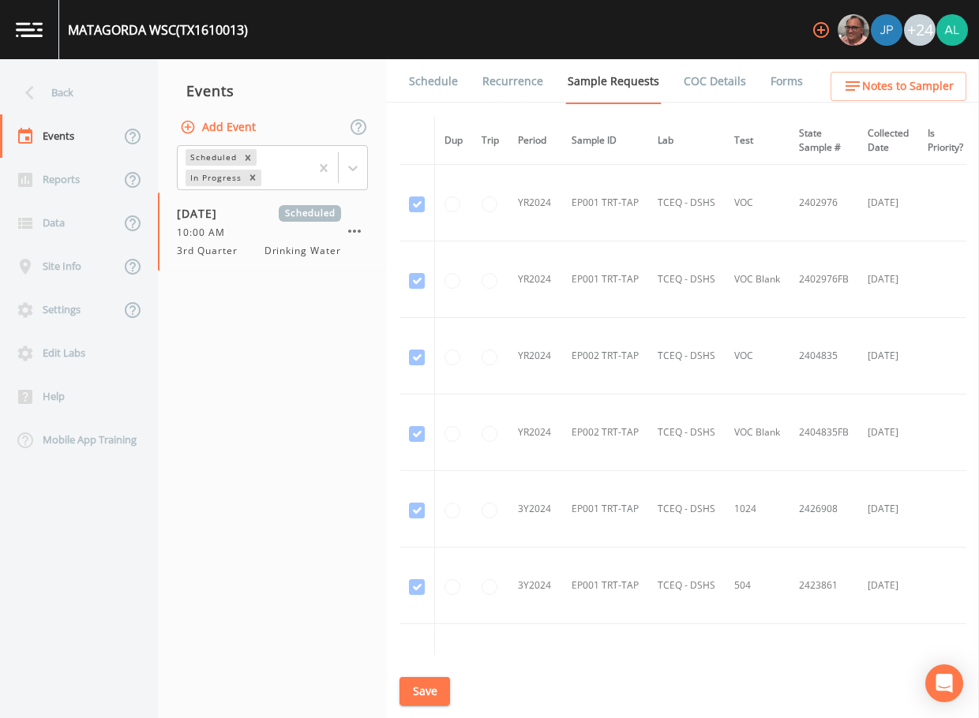
click at [442, 80] on link "Schedule" at bounding box center [434, 81] width 54 height 44
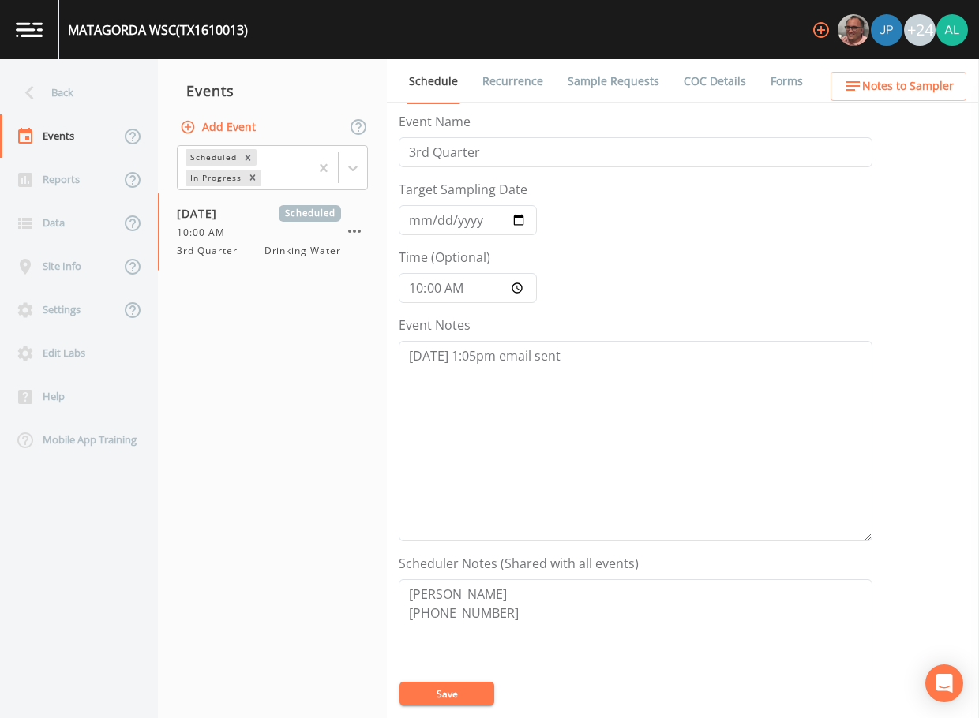
click at [633, 340] on div "Event Notes [DATE] 1:05pm email sent" at bounding box center [636, 429] width 474 height 226
click at [632, 357] on textarea "[DATE] 1:05pm email sent" at bounding box center [636, 441] width 474 height 201
drag, startPoint x: 691, startPoint y: 378, endPoint x: 408, endPoint y: 371, distance: 282.7
click at [408, 371] on textarea "[DATE] 1:05pm email sent [DATE] 11:09am called/left voicemail" at bounding box center [636, 441] width 474 height 201
type textarea "[DATE] 1:05pm email sent [DATE] 11:09am called/left voicemail"
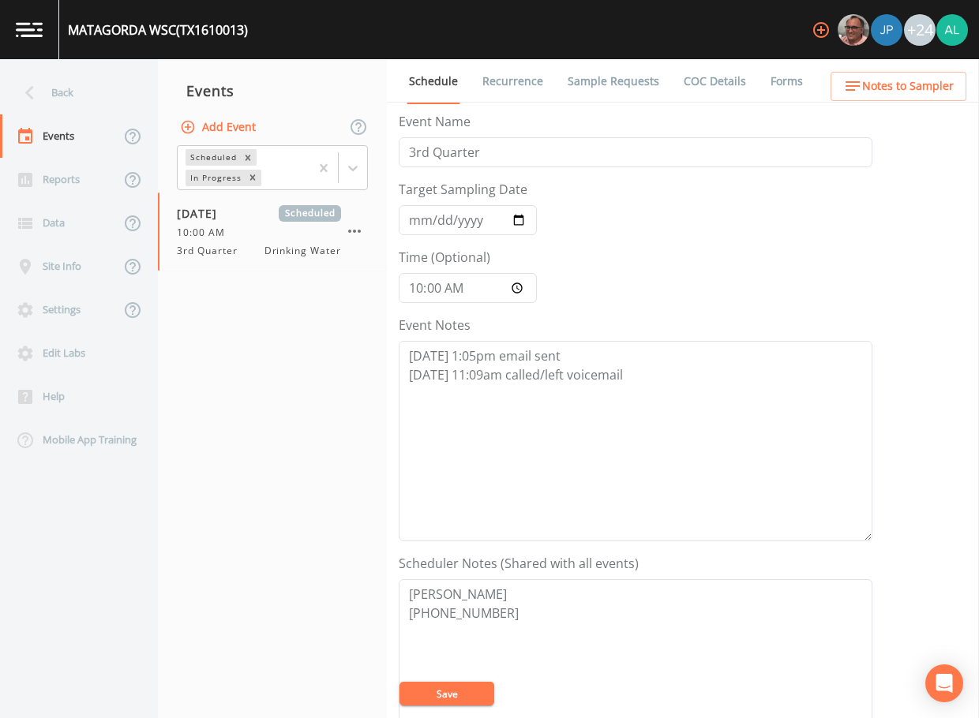
click at [468, 690] on button "Save" at bounding box center [446, 694] width 95 height 24
click at [66, 77] on div "Back" at bounding box center [71, 92] width 142 height 43
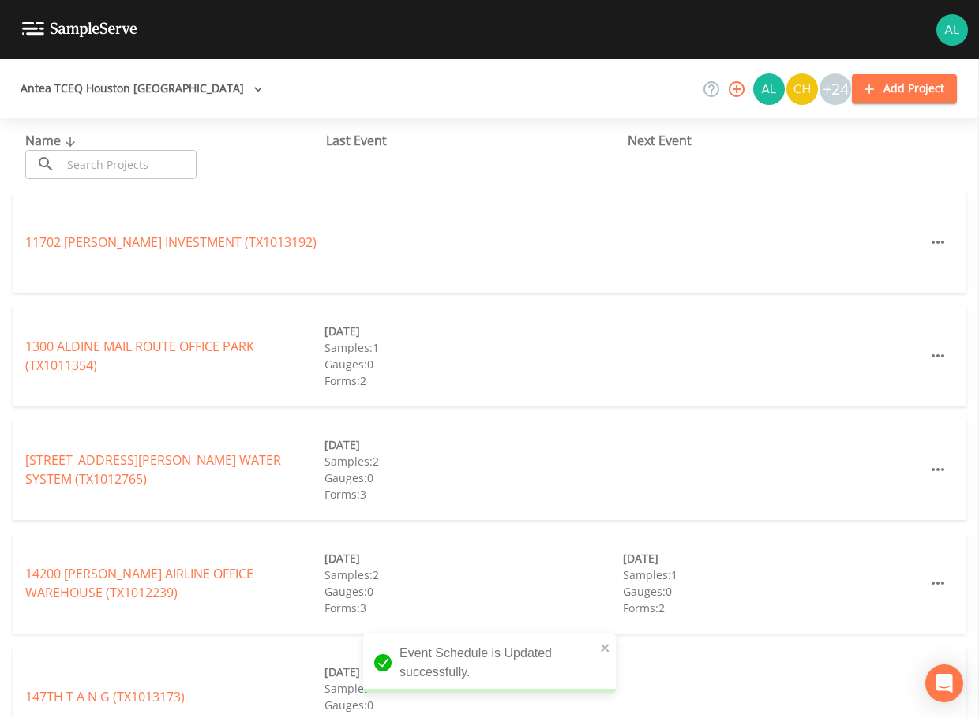
click at [110, 178] on input "text" at bounding box center [129, 164] width 135 height 29
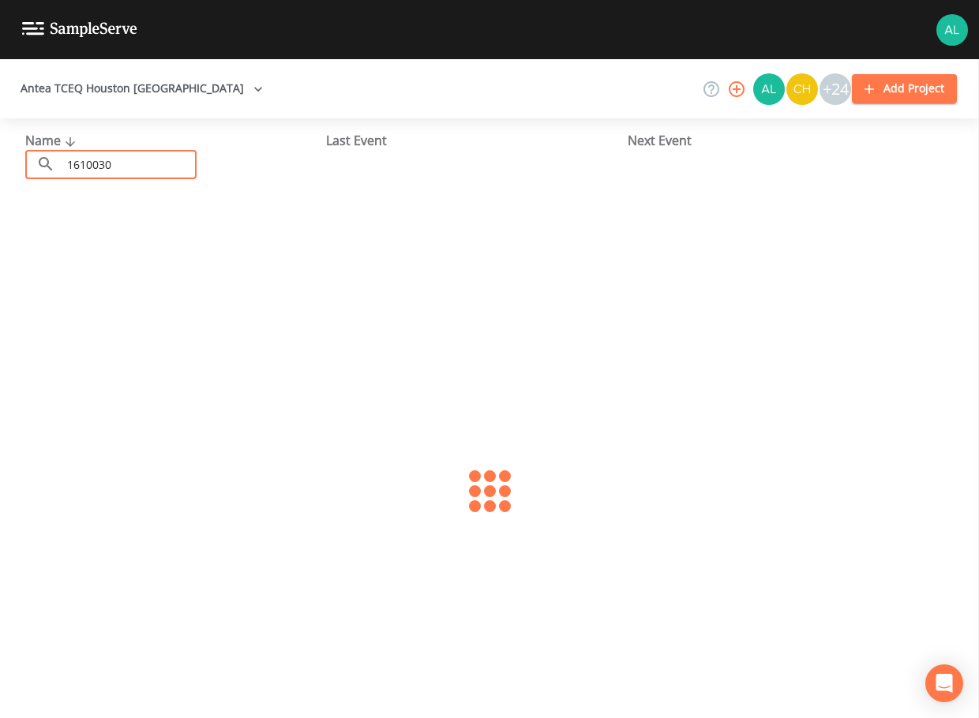
type input "1610030"
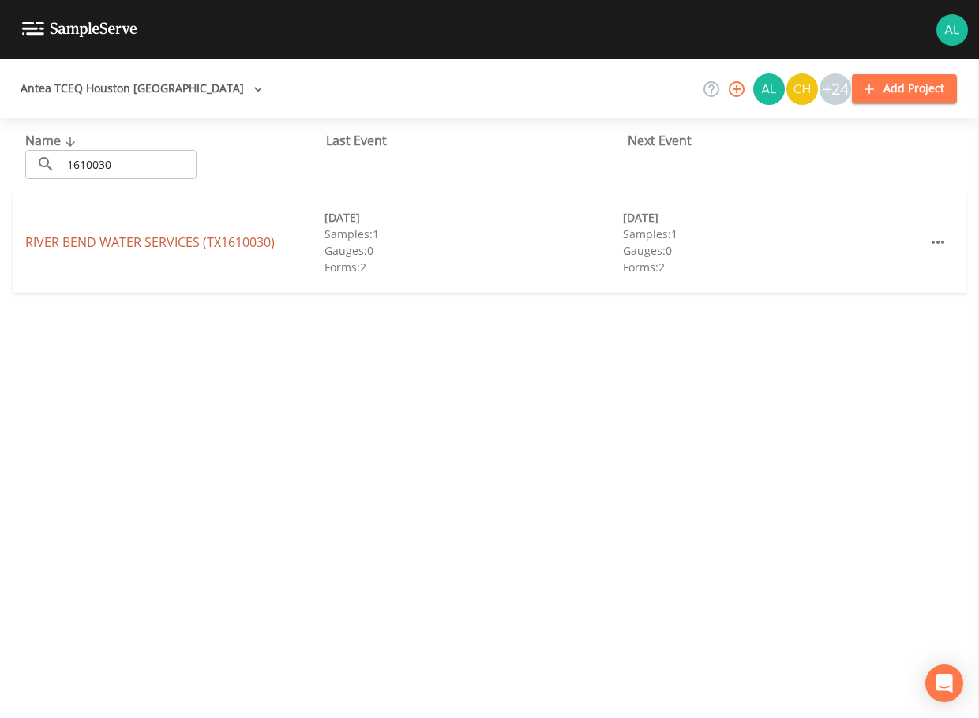
click at [92, 249] on link "RIVER BEND WATER SERVICES (TX1610030)" at bounding box center [149, 242] width 249 height 17
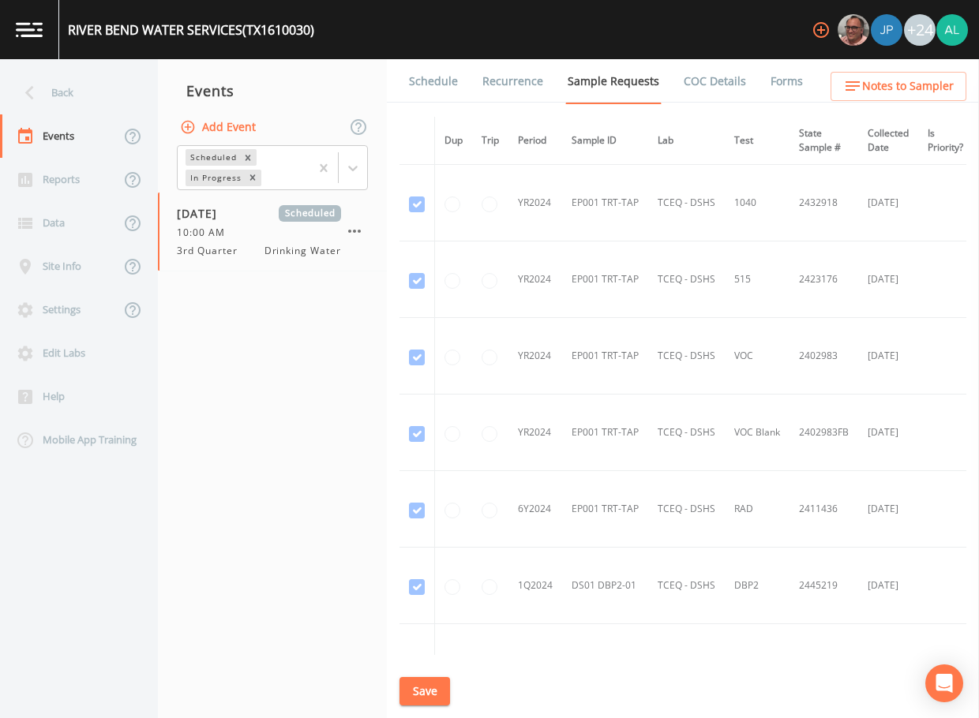
drag, startPoint x: 437, startPoint y: 89, endPoint x: 429, endPoint y: 109, distance: 21.3
click at [437, 88] on link "Schedule" at bounding box center [434, 81] width 54 height 44
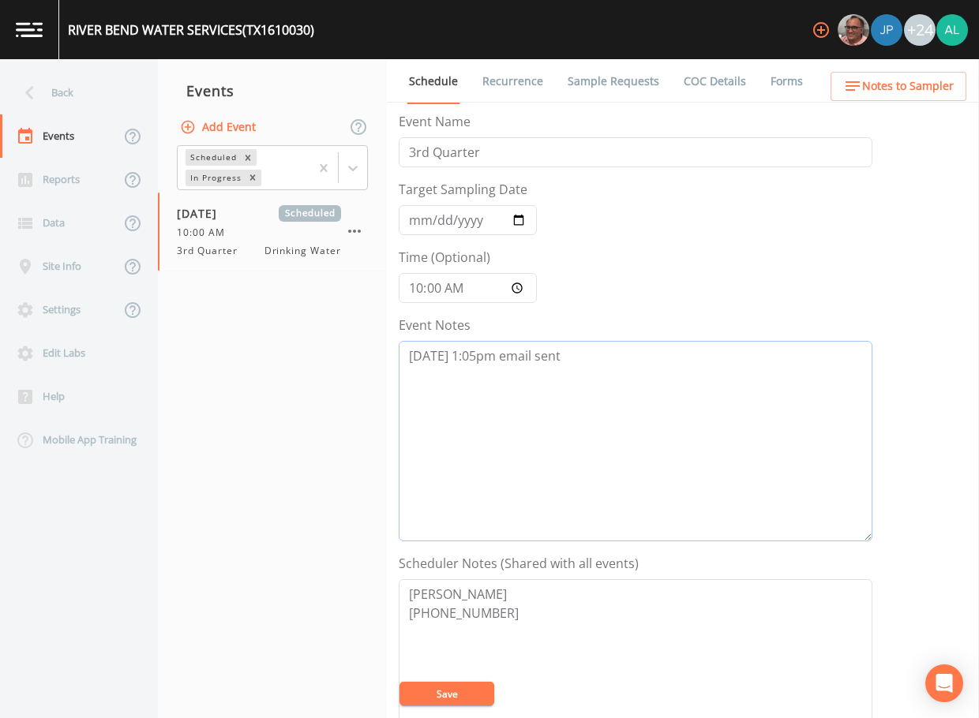
drag, startPoint x: 500, startPoint y: 364, endPoint x: 604, endPoint y: 362, distance: 104.2
click at [506, 366] on textarea "[DATE] 1:05pm email sent" at bounding box center [636, 441] width 474 height 201
click at [604, 362] on textarea "[DATE] 1:05pm email sent" at bounding box center [636, 441] width 474 height 201
paste textarea "[DATE] 11:09am called/left voicemail"
type textarea "[DATE] 1:05pm email sent [DATE] 11:09am called/left voicemail"
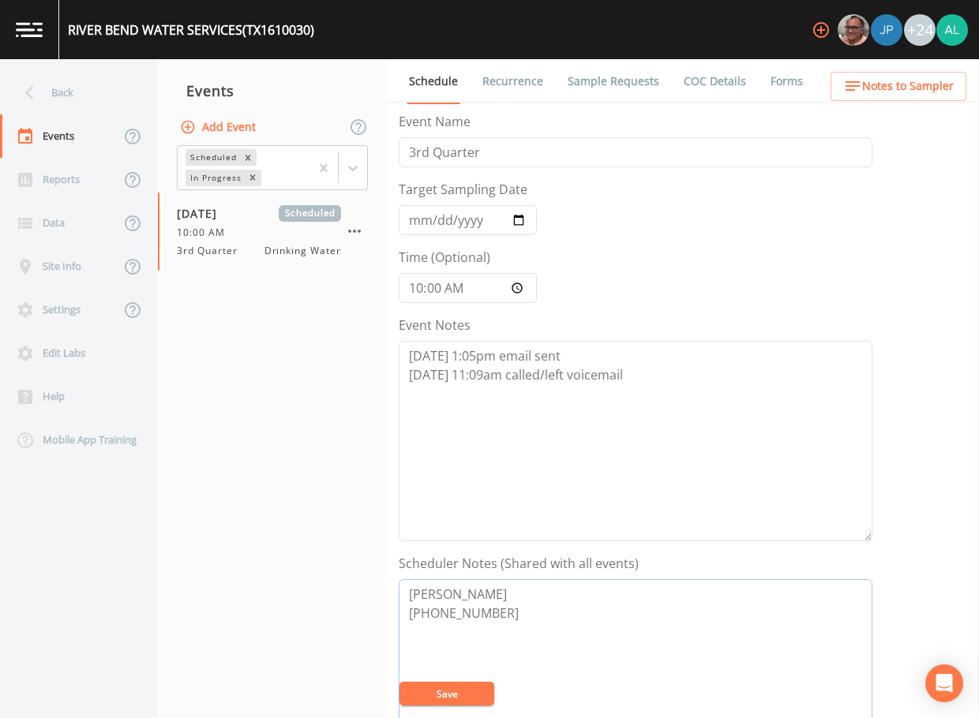
click at [485, 707] on textarea "[PERSON_NAME] [PHONE_NUMBER]" at bounding box center [636, 680] width 474 height 201
click at [482, 693] on button "Save" at bounding box center [446, 694] width 95 height 24
click at [49, 111] on div "Back" at bounding box center [71, 92] width 142 height 43
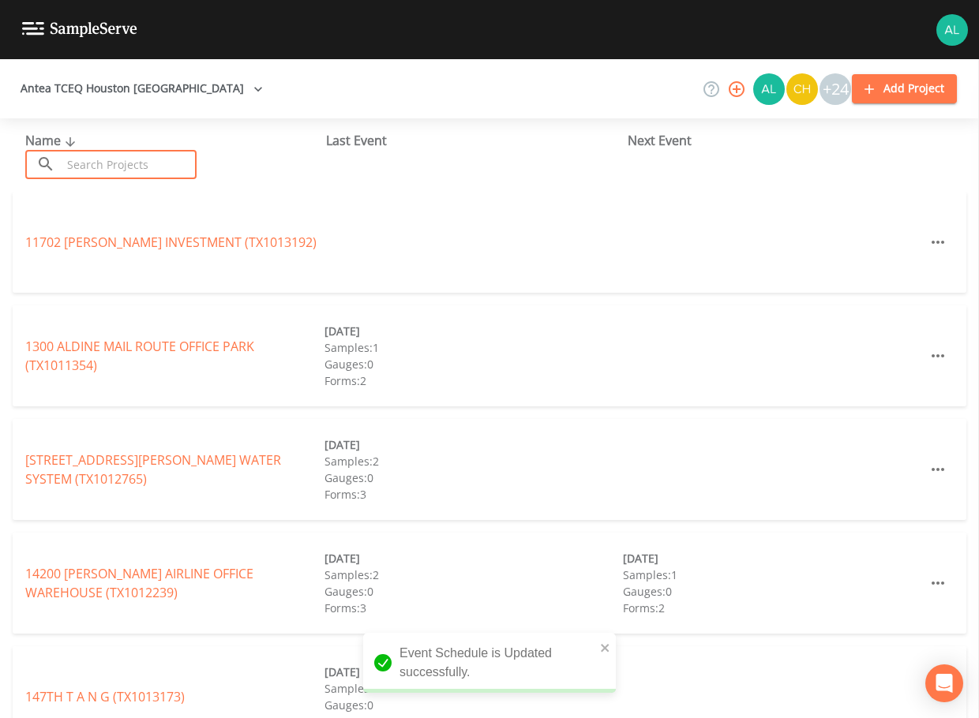
click at [103, 156] on input "text" at bounding box center [129, 164] width 135 height 29
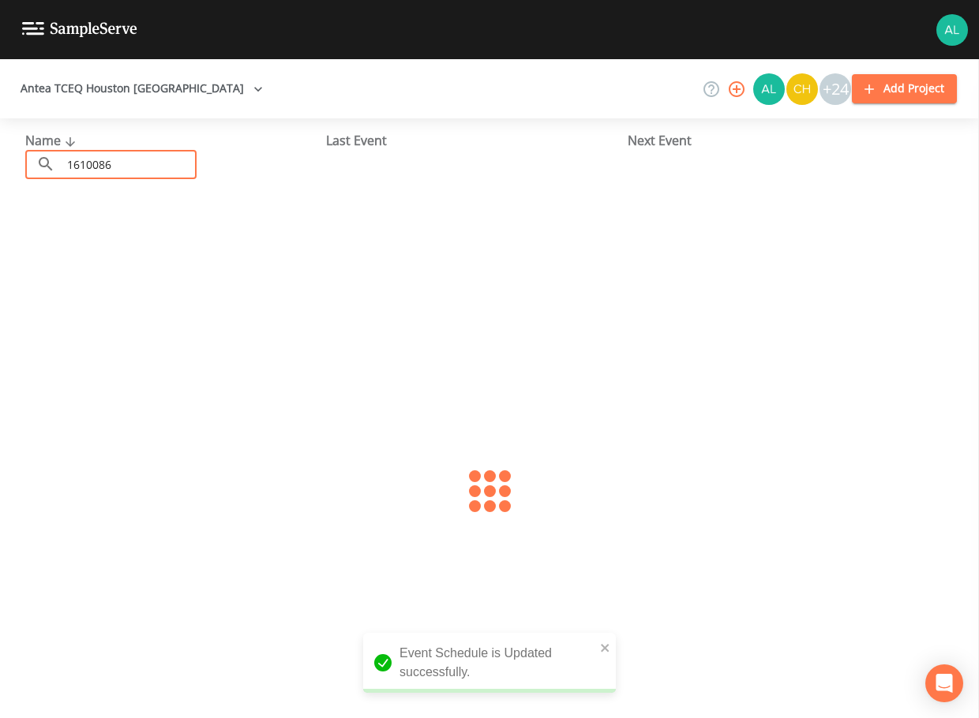
type input "1610086"
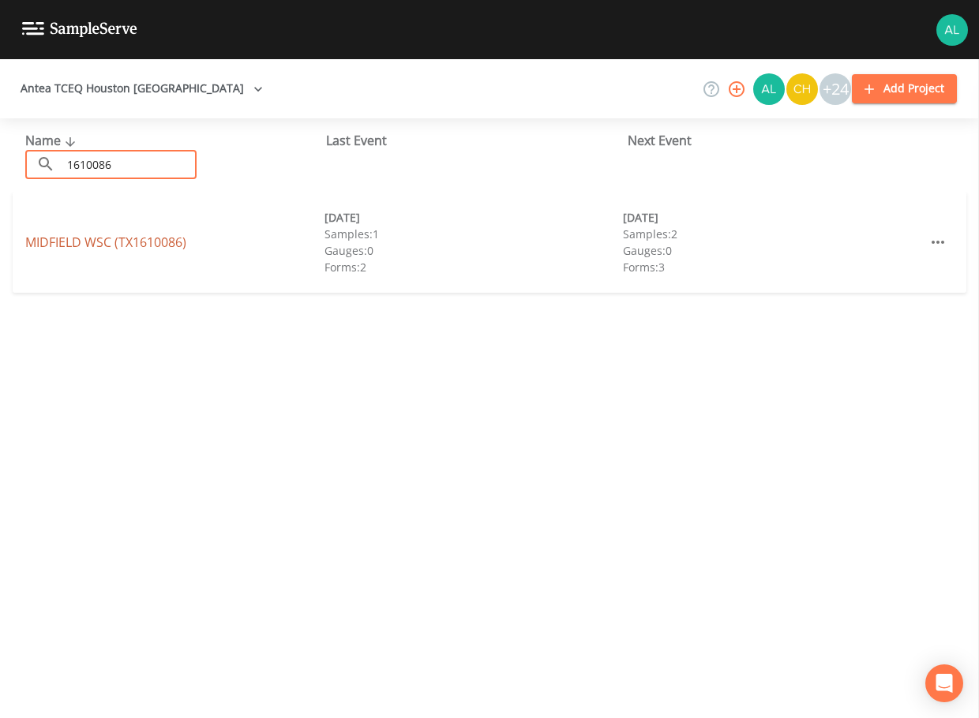
click at [113, 237] on link "MIDFIELD WSC (TX1610086)" at bounding box center [105, 242] width 161 height 17
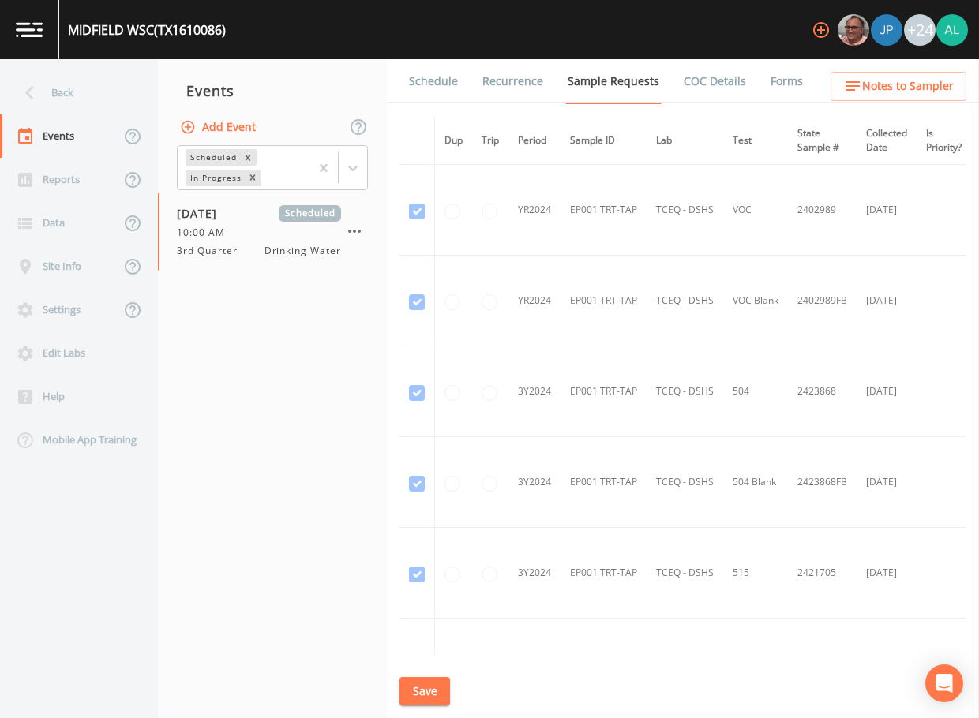
click at [444, 96] on link "Schedule" at bounding box center [434, 81] width 54 height 44
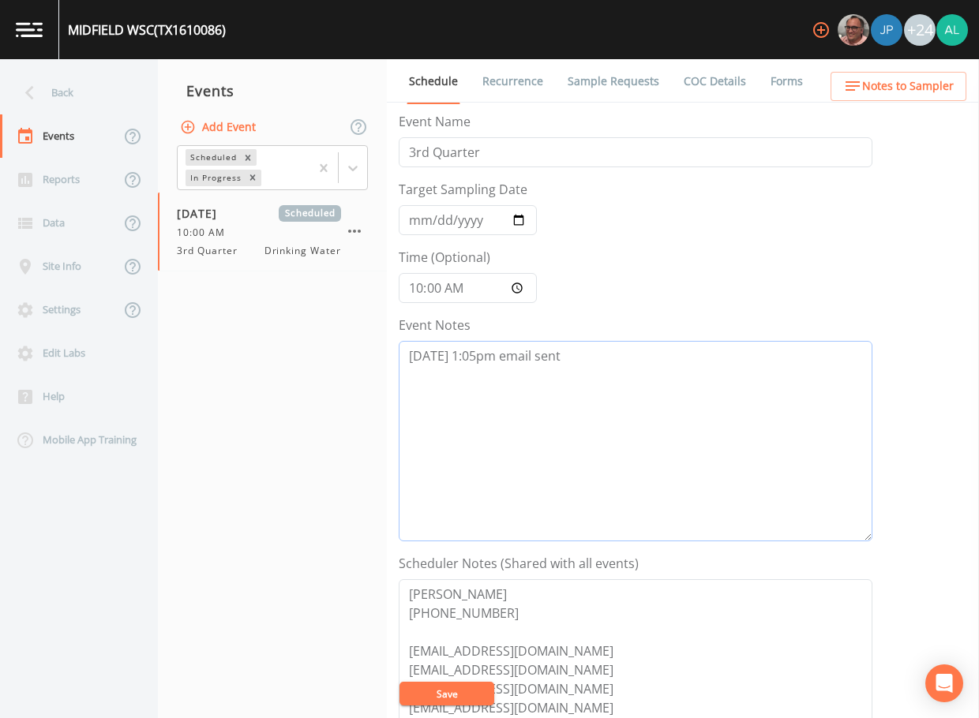
click at [654, 381] on textarea "[DATE] 1:05pm email sent" at bounding box center [636, 441] width 474 height 201
paste textarea "[DATE] 11:09am called/left voicemail"
type textarea "[DATE] 1:05pm email sent [DATE] 11:09am called/left voicemail"
click at [449, 692] on button "Save" at bounding box center [446, 694] width 95 height 24
click at [490, 692] on button "Save" at bounding box center [446, 694] width 95 height 24
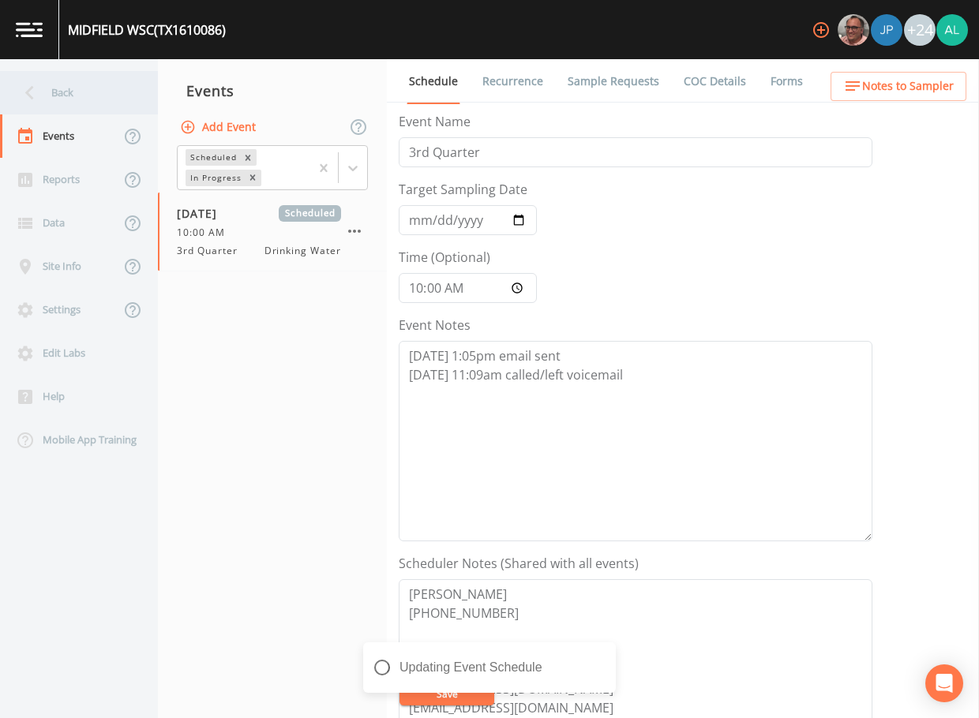
click at [44, 81] on div "Back" at bounding box center [71, 92] width 142 height 43
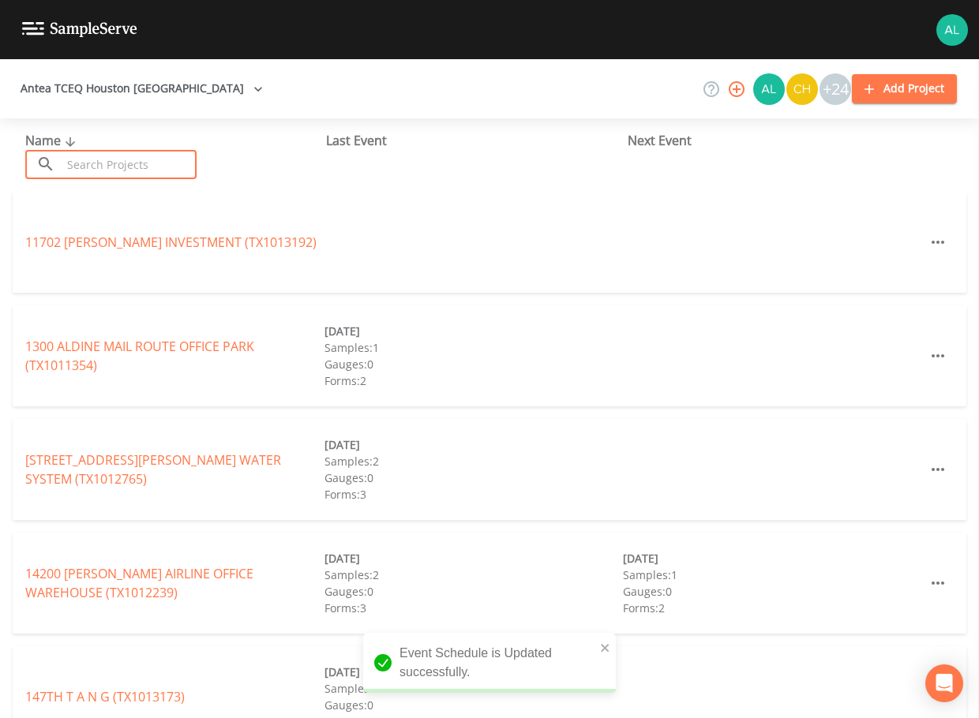
click at [137, 156] on input "text" at bounding box center [129, 164] width 135 height 29
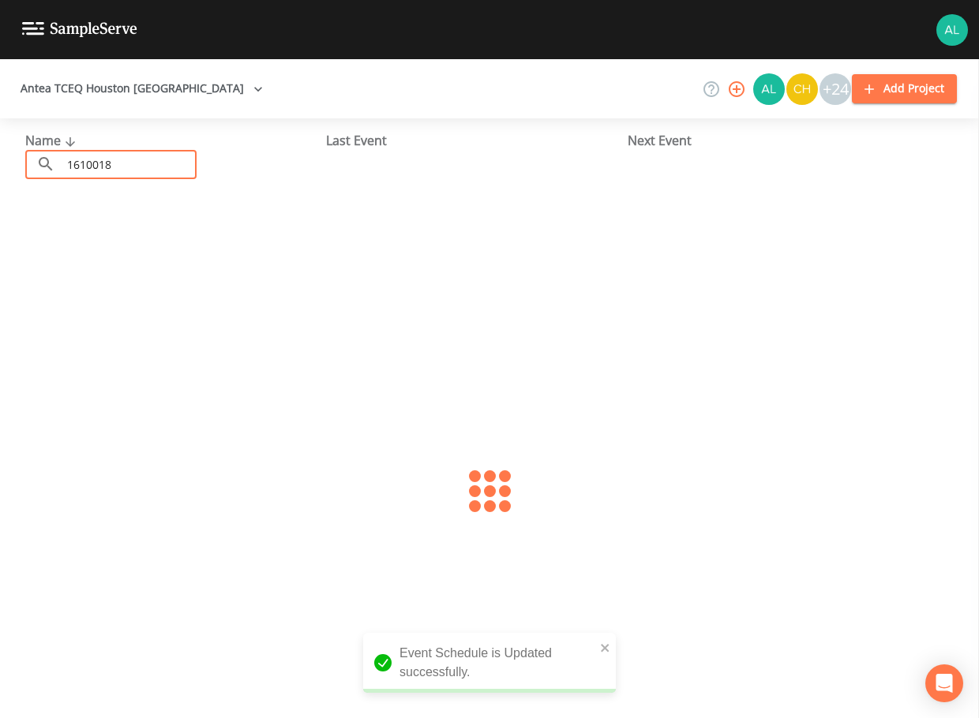
type input "1610018"
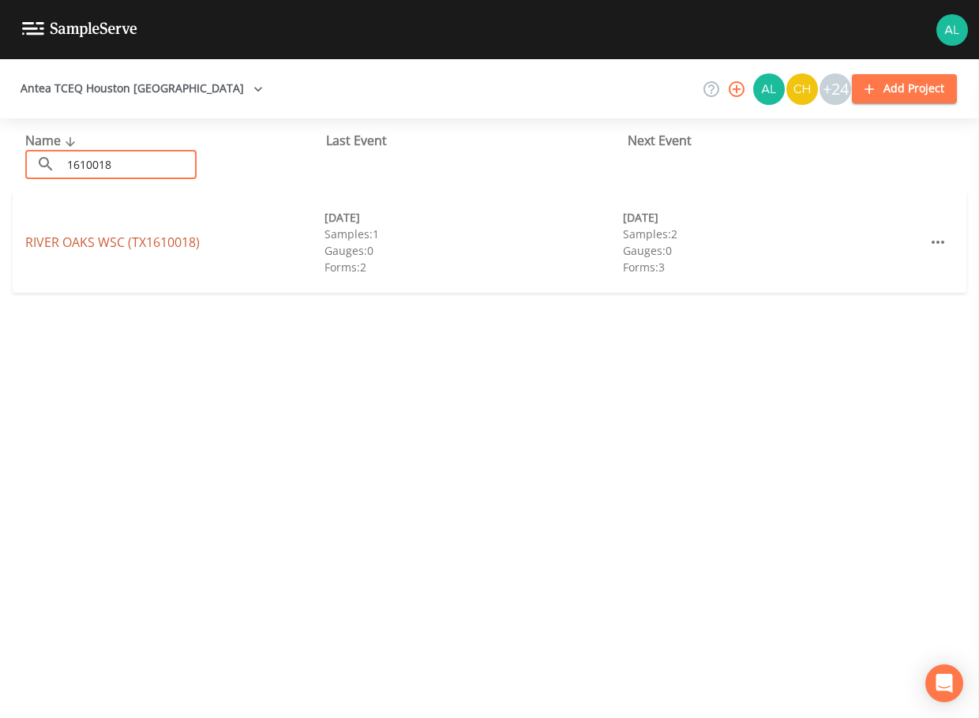
click at [148, 247] on link "[GEOGRAPHIC_DATA] (TX1610018)" at bounding box center [112, 242] width 174 height 17
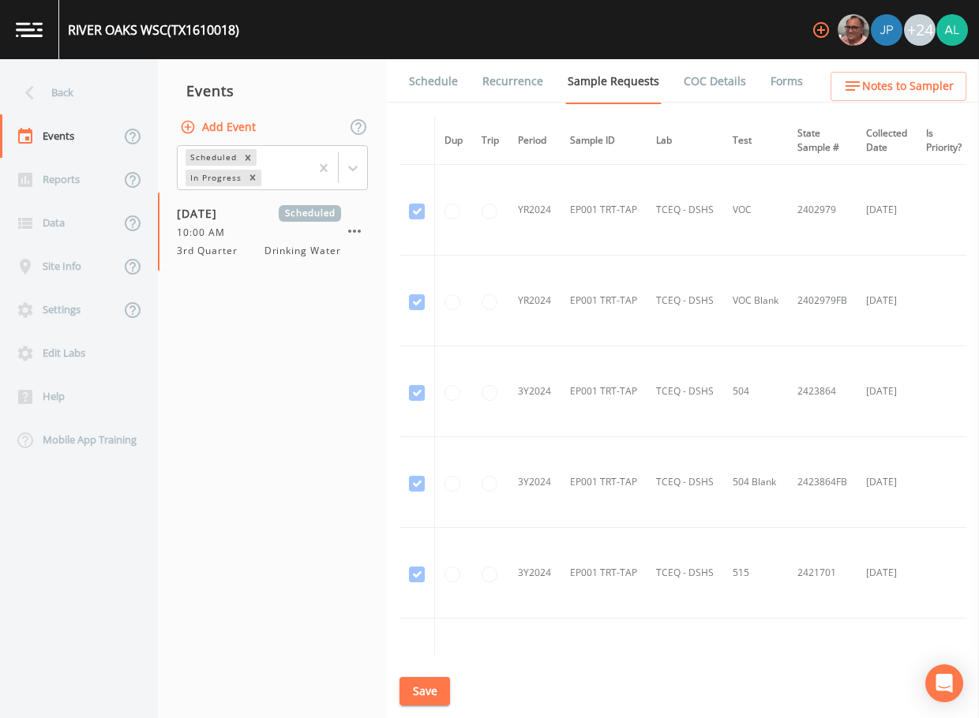
drag, startPoint x: 460, startPoint y: 66, endPoint x: 448, endPoint y: 81, distance: 18.0
click at [448, 81] on ul "Schedule Recurrence Sample Requests COC Details Forms" at bounding box center [683, 80] width 592 height 43
click at [445, 82] on link "Schedule" at bounding box center [434, 81] width 54 height 44
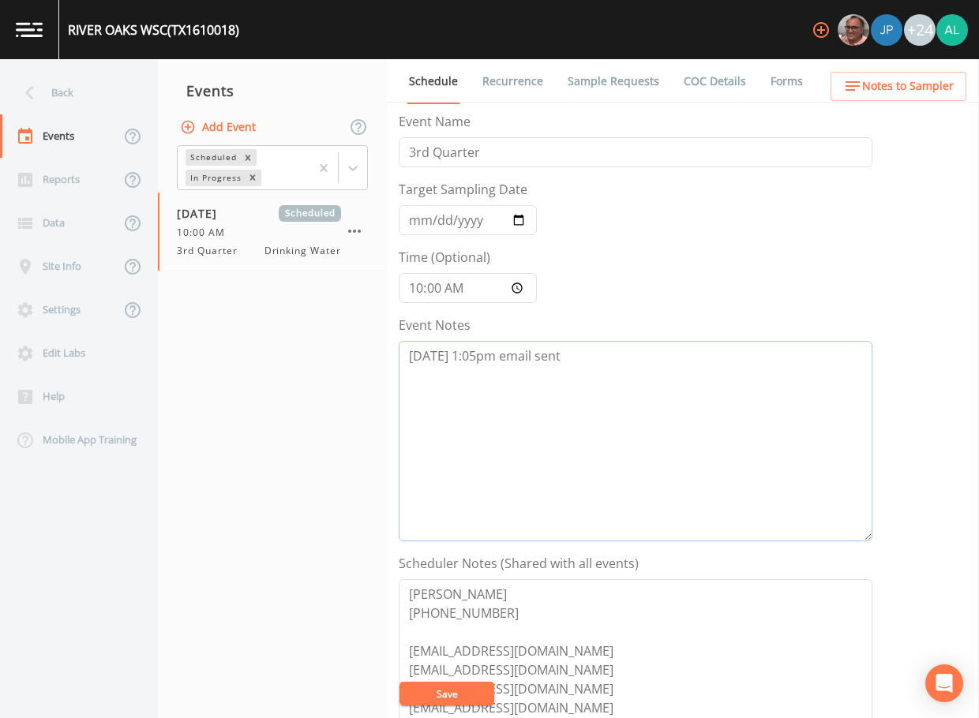
drag, startPoint x: 634, startPoint y: 369, endPoint x: 641, endPoint y: 354, distance: 15.9
click at [634, 368] on textarea "[DATE] 1:05pm email sent" at bounding box center [636, 441] width 474 height 201
paste textarea "[DATE] 11:09am called/left voicemail"
type textarea "[DATE] 1:05pm email sent [DATE] 11:09am called/left voicemail"
click at [457, 698] on button "Save" at bounding box center [446, 694] width 95 height 24
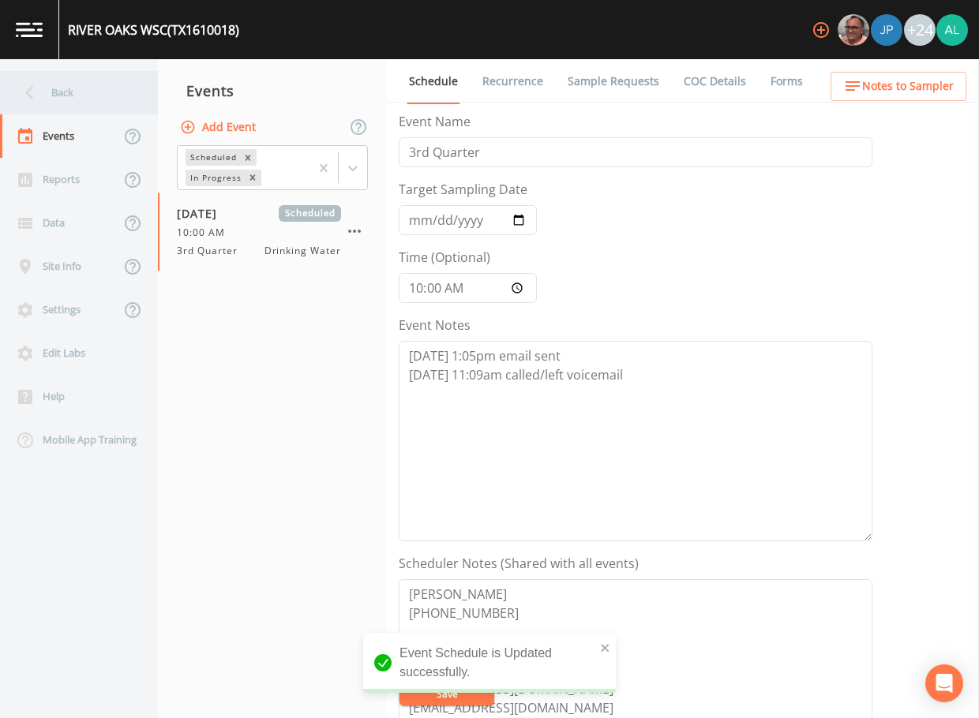
click at [28, 89] on icon at bounding box center [30, 93] width 28 height 28
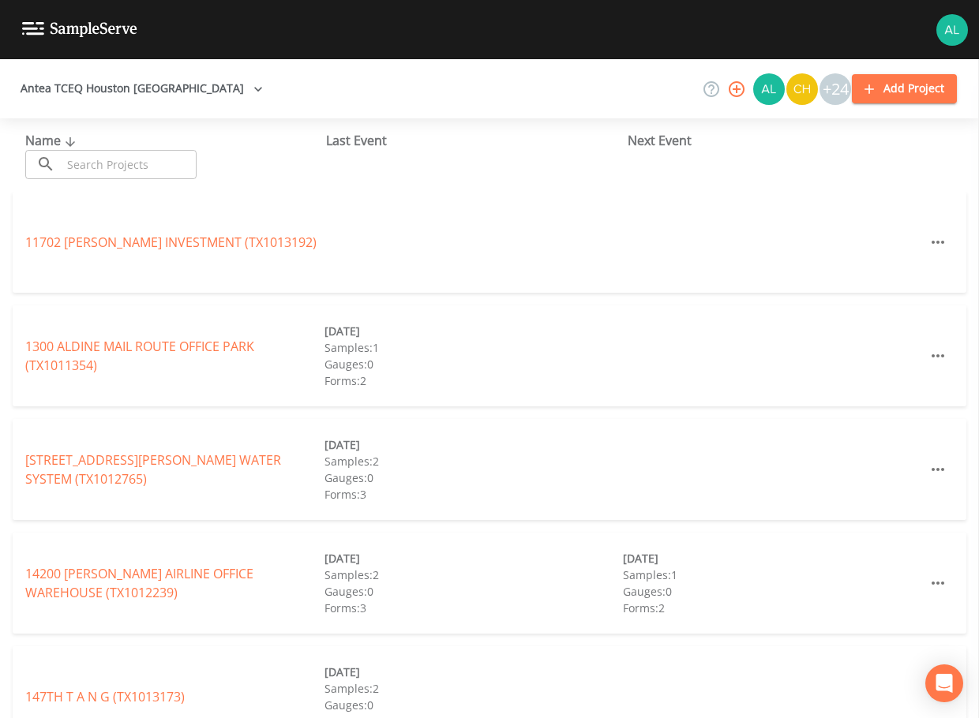
drag, startPoint x: 158, startPoint y: 172, endPoint x: 148, endPoint y: 158, distance: 17.5
click at [158, 172] on input "text" at bounding box center [129, 164] width 135 height 29
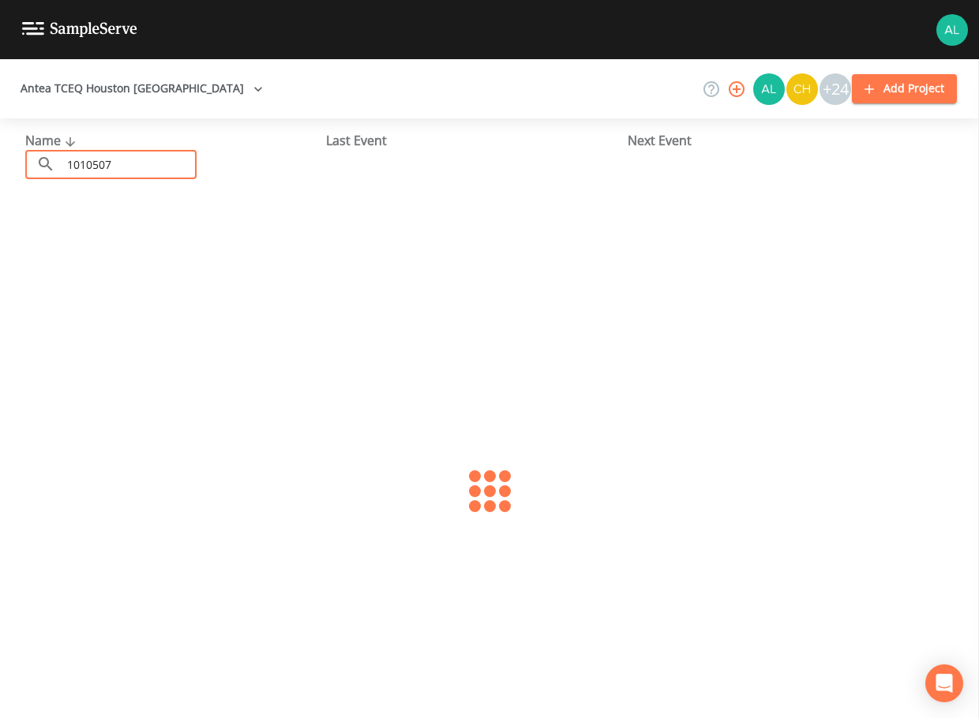
type input "1010507"
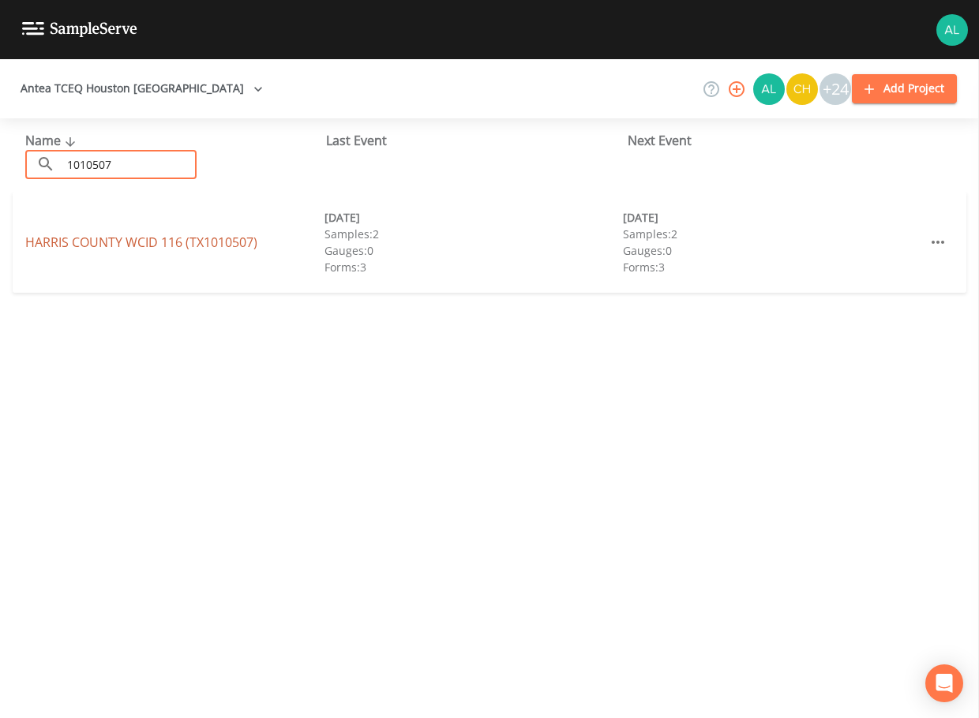
click at [84, 249] on link "[GEOGRAPHIC_DATA] 116 (TX1010507)" at bounding box center [141, 242] width 232 height 17
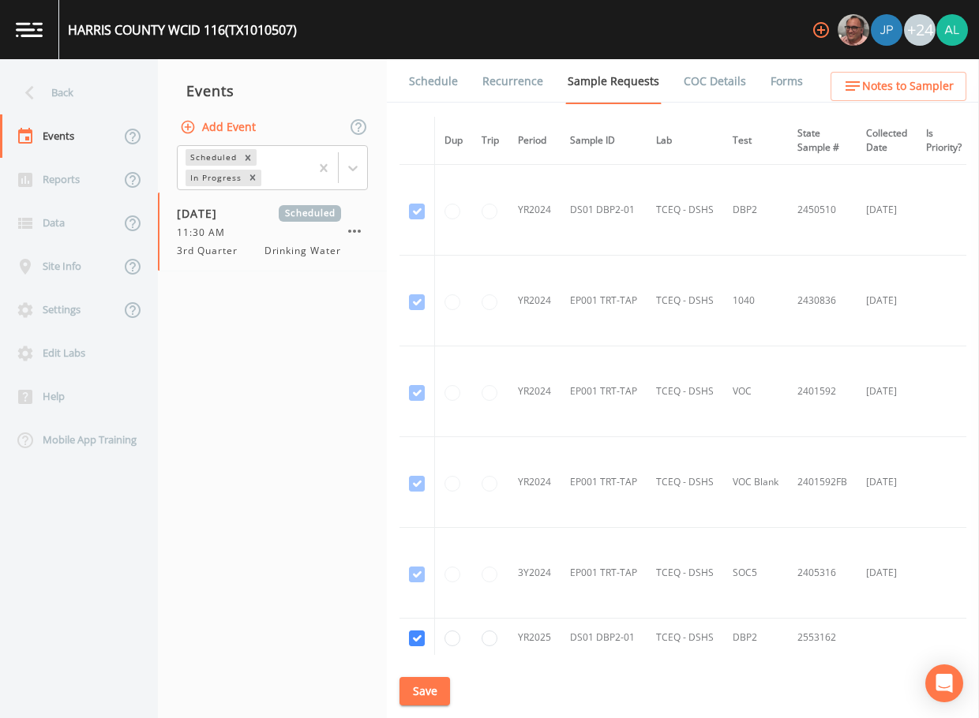
click at [441, 77] on link "Schedule" at bounding box center [434, 81] width 54 height 44
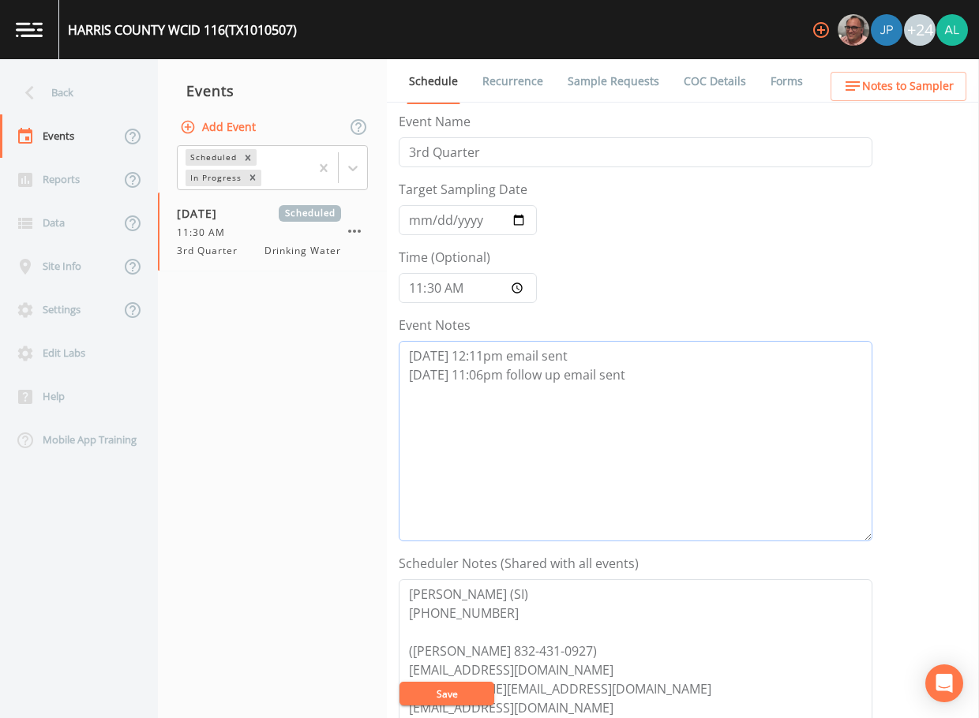
click at [666, 385] on textarea "[DATE] 12:11pm email sent [DATE] 11:06pm follow up email sent" at bounding box center [636, 441] width 474 height 201
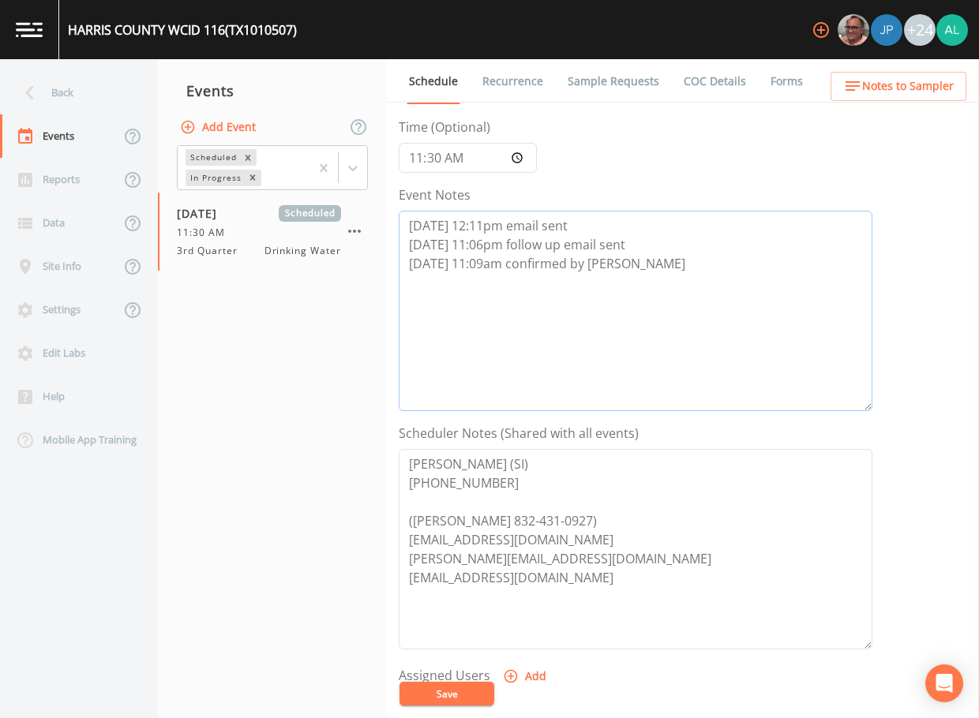
scroll to position [237, 0]
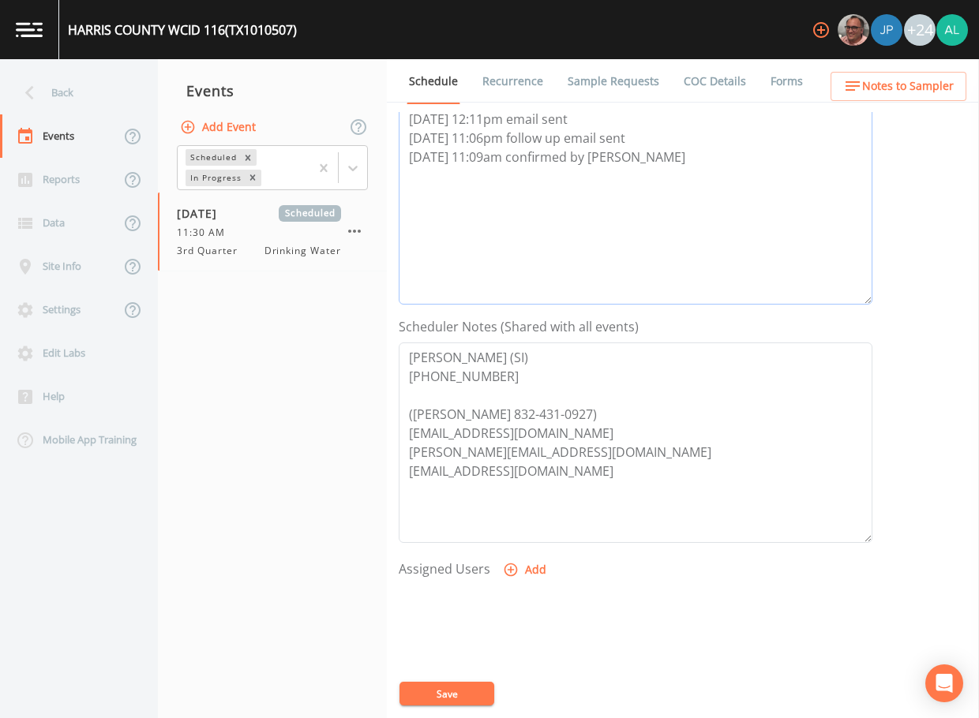
type textarea "[DATE] 12:11pm email sent [DATE] 11:06pm follow up email sent [DATE] 11:09am co…"
click at [516, 563] on icon "button" at bounding box center [511, 570] width 16 height 16
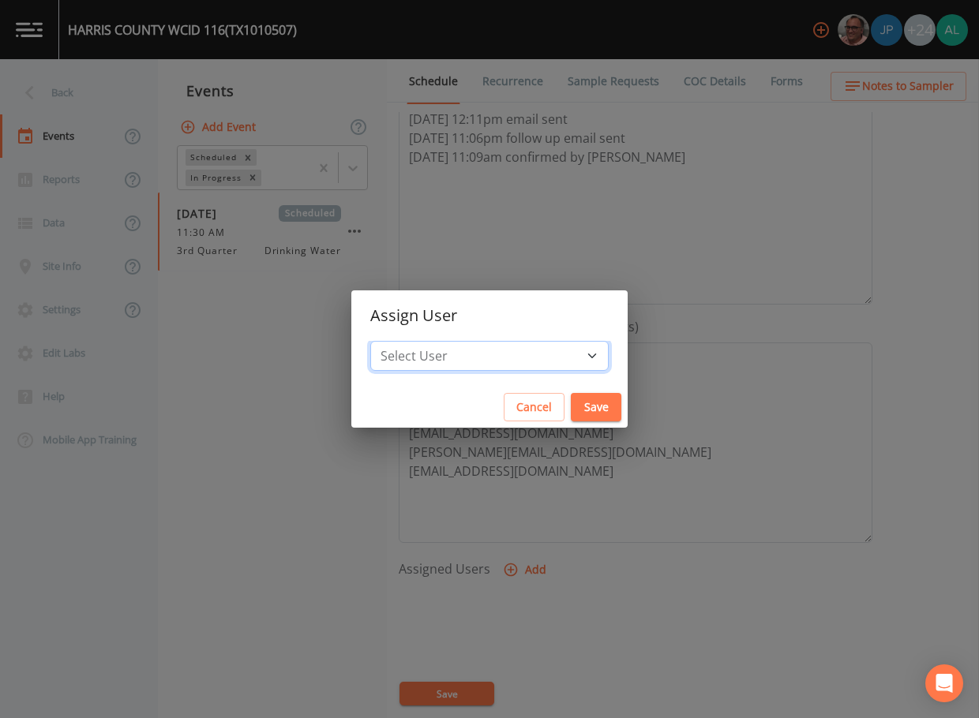
click at [464, 347] on select "Select User [PERSON_NAME] [PERSON_NAME] [PERSON_NAME] [PERSON_NAME] [PERSON_NAM…" at bounding box center [489, 356] width 238 height 30
select select "1051c3a1-6c84-4a22-a0dd-c999b59f2b39"
click at [406, 341] on select "Select User [PERSON_NAME] [PERSON_NAME] [PERSON_NAME] [PERSON_NAME] [PERSON_NAM…" at bounding box center [489, 356] width 238 height 30
click at [571, 413] on button "Save" at bounding box center [596, 407] width 51 height 29
select select
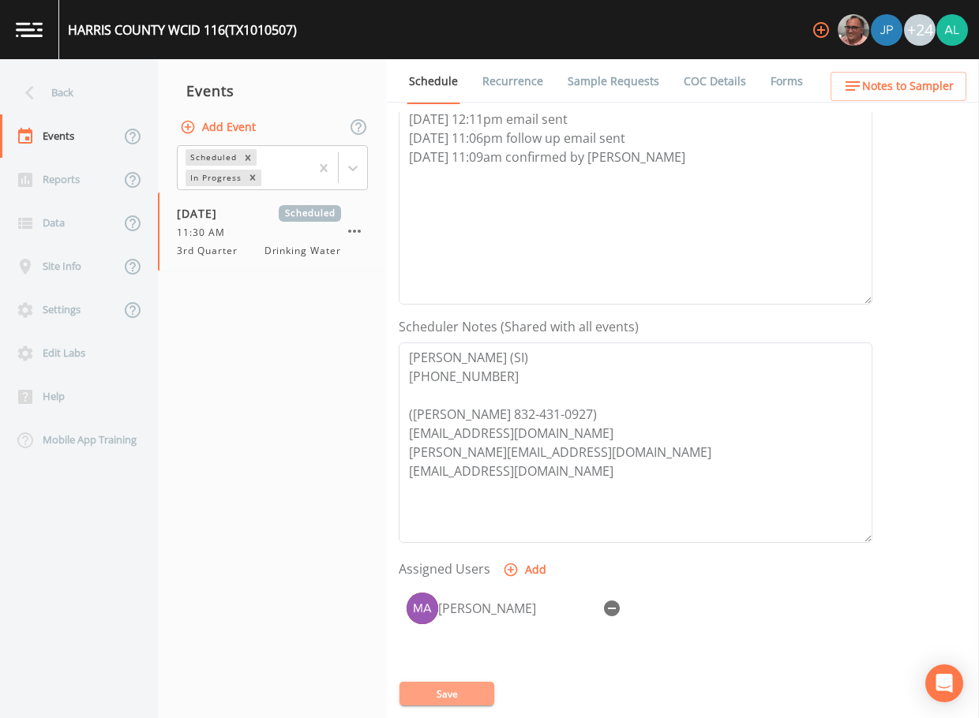
click at [463, 687] on button "Save" at bounding box center [446, 694] width 95 height 24
click at [852, 109] on div "Schedule Recurrence Sample Requests COC Details Forms Event Name 3rd Quarter Ta…" at bounding box center [683, 388] width 592 height 659
click at [865, 90] on span "Notes to Sampler" at bounding box center [908, 87] width 92 height 20
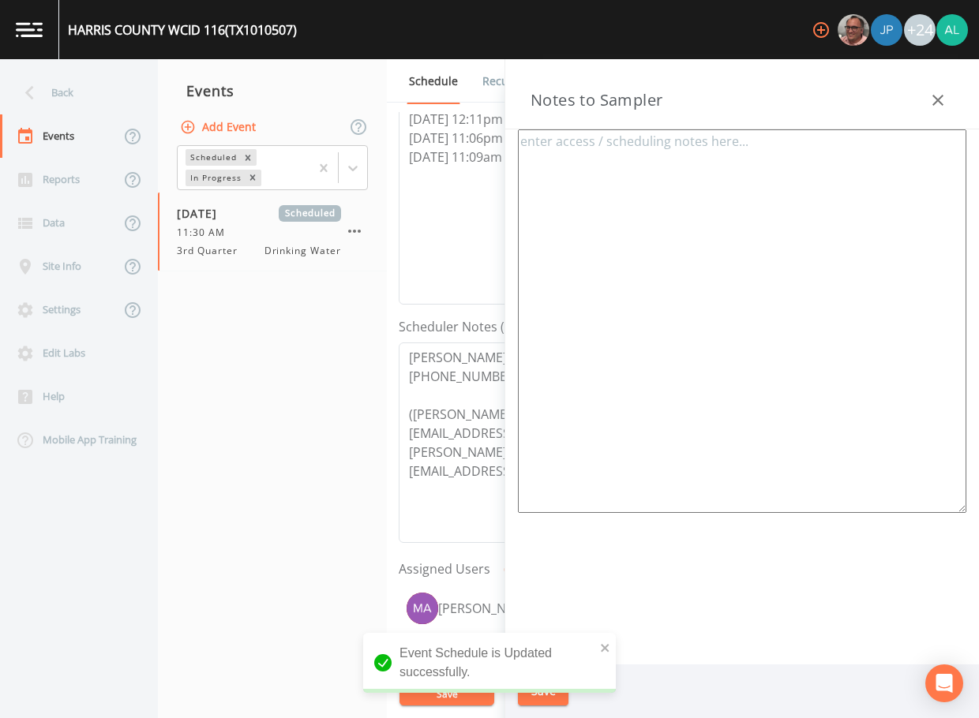
type textarea "[PERSON_NAME] (SI) [PHONE_NUMBER] ([PERSON_NAME] 832-431-0927) Meeting Location…"
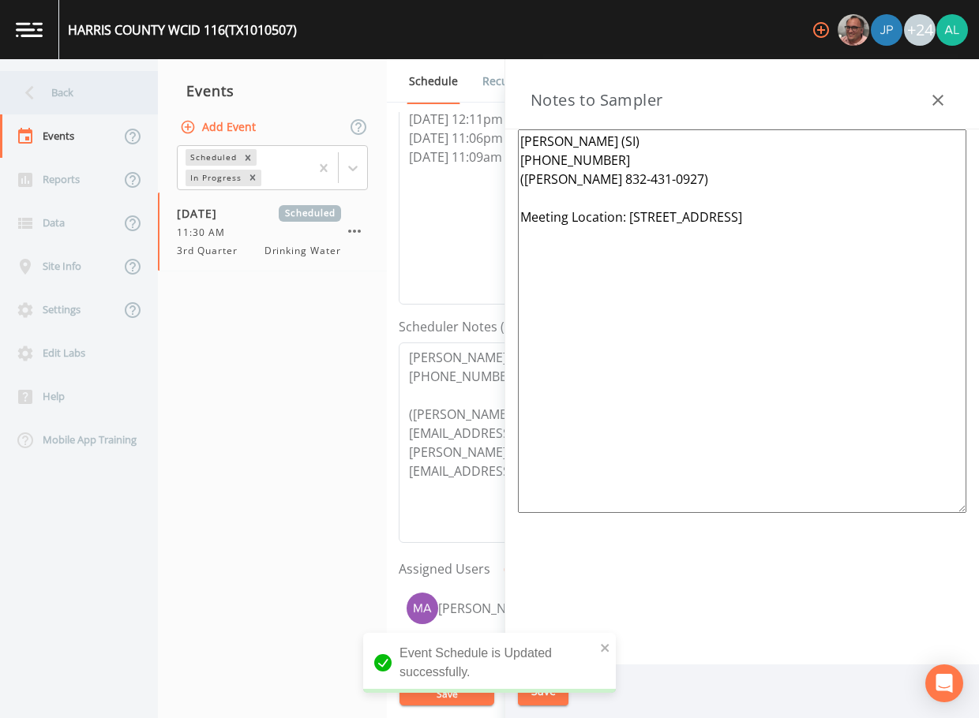
click at [88, 88] on div "Back" at bounding box center [71, 92] width 142 height 43
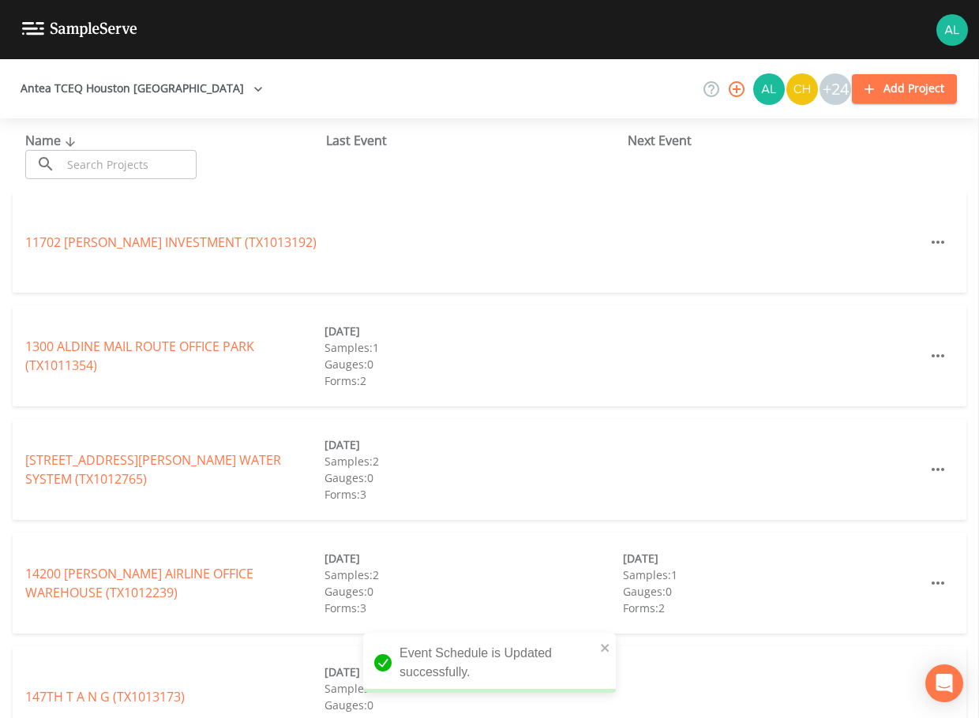
click at [57, 148] on span "Name" at bounding box center [52, 140] width 54 height 17
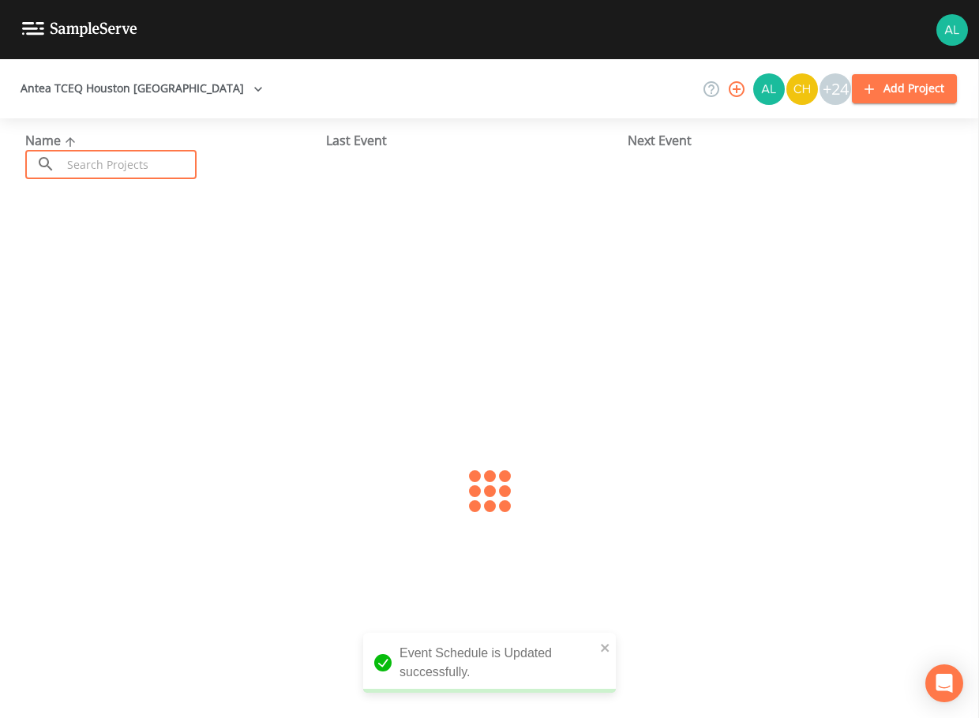
click at [84, 166] on input "text" at bounding box center [129, 164] width 135 height 29
type input "1010507"
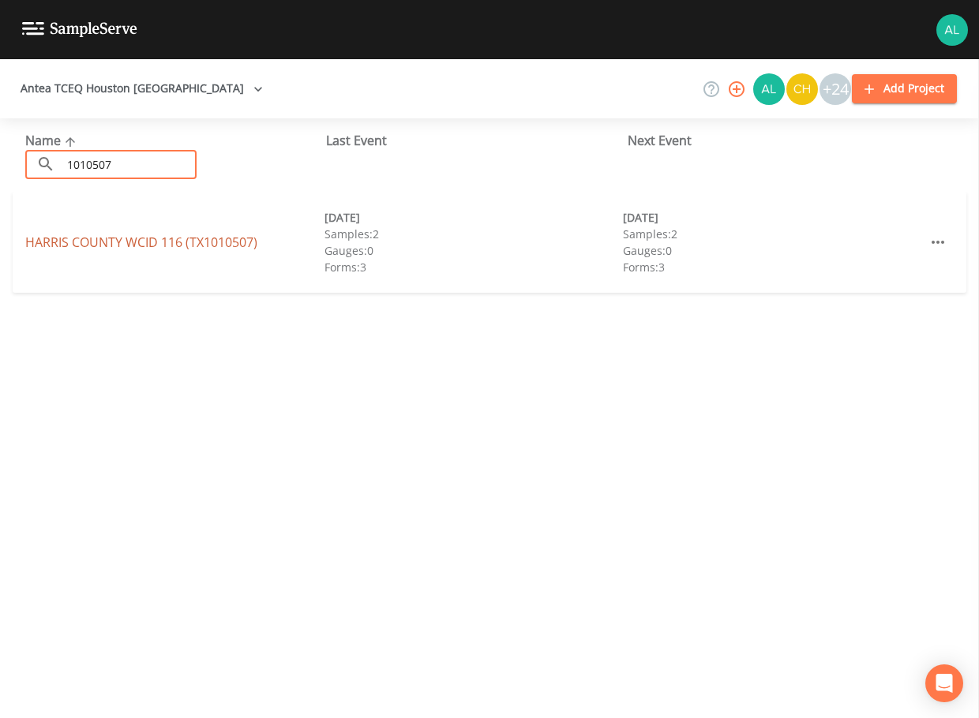
click at [77, 239] on link "[GEOGRAPHIC_DATA] 116 (TX1010507)" at bounding box center [141, 242] width 232 height 17
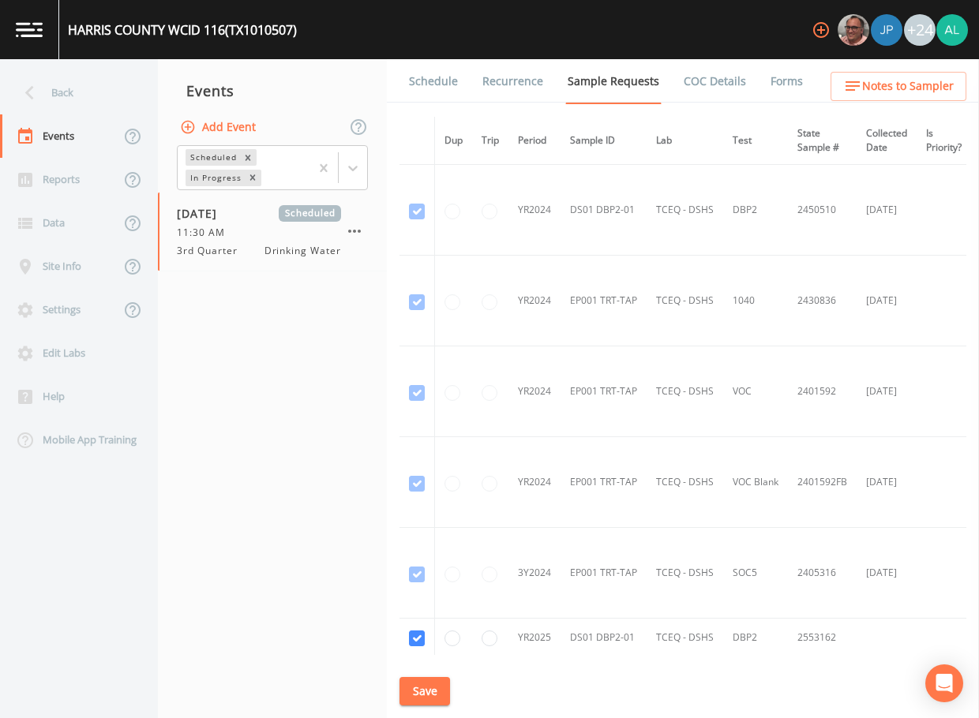
scroll to position [246, 0]
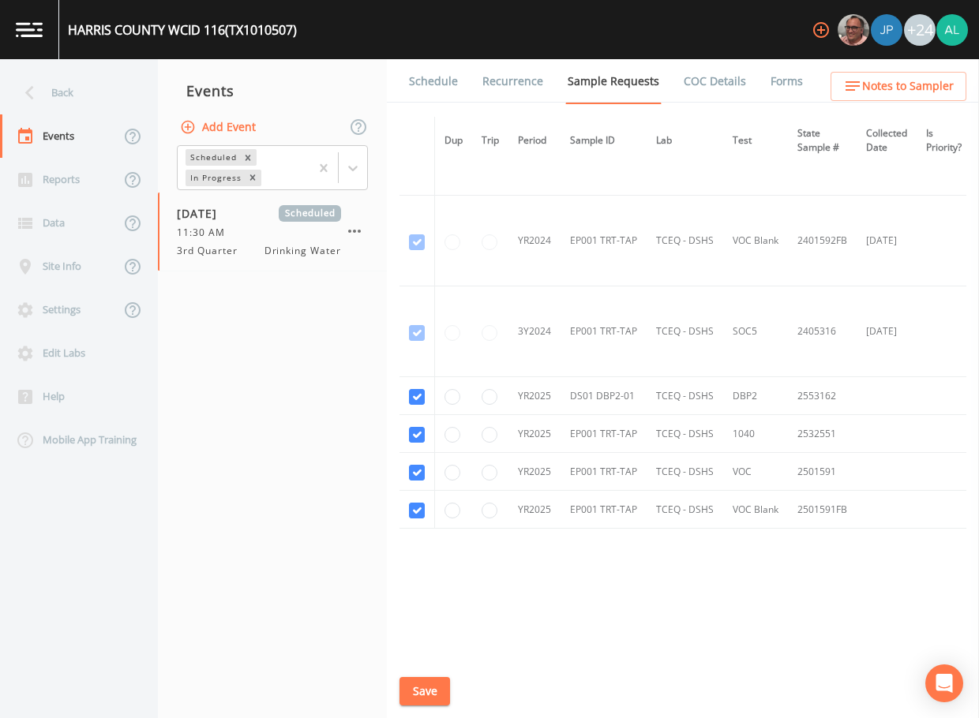
click at [446, 69] on link "Schedule" at bounding box center [434, 81] width 54 height 44
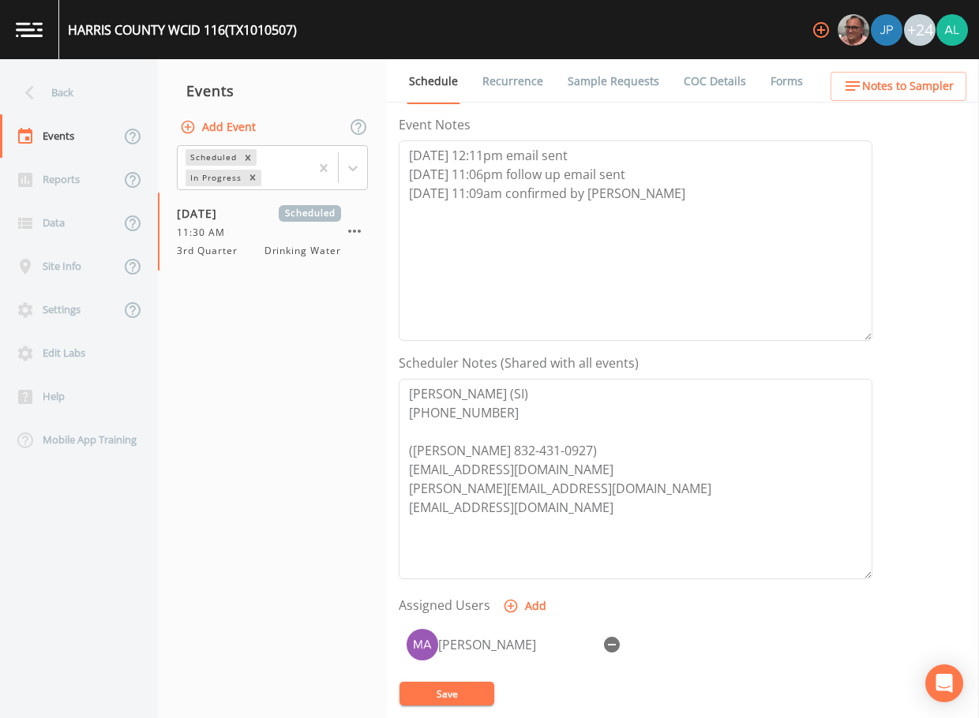
scroll to position [395, 0]
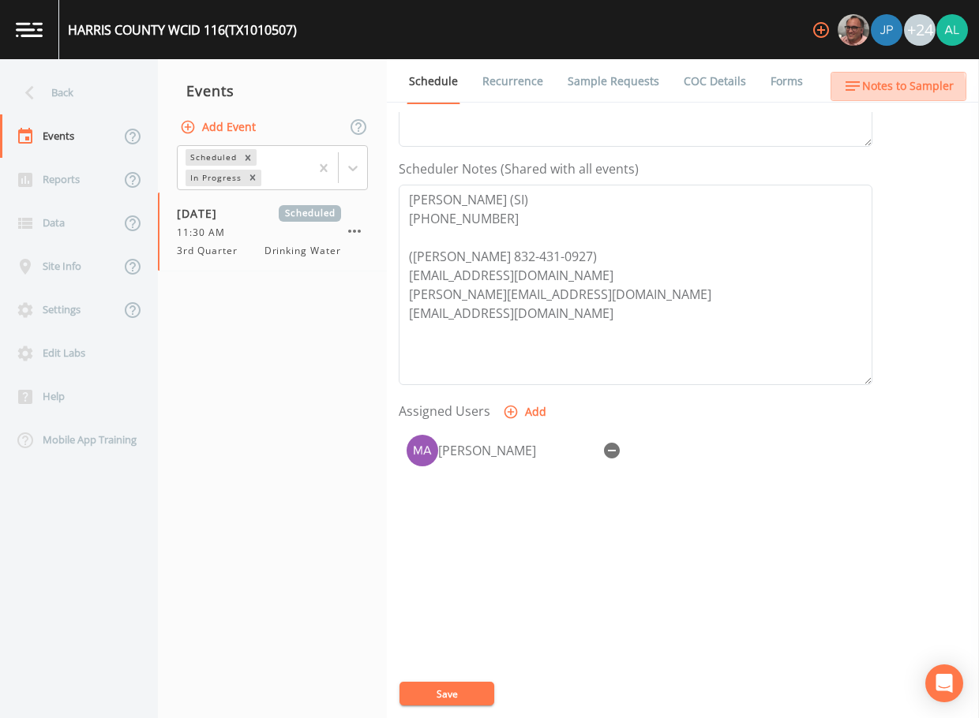
click at [869, 92] on span "Notes to Sampler" at bounding box center [908, 87] width 92 height 20
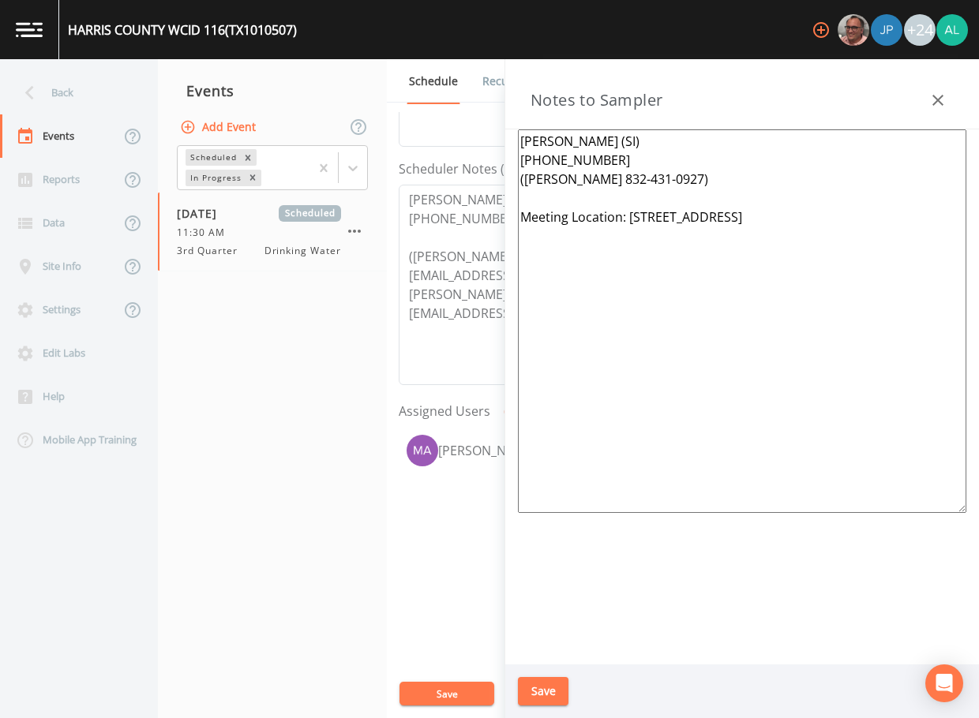
click at [550, 681] on button "Save" at bounding box center [543, 691] width 51 height 29
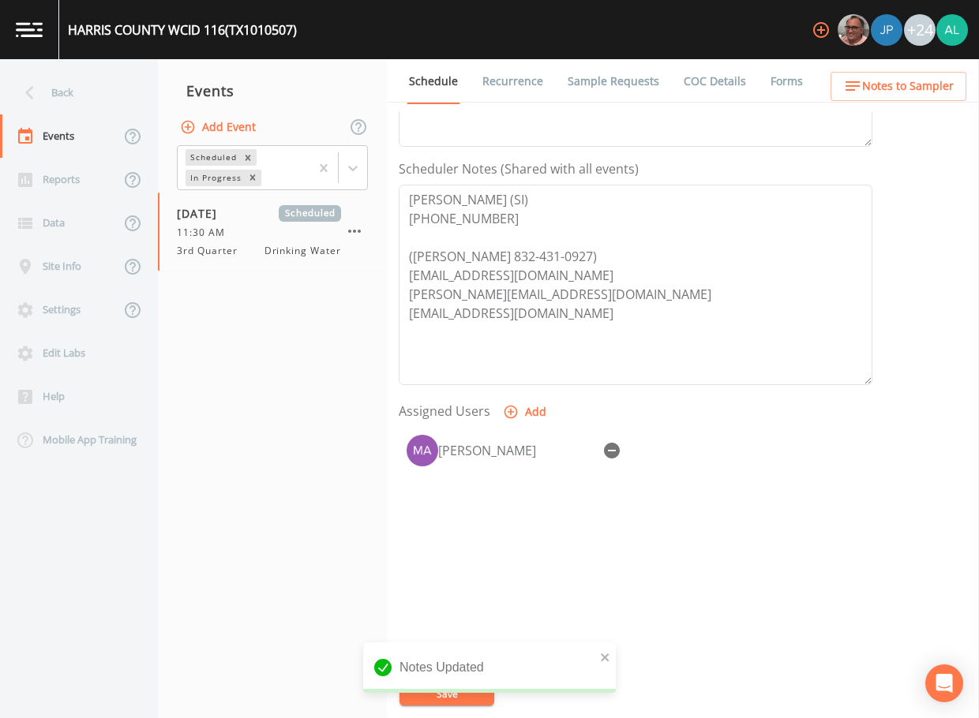
click at [448, 678] on div "Notes Updated" at bounding box center [489, 674] width 253 height 63
click at [597, 672] on div "Notes Updated" at bounding box center [489, 668] width 253 height 51
click at [598, 664] on div "Notes Updated" at bounding box center [489, 668] width 253 height 51
click at [604, 659] on icon "close" at bounding box center [605, 658] width 8 height 8
click at [486, 692] on div "Notes Updated" at bounding box center [489, 674] width 253 height 63
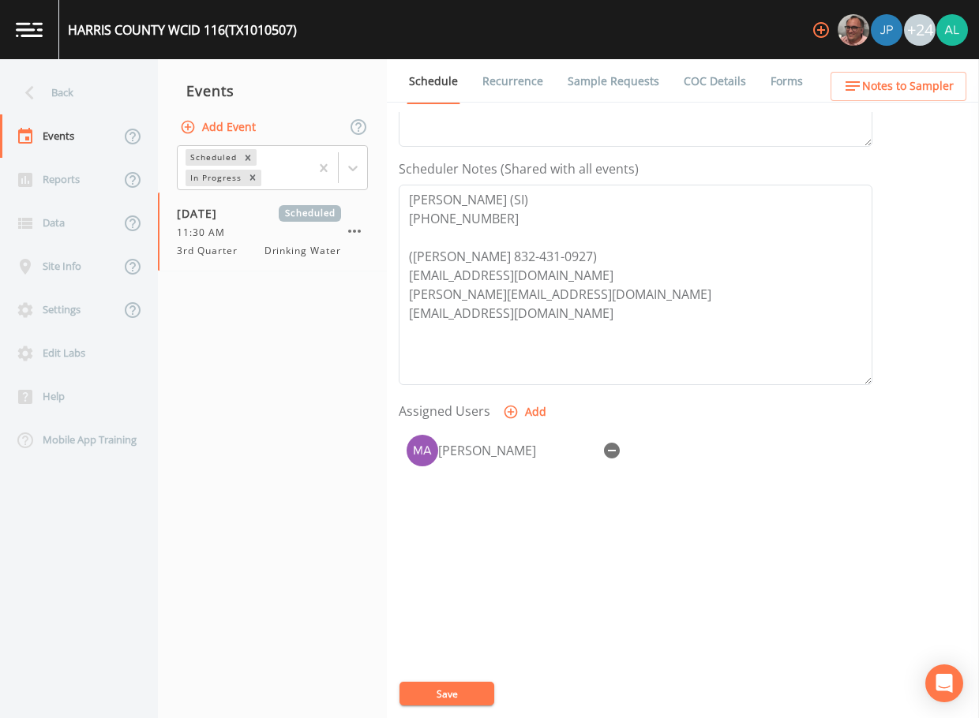
click at [486, 692] on div "[GEOGRAPHIC_DATA] 116 (TX1010507) +24 Back Events Reports Data Site Info Settin…" at bounding box center [489, 359] width 979 height 718
click at [427, 691] on button "Save" at bounding box center [446, 694] width 95 height 24
click at [74, 111] on div "Back" at bounding box center [71, 92] width 142 height 43
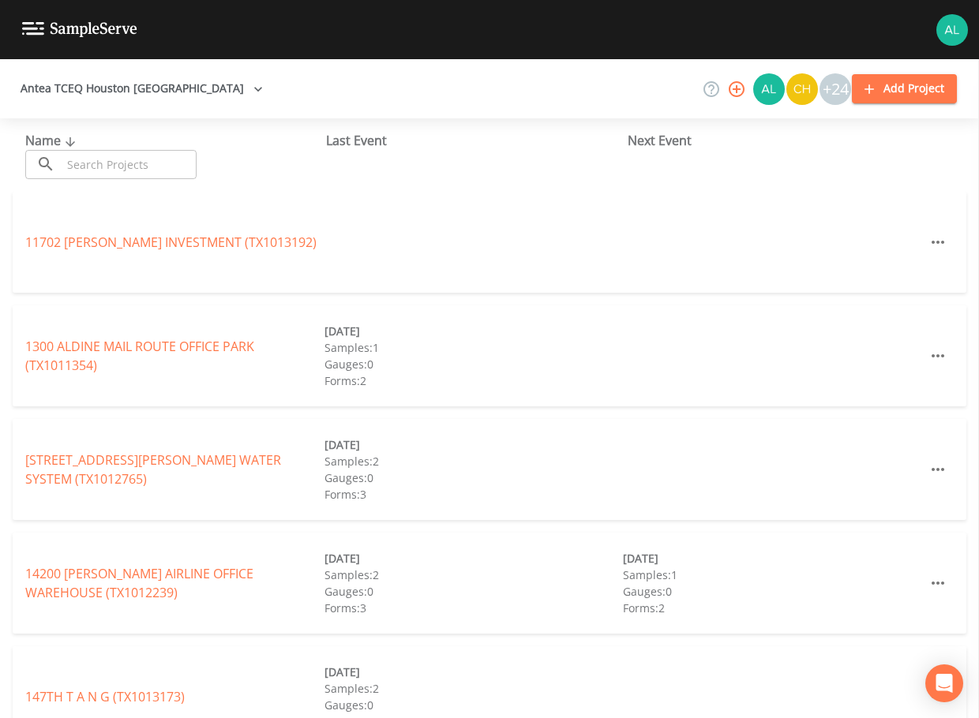
click at [117, 174] on input "text" at bounding box center [129, 164] width 135 height 29
click at [129, 171] on input "text" at bounding box center [129, 164] width 135 height 29
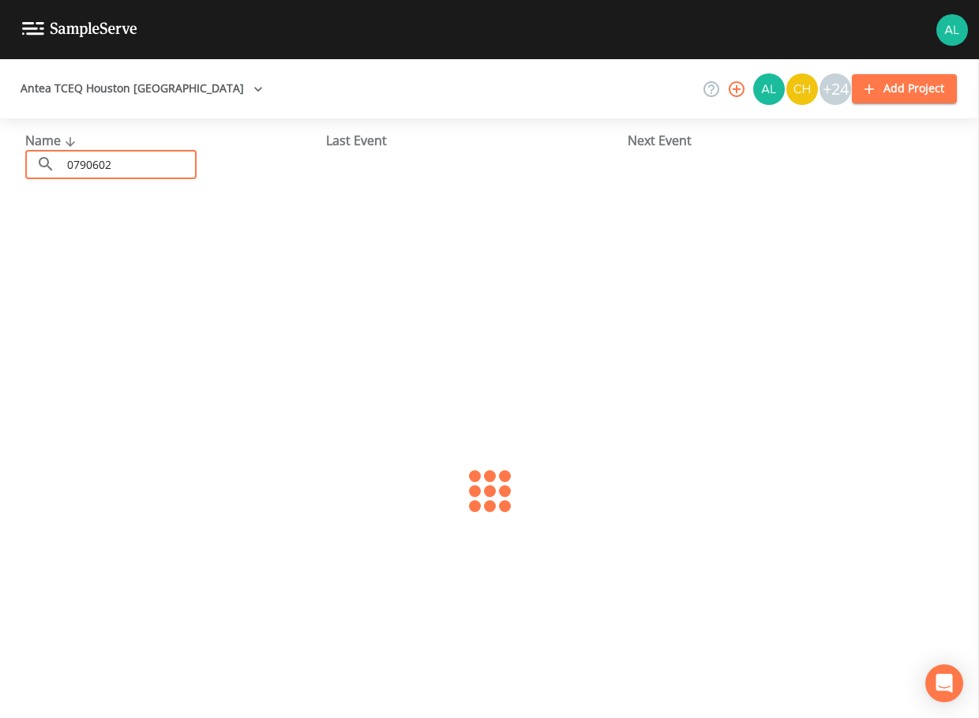
type input "0790602"
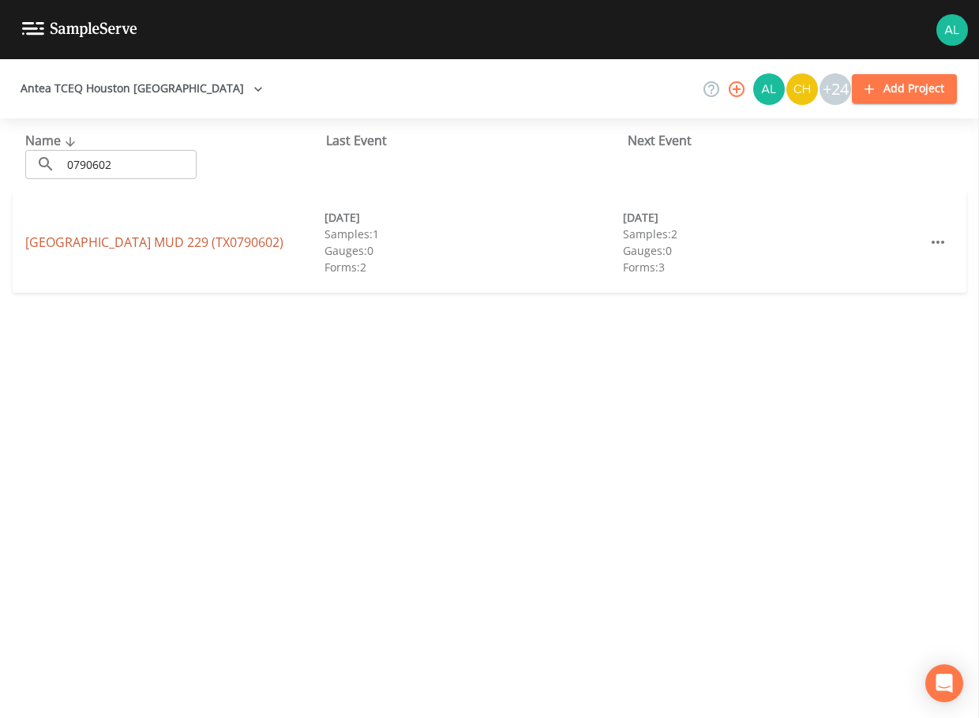
click at [59, 243] on link "[GEOGRAPHIC_DATA] 229 (TX0790602)" at bounding box center [154, 242] width 258 height 17
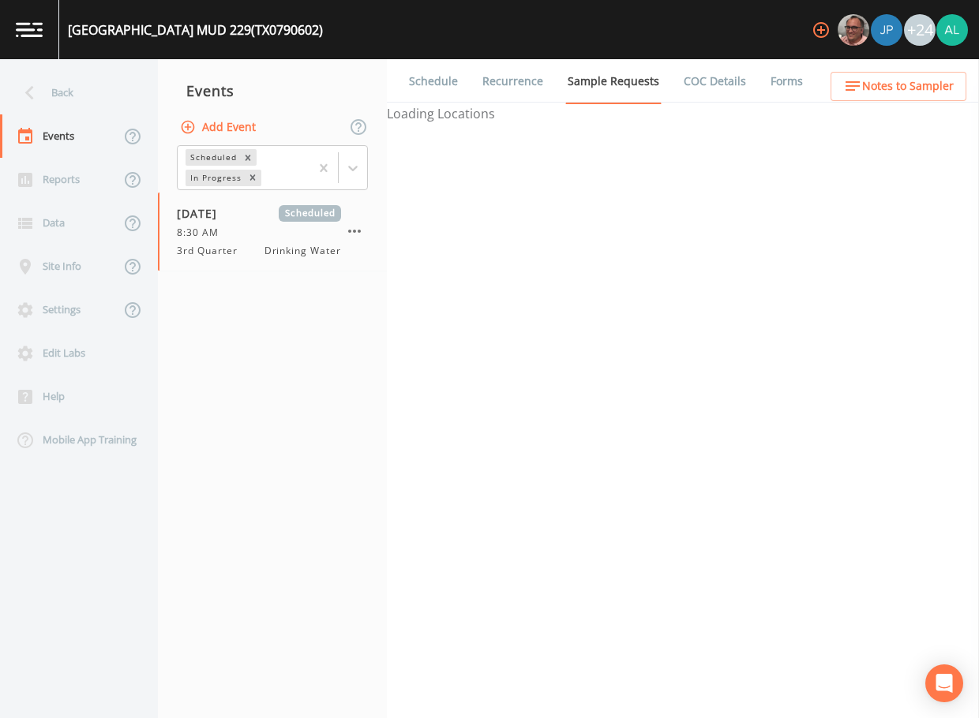
click at [420, 88] on link "Schedule" at bounding box center [434, 81] width 54 height 44
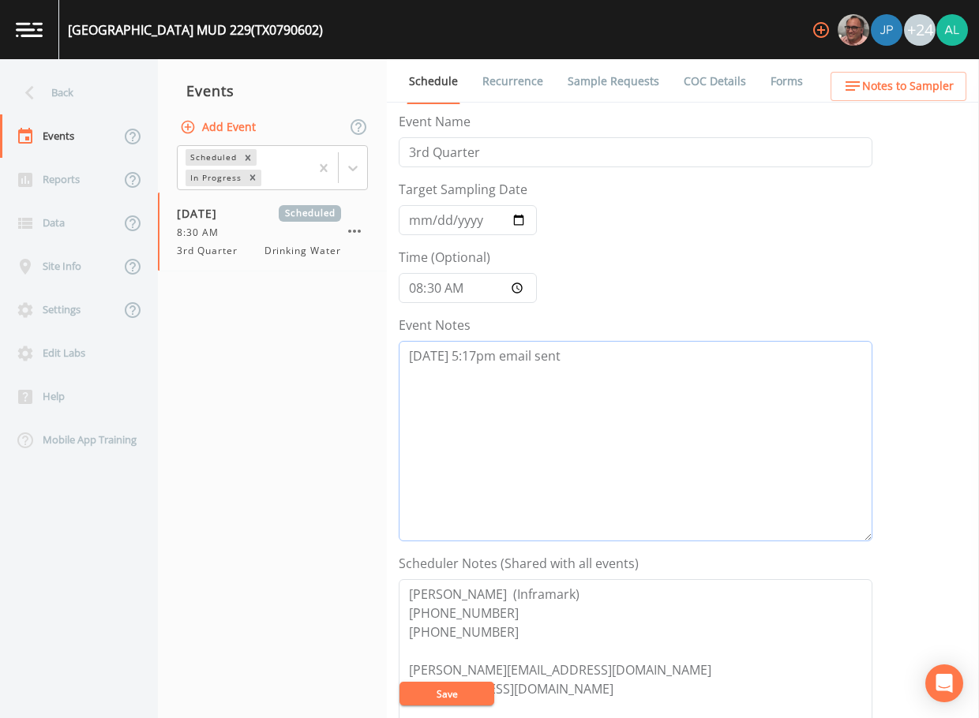
click at [607, 375] on textarea "[DATE] 5:17pm email sent" at bounding box center [636, 441] width 474 height 201
type textarea "[DATE] 5:17pm email sent [DATE] 11:17am follow up email sent"
click at [464, 687] on button "Save" at bounding box center [446, 694] width 95 height 24
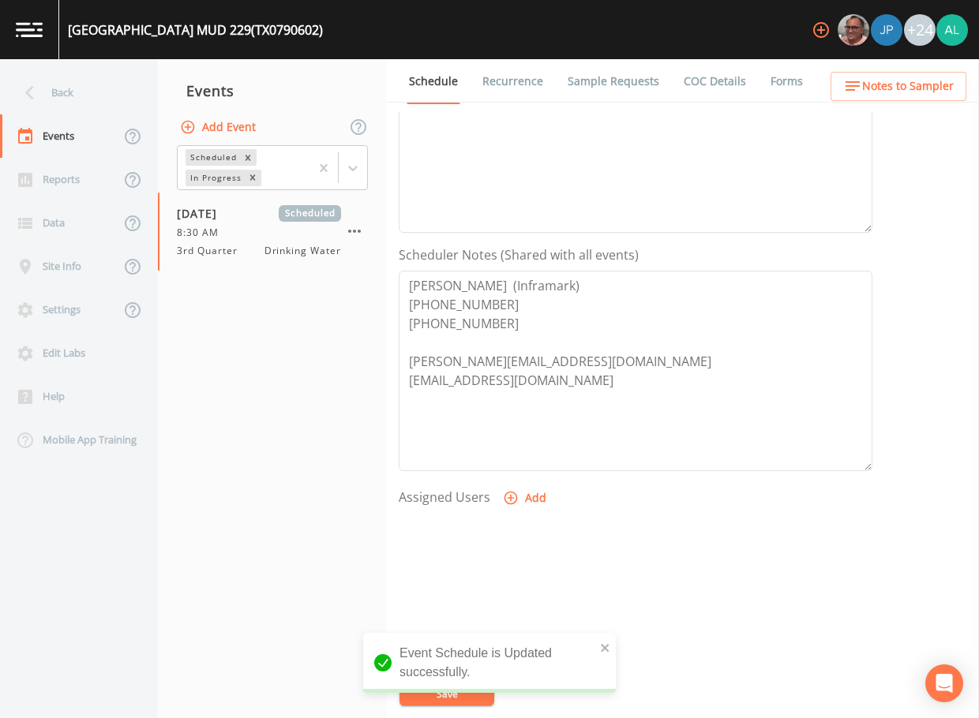
scroll to position [316, 0]
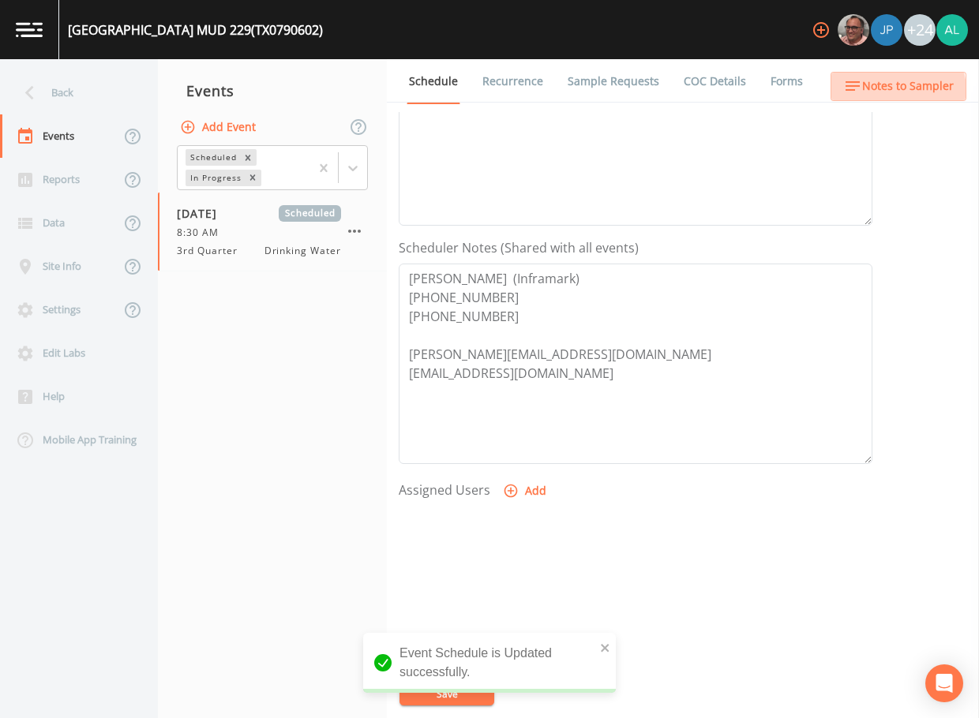
click at [856, 99] on button "Notes to Sampler" at bounding box center [899, 86] width 136 height 29
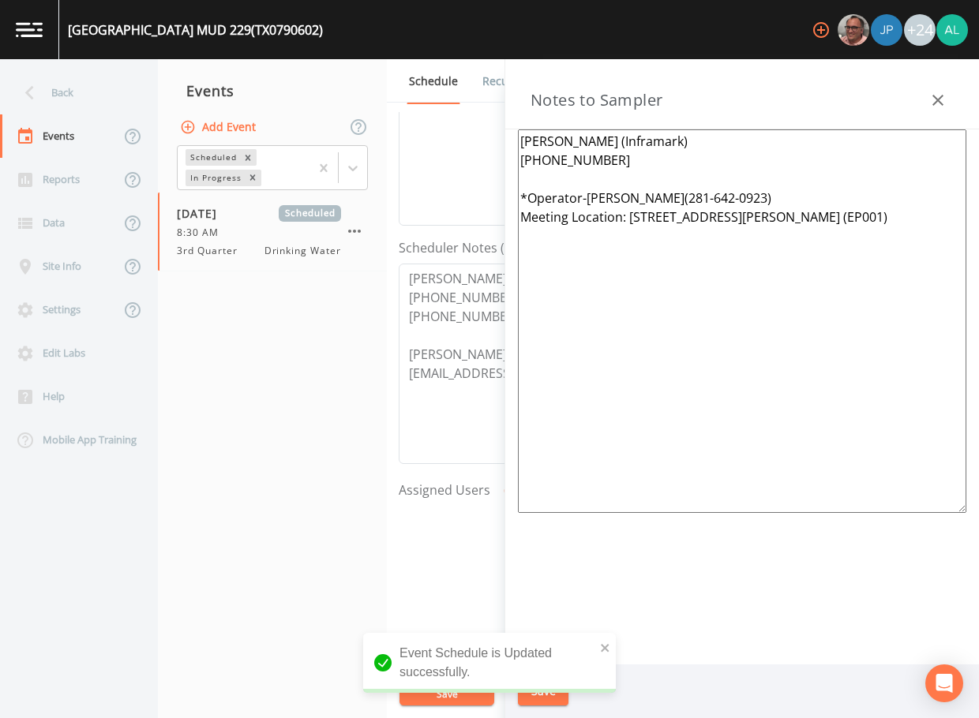
drag, startPoint x: 630, startPoint y: 162, endPoint x: 501, endPoint y: 147, distance: 129.6
click at [501, 147] on div "Back Events Reports Data Site Info Settings Edit Labs Help Mobile App Training …" at bounding box center [489, 388] width 979 height 659
click at [385, 352] on nav "Events Add Event Scheduled In Progress [DATE] Scheduled 8:30 AM 3rd Quarter Dri…" at bounding box center [272, 388] width 229 height 659
click at [484, 319] on textarea "[PERSON_NAME] (Inframark) [PHONE_NUMBER] [PHONE_NUMBER] [PERSON_NAME][EMAIL_ADD…" at bounding box center [636, 364] width 474 height 201
click at [482, 319] on textarea "[PERSON_NAME] (Inframark) [PHONE_NUMBER] [PHONE_NUMBER] [PERSON_NAME][EMAIL_ADD…" at bounding box center [636, 364] width 474 height 201
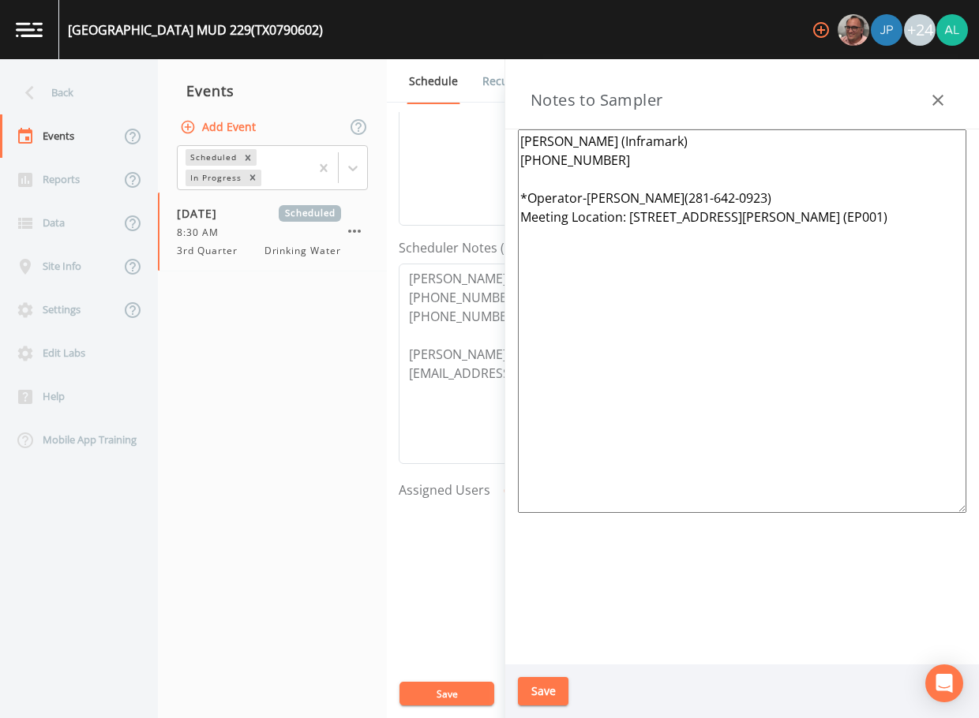
click at [940, 96] on icon "button" at bounding box center [937, 100] width 19 height 19
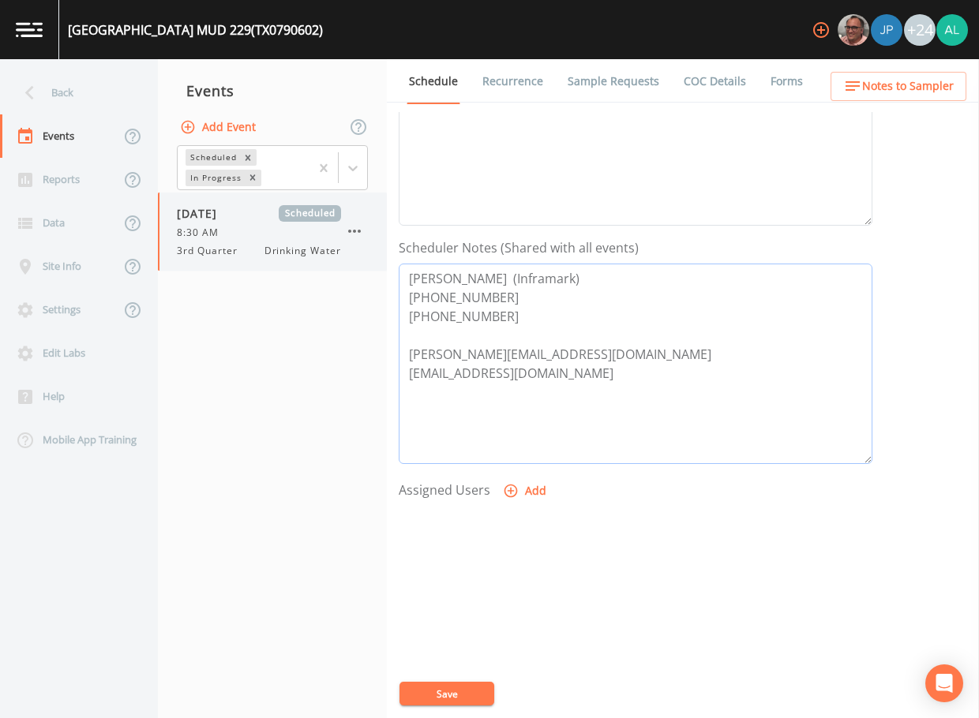
drag, startPoint x: 593, startPoint y: 353, endPoint x: 369, endPoint y: 255, distance: 243.9
click at [369, 255] on div "Back Events Reports Data Site Info Settings Edit Labs Help Mobile App Training …" at bounding box center [489, 388] width 979 height 659
paste textarea "[PERSON_NAME] (Inframark) [PHONE_NUMBER]"
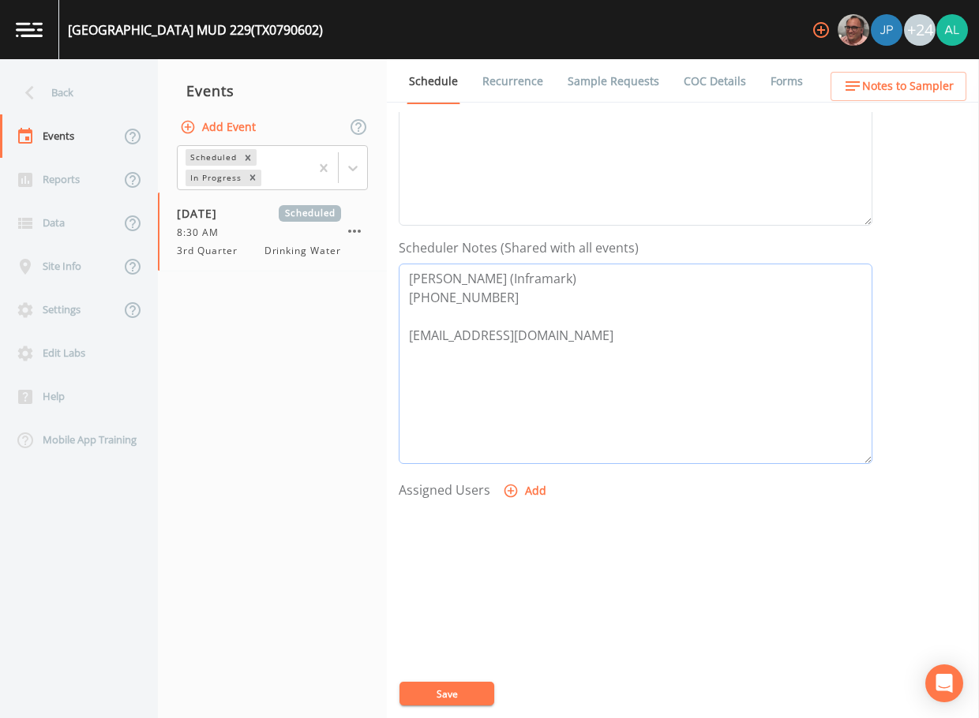
type textarea "[PERSON_NAME] (Inframark) [PHONE_NUMBER] [EMAIL_ADDRESS][DOMAIN_NAME]"
click at [478, 688] on button "Save" at bounding box center [446, 694] width 95 height 24
click at [81, 95] on div "Back" at bounding box center [71, 92] width 142 height 43
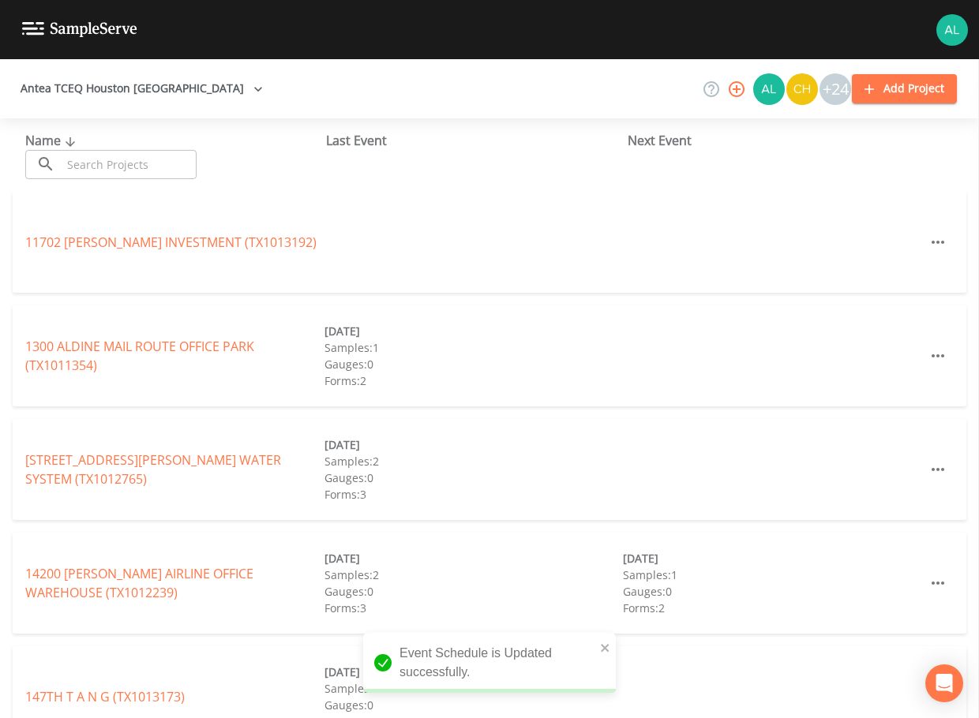
click at [156, 173] on input "text" at bounding box center [129, 164] width 135 height 29
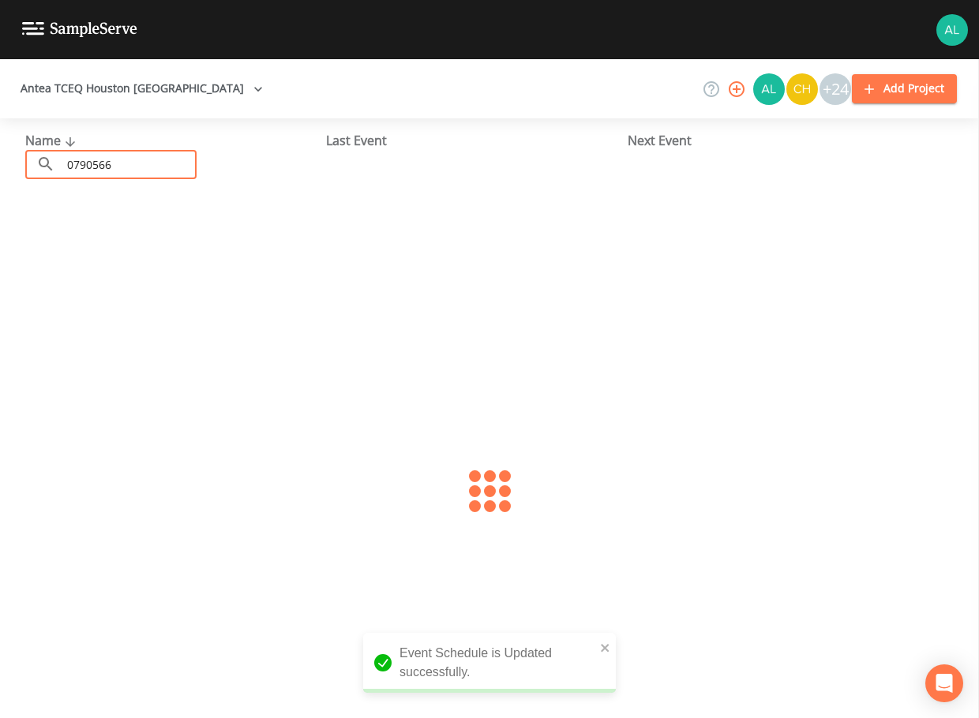
type input "0790566"
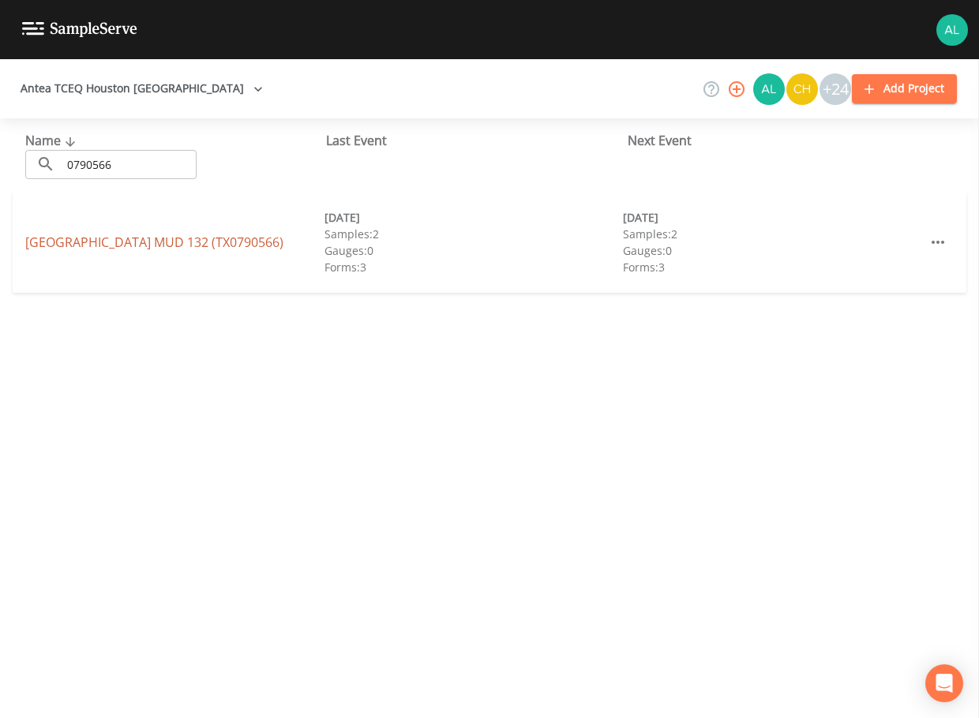
click at [136, 238] on link "[GEOGRAPHIC_DATA] 132 (TX0790566)" at bounding box center [154, 242] width 258 height 17
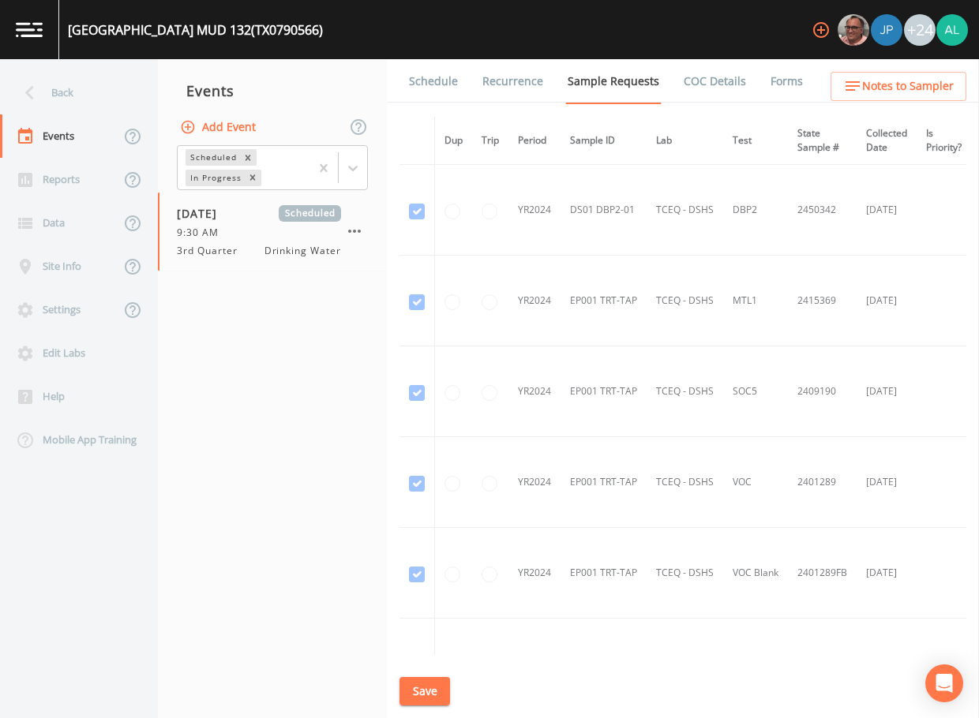
click at [448, 82] on link "Schedule" at bounding box center [434, 81] width 54 height 44
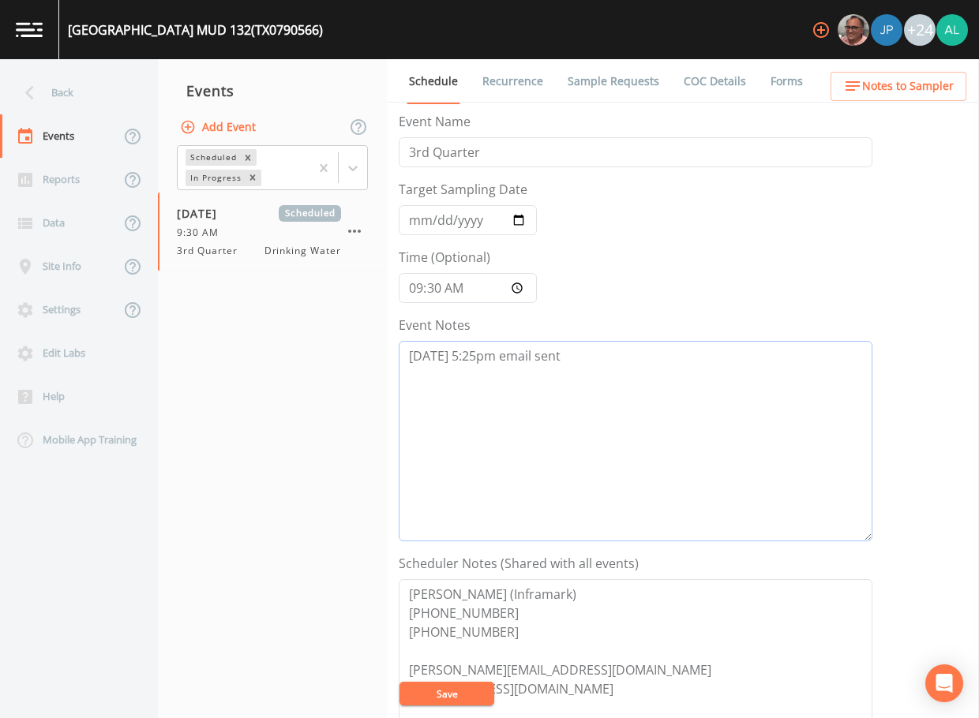
drag, startPoint x: 607, startPoint y: 369, endPoint x: 610, endPoint y: 328, distance: 42.0
click at [608, 362] on textarea "[DATE] 5:25pm email sent" at bounding box center [636, 441] width 474 height 201
type textarea "[DATE] 5:25pm email sent [DATE] 11:19am follow up email sent"
click at [430, 691] on button "Save" at bounding box center [446, 694] width 95 height 24
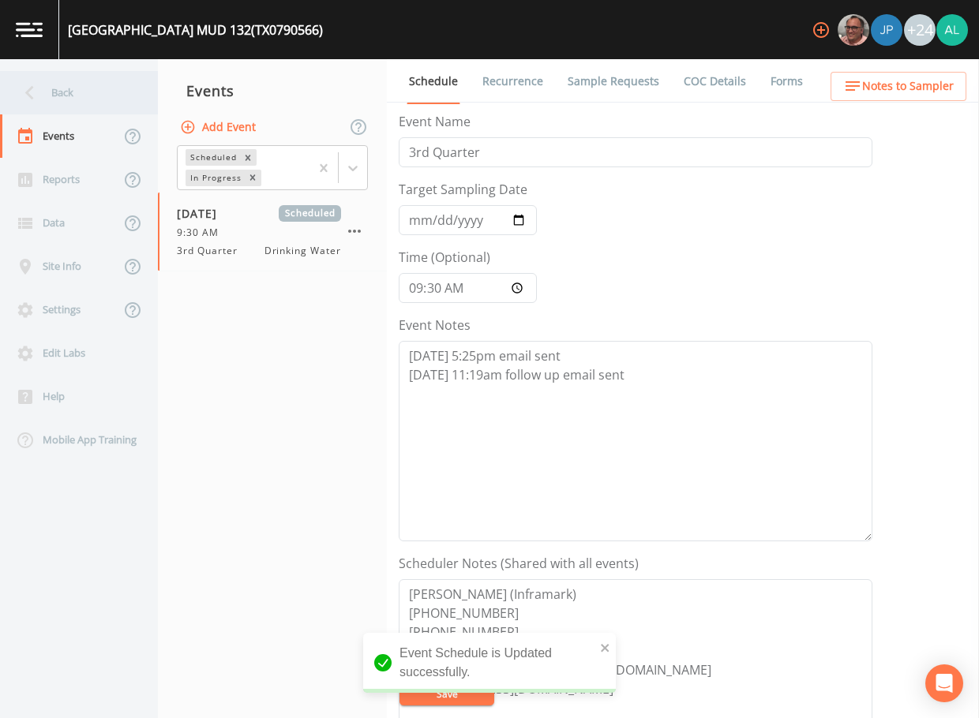
click at [72, 99] on div "Back" at bounding box center [71, 92] width 142 height 43
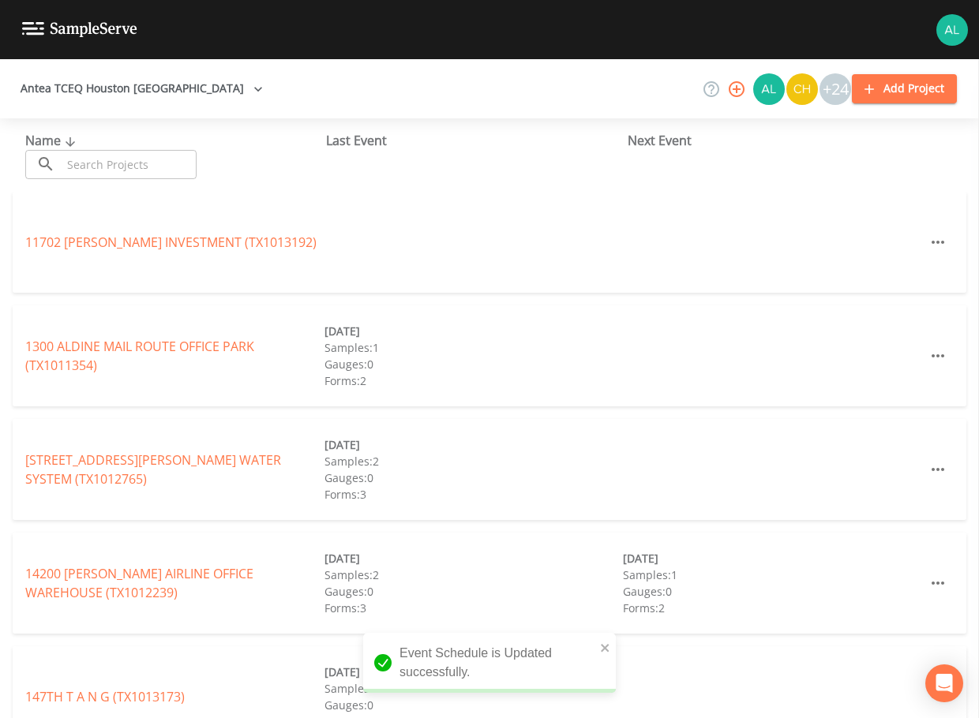
click at [101, 175] on input "text" at bounding box center [129, 164] width 135 height 29
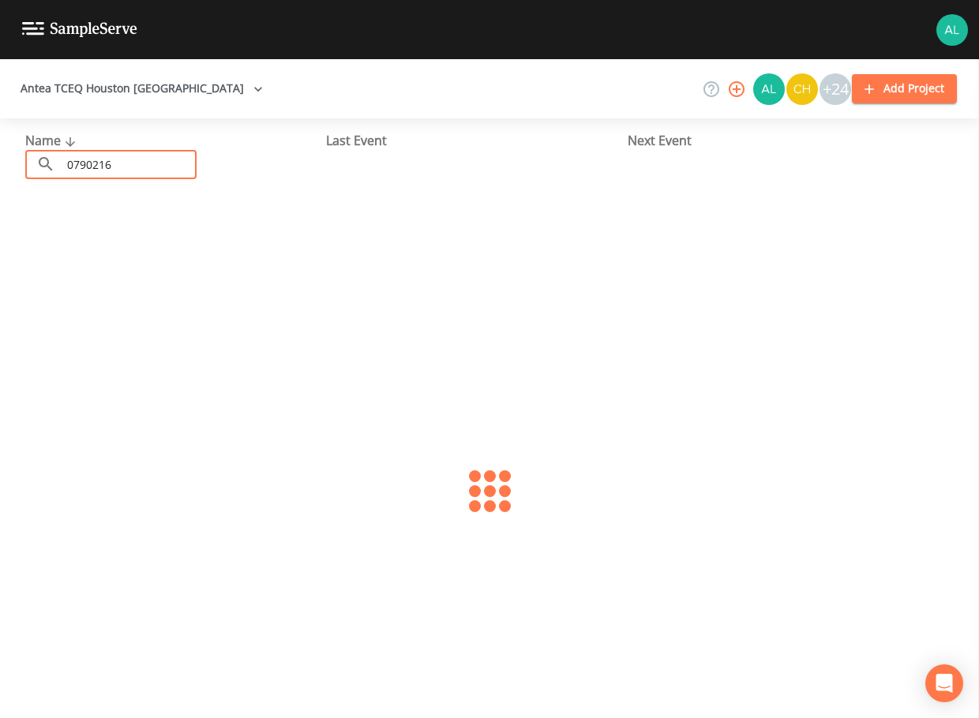
type input "0790216"
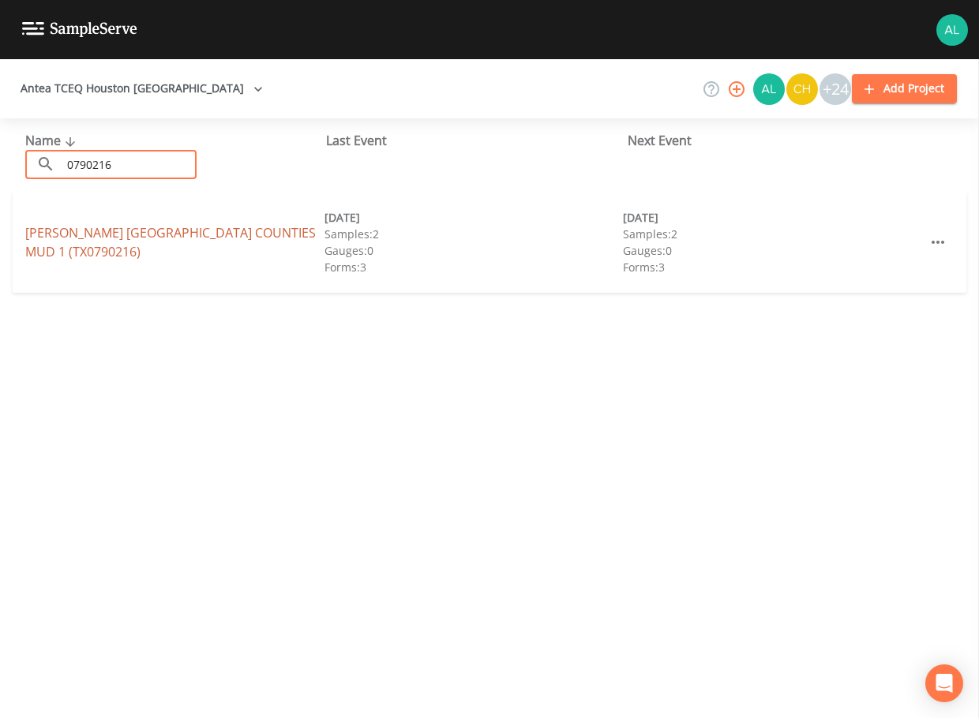
click at [78, 243] on link "[PERSON_NAME] [GEOGRAPHIC_DATA] 1 (TX0790216)" at bounding box center [170, 242] width 291 height 36
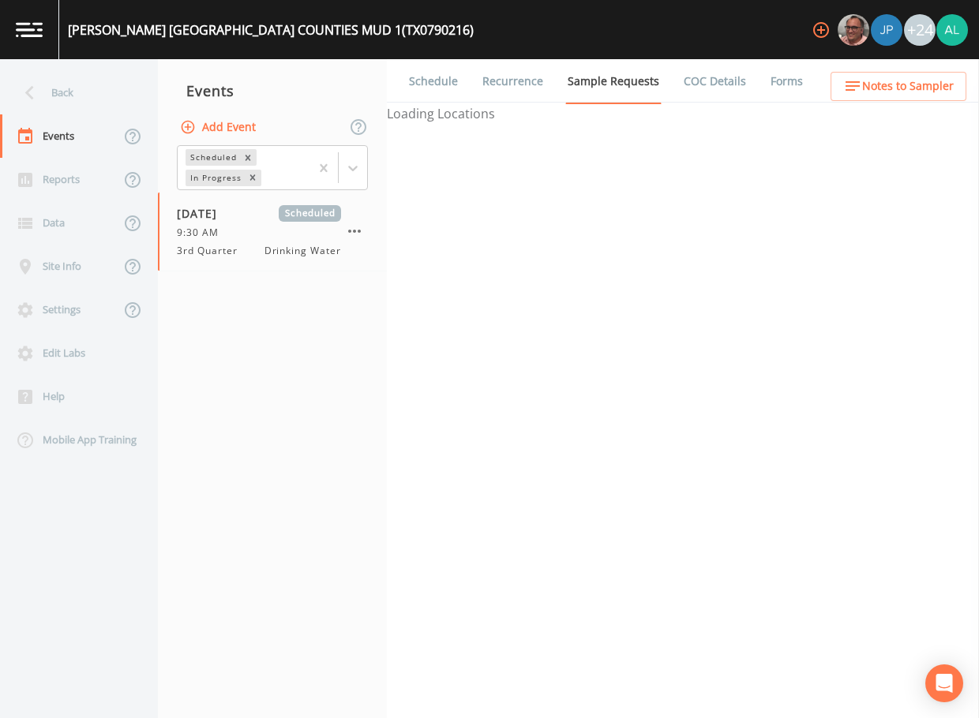
click at [422, 88] on link "Schedule" at bounding box center [434, 81] width 54 height 44
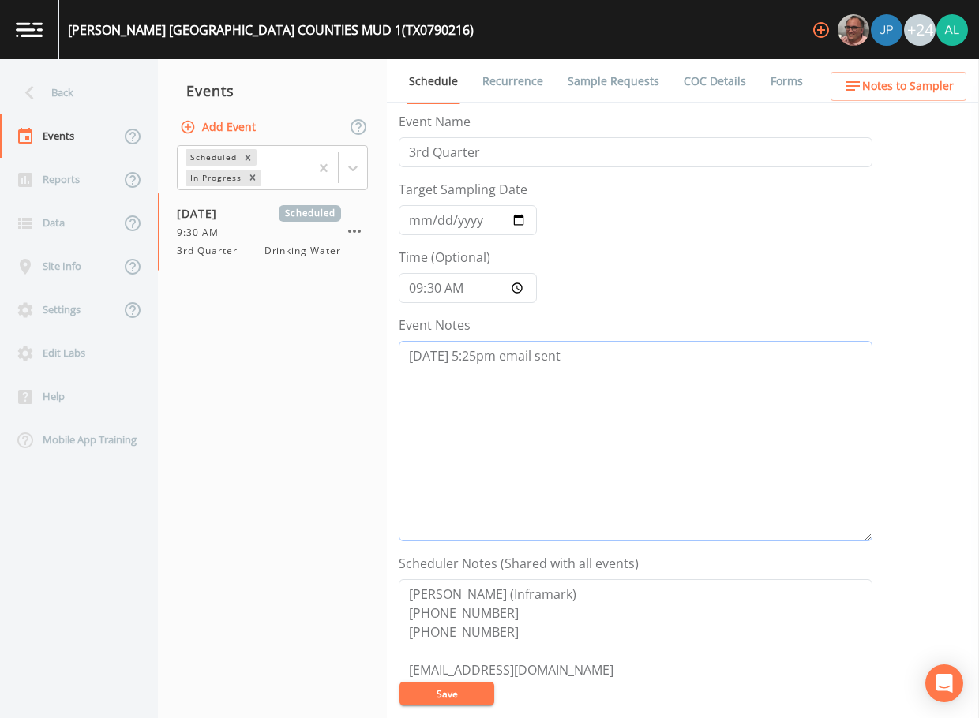
click at [601, 355] on textarea "[DATE] 5:25pm email sent" at bounding box center [636, 441] width 474 height 201
type textarea "[DATE] 5:25pm email sent [DATE] 11:19am follow up email sent"
click at [448, 689] on button "Save" at bounding box center [446, 694] width 95 height 24
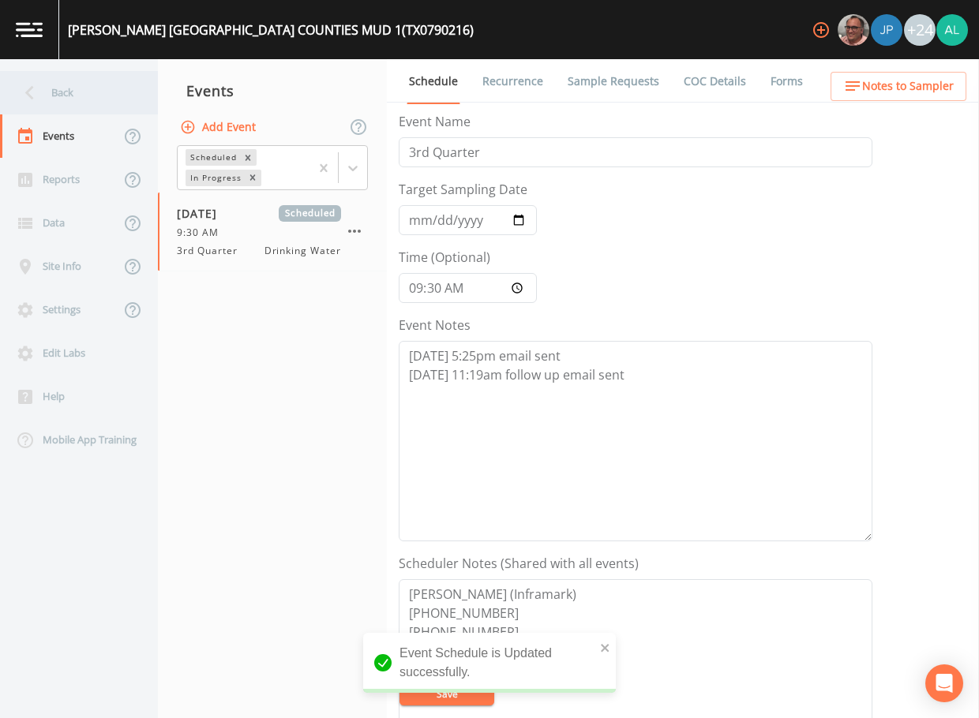
click at [99, 99] on div "Back" at bounding box center [71, 92] width 142 height 43
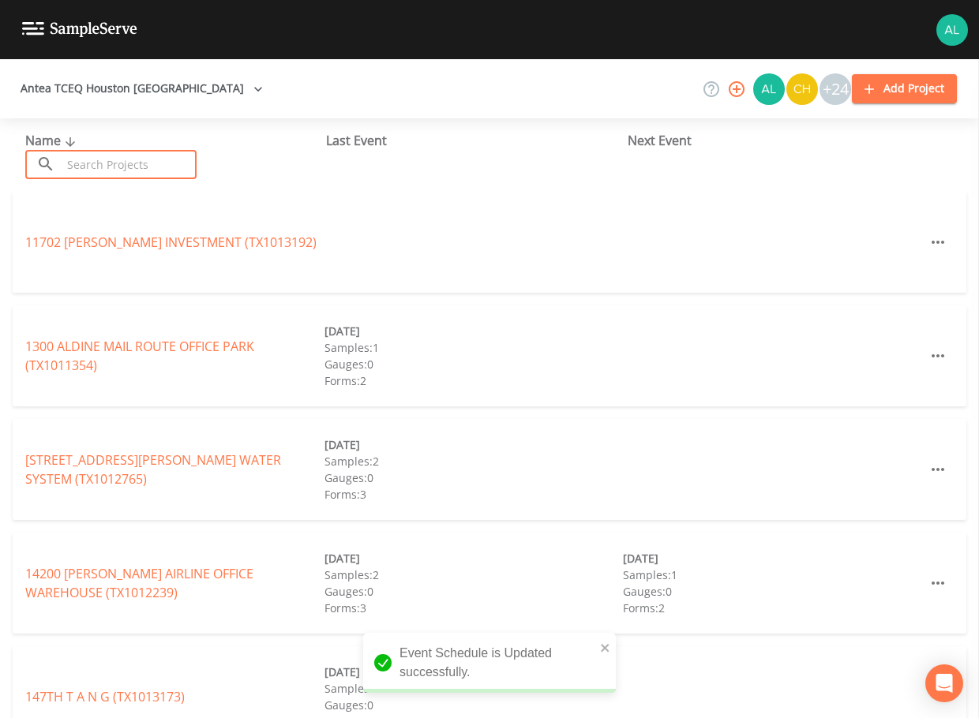
click at [152, 159] on input "text" at bounding box center [129, 164] width 135 height 29
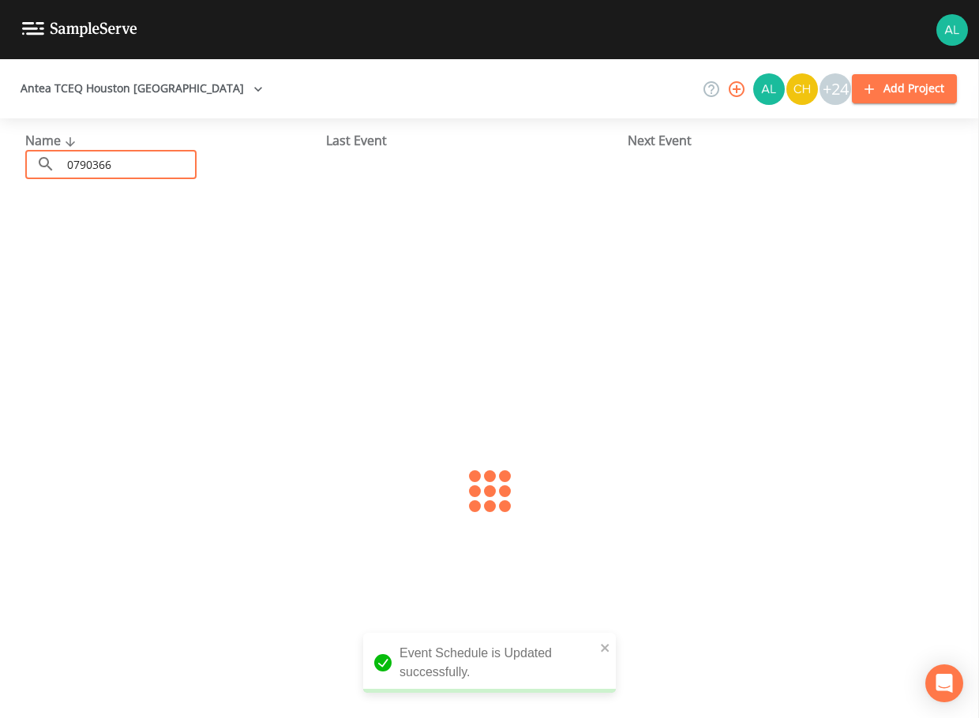
type input "0790366"
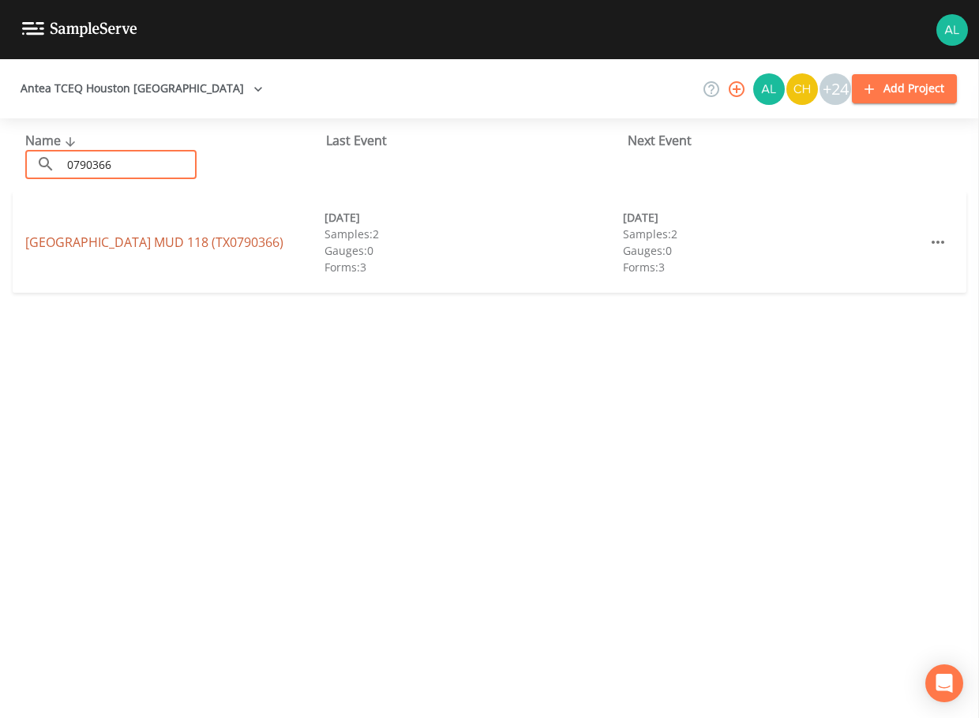
click at [68, 239] on link "[GEOGRAPHIC_DATA] (TX0790366)" at bounding box center [154, 242] width 258 height 17
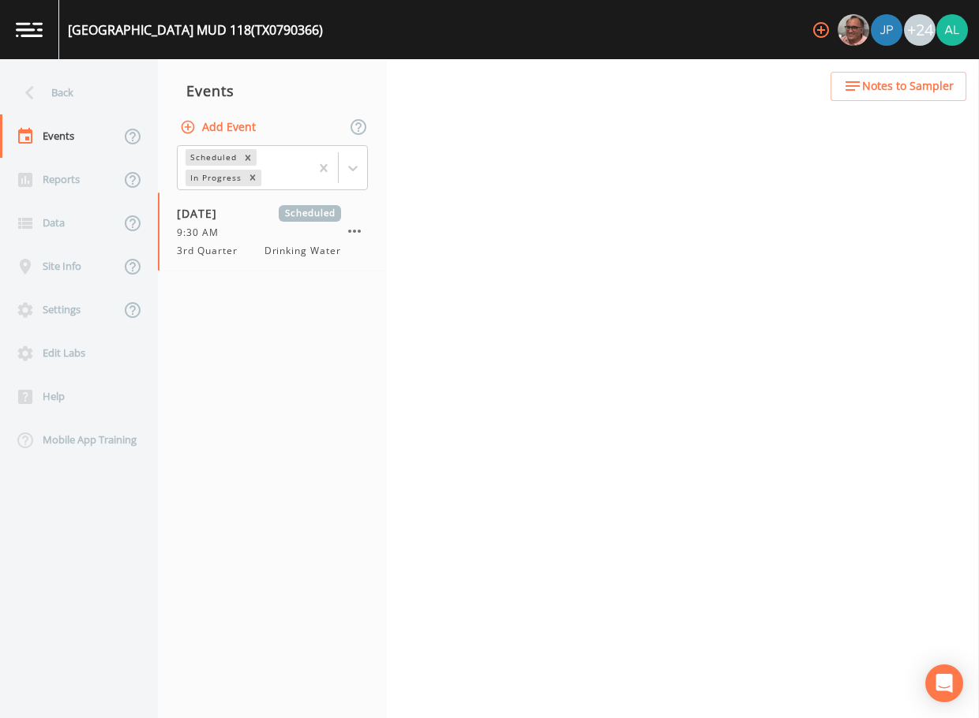
click at [415, 75] on div "Back Events Reports Data Site Info Settings Edit Labs Help Mobile App Training …" at bounding box center [489, 388] width 979 height 659
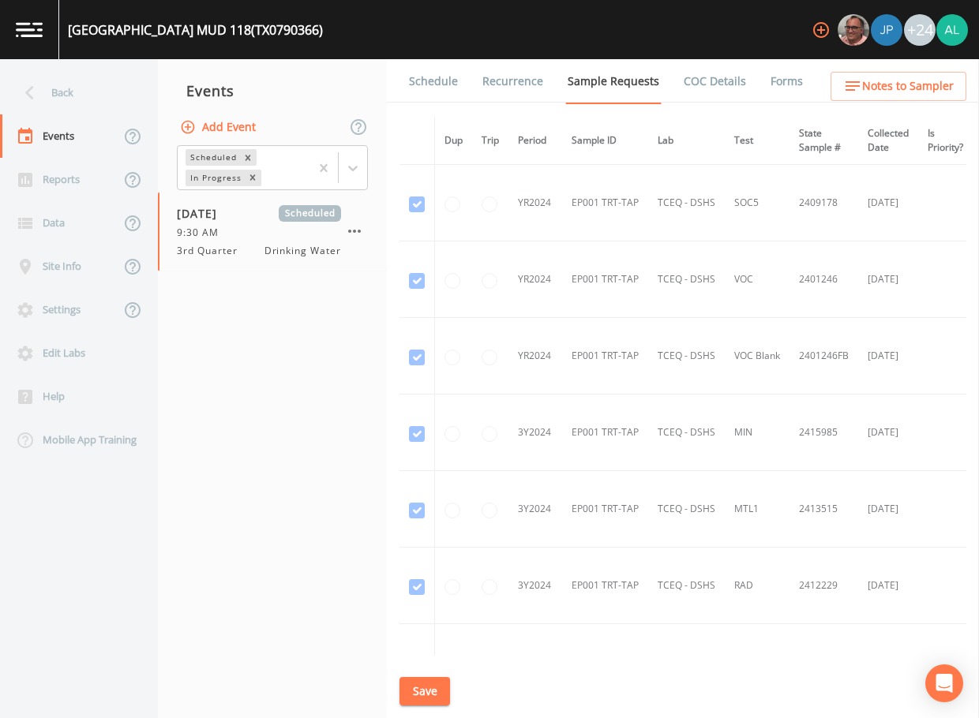
click at [424, 69] on link "Schedule" at bounding box center [434, 81] width 54 height 44
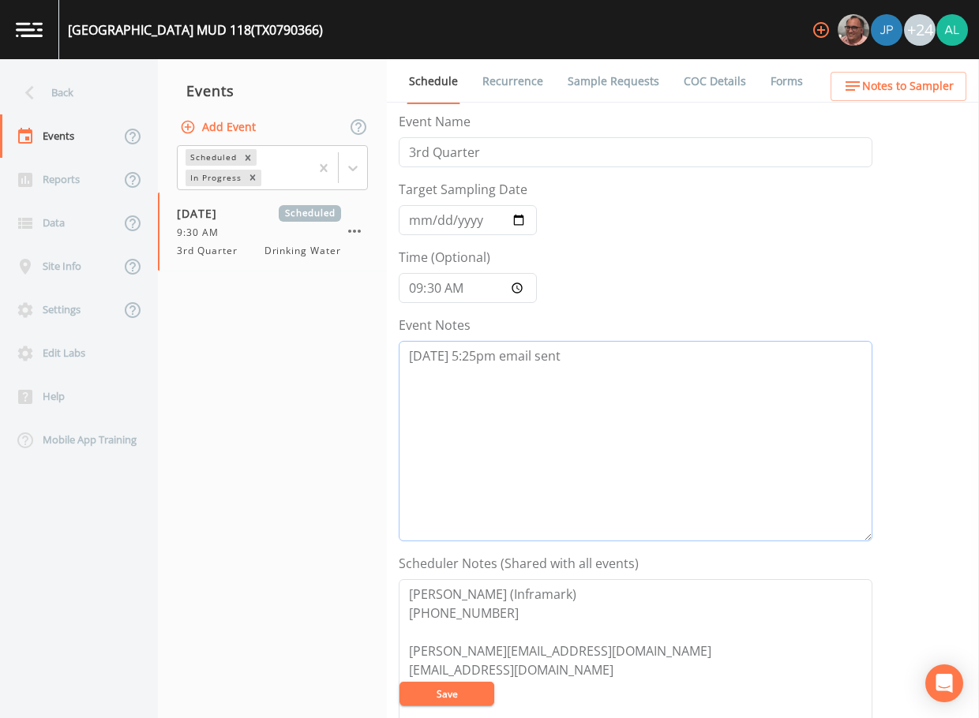
click at [577, 351] on textarea "[DATE] 5:25pm email sent" at bounding box center [636, 441] width 474 height 201
type textarea "[DATE] 5:25pm email sent [DATE] 11:19am follow up email sent"
click at [487, 687] on button "Save" at bounding box center [446, 694] width 95 height 24
click at [428, 704] on button "Save" at bounding box center [446, 694] width 95 height 24
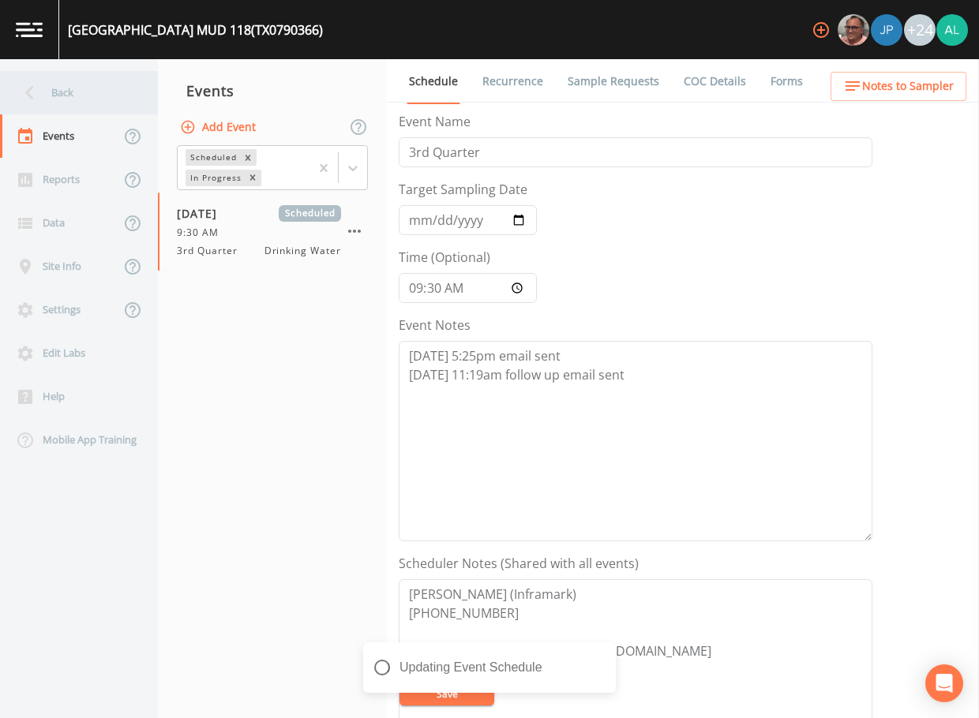
click at [77, 110] on div "Back" at bounding box center [71, 92] width 142 height 43
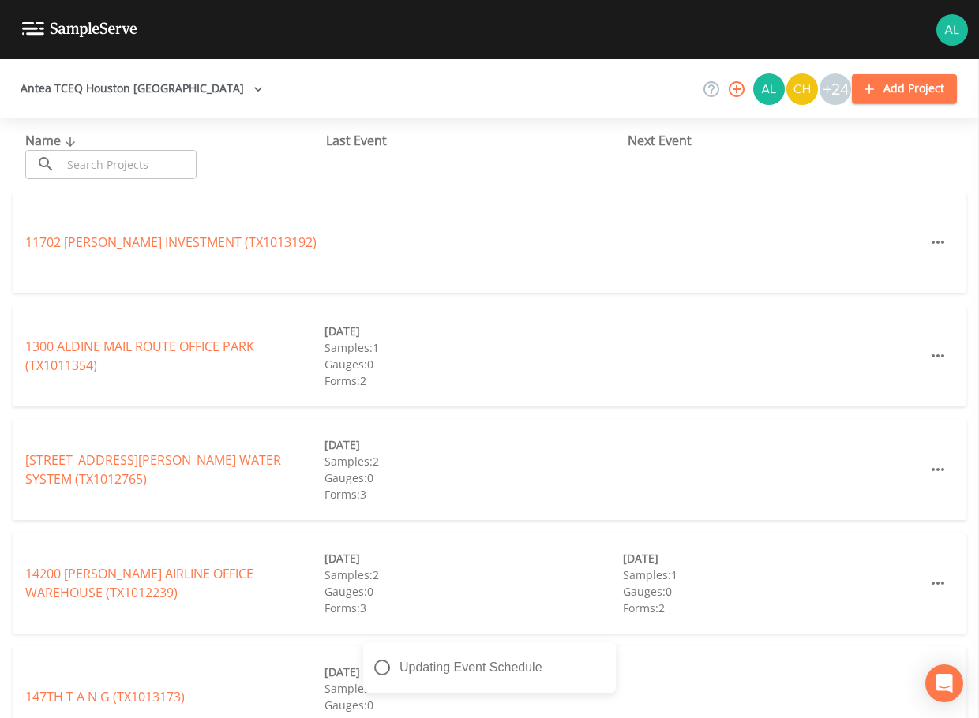
click at [107, 169] on input "text" at bounding box center [129, 164] width 135 height 29
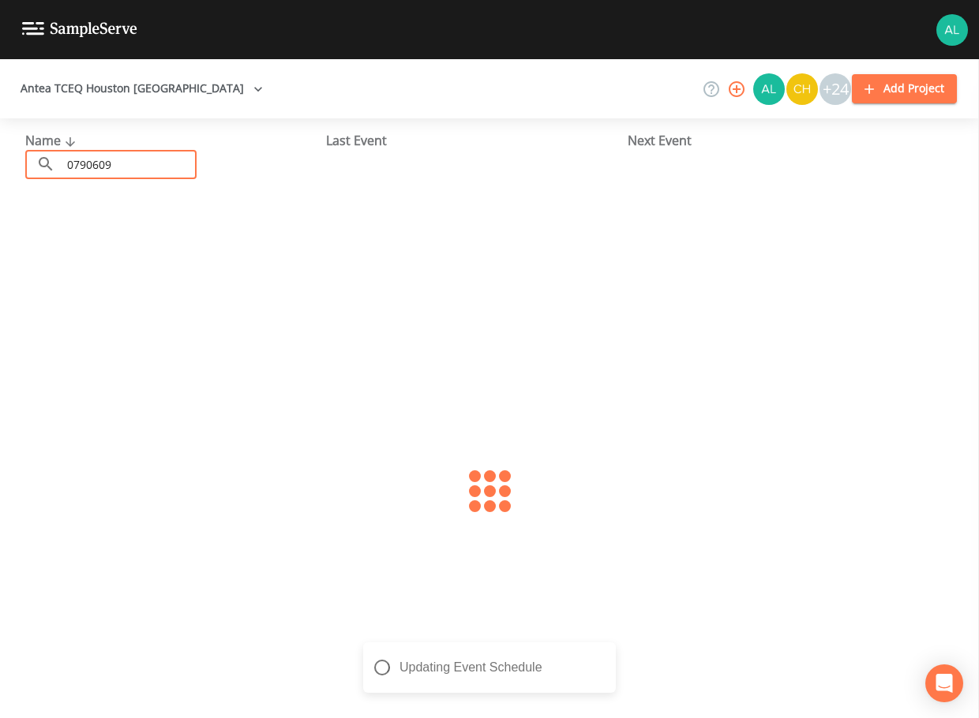
type input "0790609"
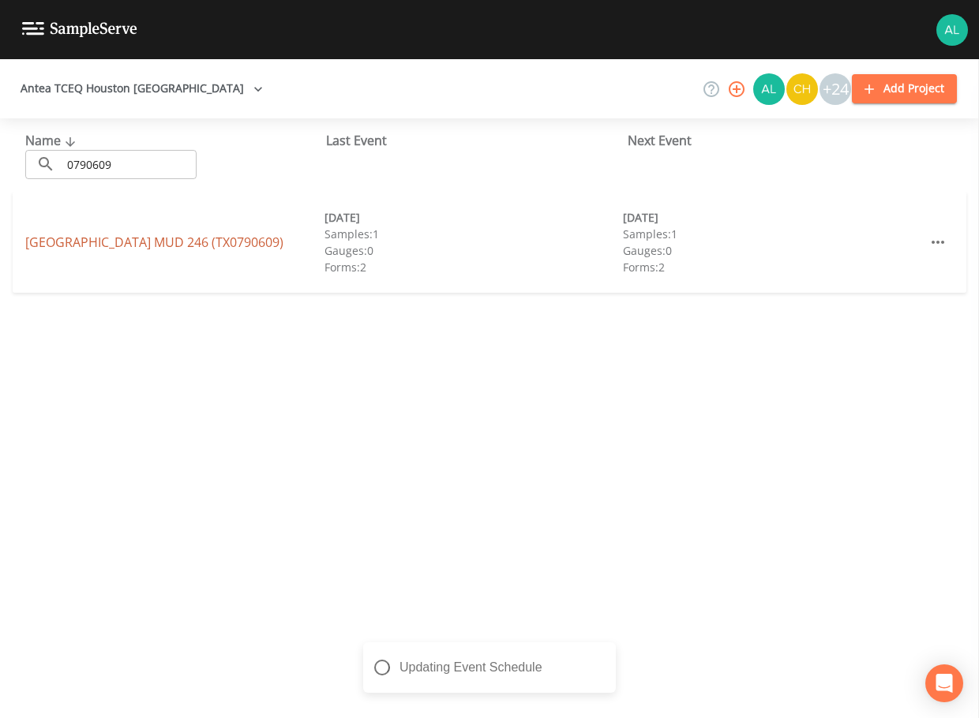
click at [85, 237] on link "[GEOGRAPHIC_DATA] 246 (TX0790609)" at bounding box center [154, 242] width 258 height 17
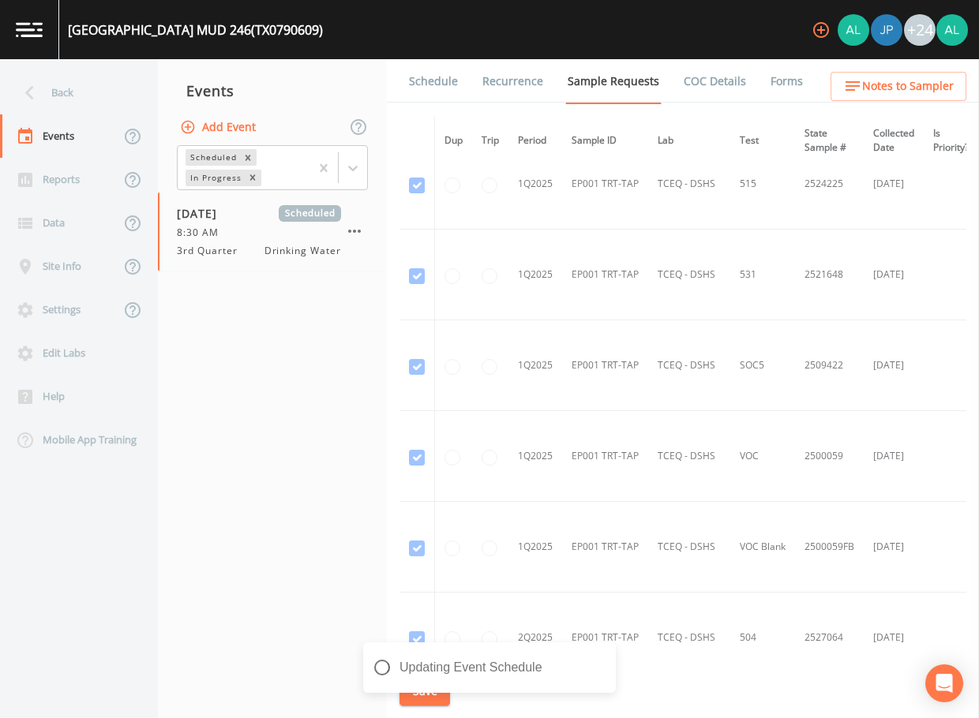
scroll to position [3000, 0]
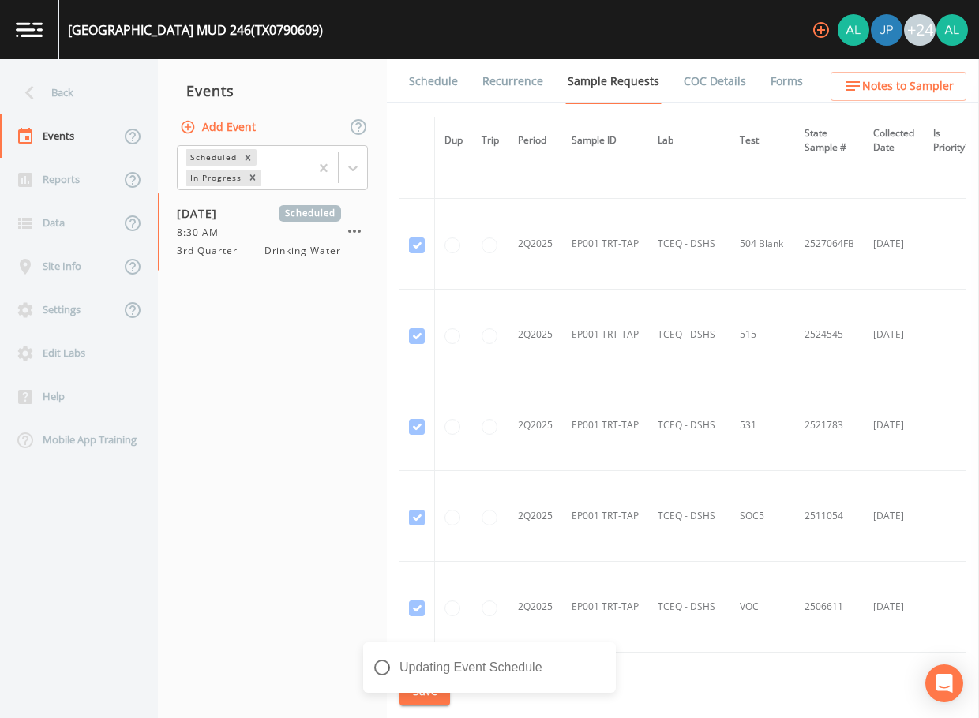
click at [433, 60] on link "Schedule" at bounding box center [434, 81] width 54 height 44
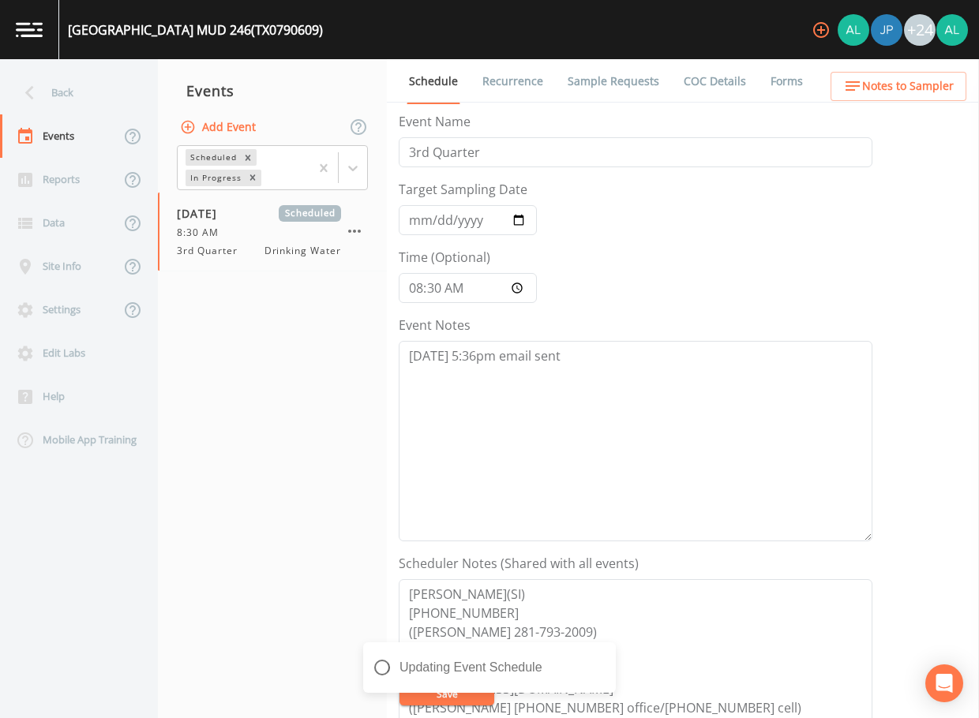
click at [436, 81] on link "Schedule" at bounding box center [434, 81] width 54 height 45
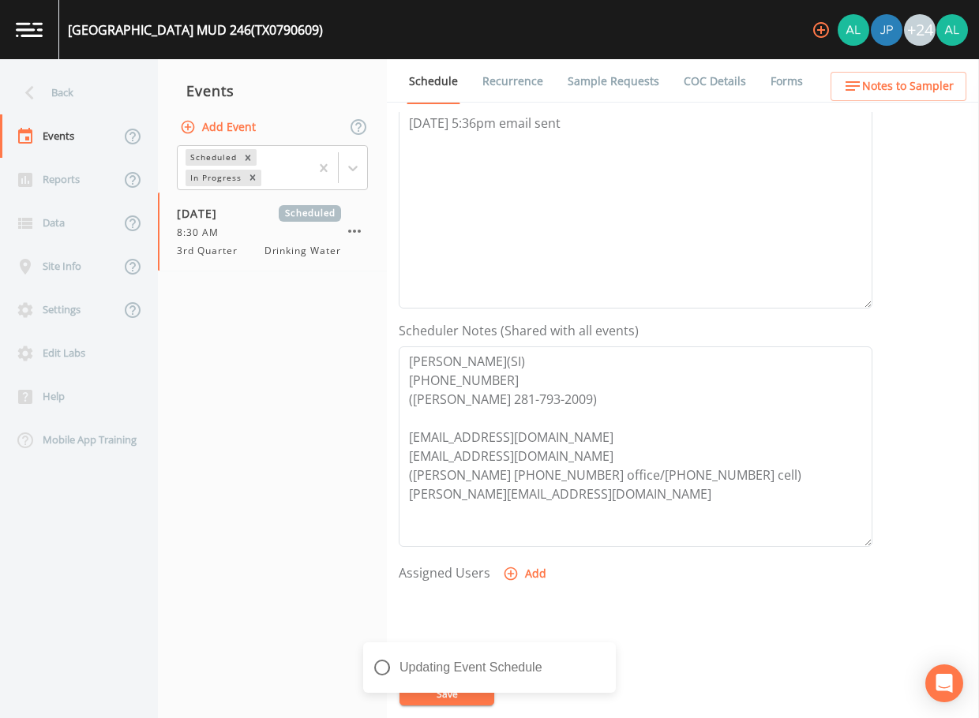
scroll to position [158, 0]
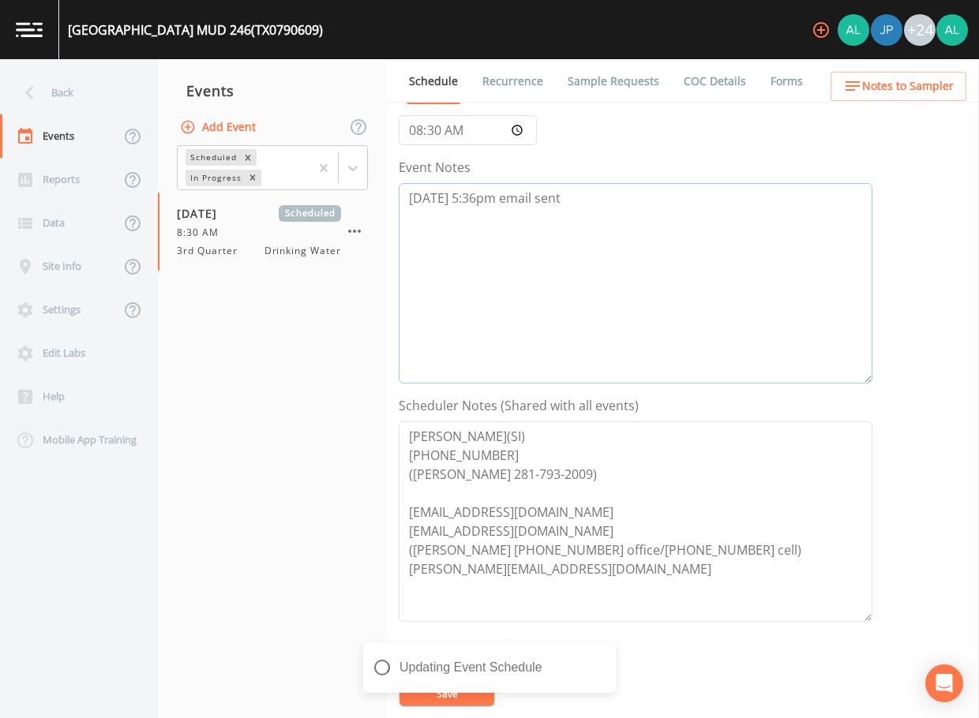
click at [584, 211] on textarea "[DATE] 5:36pm email sent" at bounding box center [636, 283] width 474 height 201
click at [513, 231] on textarea "[DATE] 5:36pm email sent 8/13 @" at bounding box center [636, 283] width 474 height 201
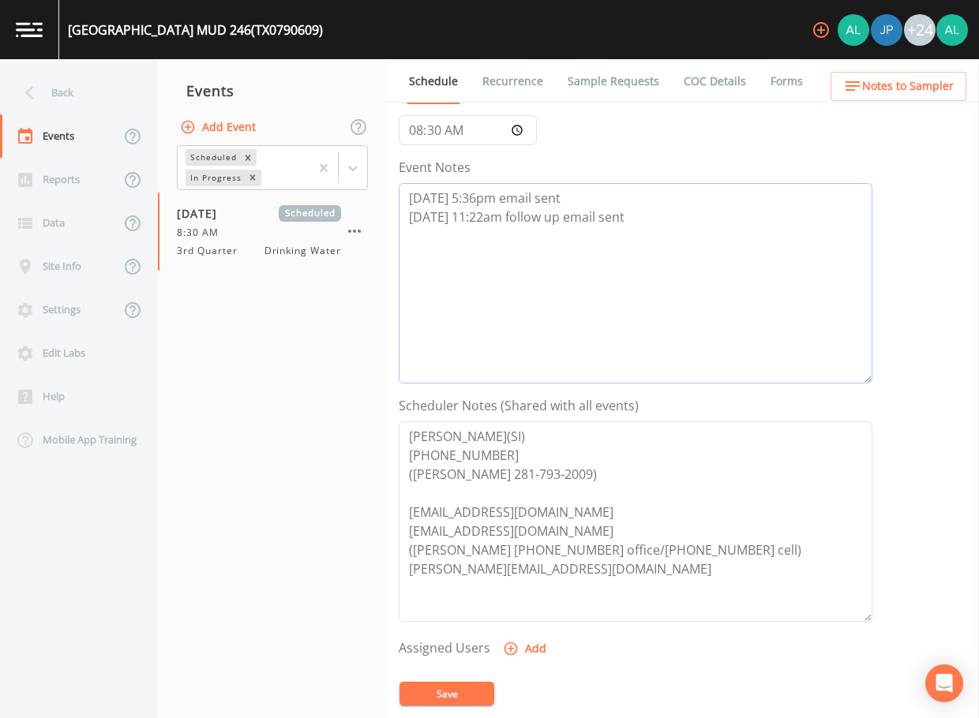
type textarea "[DATE] 5:36pm email sent [DATE] 11:22am follow up email sent"
click at [462, 693] on button "Save" at bounding box center [446, 694] width 95 height 24
click at [610, 644] on icon "close" at bounding box center [605, 648] width 11 height 13
click at [460, 700] on div "Event Schedule is Updated successfully." at bounding box center [489, 669] width 253 height 73
click at [460, 702] on button "Save" at bounding box center [446, 694] width 95 height 24
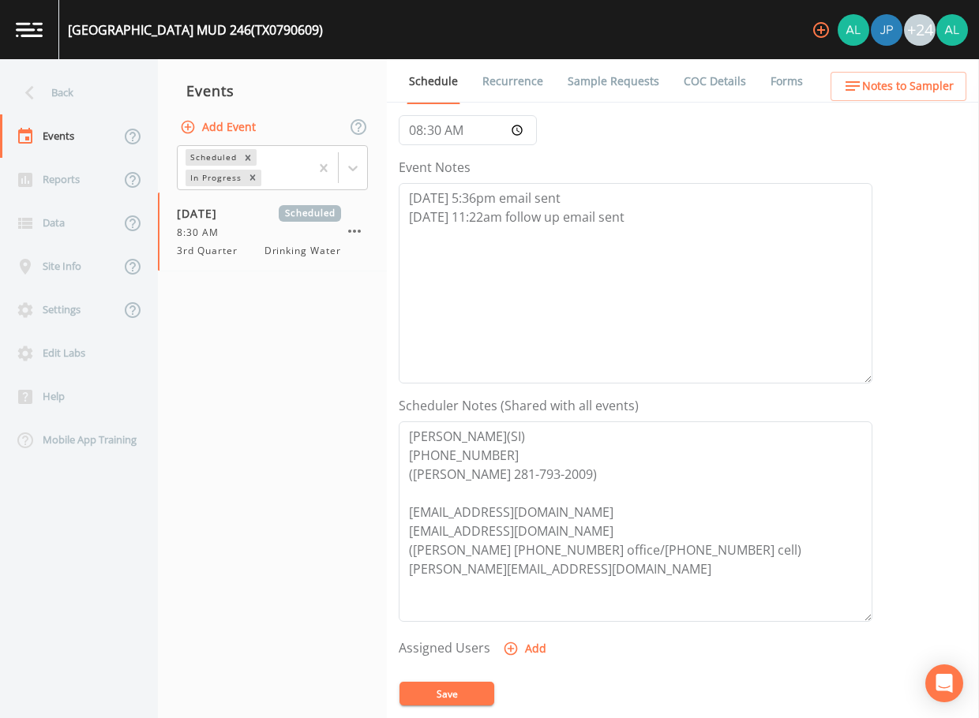
click at [474, 698] on button "Save" at bounding box center [446, 694] width 95 height 24
click at [85, 78] on div "Back" at bounding box center [71, 92] width 142 height 43
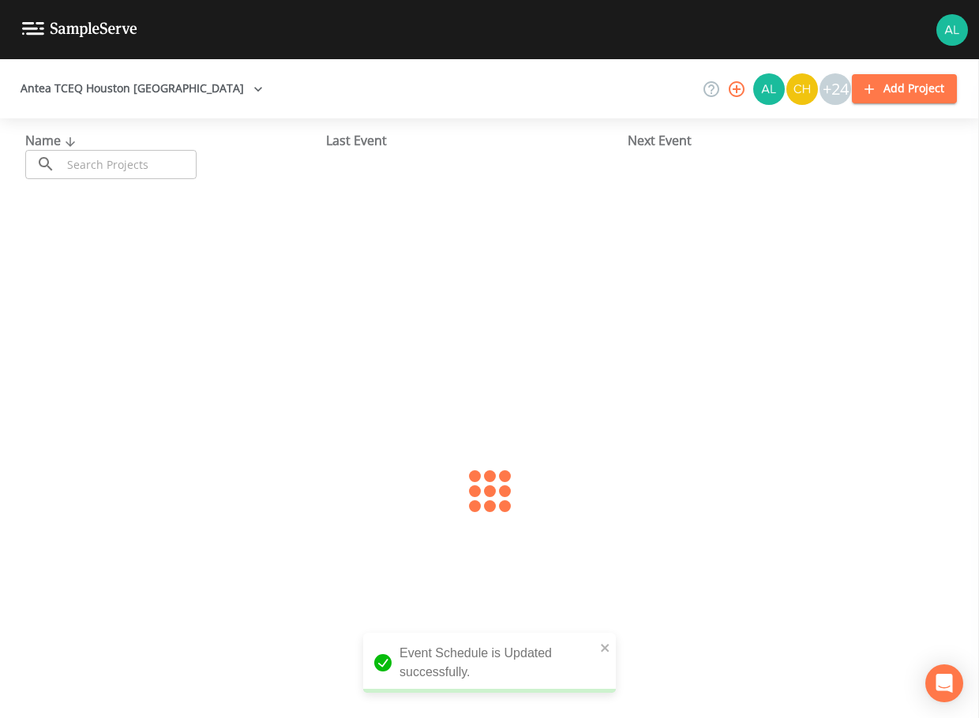
click at [139, 166] on input "text" at bounding box center [129, 164] width 135 height 29
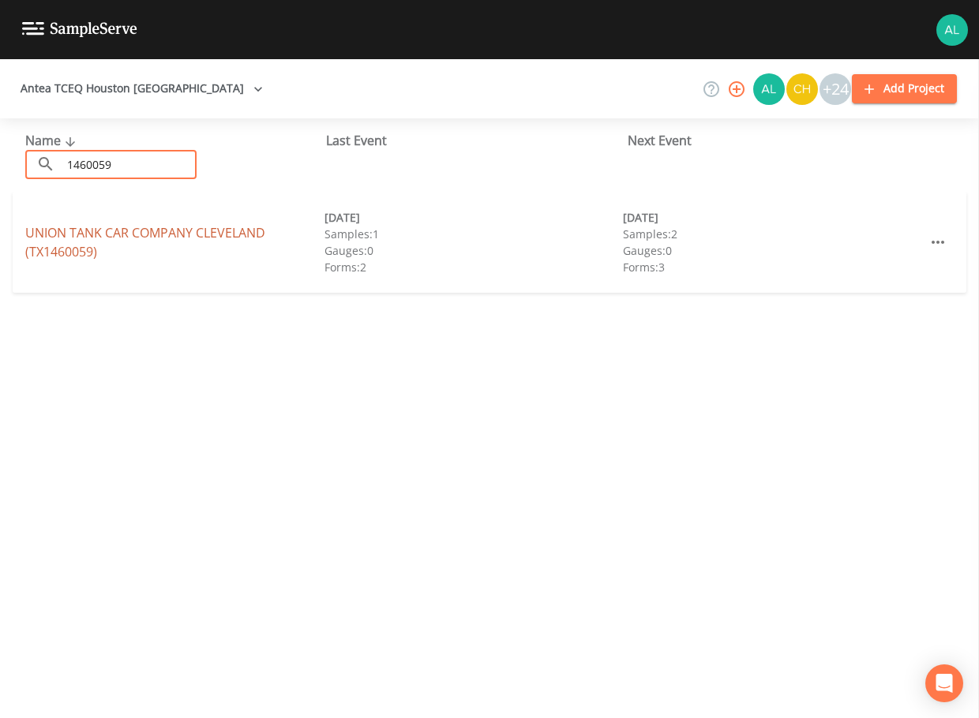
type input "1460059"
click at [75, 237] on link "UNION TANK CAR COMPANY [GEOGRAPHIC_DATA] (TX1460059)" at bounding box center [145, 242] width 240 height 36
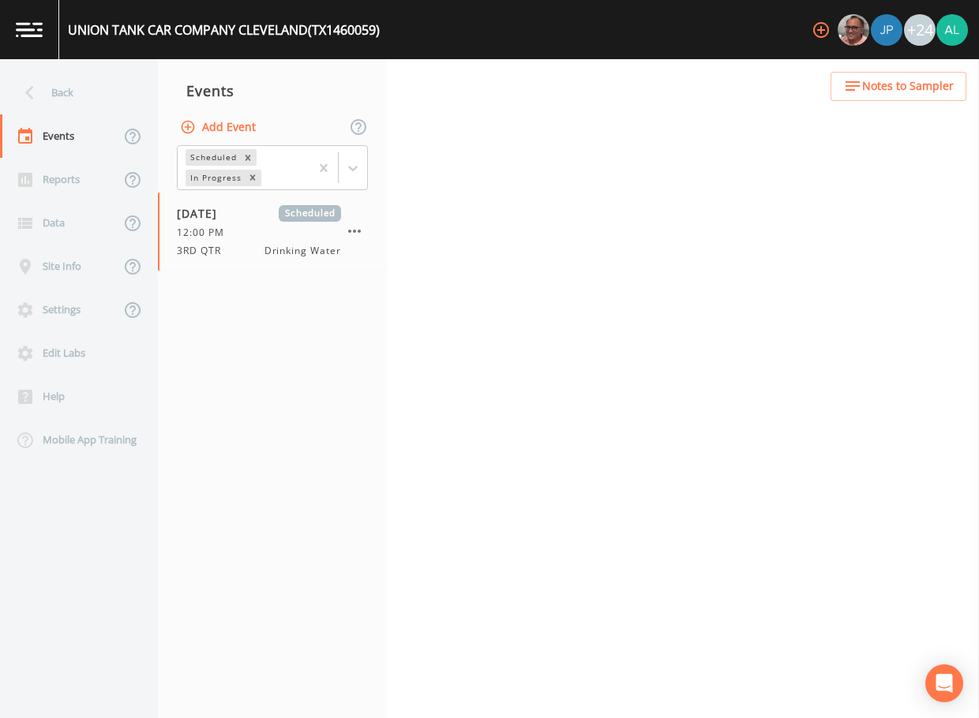
click at [886, 77] on button "Notes to Sampler" at bounding box center [899, 86] width 136 height 29
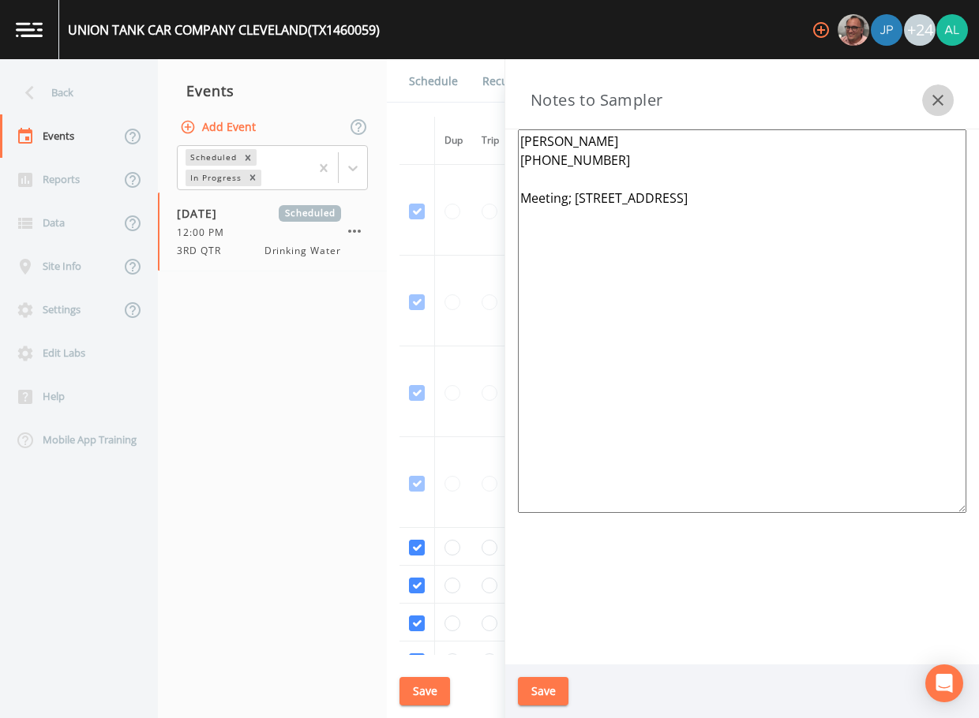
click at [941, 102] on icon "button" at bounding box center [937, 100] width 19 height 19
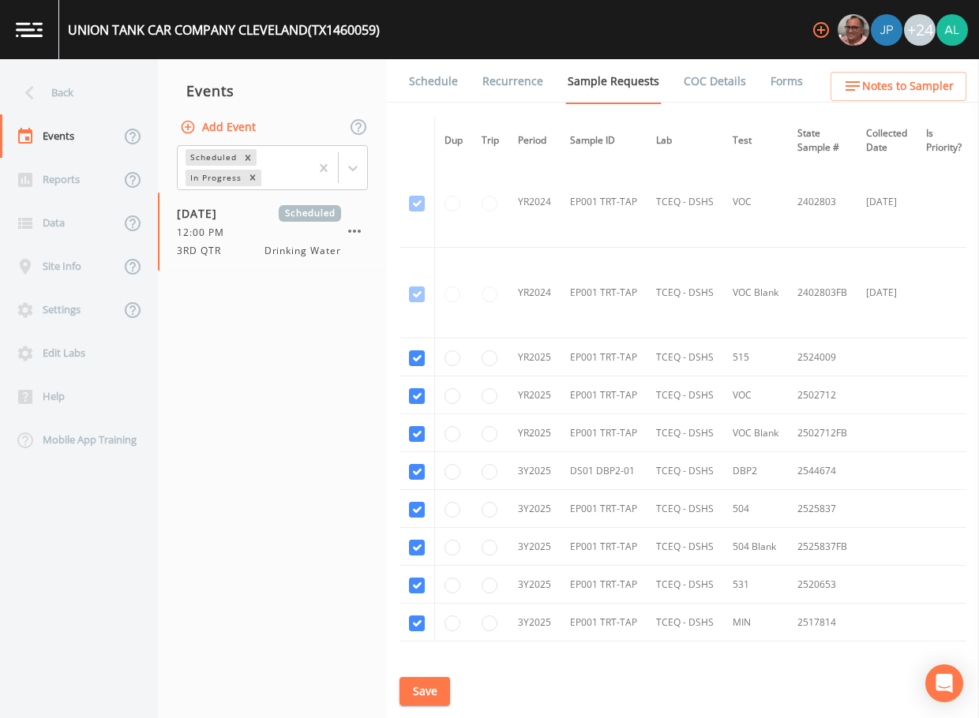
scroll to position [306, 0]
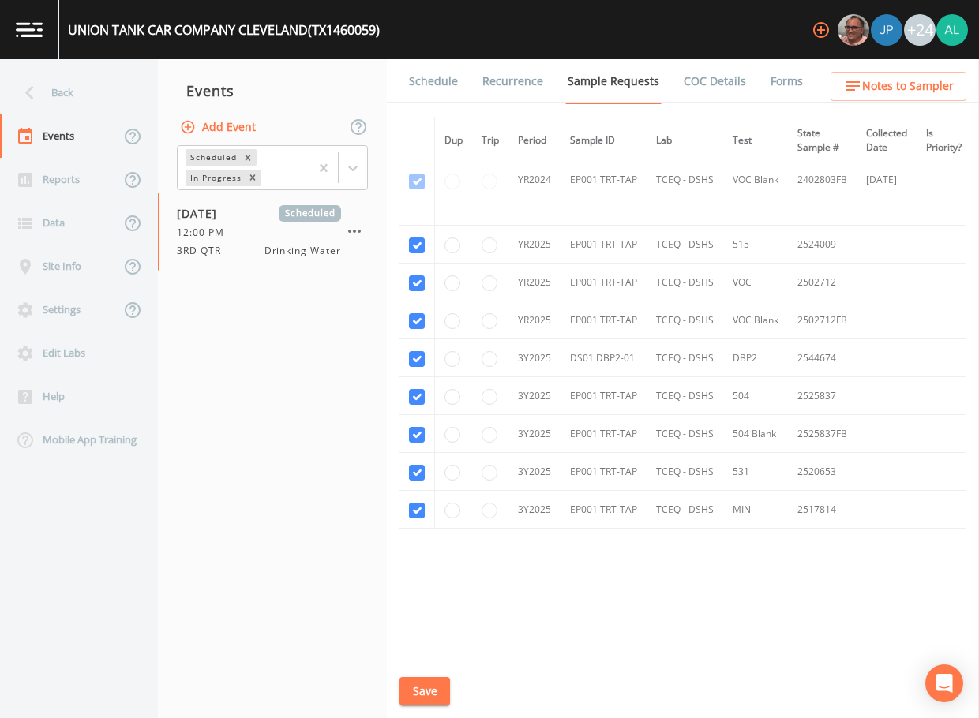
click at [434, 83] on link "Schedule" at bounding box center [434, 81] width 54 height 44
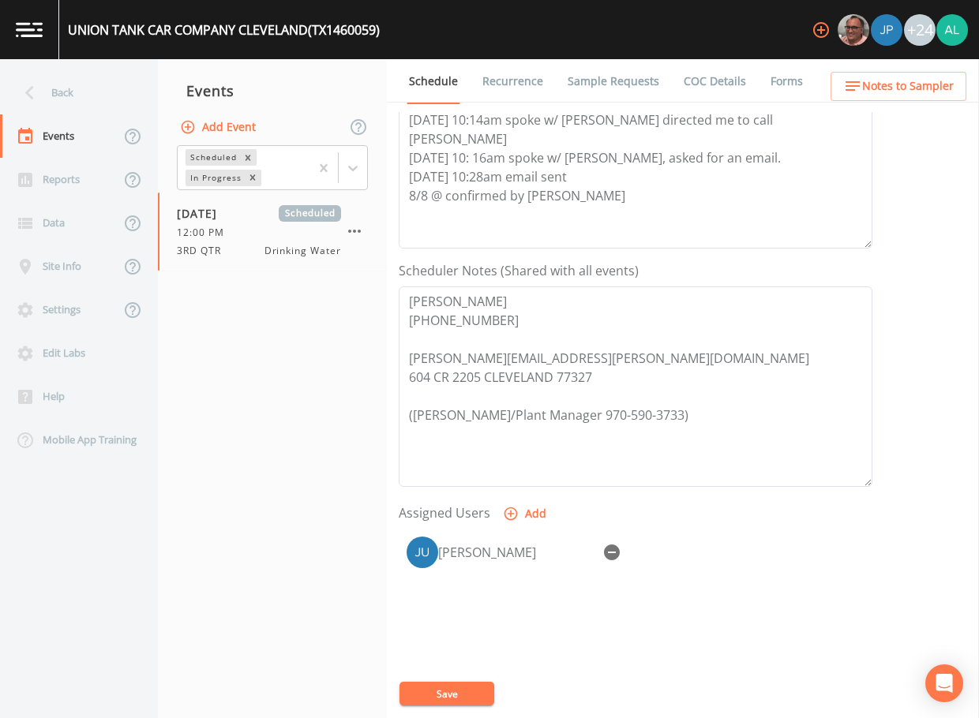
scroll to position [316, 0]
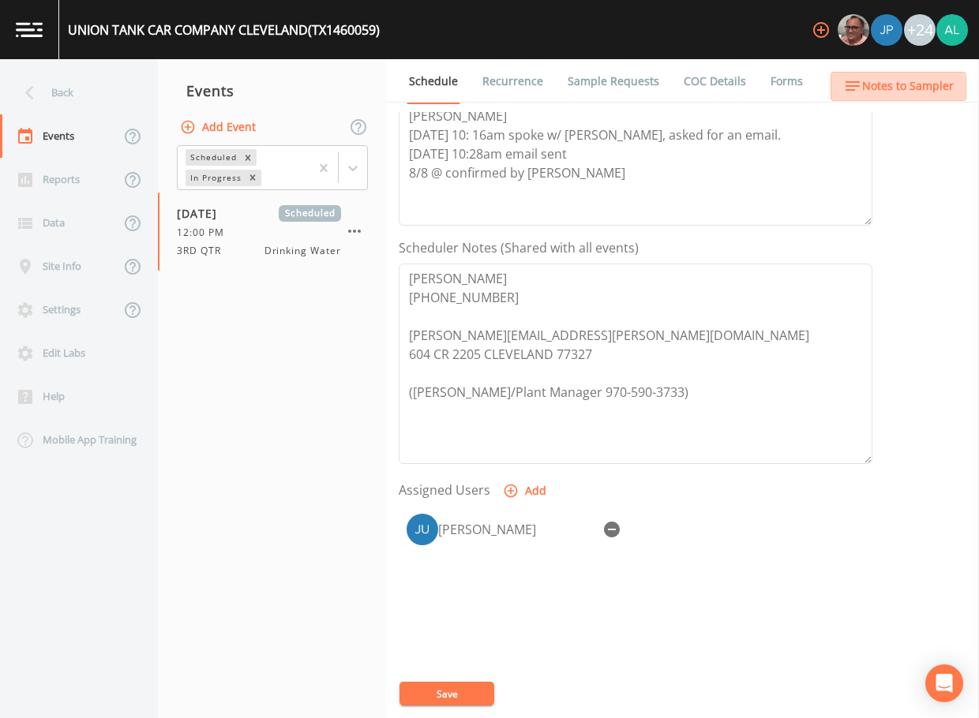
click at [880, 98] on button "Notes to Sampler" at bounding box center [899, 86] width 136 height 29
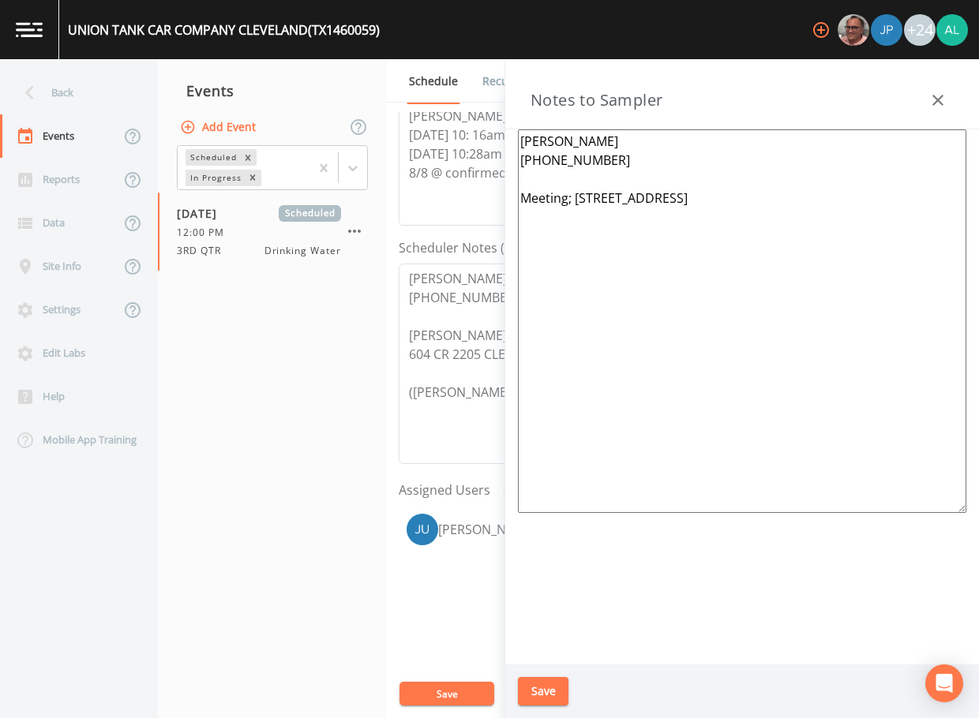
drag, startPoint x: 334, startPoint y: 393, endPoint x: 406, endPoint y: 366, distance: 76.7
click at [337, 390] on nav "Events Add Event Scheduled In Progress [DATE] Scheduled 12:00 PM 3RD QTR Drinki…" at bounding box center [272, 388] width 229 height 659
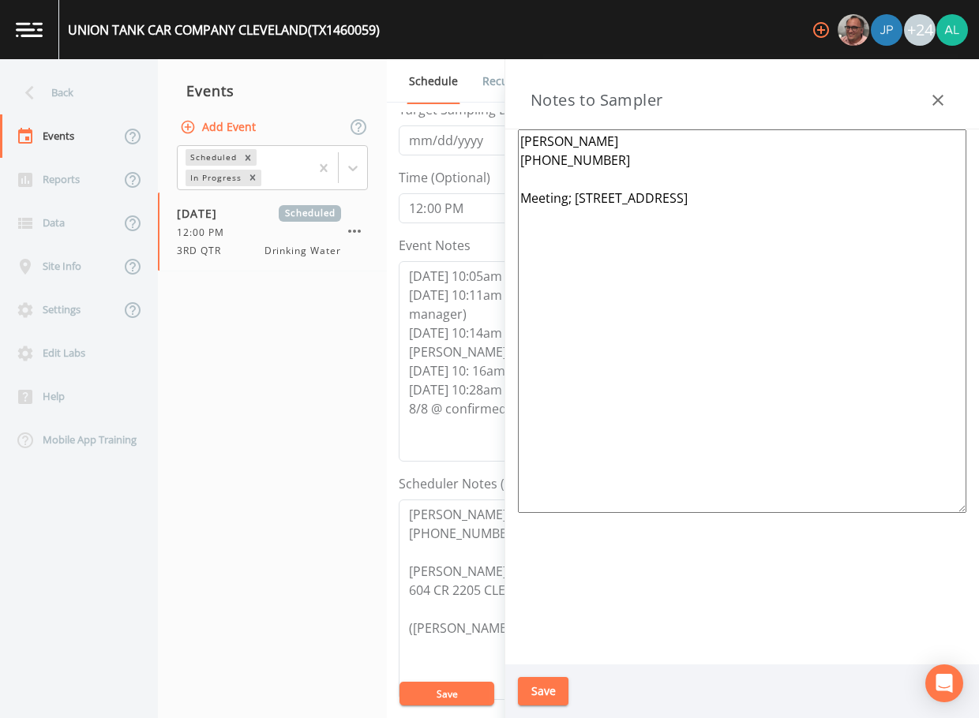
scroll to position [79, 0]
click at [928, 95] on button "button" at bounding box center [938, 100] width 32 height 32
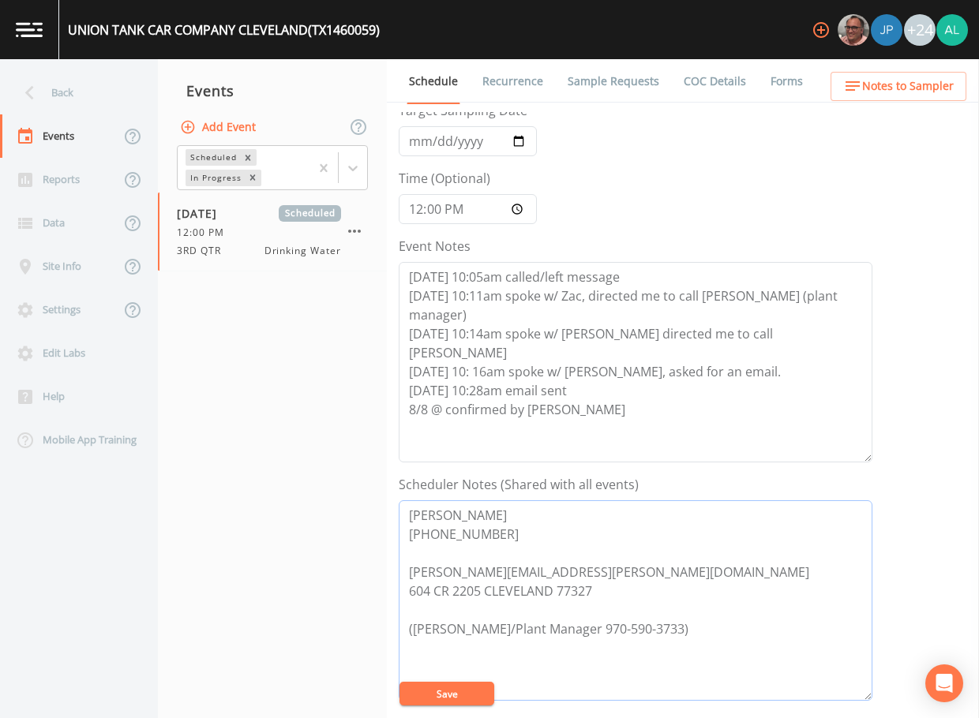
click at [510, 523] on textarea "[PERSON_NAME] [PHONE_NUMBER] [PERSON_NAME][EMAIL_ADDRESS][PERSON_NAME][DOMAIN_N…" at bounding box center [636, 601] width 474 height 201
drag, startPoint x: 510, startPoint y: 526, endPoint x: 339, endPoint y: 508, distance: 172.3
click at [339, 508] on div "Back Events Reports Data Site Info Settings Edit Labs Help Mobile App Training …" at bounding box center [489, 388] width 979 height 659
click at [887, 73] on button "Notes to Sampler" at bounding box center [899, 86] width 136 height 29
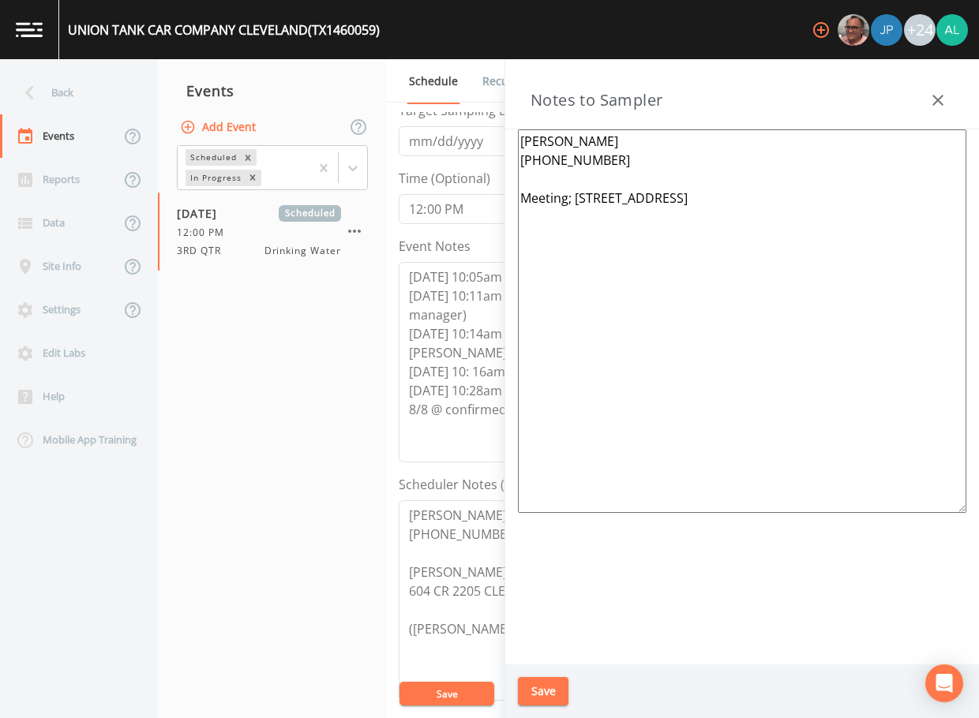
drag, startPoint x: 629, startPoint y: 162, endPoint x: 418, endPoint y: 138, distance: 212.9
click at [418, 138] on div "Back Events Reports Data Site Info Settings Edit Labs Help Mobile App Training …" at bounding box center [489, 388] width 979 height 659
paste textarea "[PERSON_NAME] [PHONE_NUMBER]"
type textarea "[PERSON_NAME] [PHONE_NUMBER] Meeting; [STREET_ADDRESS]"
click at [538, 673] on div "Save" at bounding box center [742, 692] width 474 height 54
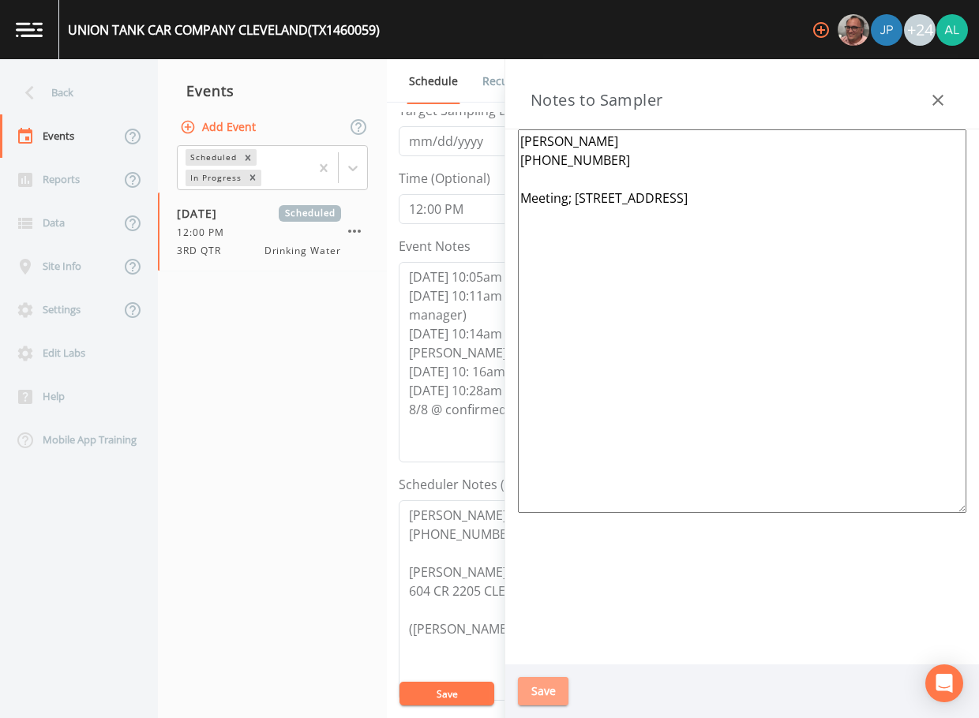
click at [542, 689] on button "Save" at bounding box center [543, 691] width 51 height 29
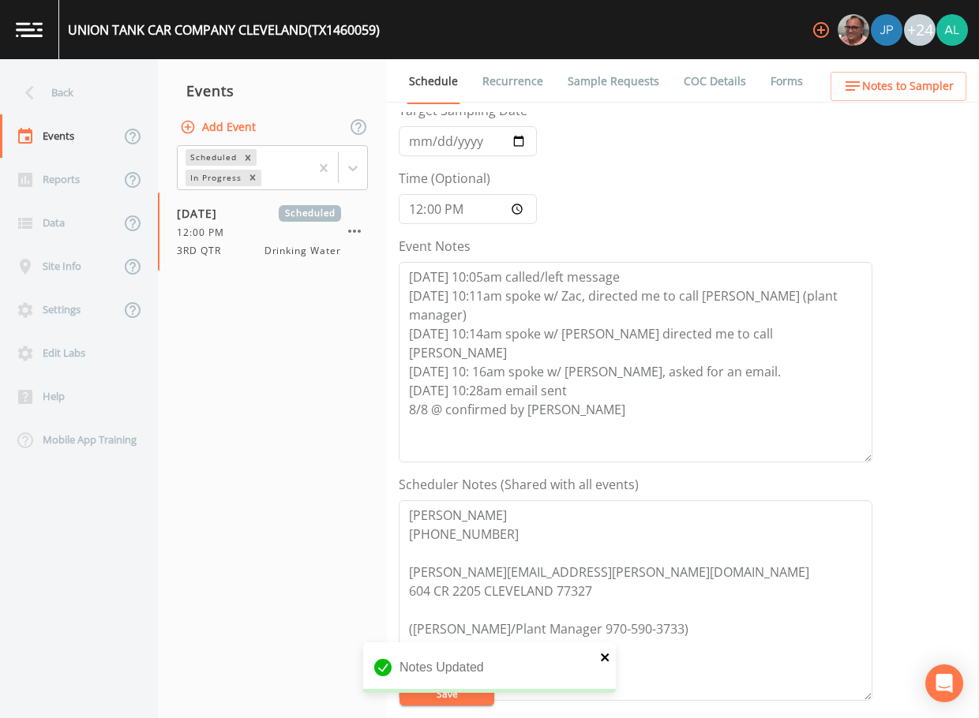
click at [609, 655] on icon "close" at bounding box center [605, 658] width 8 height 8
click at [440, 706] on div "Notes Updated" at bounding box center [489, 706] width 253 height 0
click at [444, 691] on button "Save" at bounding box center [446, 694] width 95 height 24
click at [887, 88] on span "Notes to Sampler" at bounding box center [908, 87] width 92 height 20
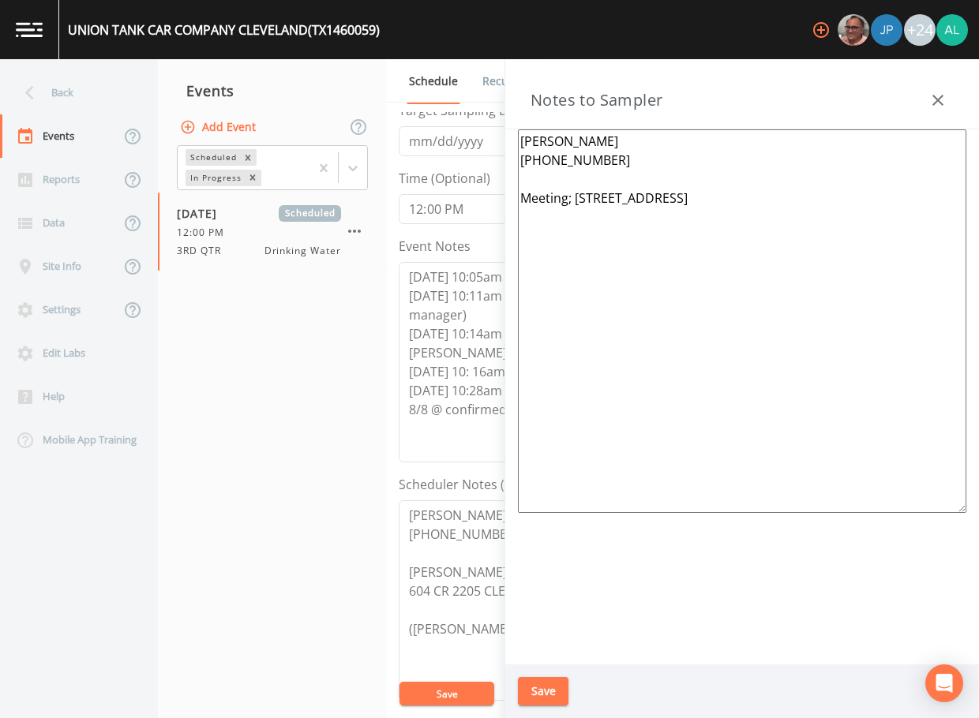
click at [540, 691] on button "Save" at bounding box center [543, 691] width 51 height 29
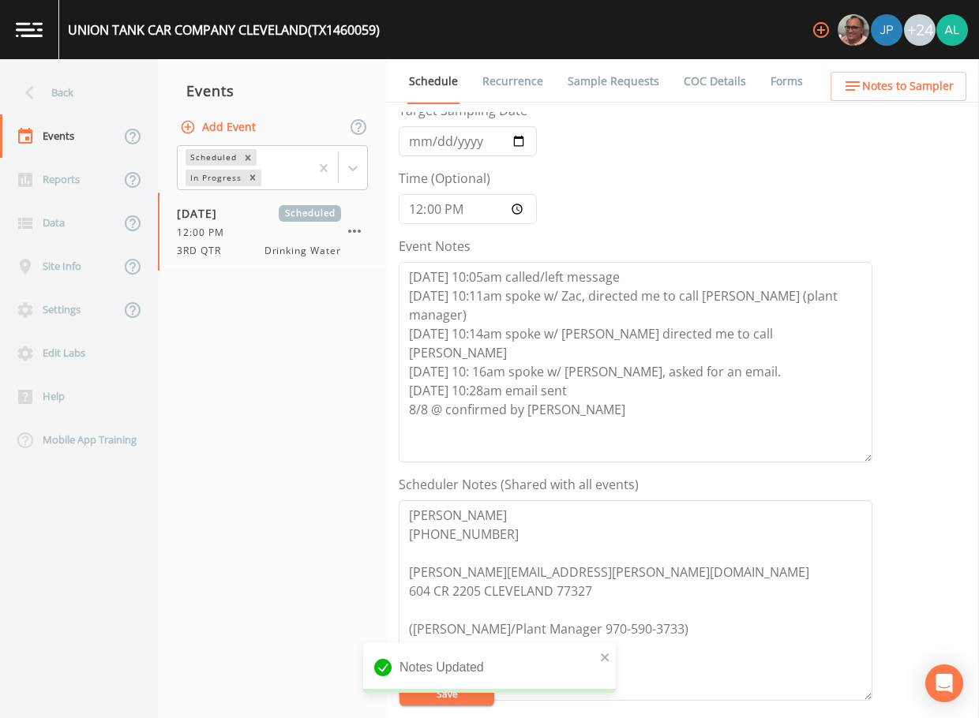
click at [470, 703] on div "Notes Updated" at bounding box center [489, 674] width 253 height 63
click at [603, 655] on icon "close" at bounding box center [605, 657] width 11 height 13
click at [444, 696] on div "UNION TANK CAR COMPANY [GEOGRAPHIC_DATA] ([GEOGRAPHIC_DATA]) +24 Back Events Re…" at bounding box center [489, 359] width 979 height 718
click at [444, 697] on button "Save" at bounding box center [446, 694] width 95 height 24
click at [253, 436] on nav "Events Add Event Scheduled In Progress [DATE] Scheduled 12:00 PM 3RD QTR Drinki…" at bounding box center [272, 388] width 229 height 659
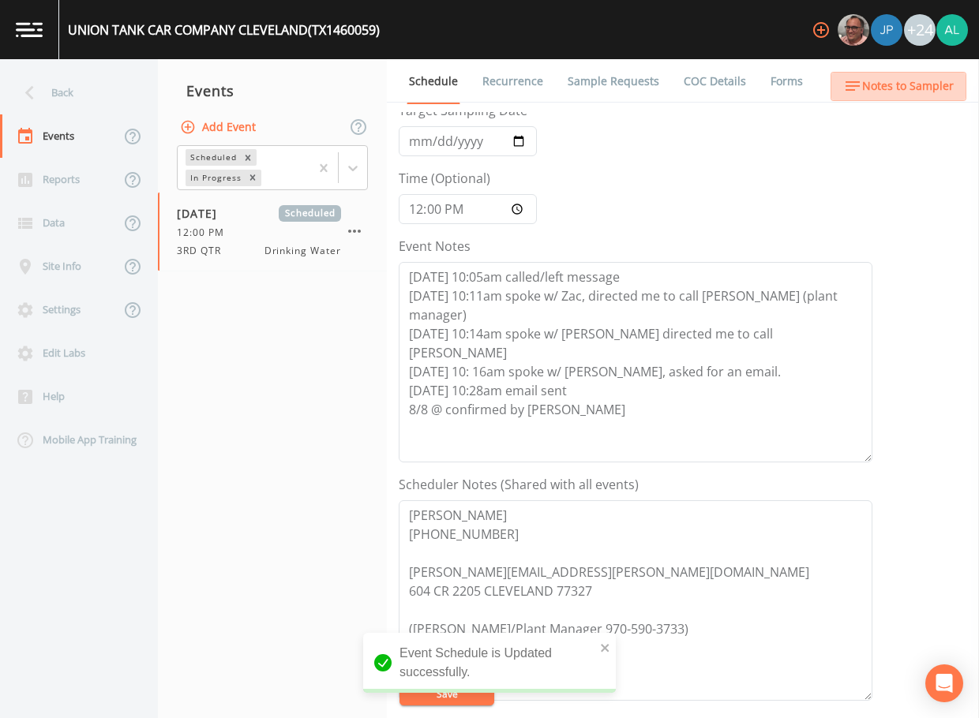
click at [928, 82] on span "Notes to Sampler" at bounding box center [908, 87] width 92 height 20
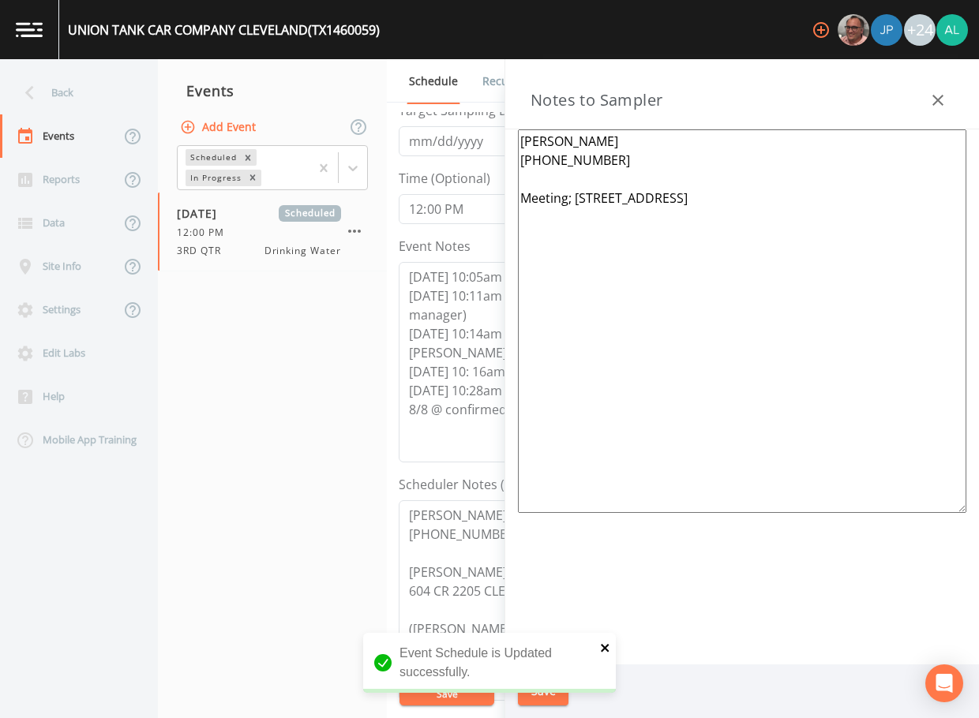
click at [600, 649] on icon "close" at bounding box center [605, 648] width 11 height 13
click at [558, 685] on button "Save" at bounding box center [543, 691] width 51 height 29
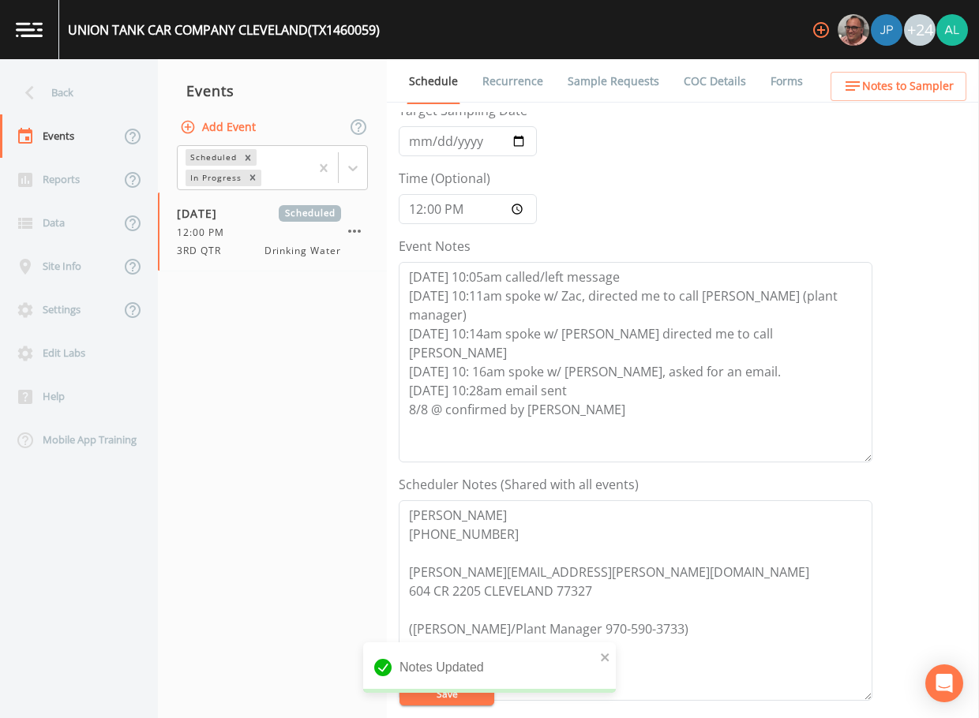
click at [494, 698] on div "Notes Updated" at bounding box center [489, 674] width 253 height 63
click at [592, 662] on div "Notes Updated" at bounding box center [489, 668] width 253 height 51
click at [600, 663] on icon "close" at bounding box center [605, 657] width 11 height 13
click at [448, 706] on div "Notes Updated" at bounding box center [489, 706] width 253 height 0
click at [449, 687] on button "Save" at bounding box center [446, 694] width 95 height 24
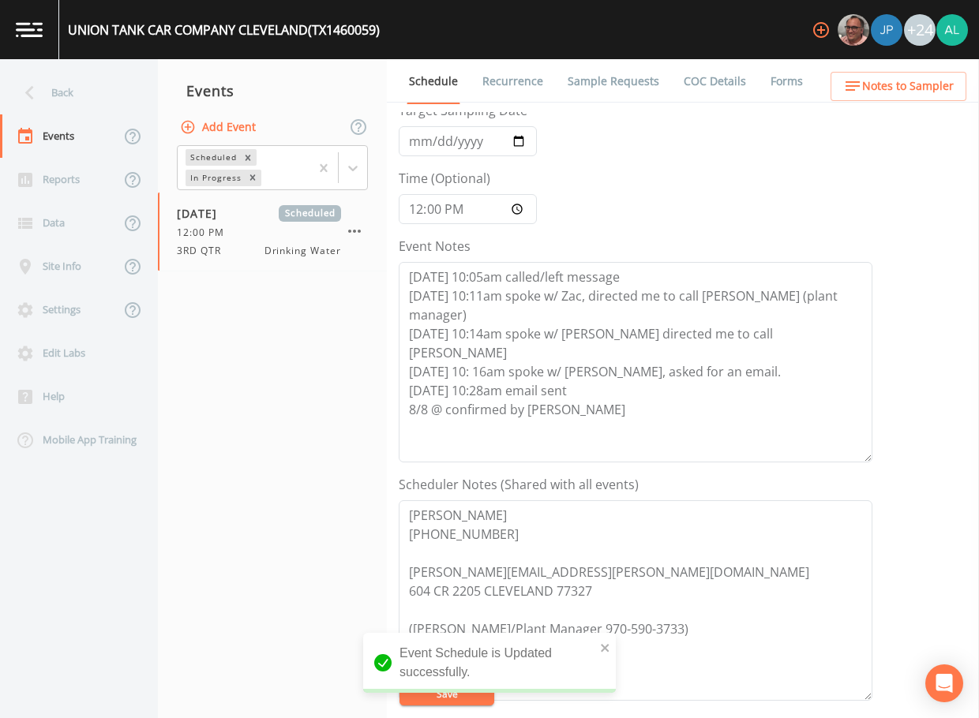
click at [936, 92] on span "Notes to Sampler" at bounding box center [908, 87] width 92 height 20
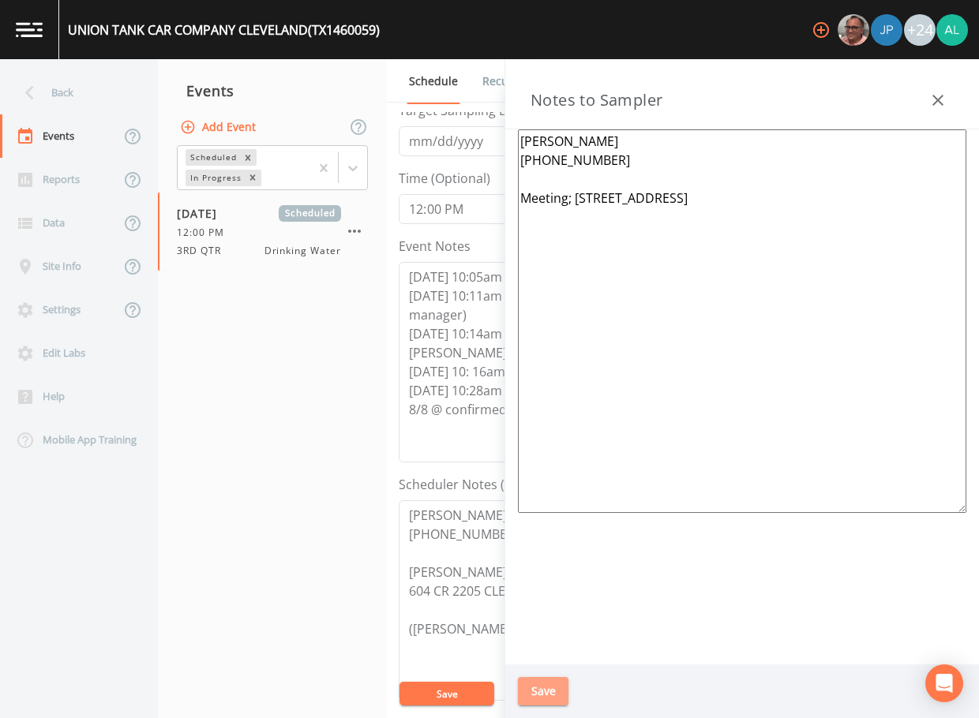
click at [540, 704] on button "Save" at bounding box center [543, 691] width 51 height 29
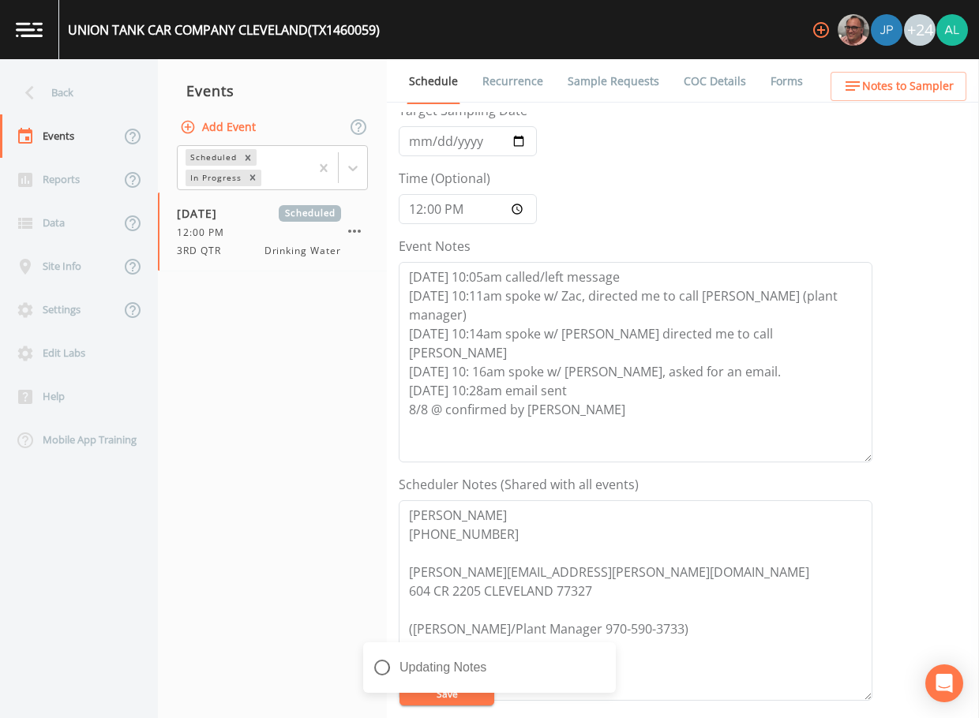
click at [468, 702] on div "Updating Notes" at bounding box center [489, 674] width 253 height 63
click at [609, 656] on icon "close" at bounding box center [605, 657] width 11 height 13
click at [490, 694] on div "Notes Updated" at bounding box center [489, 674] width 253 height 63
click at [480, 692] on button "Save" at bounding box center [446, 694] width 95 height 24
click at [422, 697] on button "Save" at bounding box center [446, 694] width 95 height 24
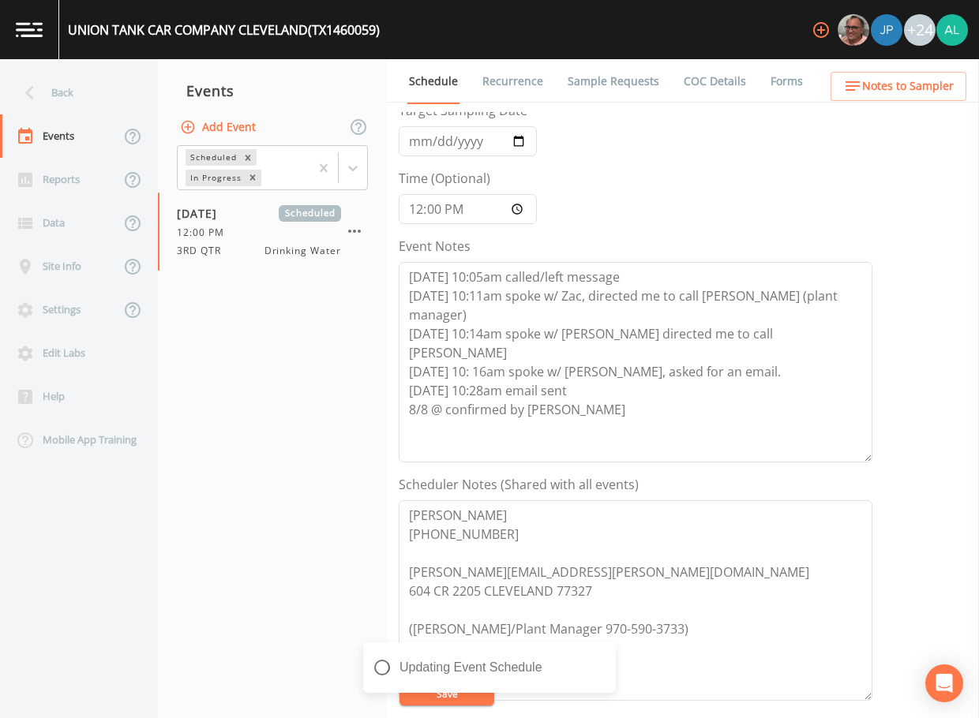
scroll to position [316, 0]
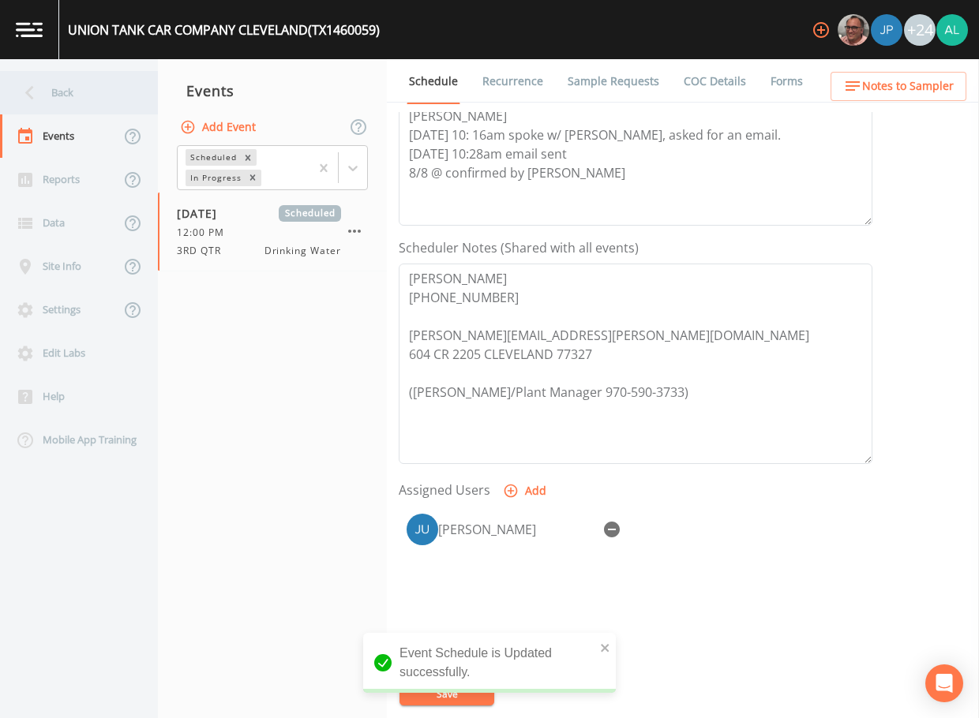
click at [47, 78] on div "Back" at bounding box center [71, 92] width 142 height 43
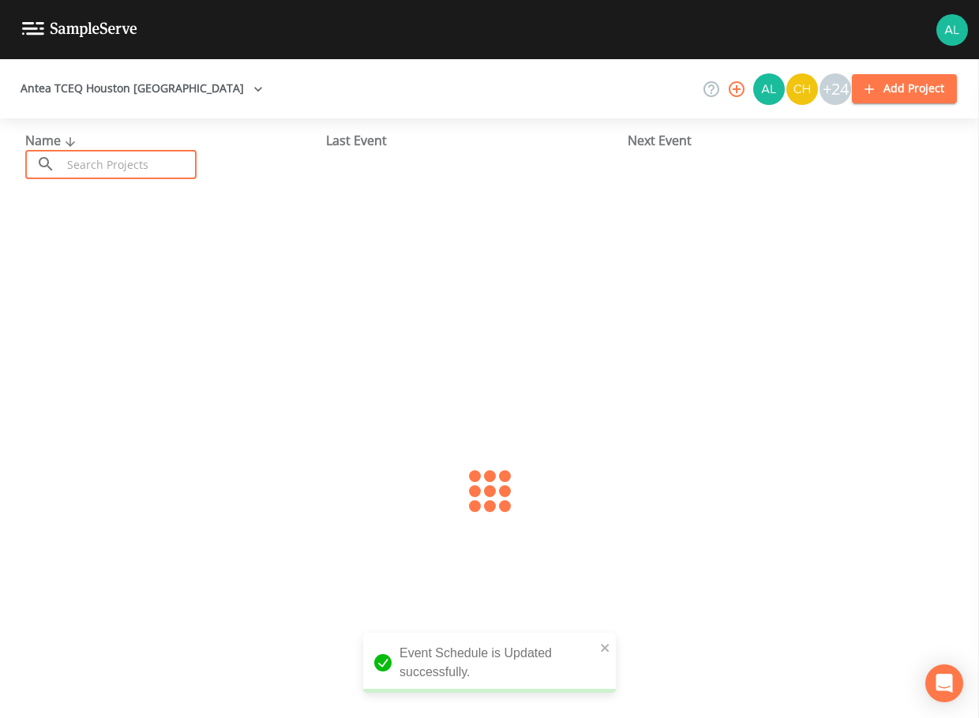
click at [111, 150] on input "text" at bounding box center [129, 164] width 135 height 29
type input "0790609"
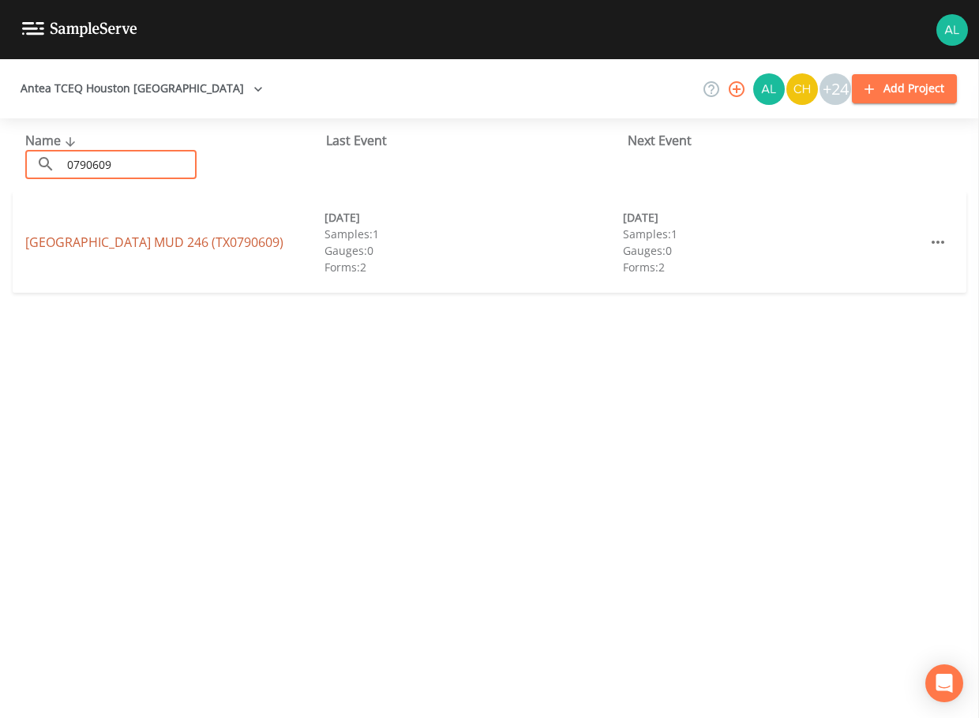
click at [58, 248] on link "[GEOGRAPHIC_DATA] 246 (TX0790609)" at bounding box center [154, 242] width 258 height 17
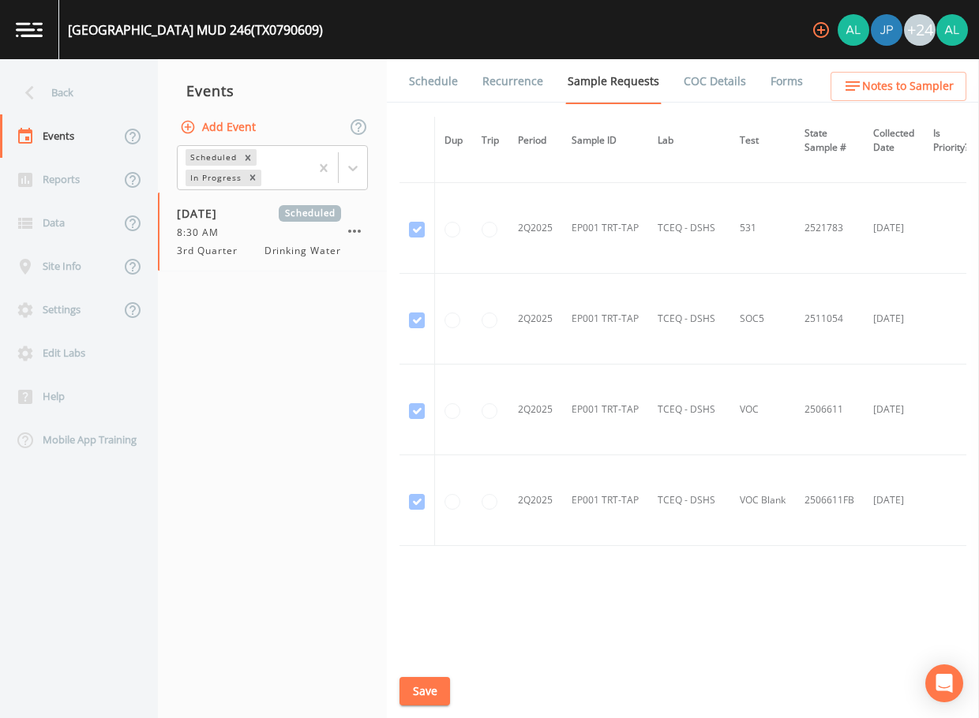
scroll to position [3219, 0]
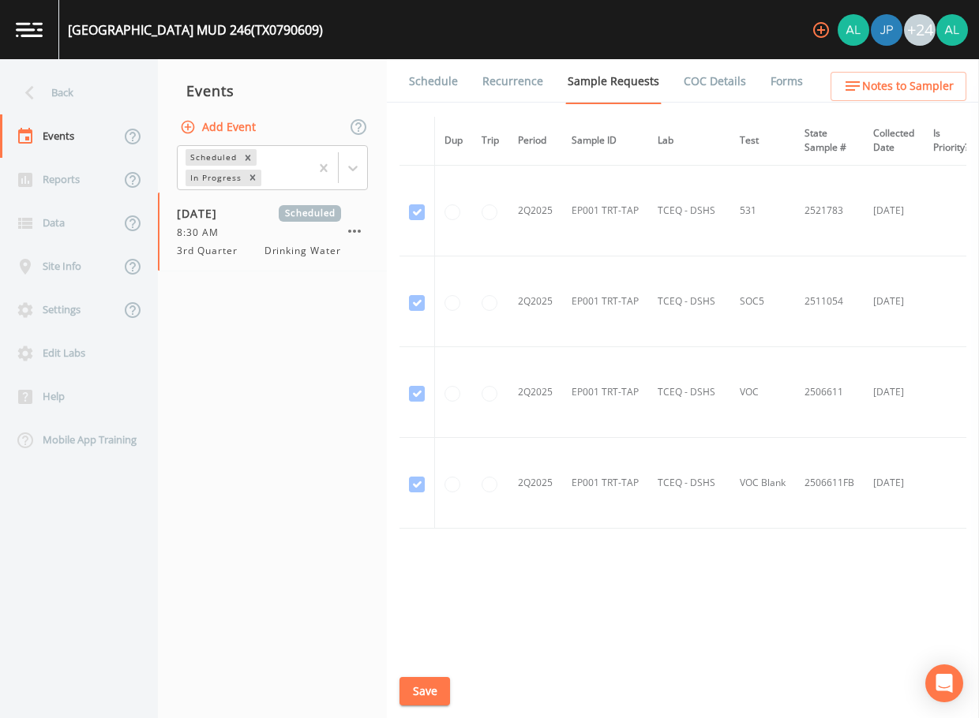
click at [435, 80] on link "Schedule" at bounding box center [434, 81] width 54 height 44
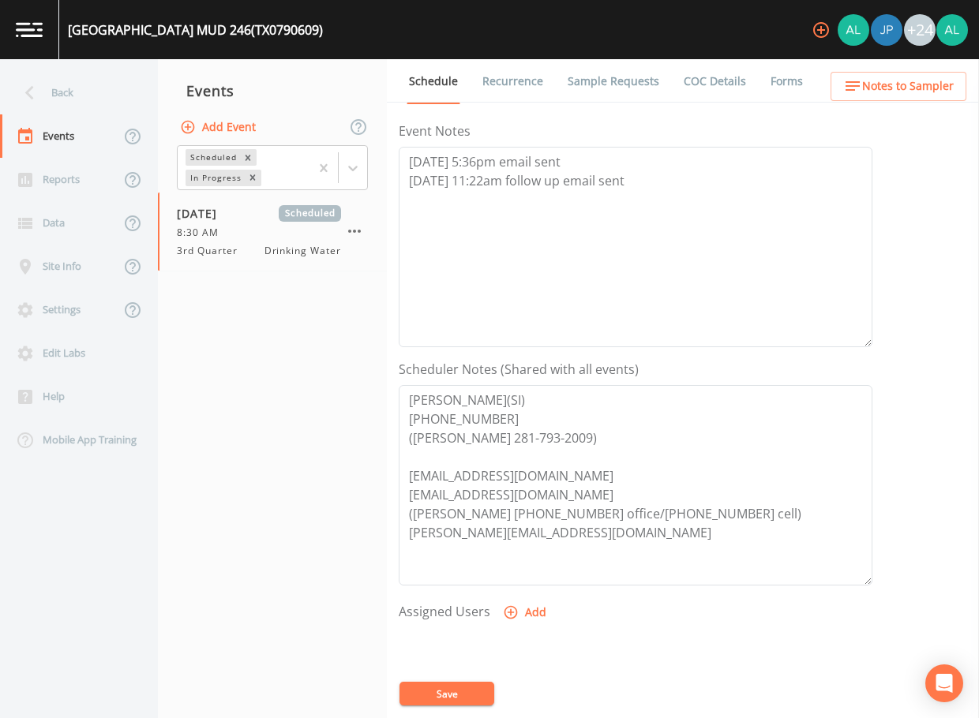
scroll to position [158, 0]
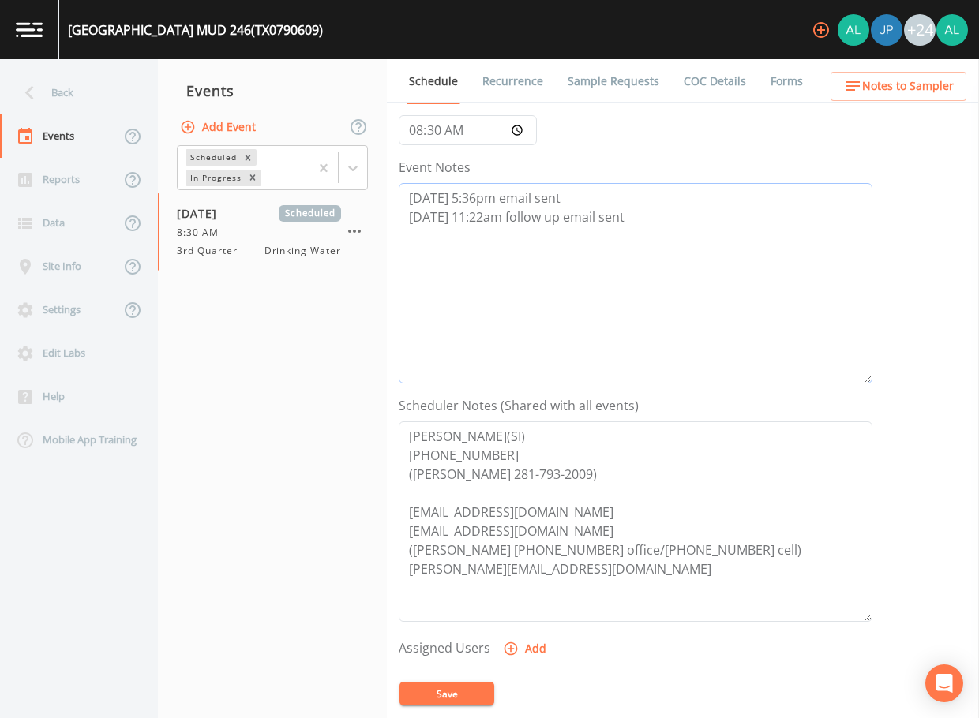
click at [658, 262] on textarea "[DATE] 5:36pm email sent [DATE] 11:22am follow up email sent" at bounding box center [636, 283] width 474 height 201
type textarea "[DATE] 5:36pm email sent [DATE] 11:22am follow up email sent [DATE] 11:31am cib…"
click at [518, 637] on button "Add" at bounding box center [526, 649] width 53 height 29
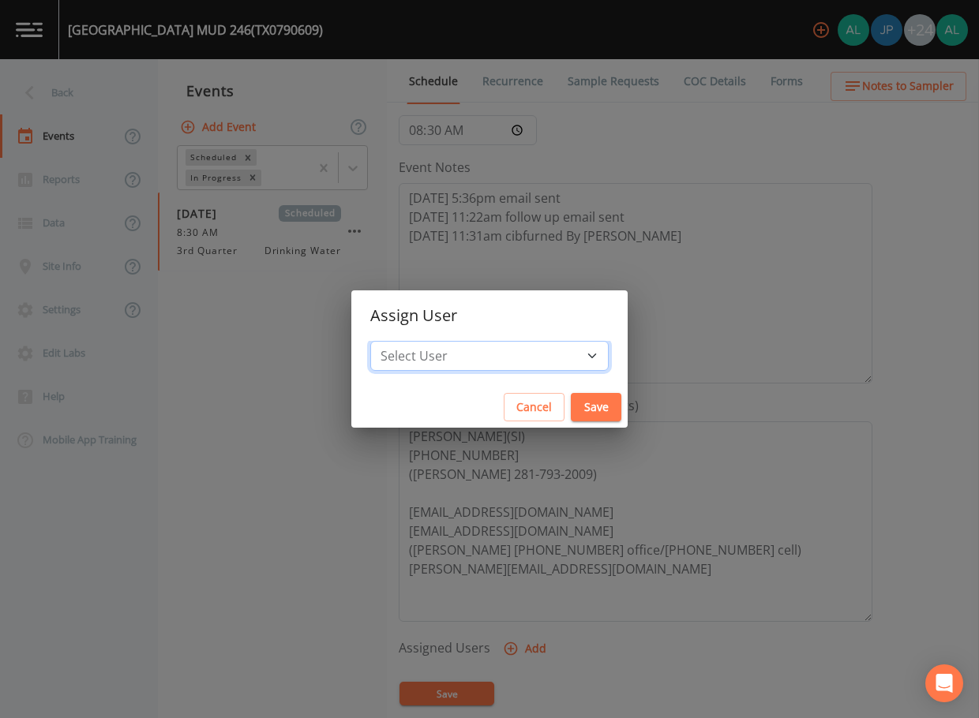
click at [490, 369] on select "Select User [PERSON_NAME] [PERSON_NAME] [PERSON_NAME] [PERSON_NAME] [PERSON_NAM…" at bounding box center [489, 356] width 238 height 30
select select "af93318b-11dc-4776-bee1-f4056f560a61"
click at [406, 341] on select "Select User [PERSON_NAME] [PERSON_NAME] [PERSON_NAME] [PERSON_NAME] [PERSON_NAM…" at bounding box center [489, 356] width 238 height 30
click at [571, 402] on button "Save" at bounding box center [596, 407] width 51 height 29
select select
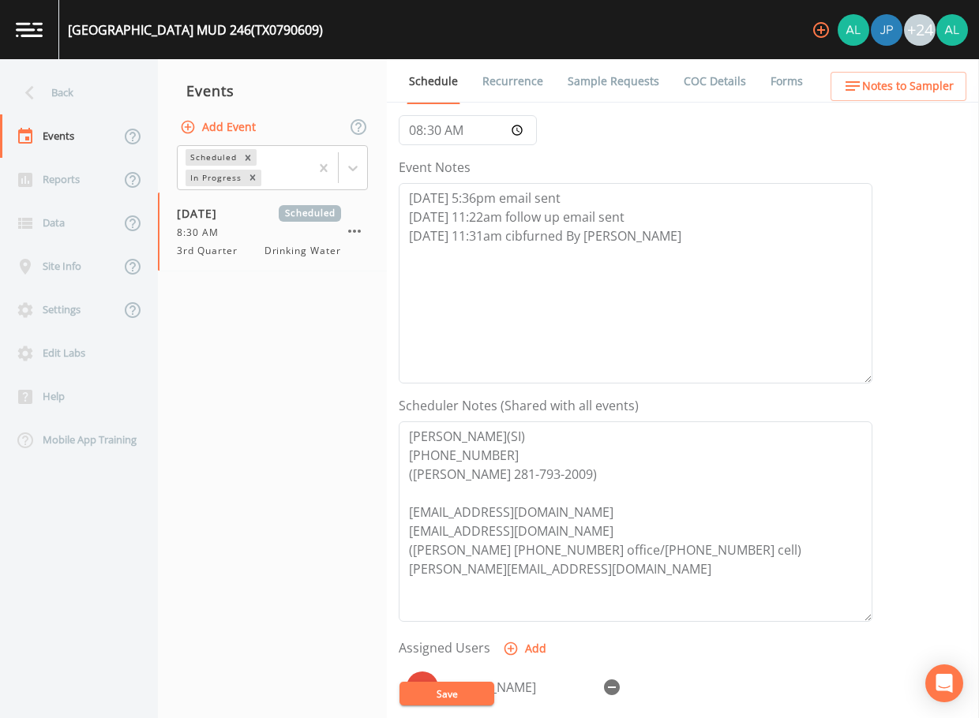
click at [471, 686] on button "Save" at bounding box center [446, 694] width 95 height 24
type textarea "[DATE] 5:36pm email sent [DATE] 11:22am follow up email sent [DATE] 11:31am con…"
click at [602, 647] on icon "close" at bounding box center [605, 648] width 11 height 13
click at [453, 706] on div "Event Schedule is Updated successfully." at bounding box center [489, 706] width 253 height 0
click at [452, 702] on button "Save" at bounding box center [446, 694] width 95 height 24
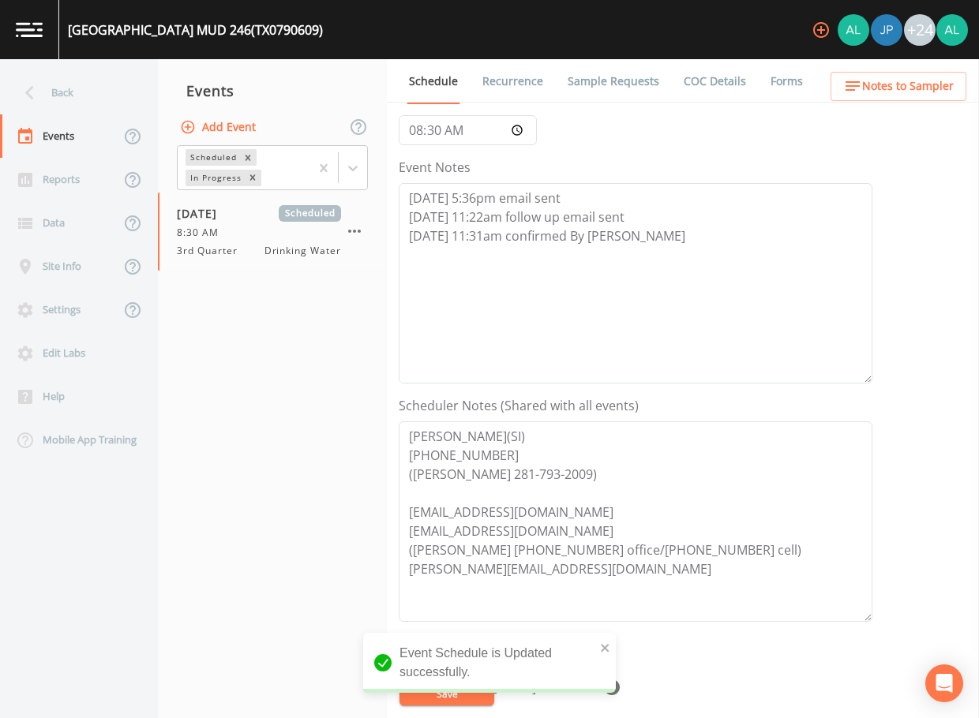
click at [880, 96] on span "Notes to Sampler" at bounding box center [908, 87] width 92 height 20
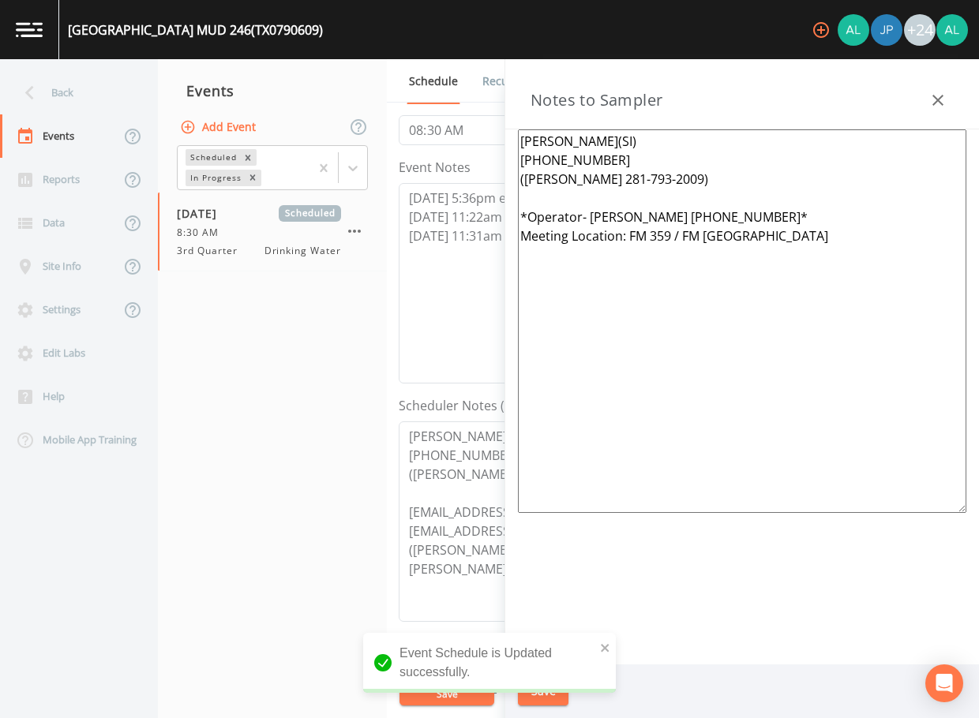
click at [66, 66] on nav "Back Events Reports Data Site Info Settings Edit Labs Help Mobile App Training" at bounding box center [79, 388] width 158 height 659
click at [64, 98] on div "Back" at bounding box center [71, 92] width 142 height 43
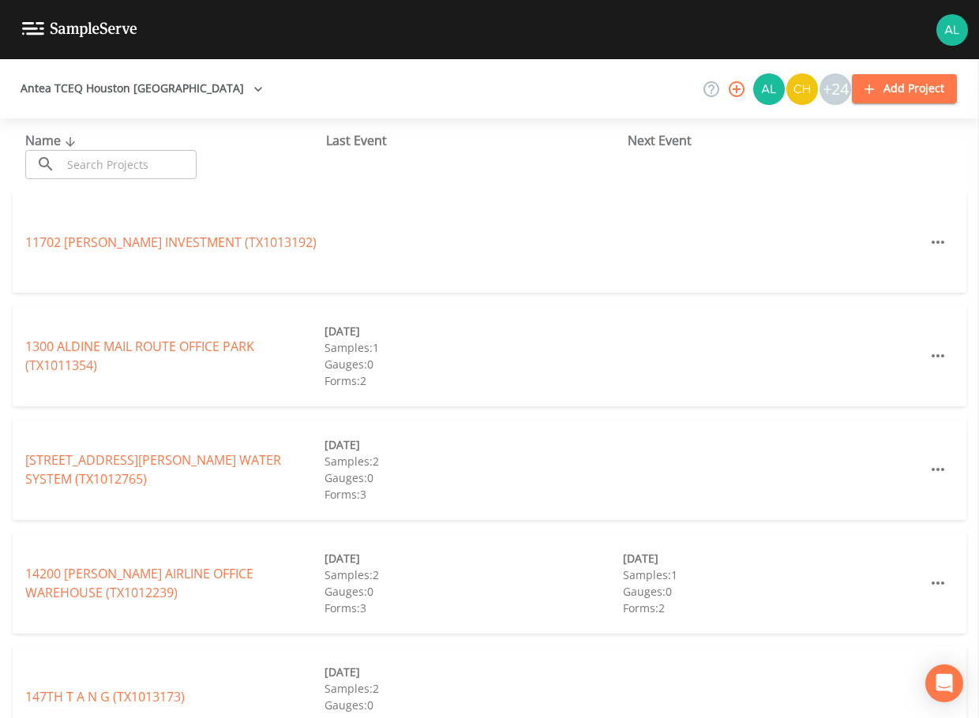
click at [99, 159] on input "text" at bounding box center [129, 164] width 135 height 29
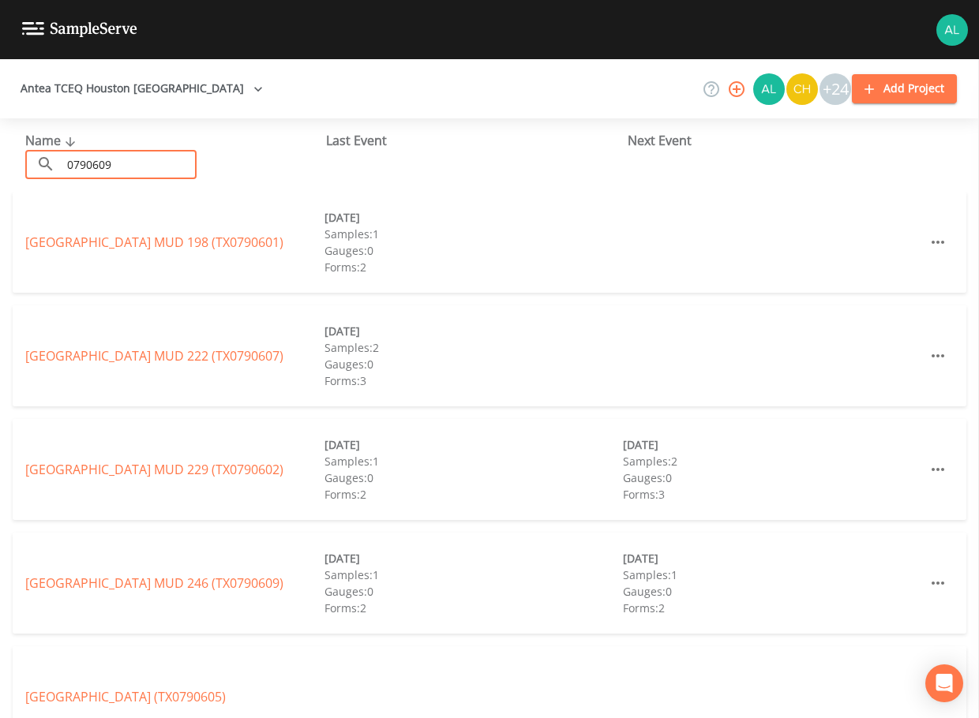
type input "0790609"
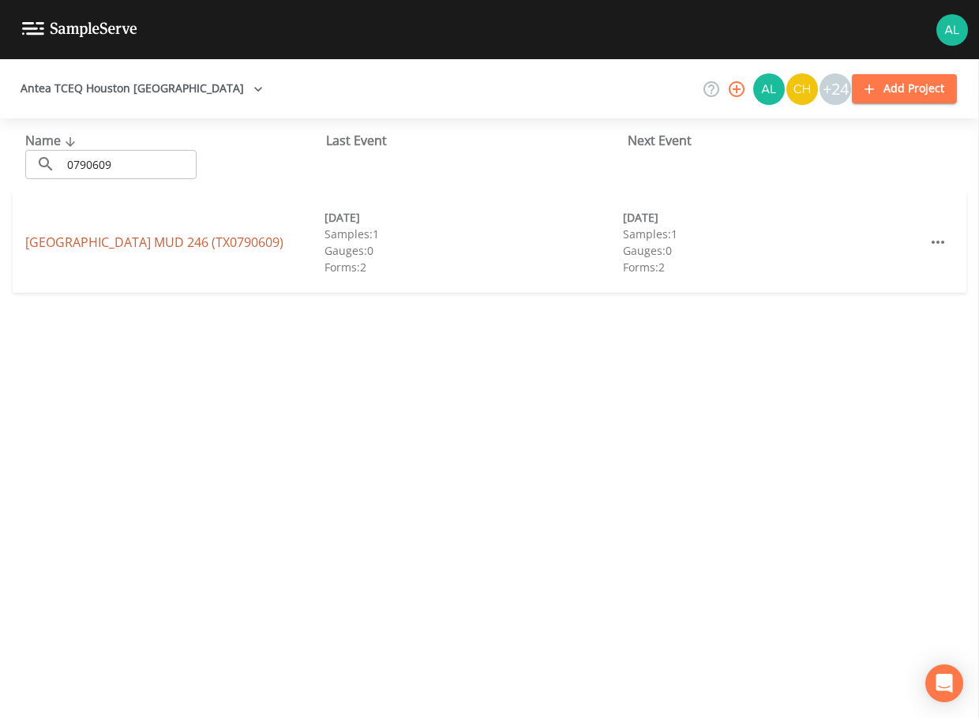
click at [49, 242] on link "[GEOGRAPHIC_DATA] 246 (TX0790609)" at bounding box center [154, 242] width 258 height 17
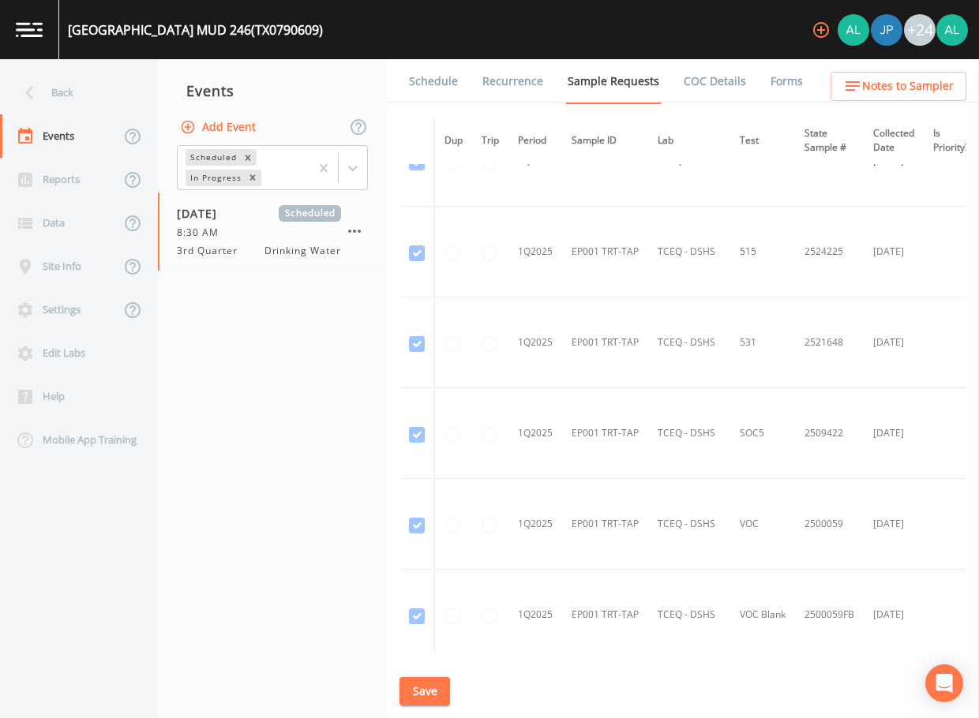
scroll to position [2526, 0]
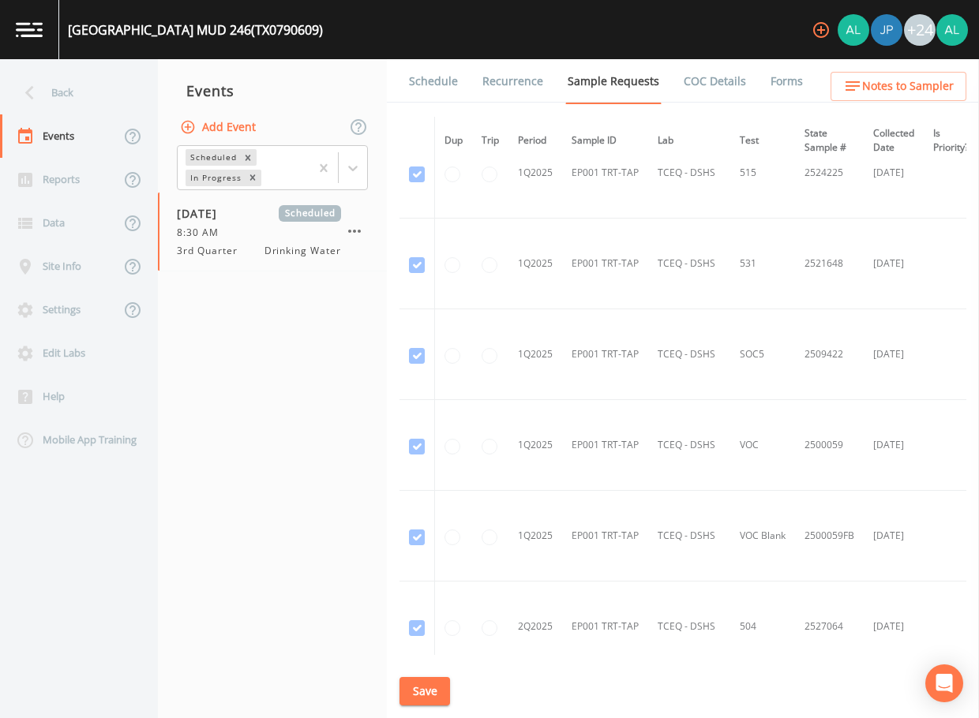
click at [447, 84] on link "Schedule" at bounding box center [434, 81] width 54 height 44
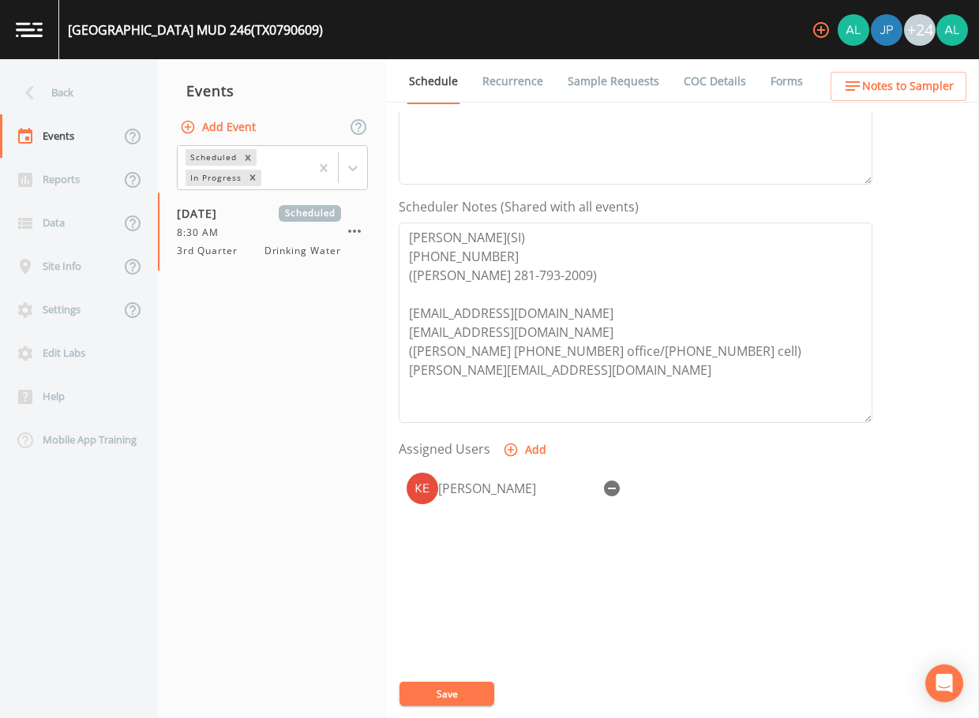
scroll to position [395, 0]
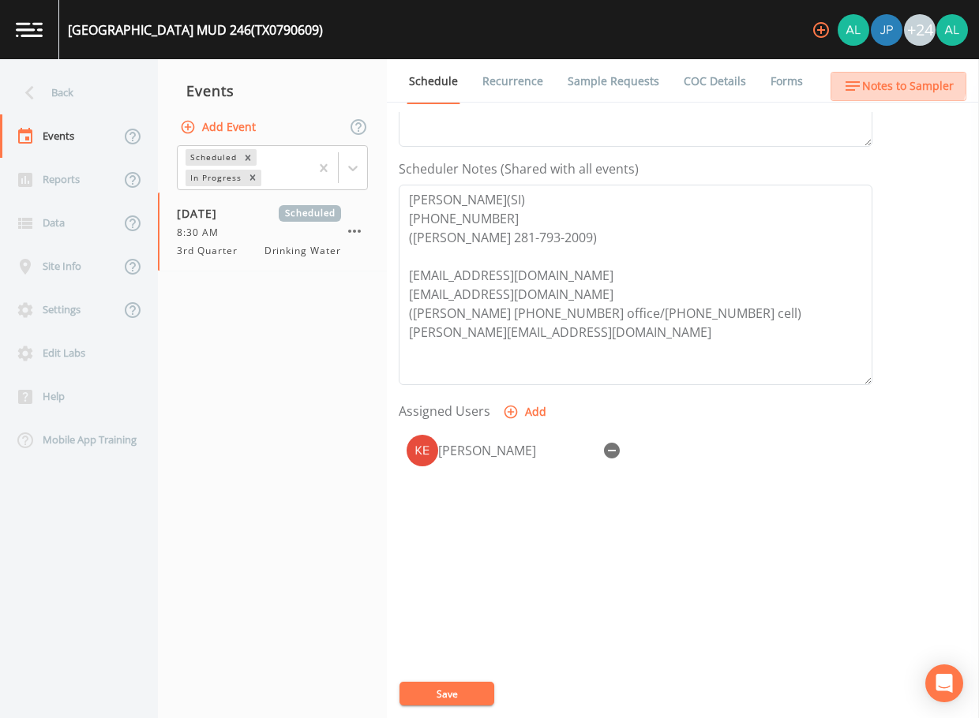
click at [871, 76] on button "Notes to Sampler" at bounding box center [899, 86] width 136 height 29
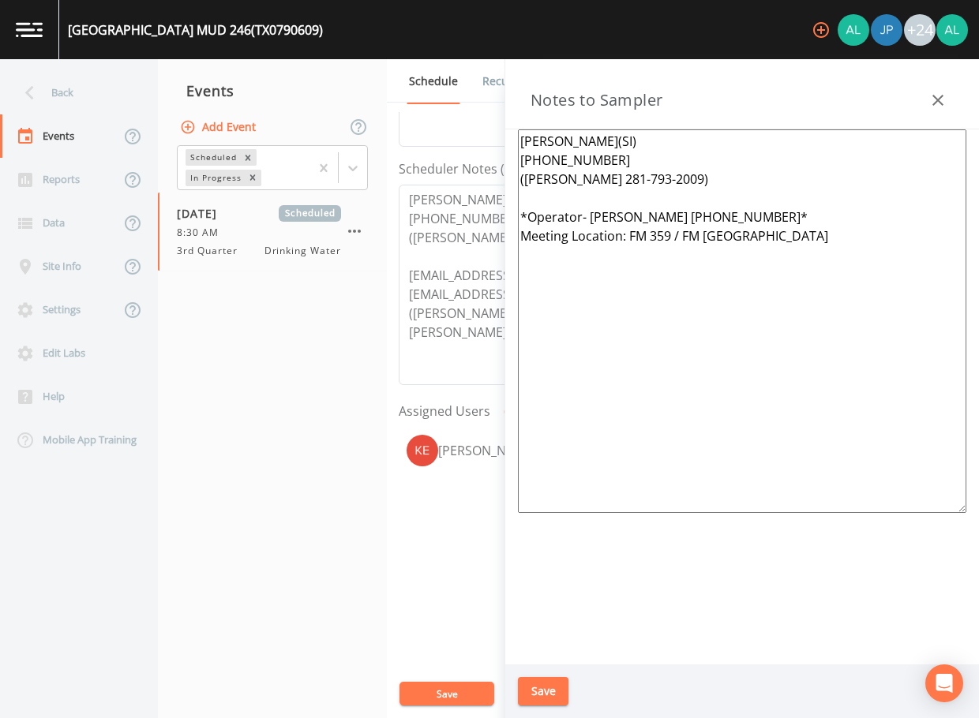
click at [520, 688] on button "Save" at bounding box center [543, 691] width 51 height 29
click at [463, 698] on div "Updating Notes" at bounding box center [489, 674] width 253 height 63
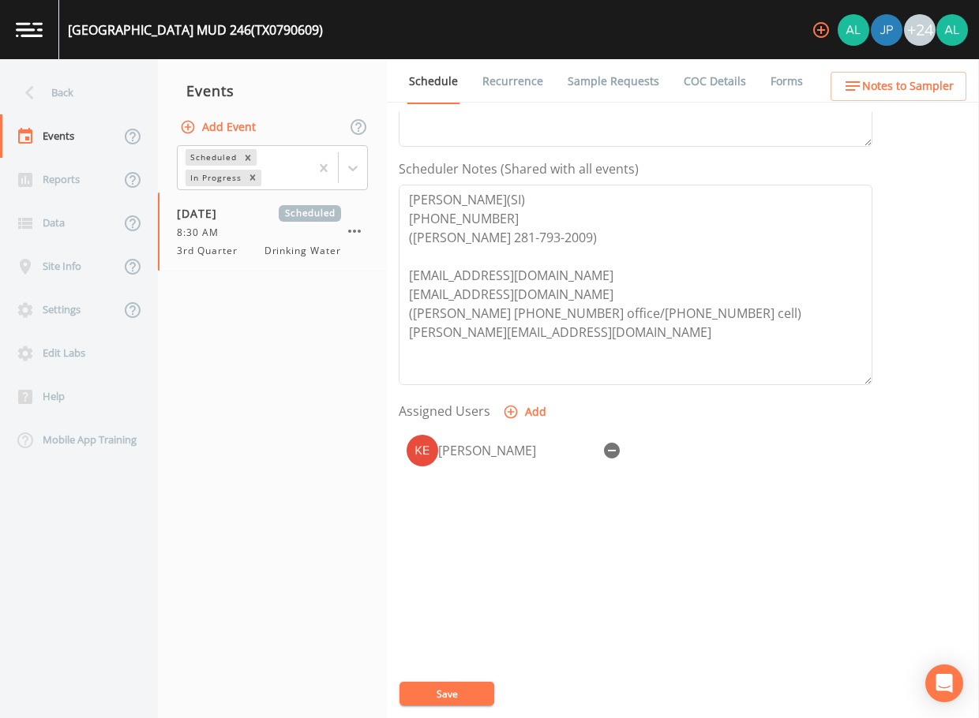
click at [431, 695] on button "Save" at bounding box center [446, 694] width 95 height 24
